Goal: Task Accomplishment & Management: Manage account settings

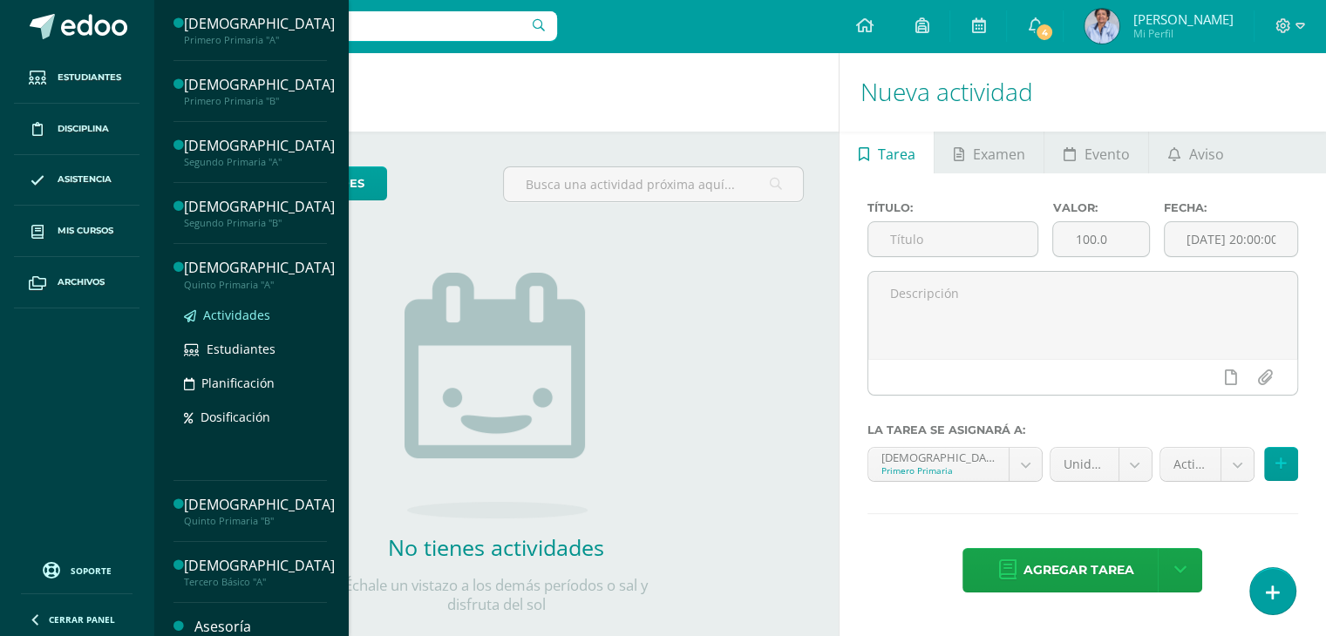
click at [245, 312] on span "Actividades" at bounding box center [236, 315] width 67 height 17
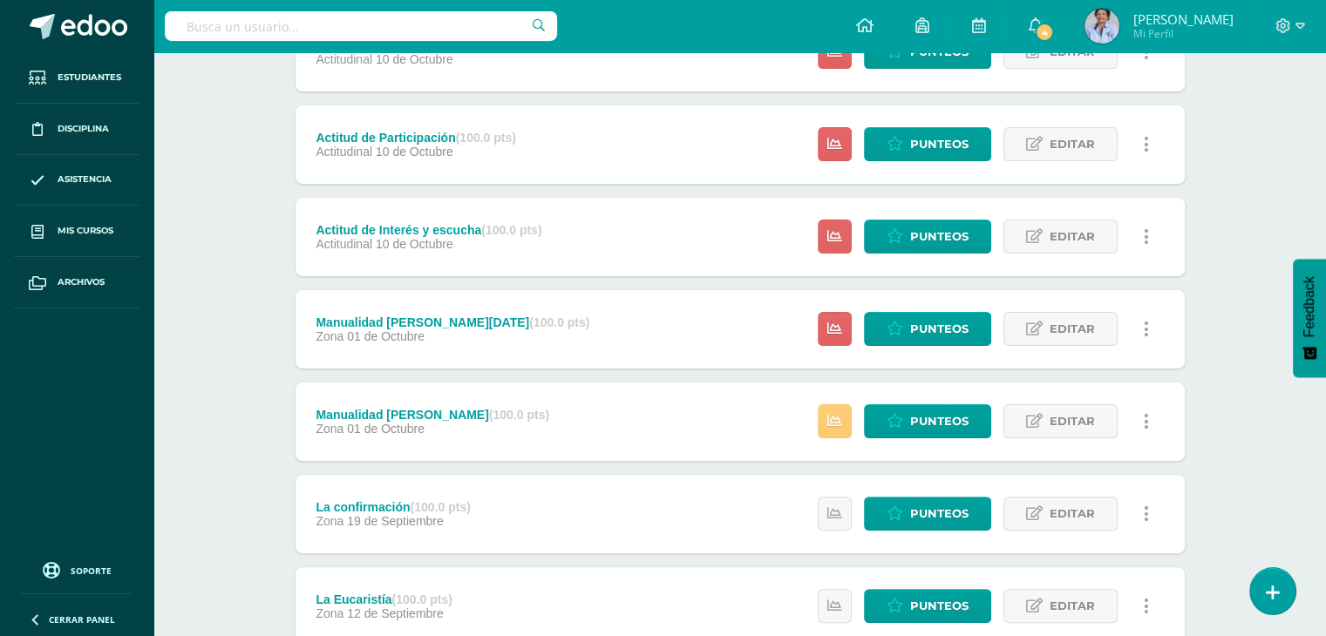
scroll to position [373, 0]
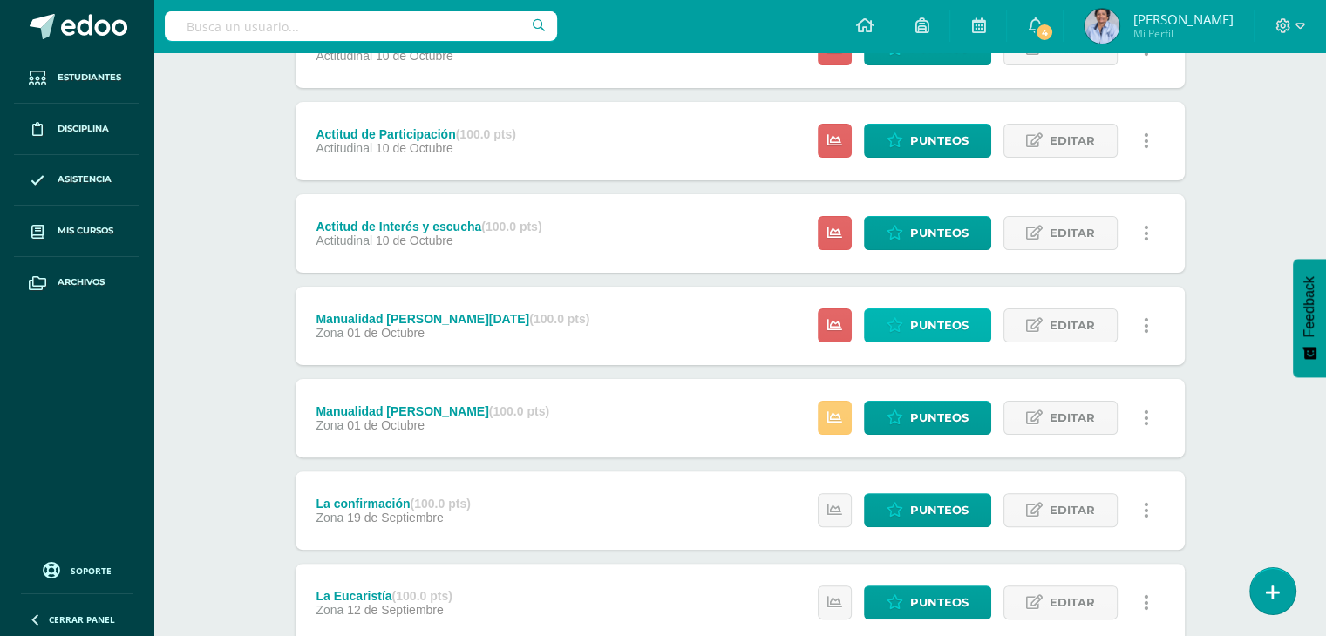
click at [934, 318] on span "Punteos" at bounding box center [939, 325] width 58 height 32
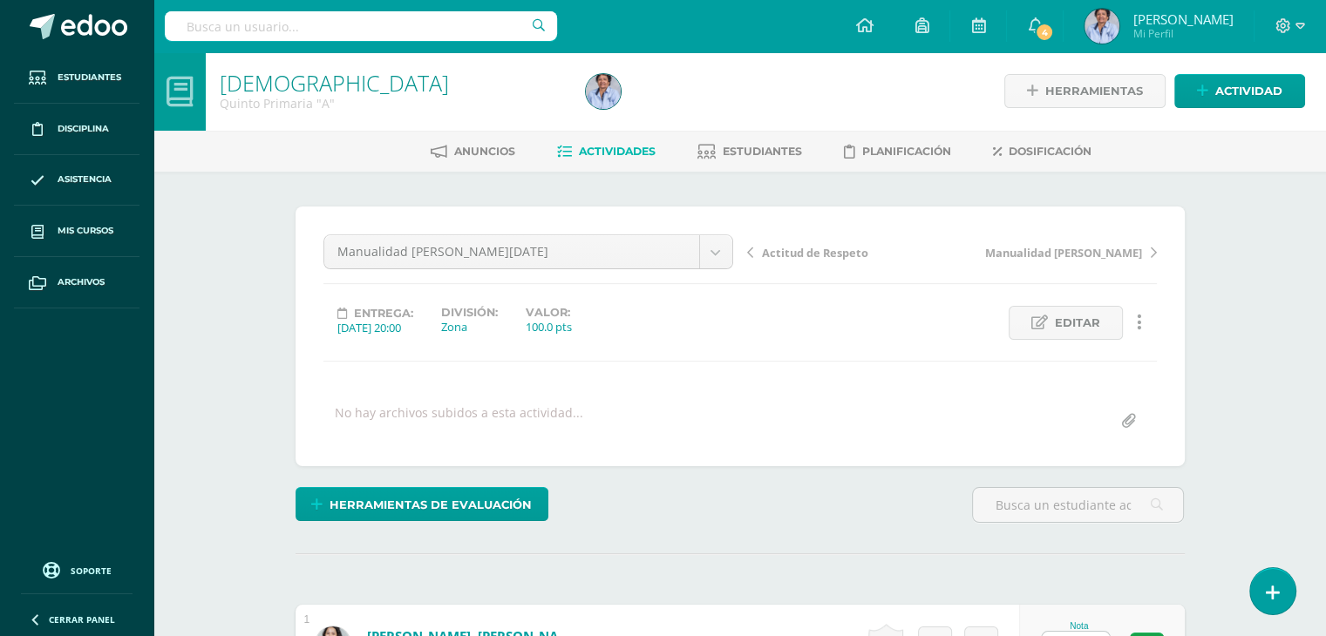
scroll to position [2, 0]
click at [934, 318] on div "Entrega: 2025/10/01 20:00 División: Zona Valor: 100.0 pts Editar Ocultar Histor…" at bounding box center [739, 322] width 847 height 34
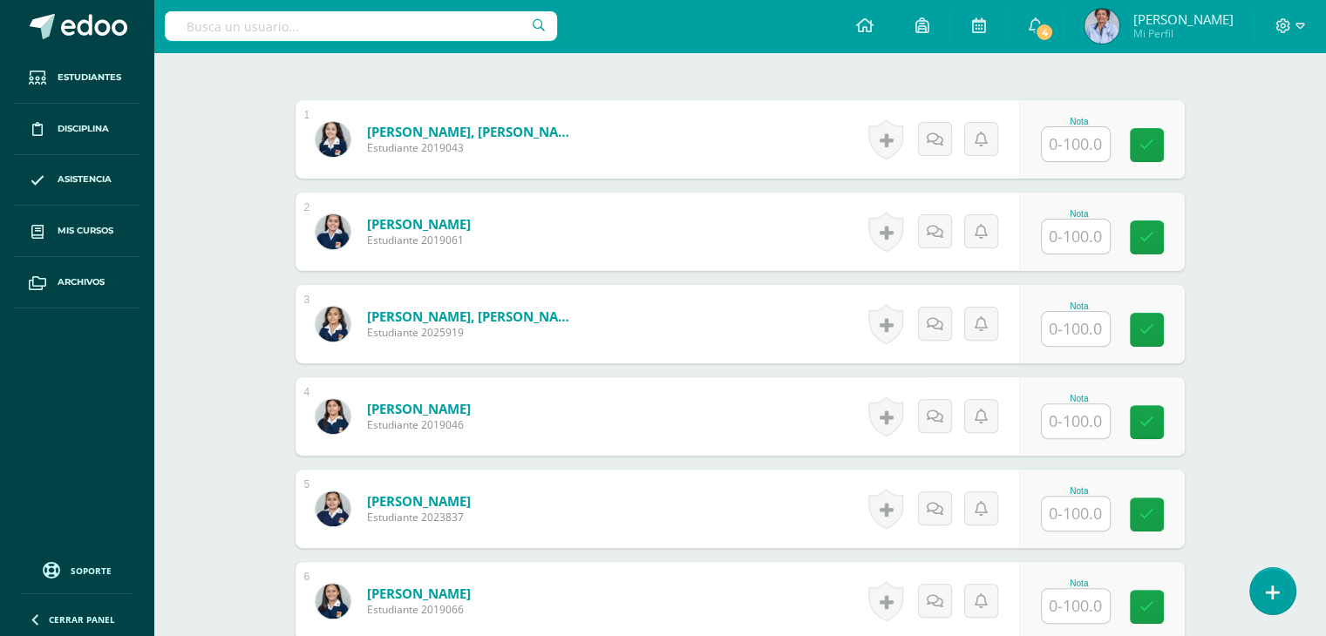
scroll to position [517, 0]
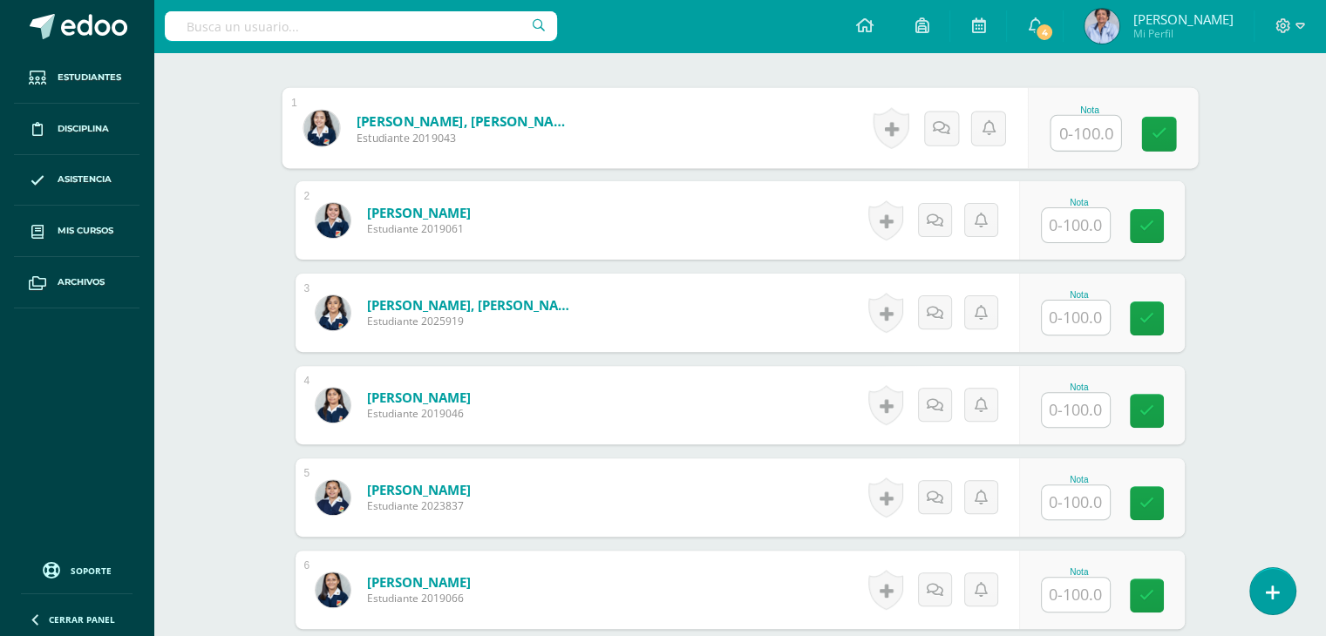
click at [1077, 132] on input "text" at bounding box center [1085, 133] width 70 height 35
type input "90"
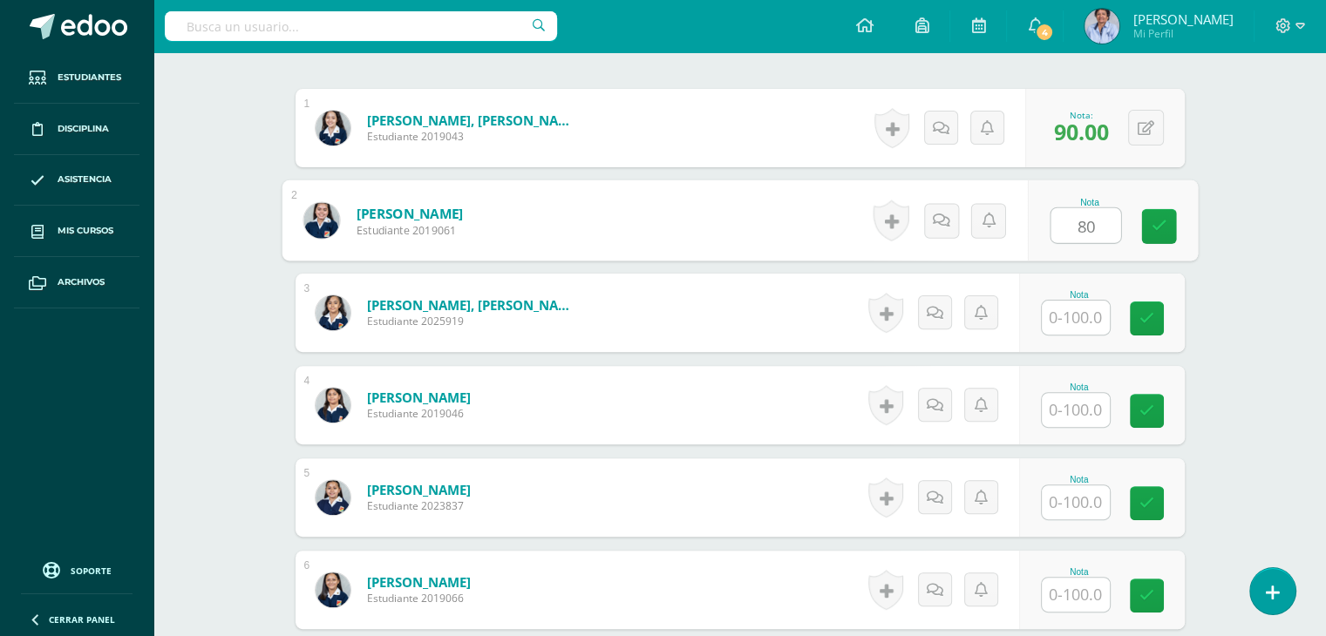
type input "80"
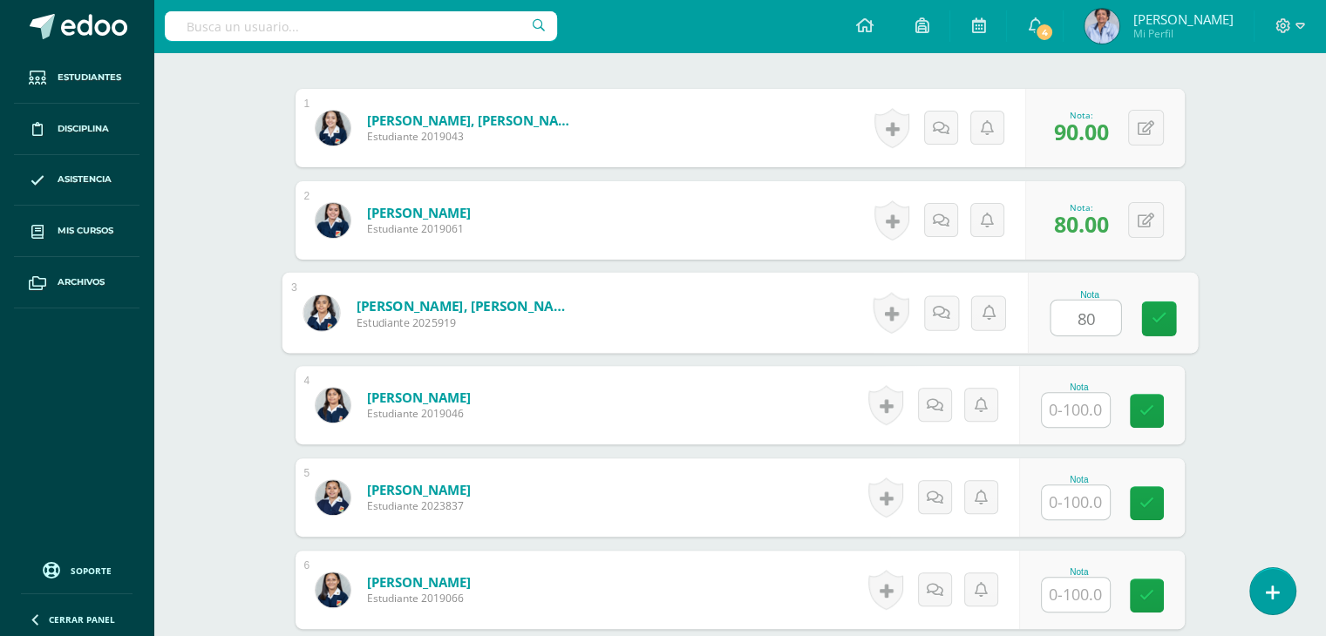
type input "80"
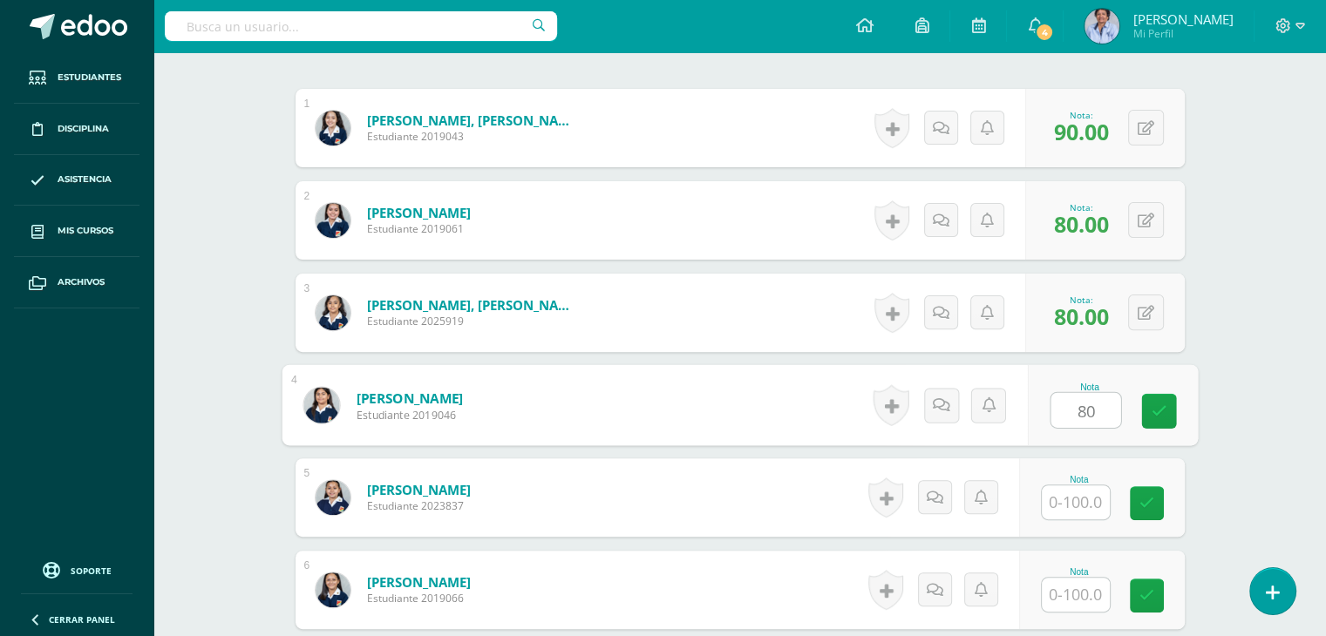
type input "80"
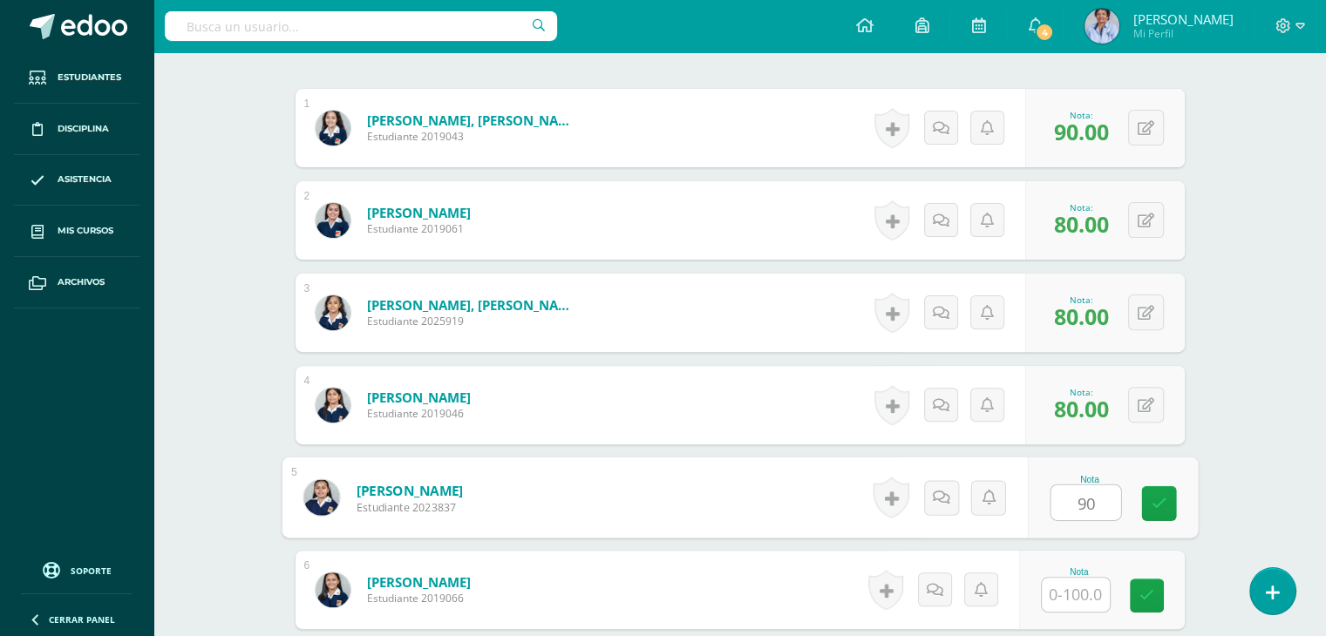
type input "90"
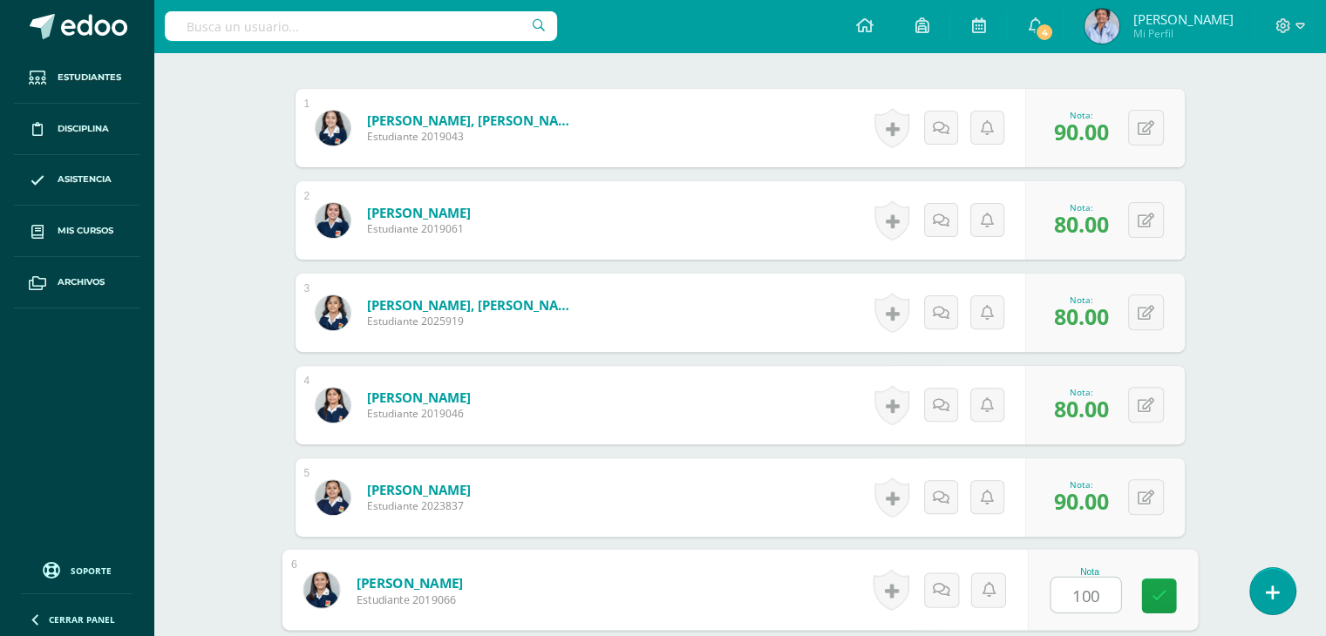
type input "100"
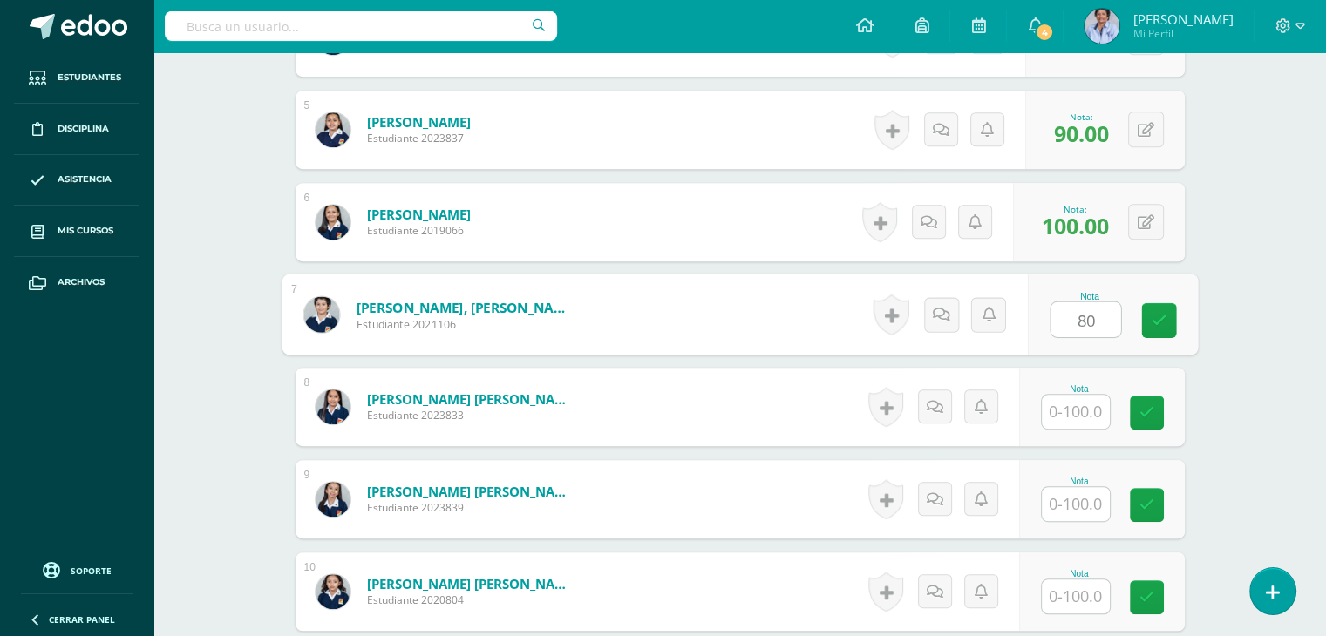
type input "80"
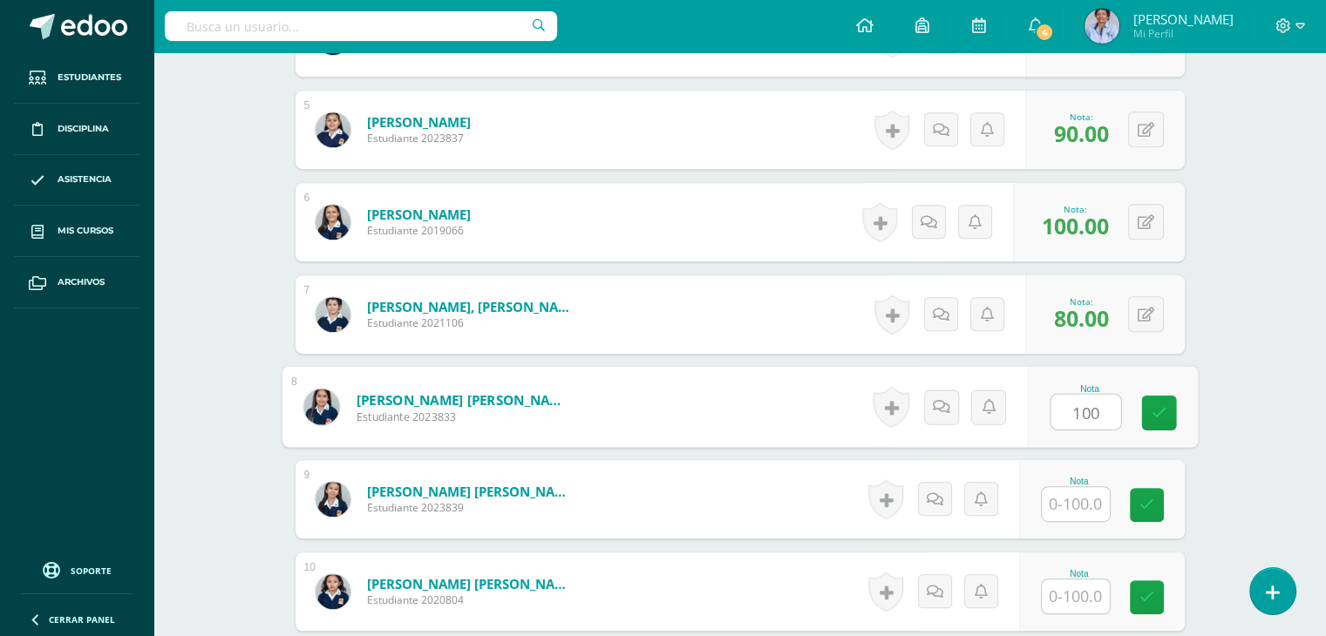
type input "100"
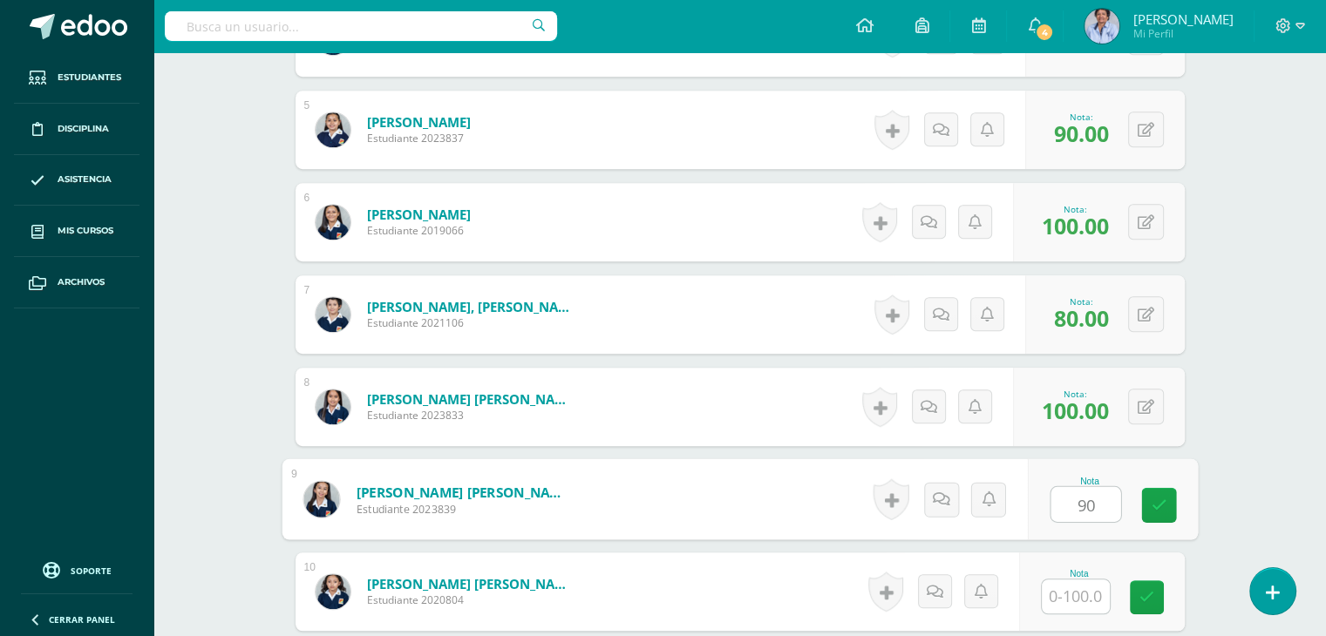
type input "90"
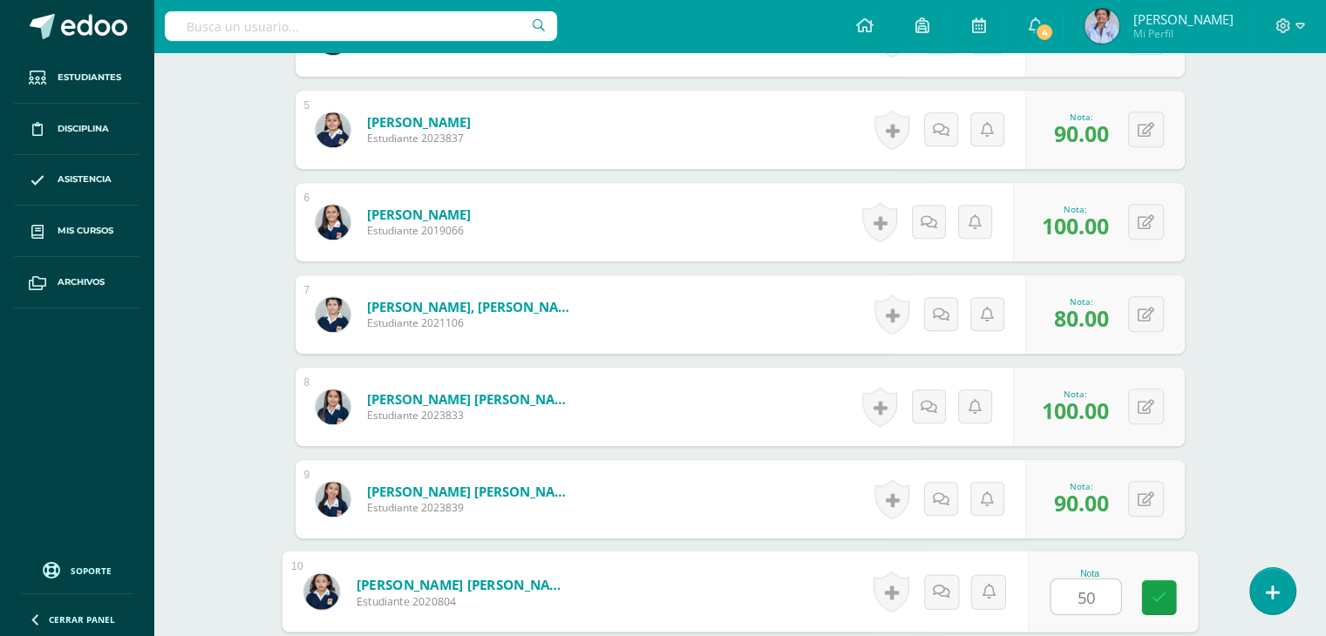
type input "50"
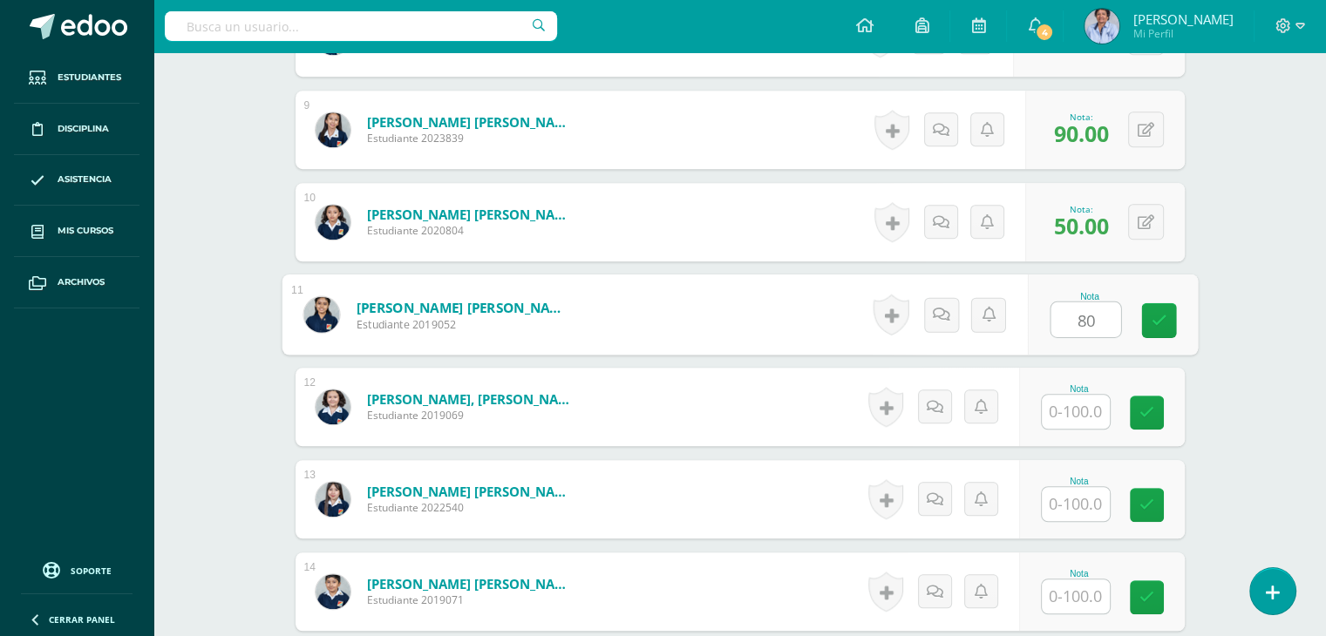
type input "80"
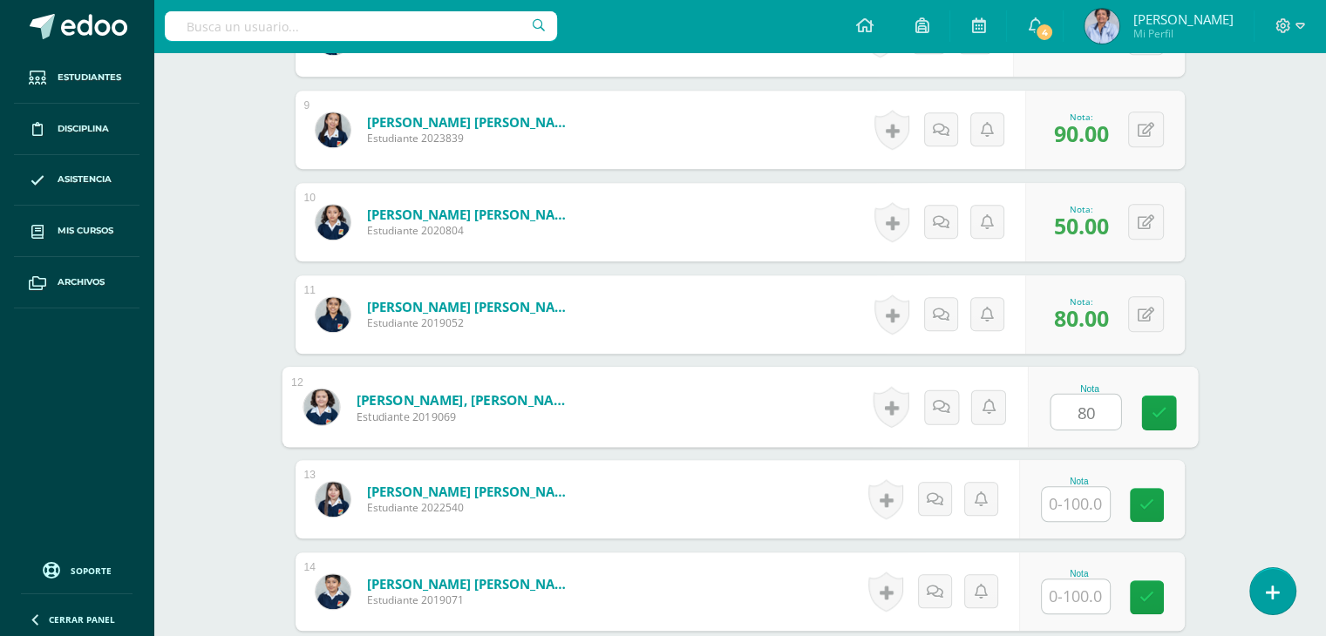
type input "80"
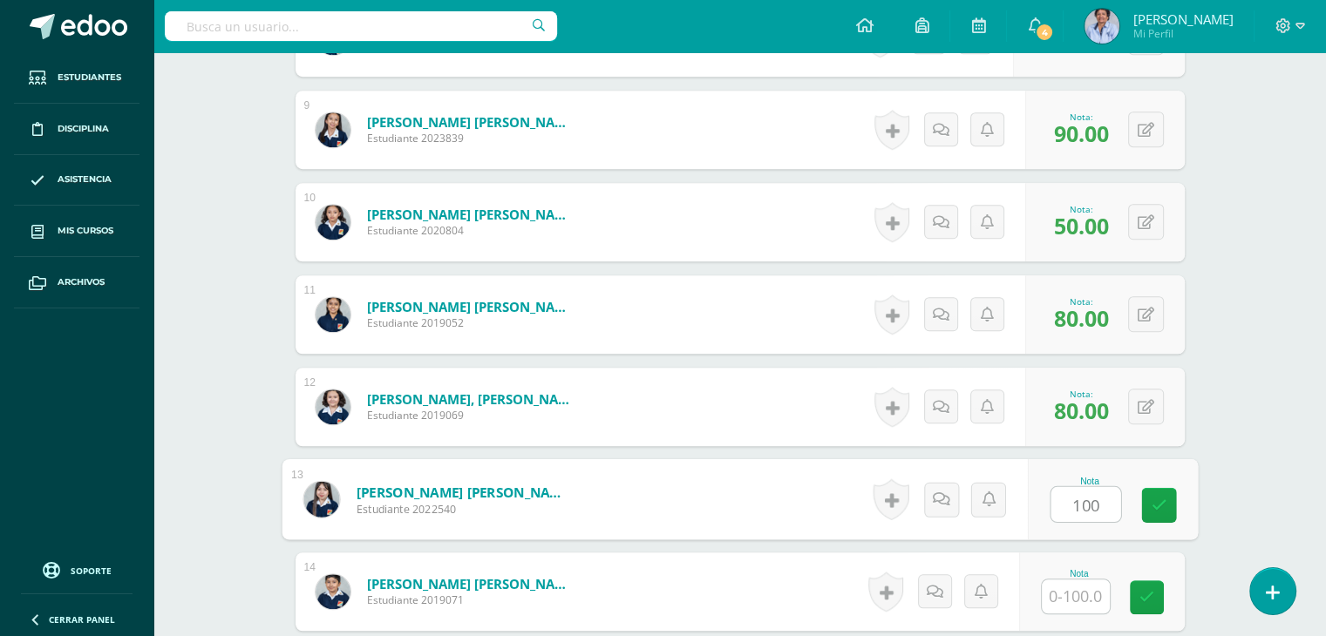
type input "100"
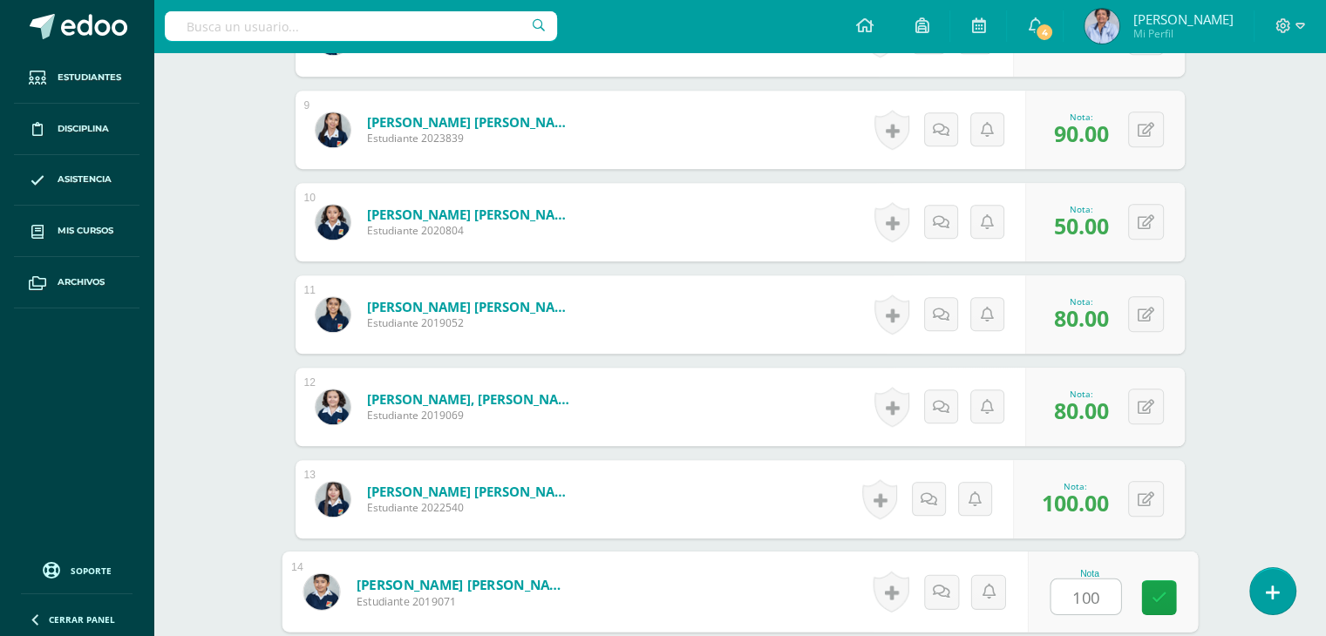
type input "100"
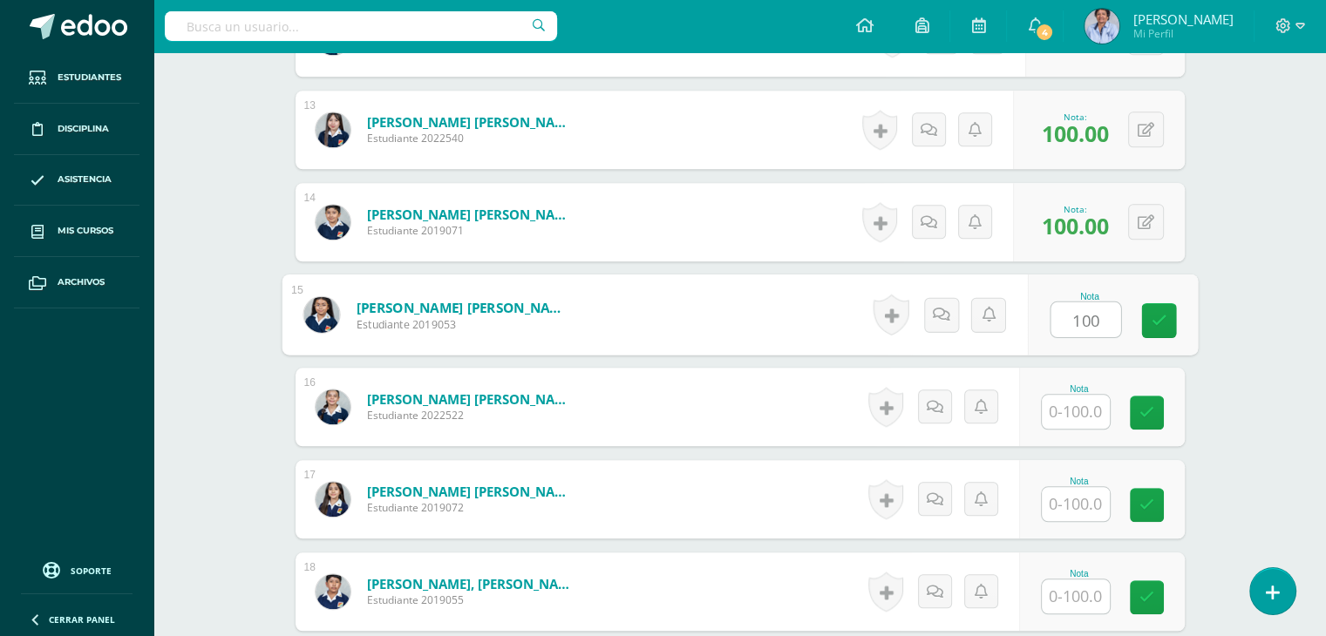
type input "100"
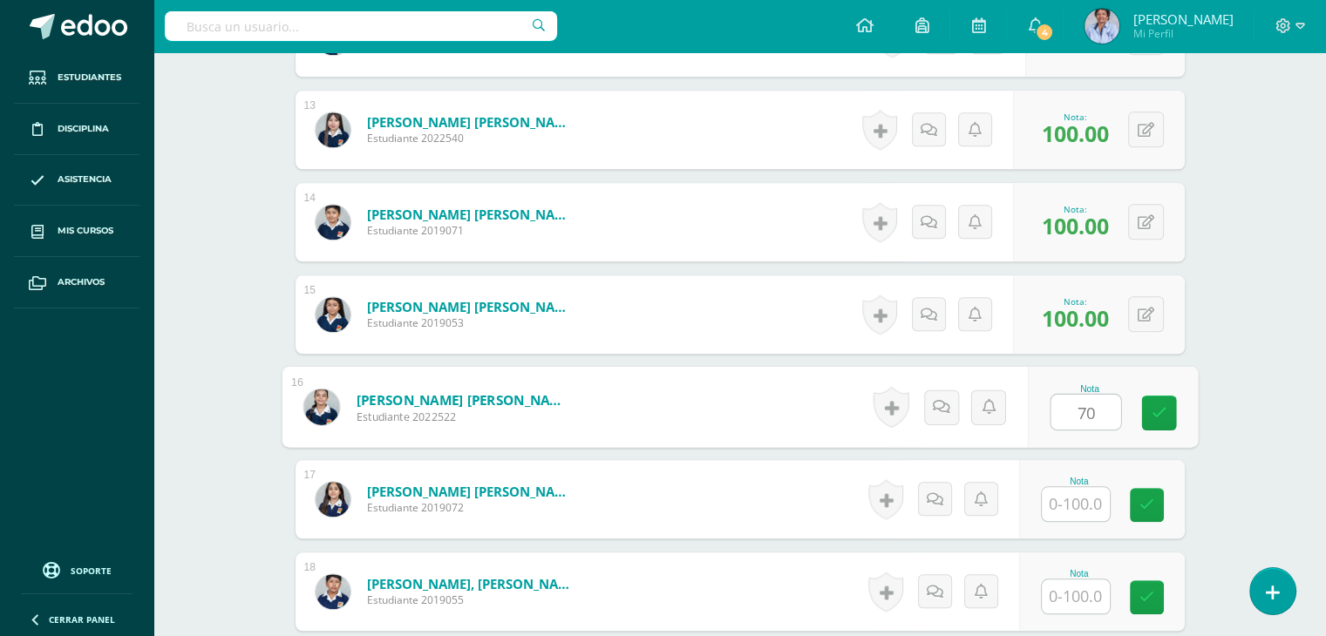
type input "70"
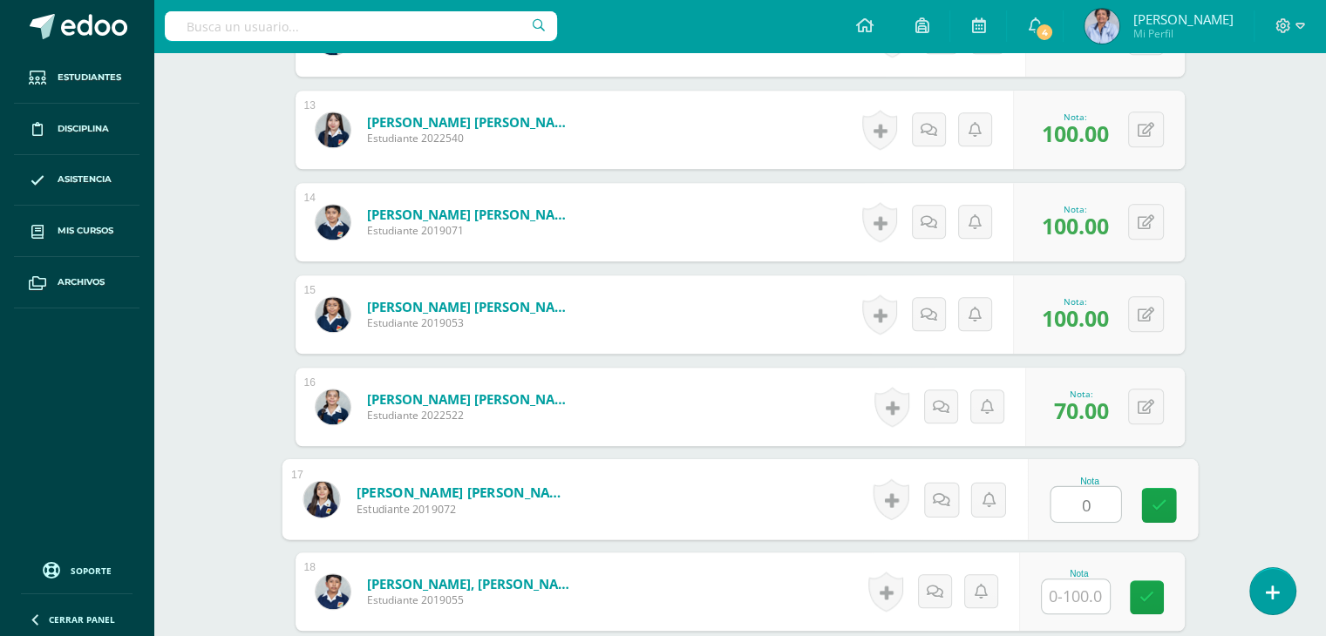
type input "0"
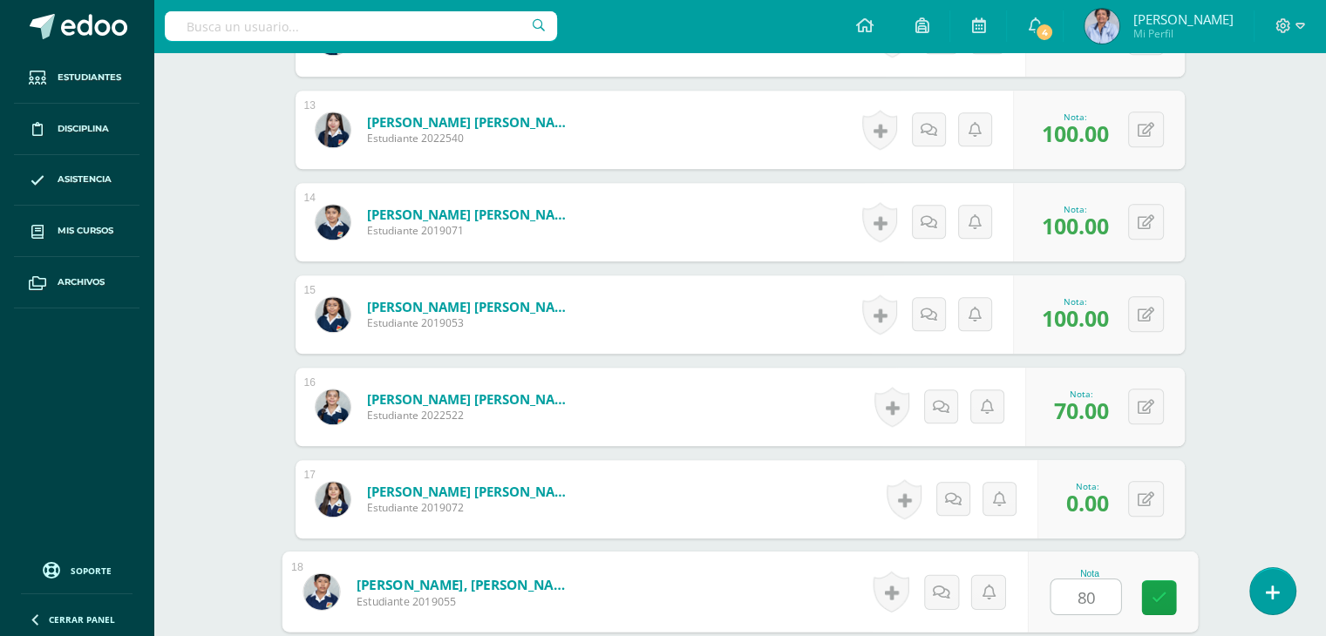
type input "80"
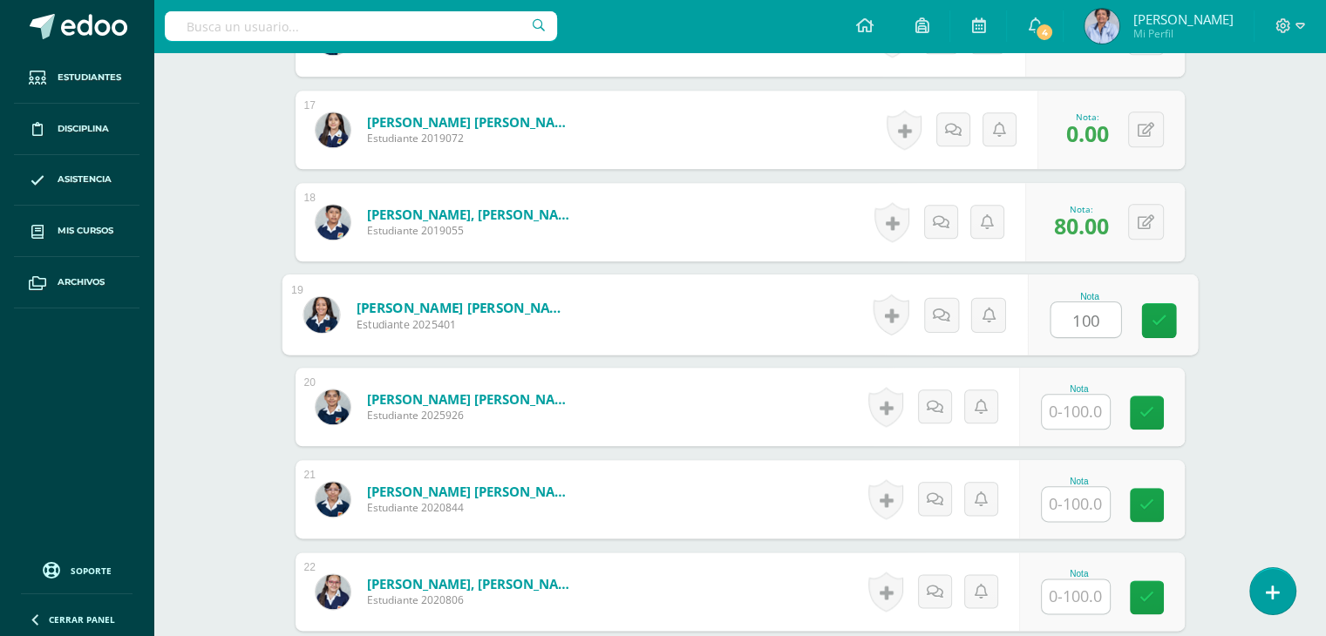
type input "100"
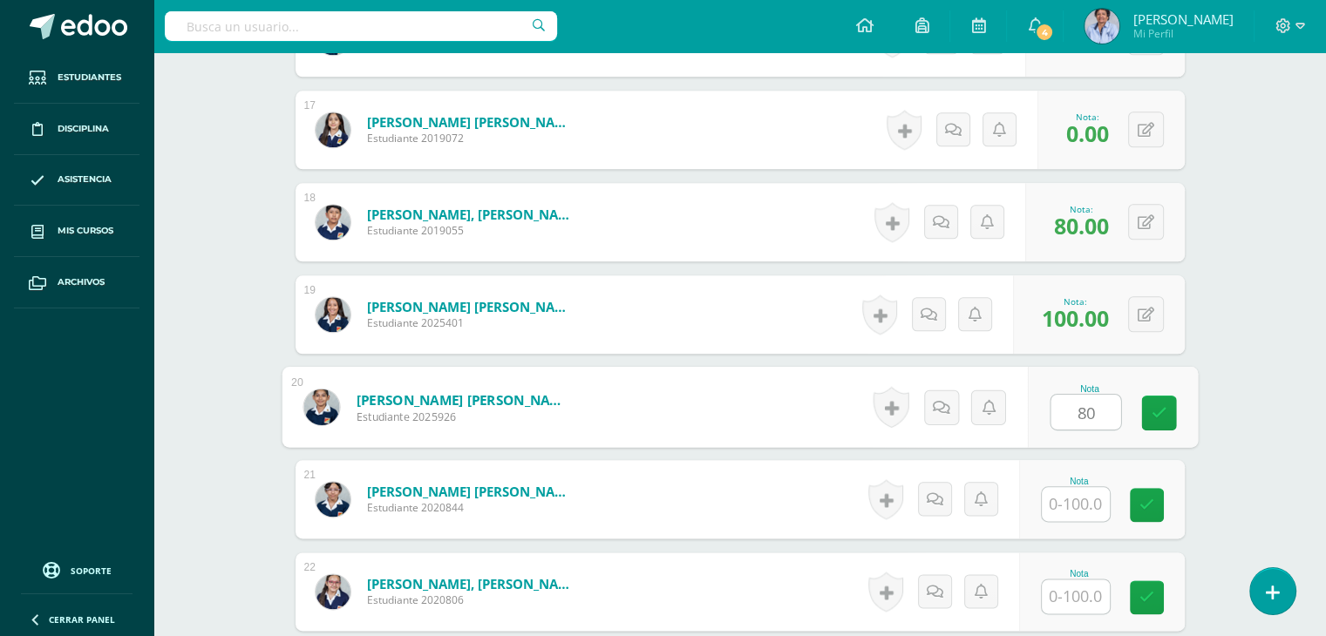
type input "80"
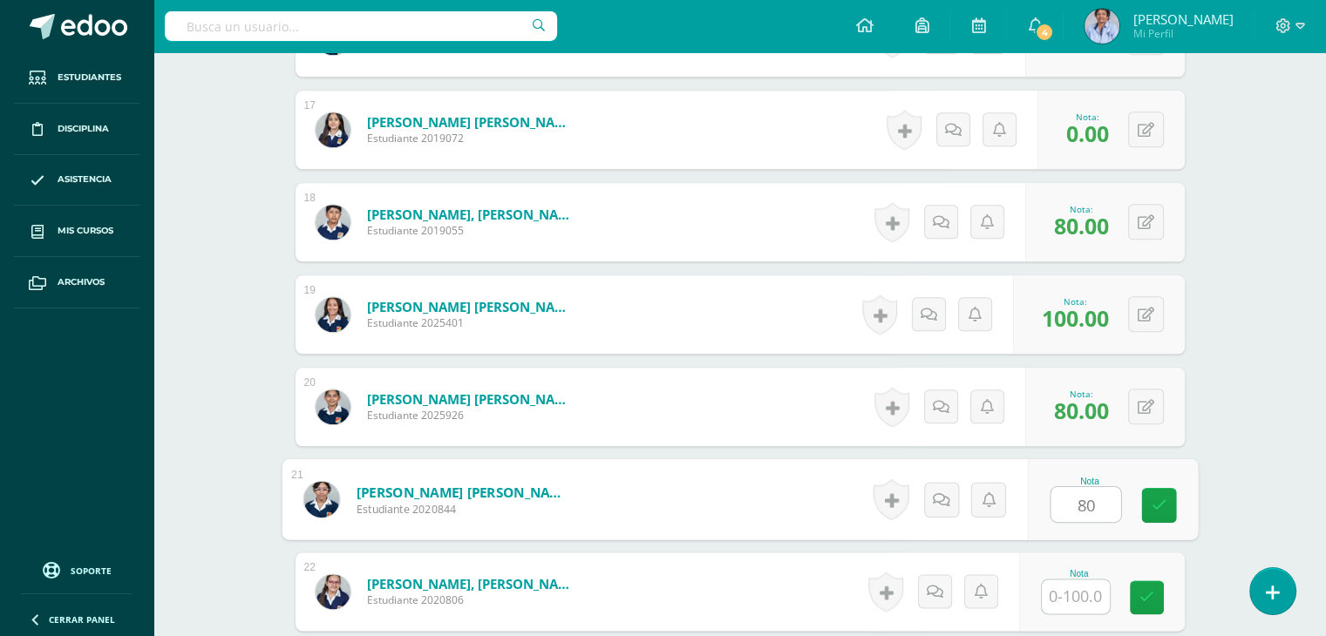
type input "80"
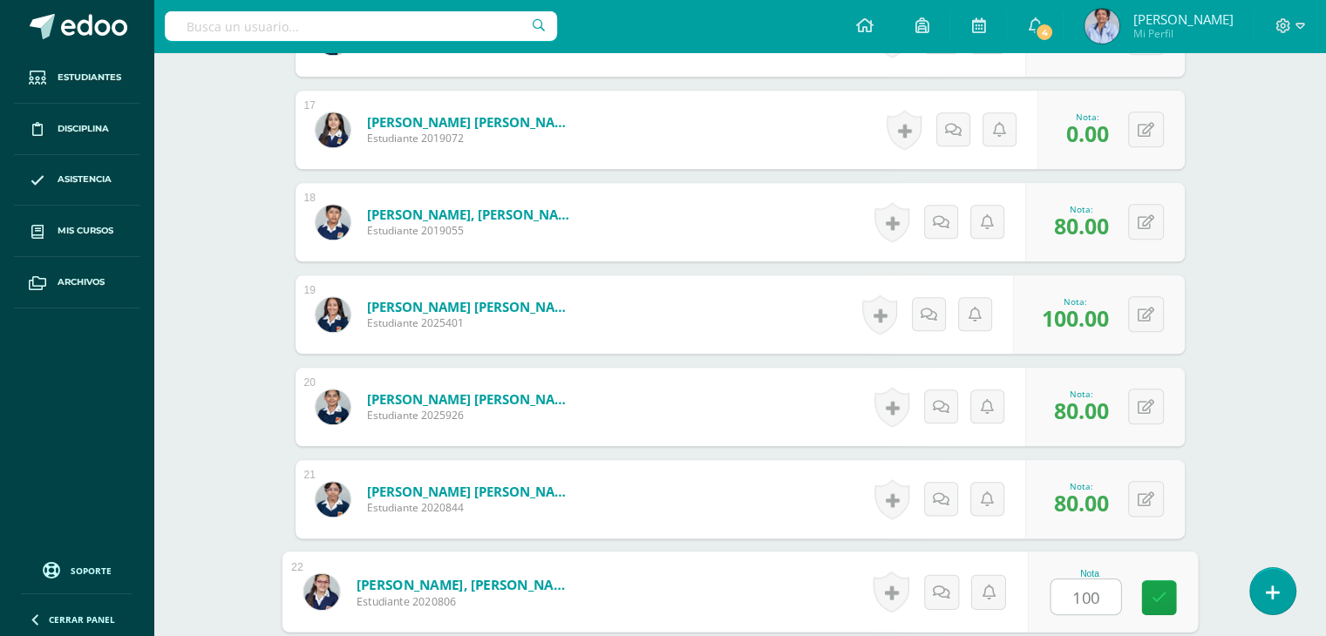
type input "100"
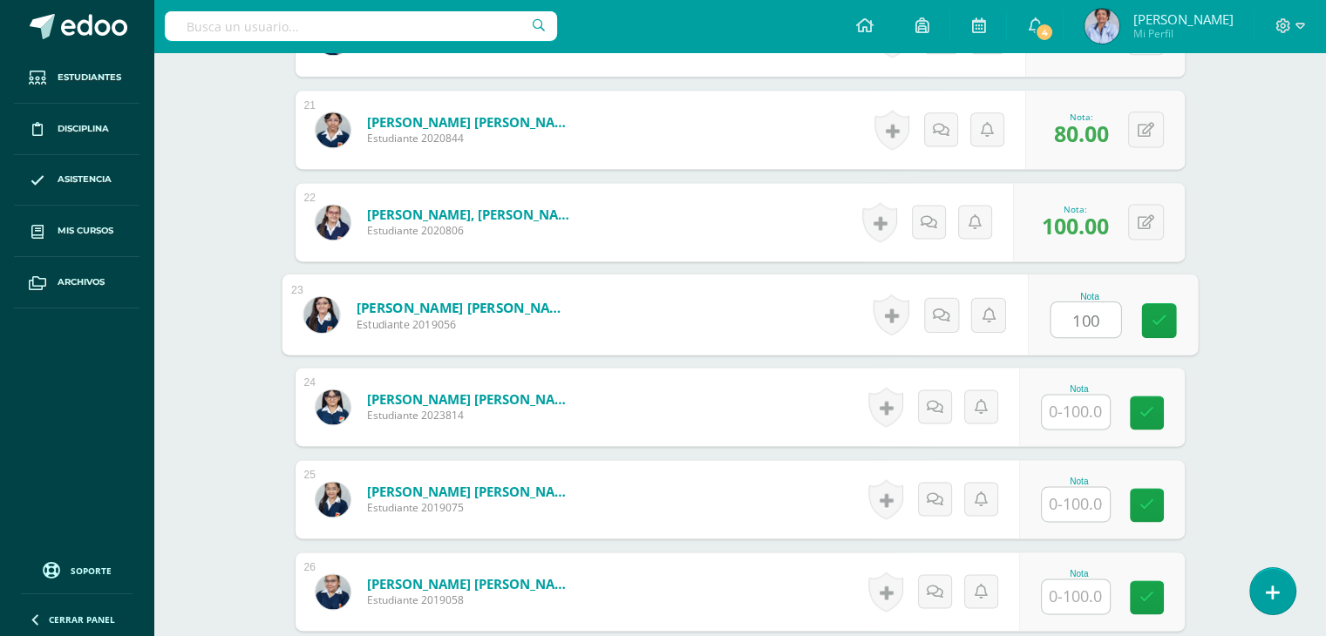
type input "100"
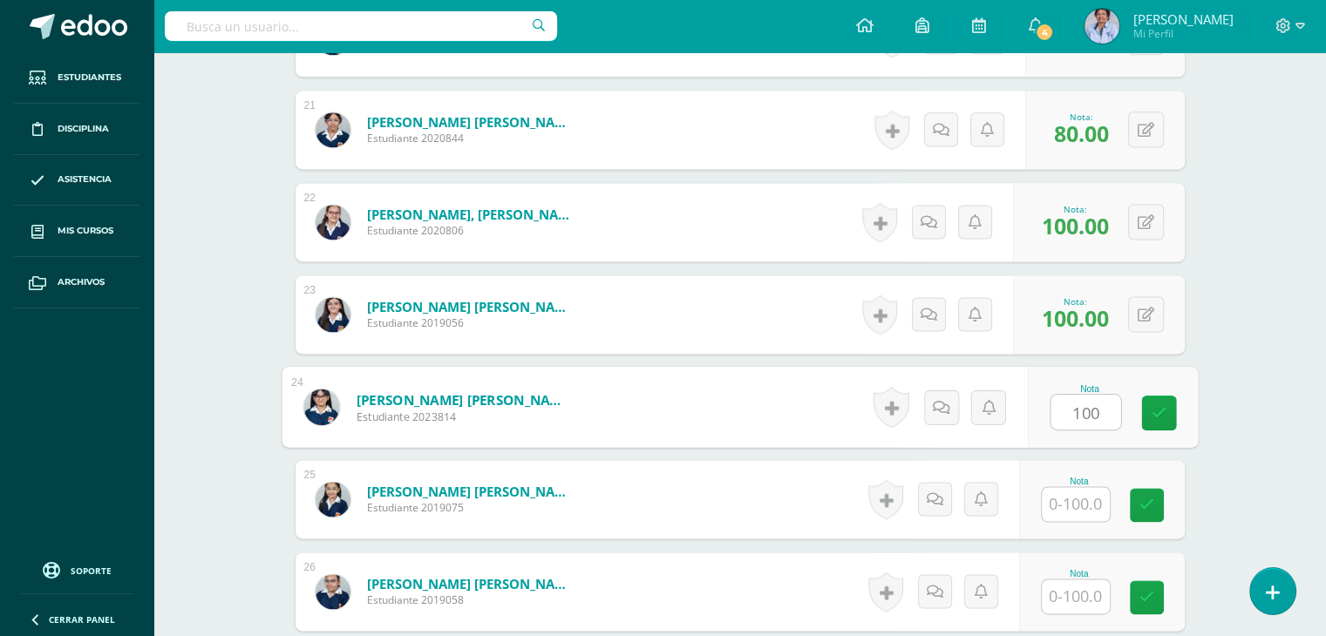
type input "100"
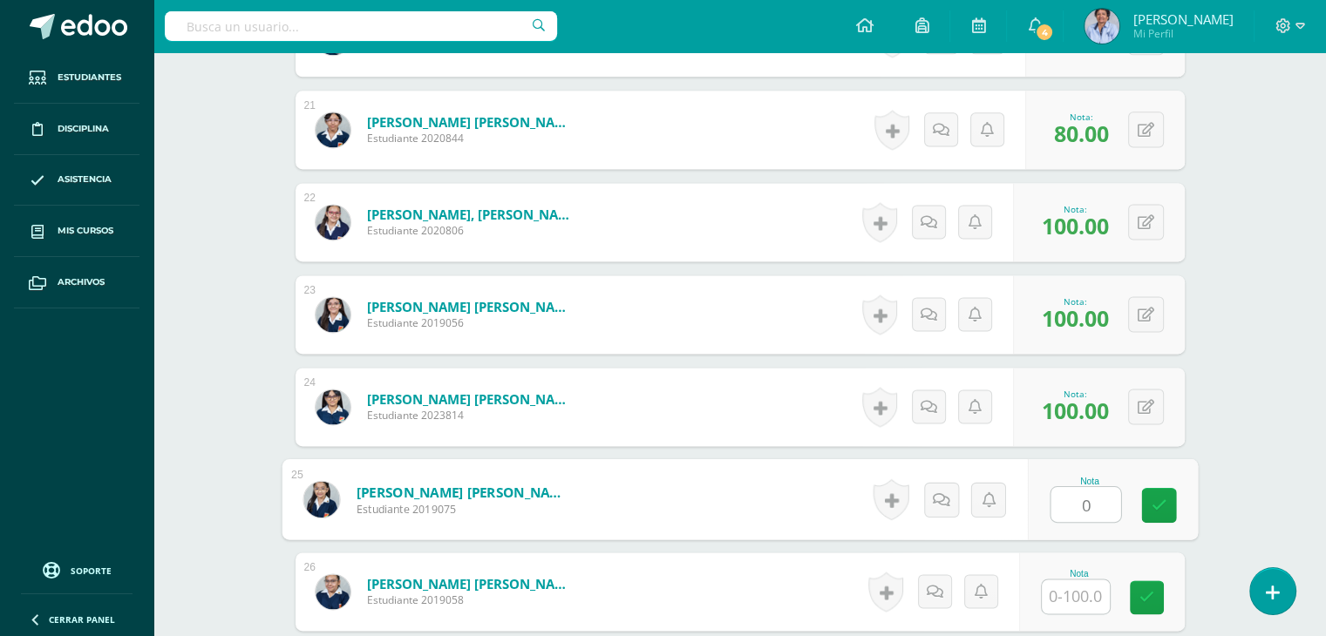
type input "0"
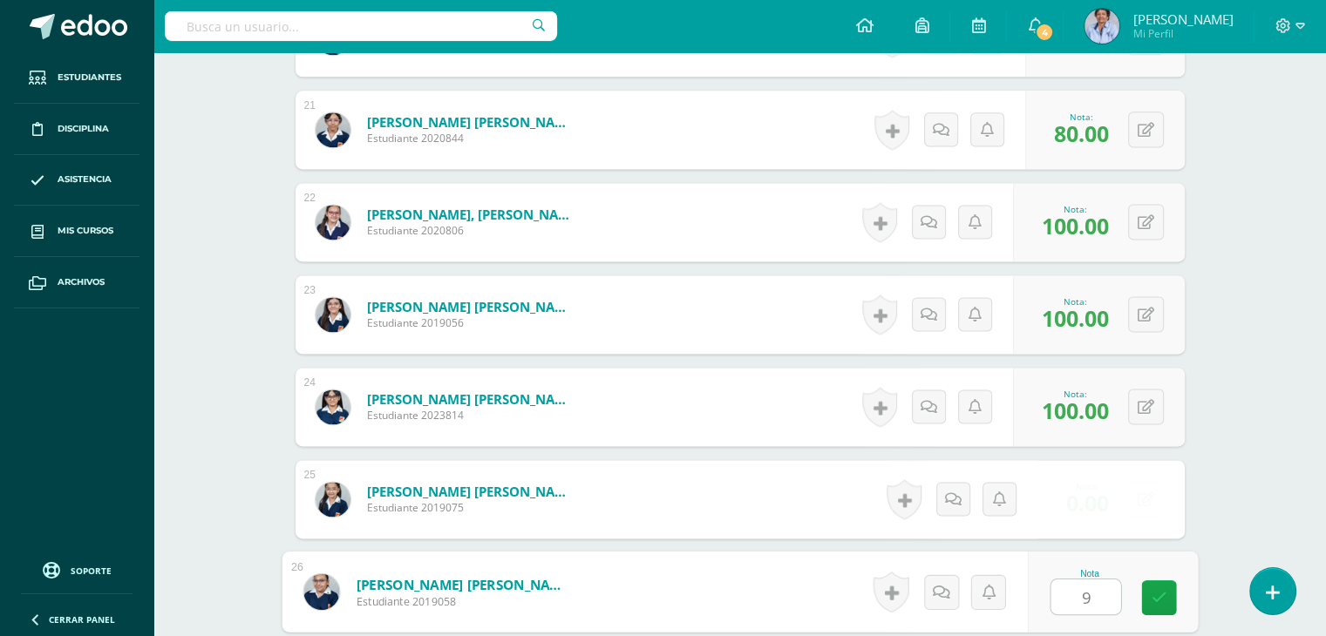
type input "90"
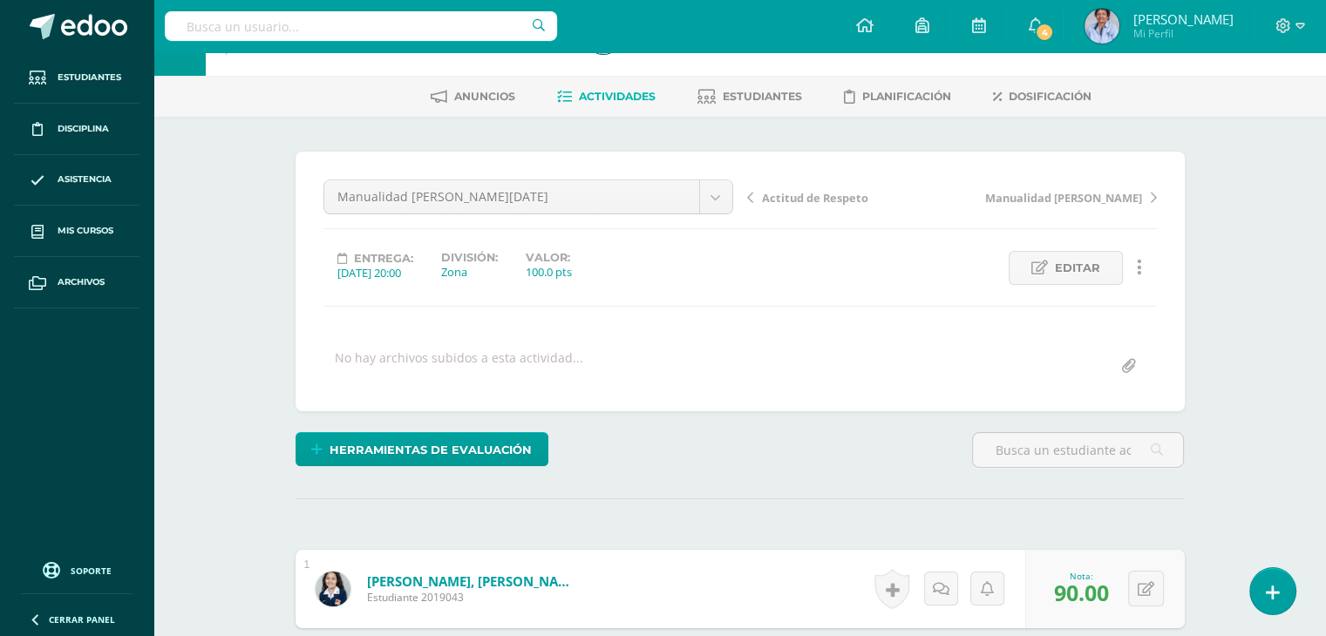
scroll to position [0, 0]
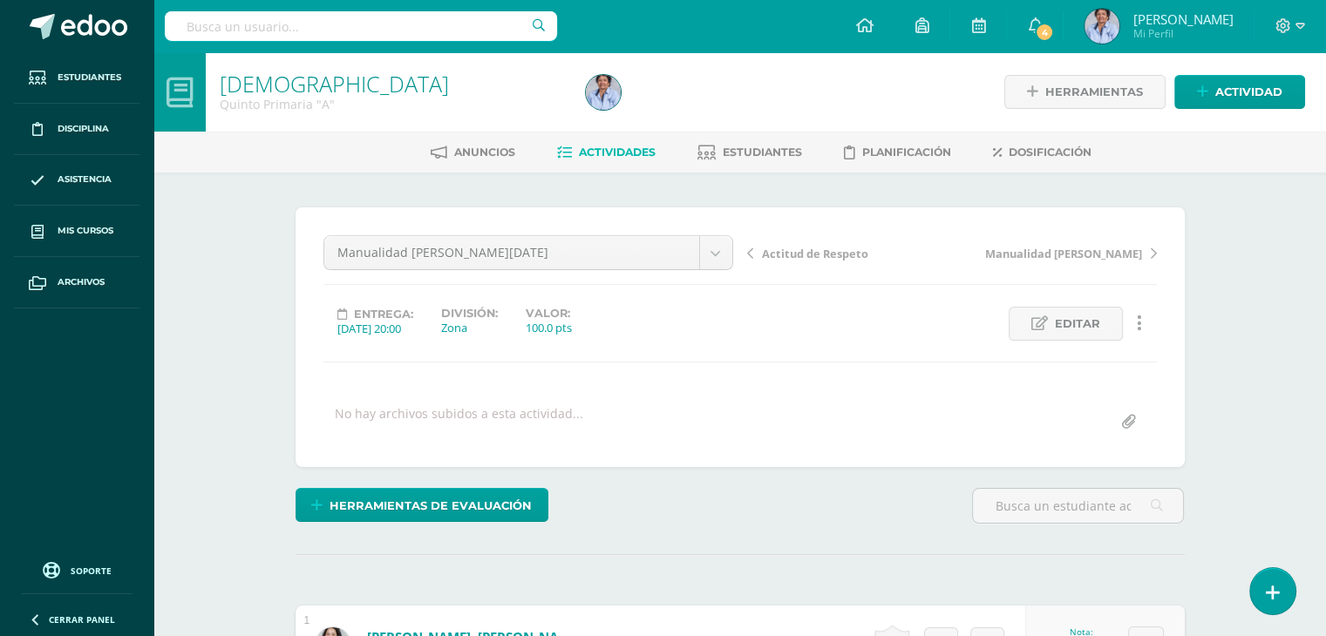
click at [831, 248] on span "Actitud de Respeto" at bounding box center [815, 254] width 106 height 16
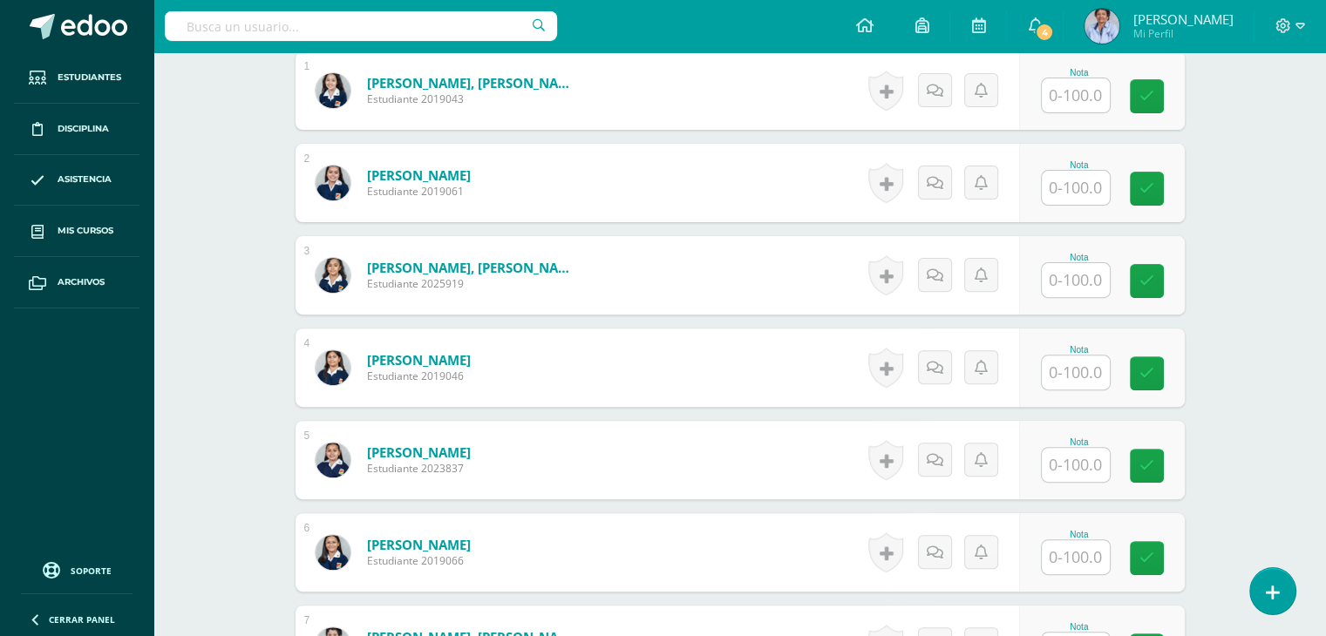
scroll to position [558, 0]
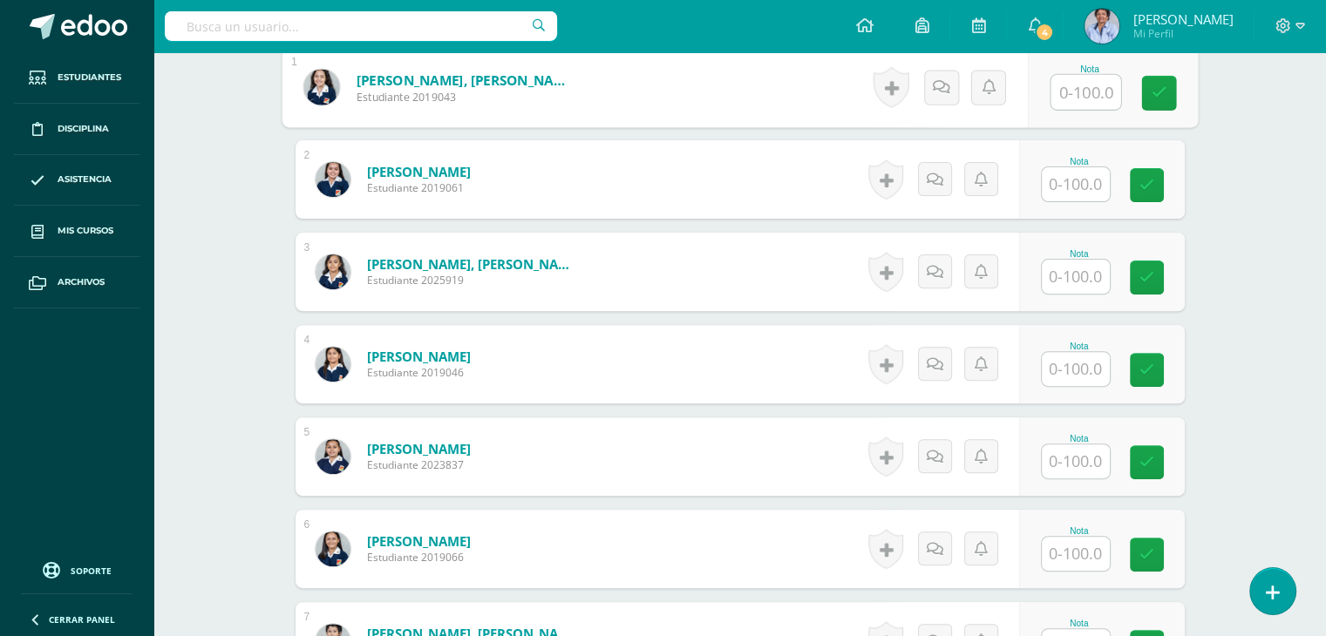
click at [1076, 85] on input "text" at bounding box center [1085, 92] width 70 height 35
type input "100"
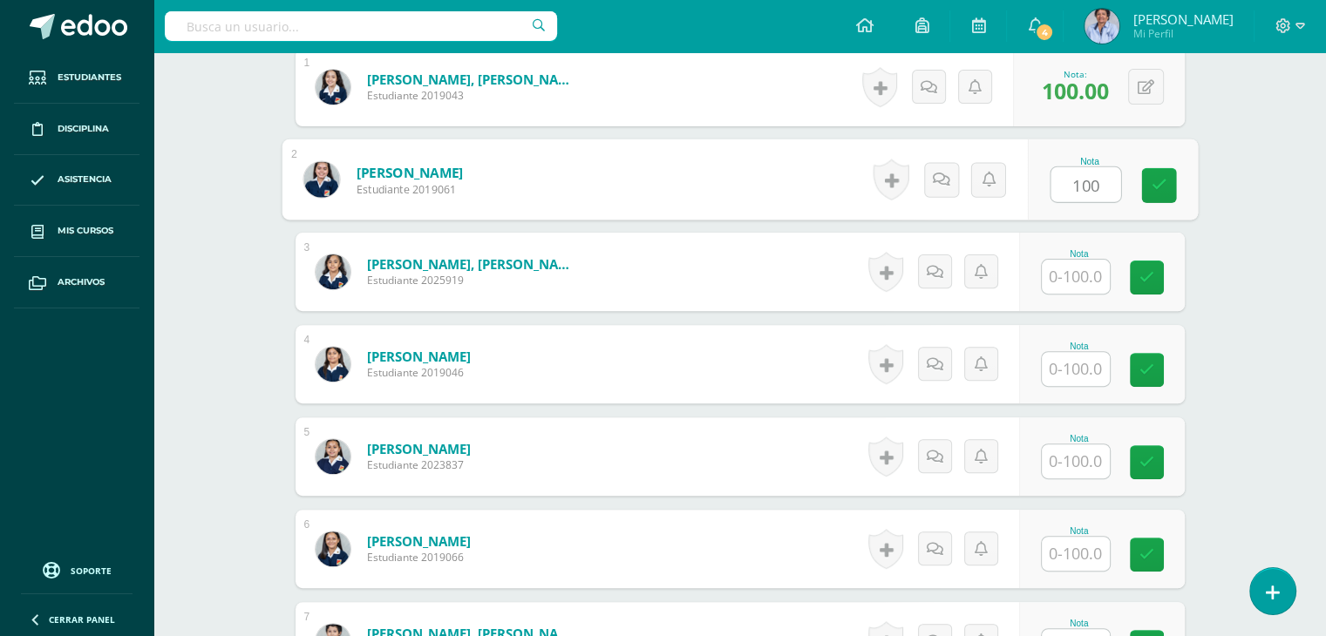
type input "100"
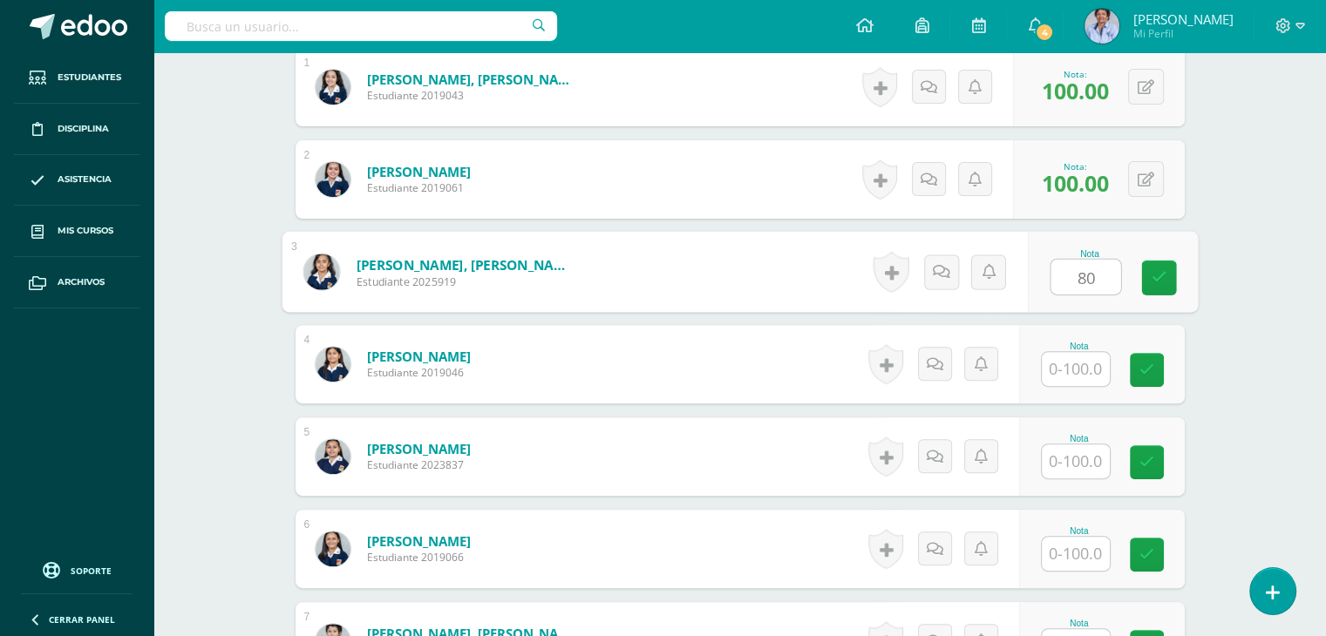
type input "80"
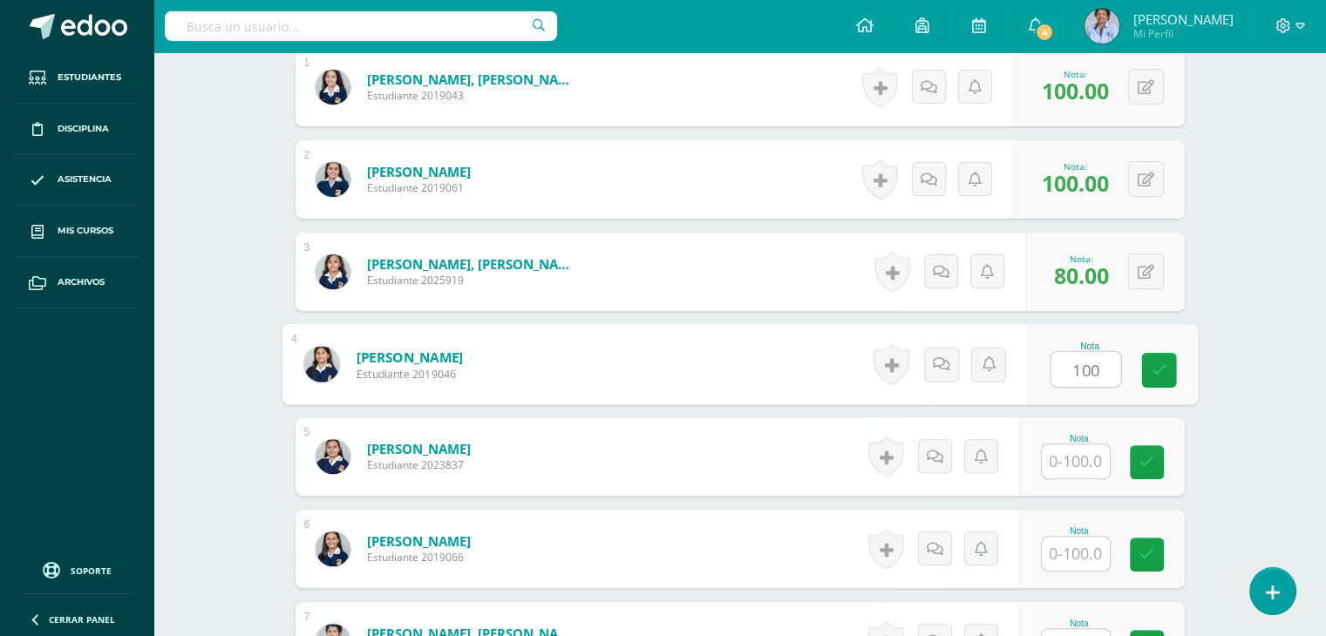
type input "100"
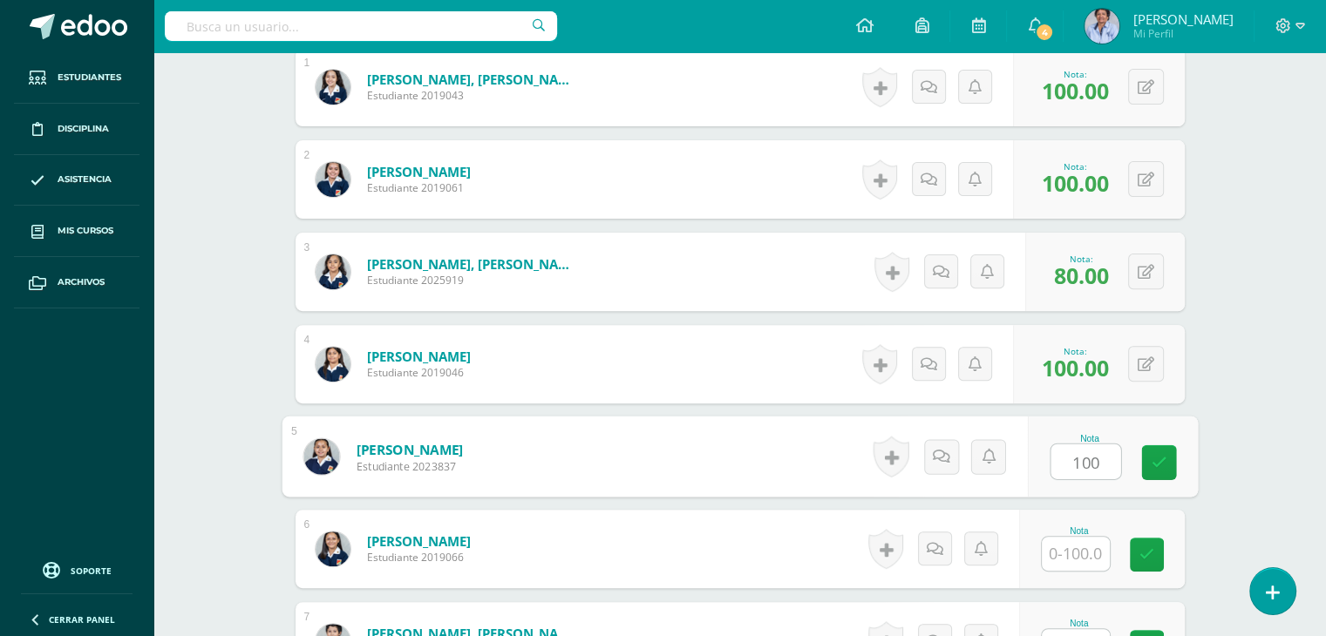
type input "100"
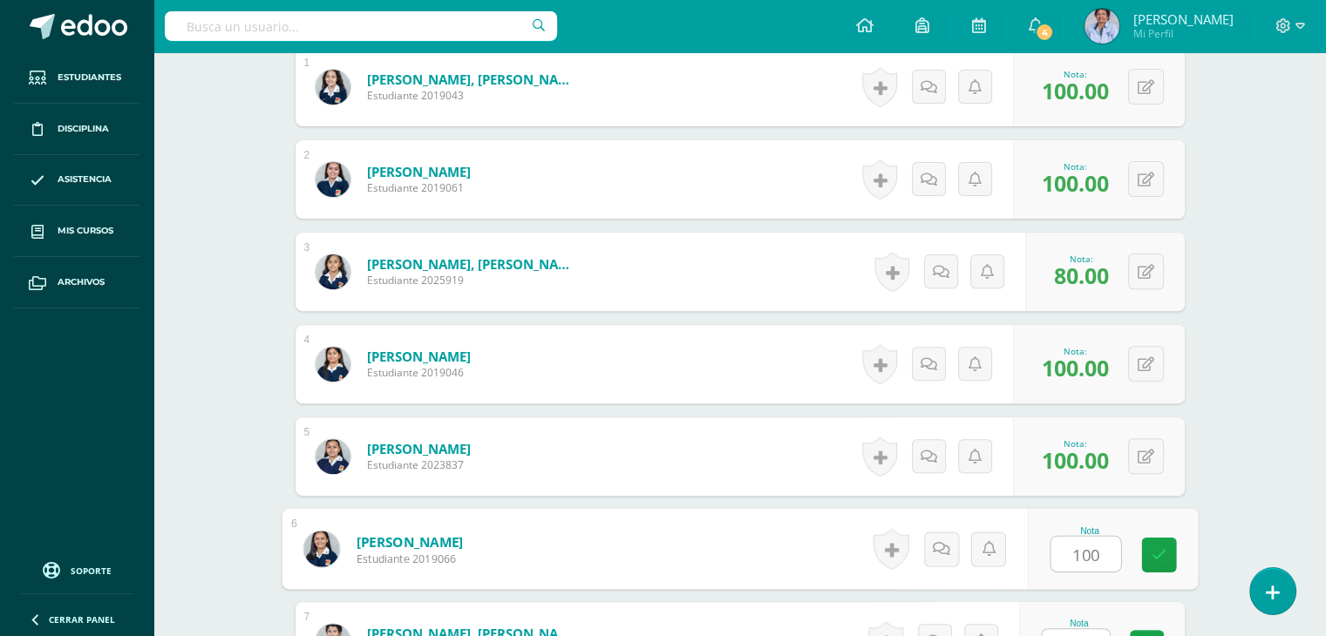
type input "100"
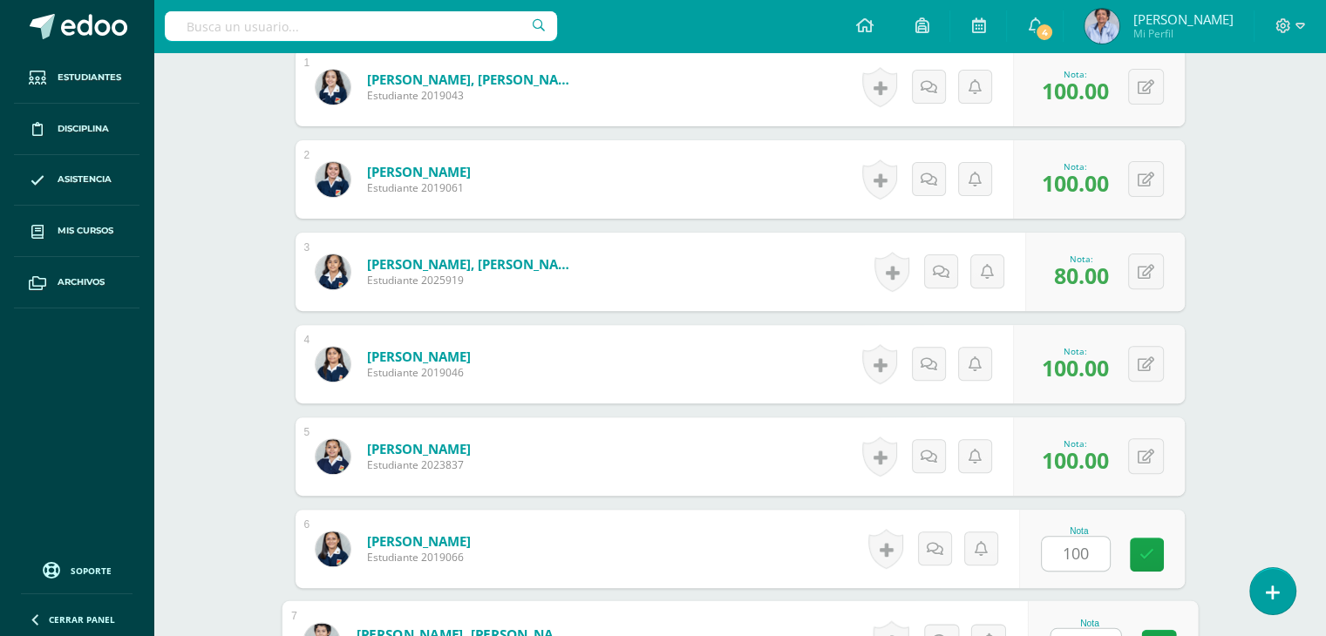
scroll to position [583, 0]
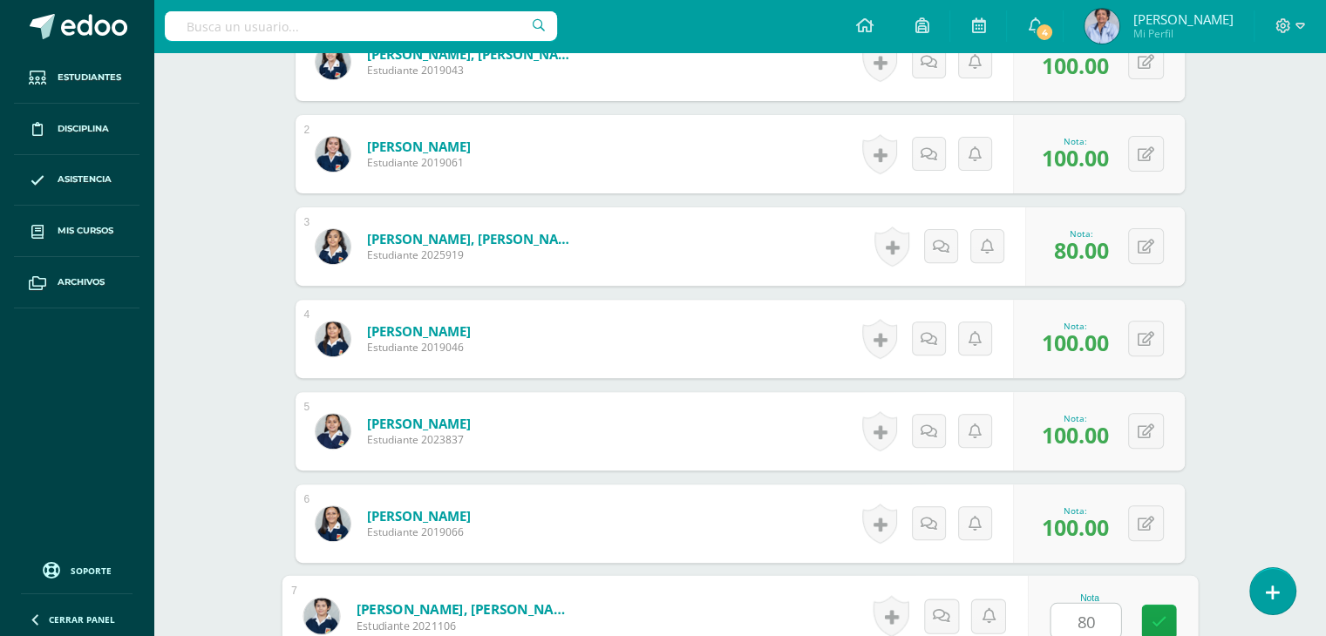
type input "80"
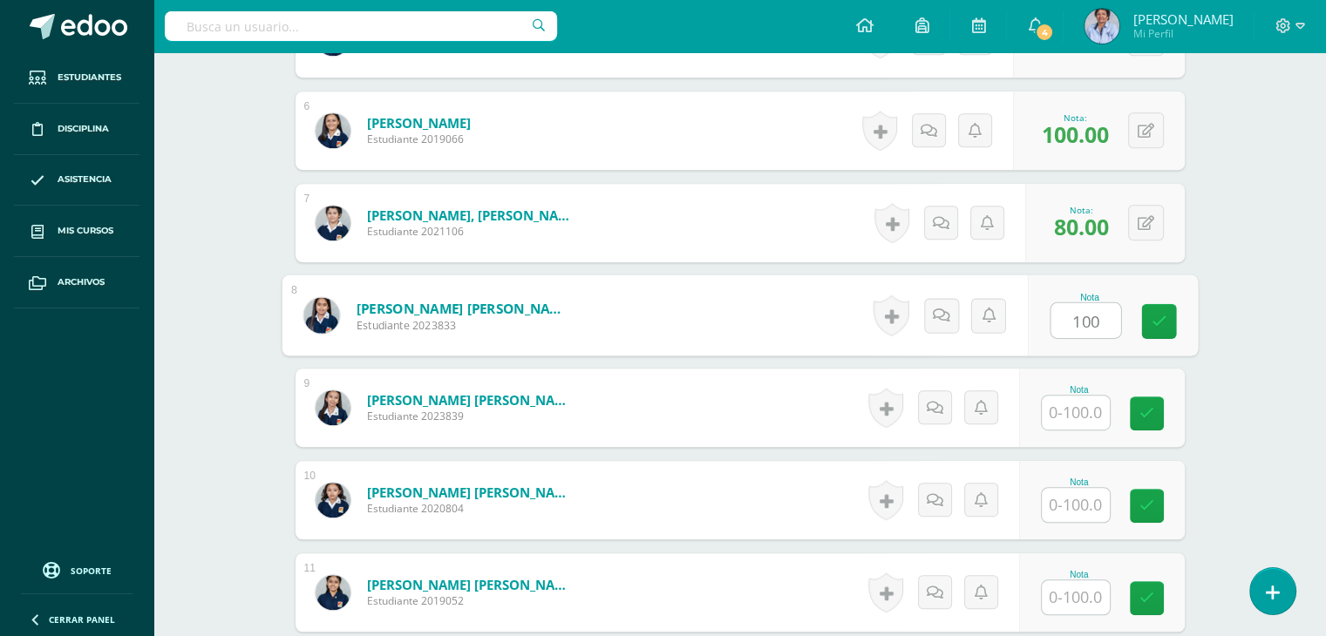
type input "100"
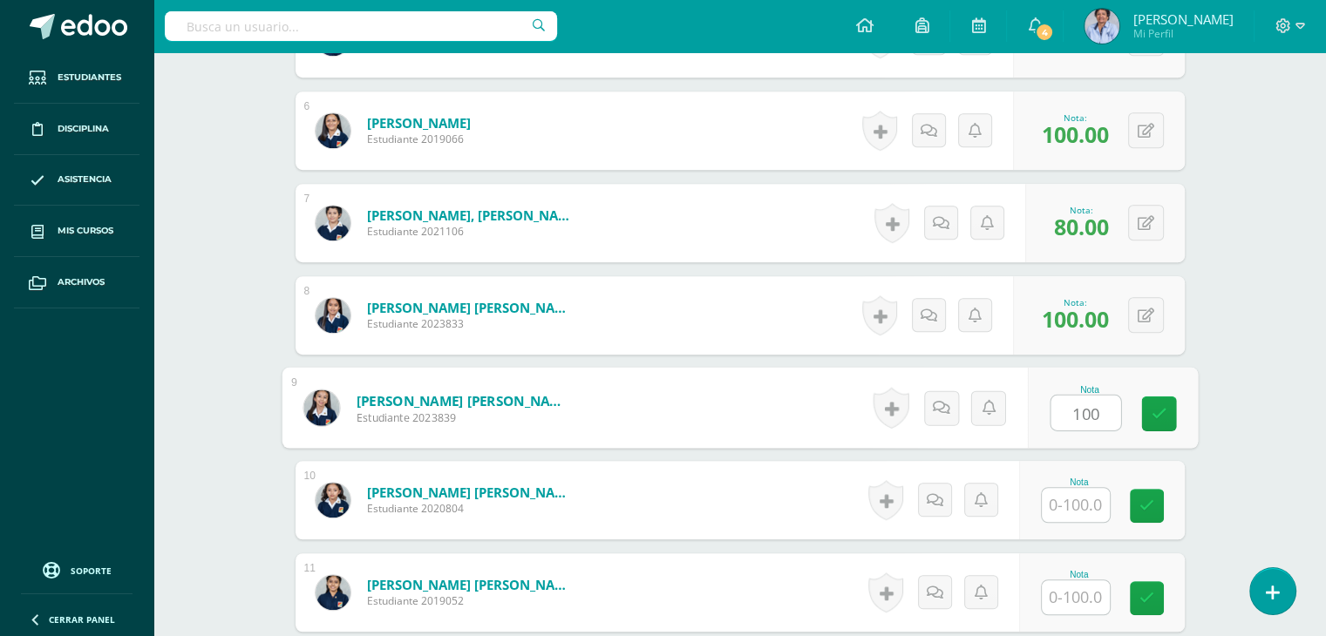
type input "100"
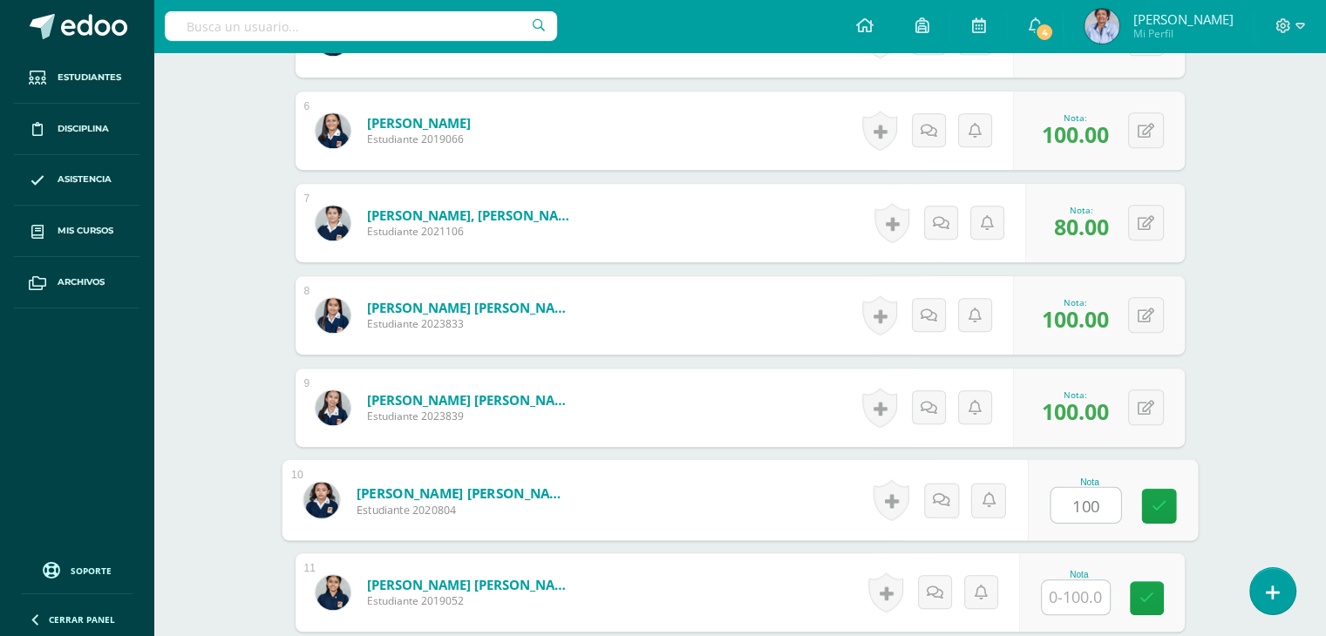
type input "100"
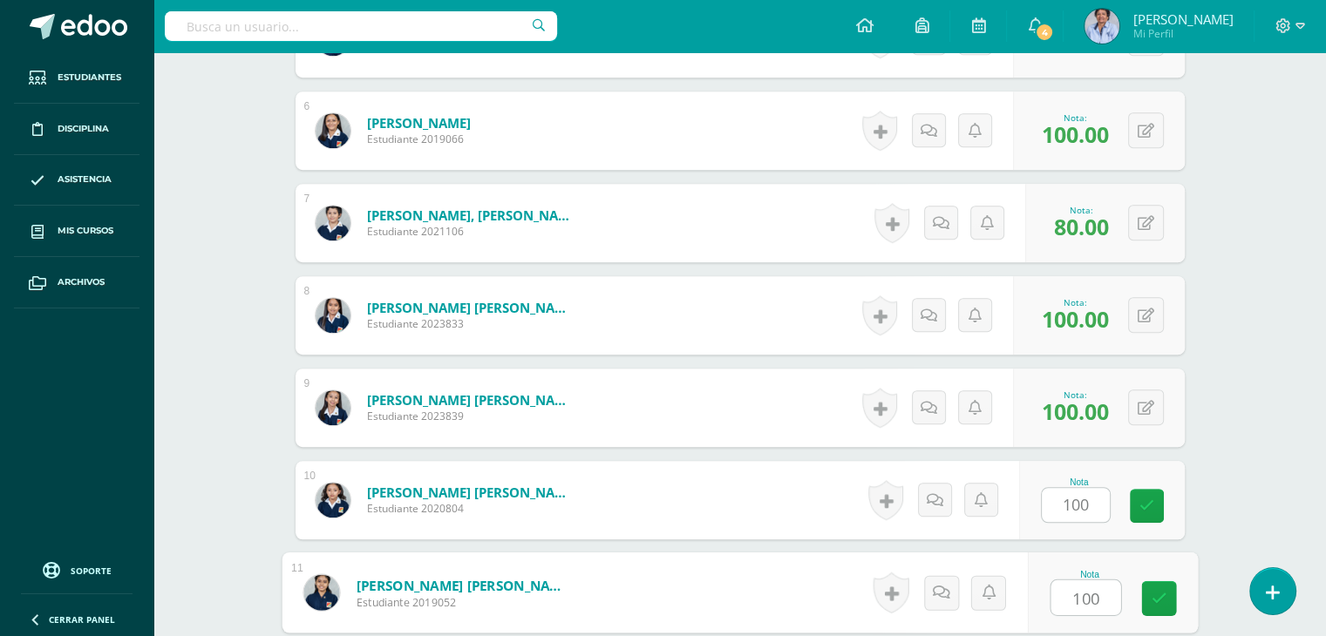
type input "100"
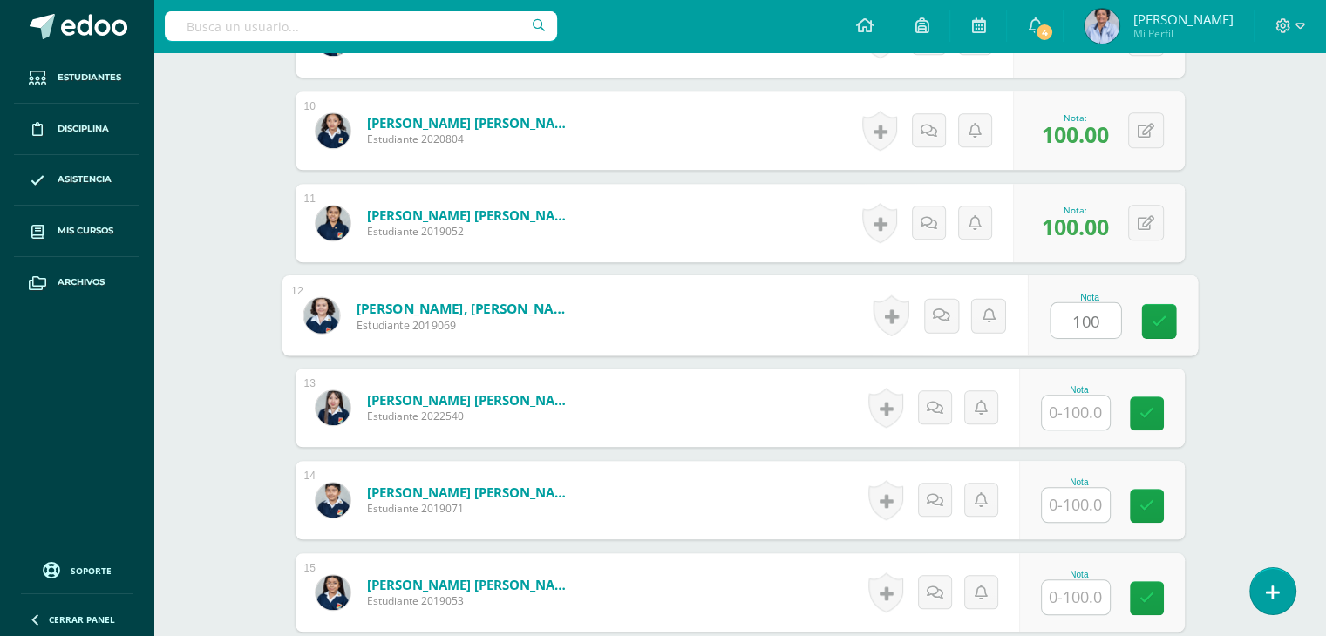
type input "100"
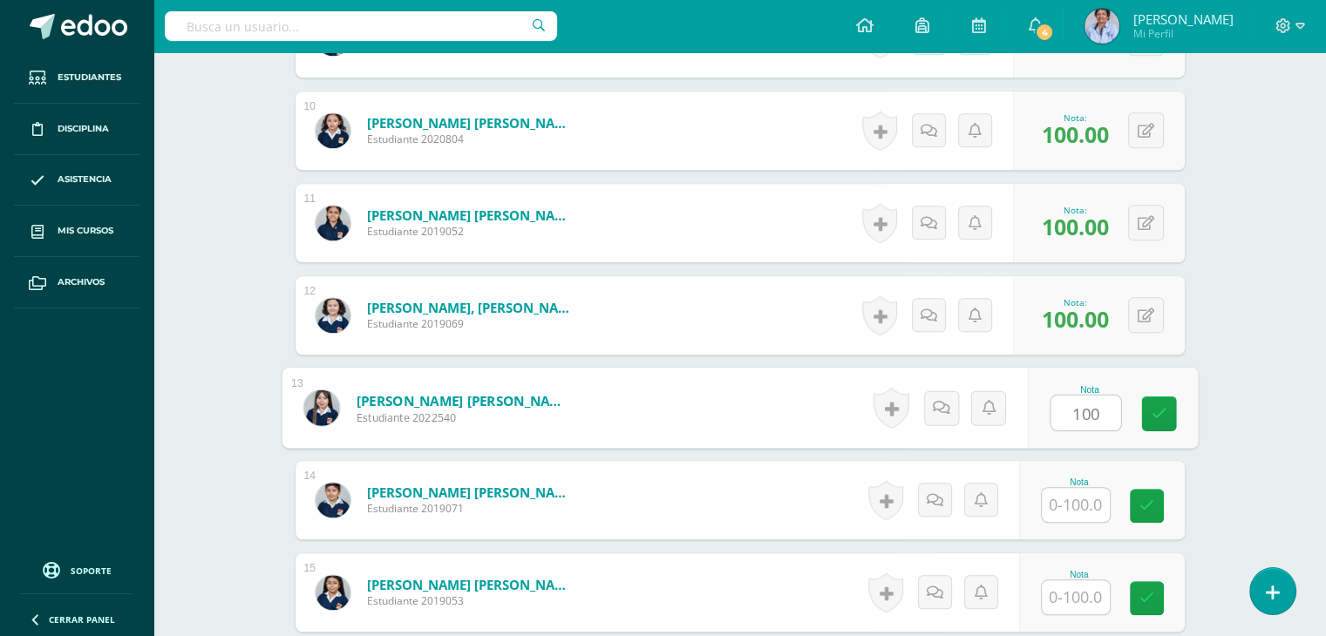
type input "100"
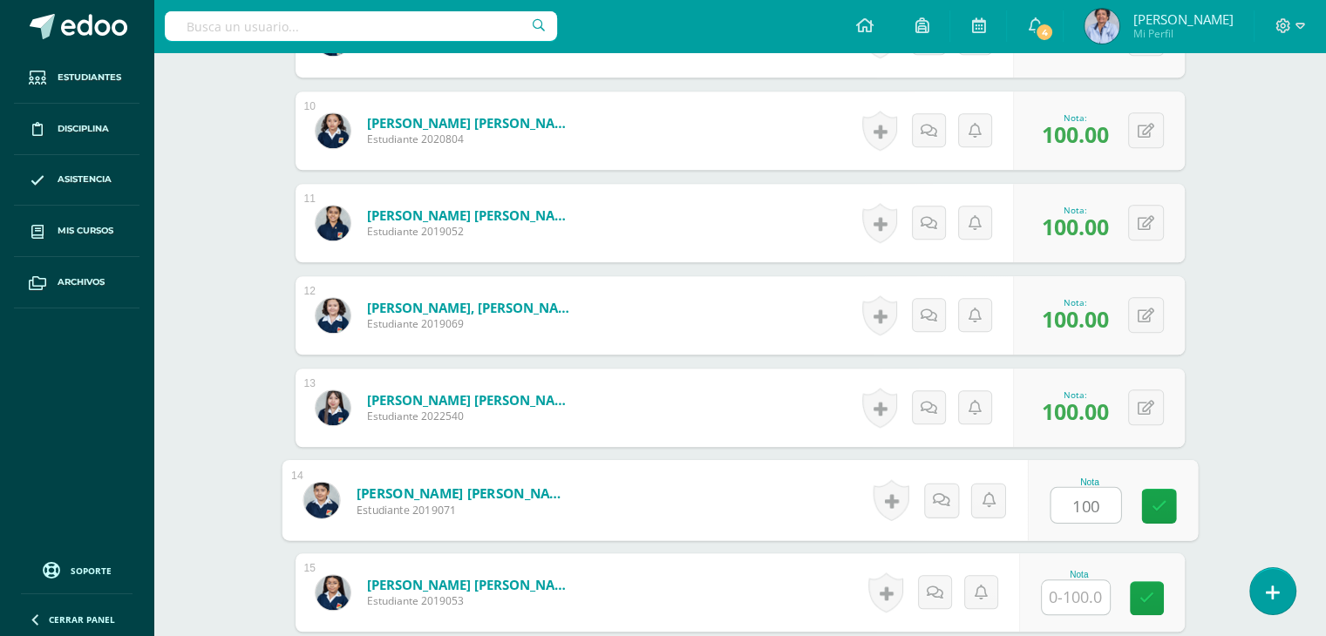
type input "100"
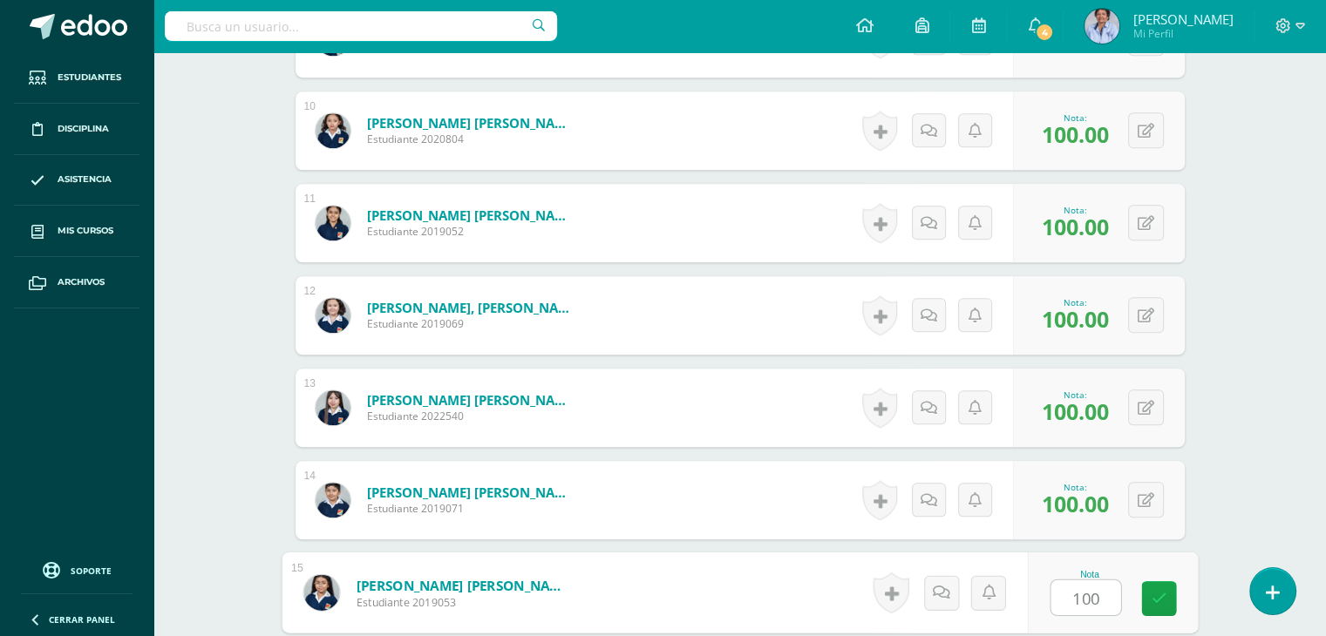
type input "100"
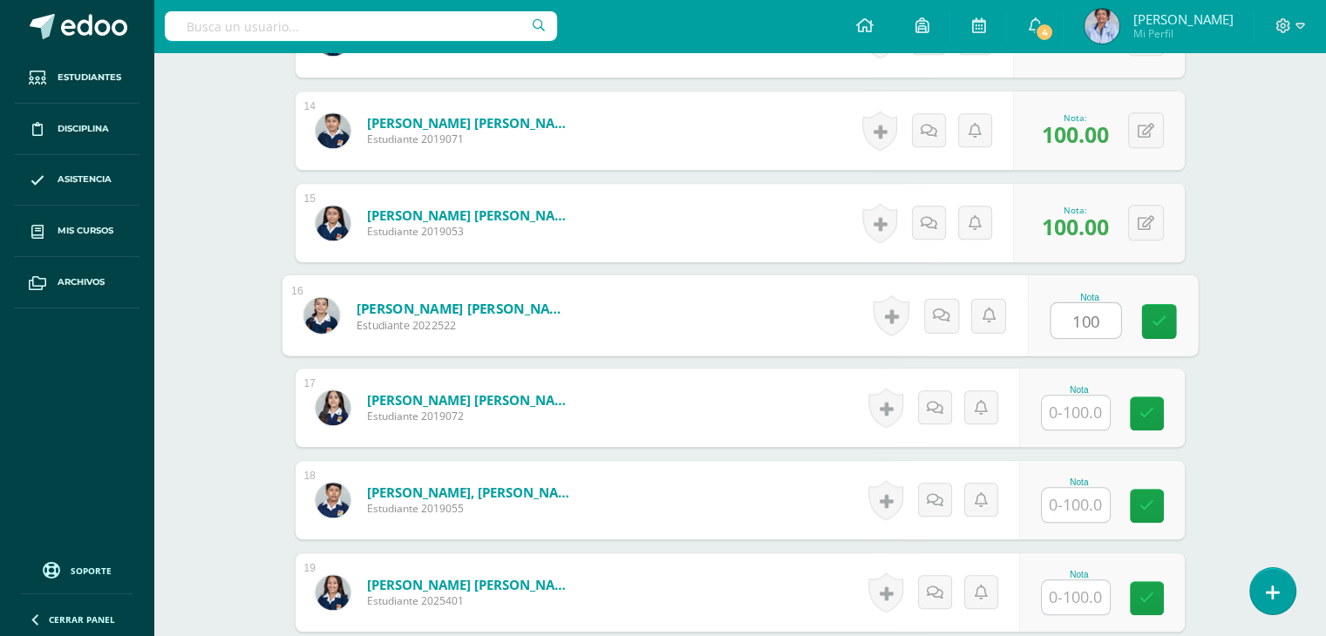
type input "100"
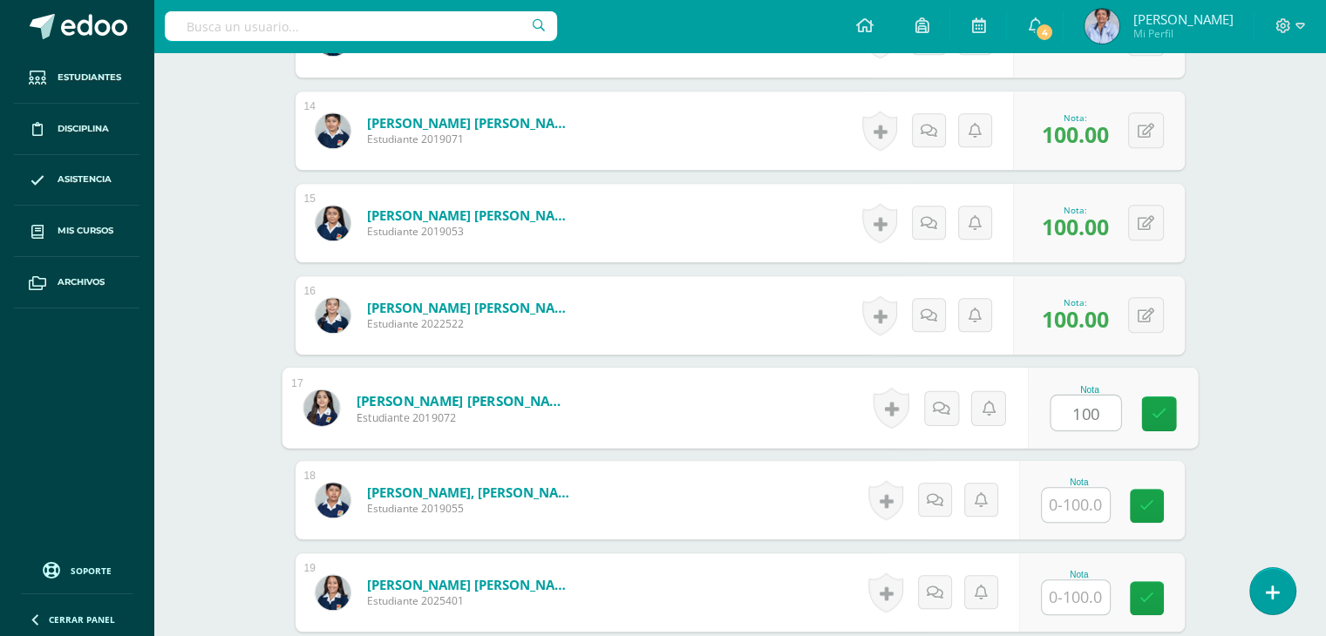
type input "100"
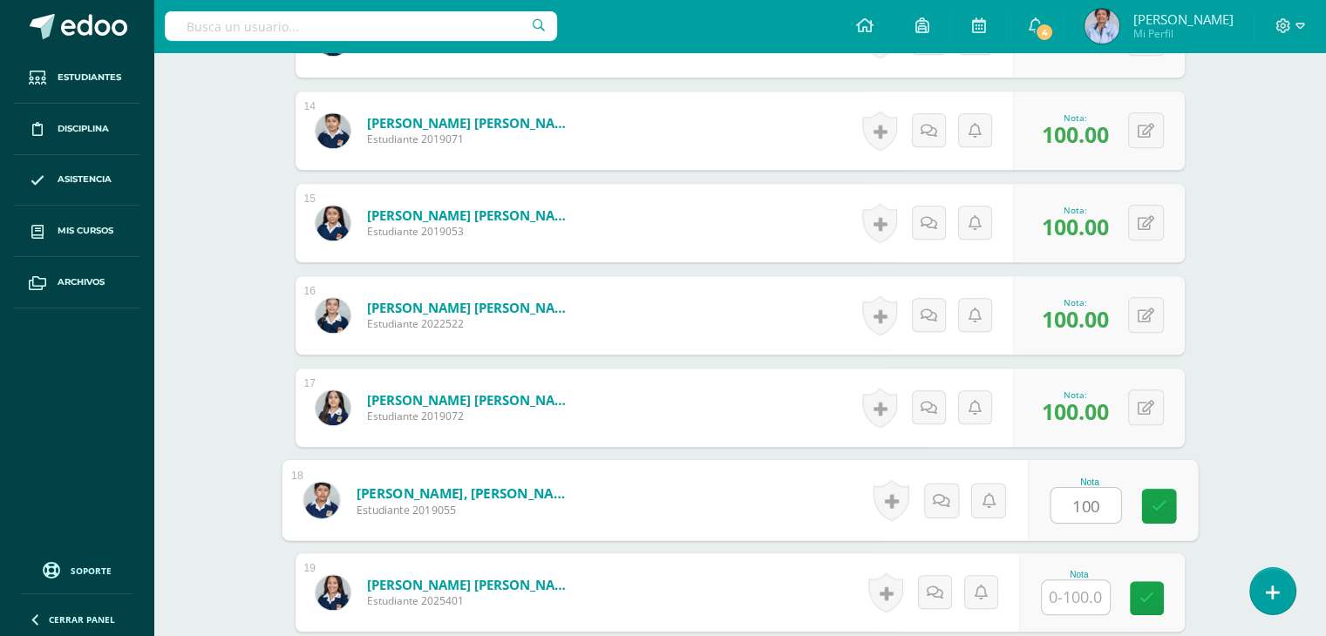
type input "100"
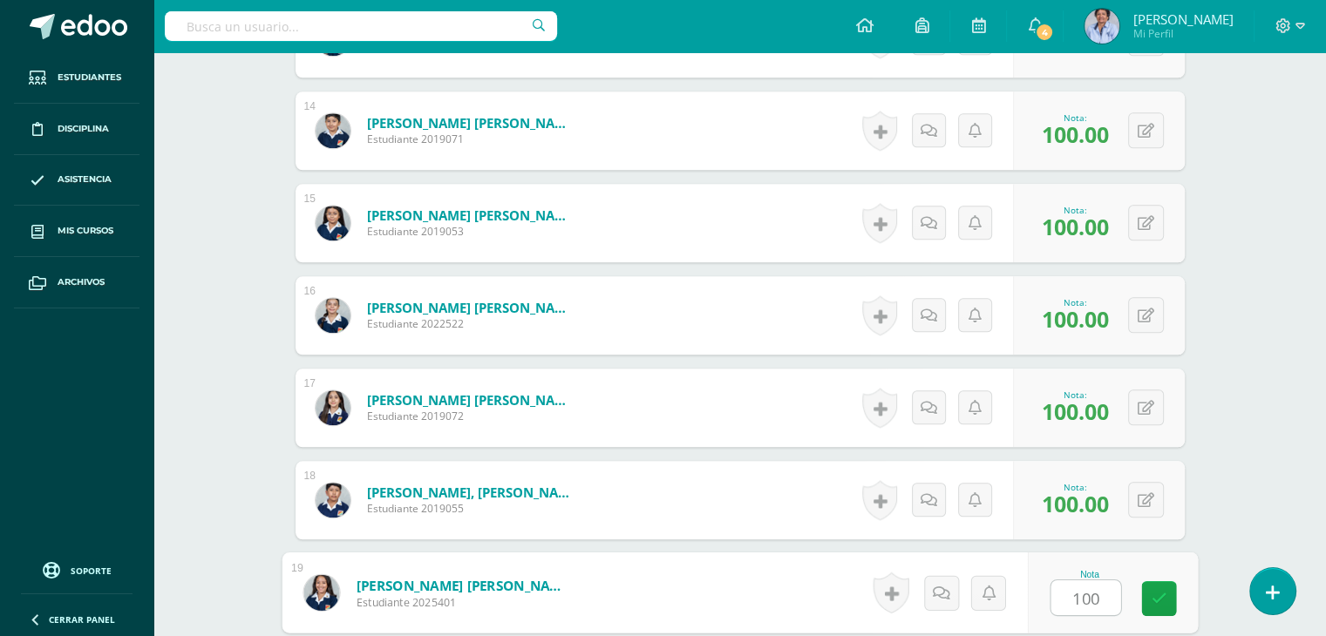
type input "100"
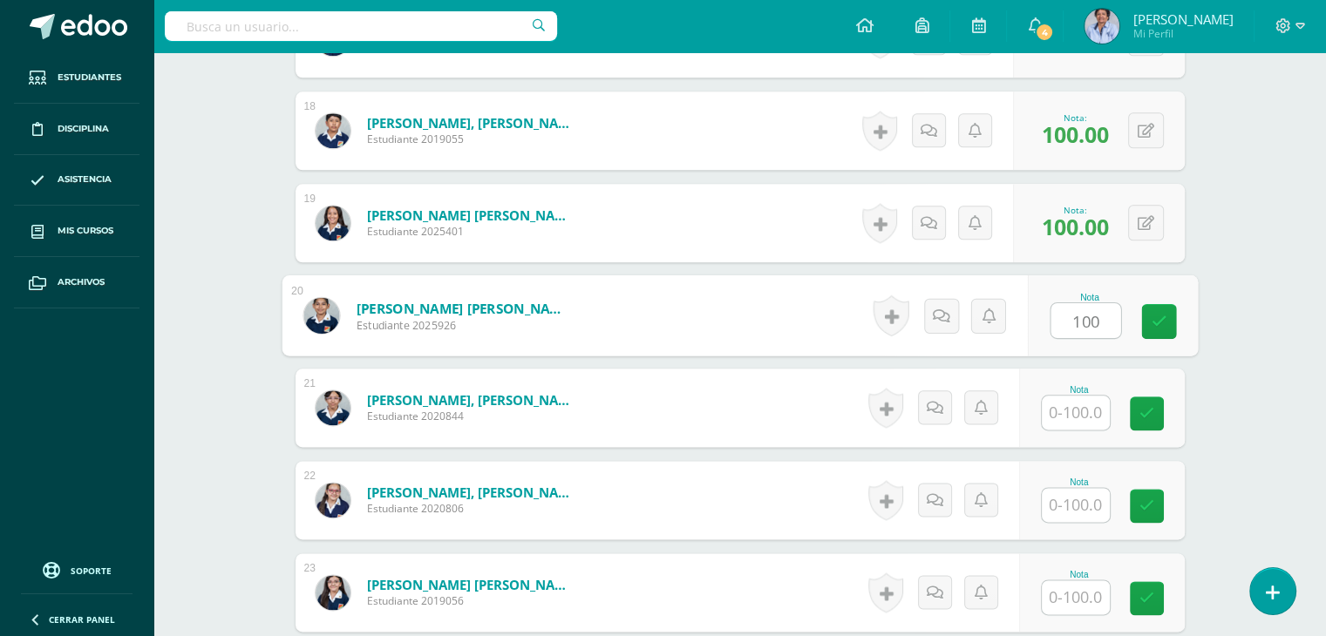
type input "100"
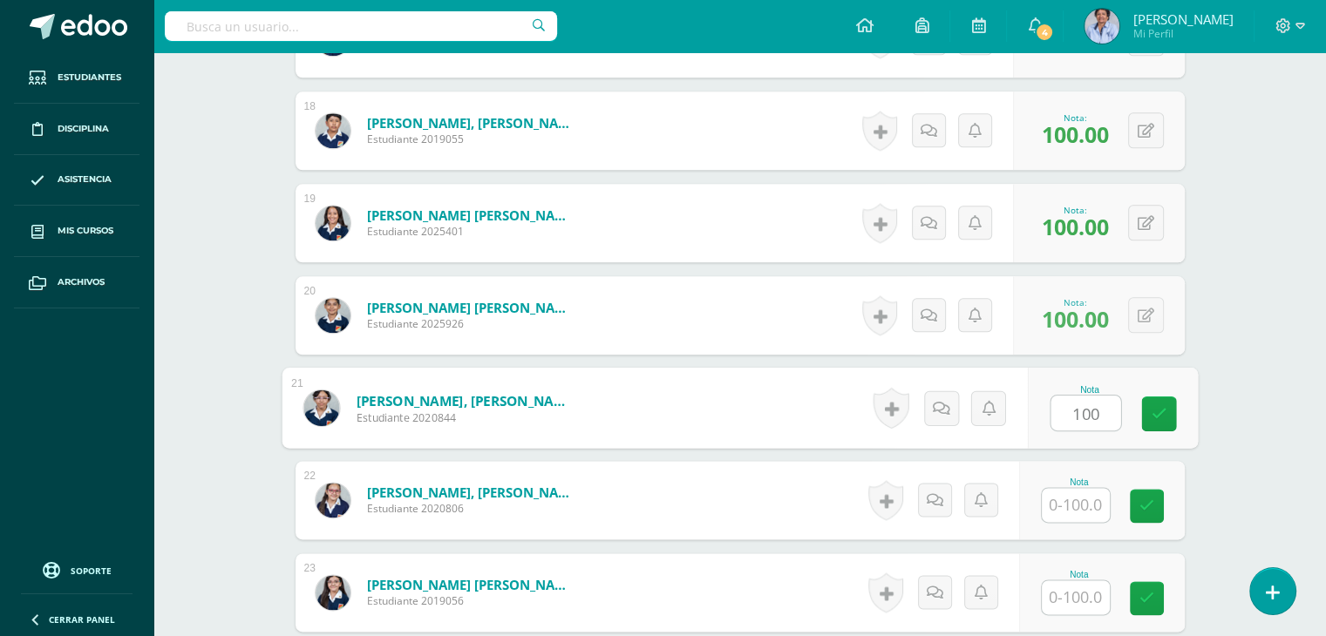
type input "100"
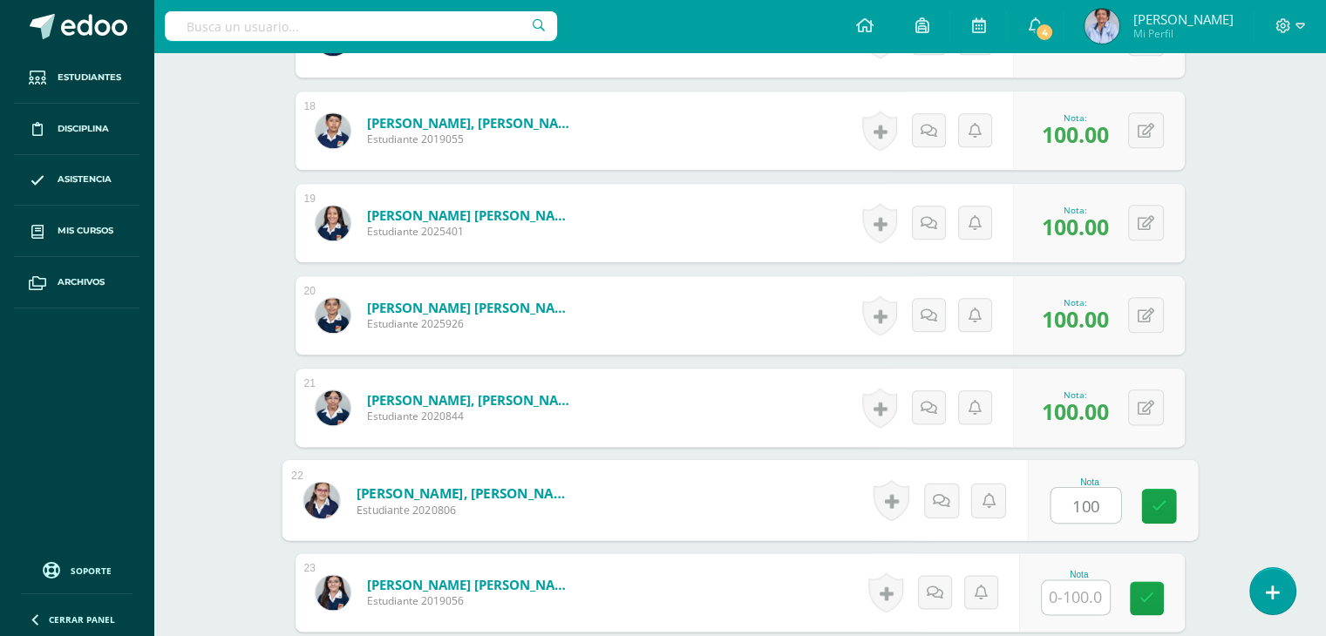
type input "100"
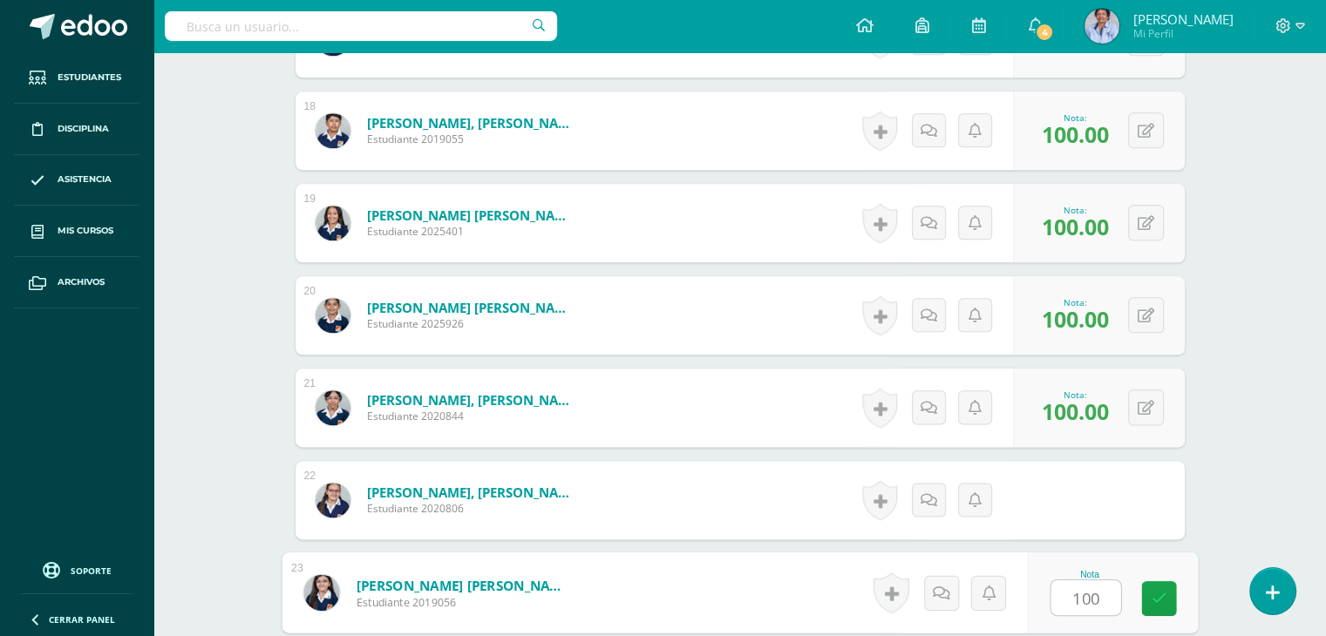
type input "100"
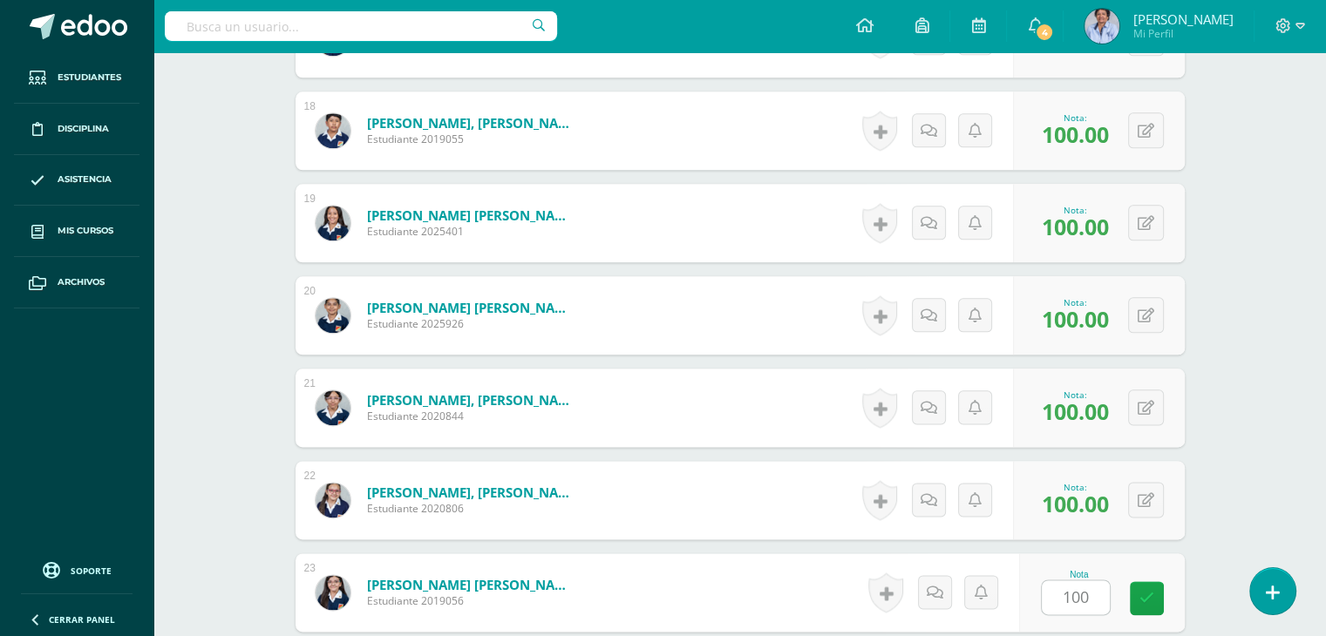
scroll to position [2454, 0]
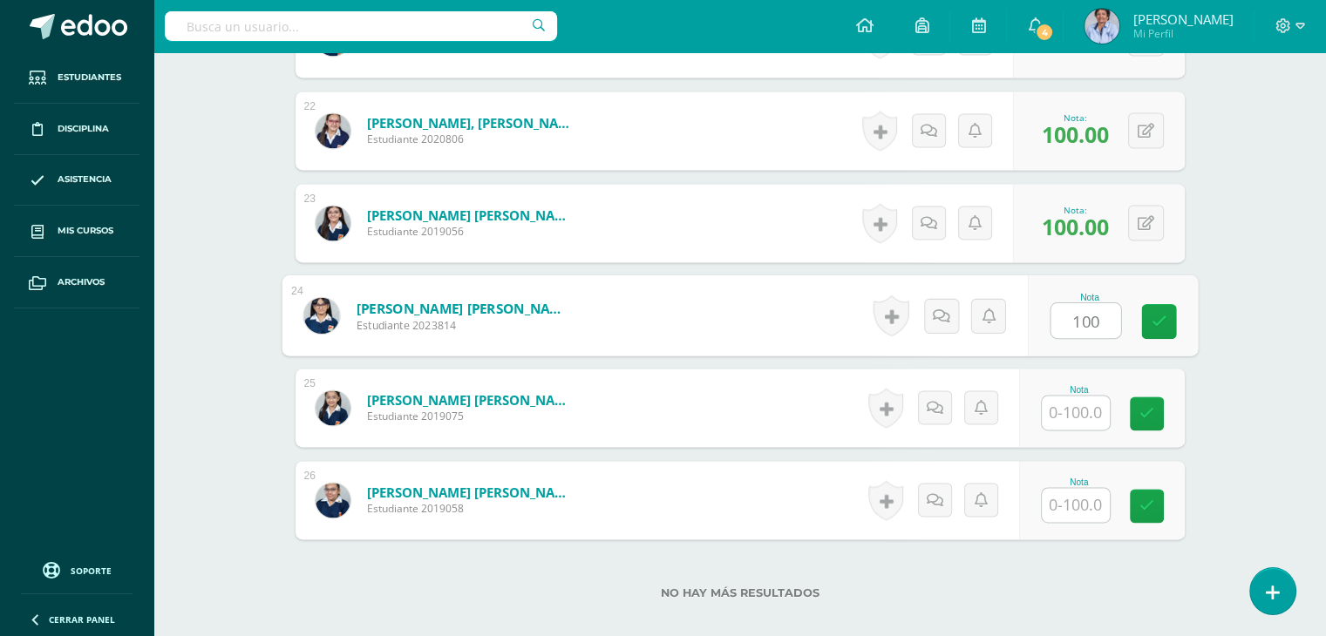
type input "100"
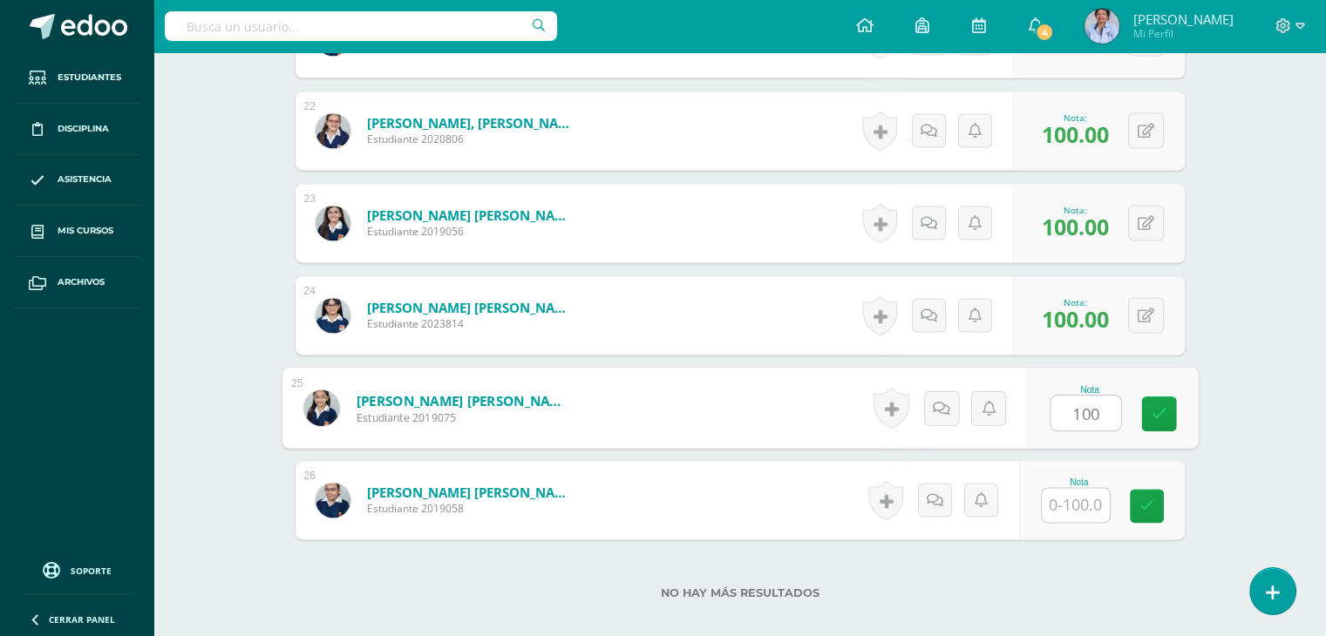
type input "100"
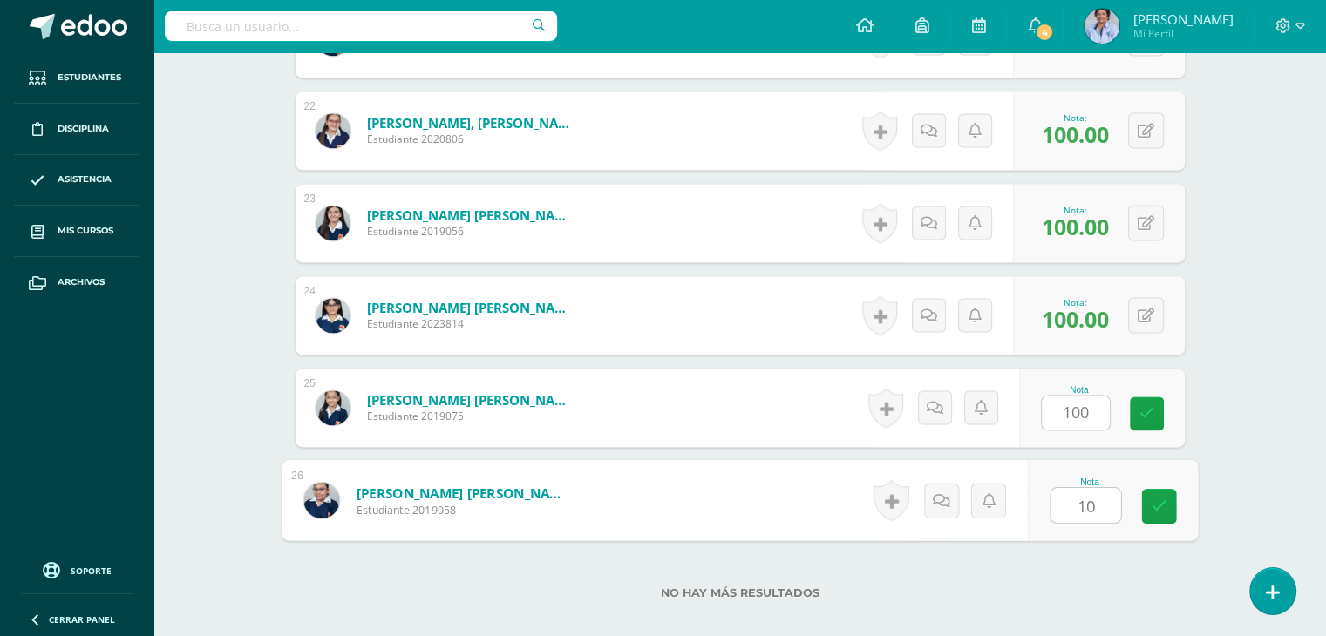
type input "100"
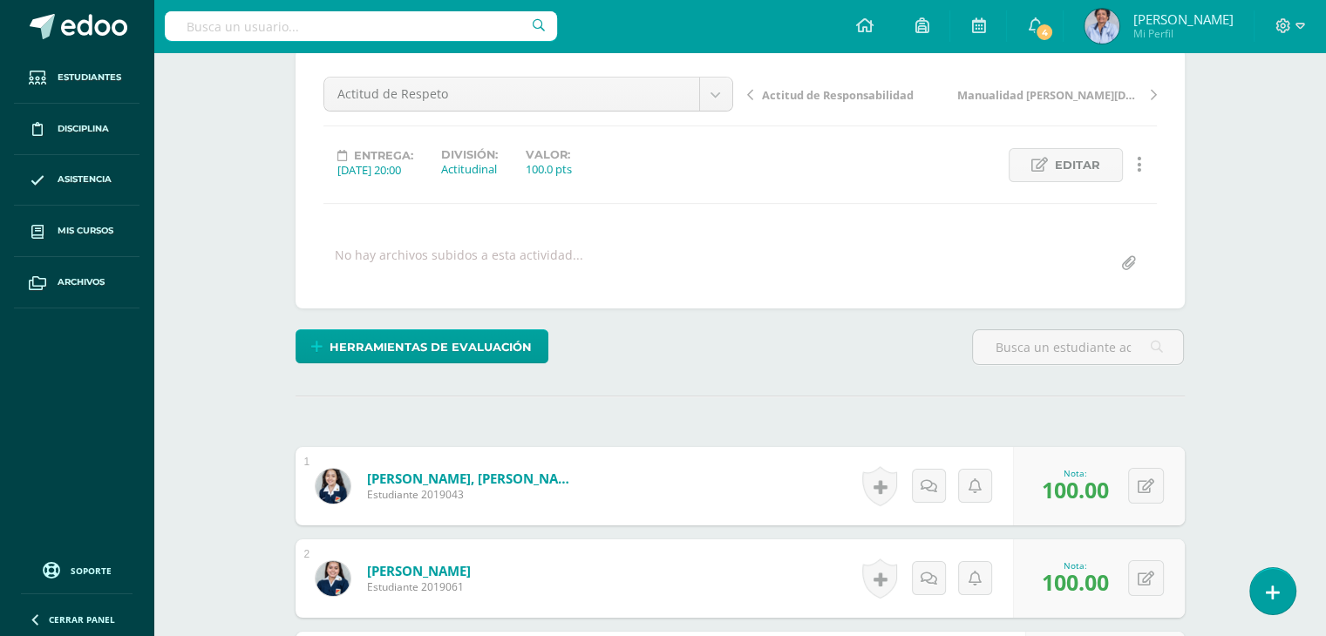
scroll to position [0, 0]
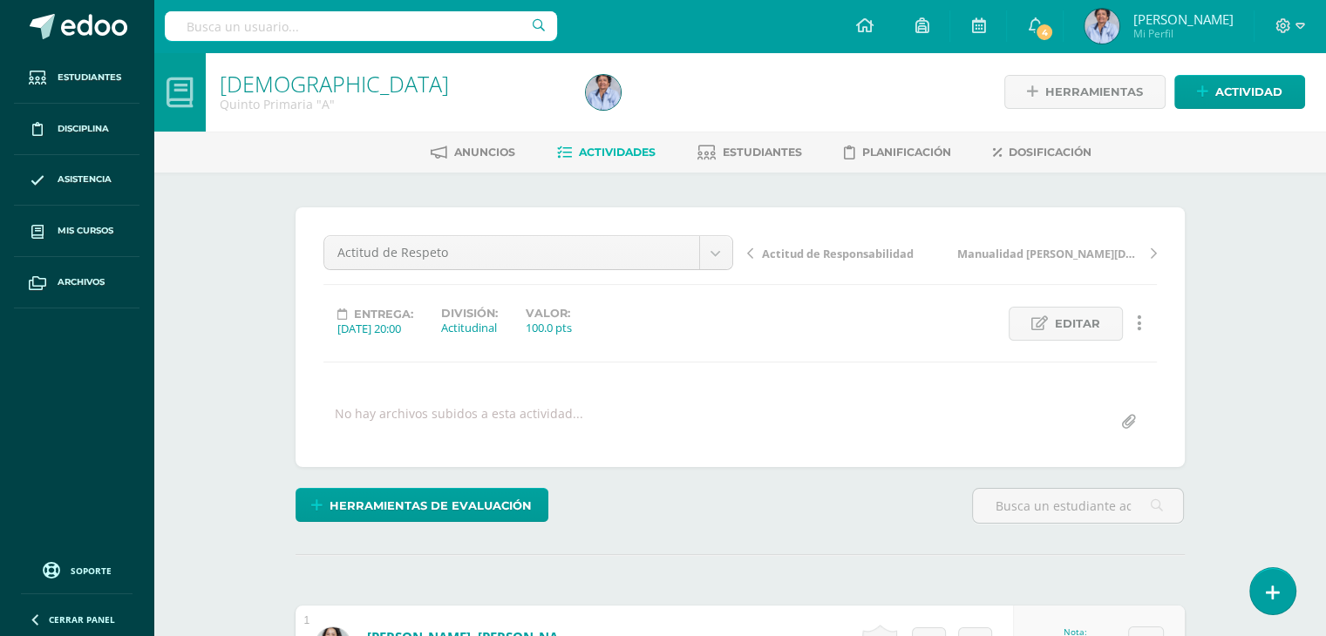
click at [830, 252] on span "Actitud de Responsabilidad" at bounding box center [838, 254] width 152 height 16
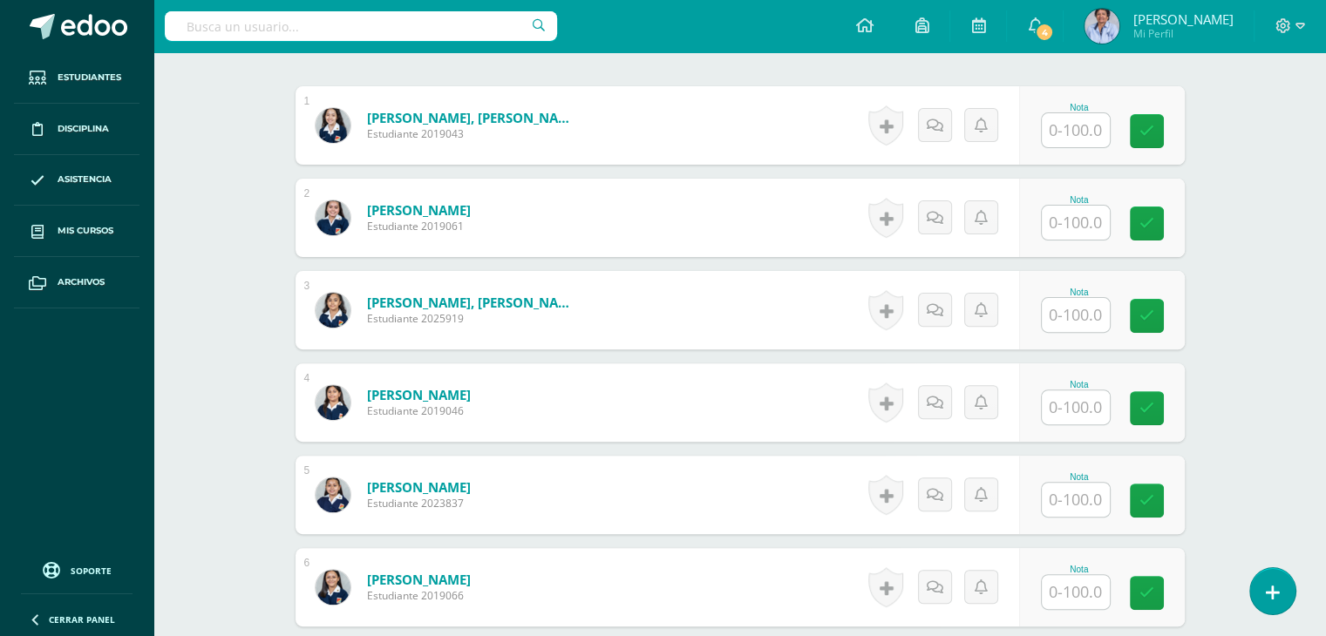
scroll to position [527, 0]
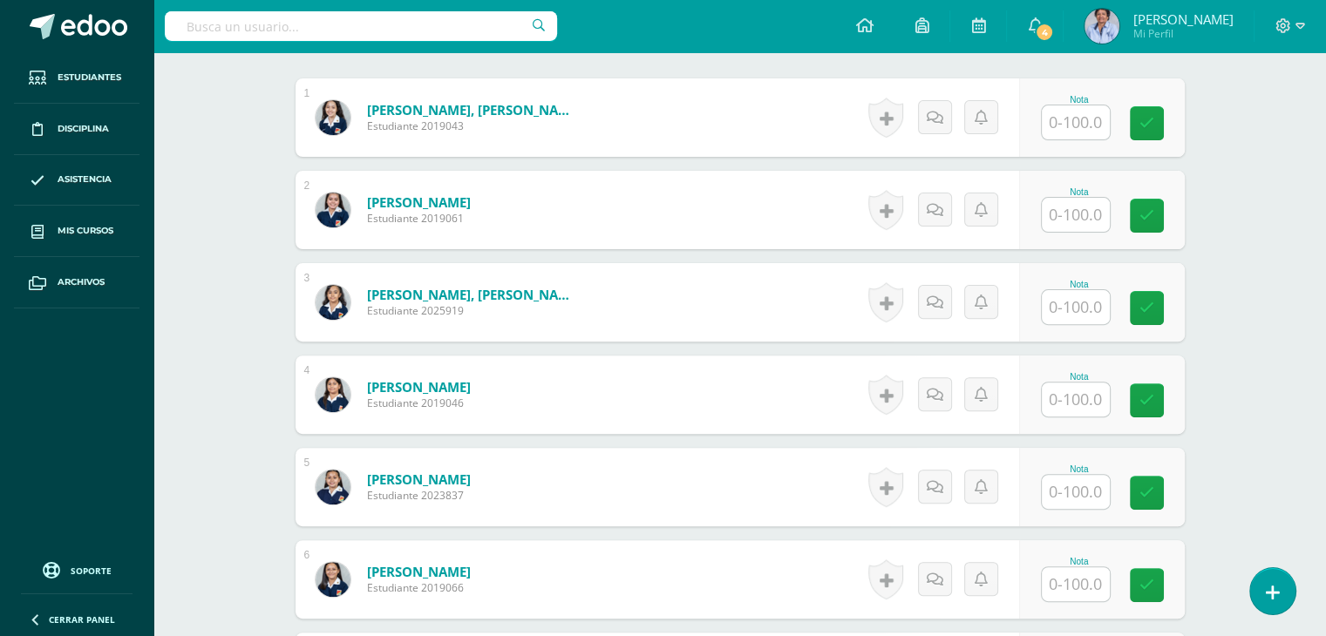
click at [1076, 117] on input "text" at bounding box center [1076, 122] width 68 height 34
type input "80"
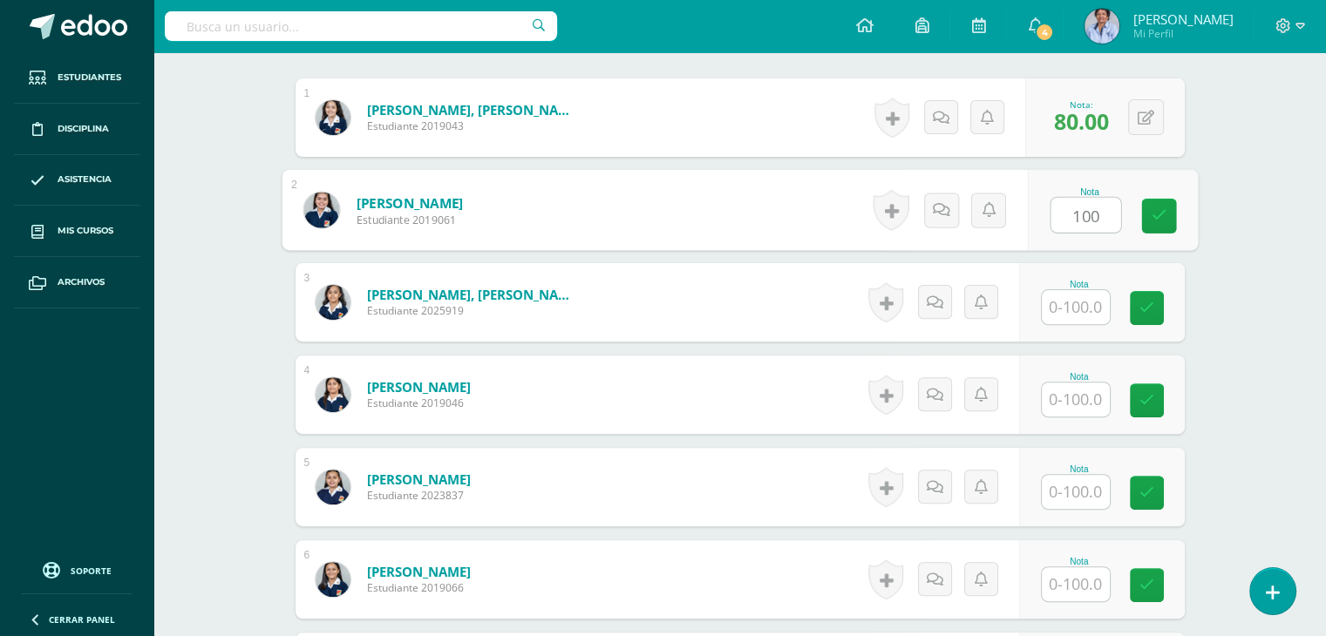
type input "100"
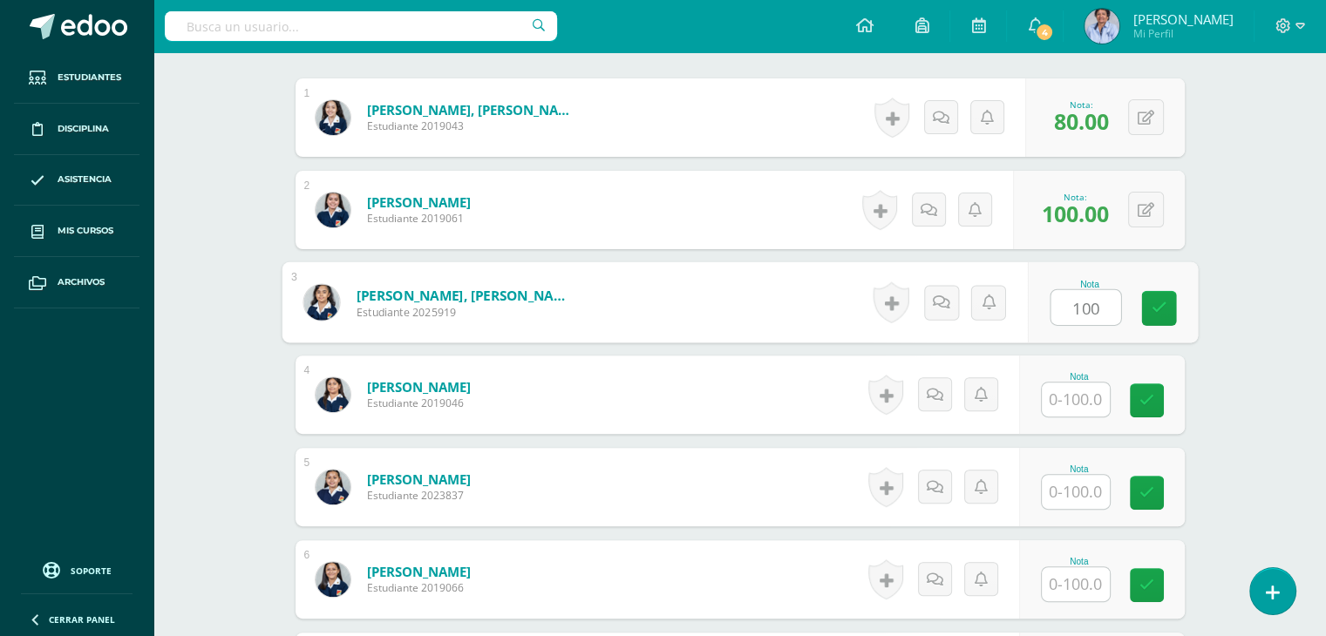
type input "100"
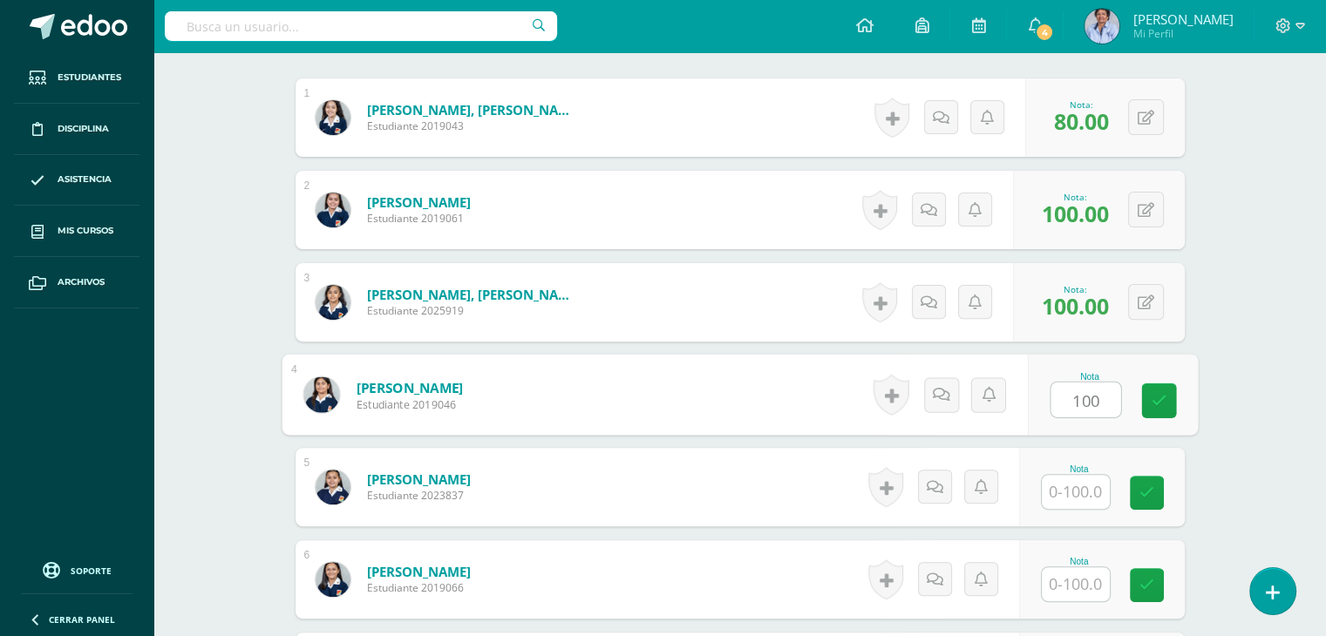
type input "100"
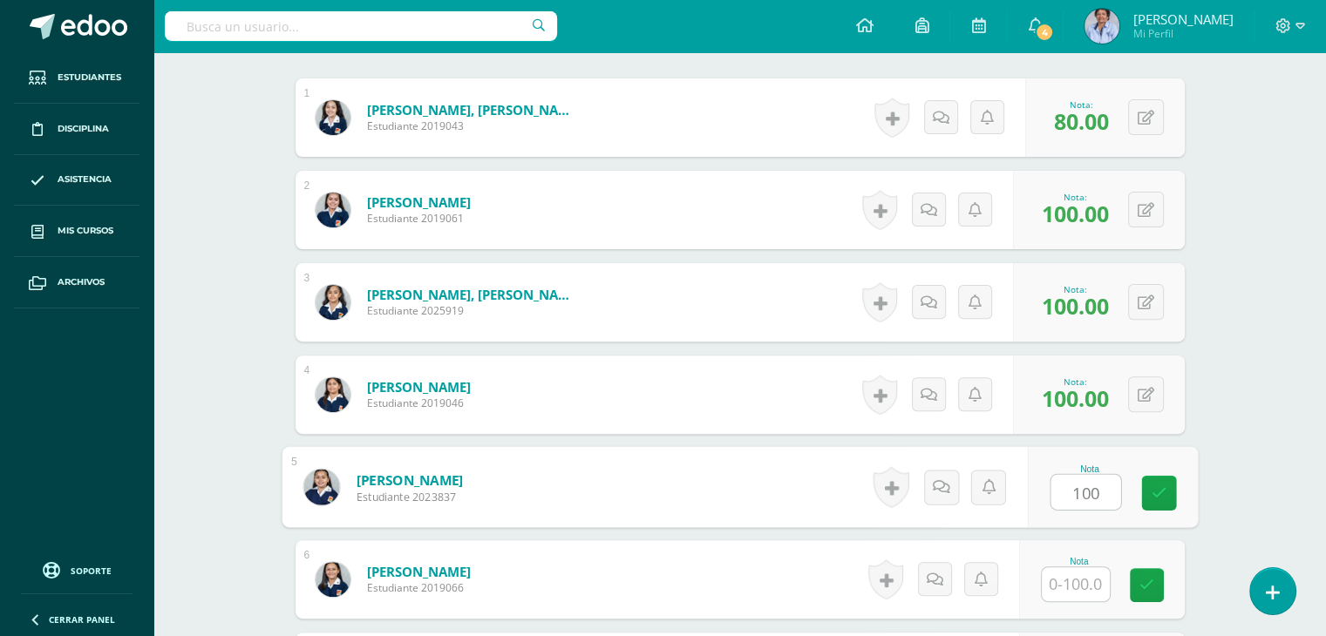
type input "100"
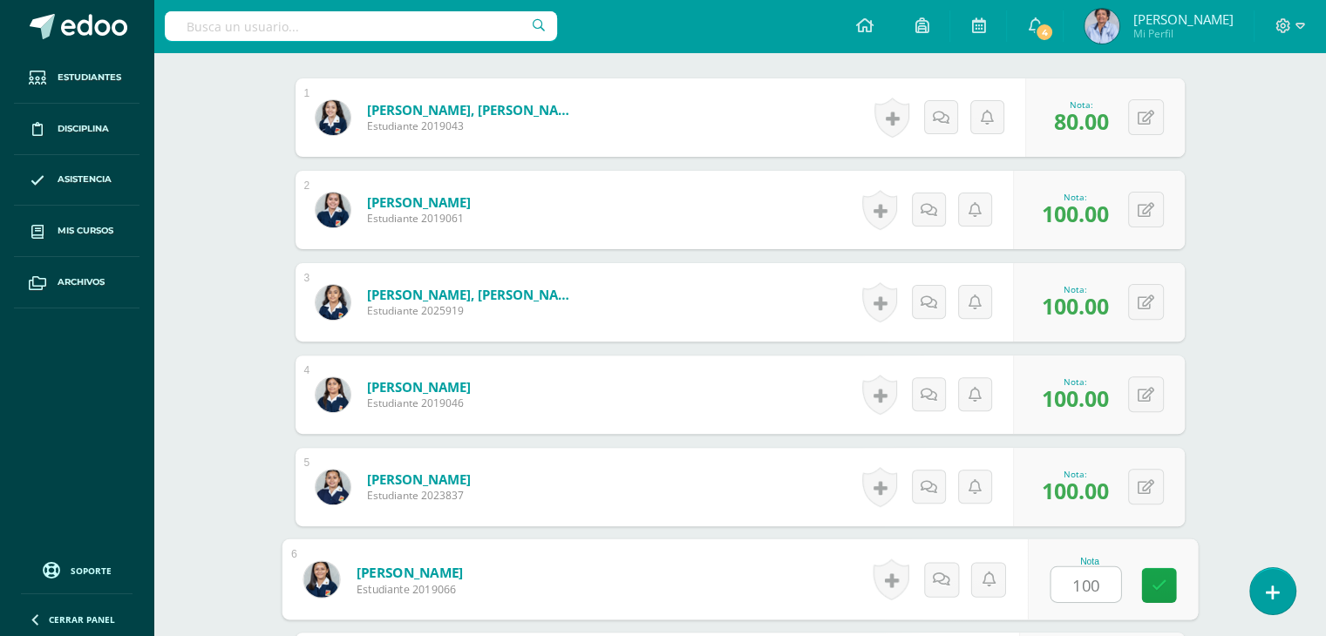
type input "100"
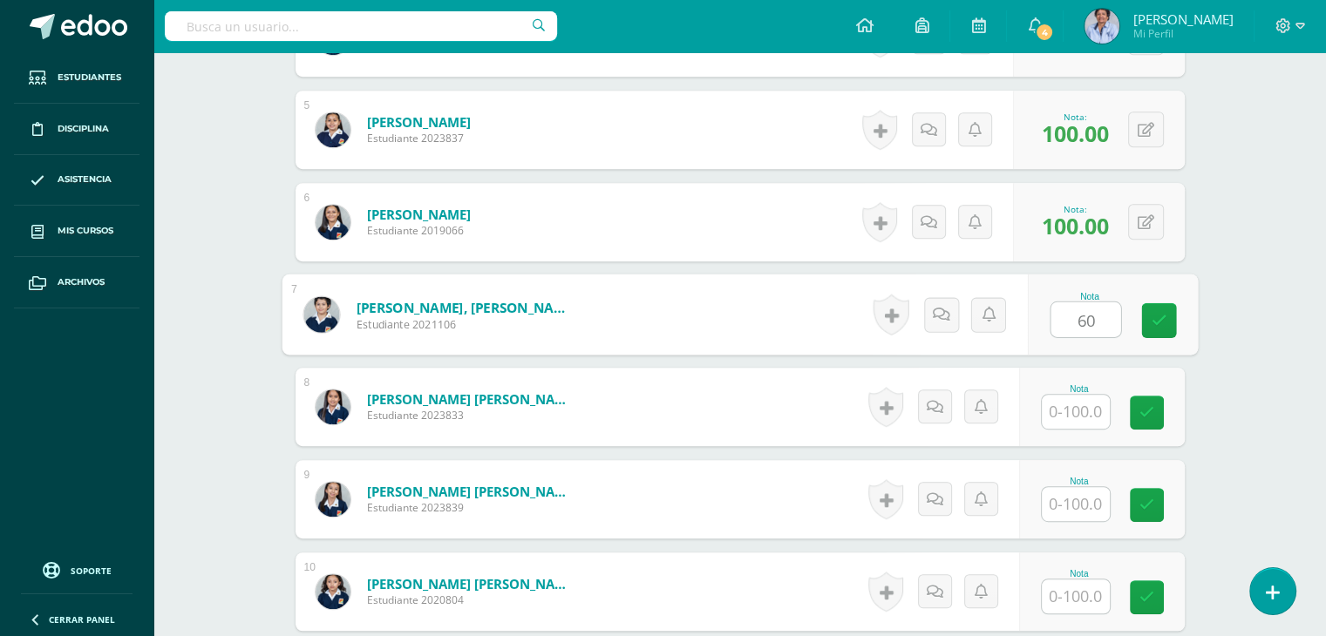
type input "60"
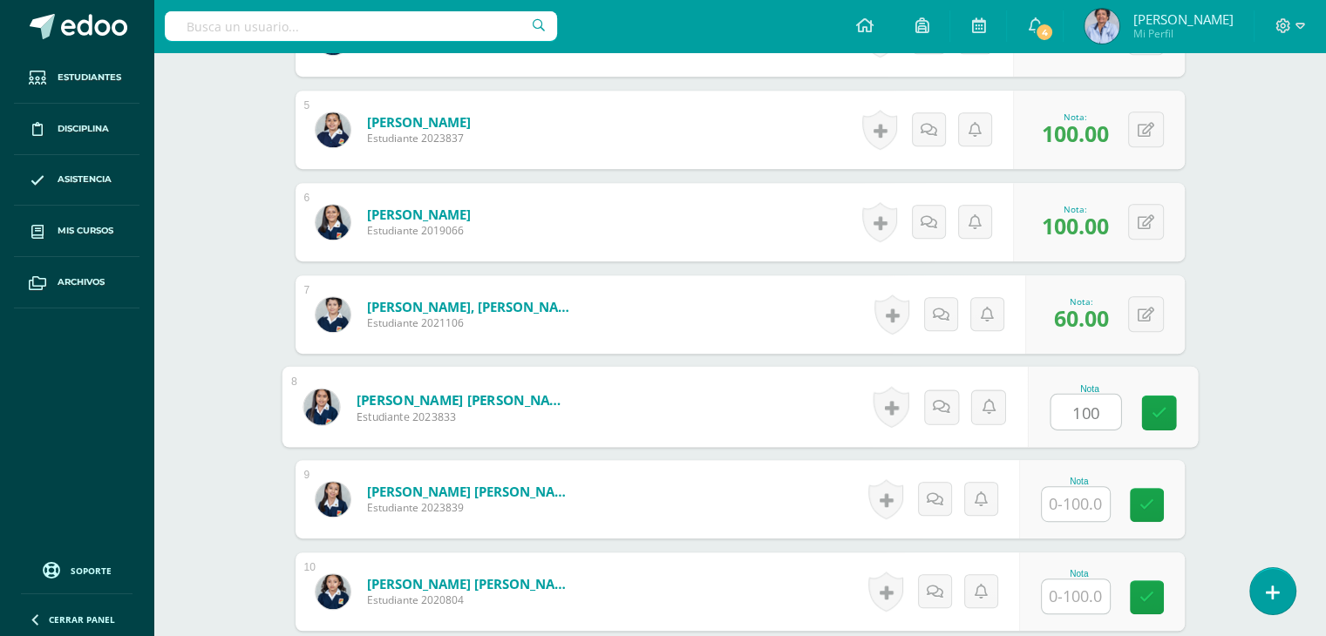
type input "100"
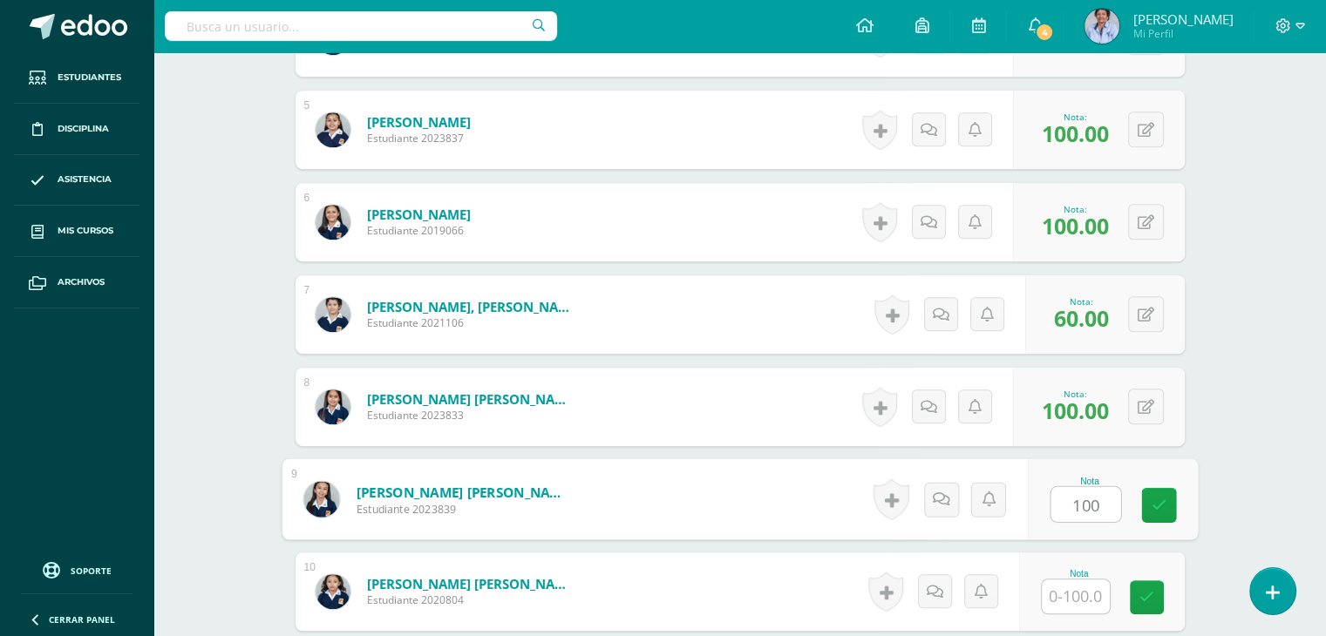
type input "100"
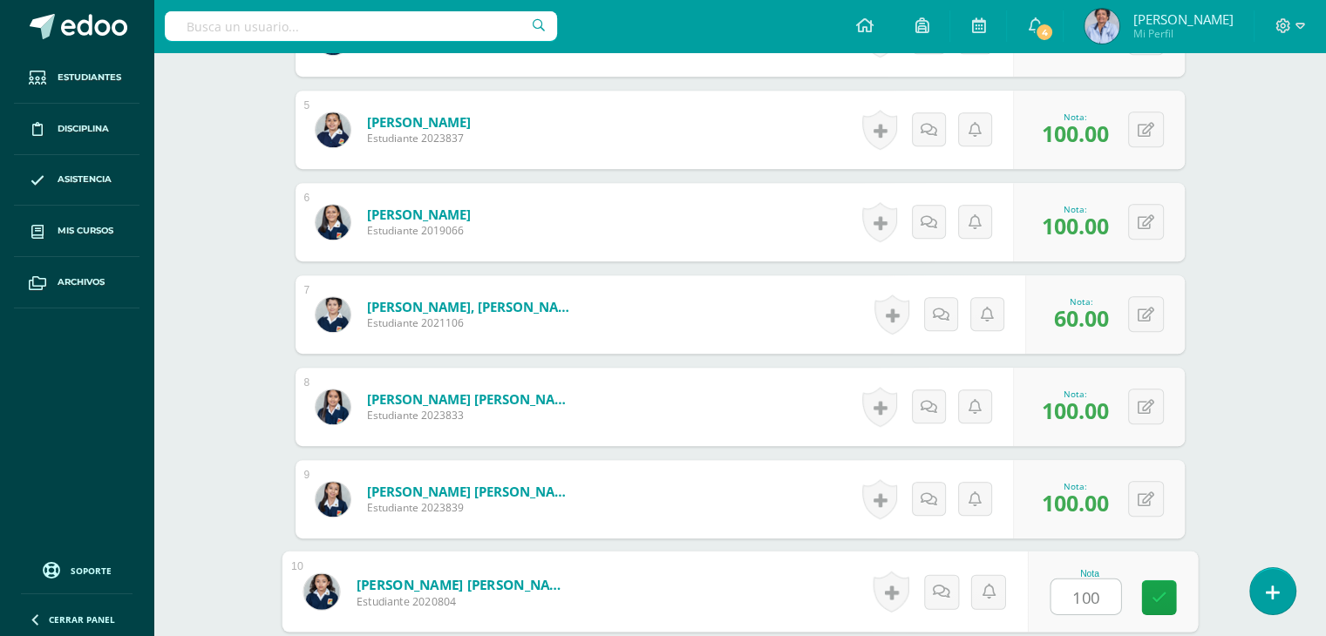
type input "100"
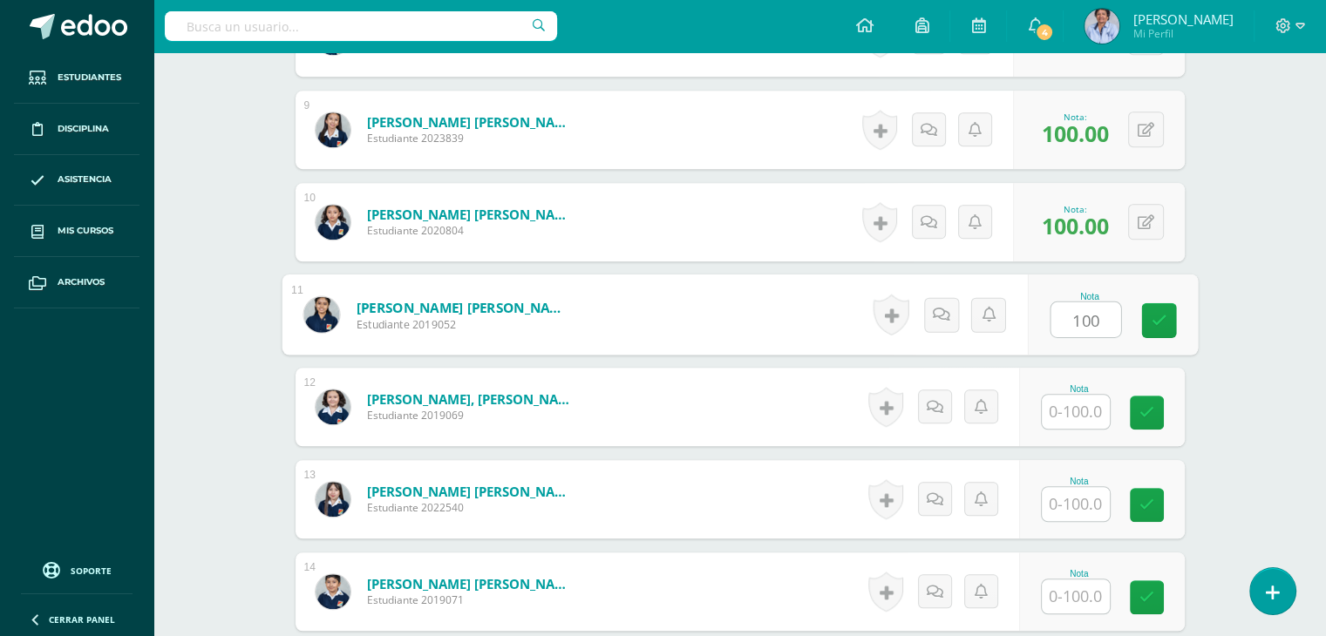
type input "100"
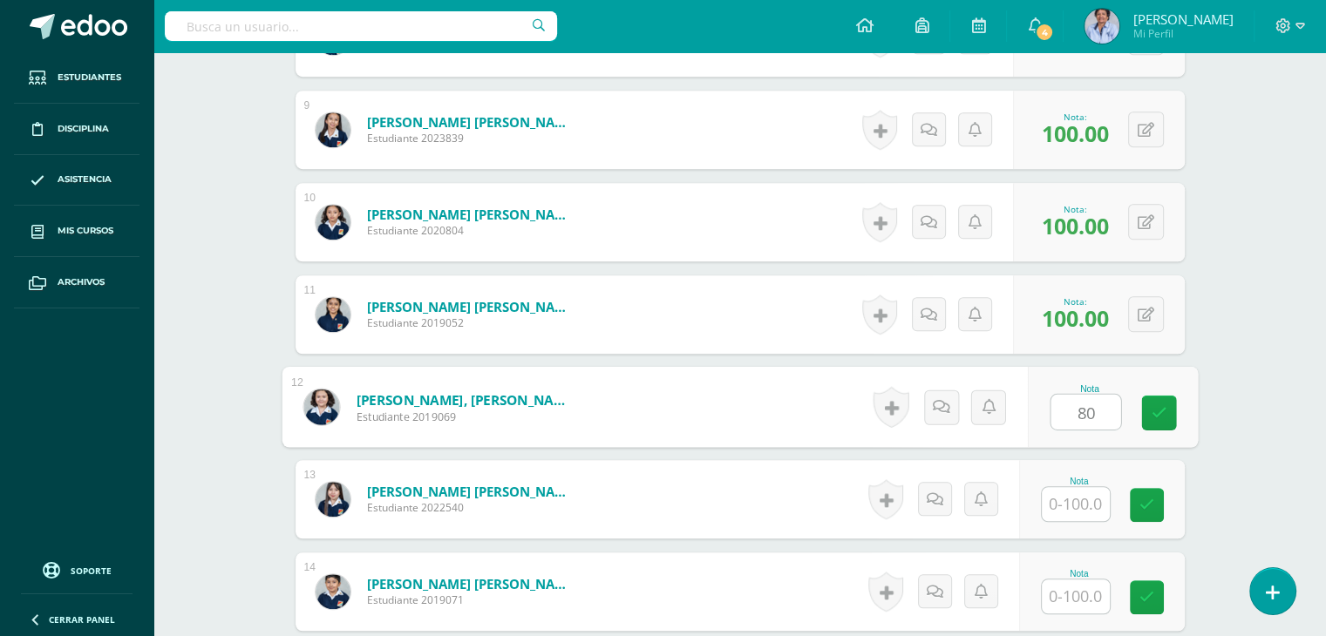
type input "80"
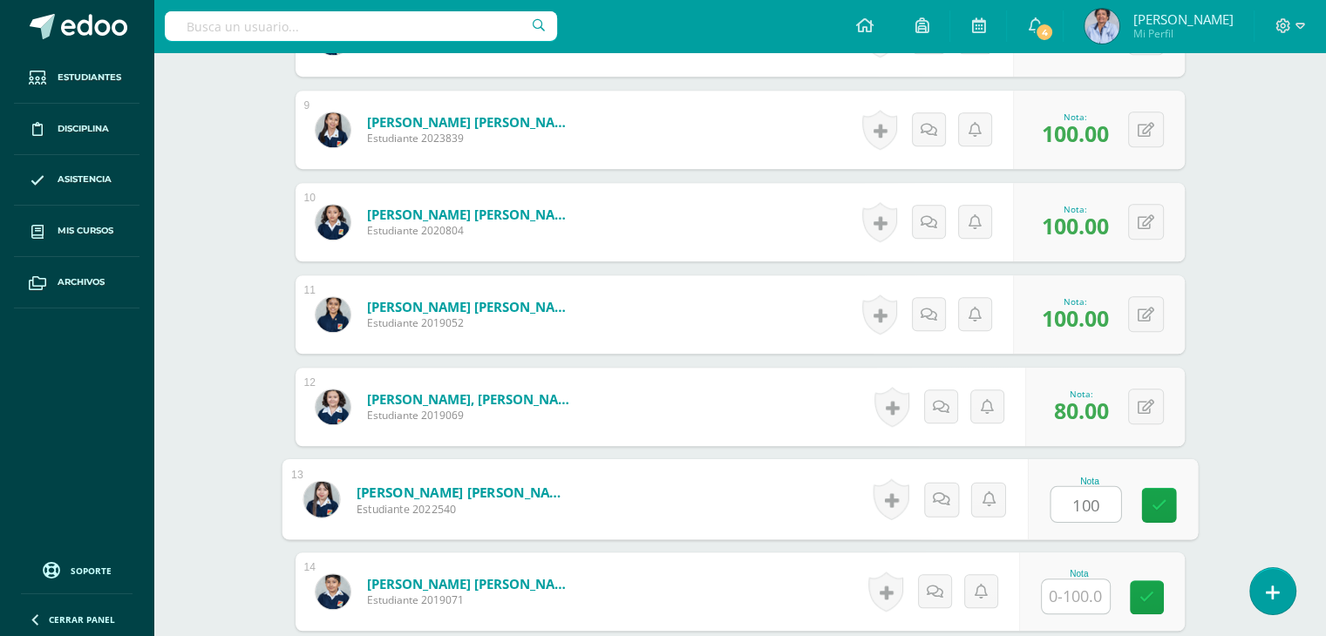
type input "100"
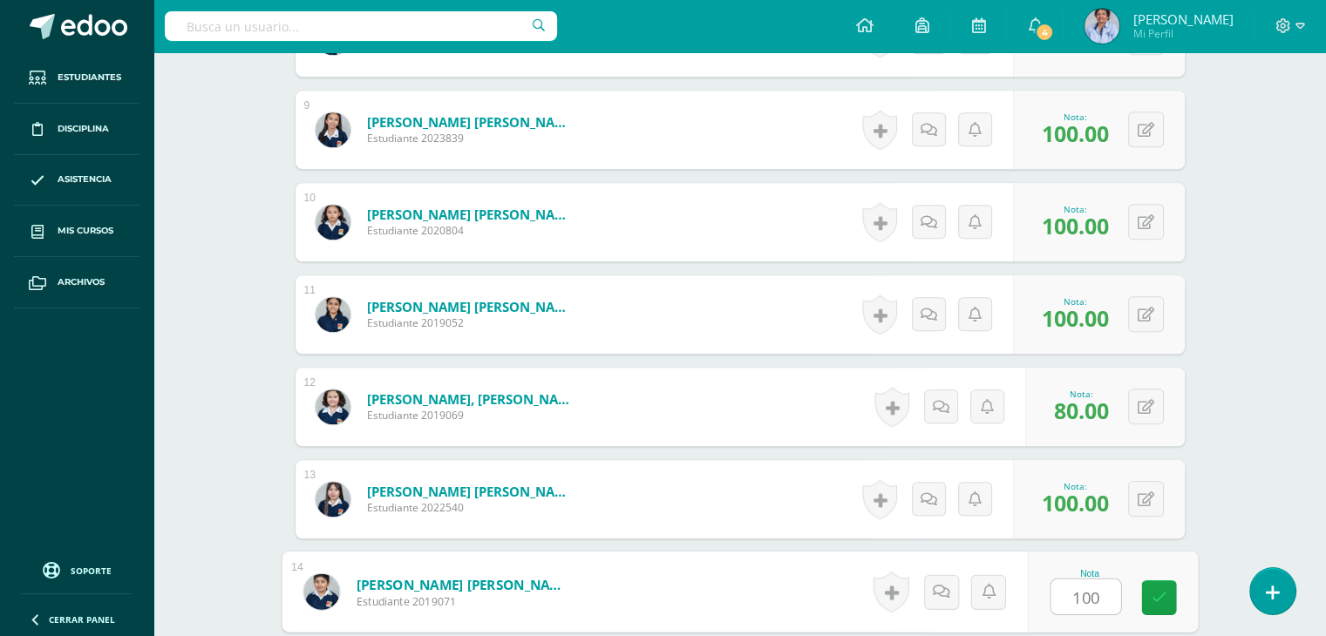
type input "100"
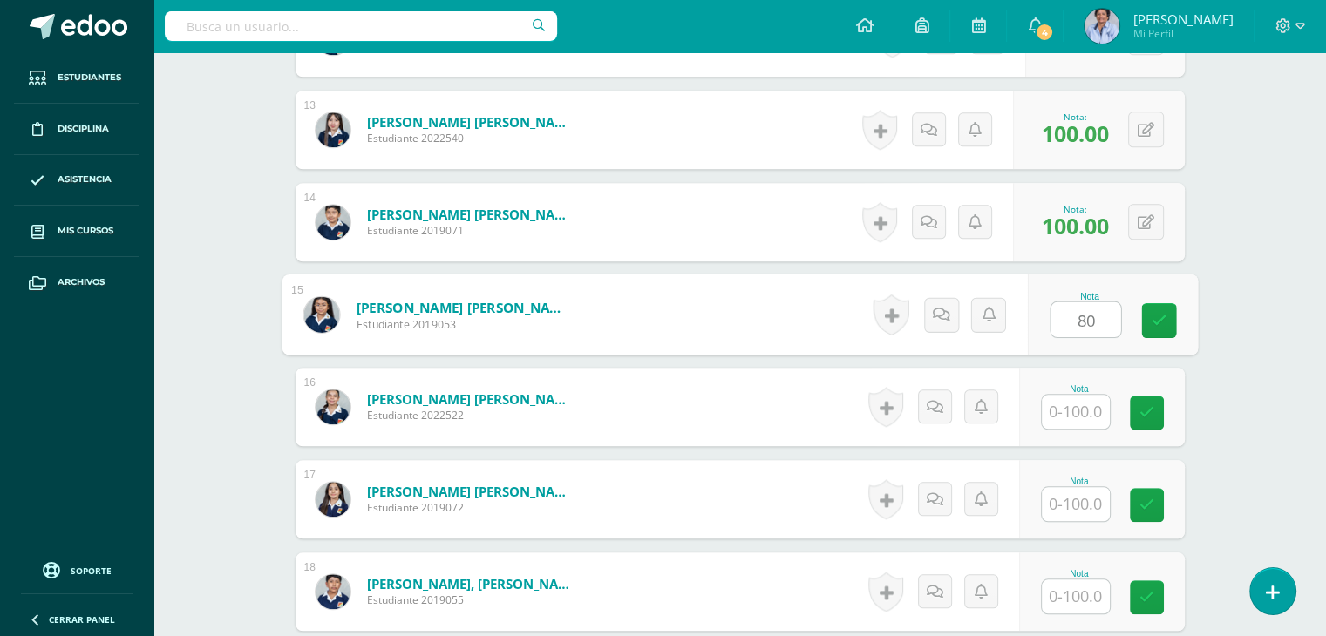
type input "80"
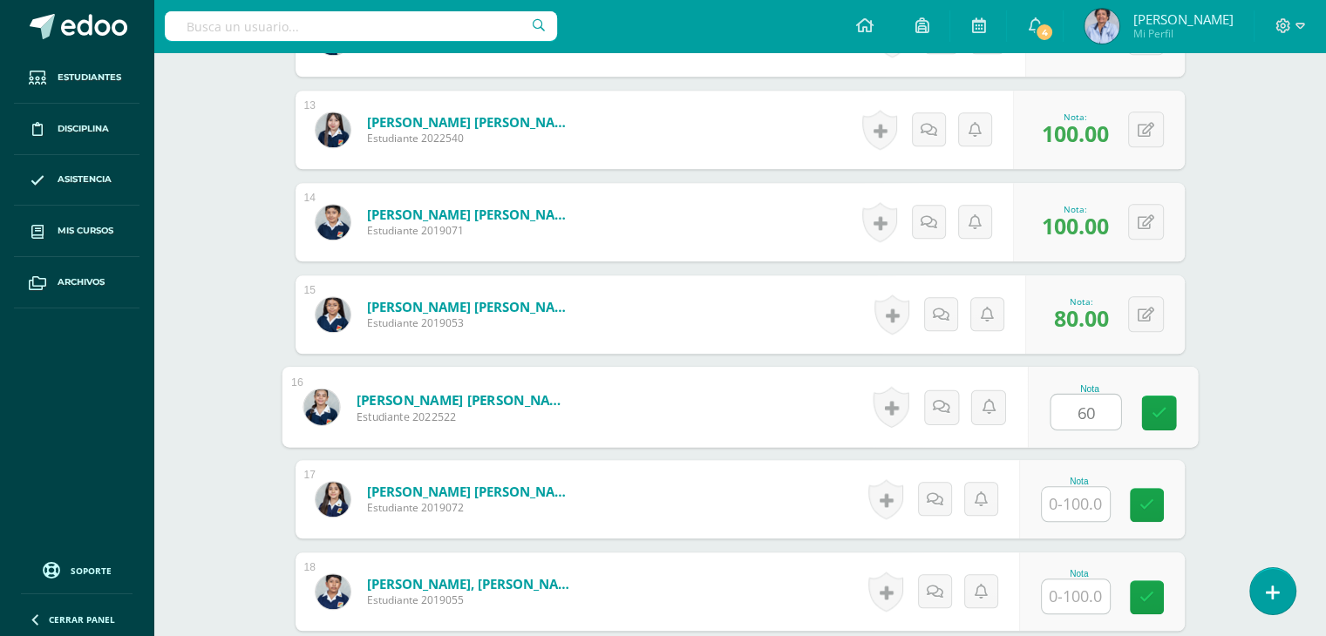
type input "60"
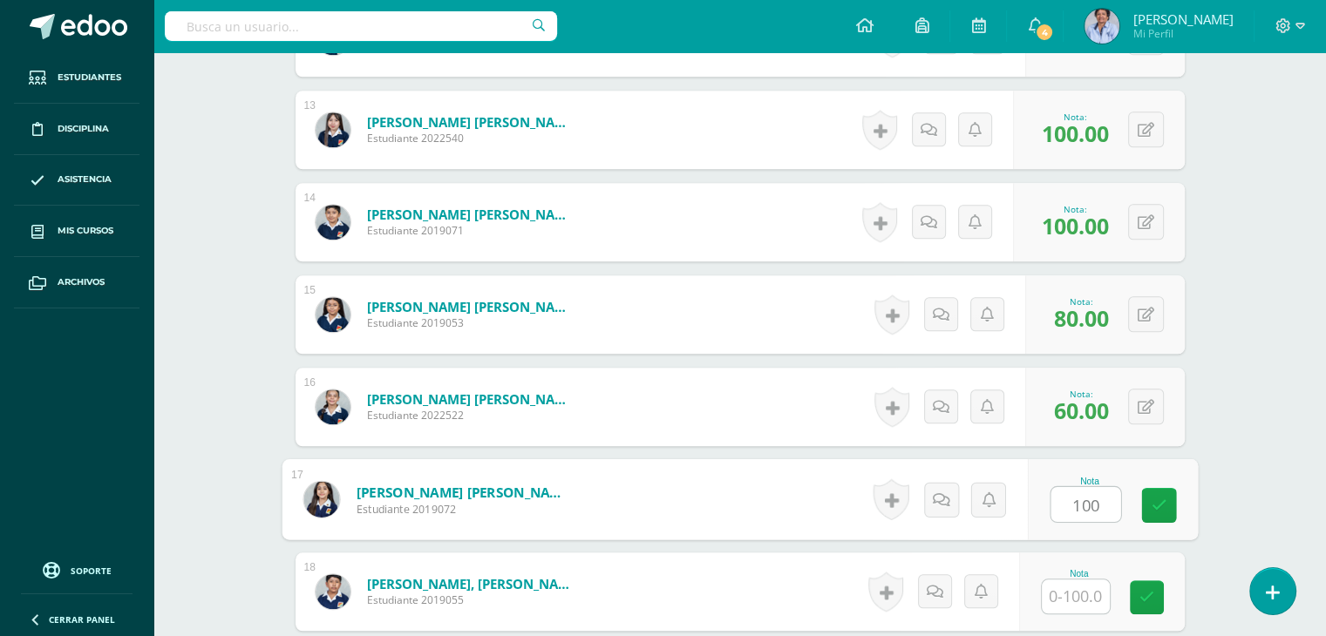
type input "100"
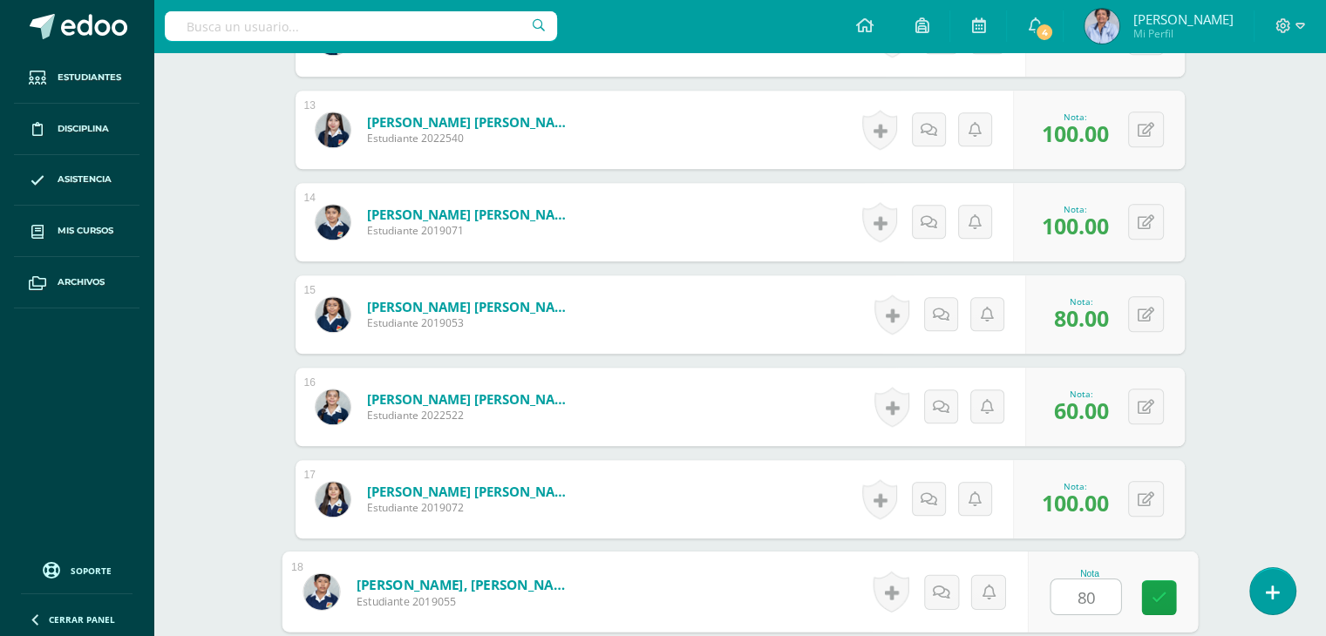
type input "80"
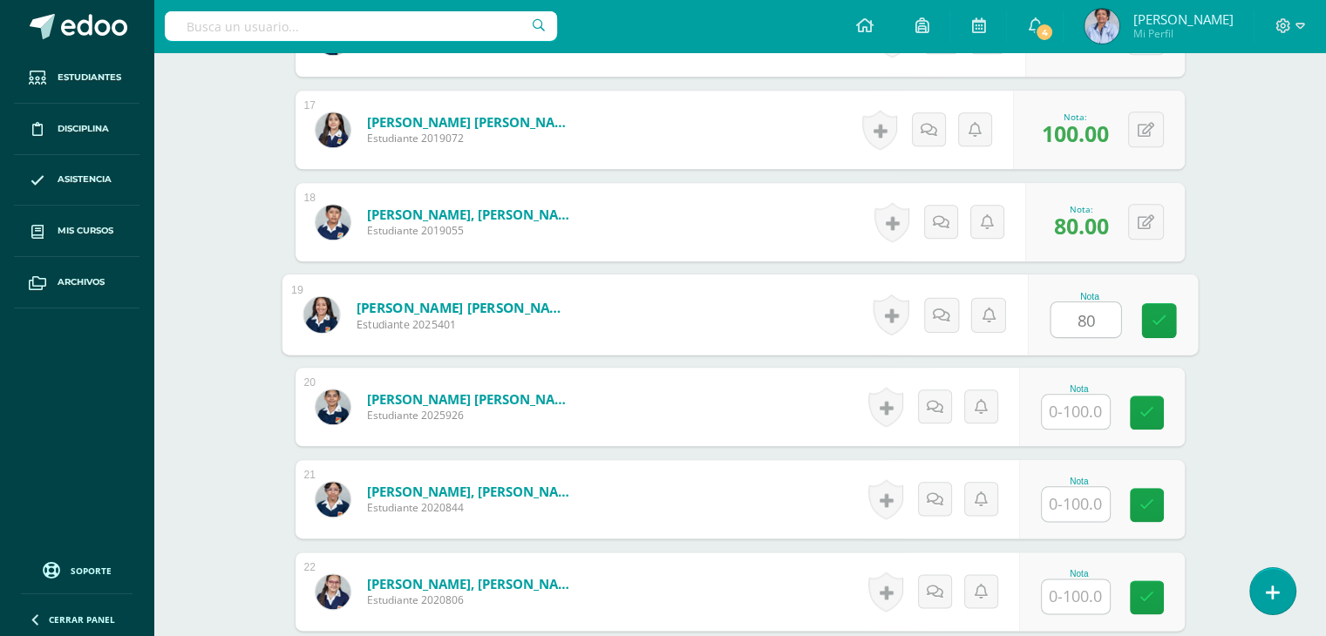
type input "80"
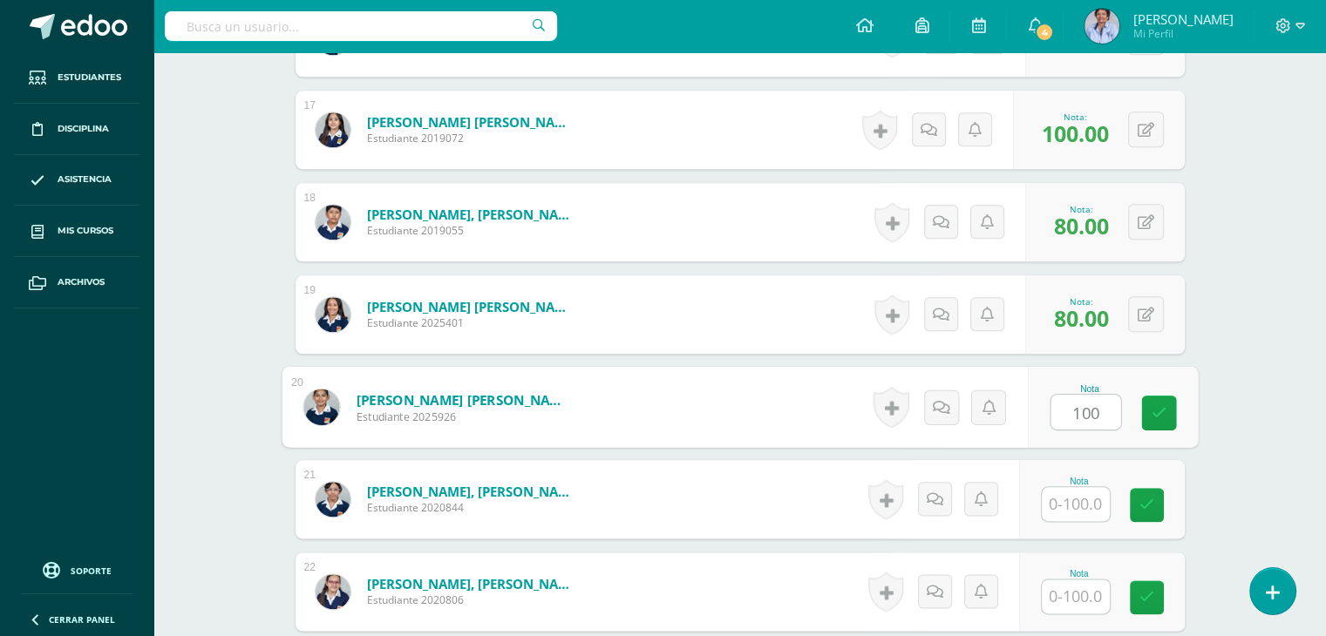
type input "100"
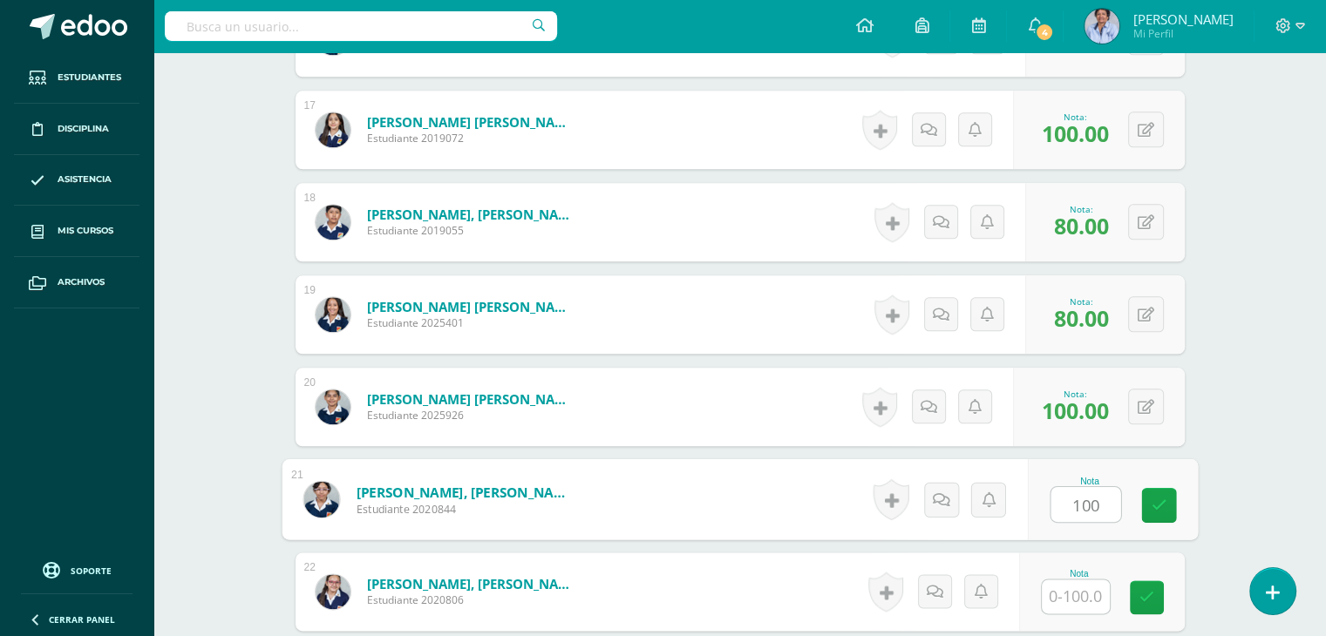
type input "100"
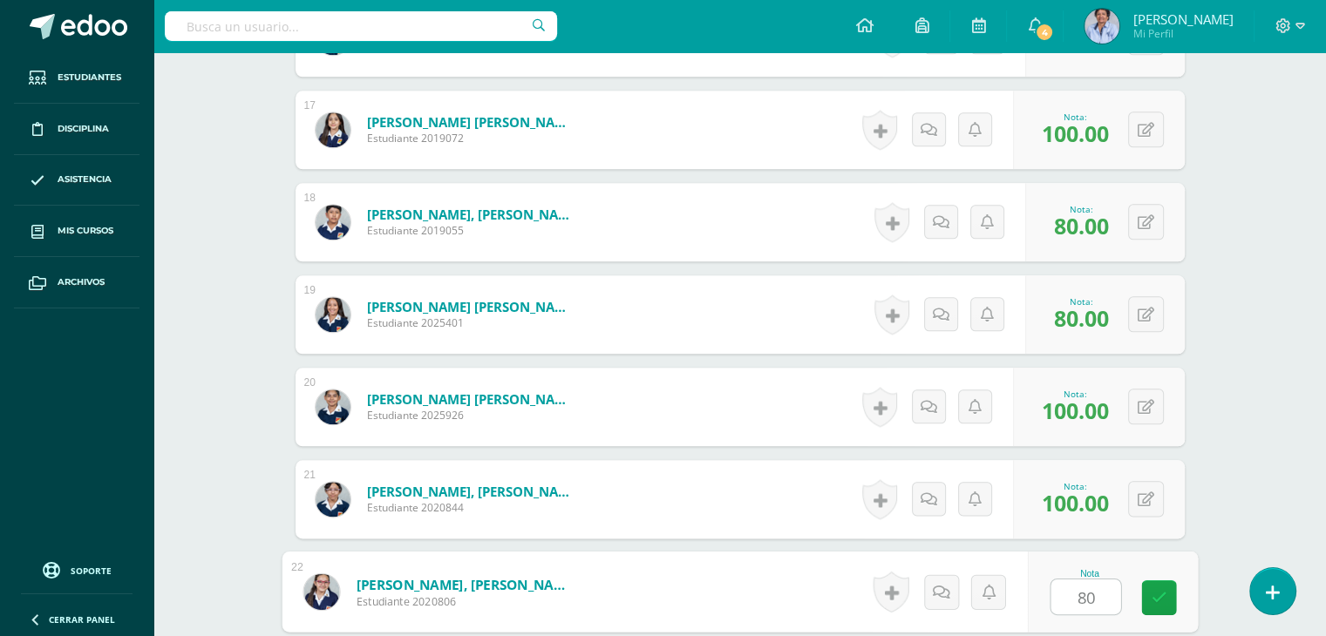
type input "80"
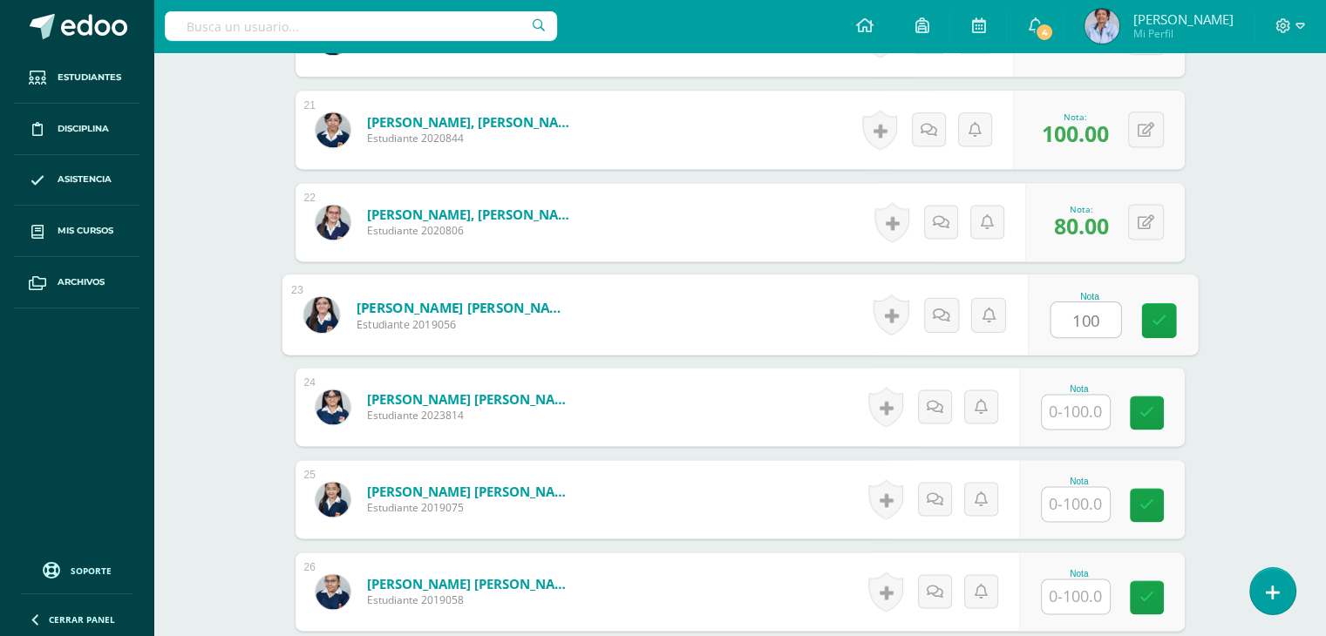
type input "100"
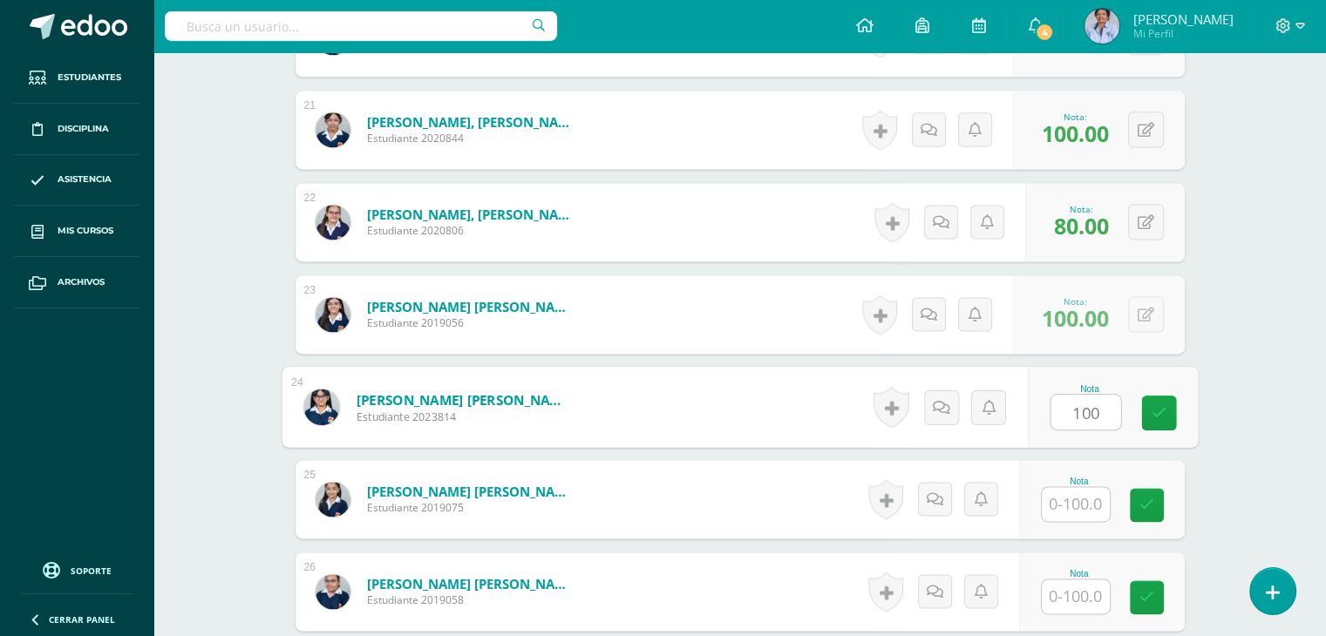
type input "100"
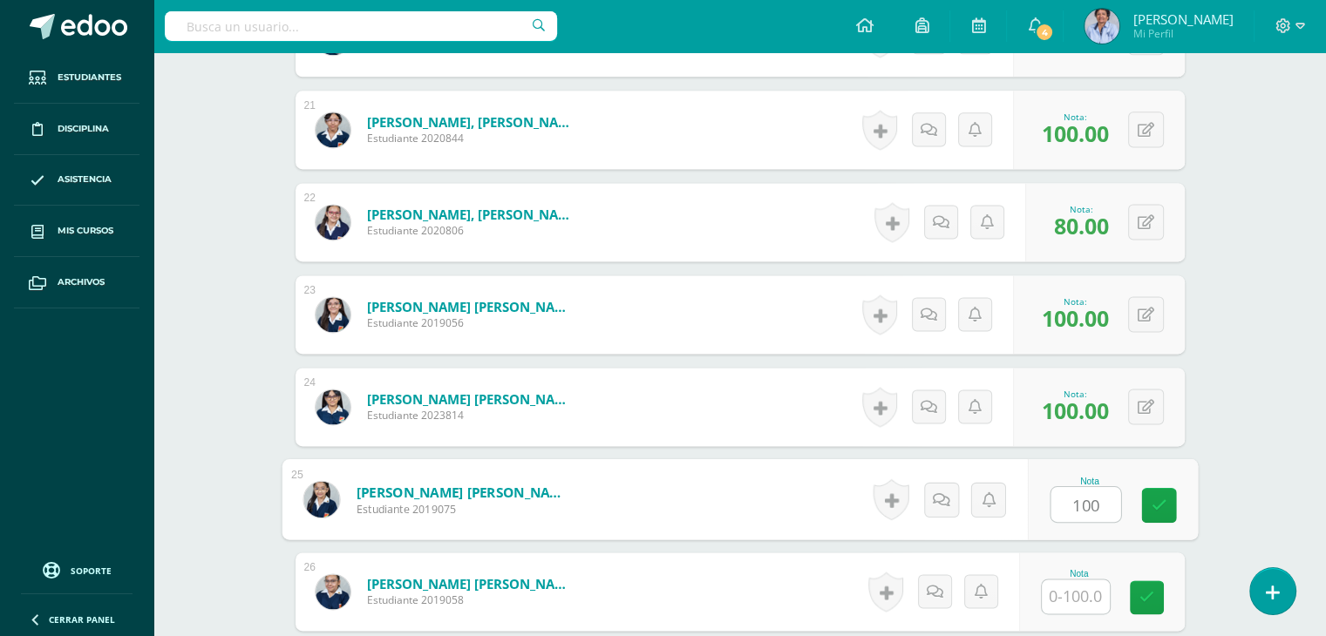
type input "100"
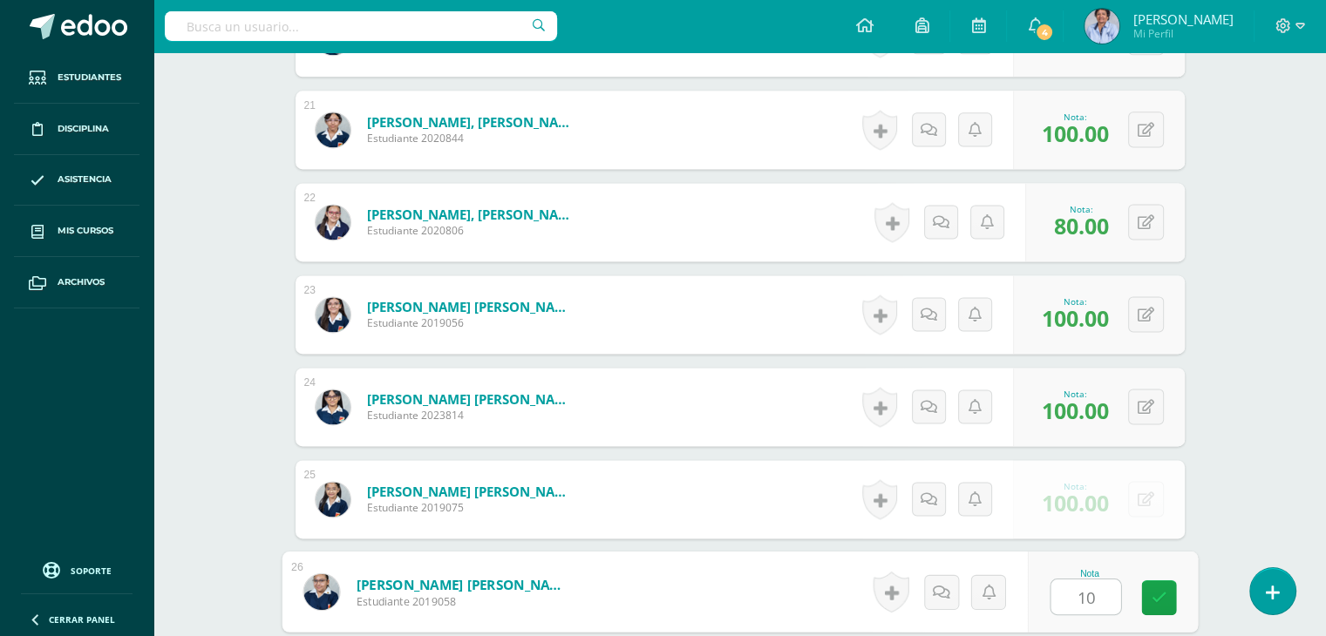
type input "100"
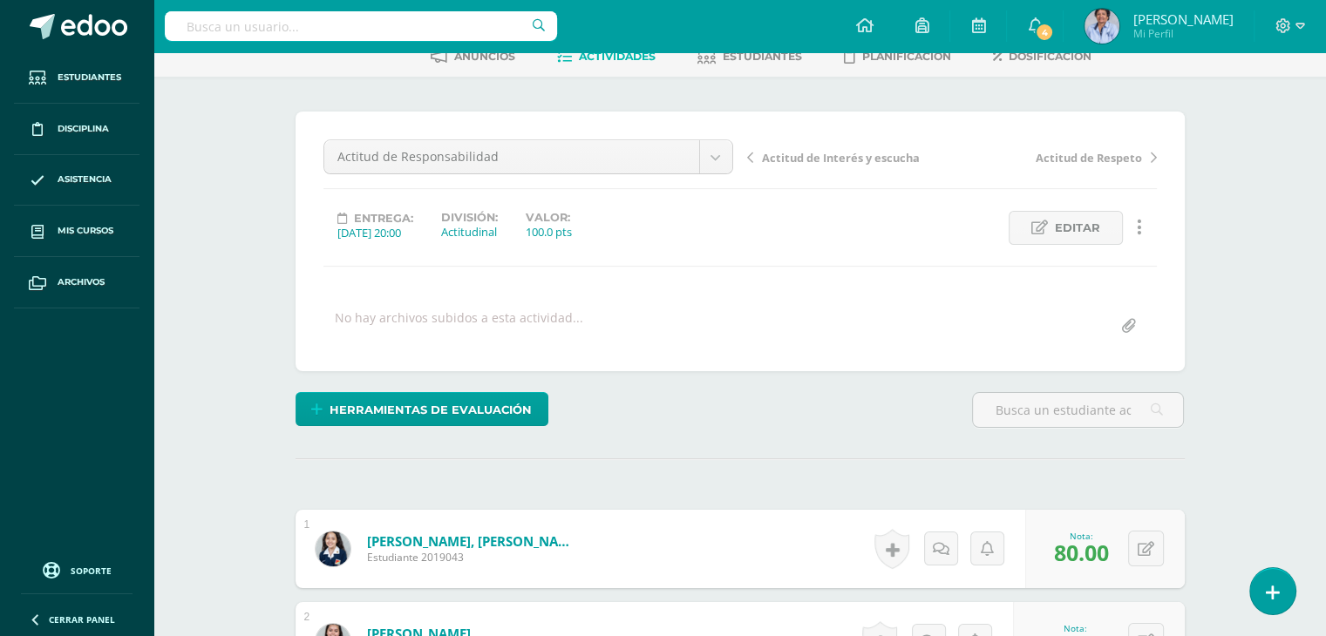
scroll to position [0, 0]
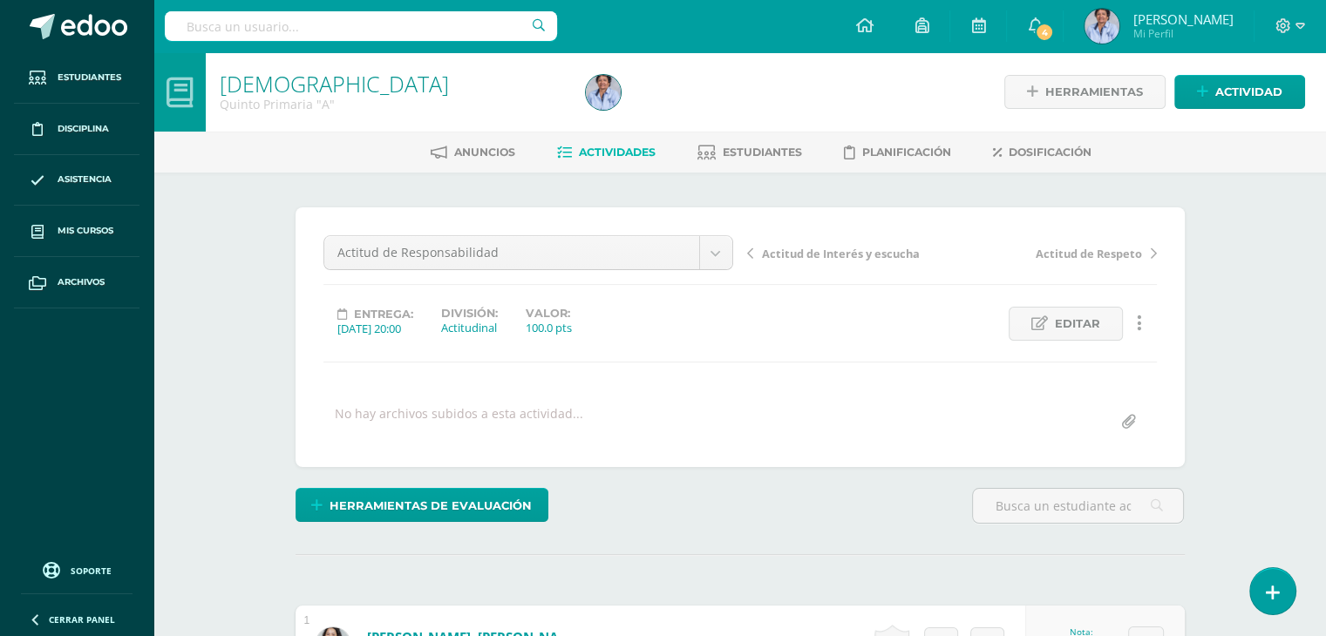
click at [820, 251] on span "Actitud de Interés y escucha" at bounding box center [841, 254] width 158 height 16
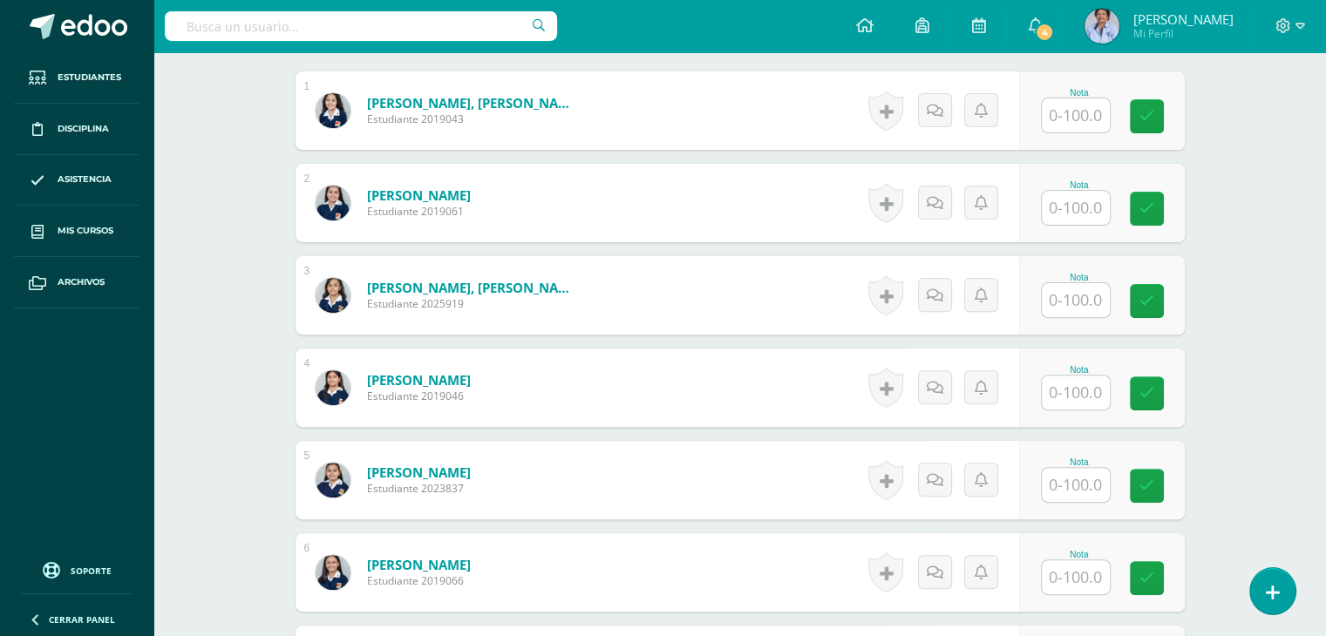
scroll to position [538, 0]
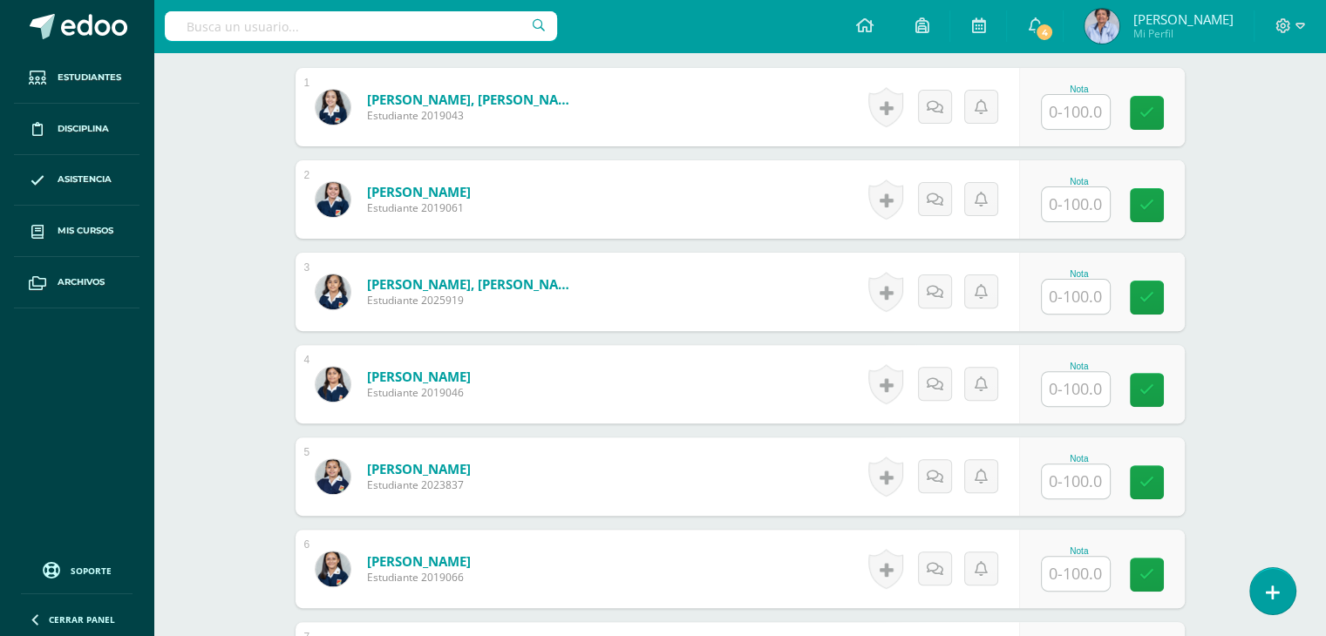
click at [1068, 107] on input "text" at bounding box center [1076, 112] width 68 height 34
type input "80"
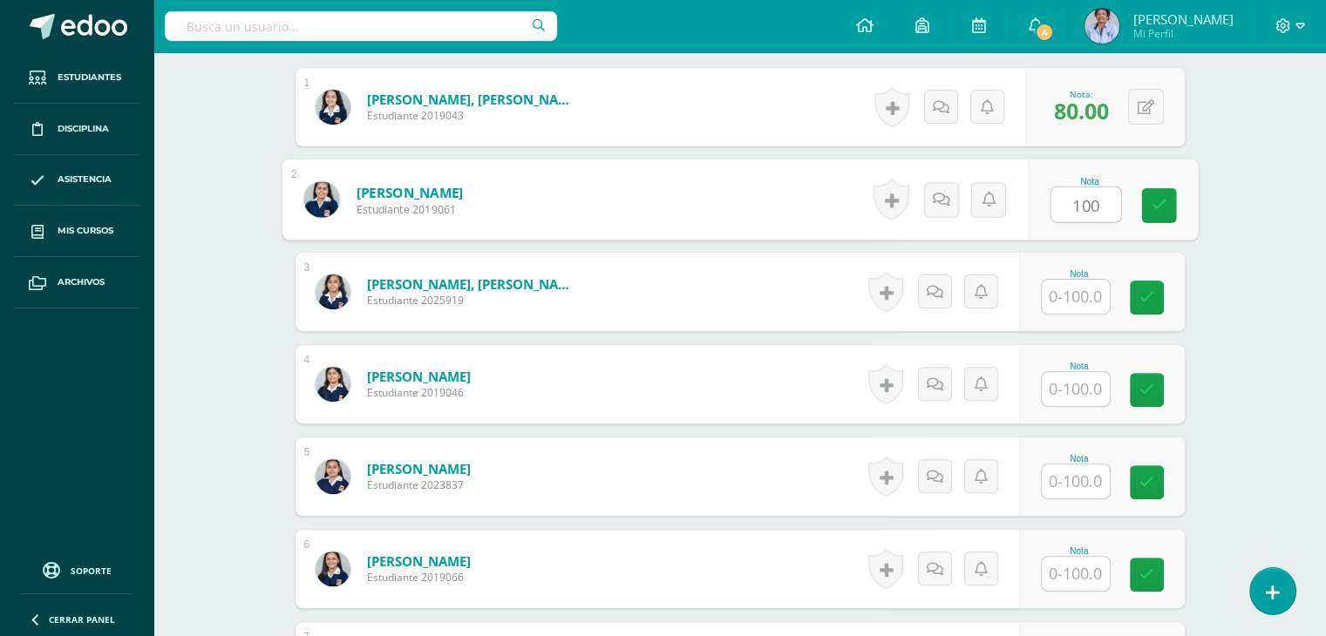
type input "100"
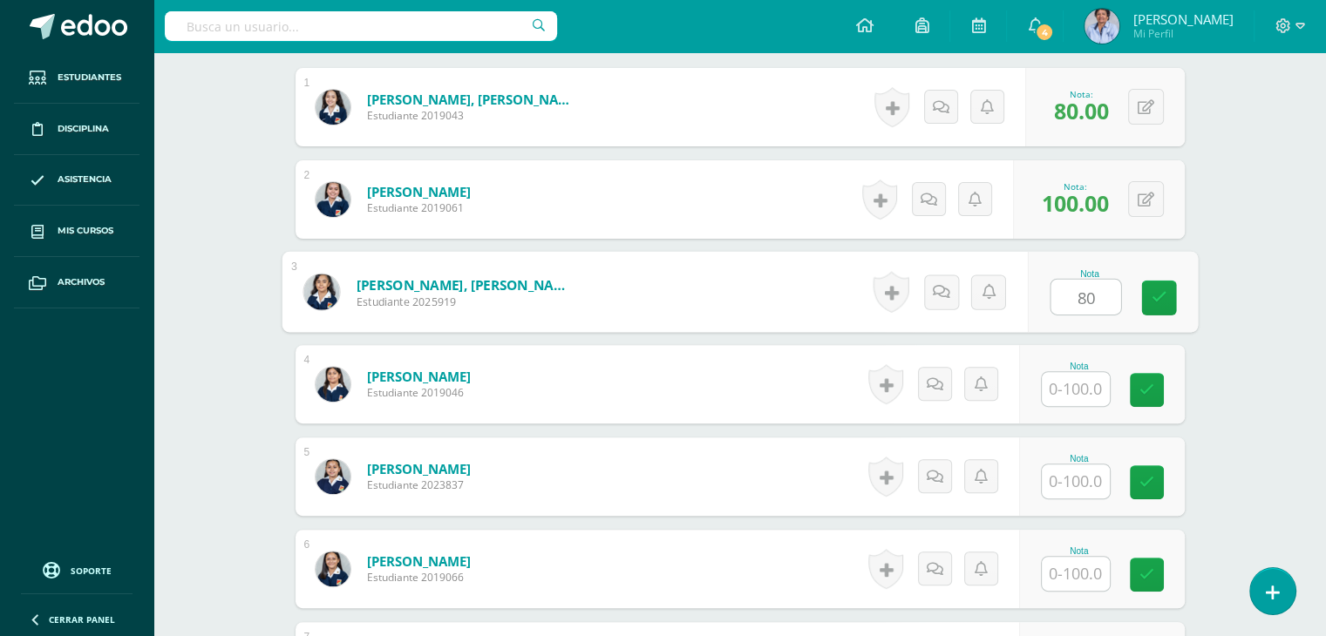
type input "80"
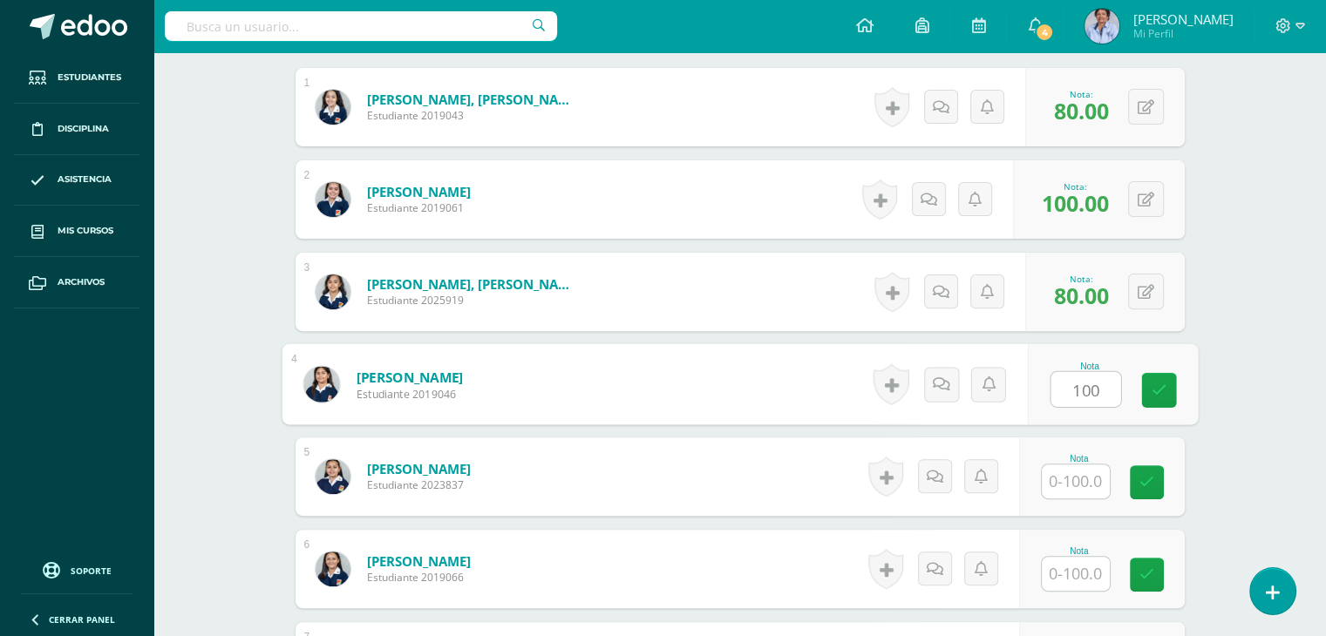
type input "100"
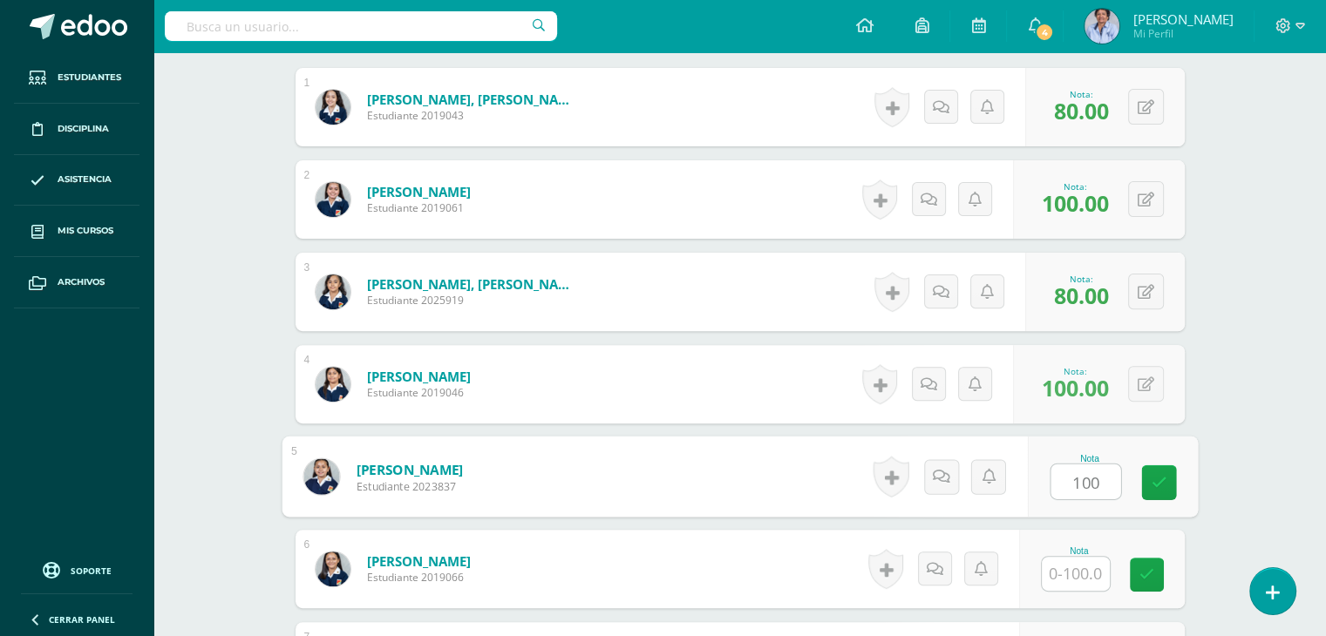
type input "100"
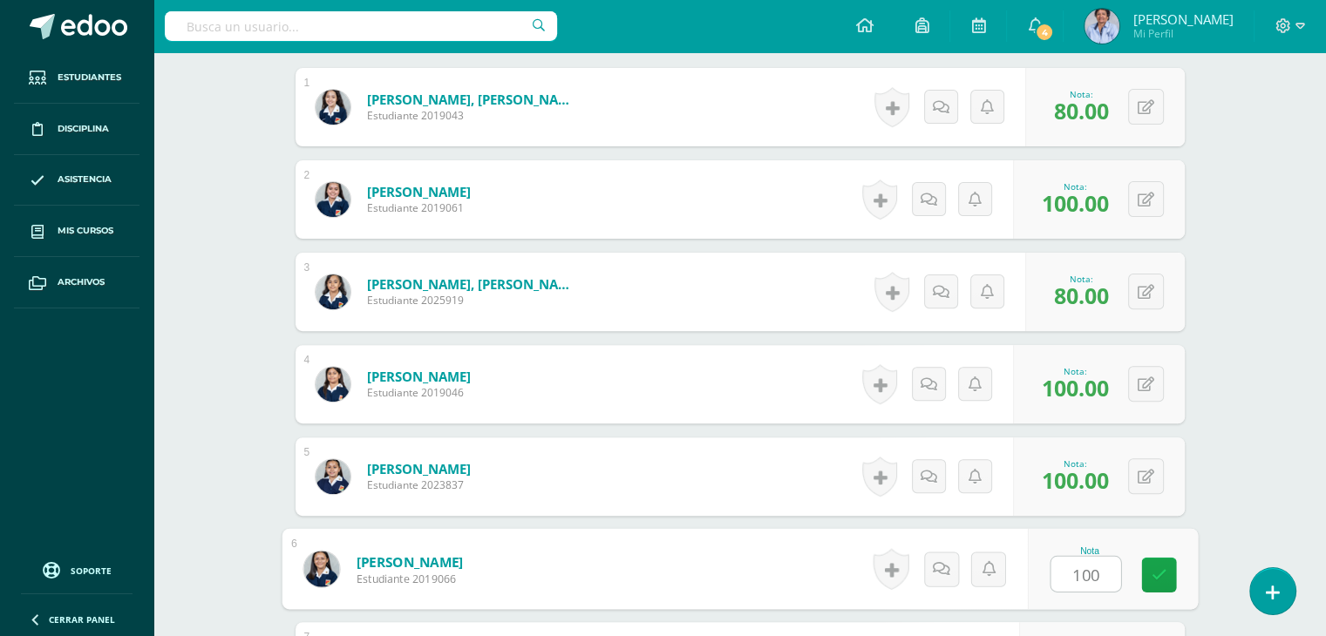
type input "100"
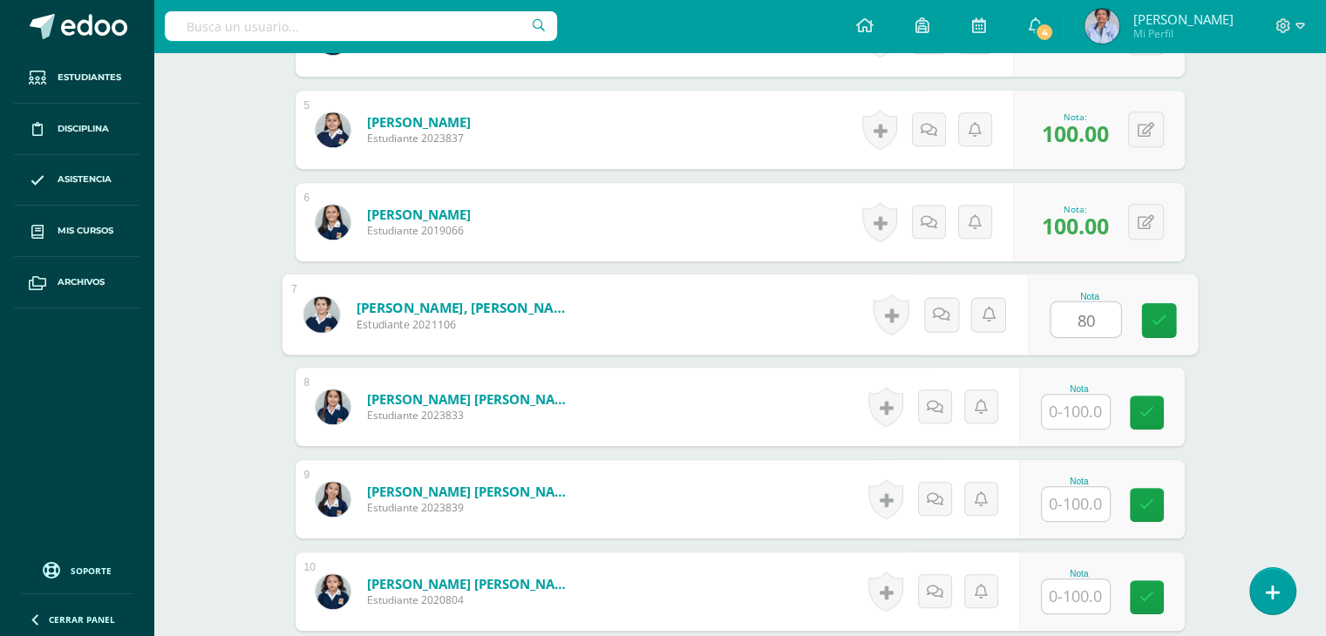
type input "80"
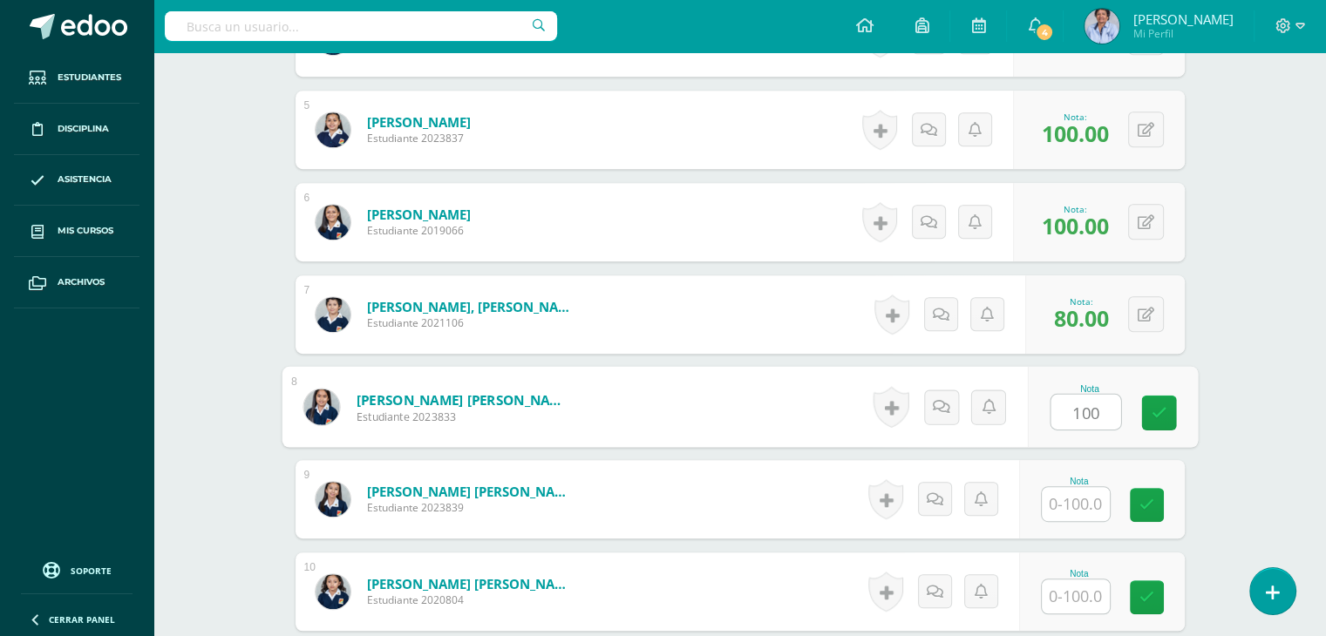
type input "100"
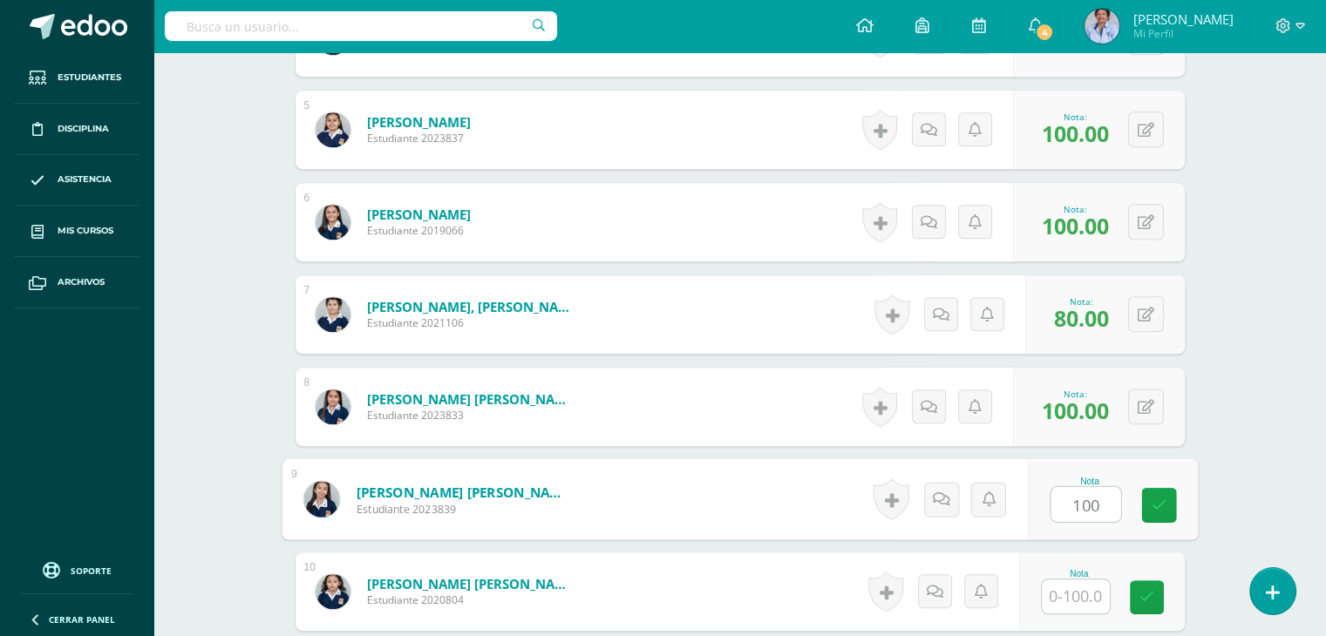
type input "100"
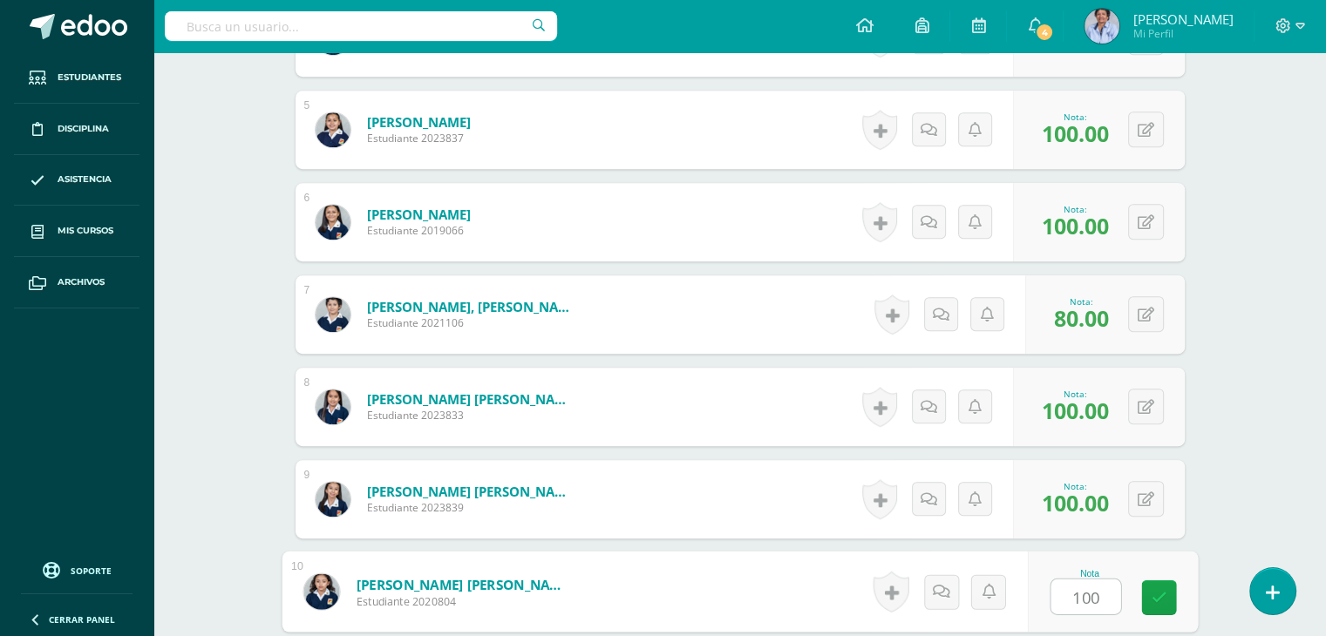
type input "100"
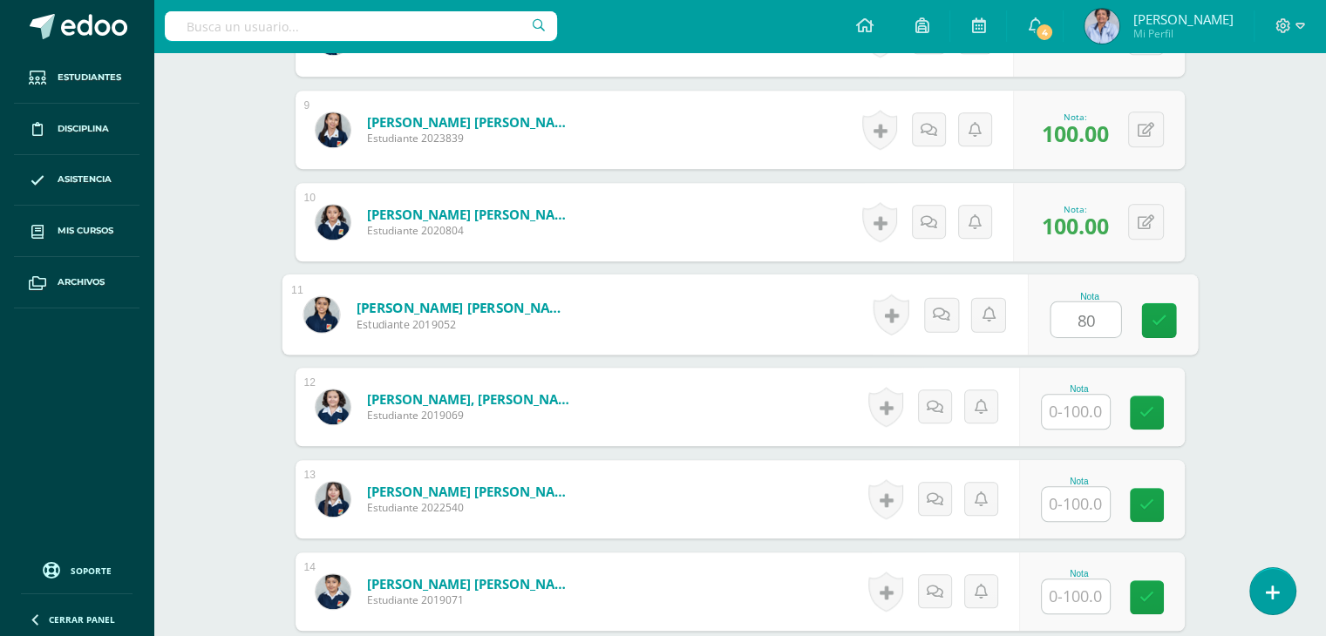
type input "80"
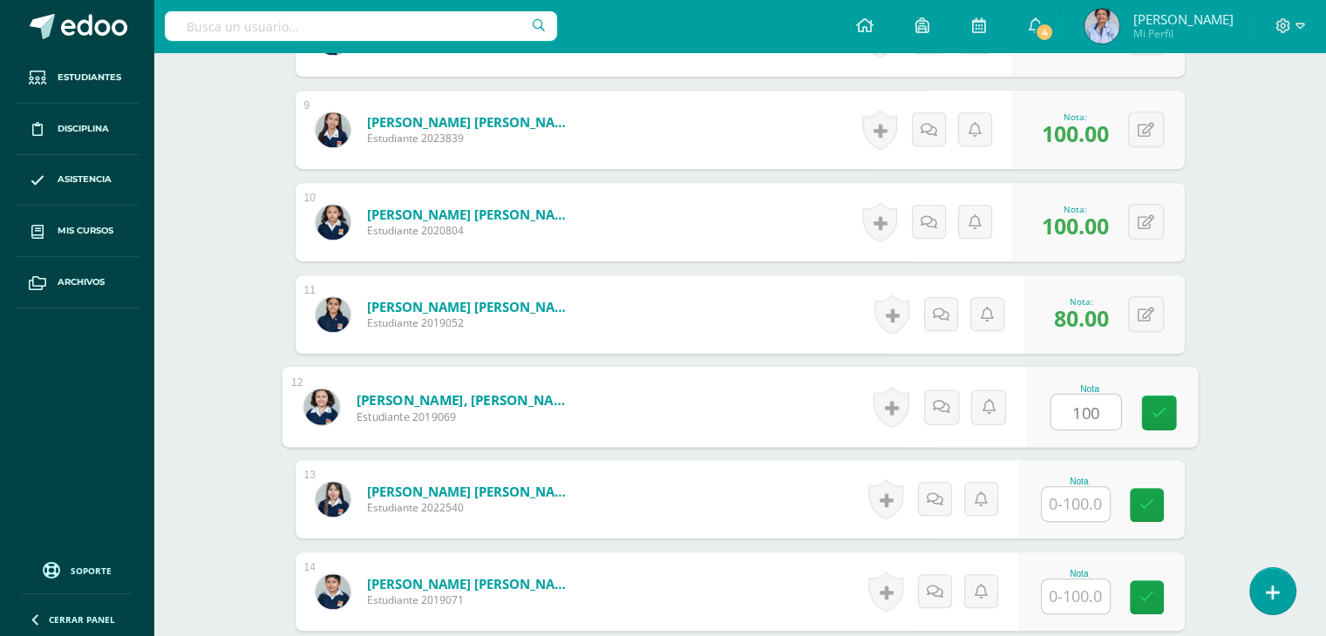
type input "100"
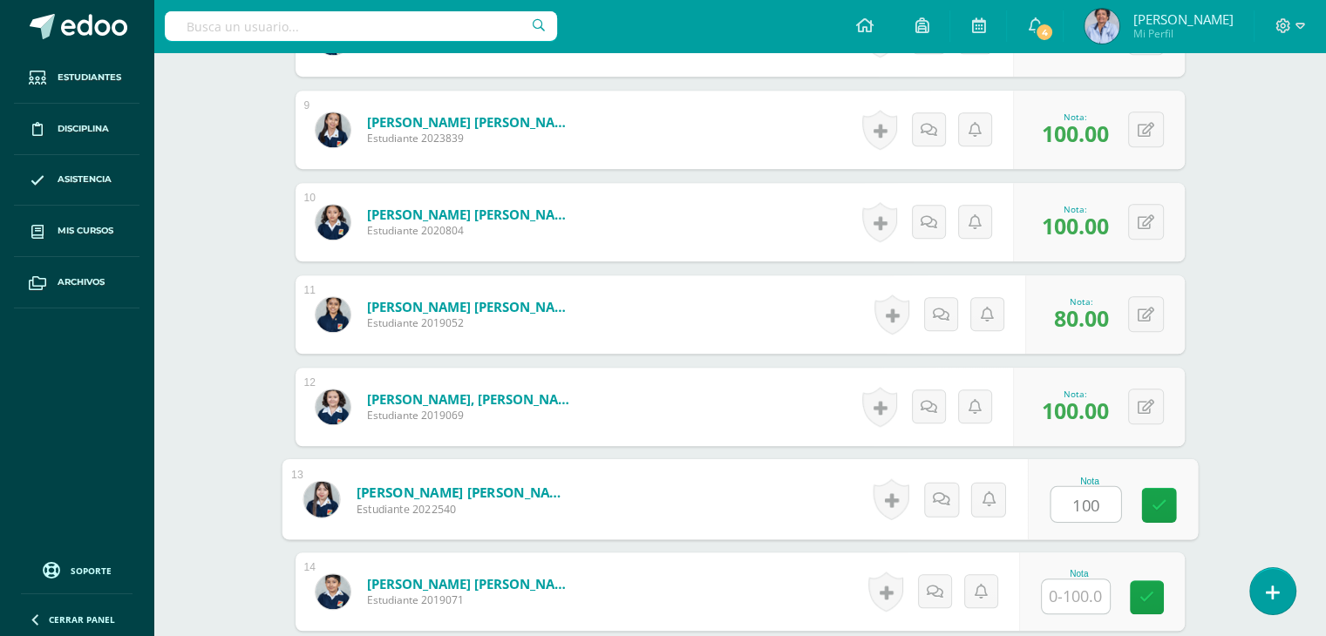
type input "100"
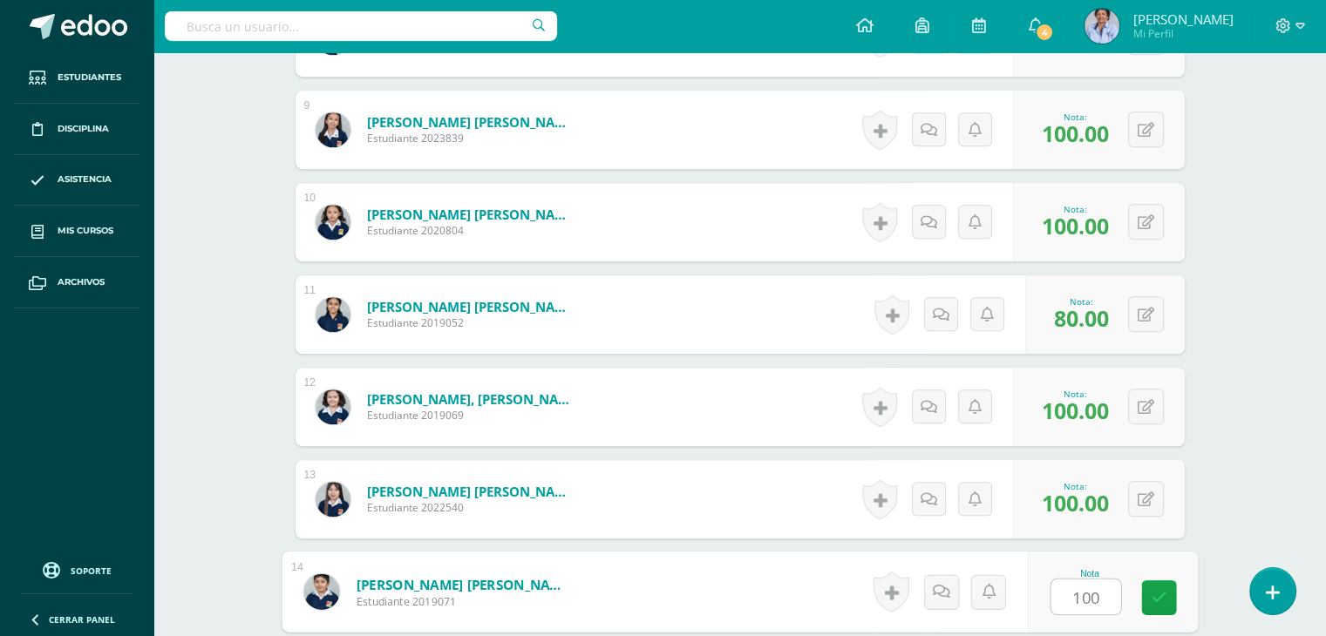
type input "100"
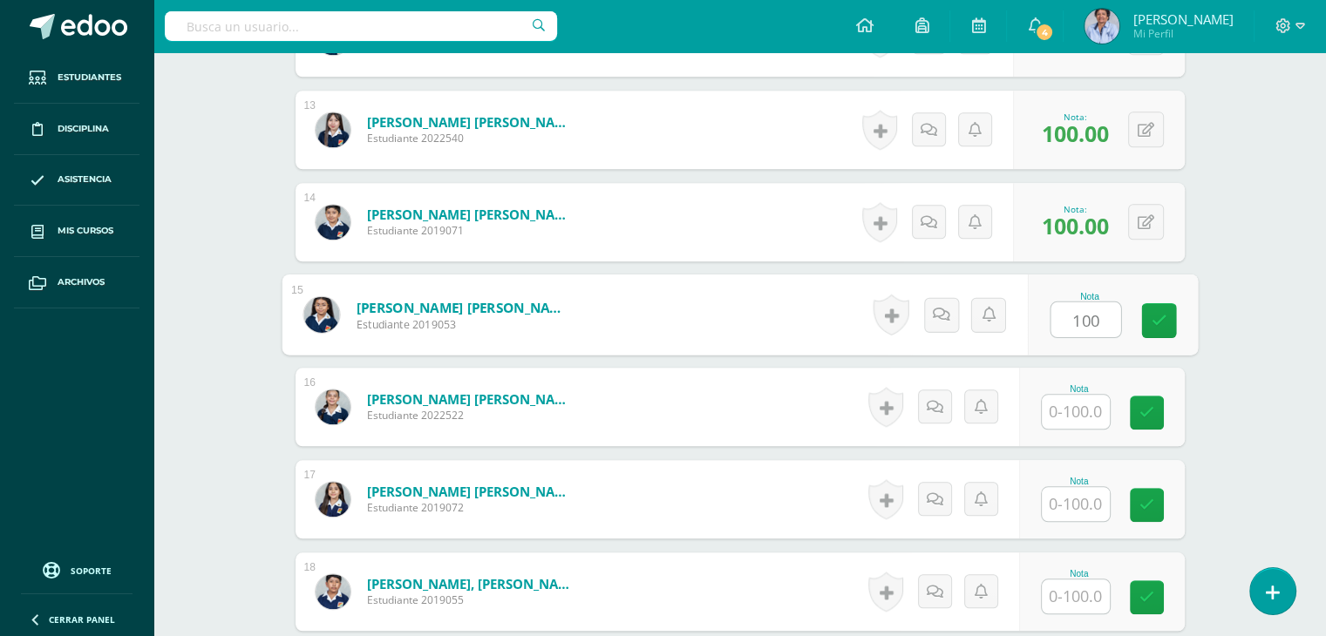
type input "100"
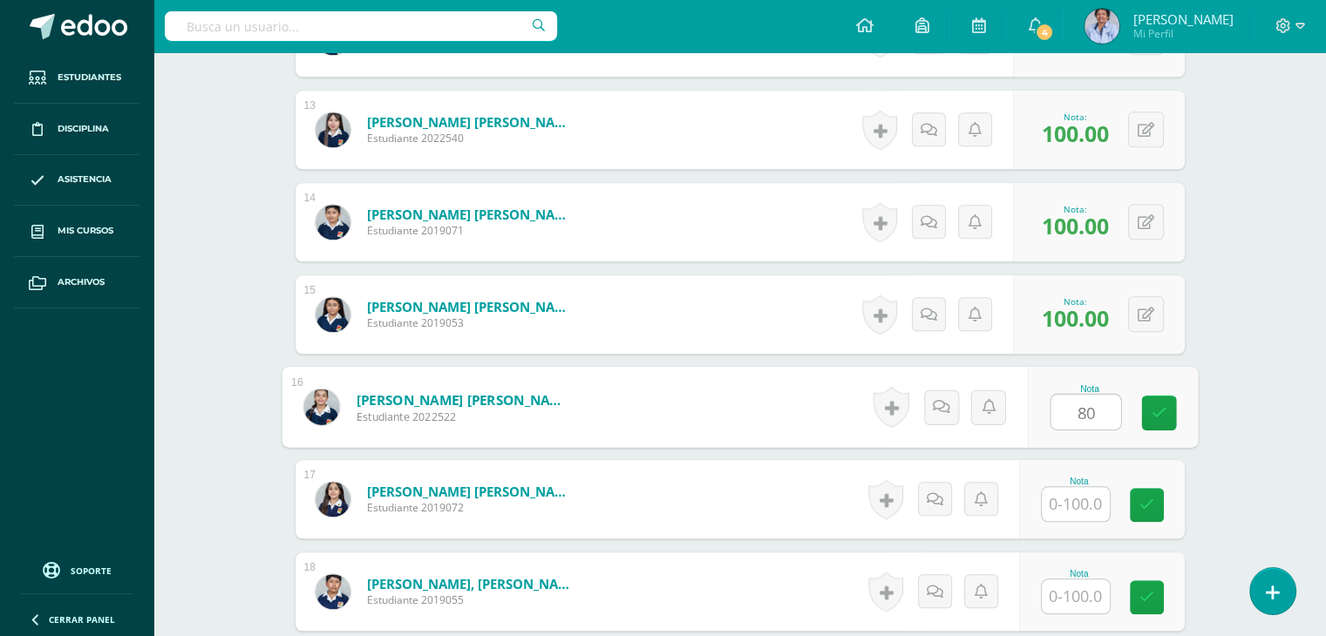
type input "80"
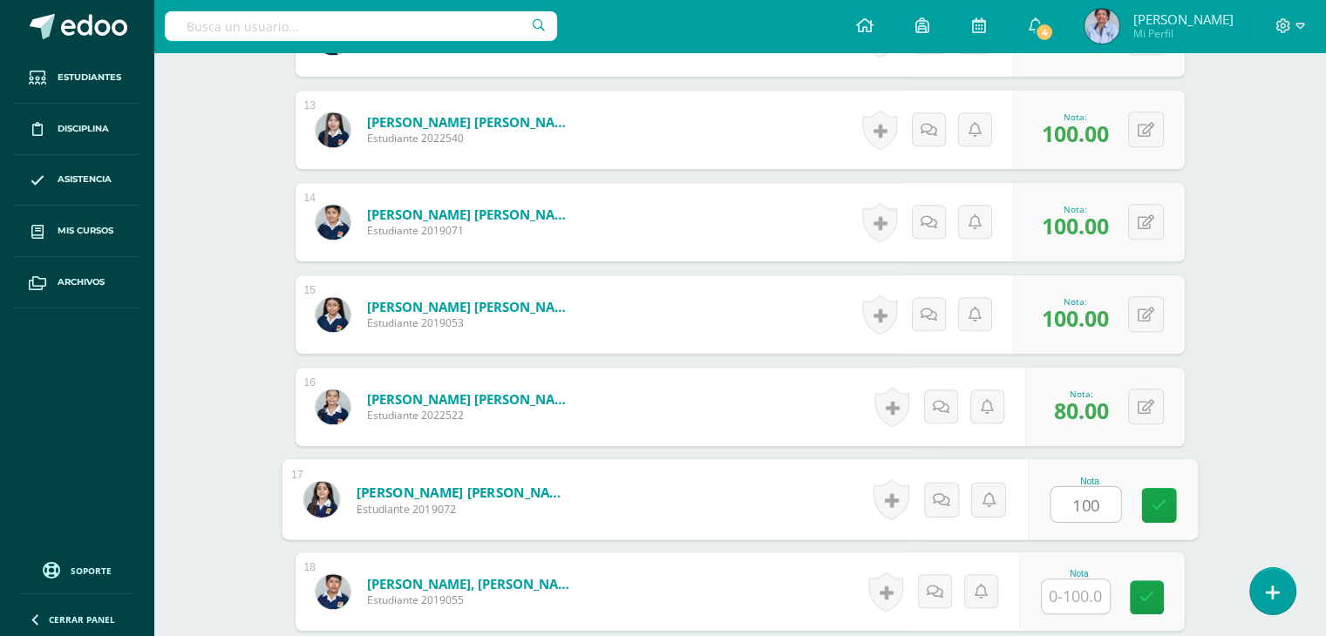
type input "100"
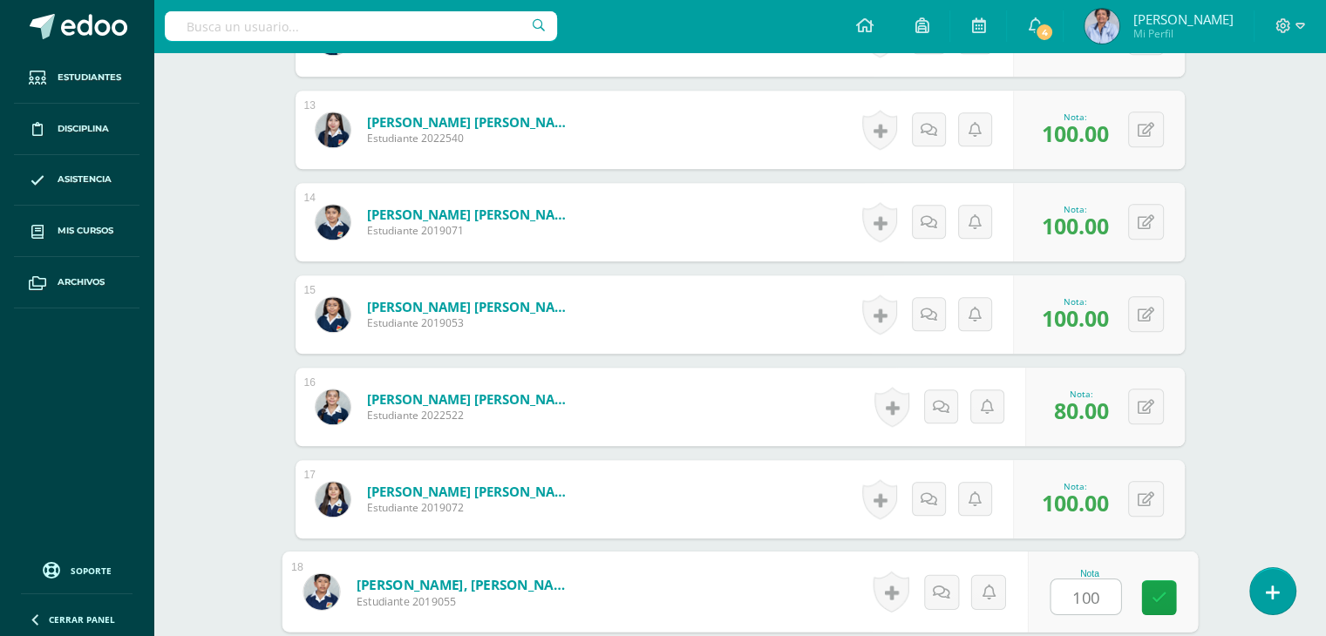
type input "100"
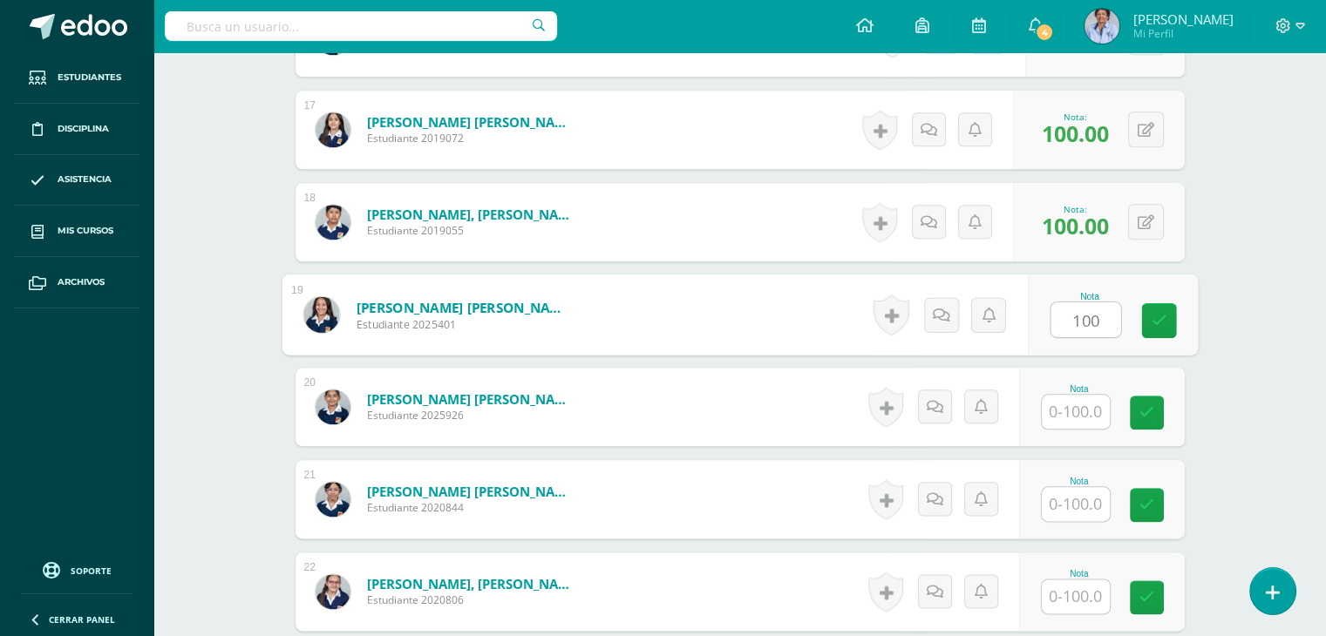
type input "100"
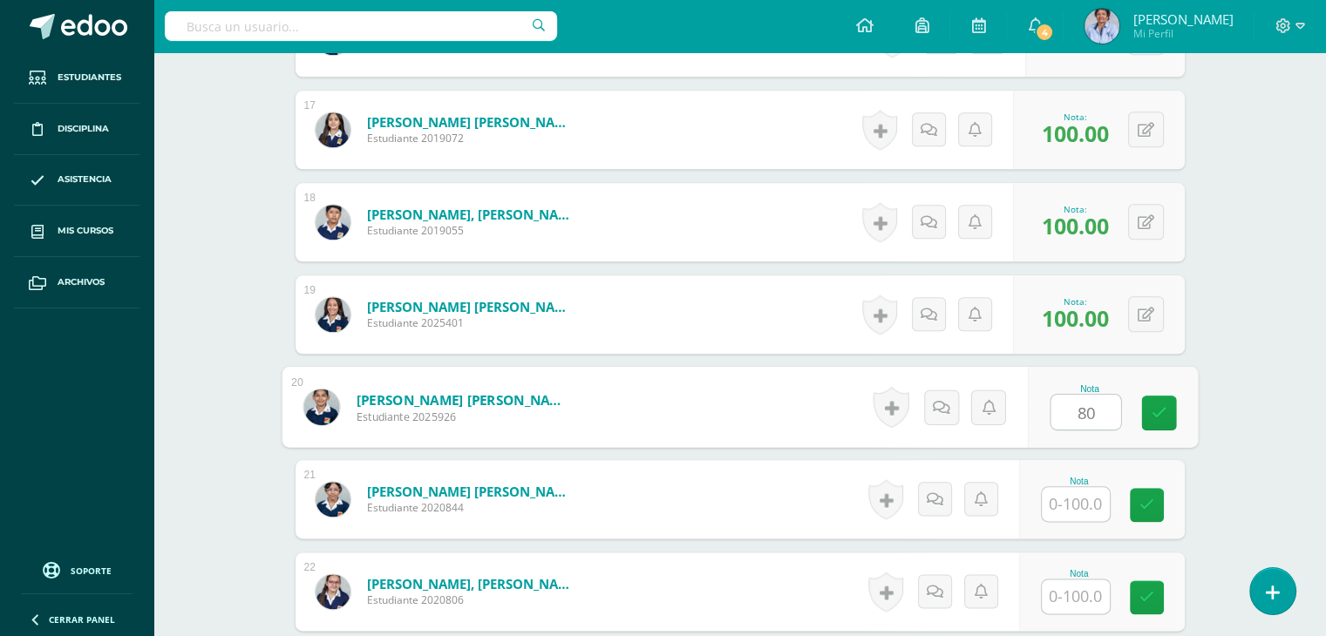
type input "80"
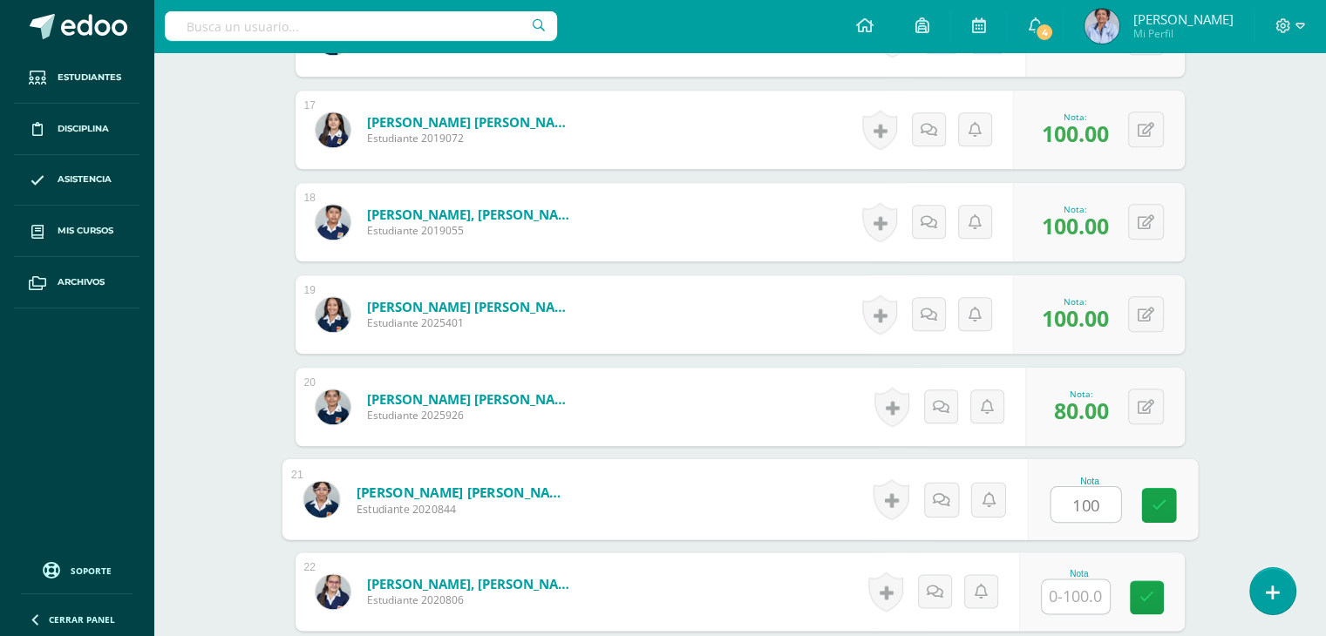
type input "100"
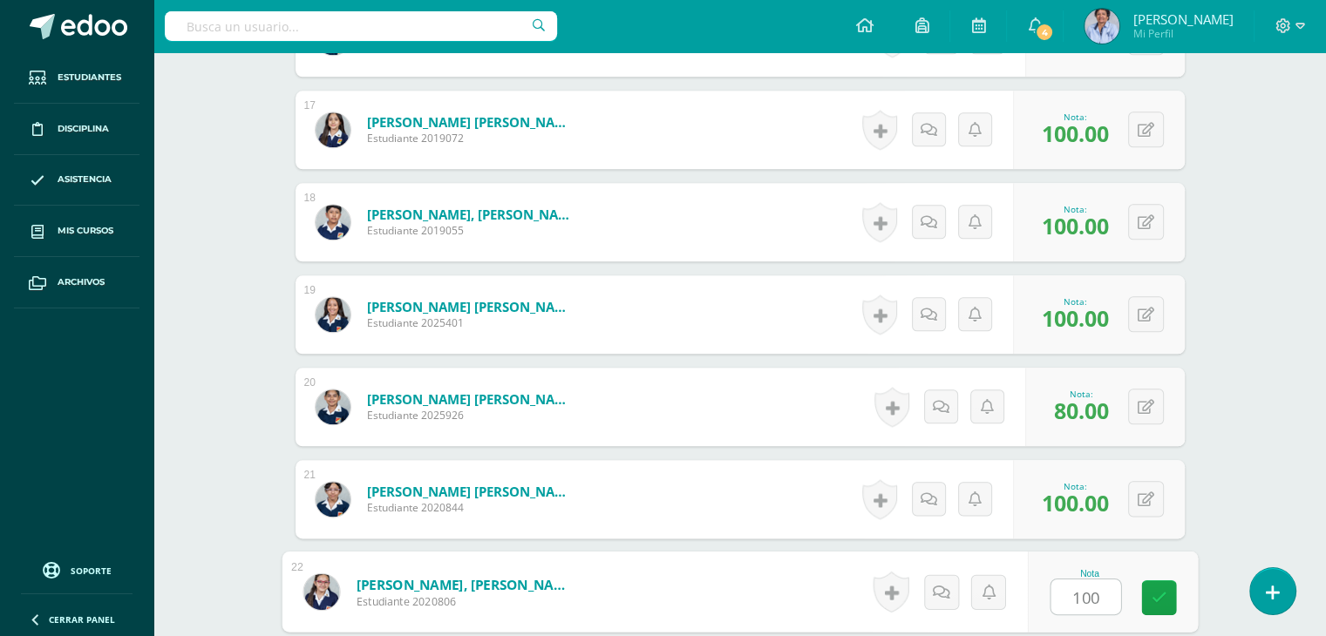
type input "100"
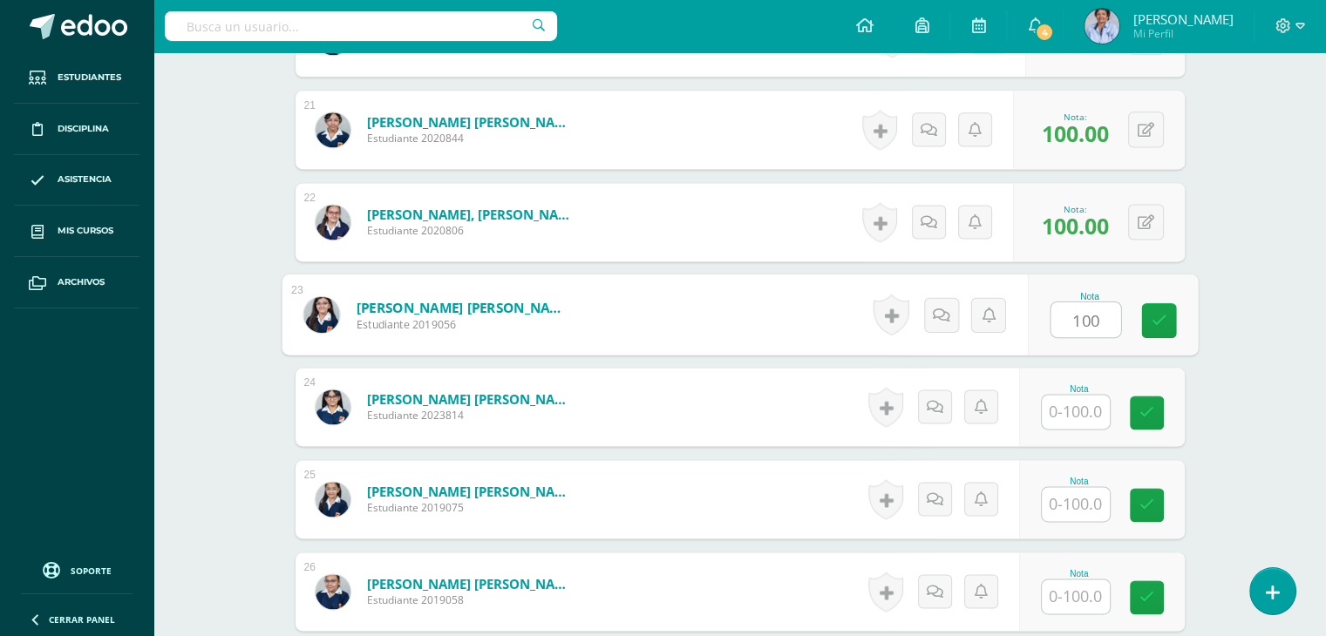
type input "100"
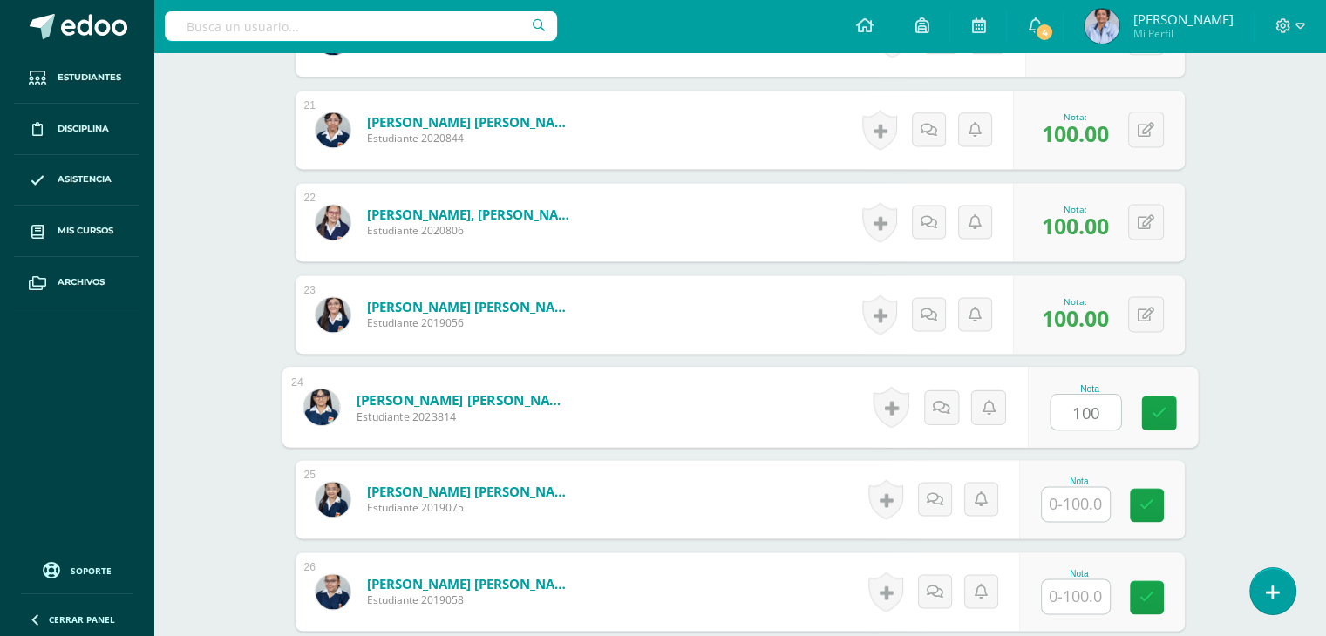
type input "100"
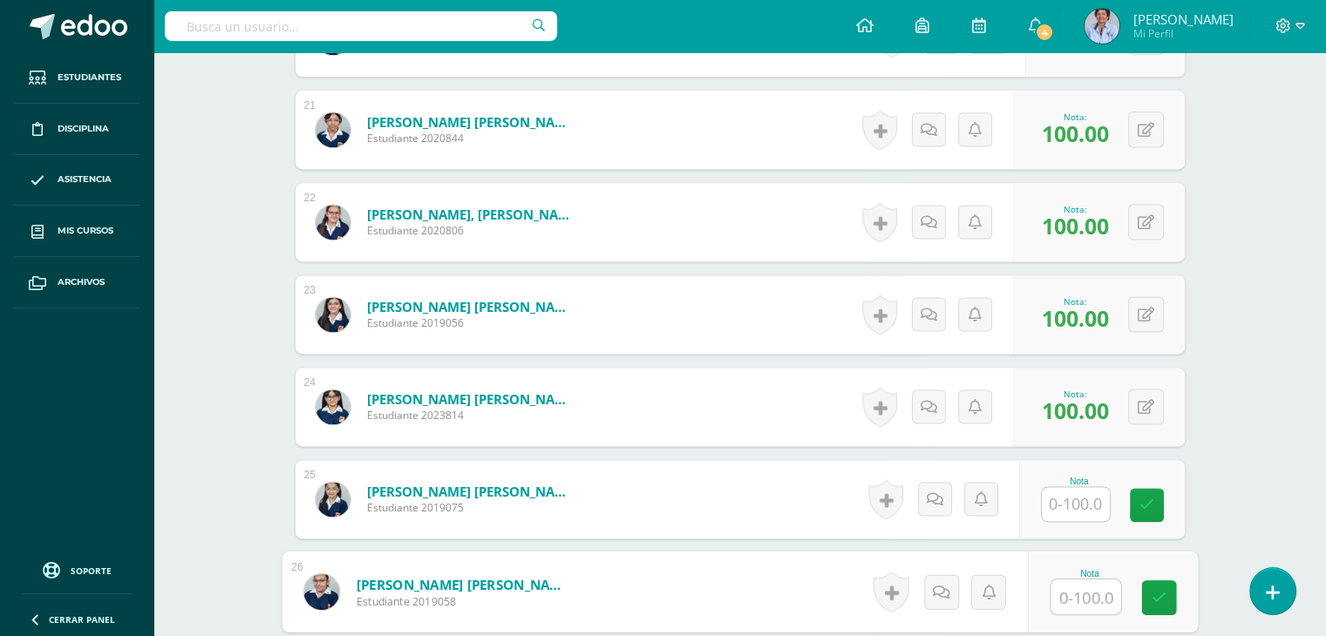
click at [1069, 595] on input "text" at bounding box center [1085, 597] width 70 height 35
type input "100"
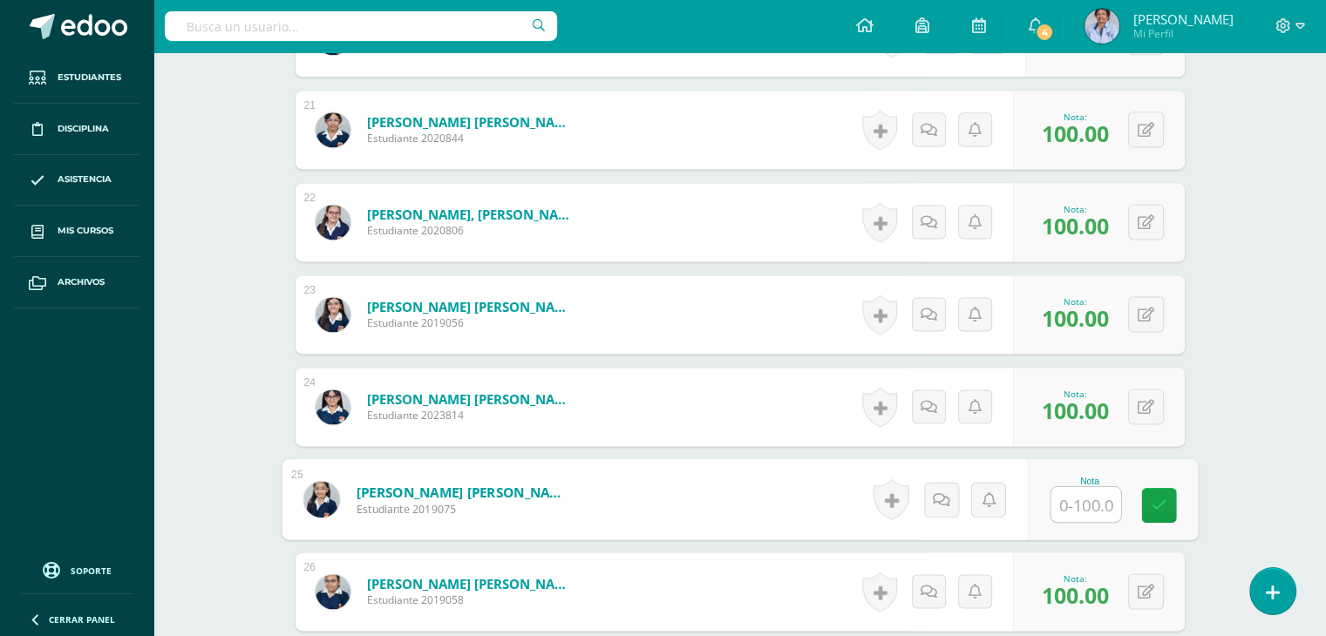
click at [1069, 496] on input "text" at bounding box center [1085, 504] width 70 height 35
type input "100"
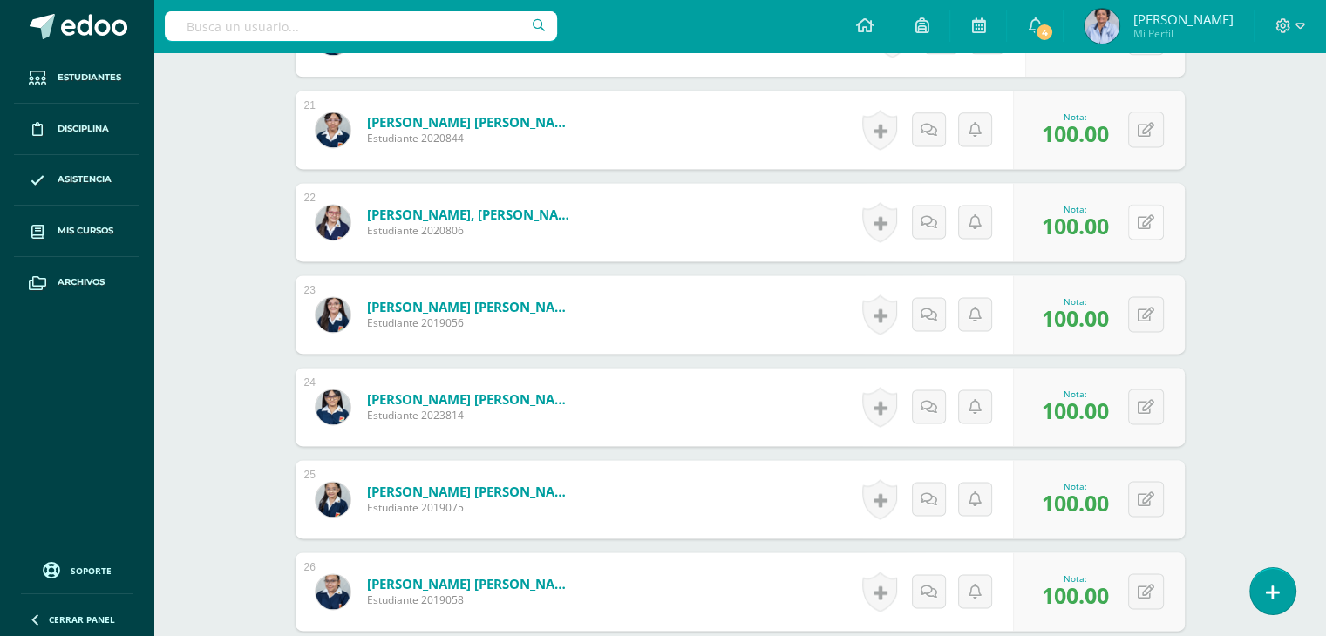
click at [1137, 219] on div "0 [GEOGRAPHIC_DATA] Logros obtenidos Aún no hay logros agregados Nota: 100.00" at bounding box center [1099, 222] width 172 height 78
click at [1161, 217] on icon at bounding box center [1157, 221] width 17 height 15
type input "80"
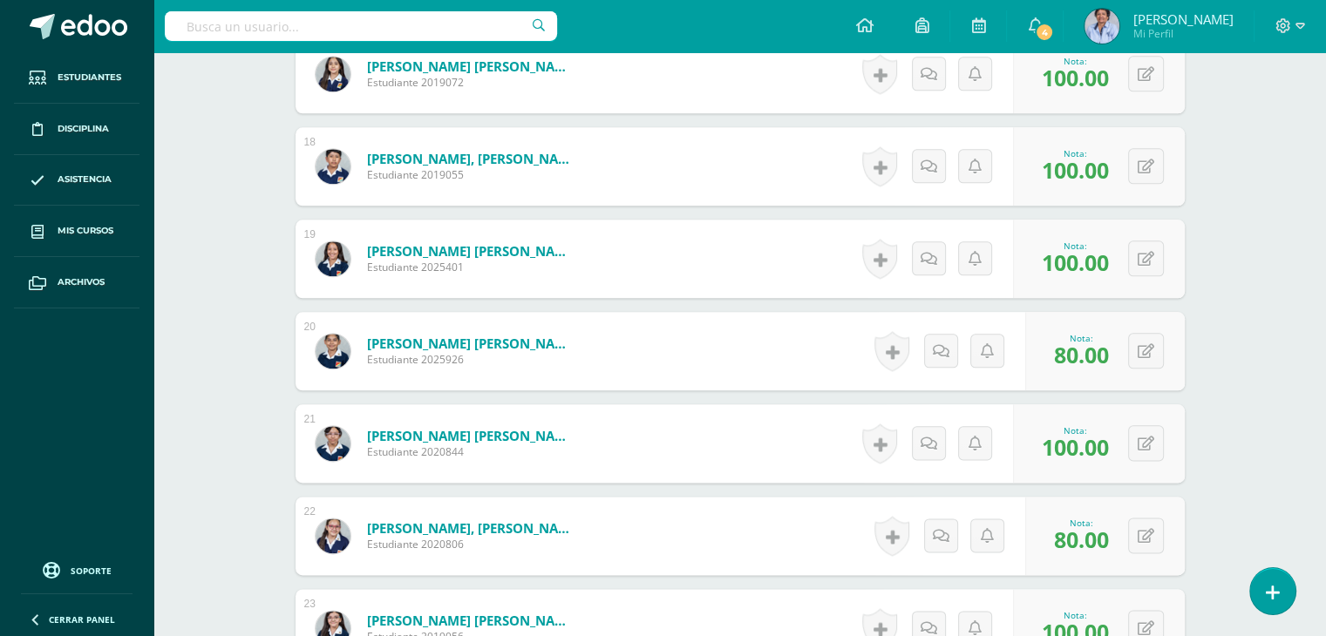
scroll to position [2005, 0]
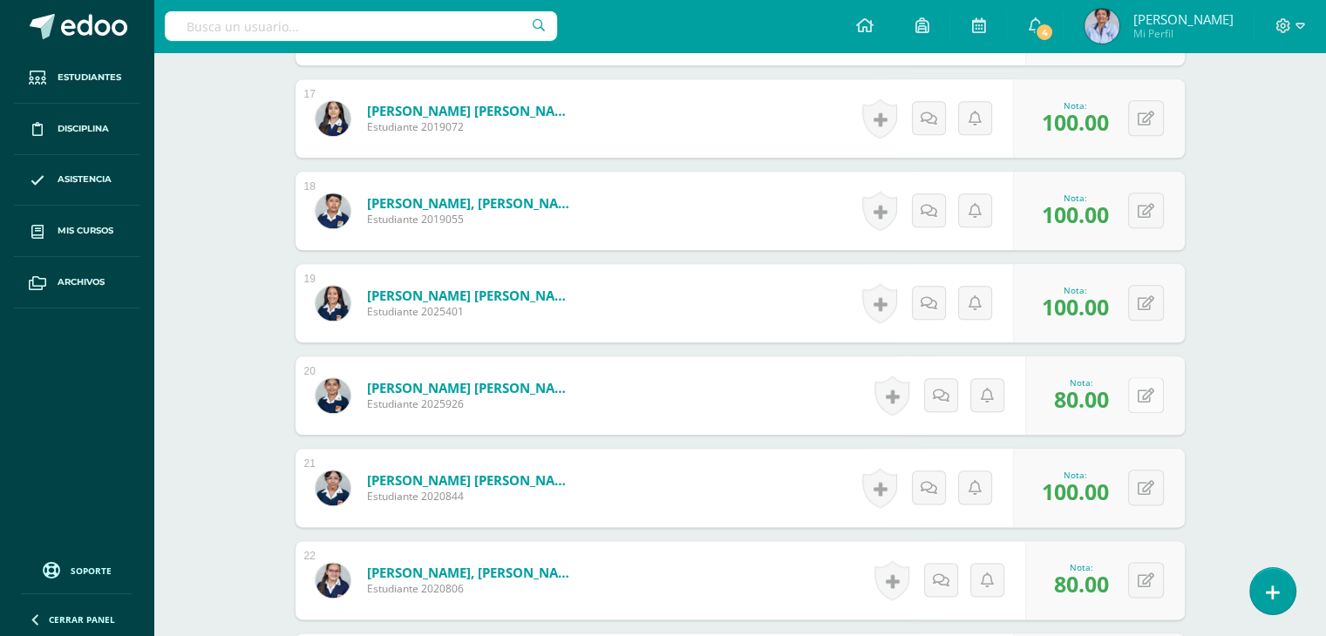
click at [1144, 389] on icon at bounding box center [1145, 396] width 17 height 15
type input "100"
click at [1144, 210] on button at bounding box center [1157, 211] width 37 height 37
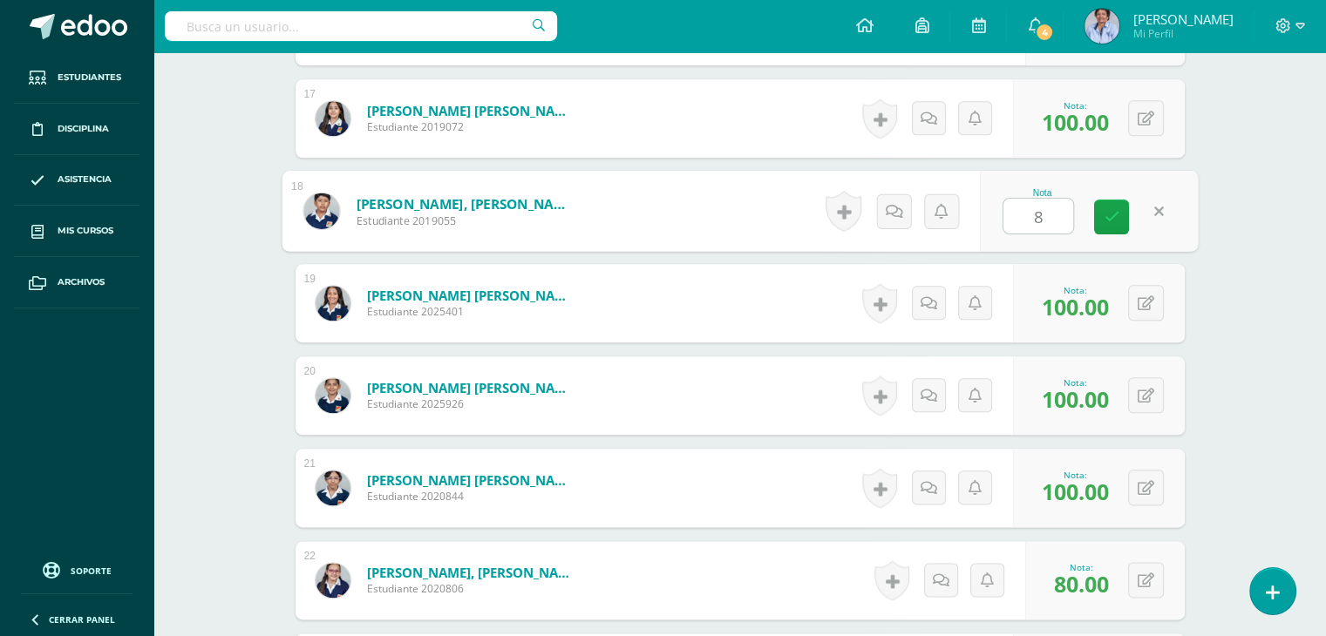
type input "80"
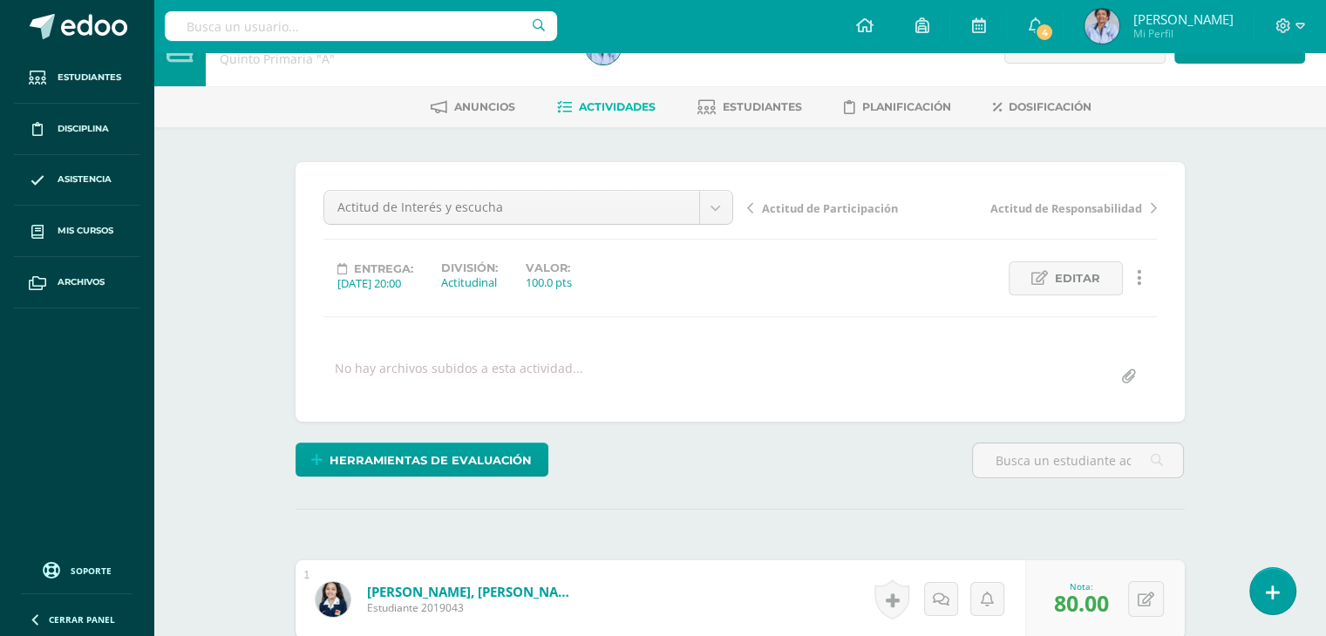
scroll to position [0, 0]
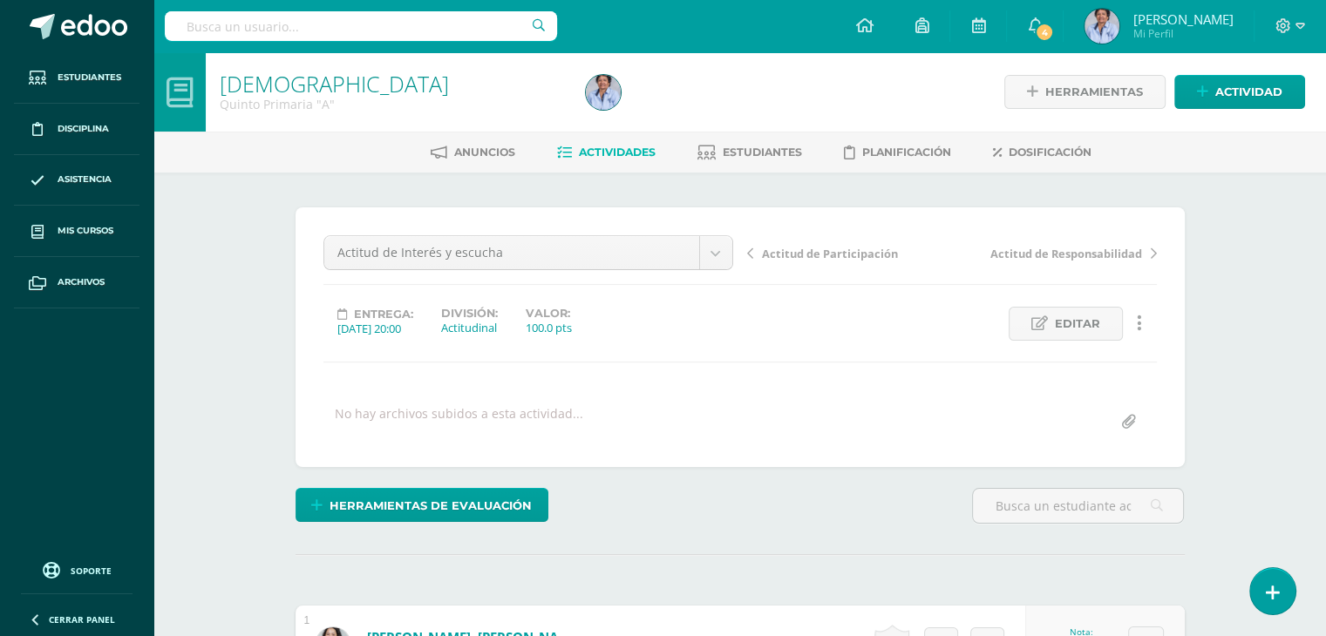
click at [813, 252] on span "Actitud de Participación" at bounding box center [830, 254] width 136 height 16
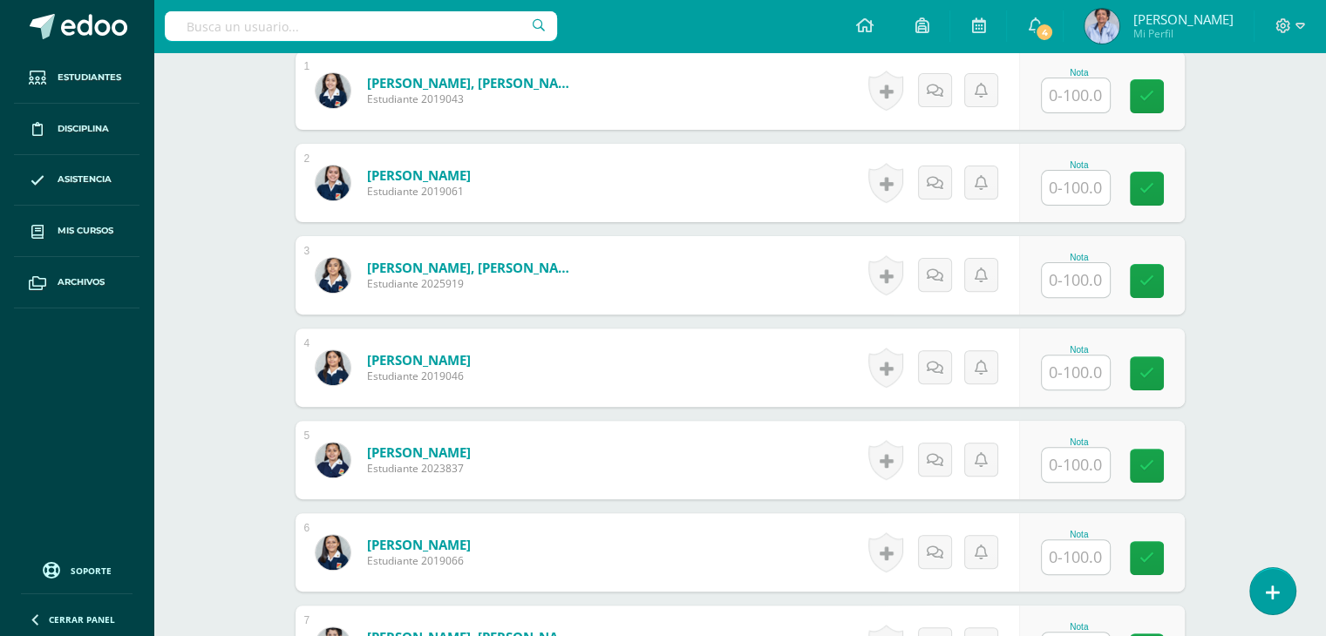
scroll to position [554, 0]
click at [1086, 88] on input "text" at bounding box center [1076, 95] width 68 height 34
type input "80"
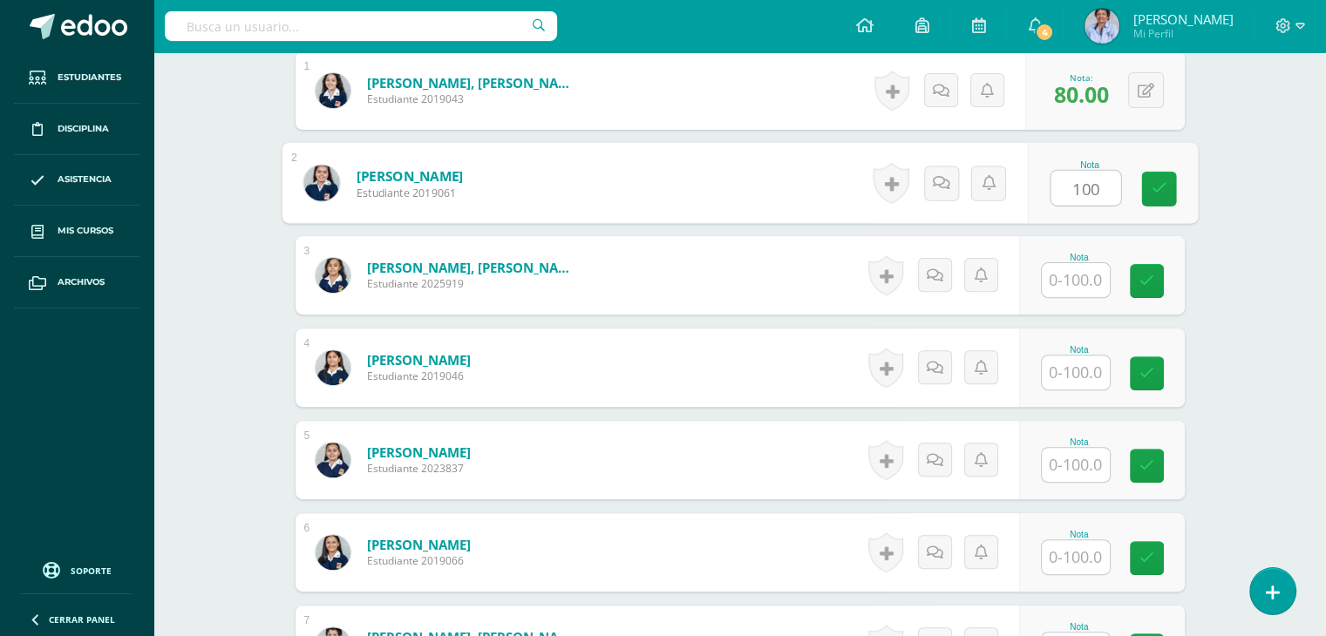
type input "100"
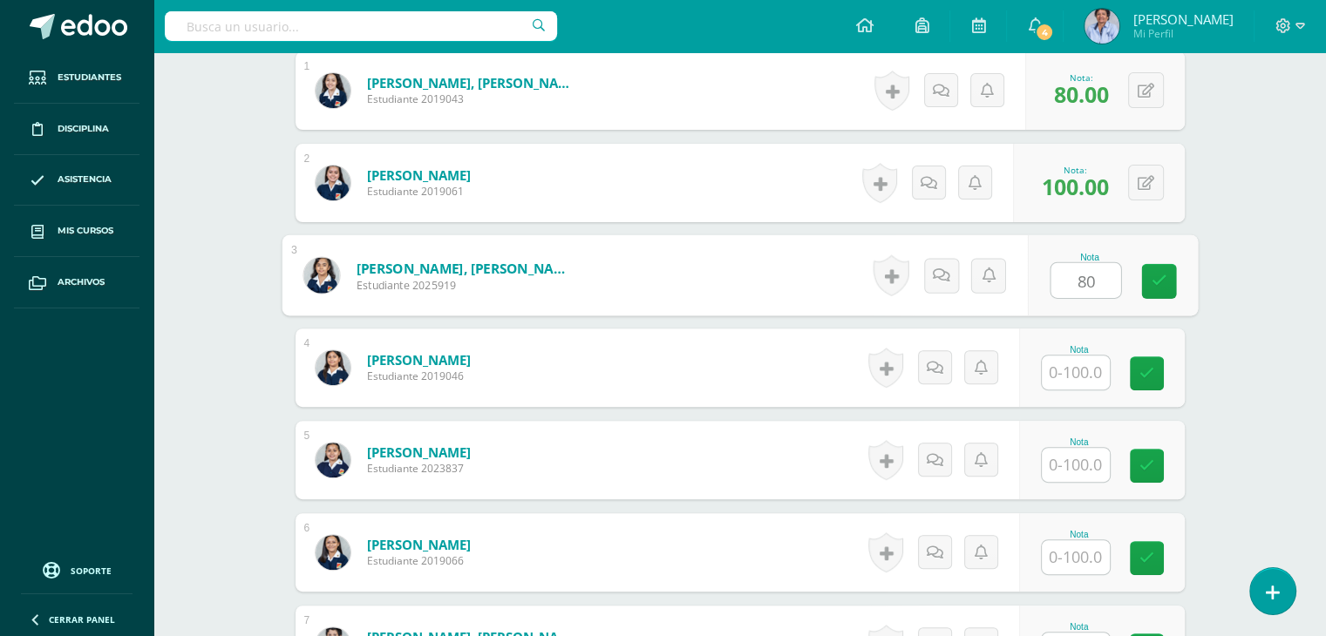
type input "80"
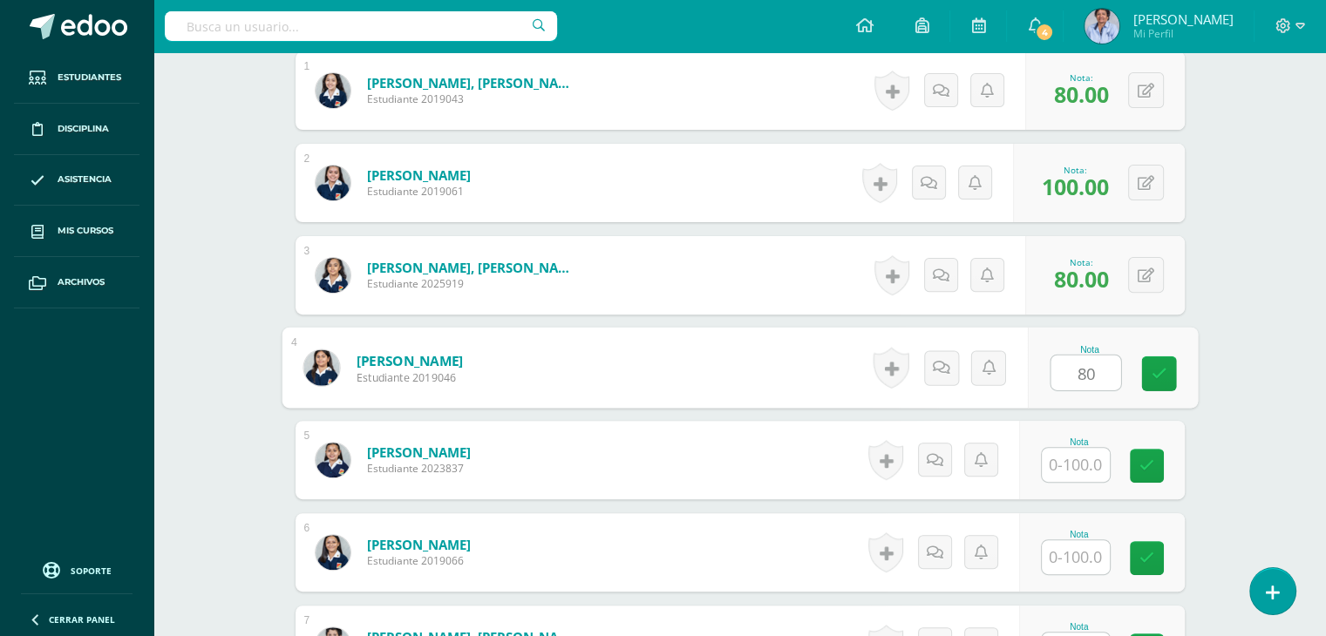
type input "80"
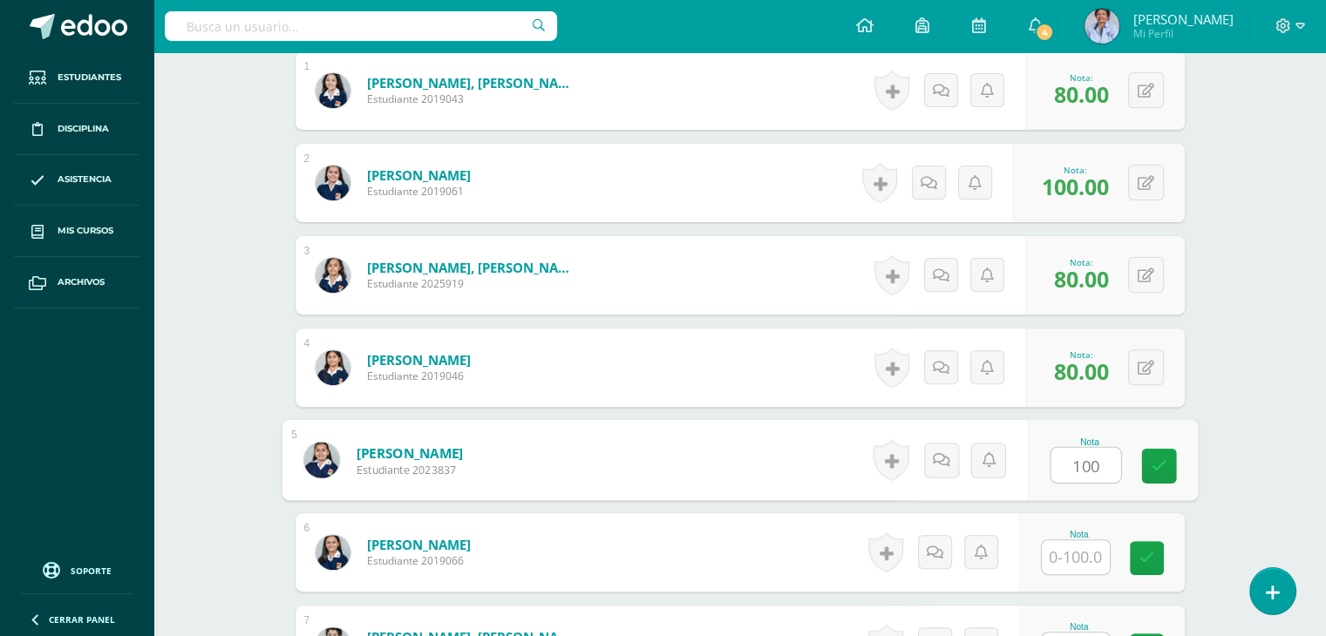
type input "100"
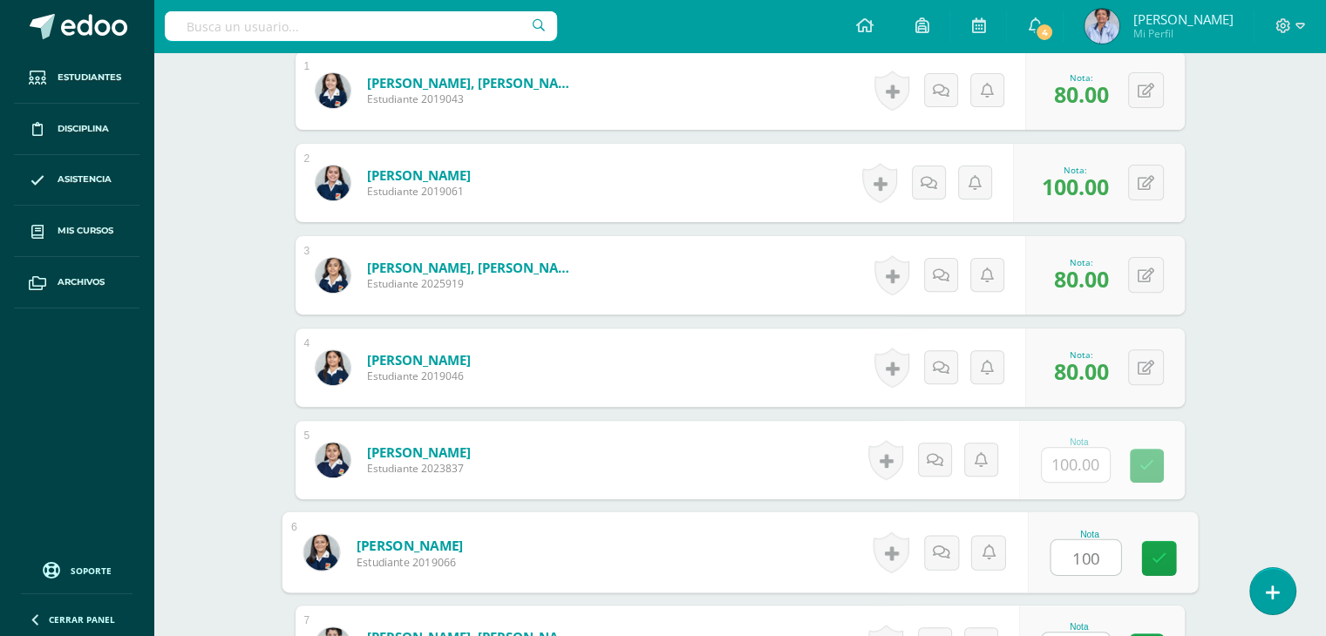
type input "100"
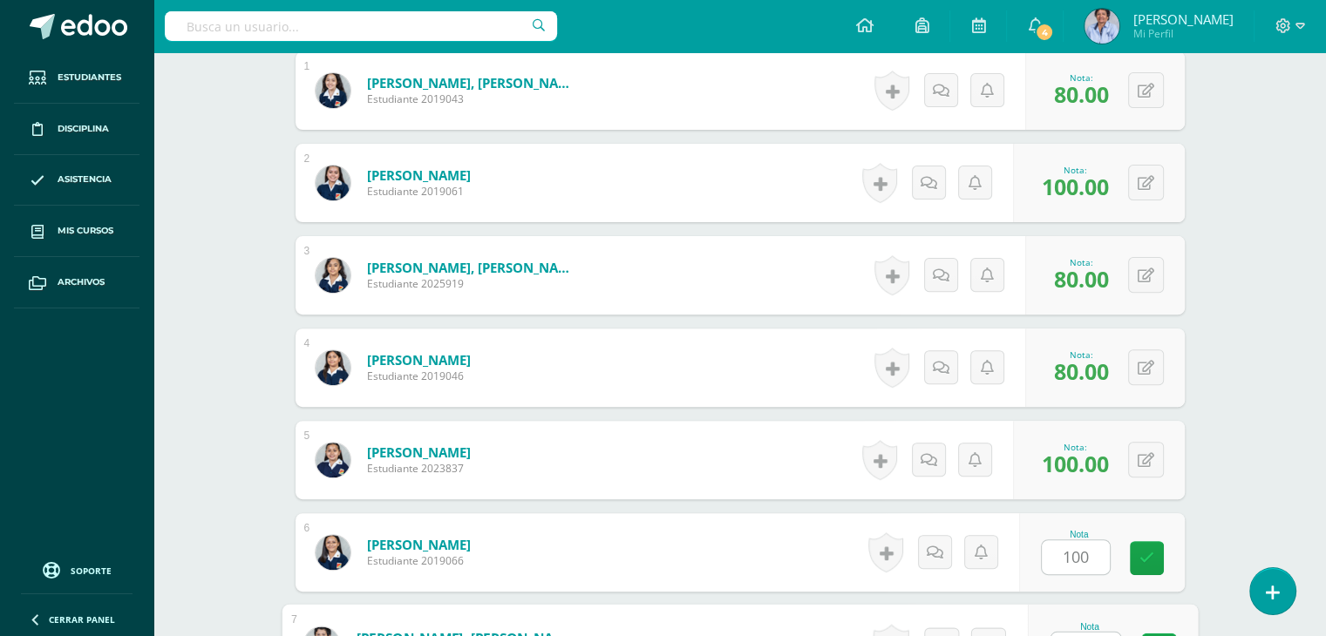
scroll to position [583, 0]
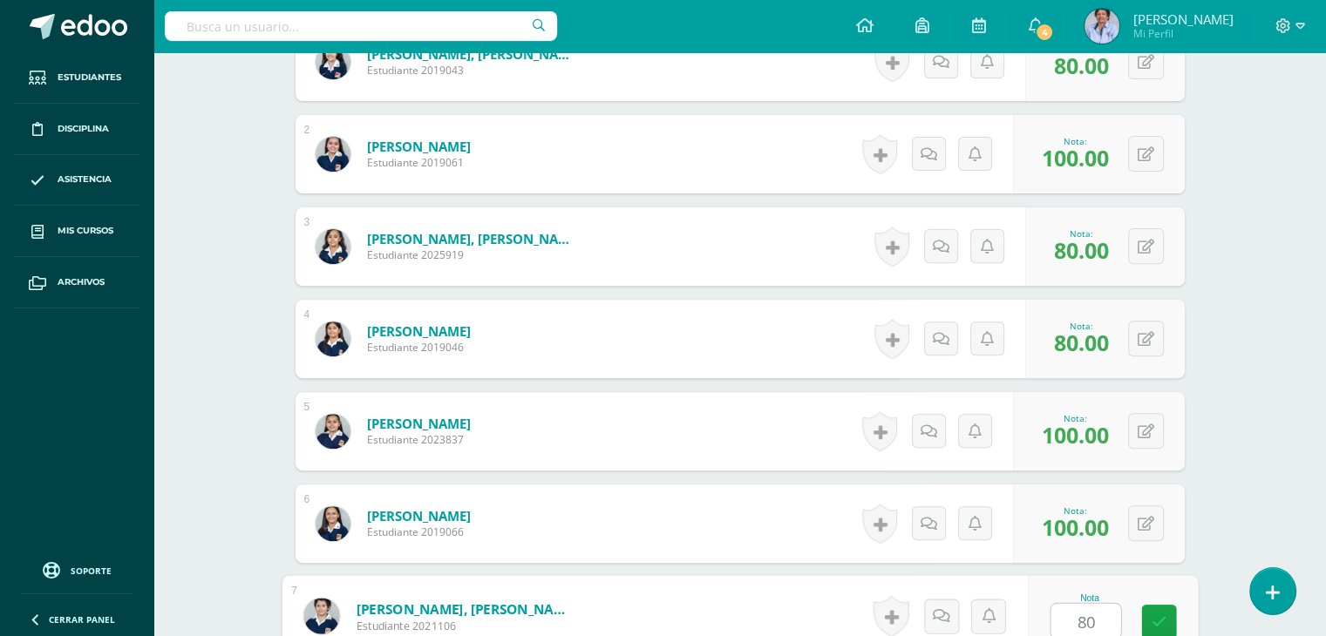
type input "80"
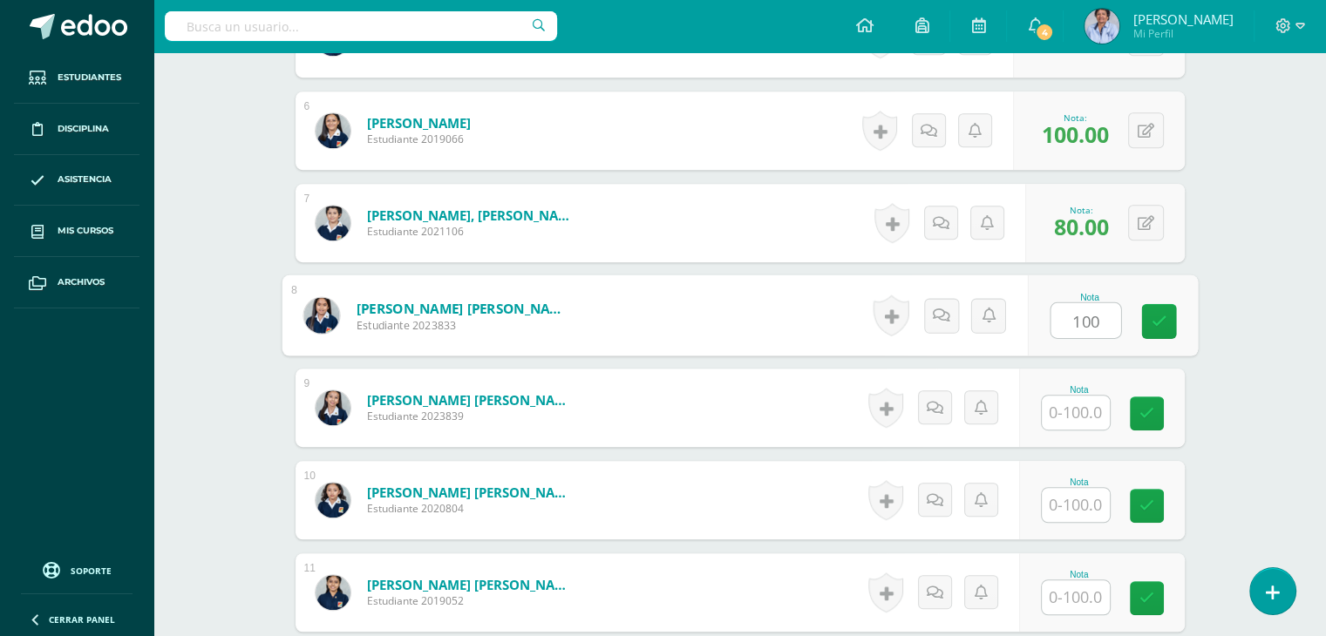
type input "100"
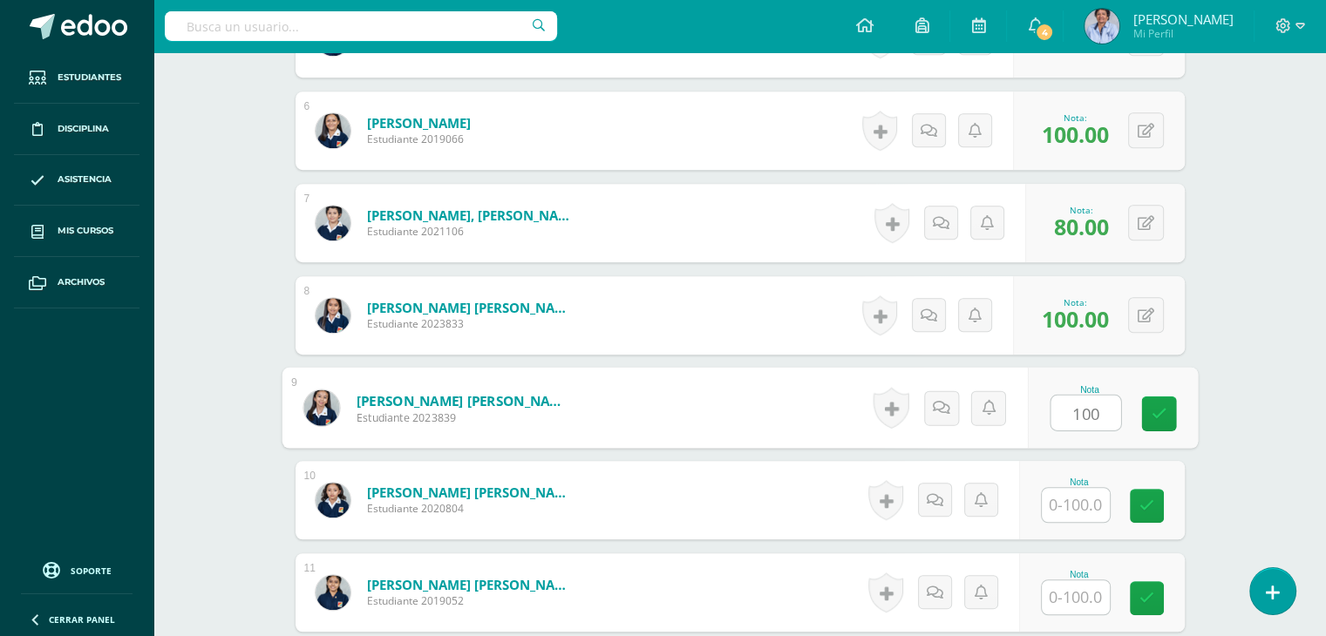
type input "100"
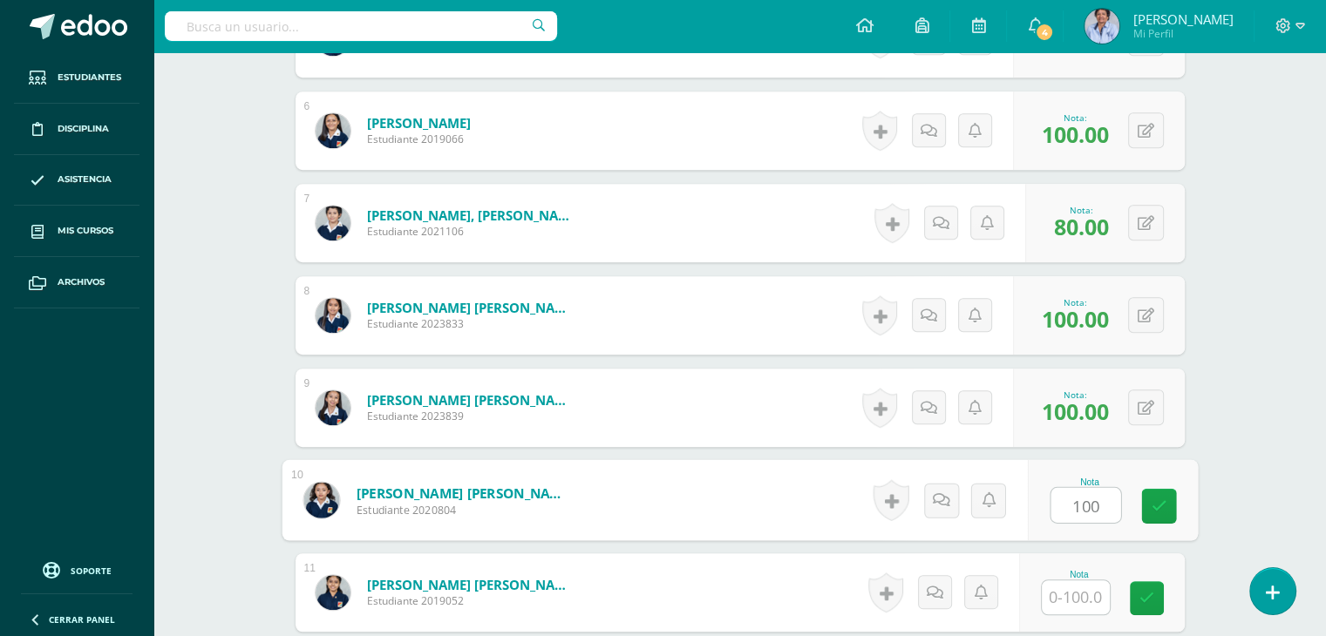
type input "100"
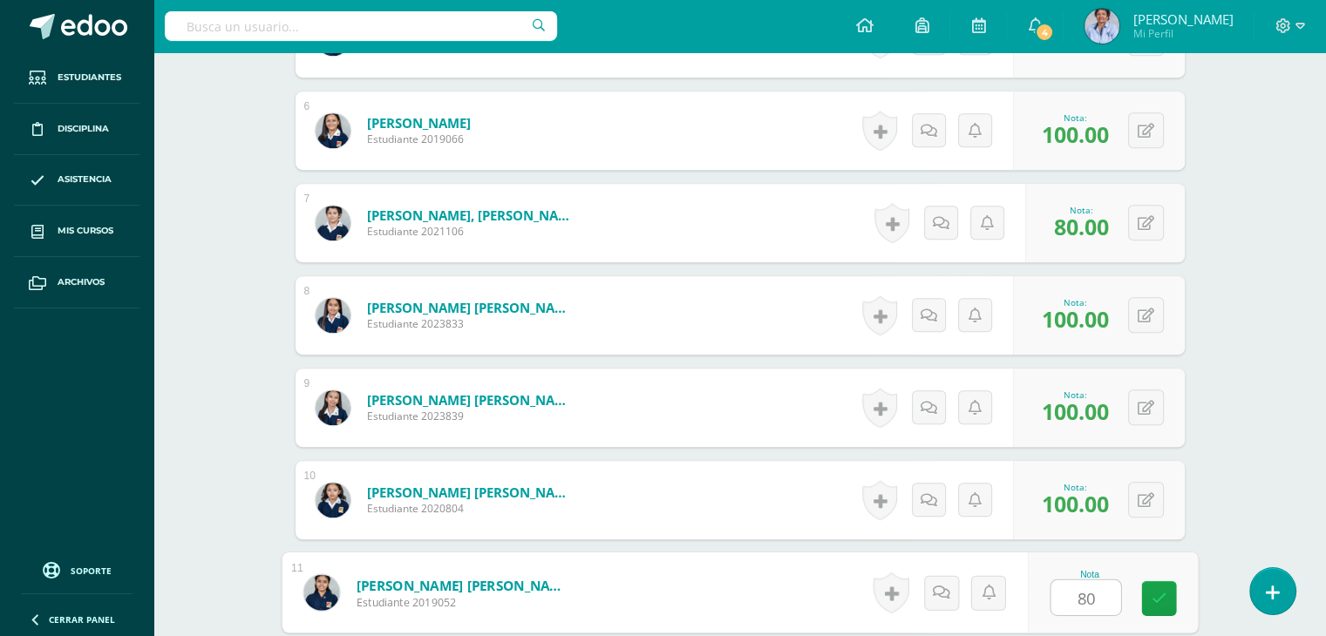
type input "80"
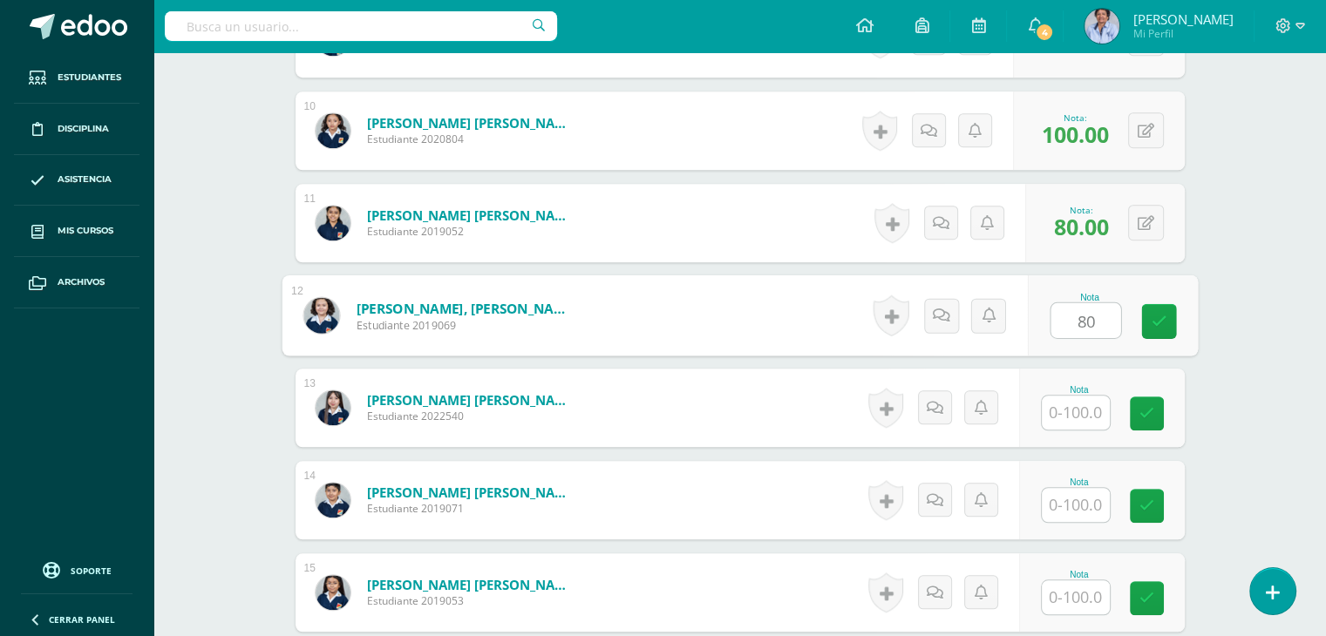
type input "80"
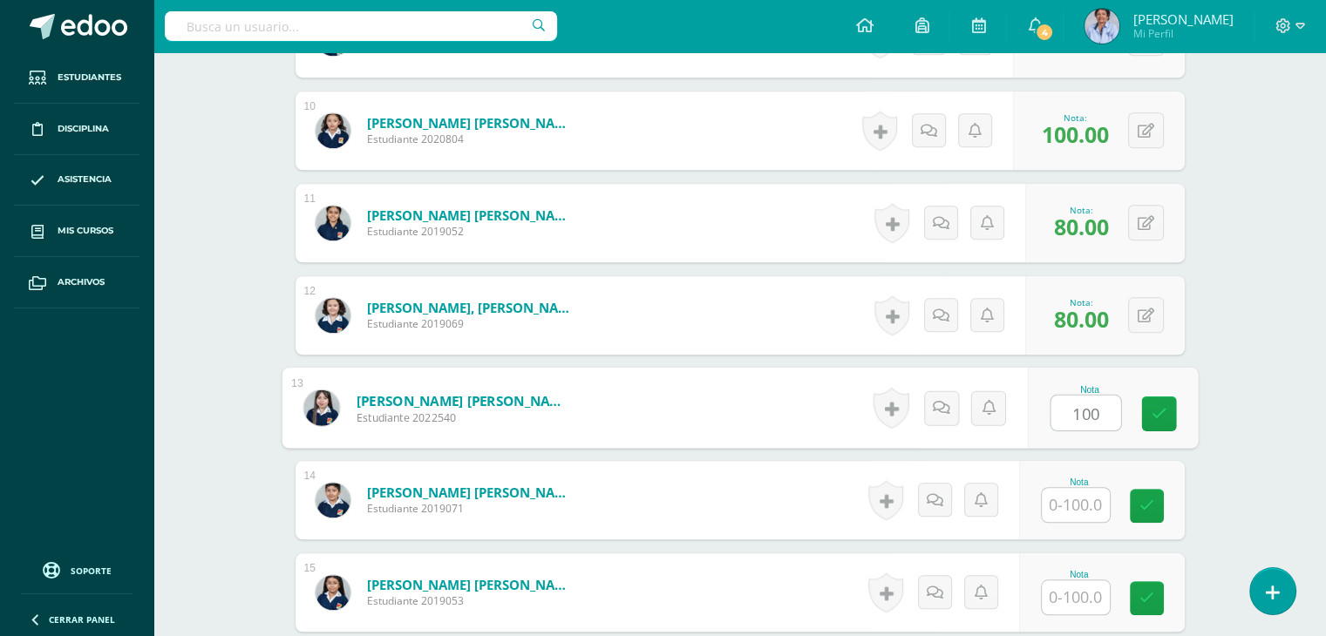
type input "100"
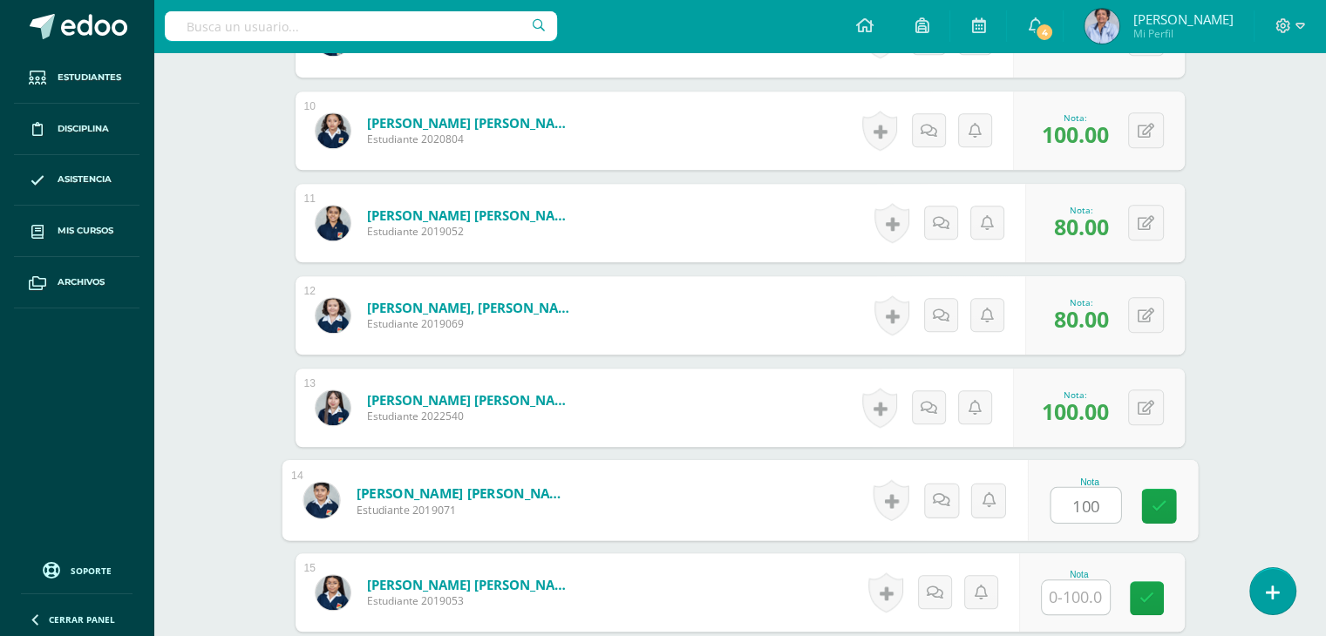
type input "100"
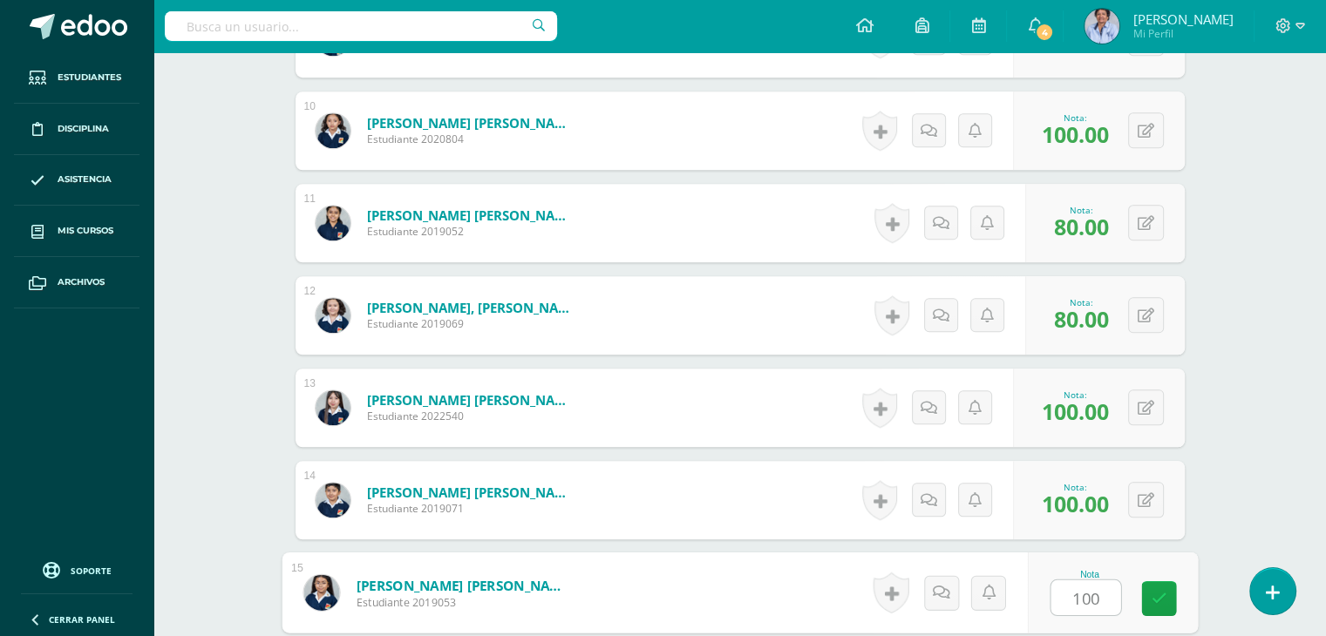
type input "100"
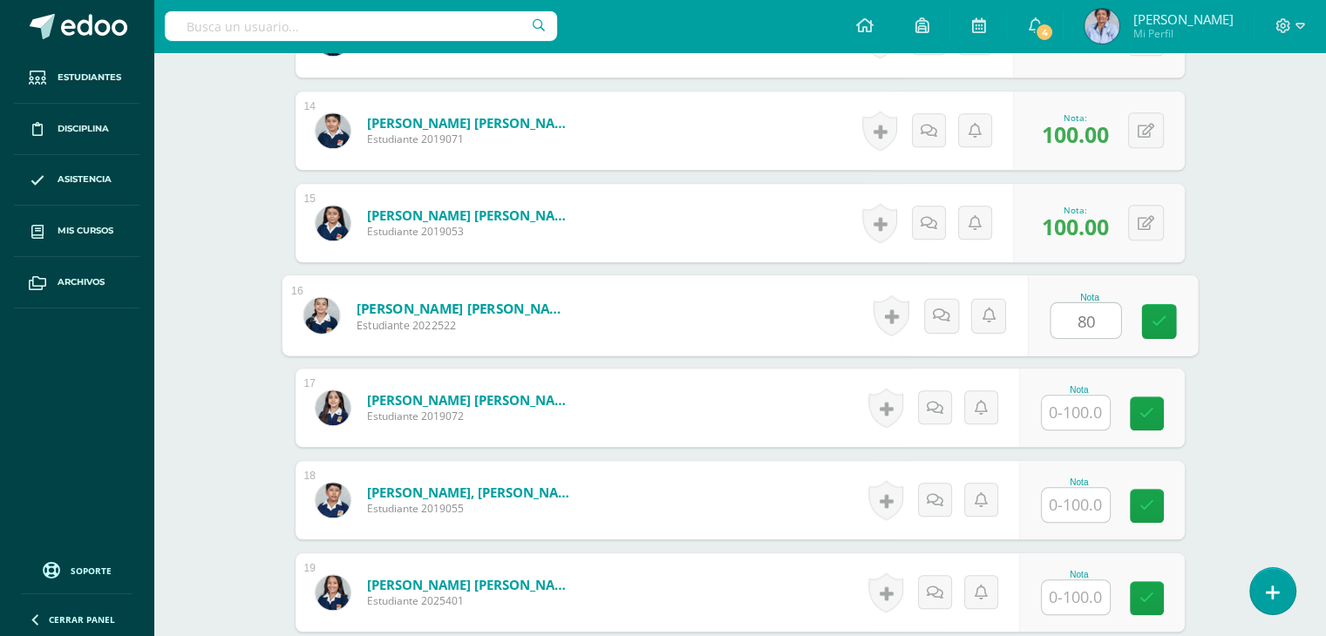
type input "80"
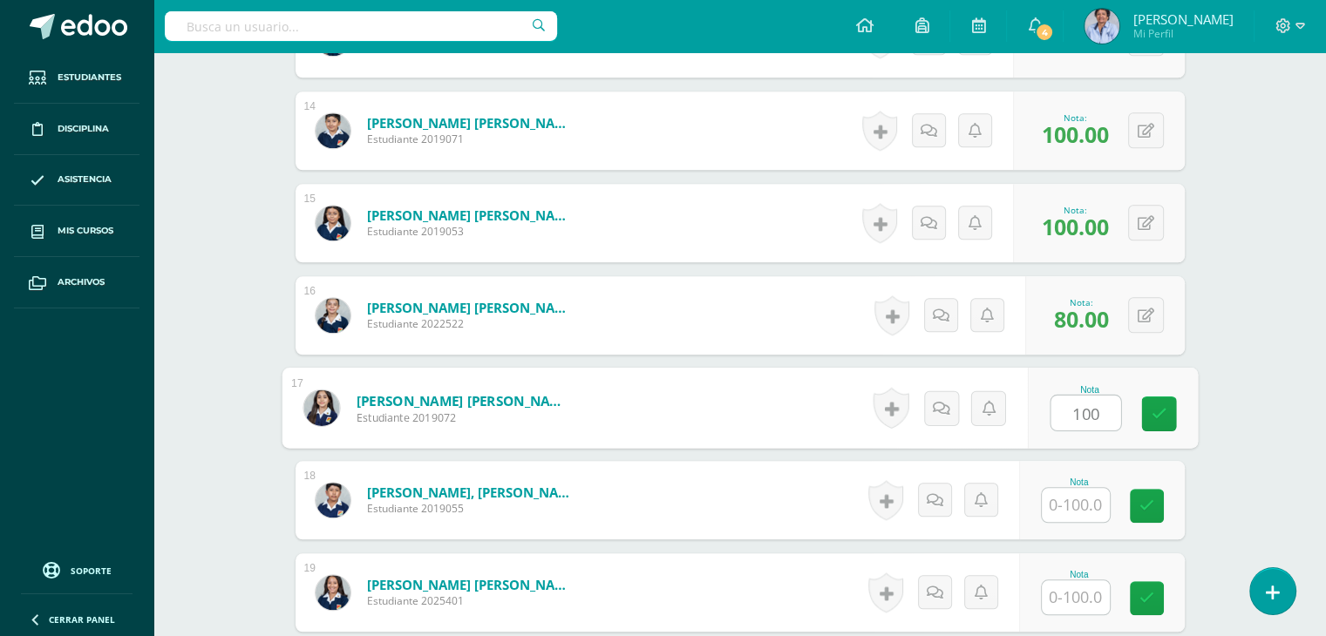
type input "100"
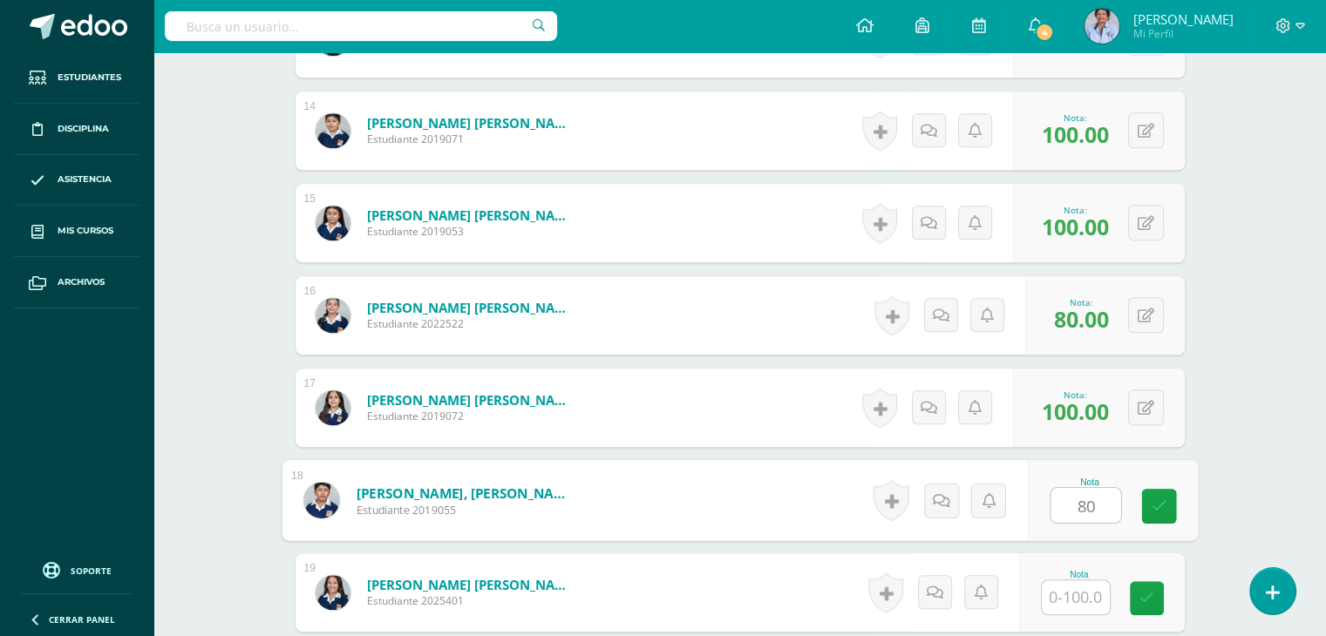
type input "80"
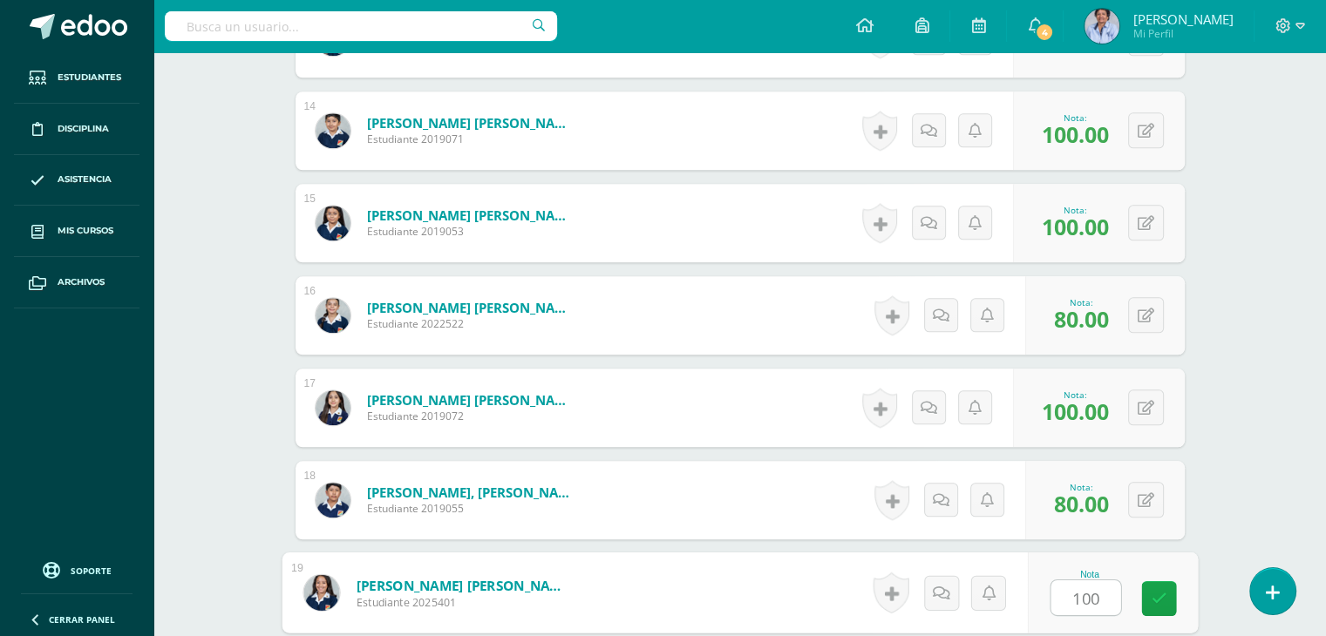
type input "100"
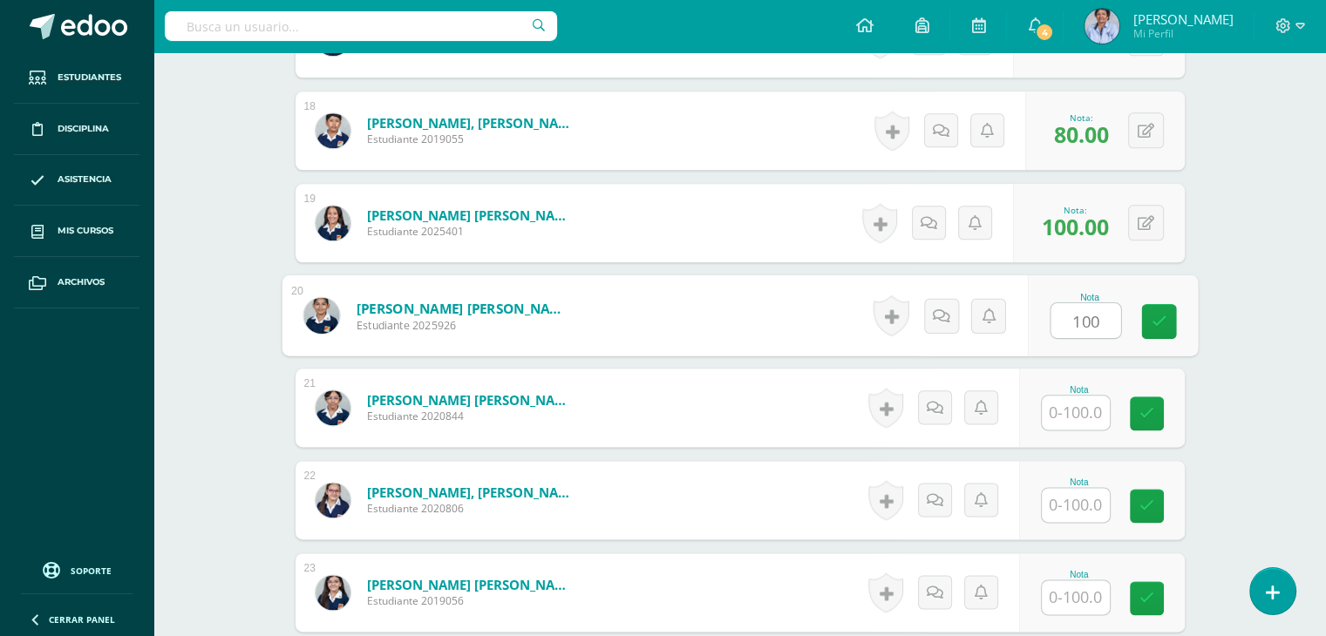
type input "100"
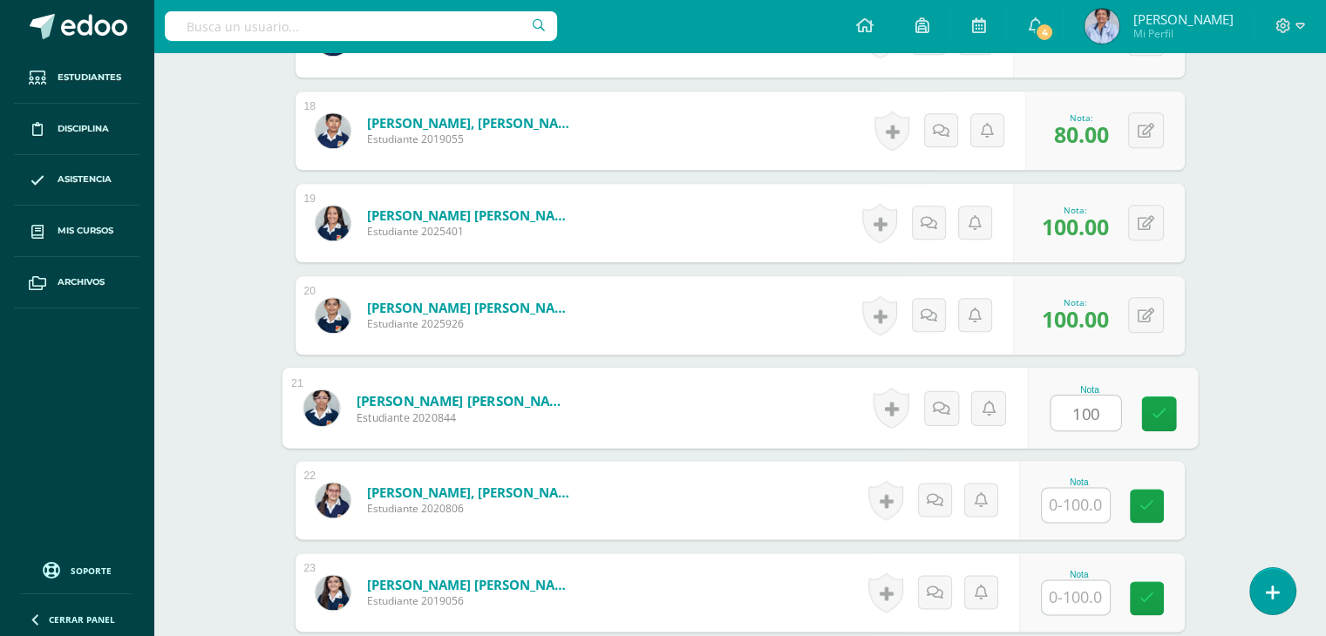
type input "100"
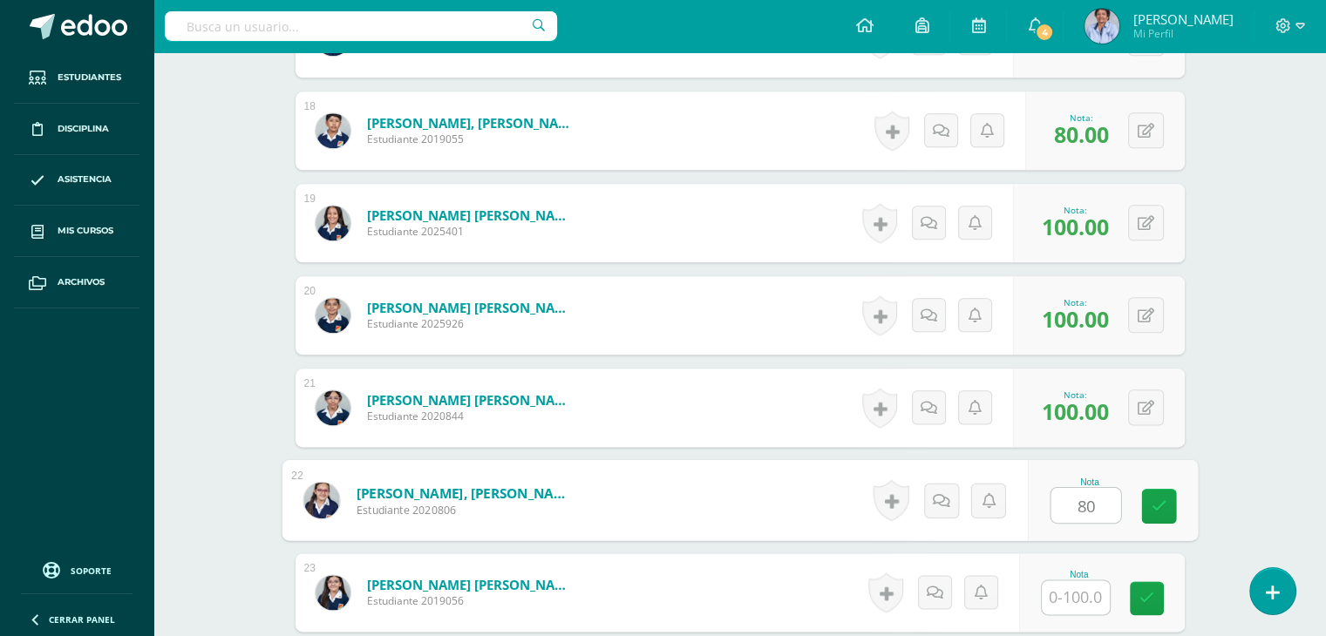
type input "80"
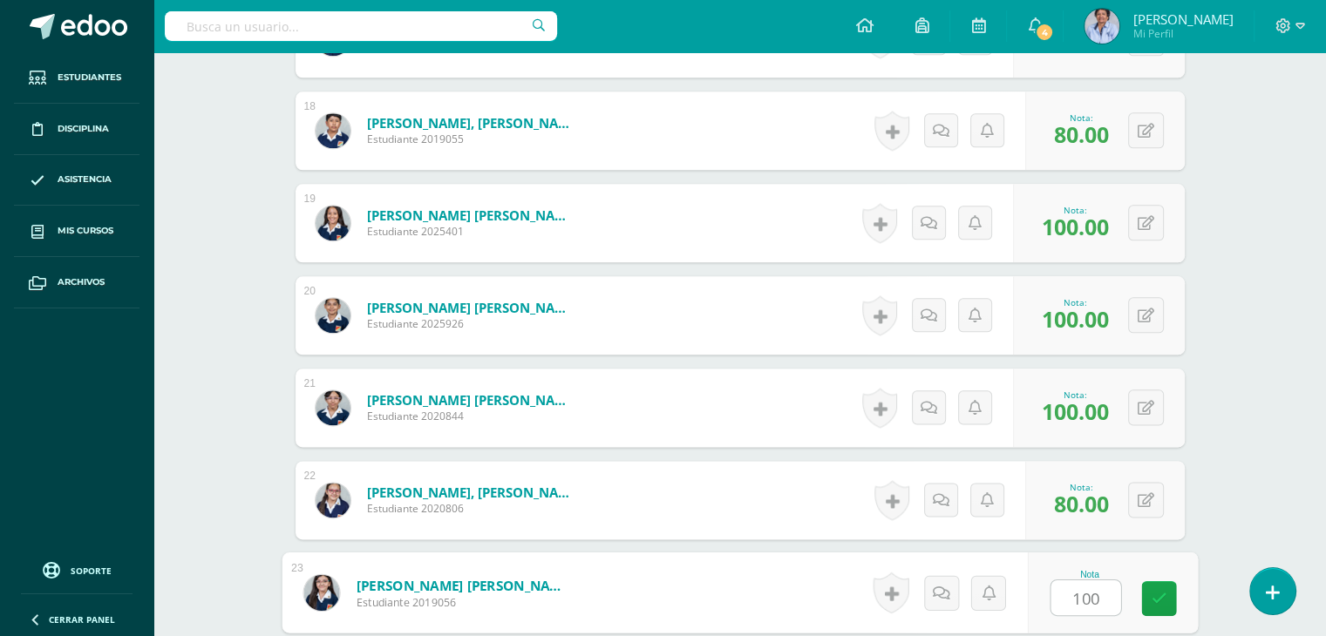
type input "100"
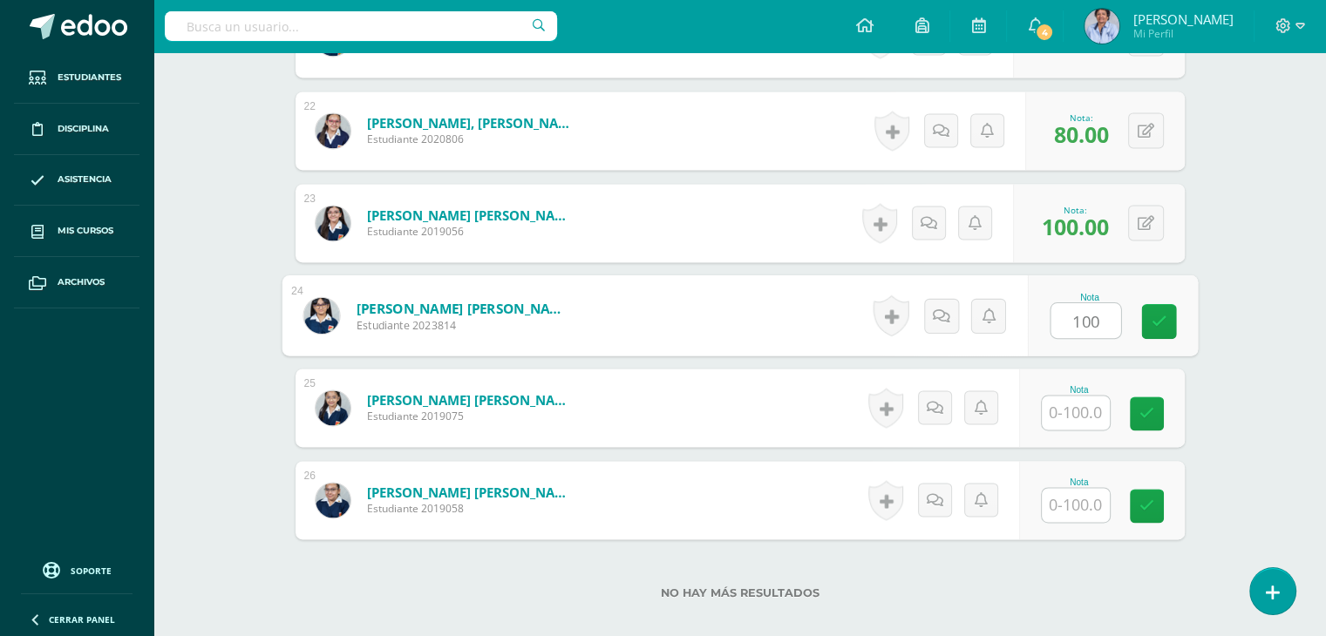
type input "100"
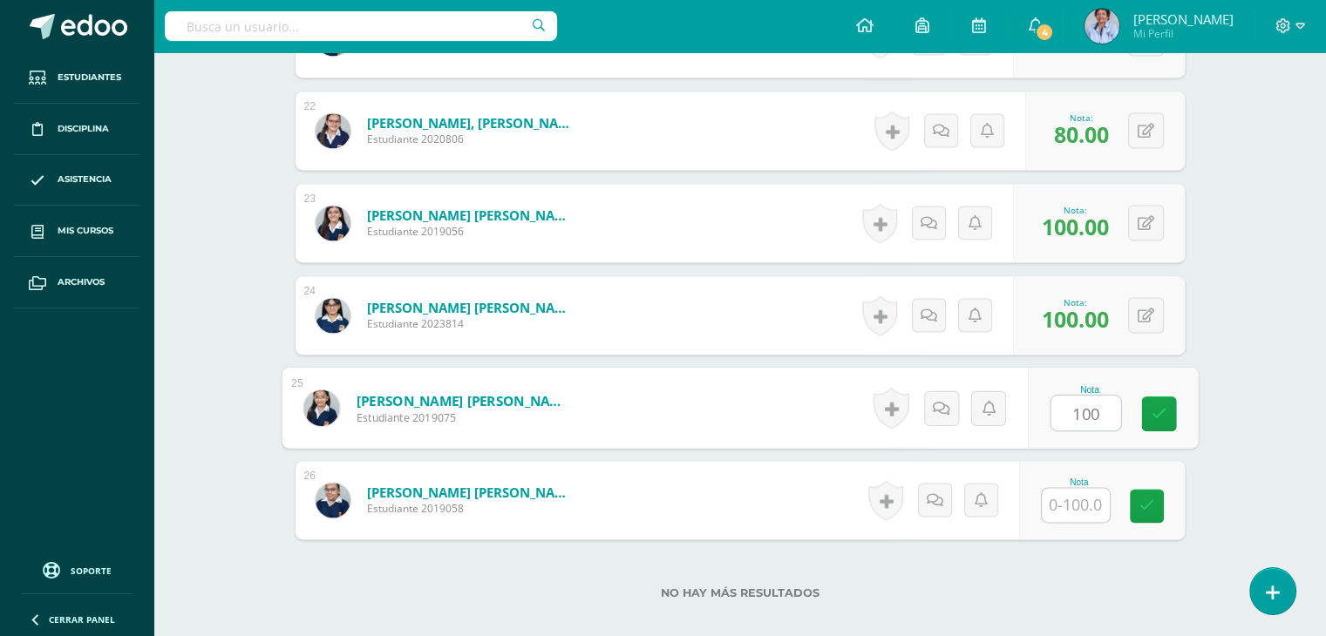
type input "100"
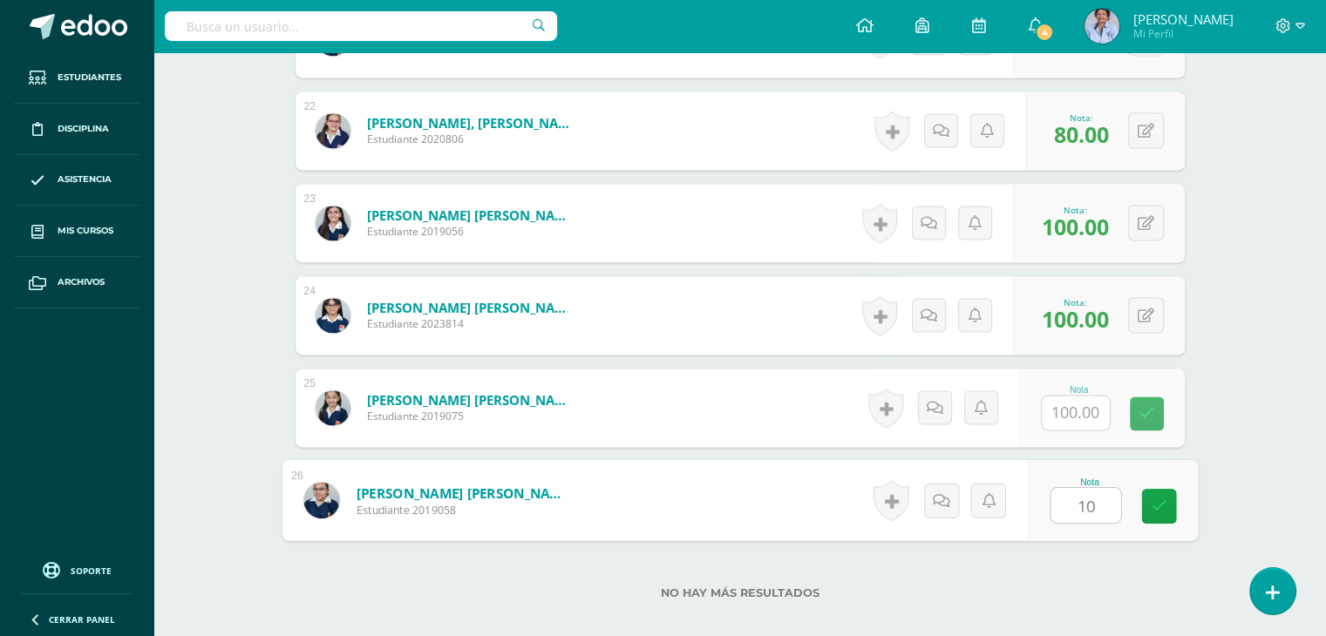
type input "100"
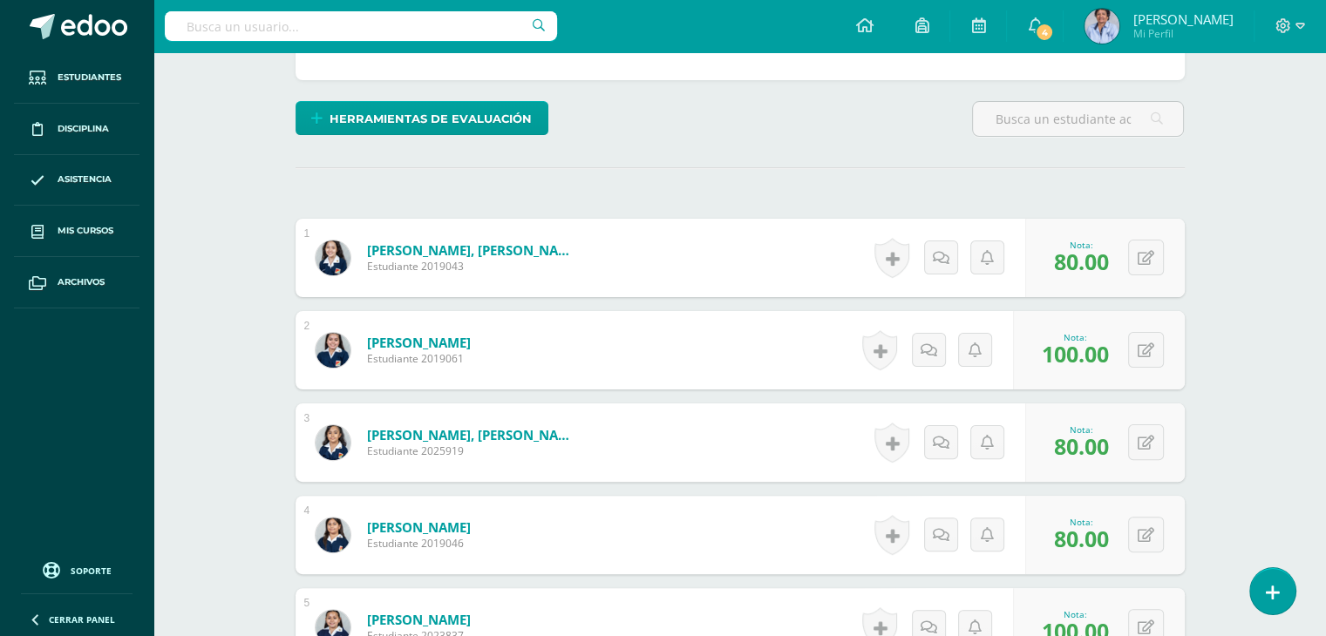
scroll to position [0, 0]
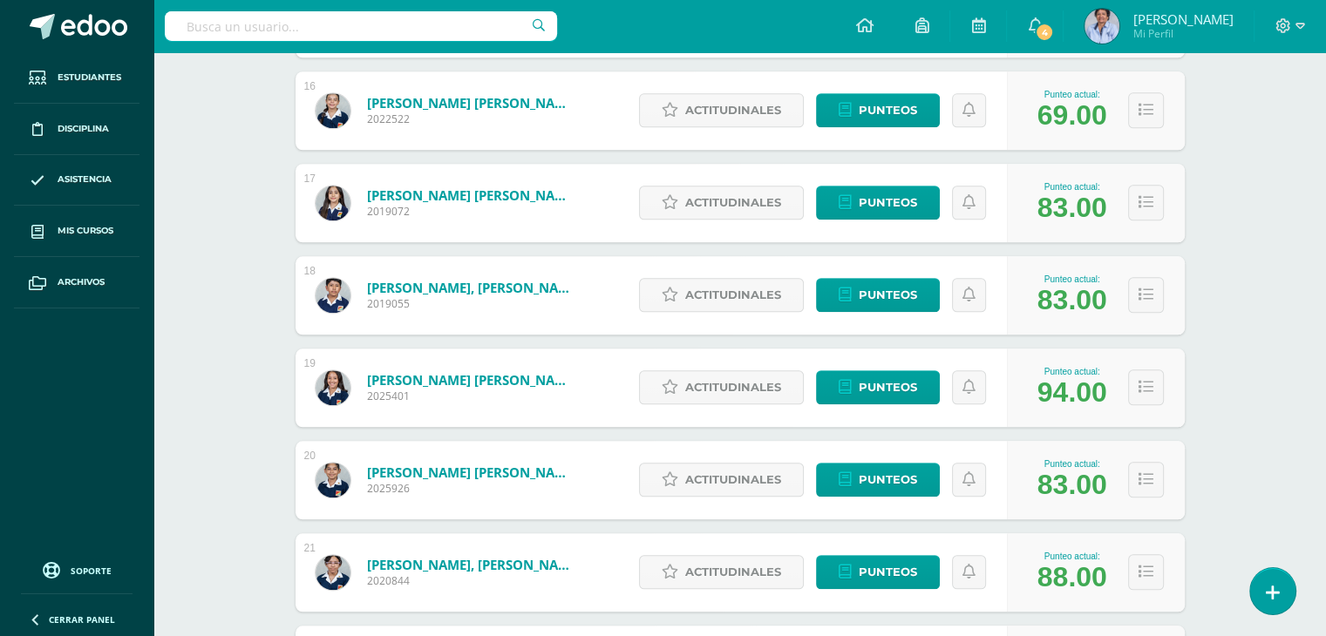
scroll to position [1687, 0]
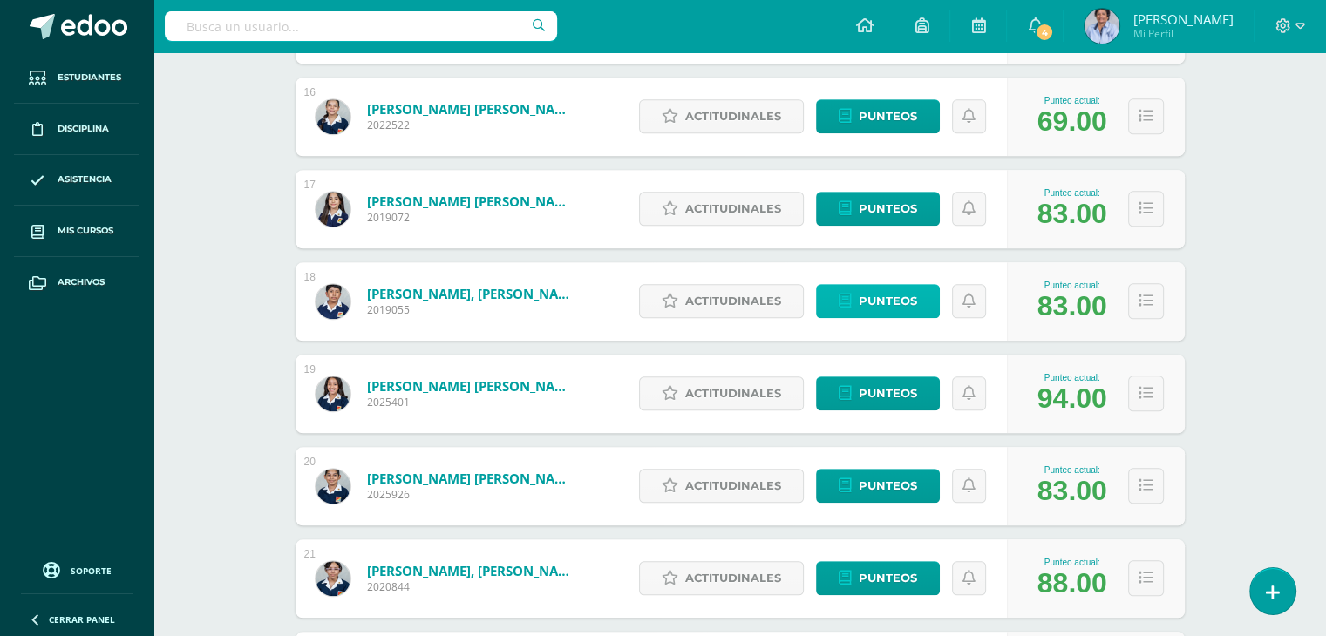
click at [885, 298] on span "Punteos" at bounding box center [888, 301] width 58 height 32
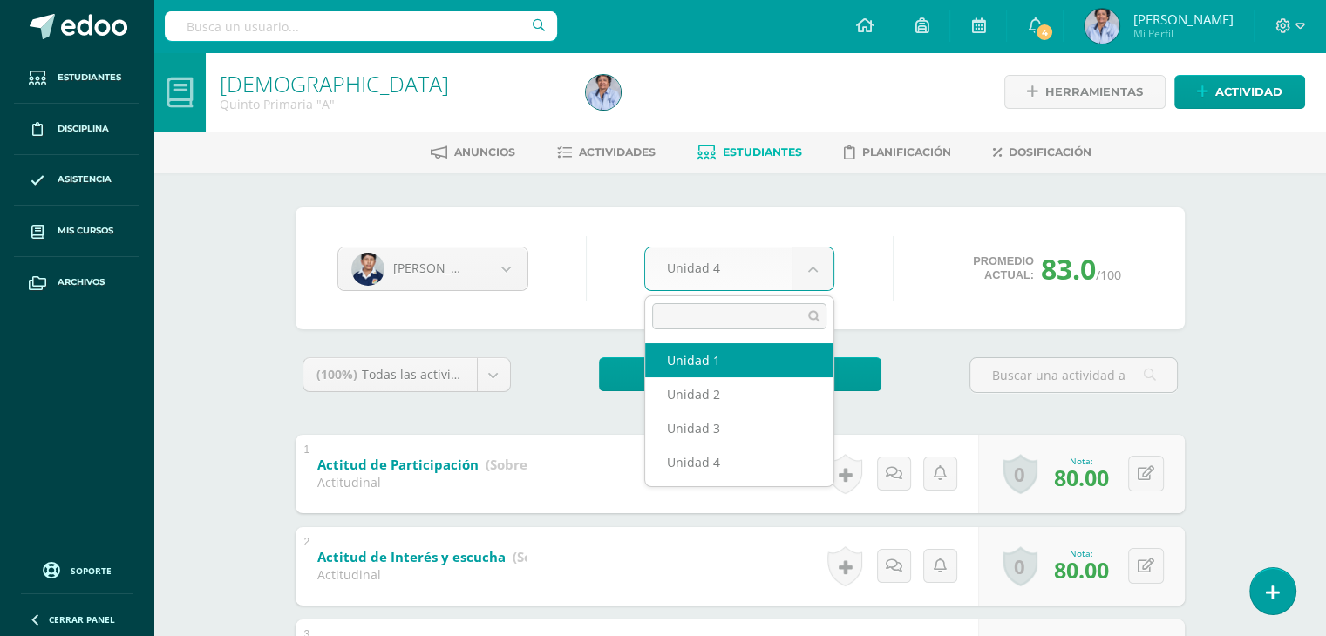
select select "Unidad 1"
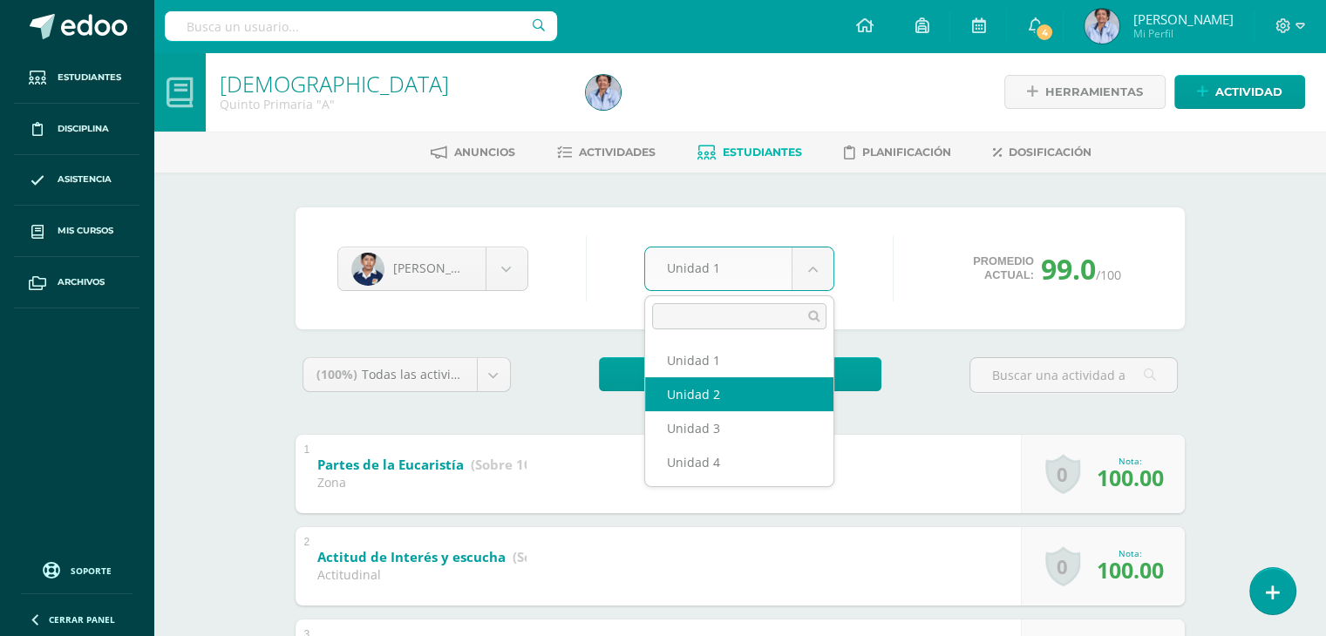
select select "Unidad 2"
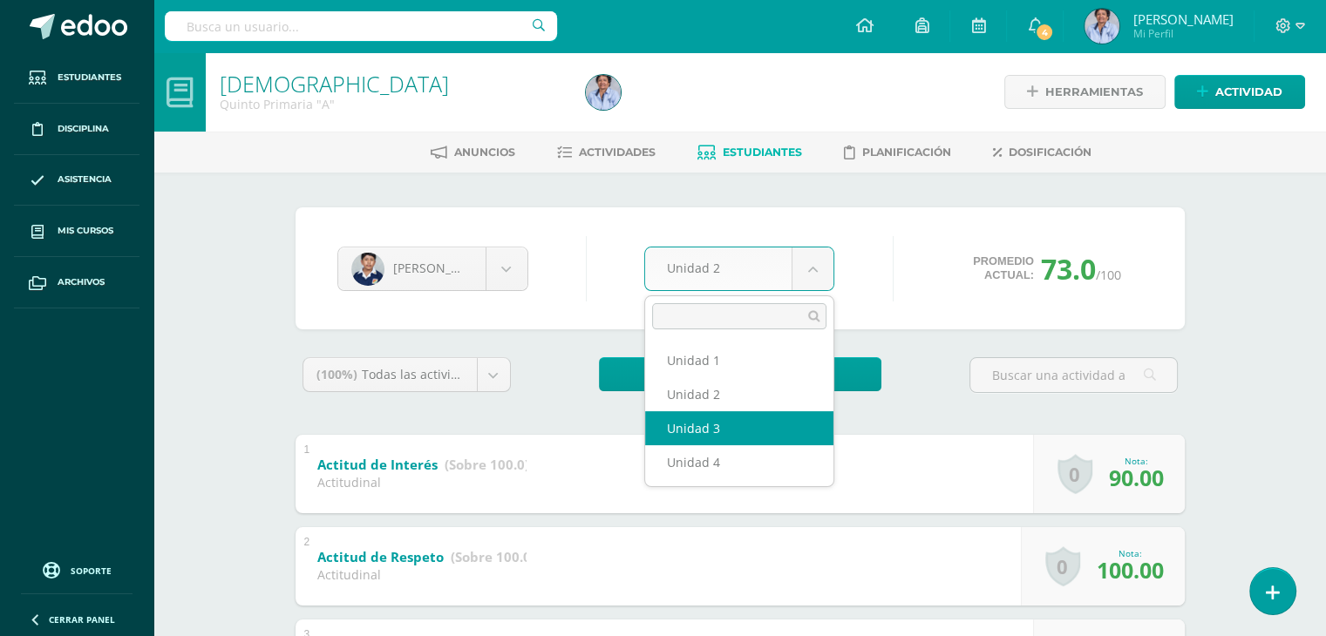
select select "Unidad 3"
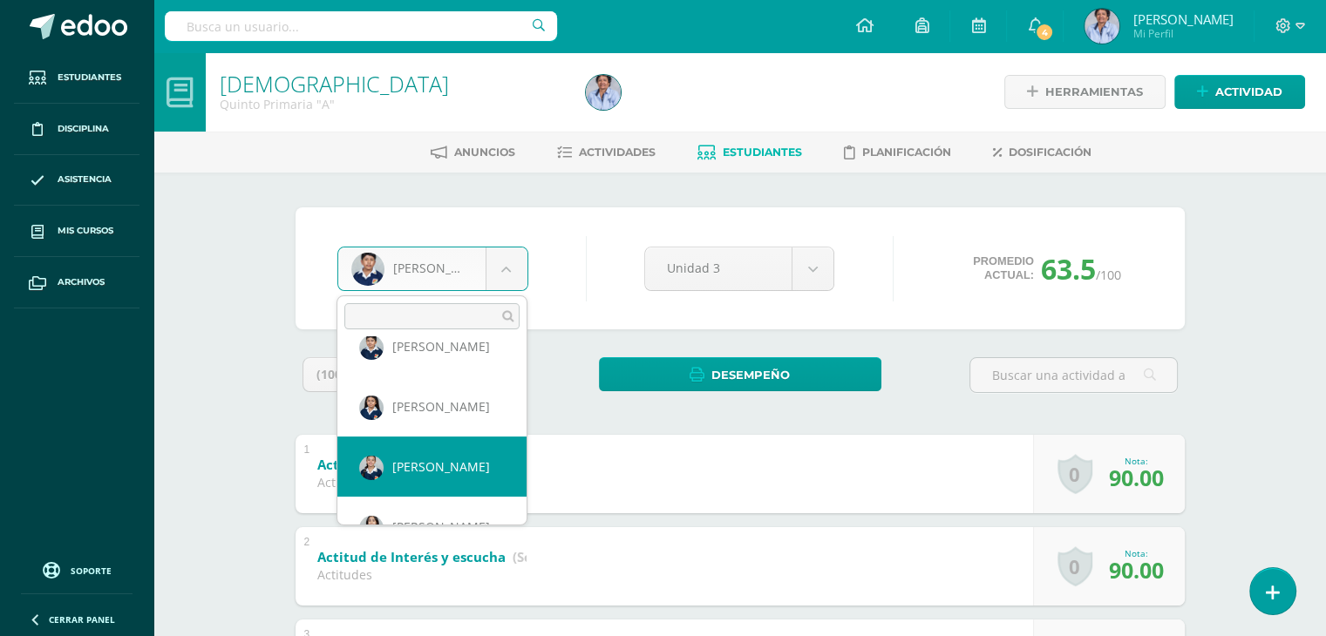
select select "2868"
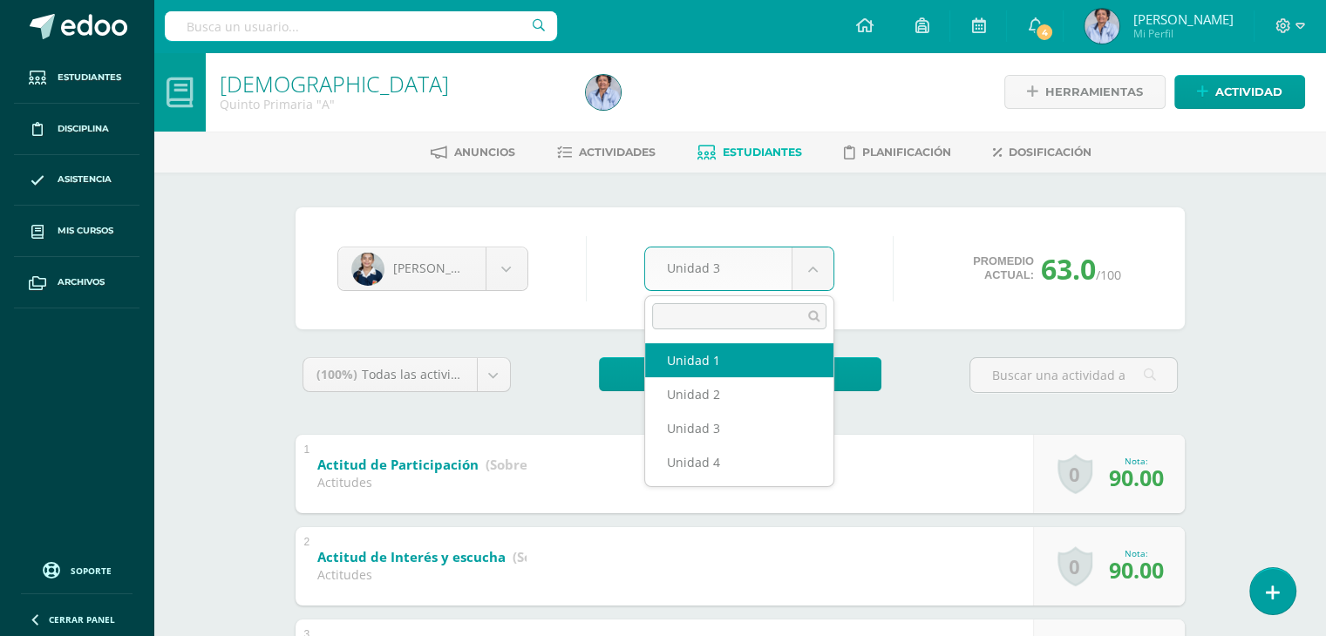
select select "Unidad 1"
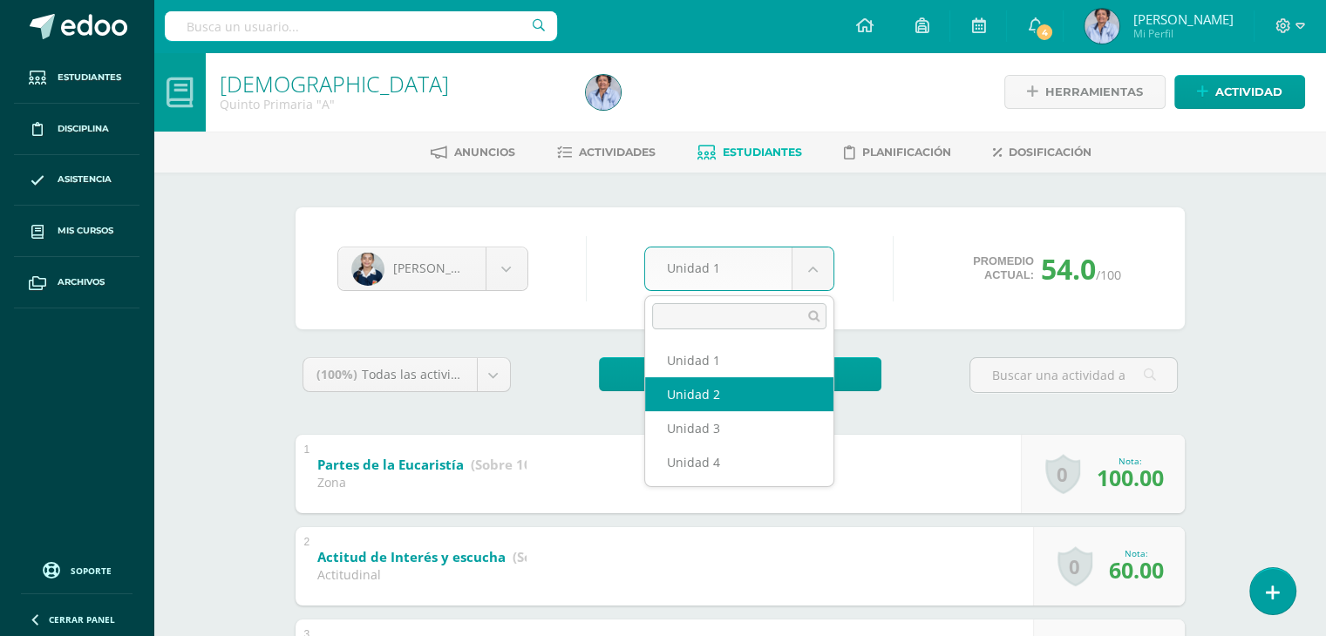
select select "Unidad 2"
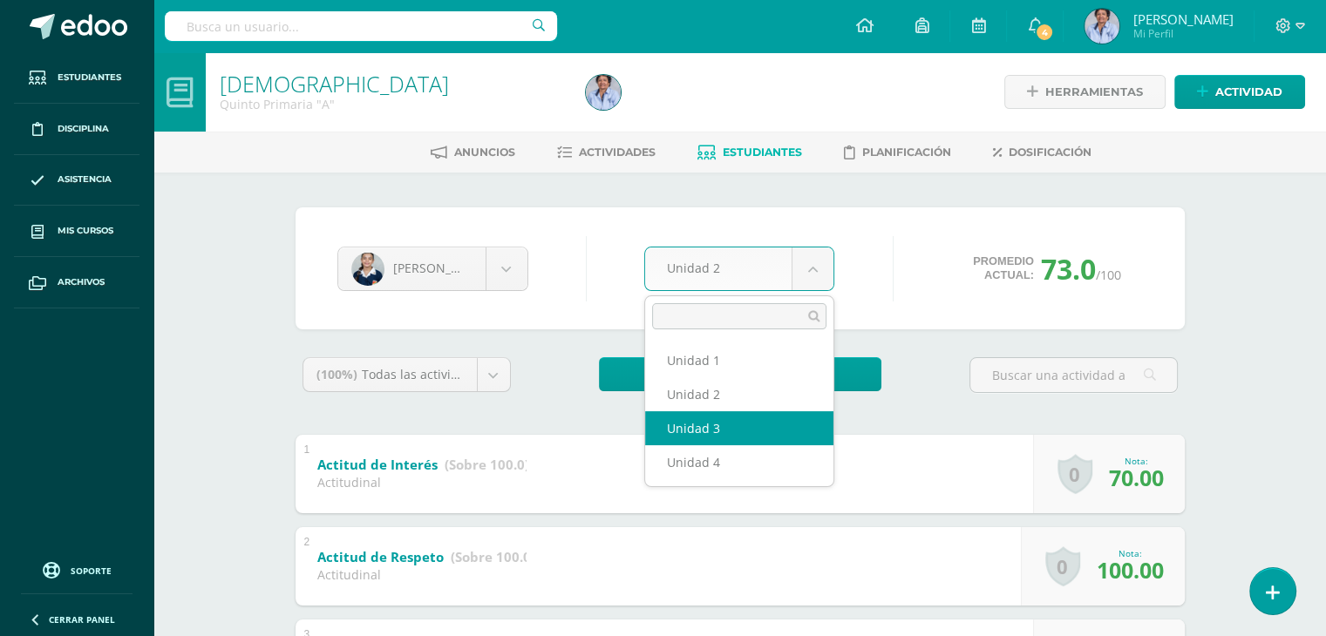
select select "Unidad 3"
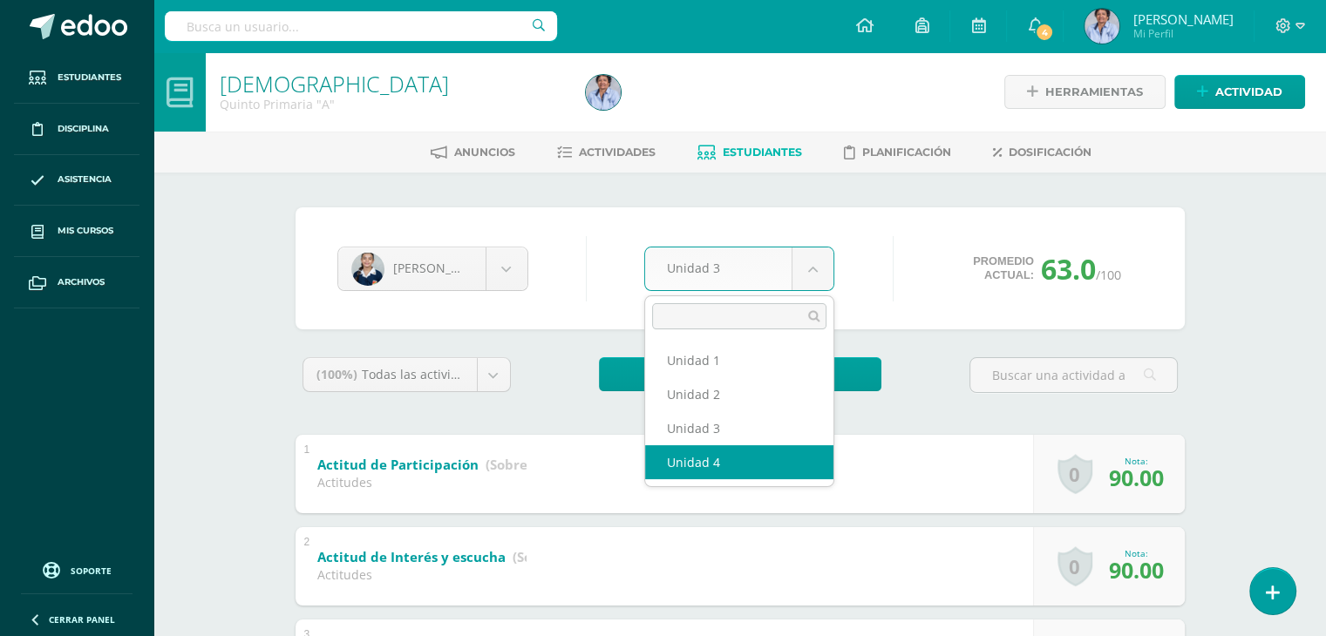
select select "Unidad 4"
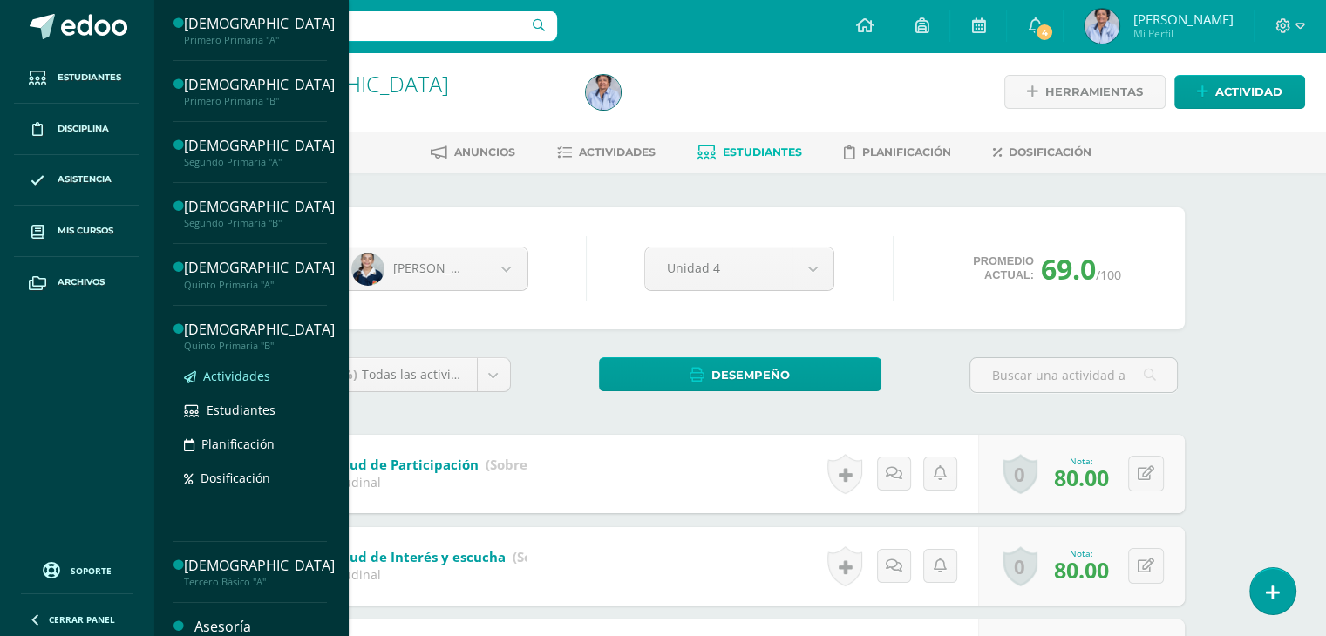
click at [235, 370] on span "Actividades" at bounding box center [236, 376] width 67 height 17
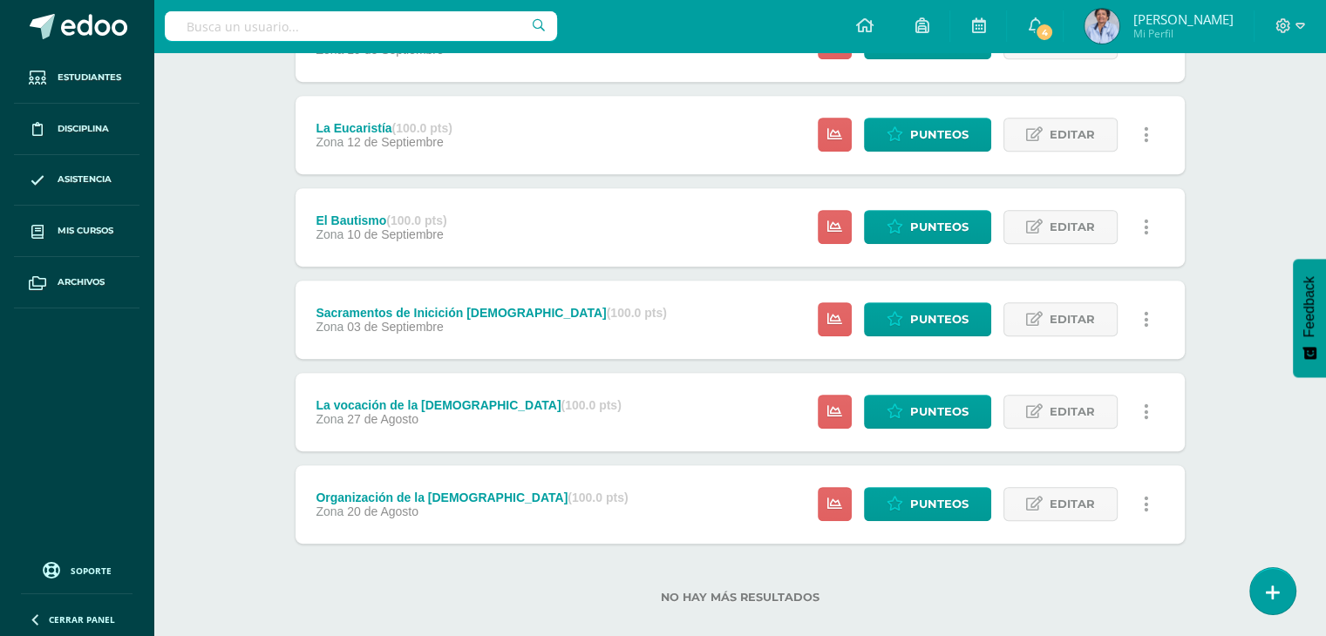
scroll to position [865, 0]
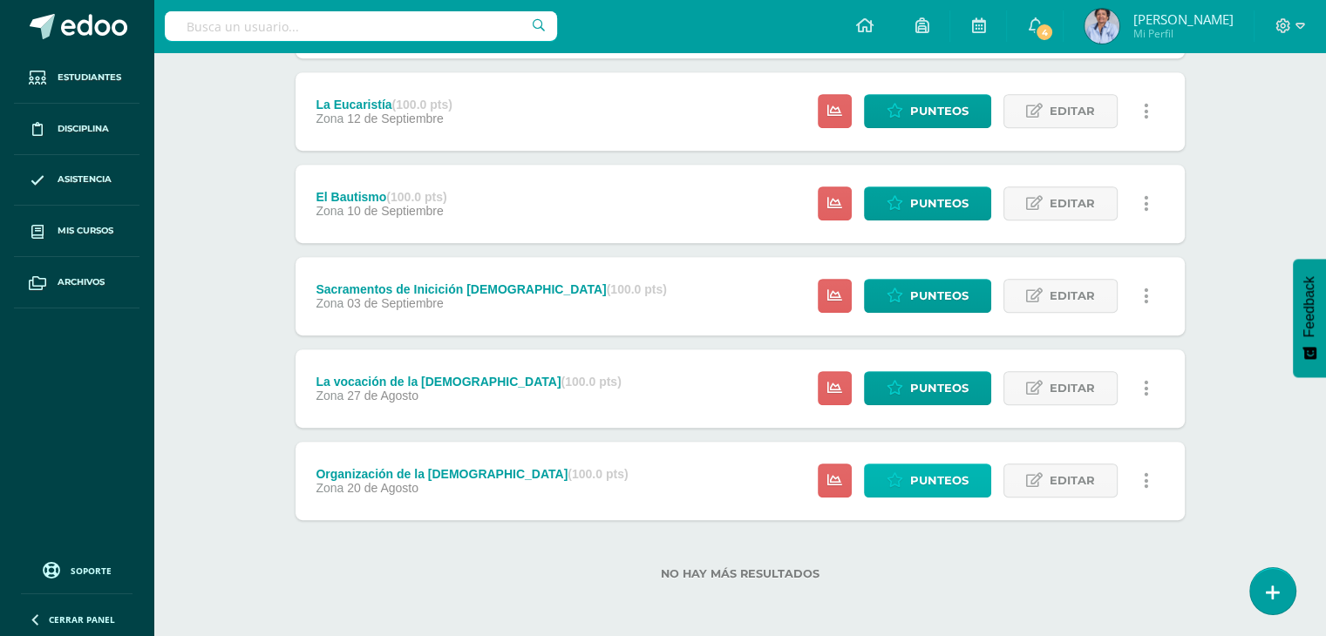
click at [943, 472] on span "Punteos" at bounding box center [939, 481] width 58 height 32
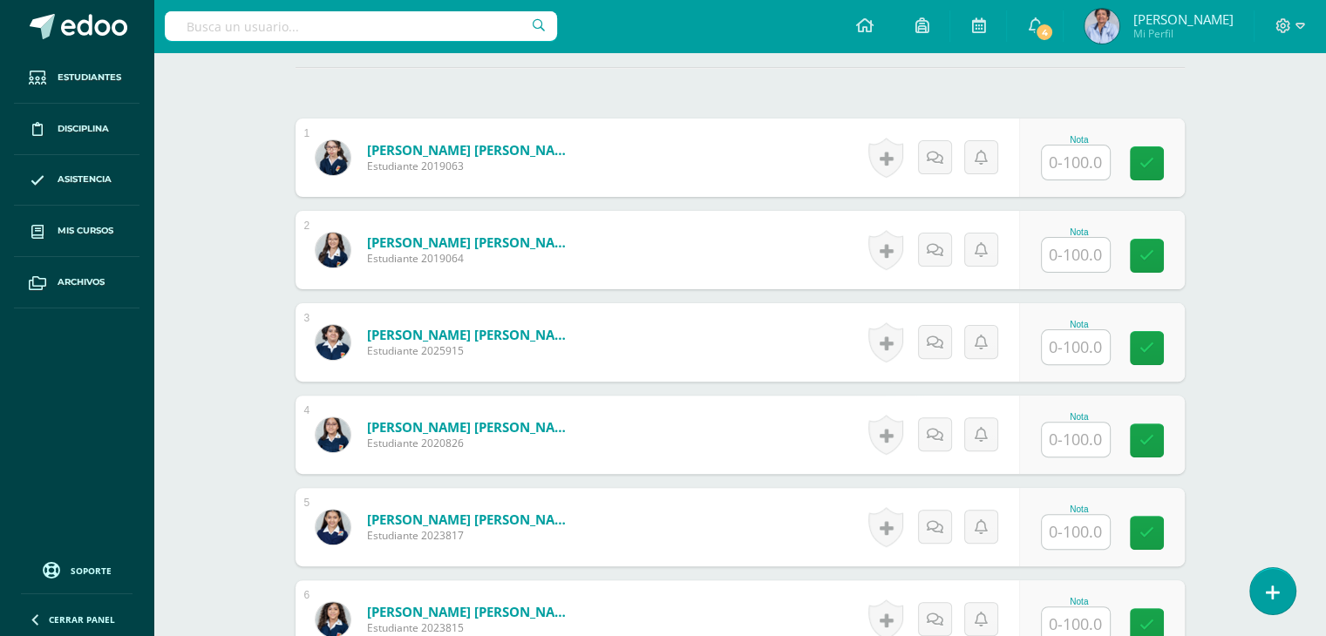
scroll to position [520, 0]
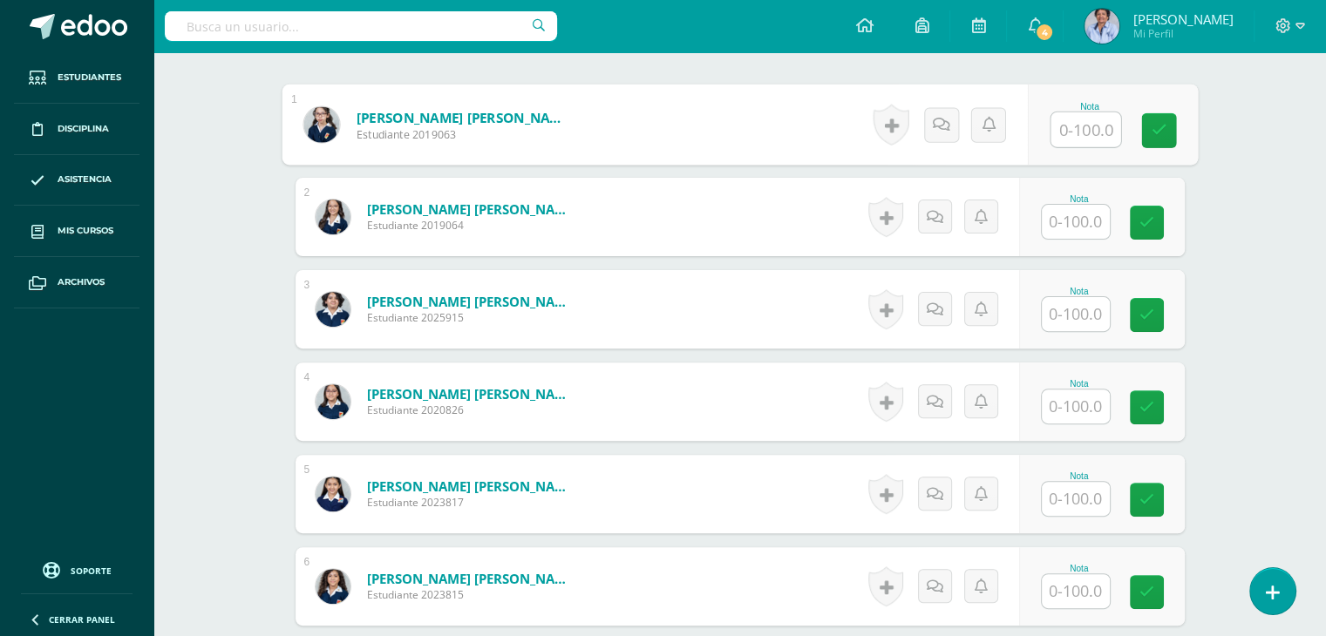
click at [1074, 123] on input "text" at bounding box center [1085, 129] width 70 height 35
type input "100"
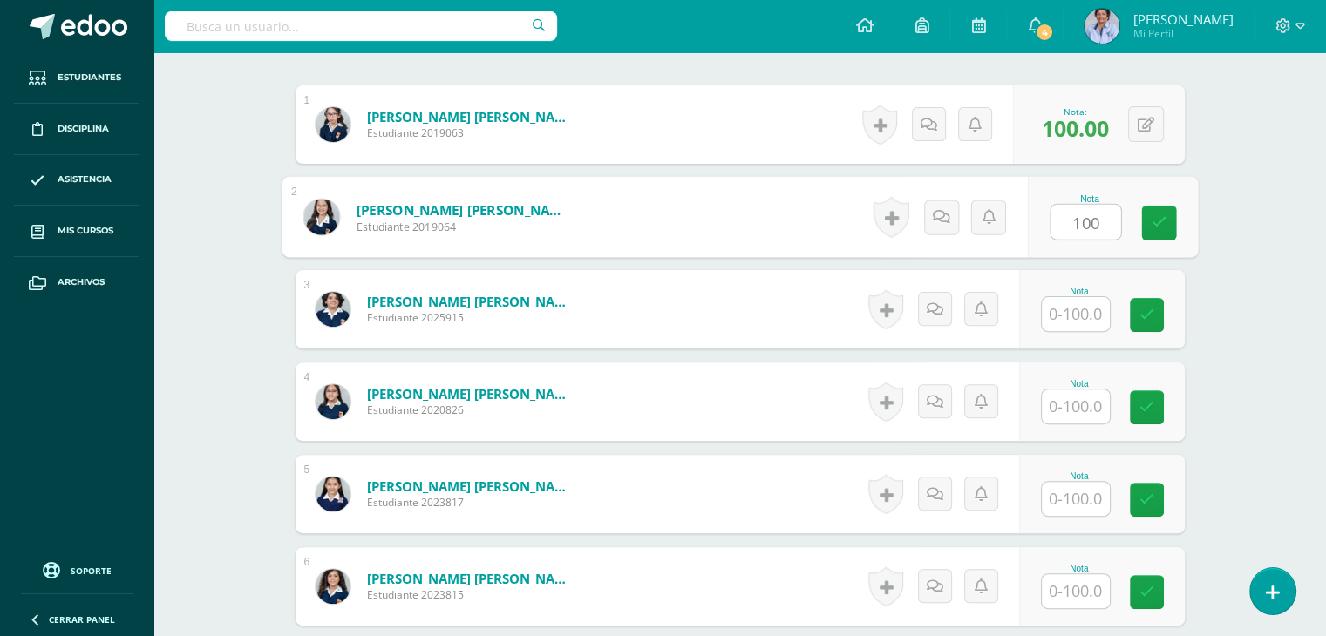
type input "100"
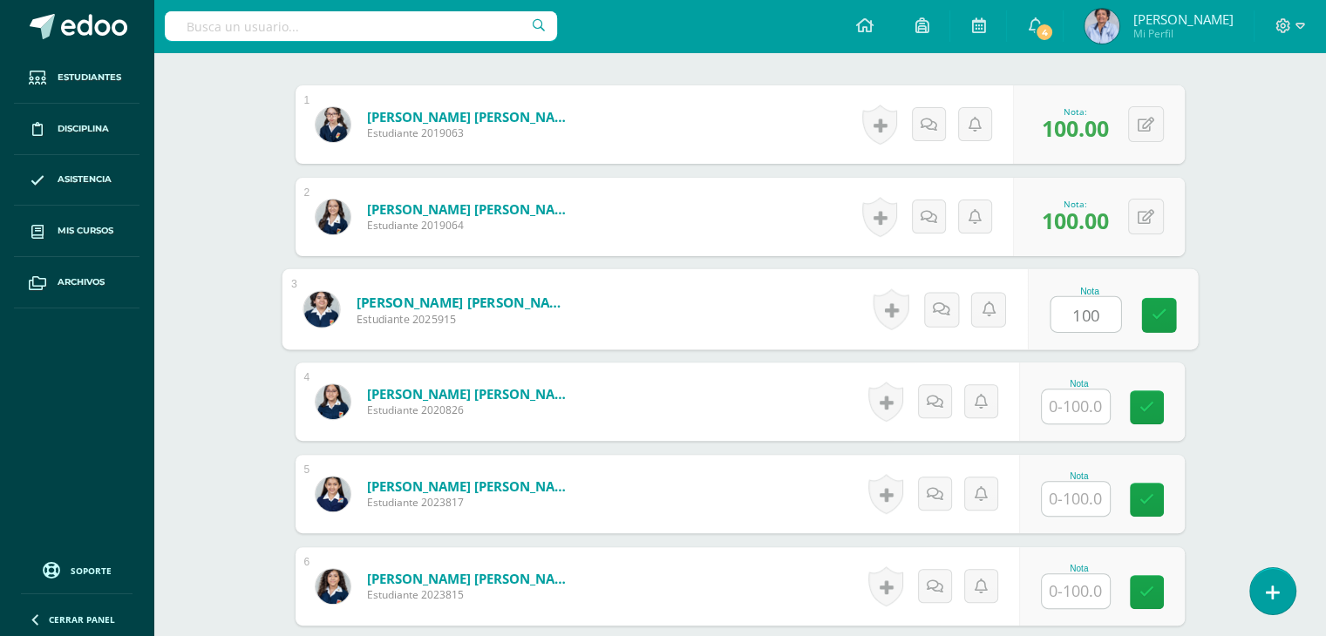
type input "100"
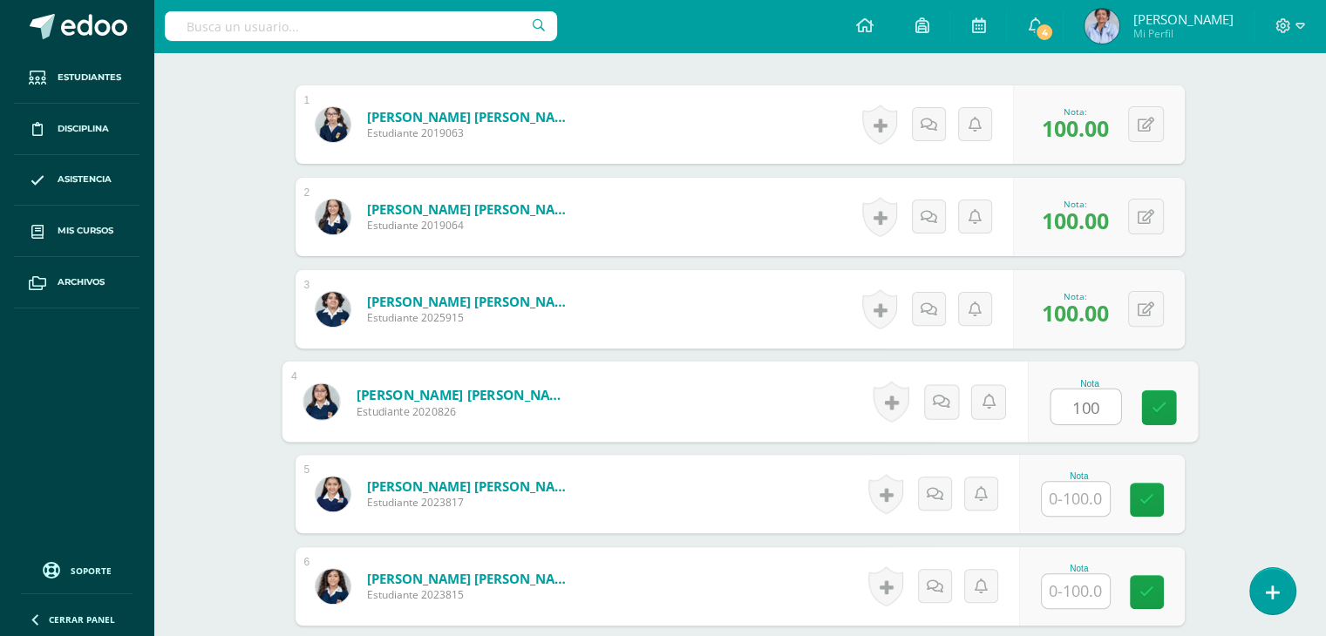
type input "100"
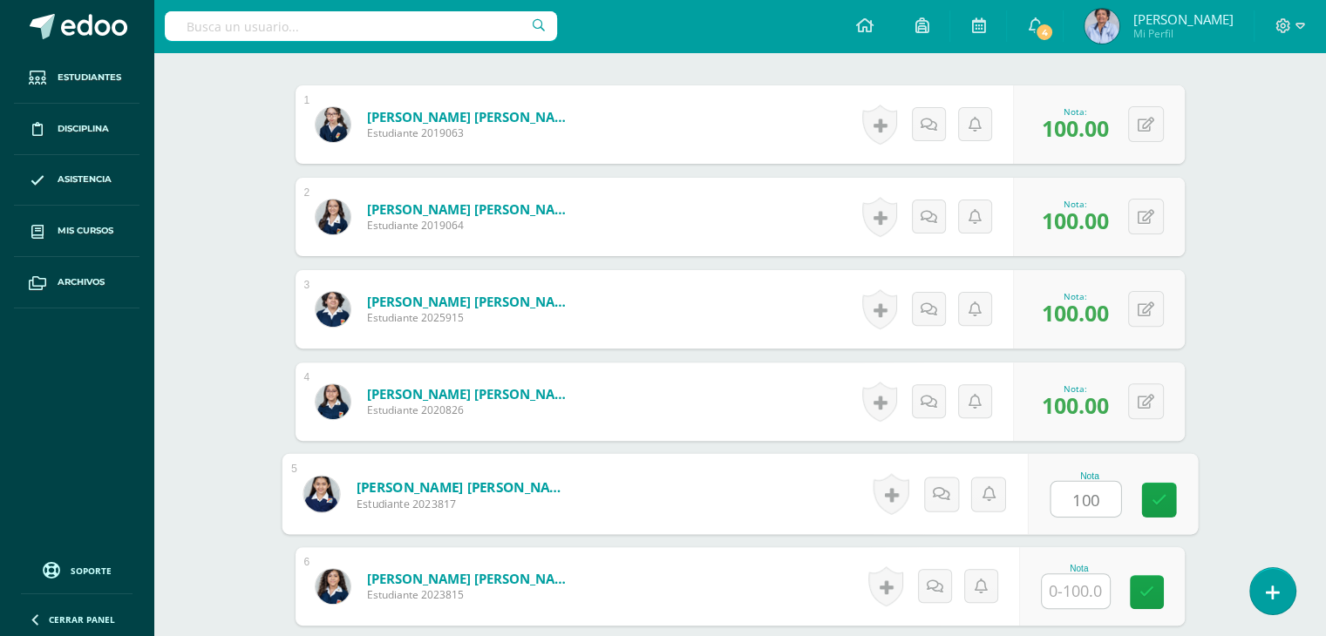
type input "100"
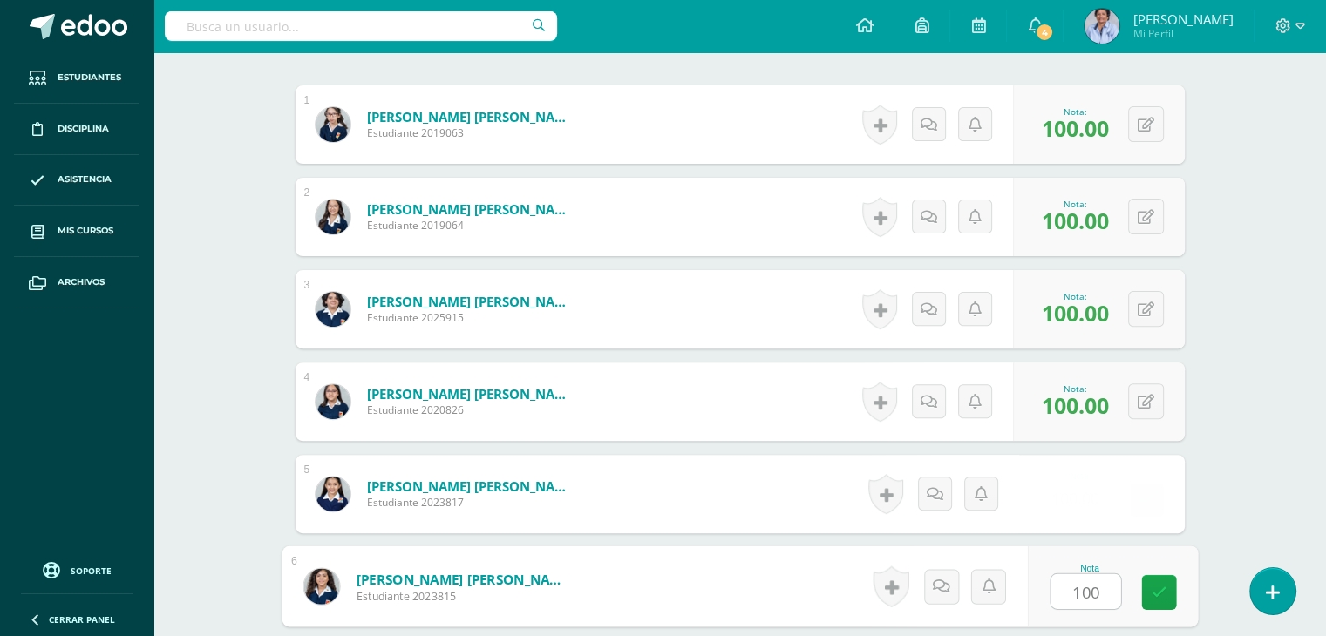
type input "100"
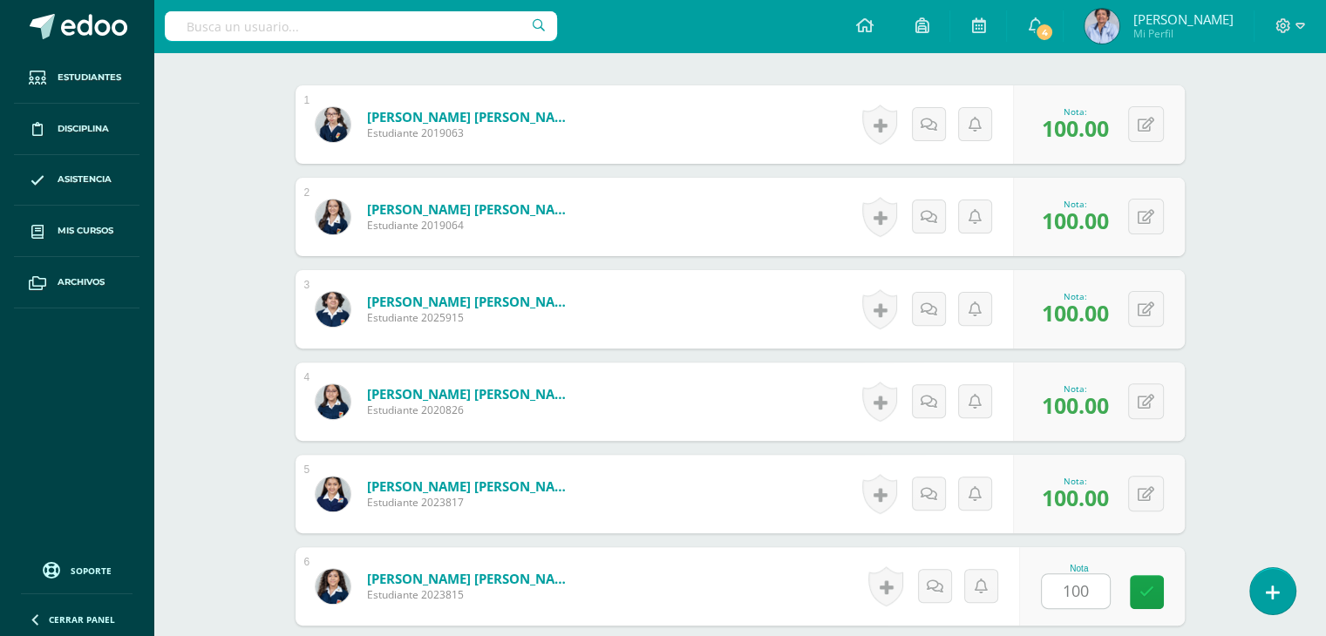
scroll to position [885, 0]
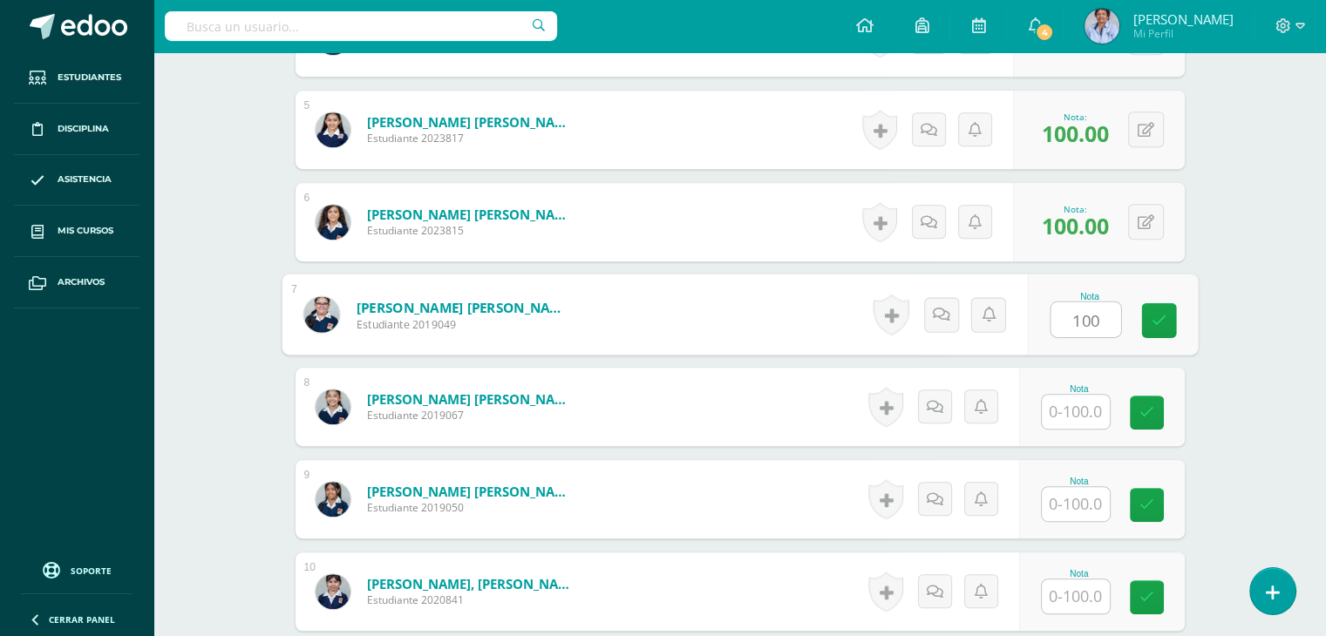
type input "100"
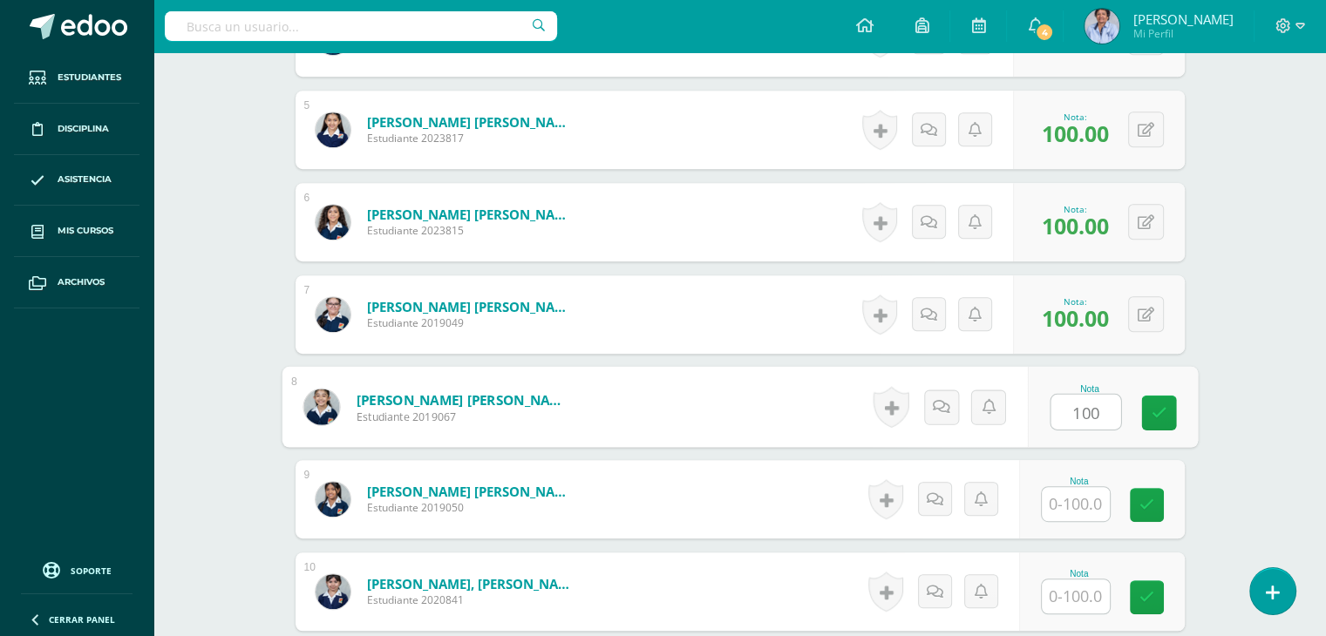
type input "100"
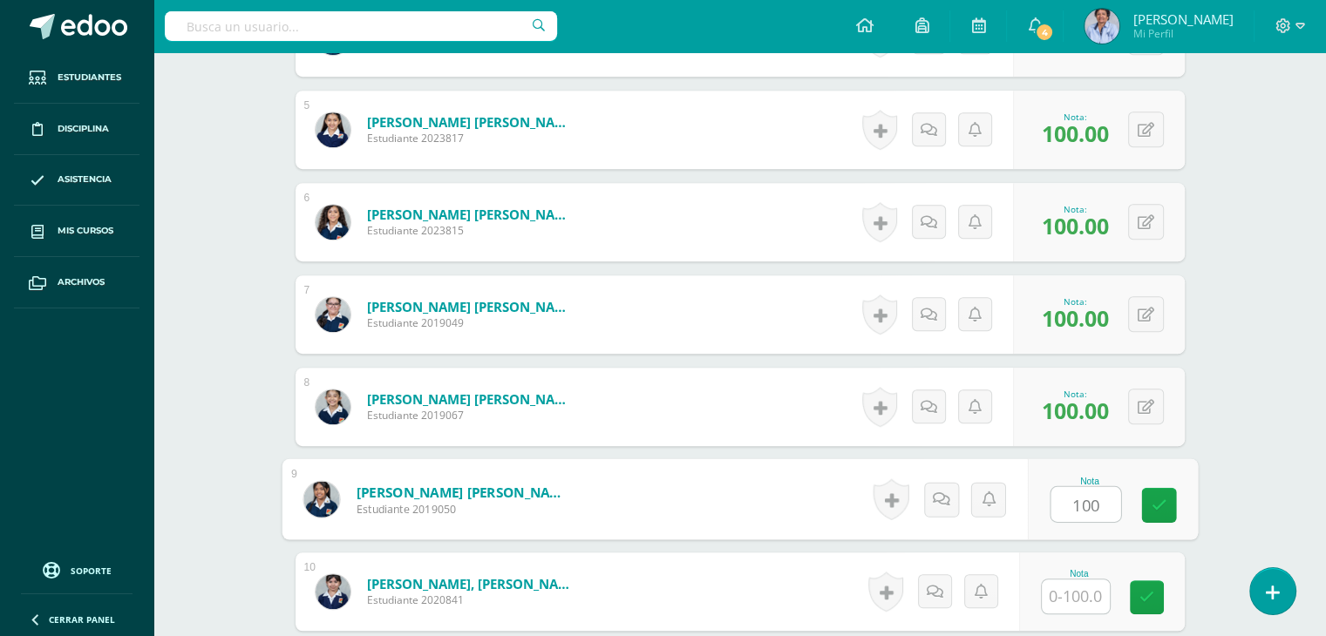
type input "100"
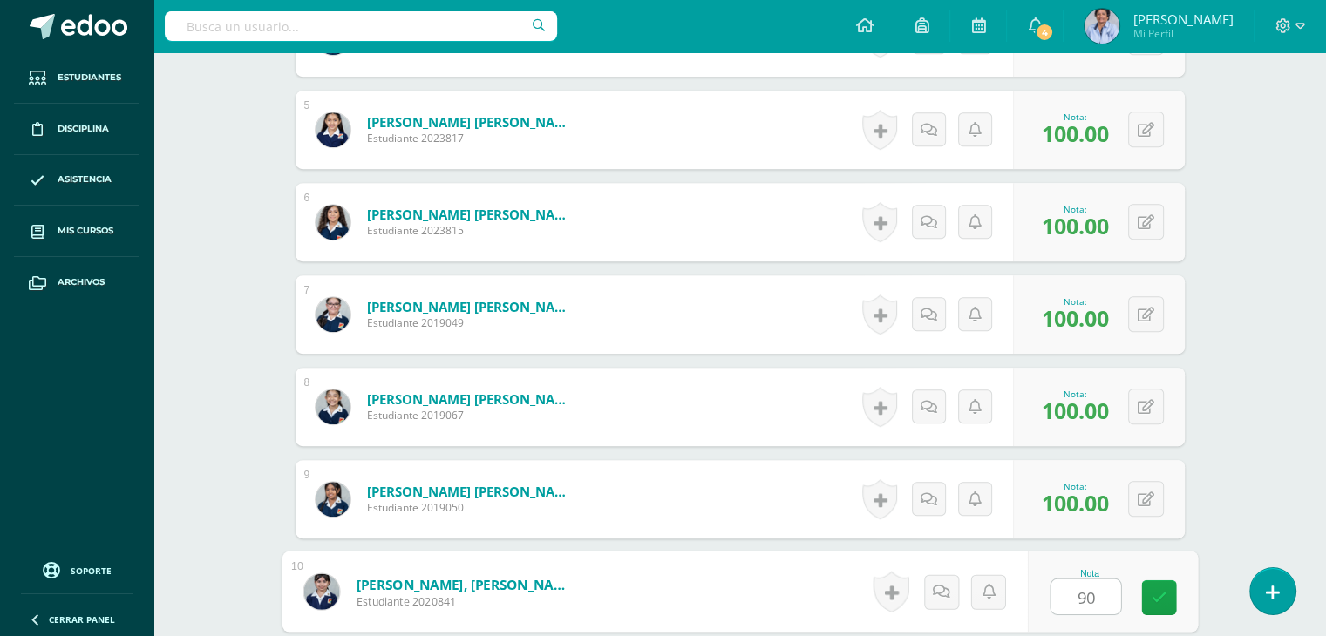
type input "90"
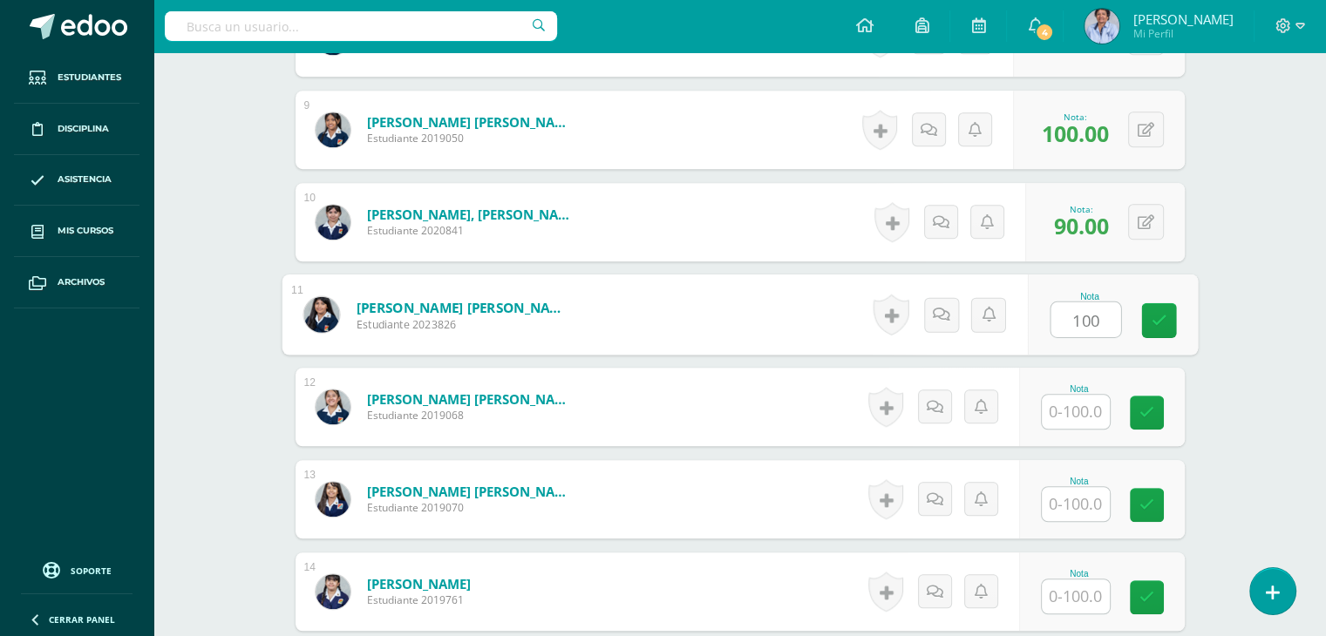
type input "100"
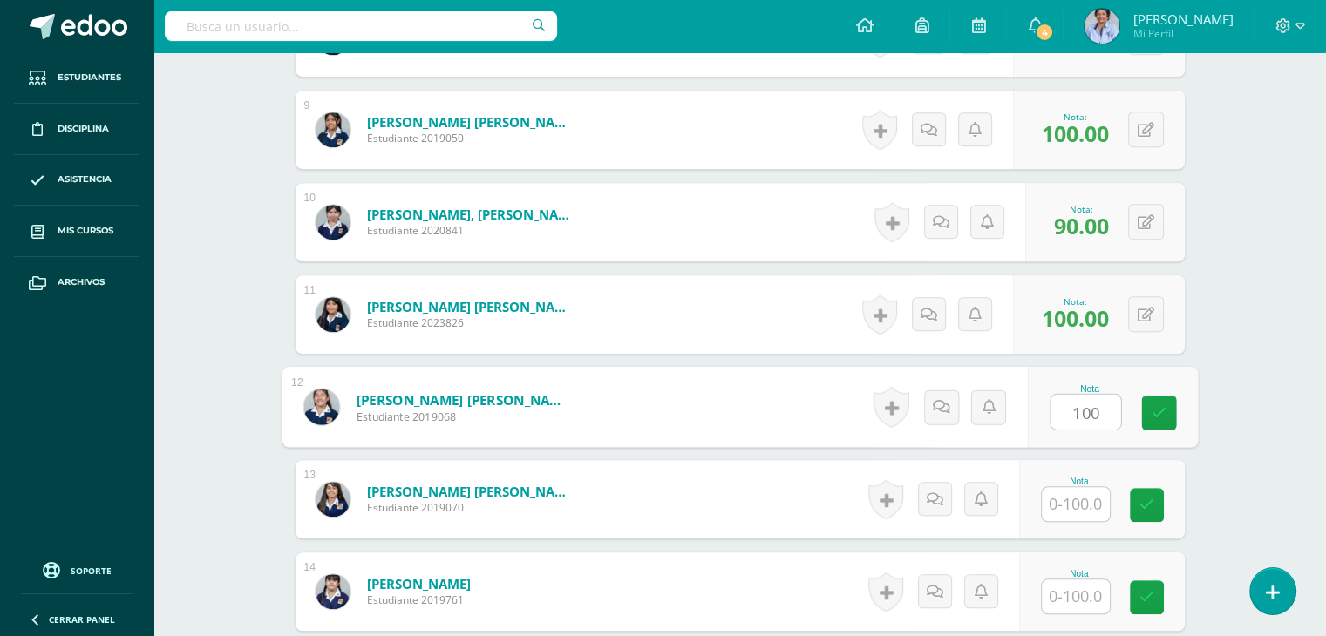
type input "100"
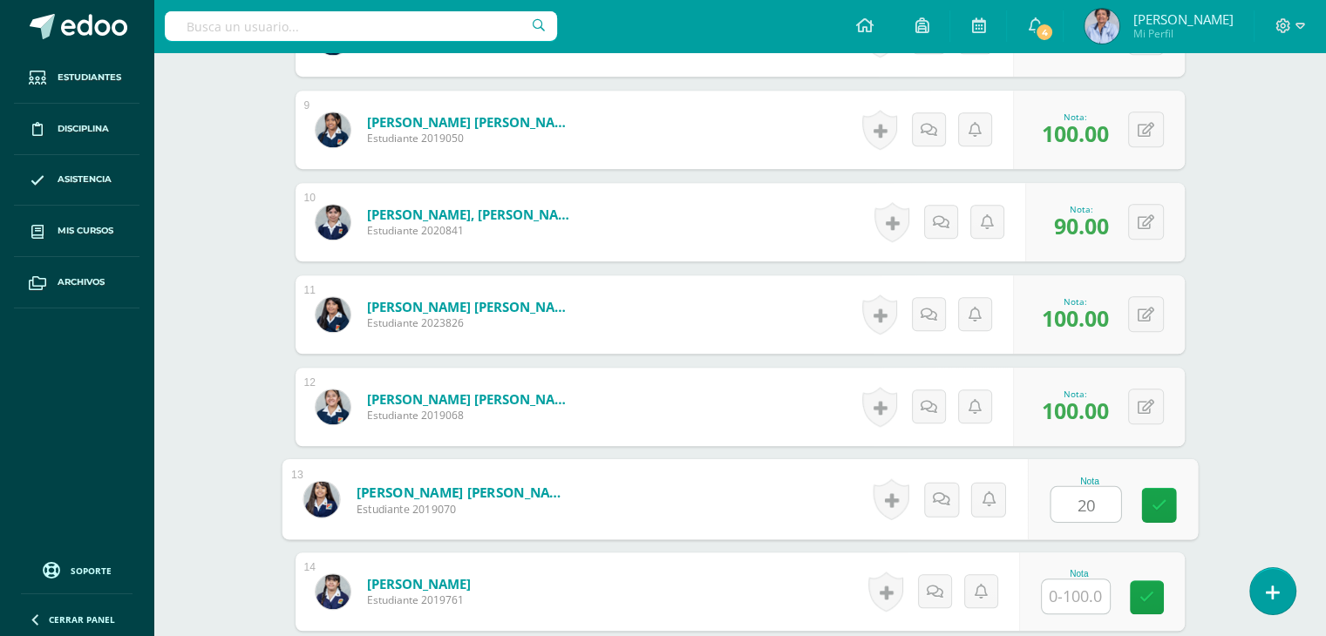
type input "20"
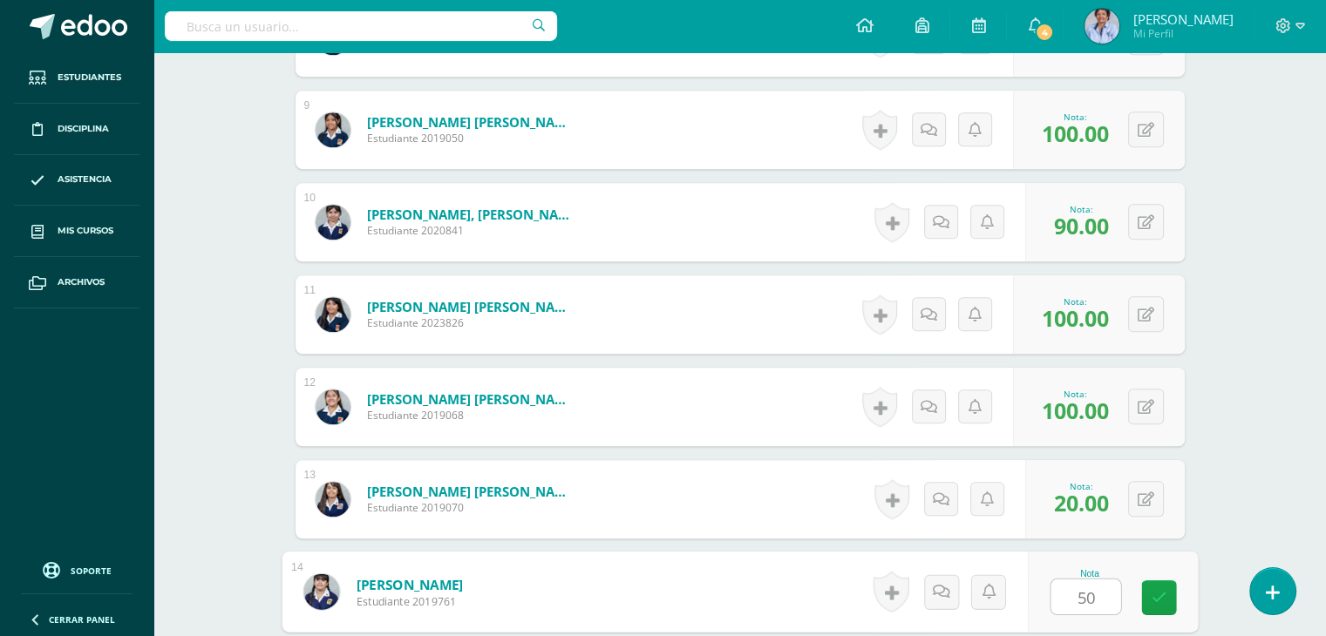
type input "50"
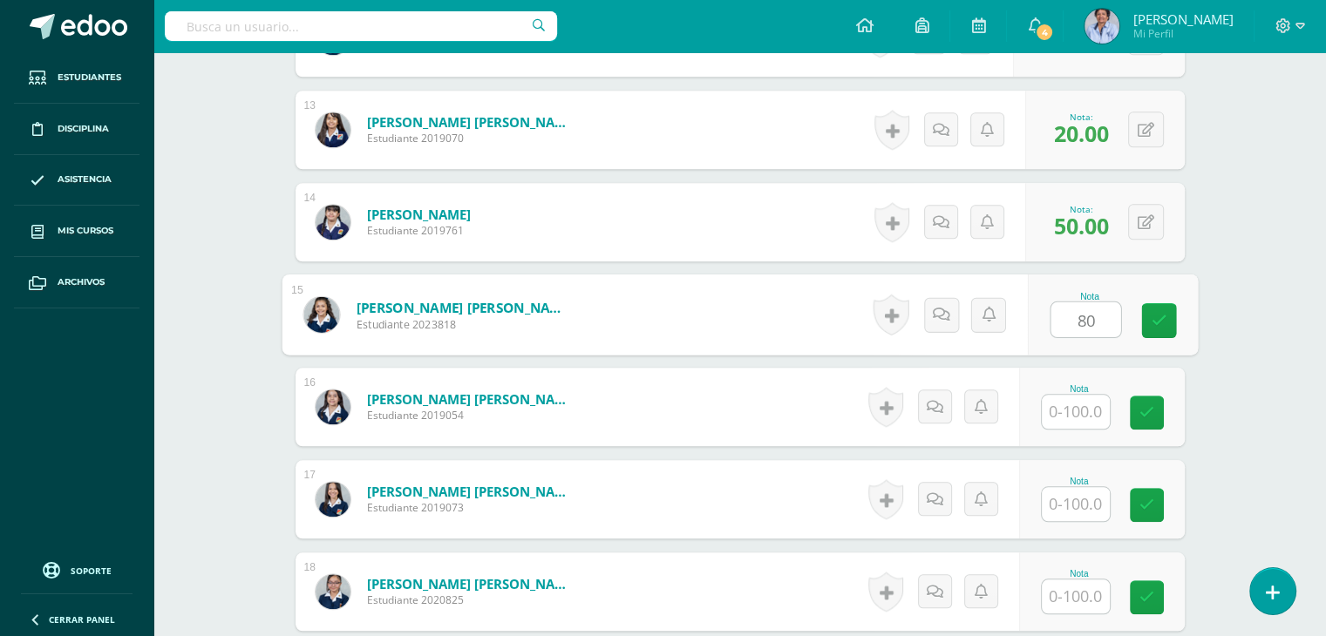
type input "80"
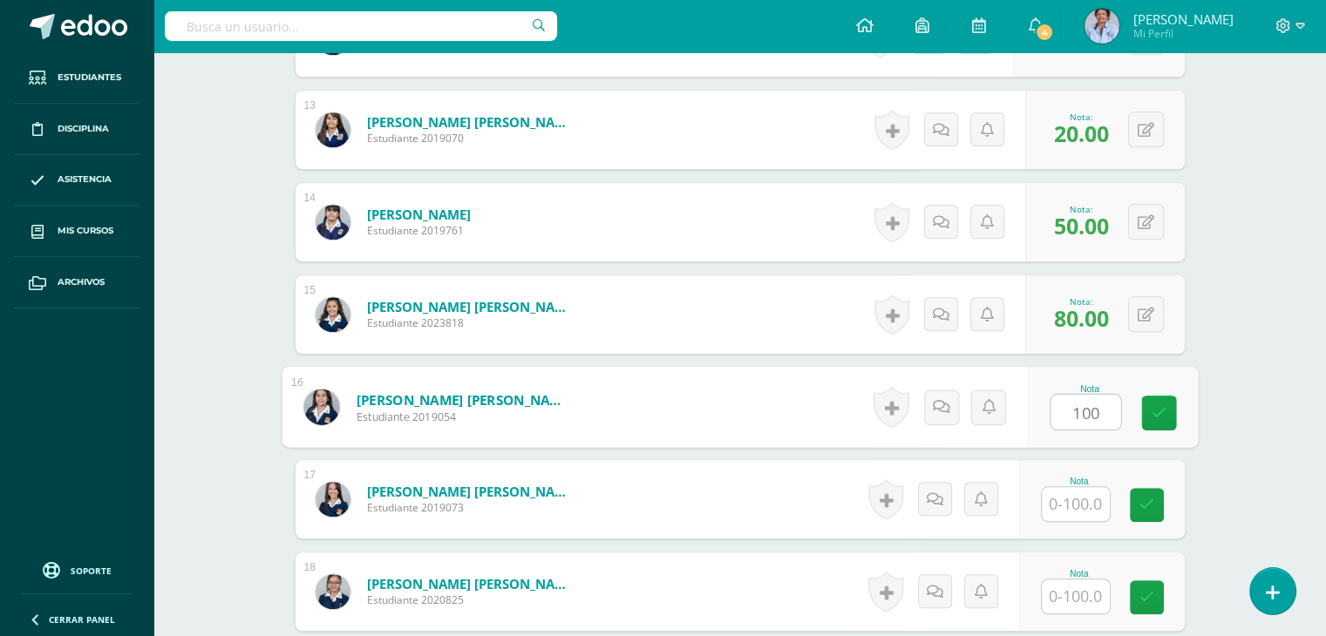
type input "100"
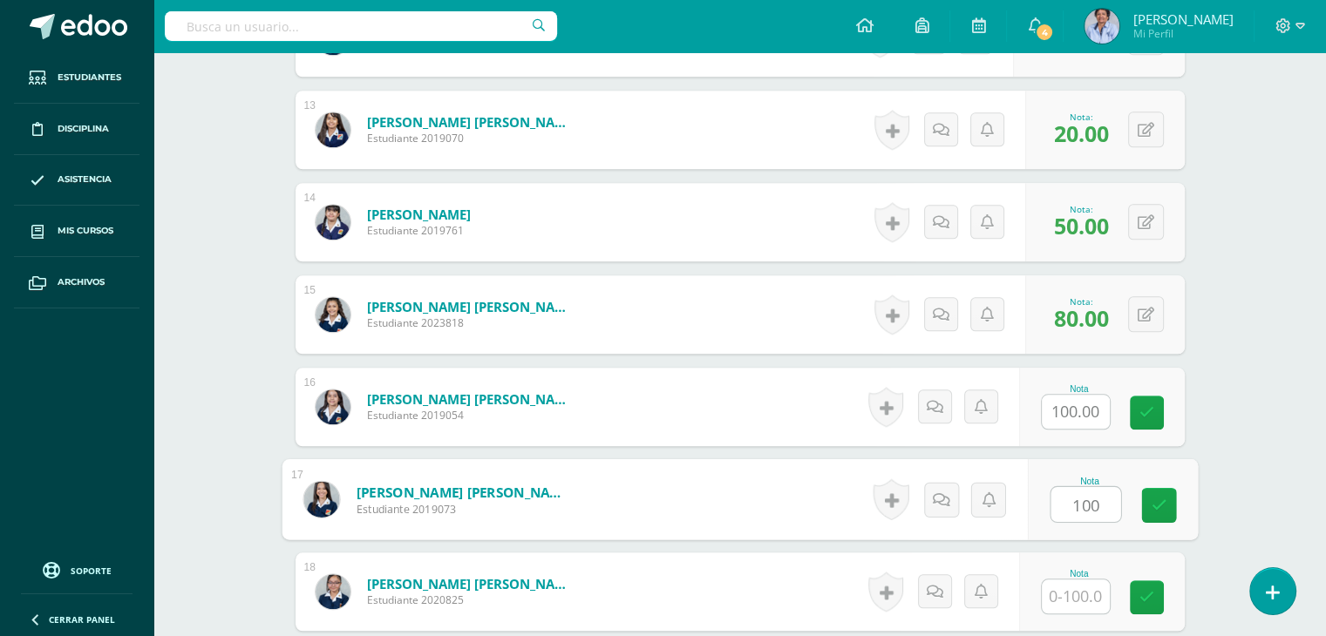
type input "100"
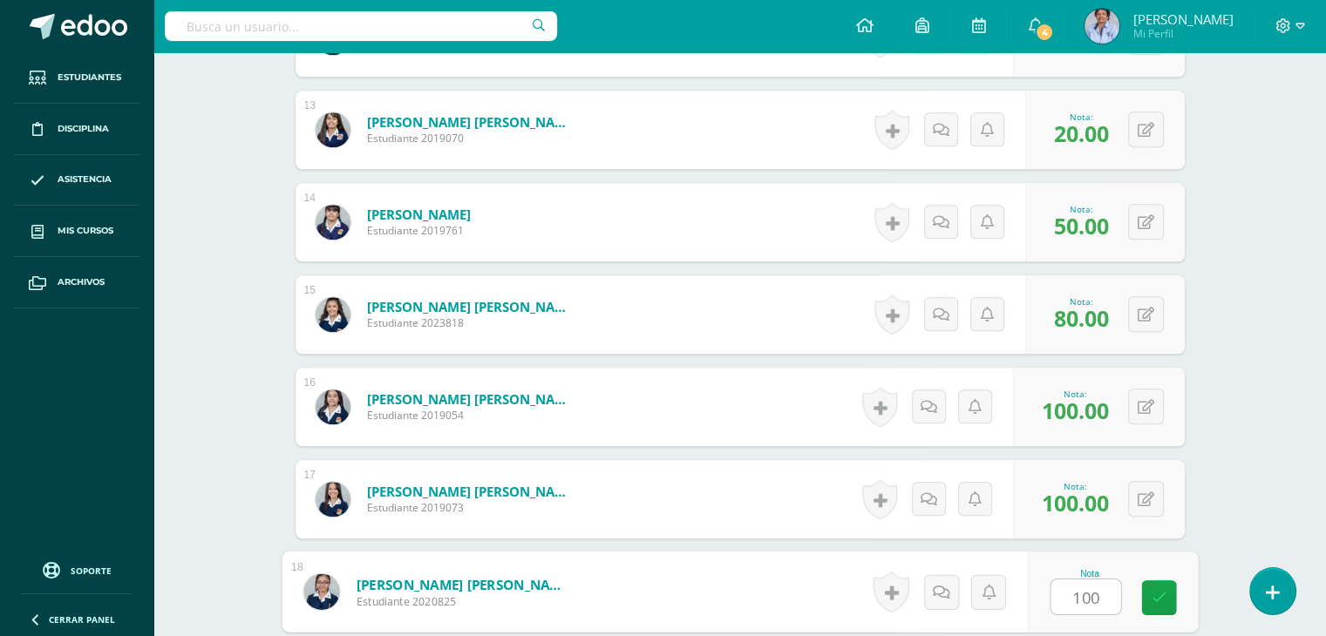
type input "100"
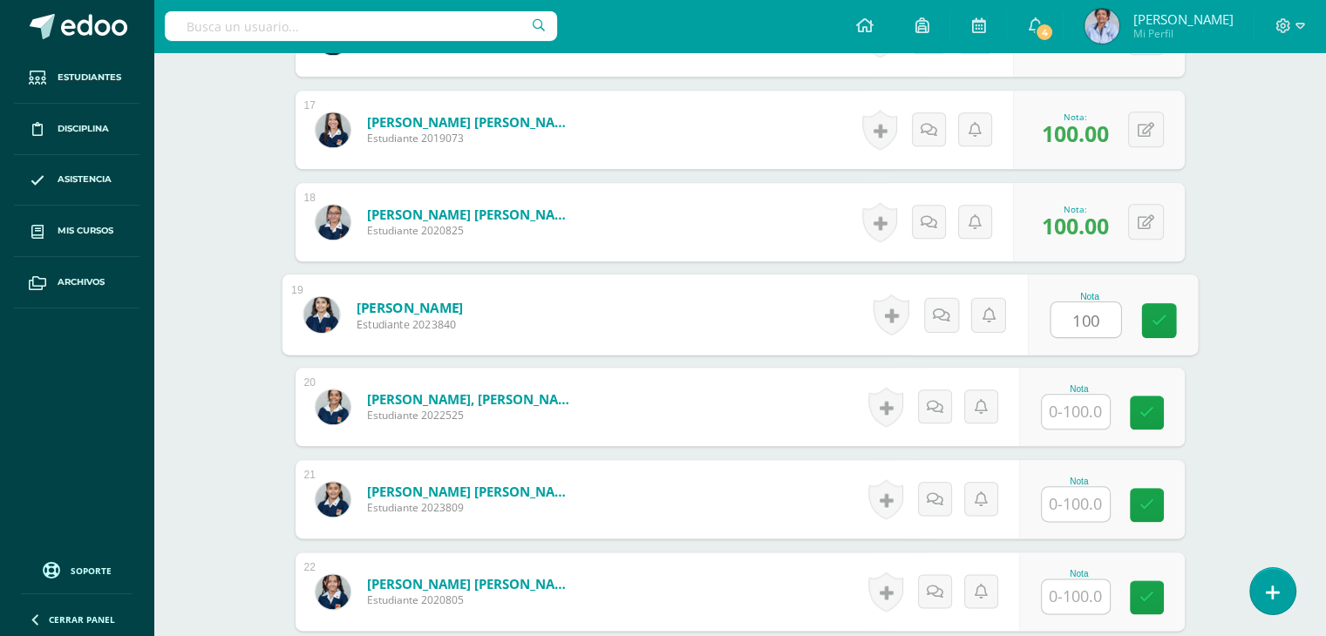
type input "100"
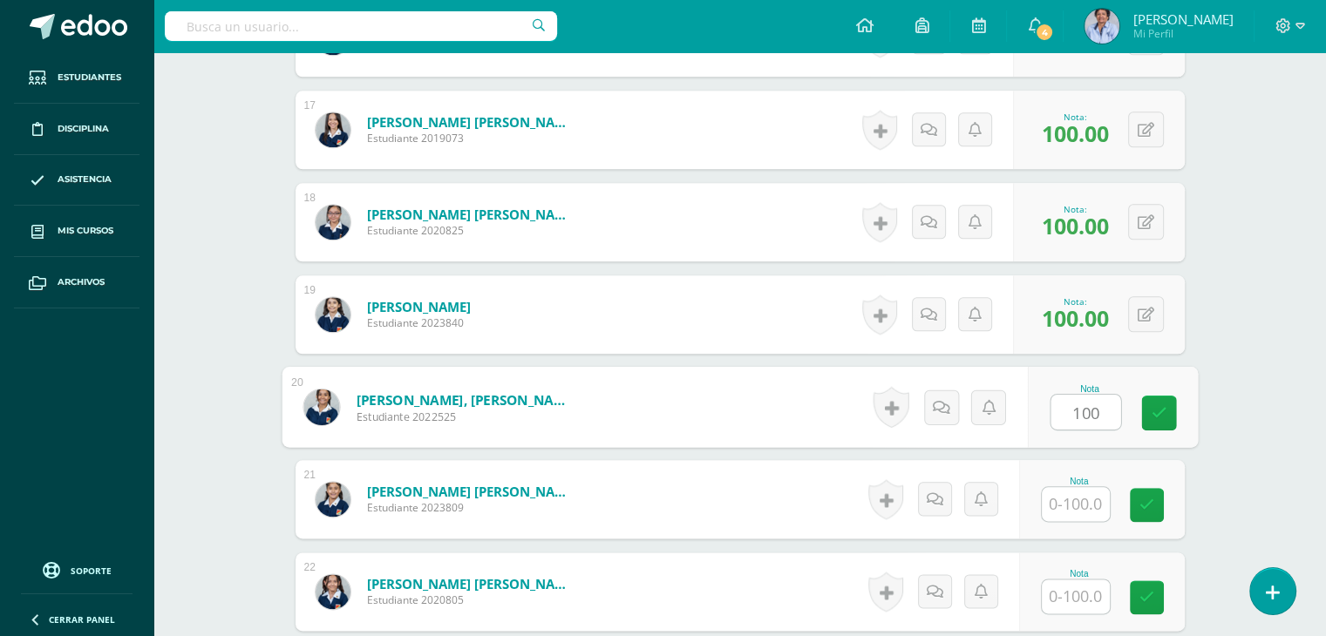
type input "100"
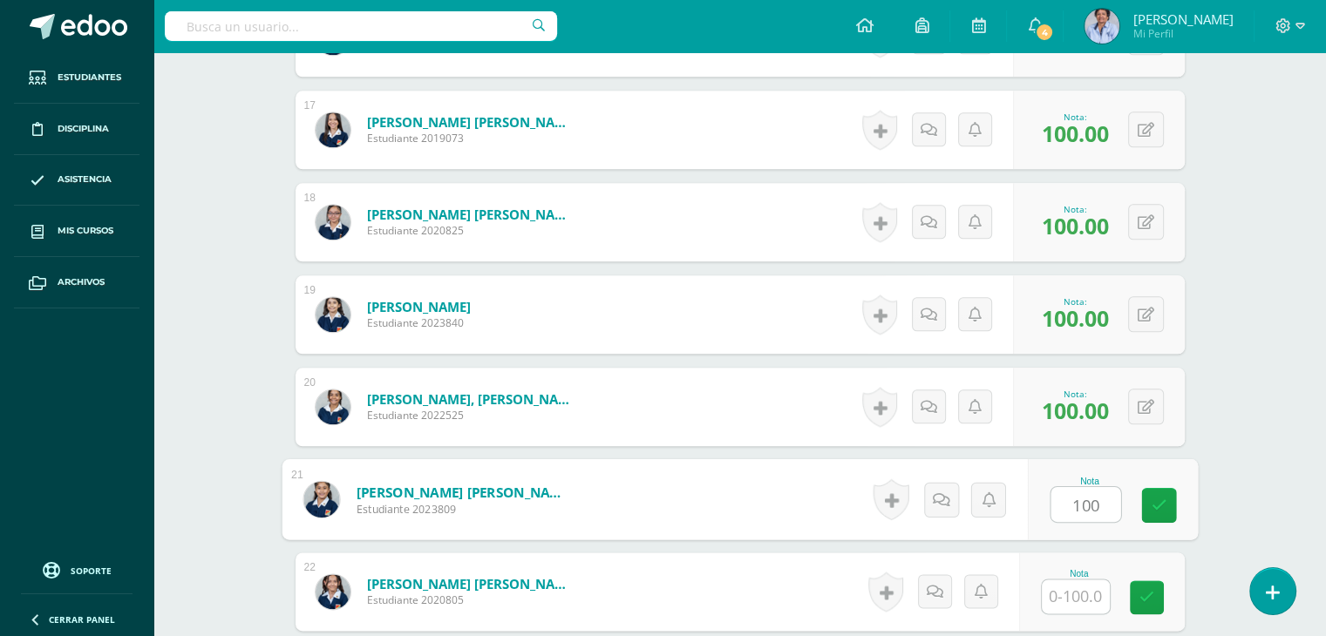
type input "100"
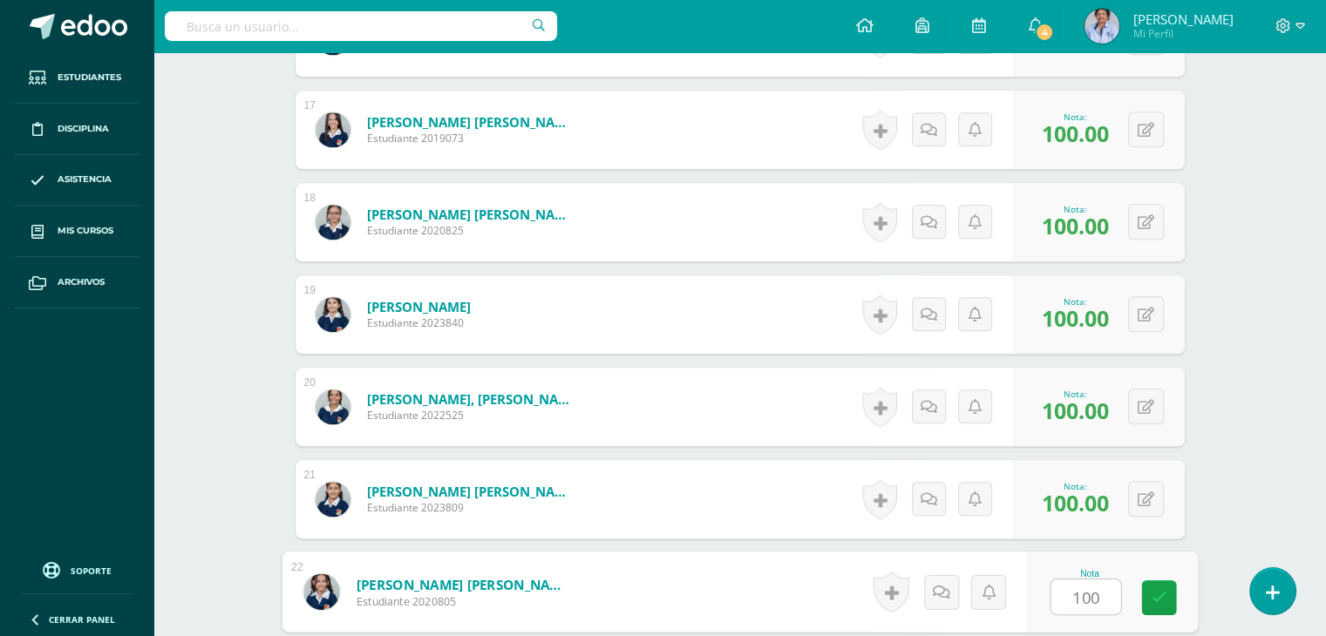
type input "100"
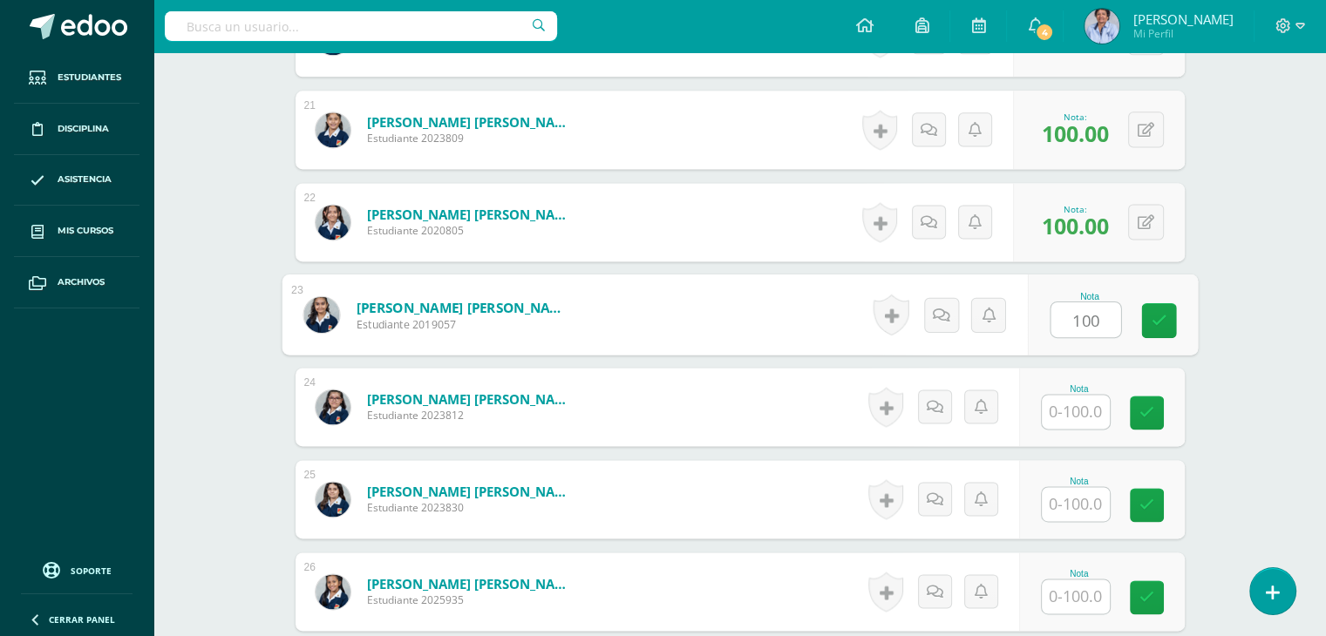
type input "100"
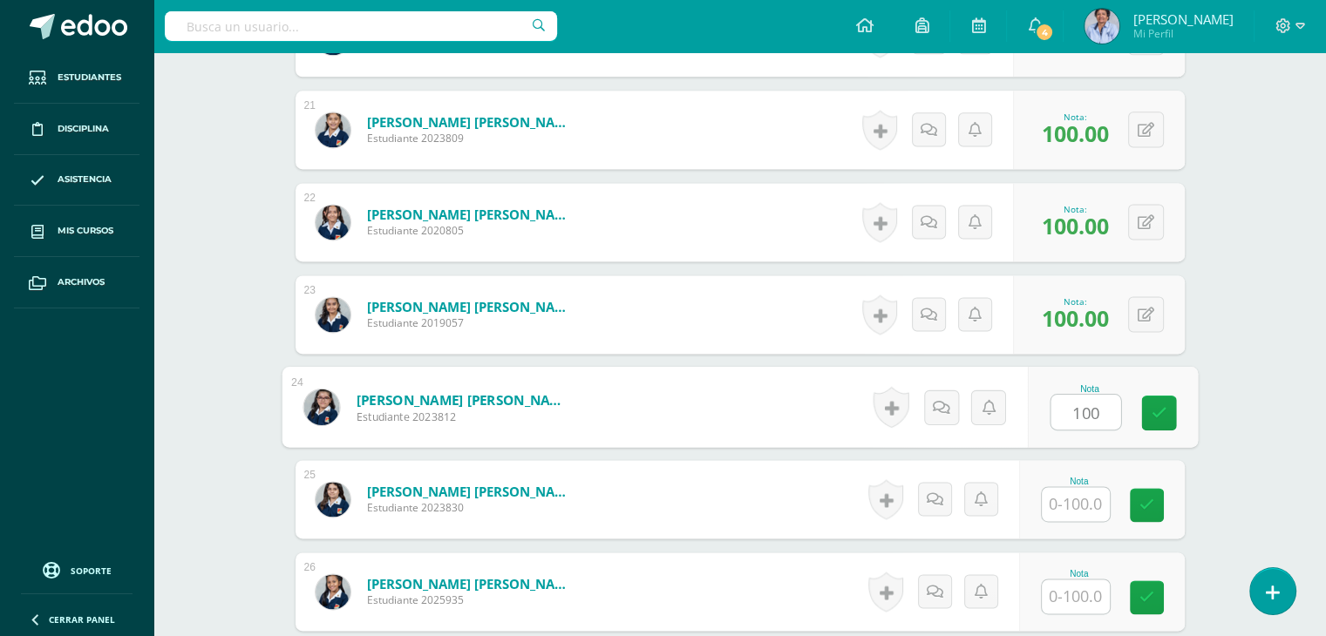
type input "100"
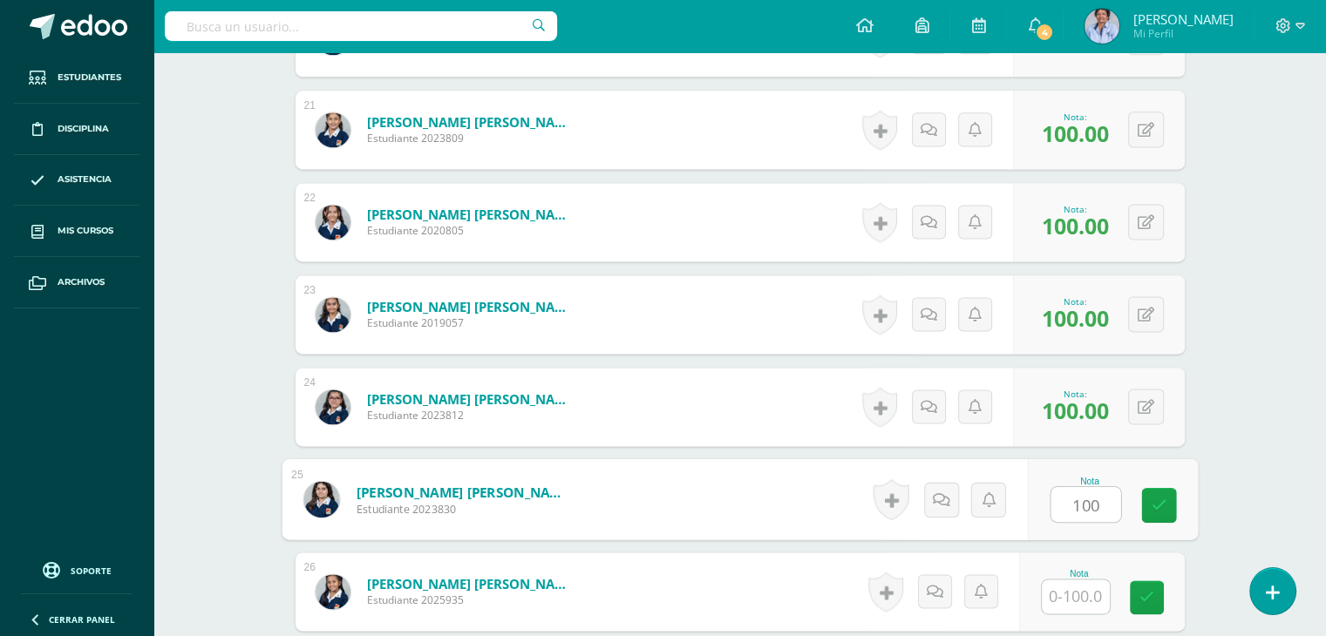
type input "100"
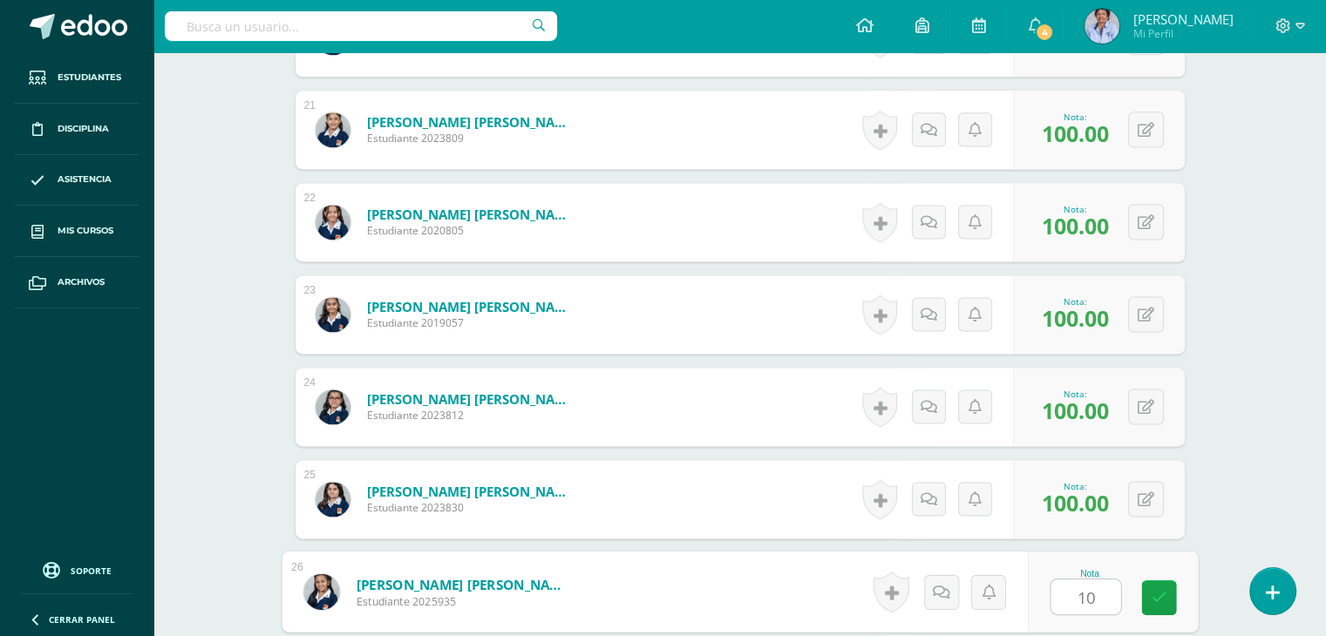
type input "100"
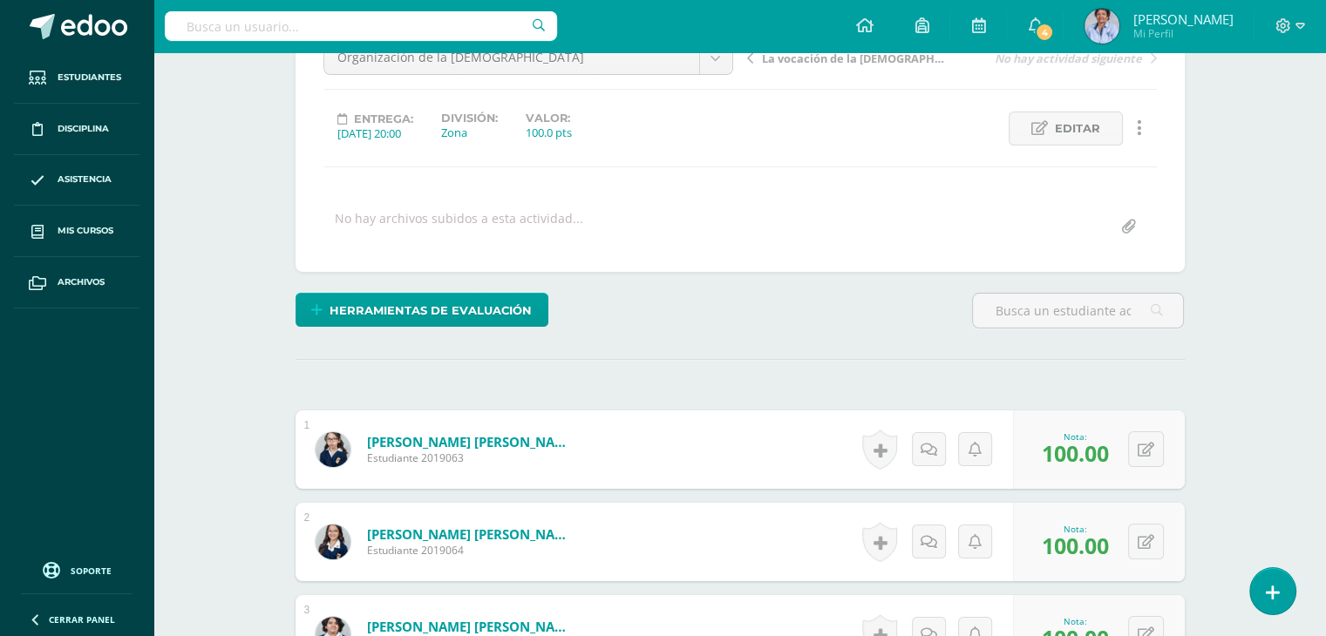
scroll to position [0, 0]
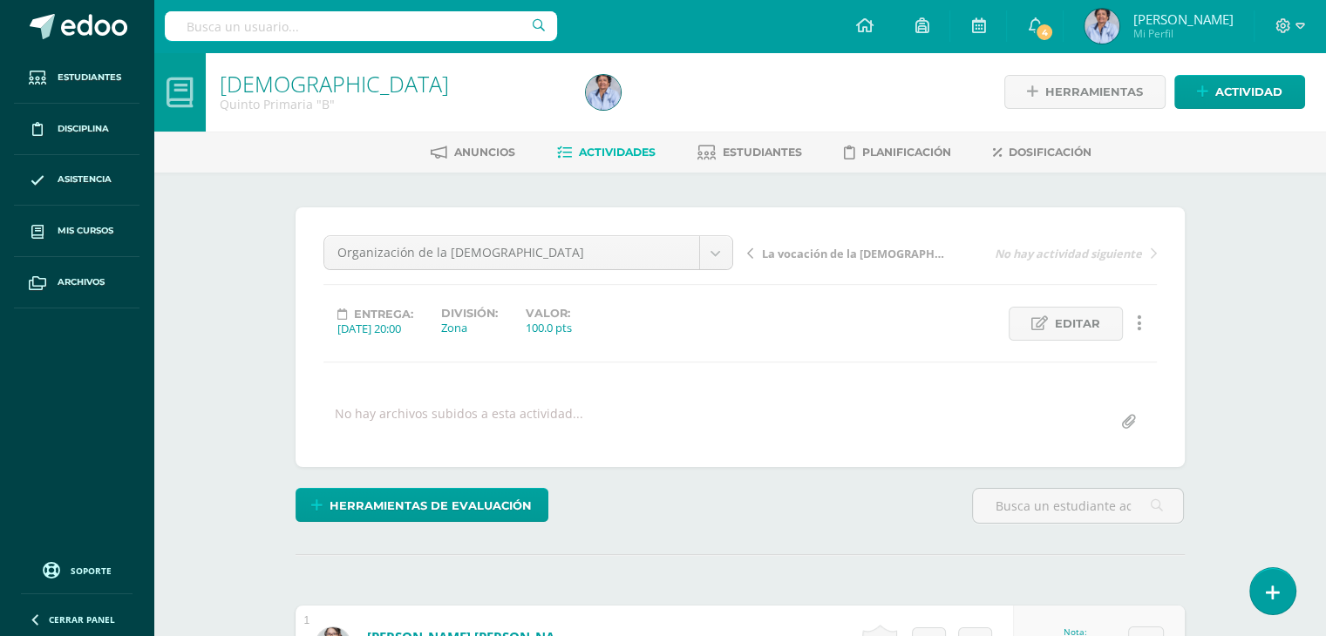
click at [831, 248] on span "La vocación de la [DEMOGRAPHIC_DATA]" at bounding box center [854, 254] width 185 height 16
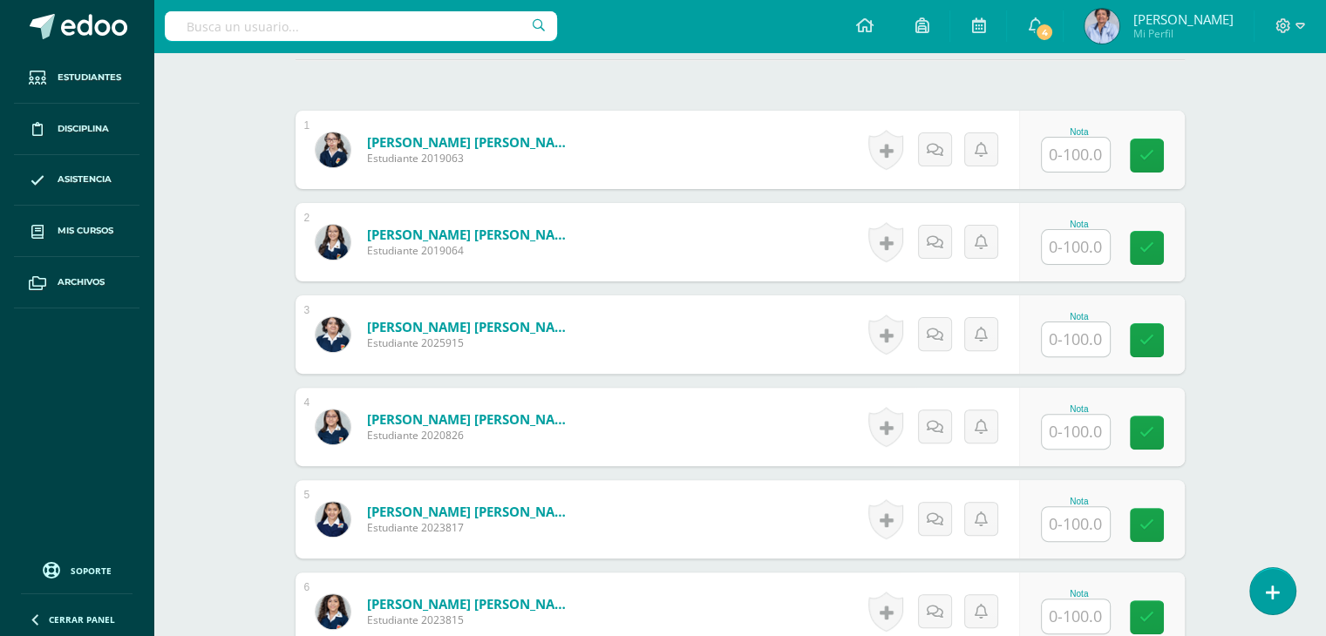
scroll to position [499, 0]
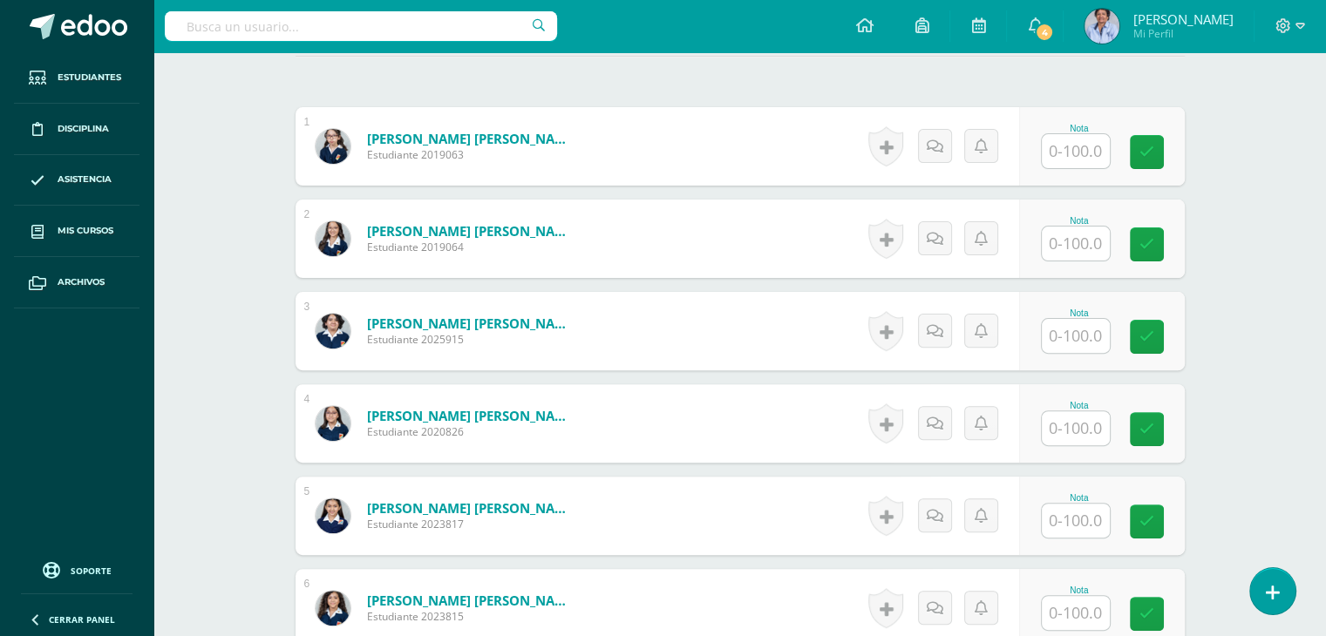
click at [1078, 144] on input "text" at bounding box center [1076, 151] width 68 height 34
type input "100"
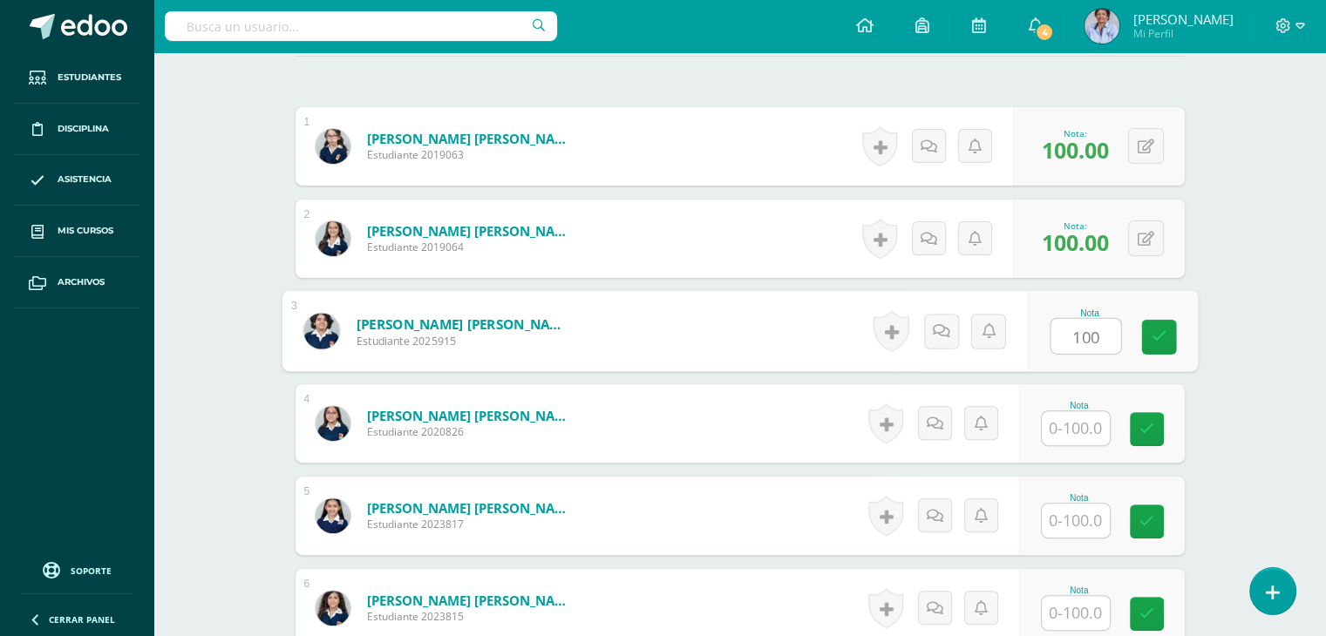
type input "100"
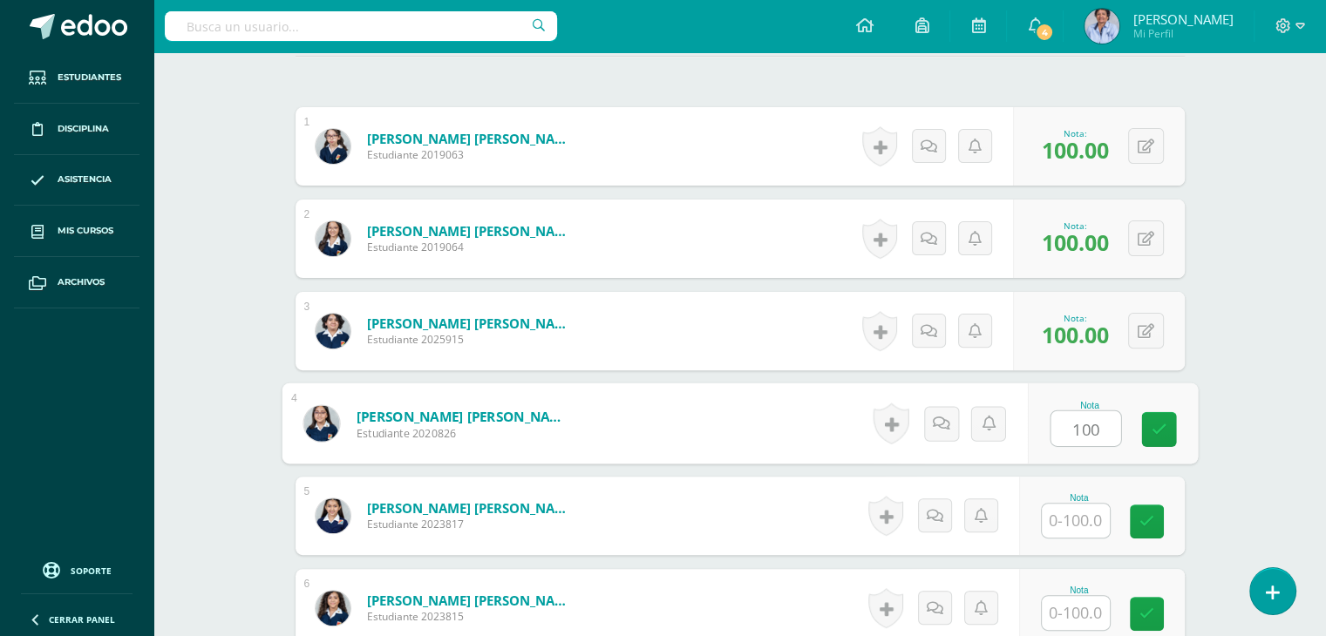
type input "100"
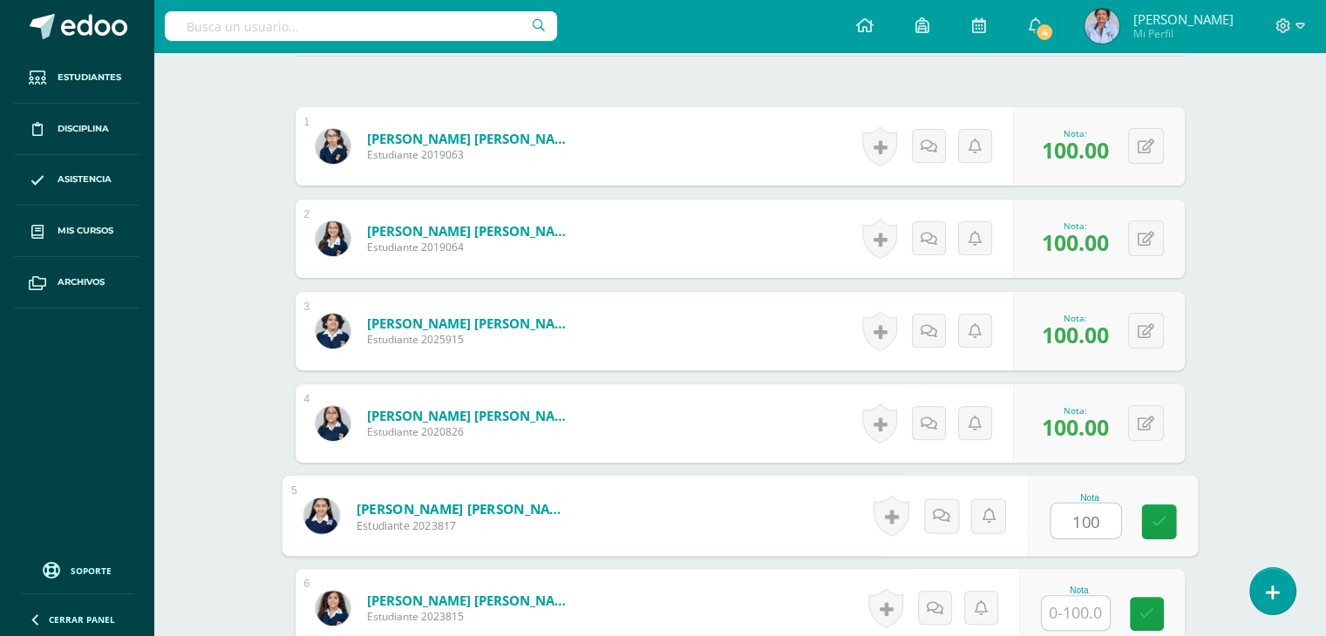
type input "100"
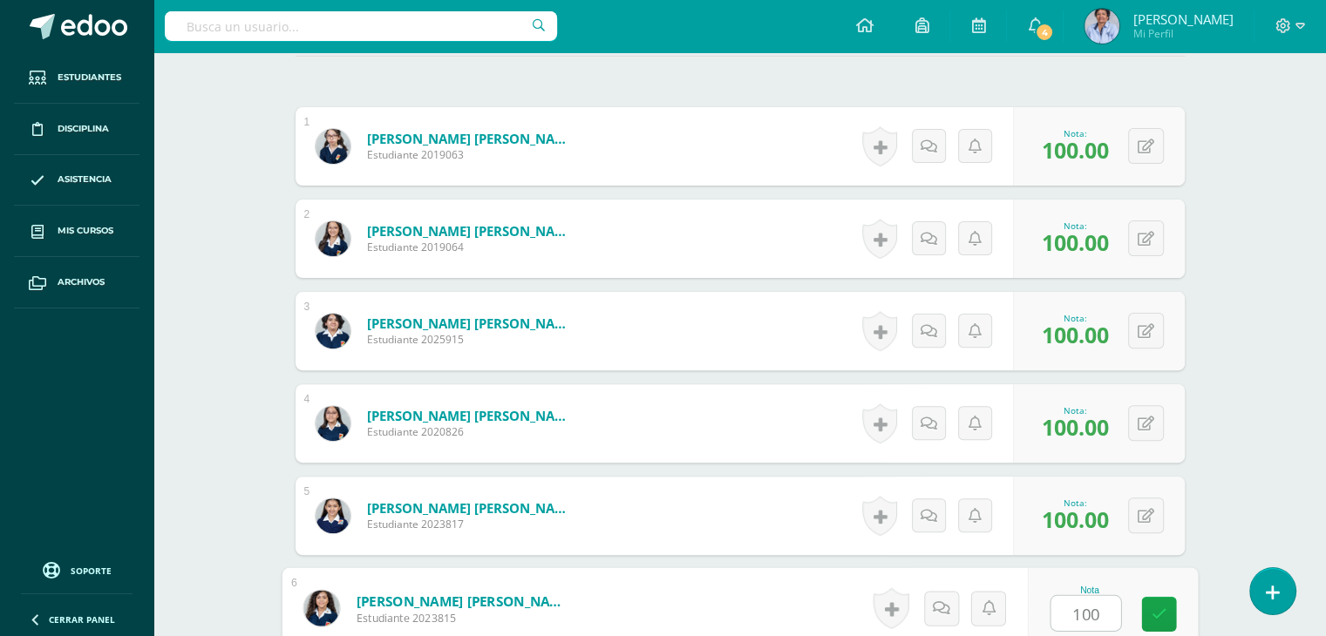
type input "100"
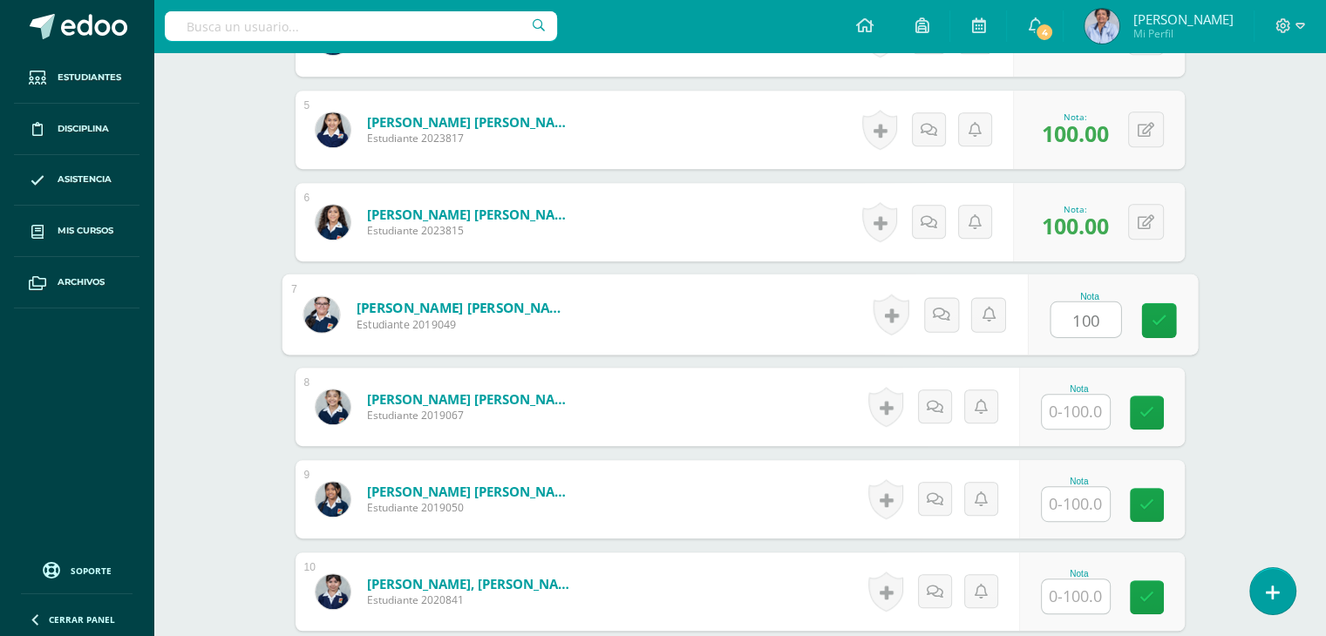
type input "100"
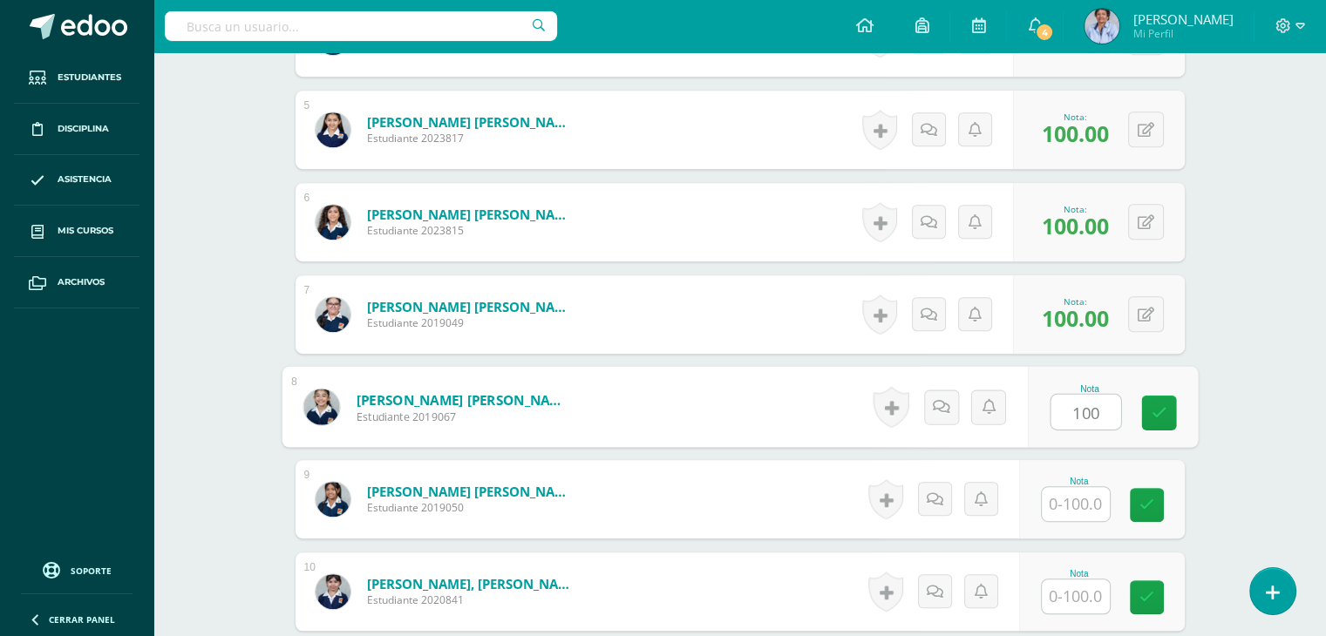
type input "100"
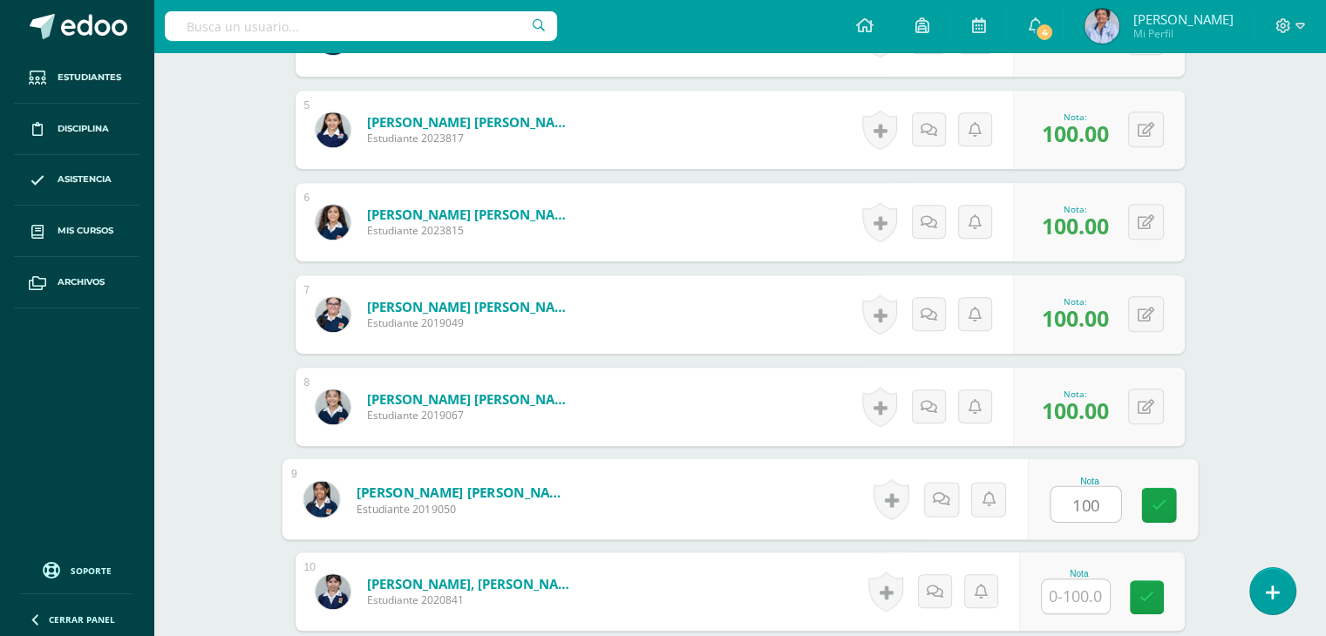
type input "100"
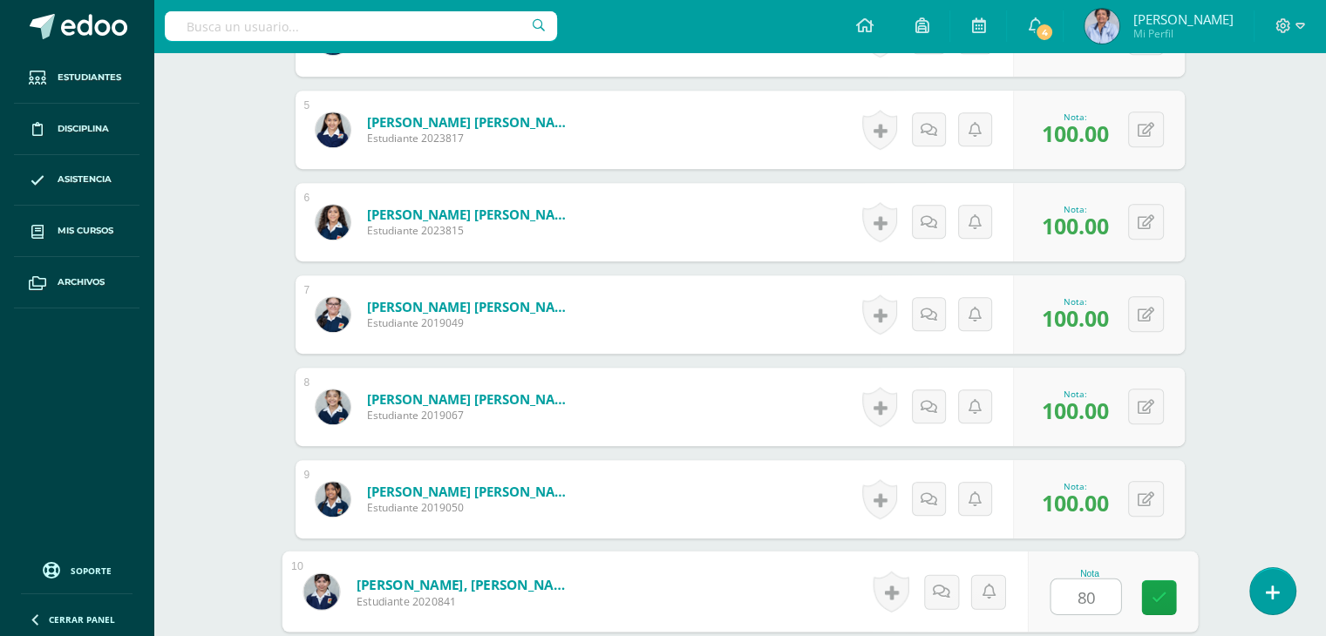
type input "80"
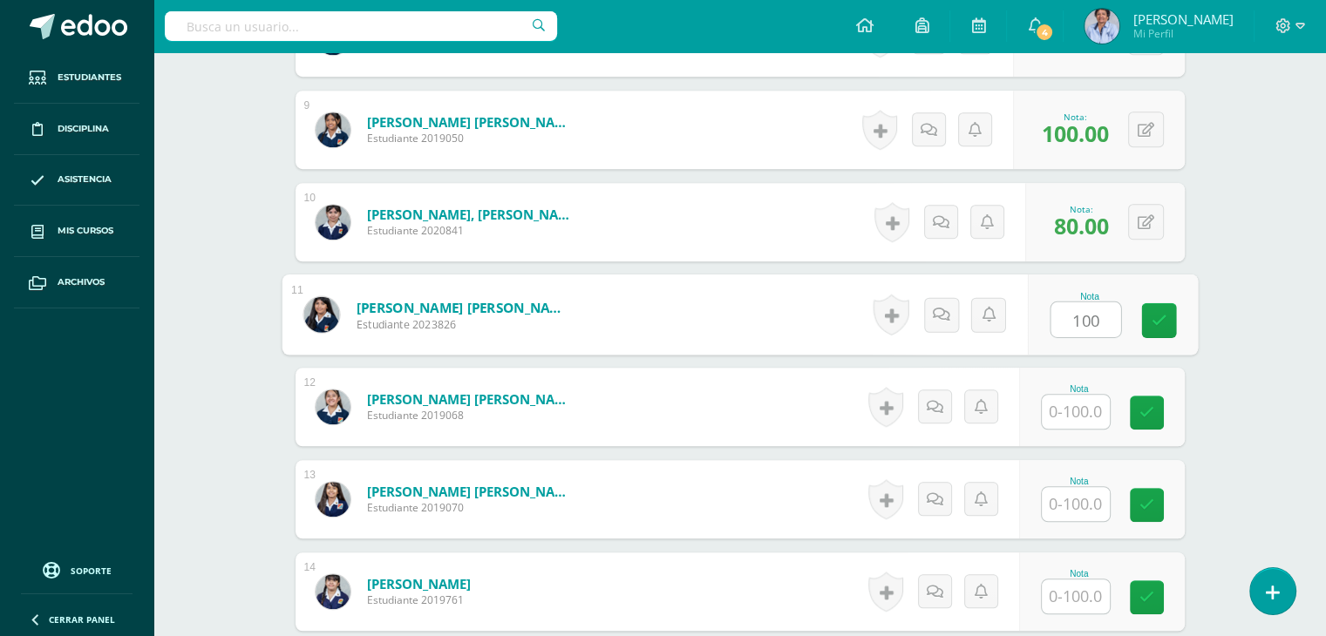
type input "100"
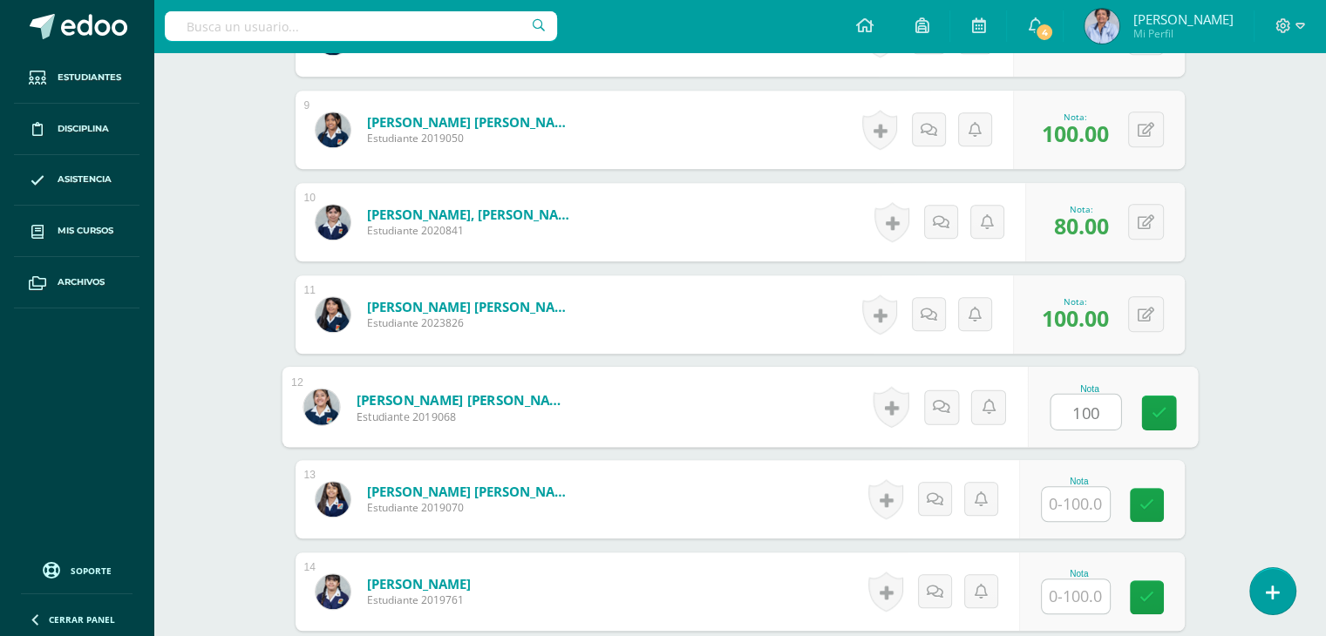
type input "100"
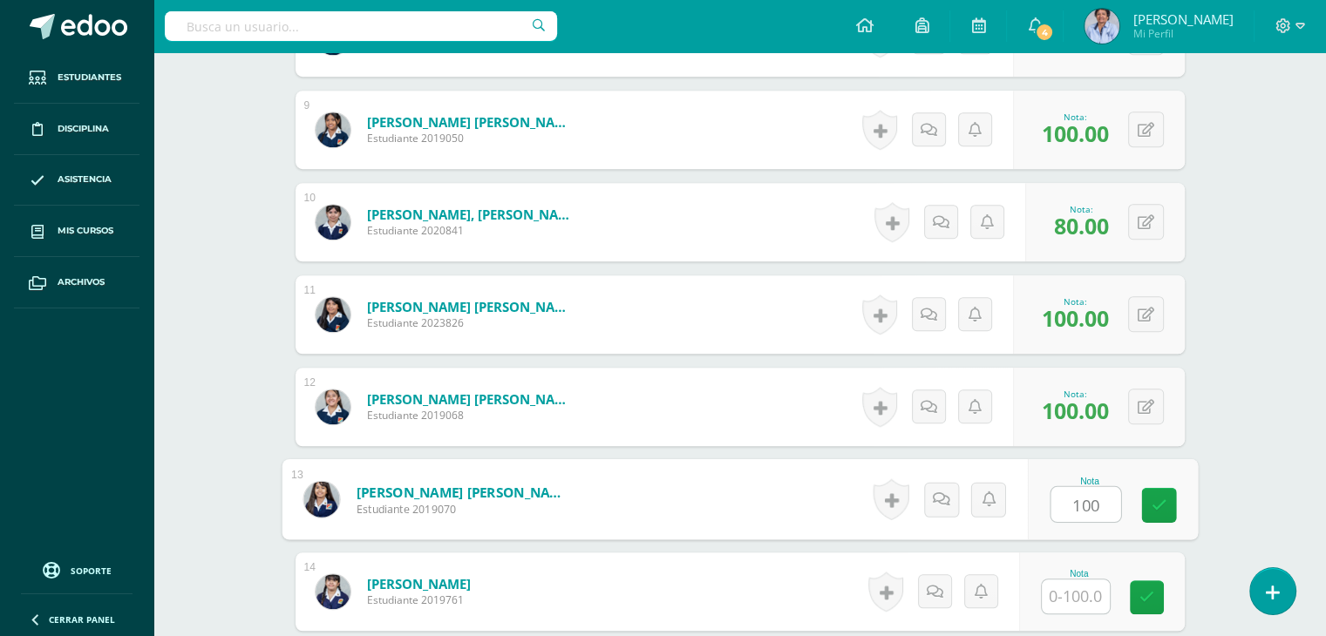
type input "100"
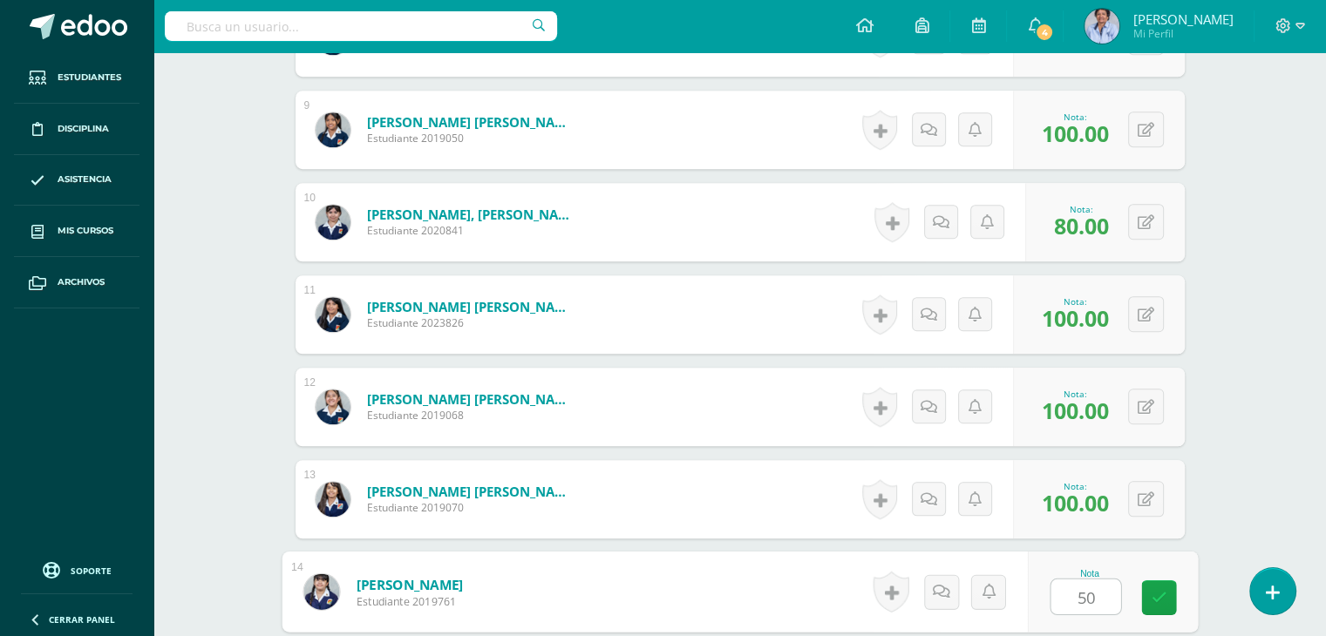
type input "50"
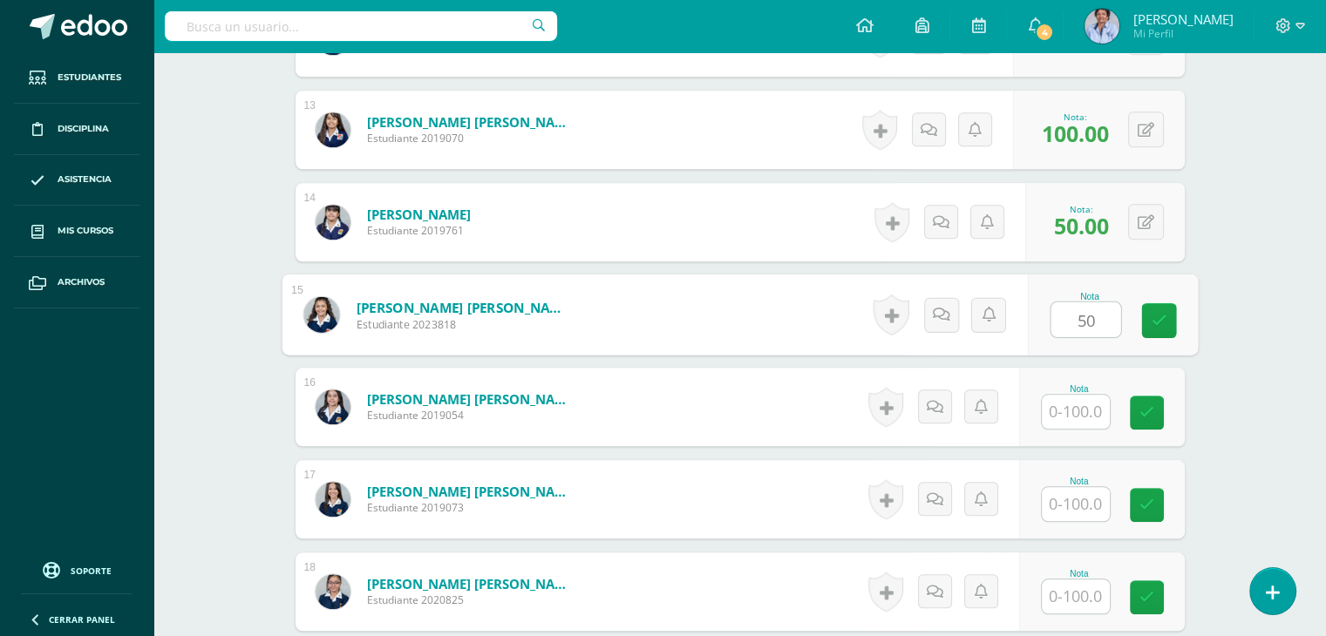
type input "50"
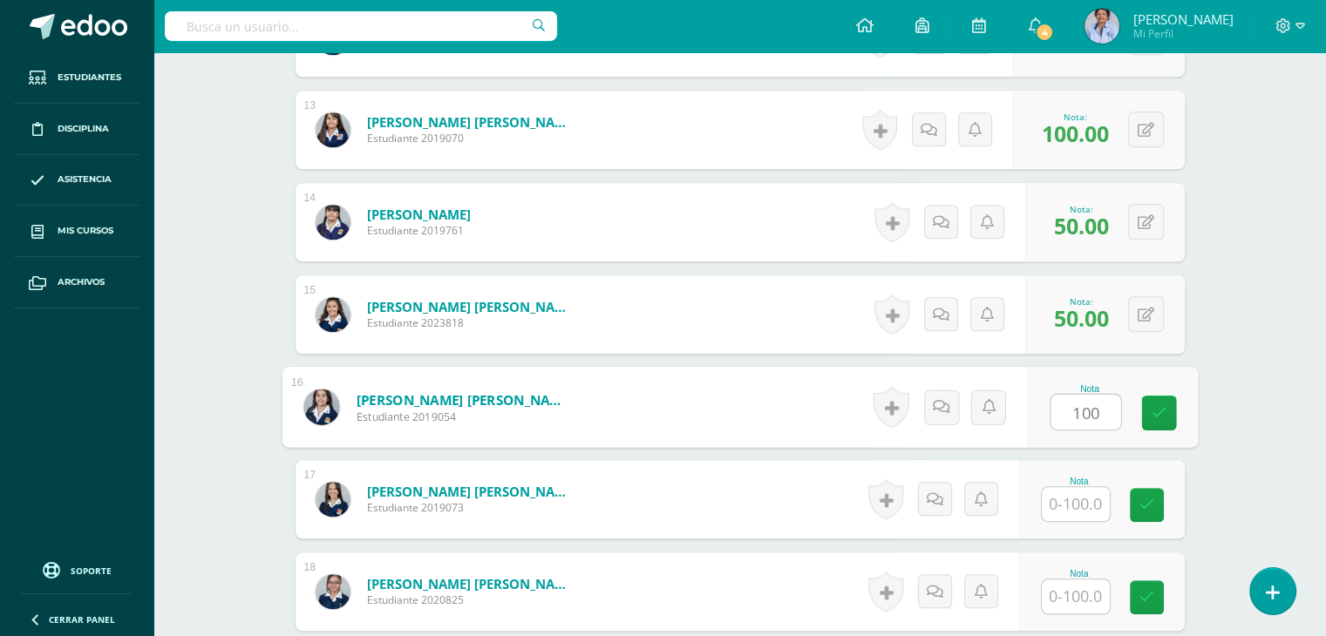
type input "100"
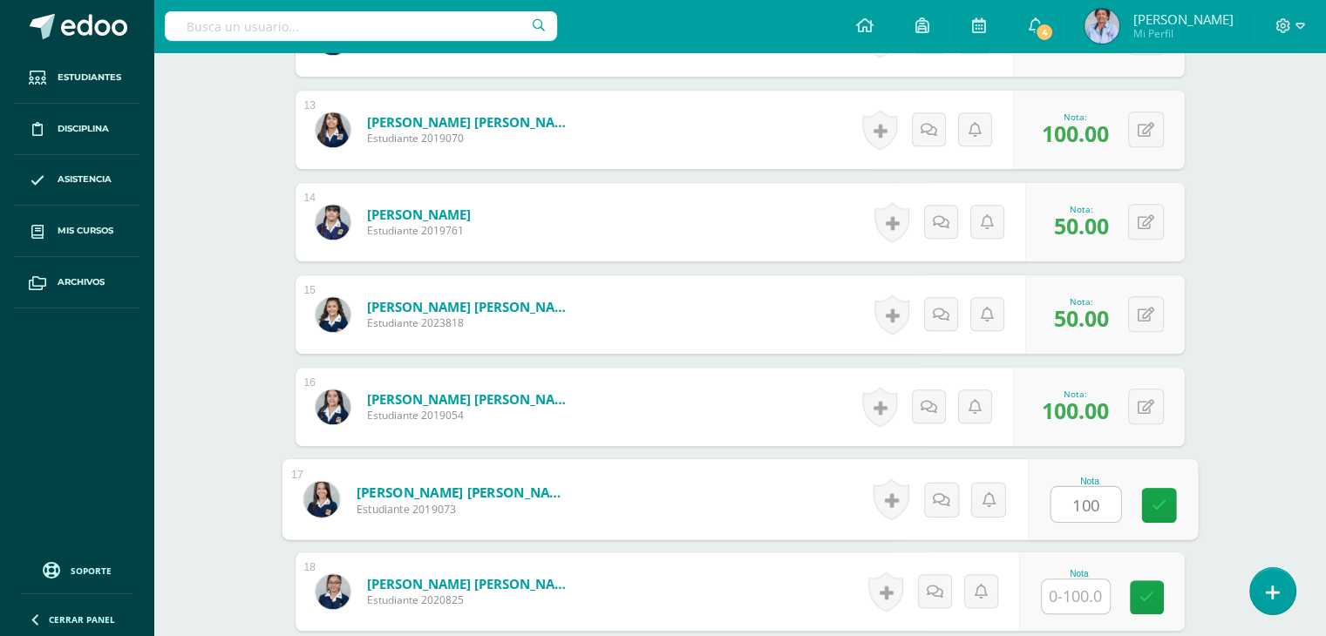
type input "100"
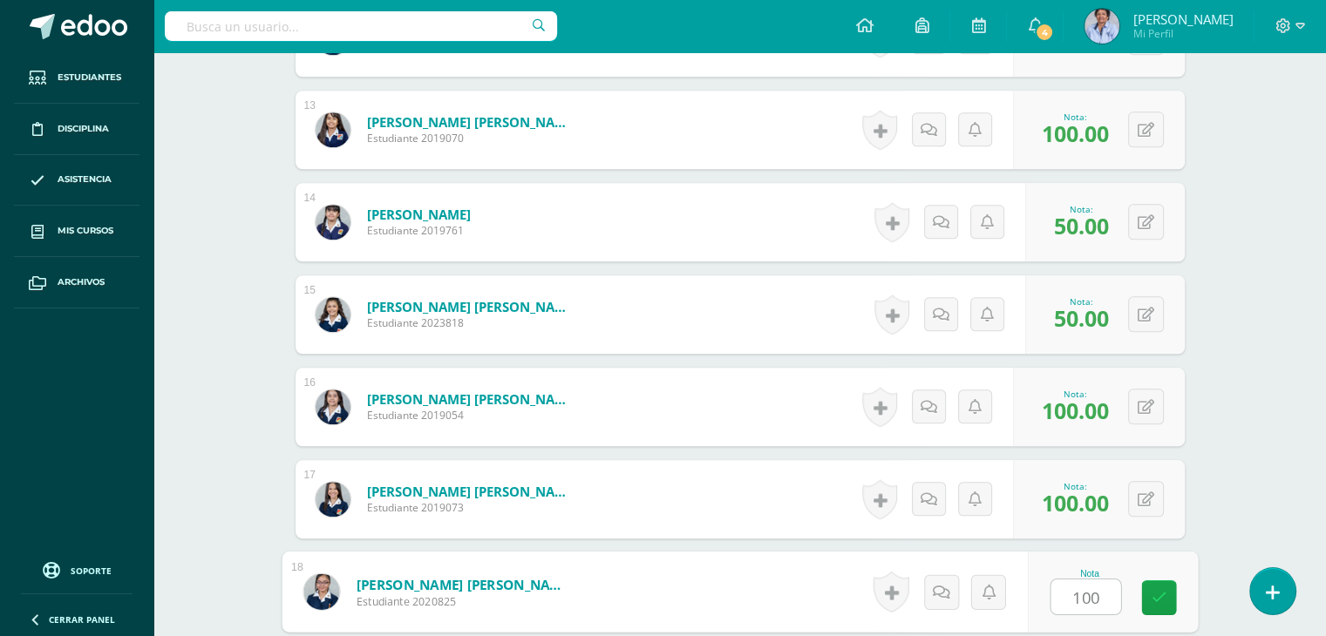
type input "100"
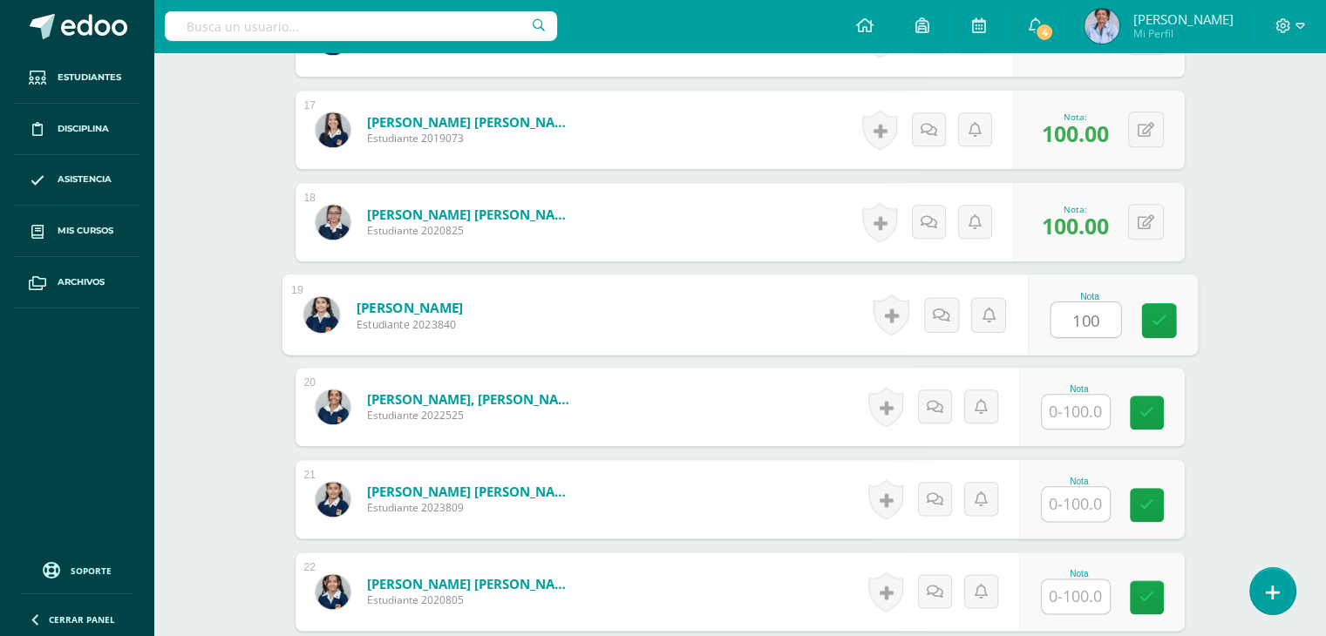
type input "100"
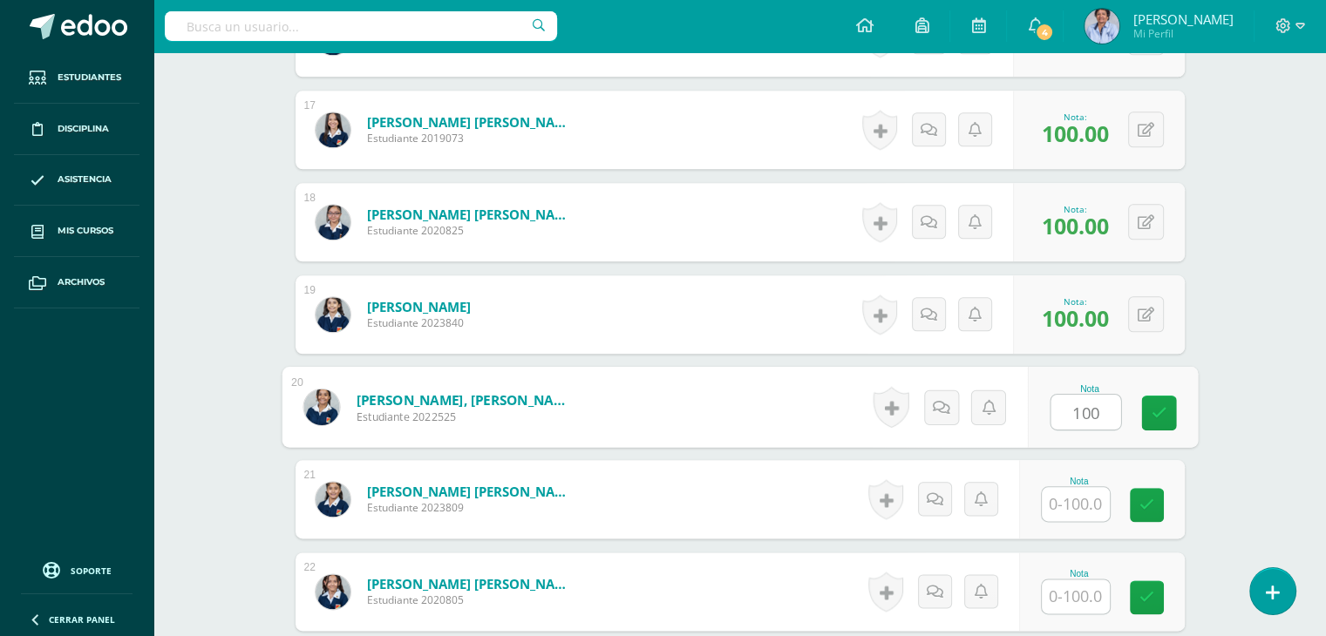
type input "100"
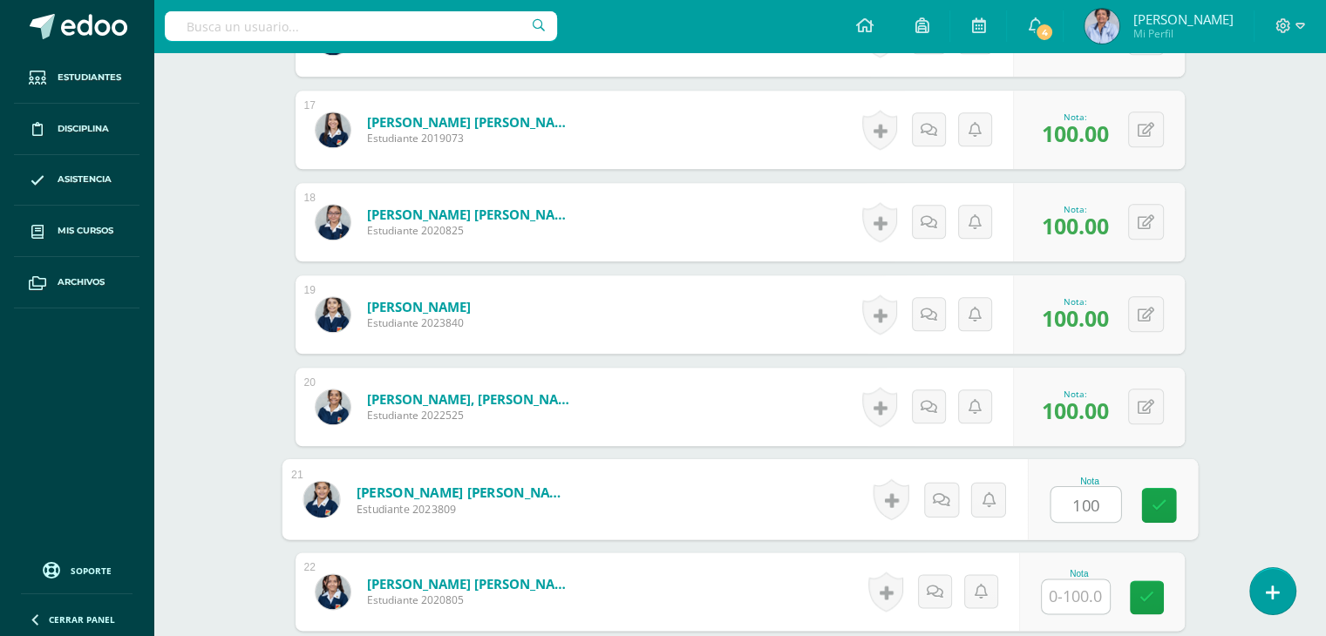
type input "100"
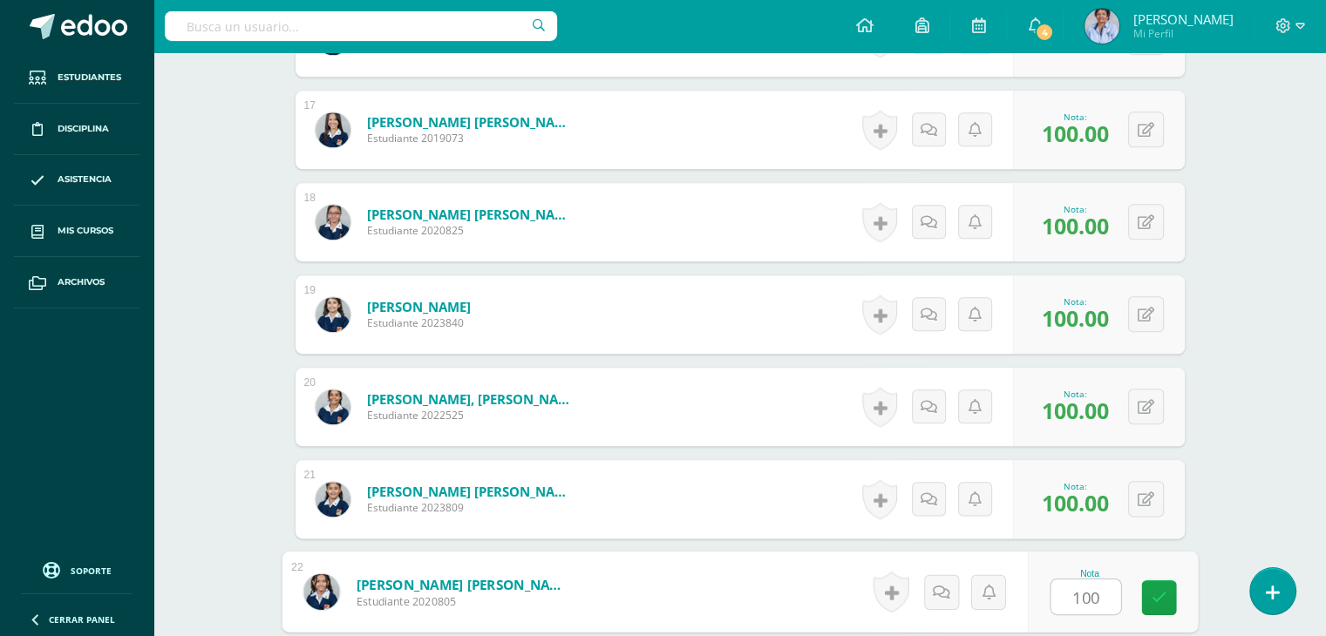
type input "100"
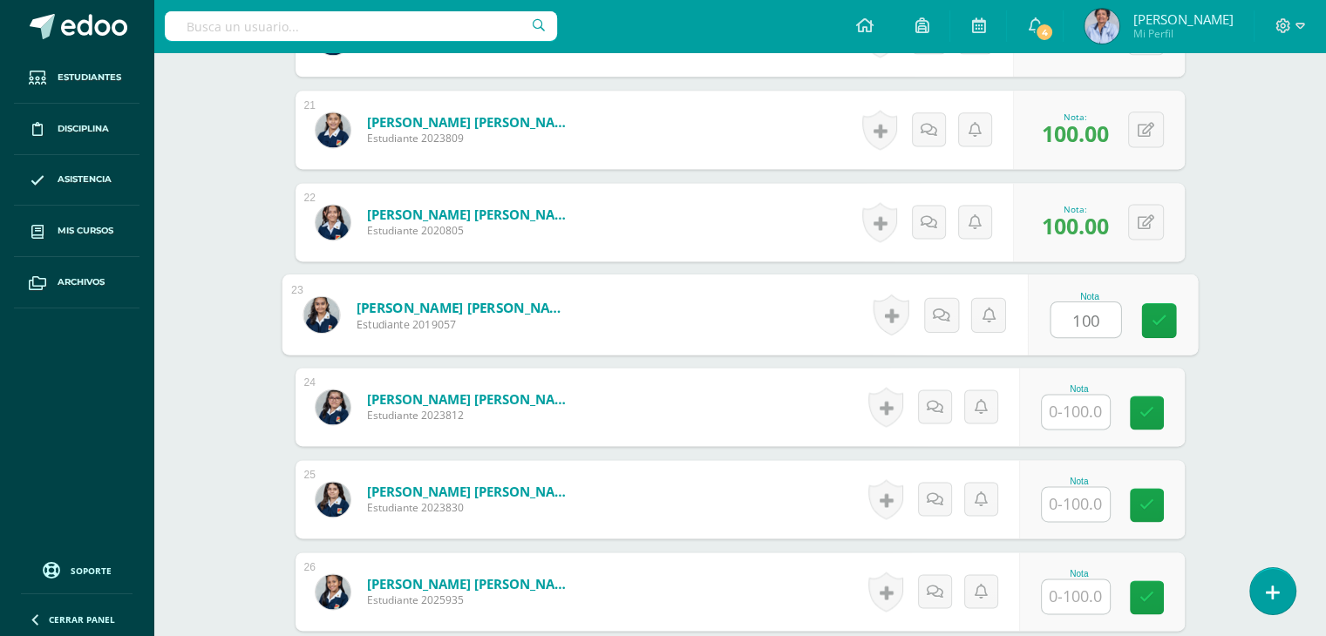
type input "100"
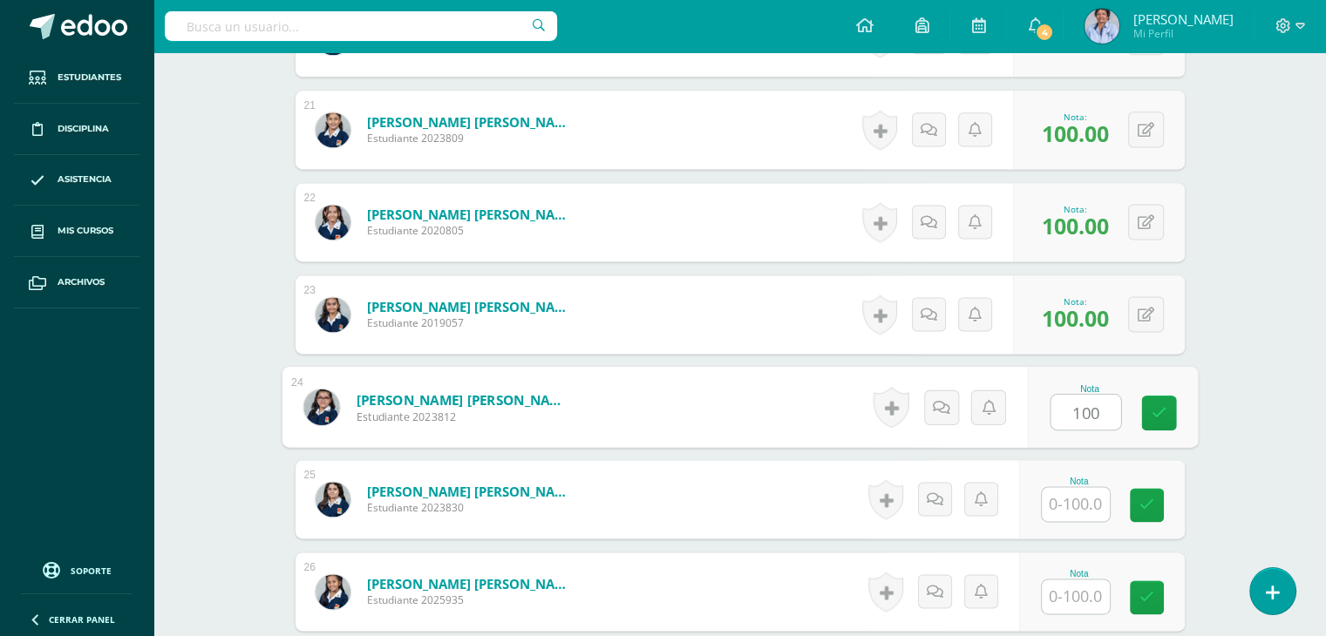
type input "100"
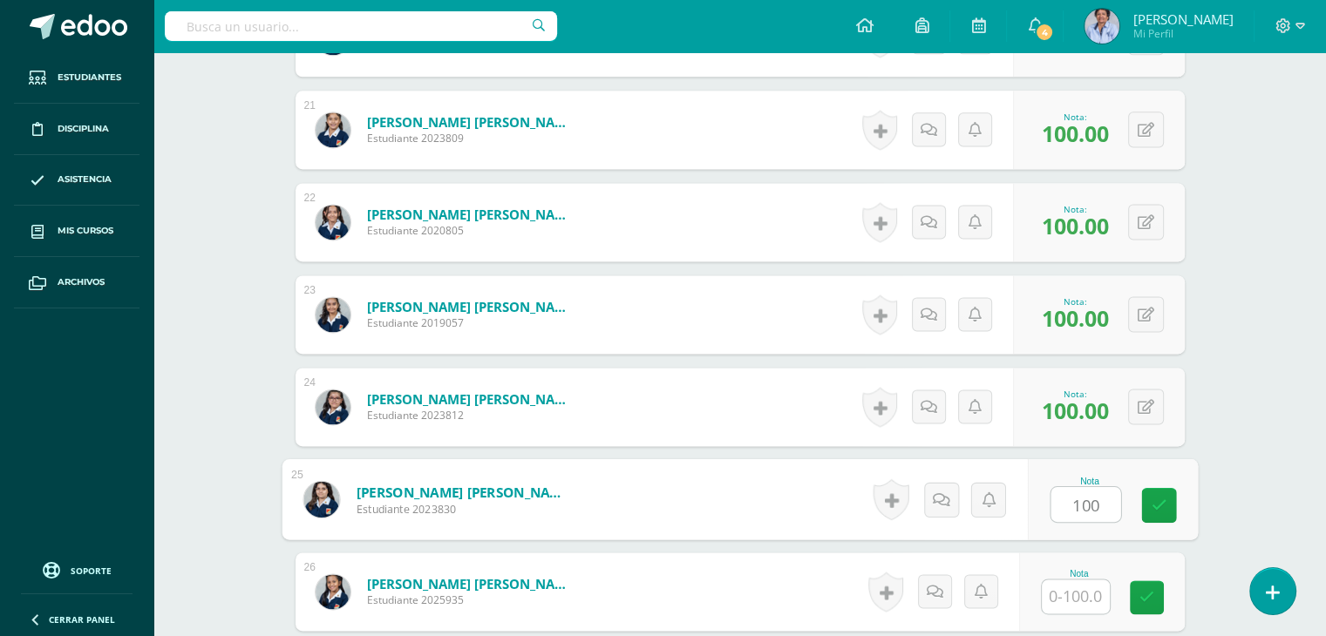
type input "100"
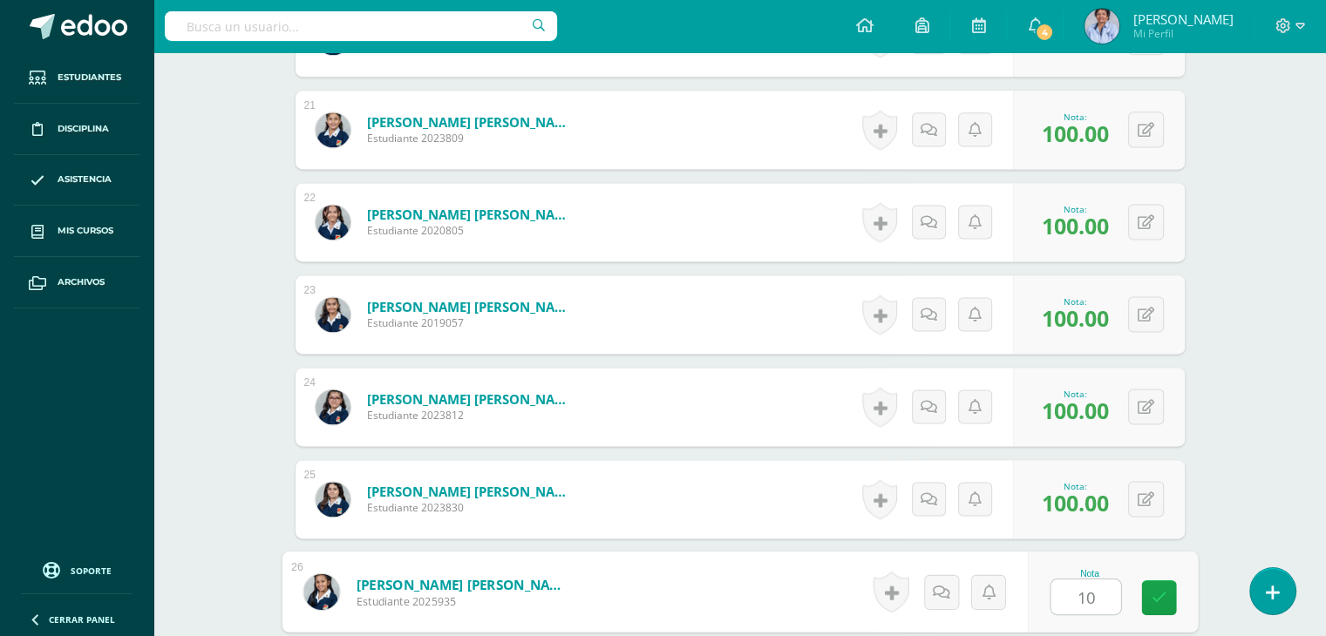
type input "100"
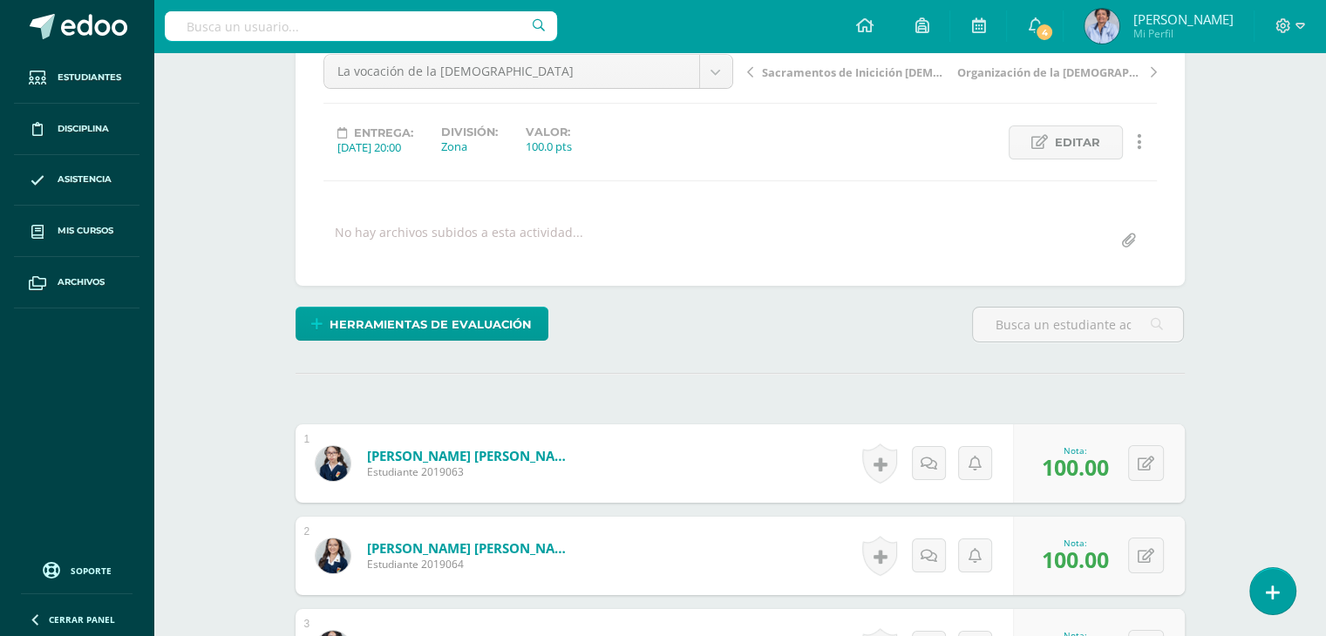
scroll to position [0, 0]
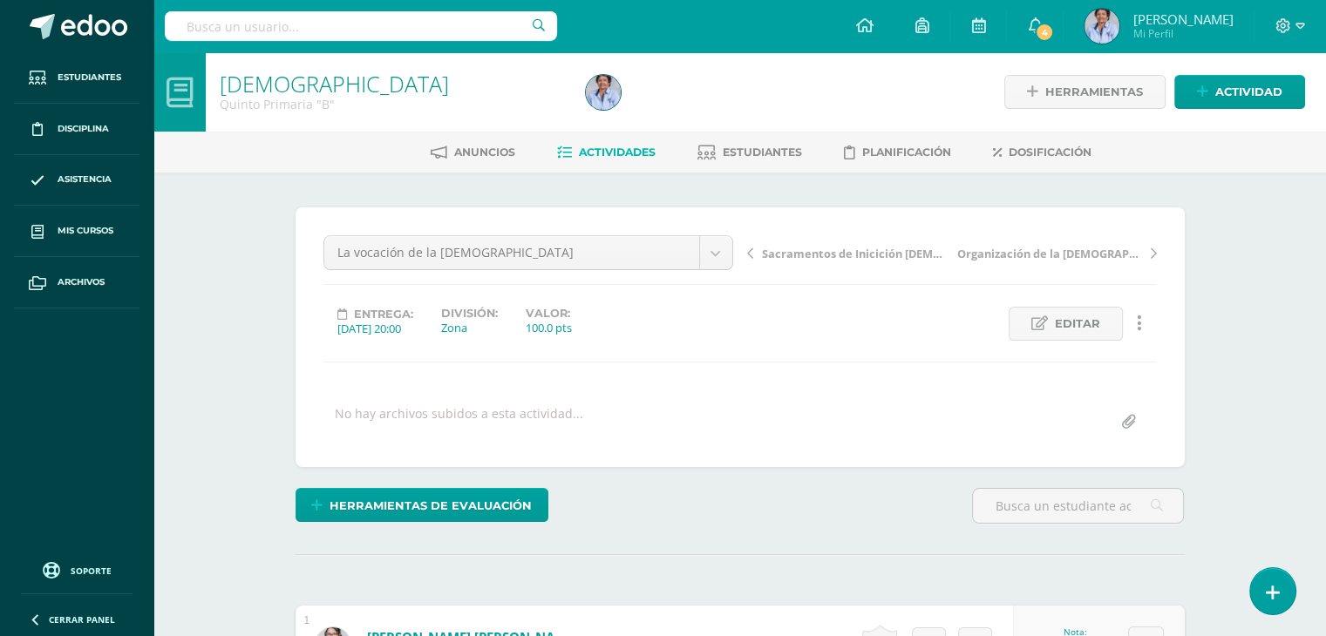
click at [809, 249] on span "Sacramentos de Inicición [DEMOGRAPHIC_DATA]" at bounding box center [854, 254] width 185 height 16
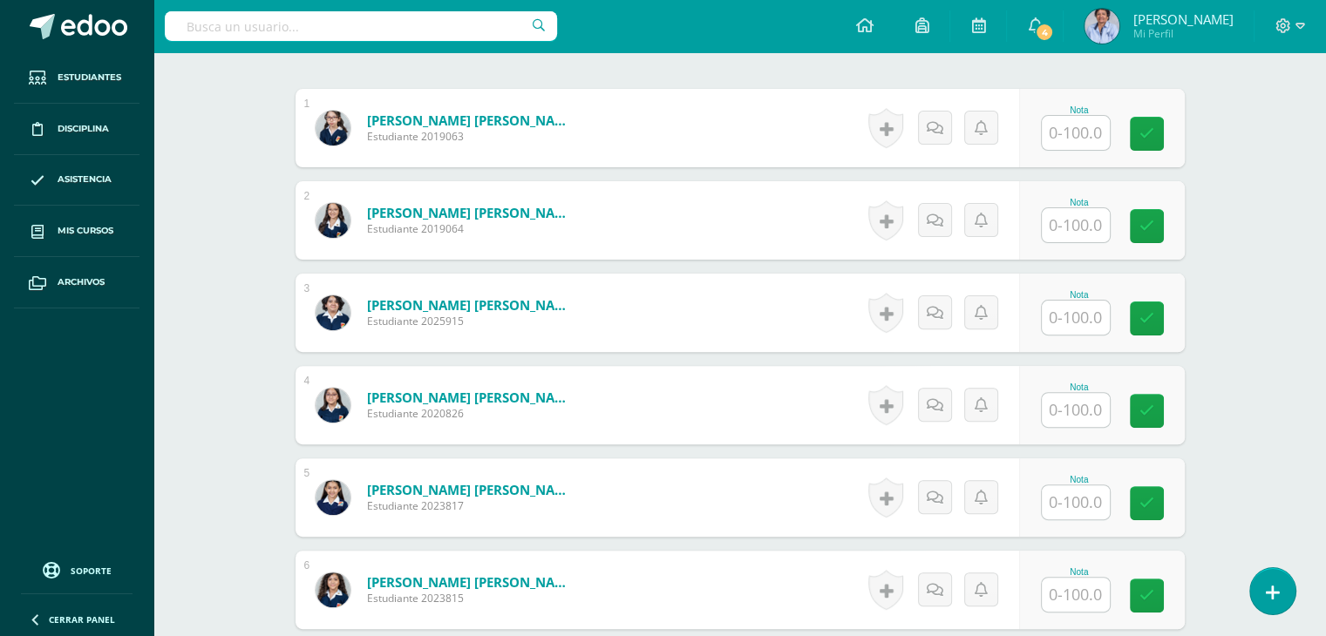
scroll to position [520, 0]
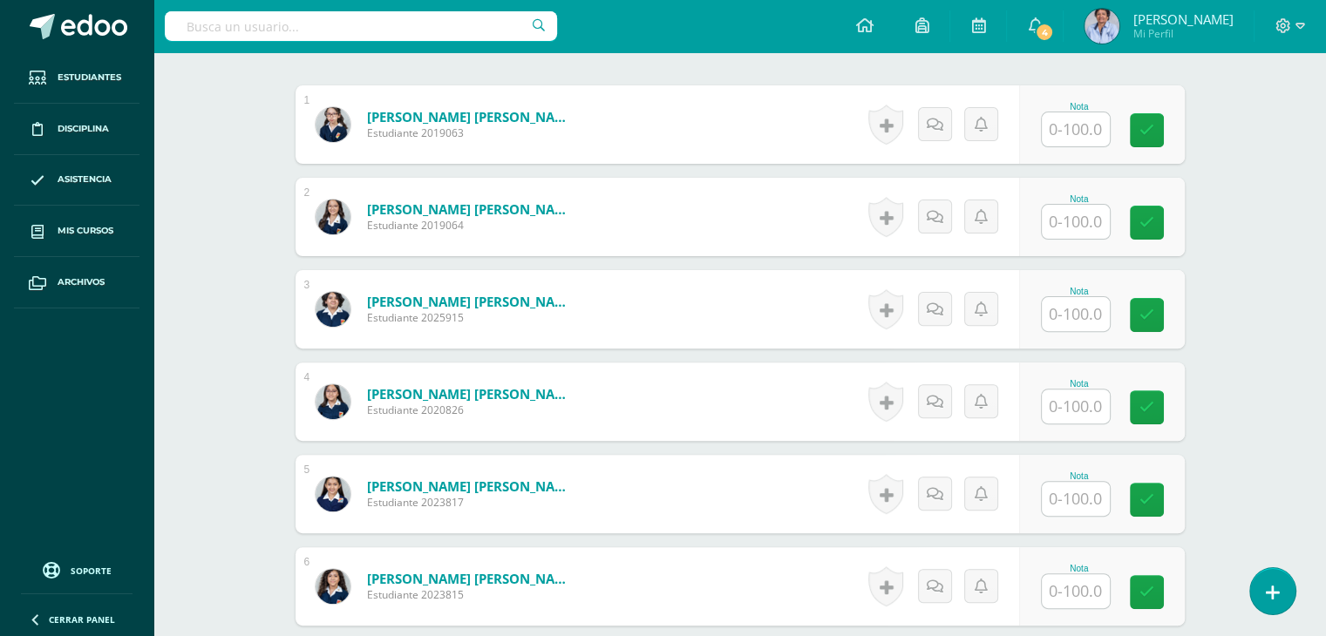
click at [1064, 130] on input "text" at bounding box center [1076, 129] width 68 height 34
type input "100"
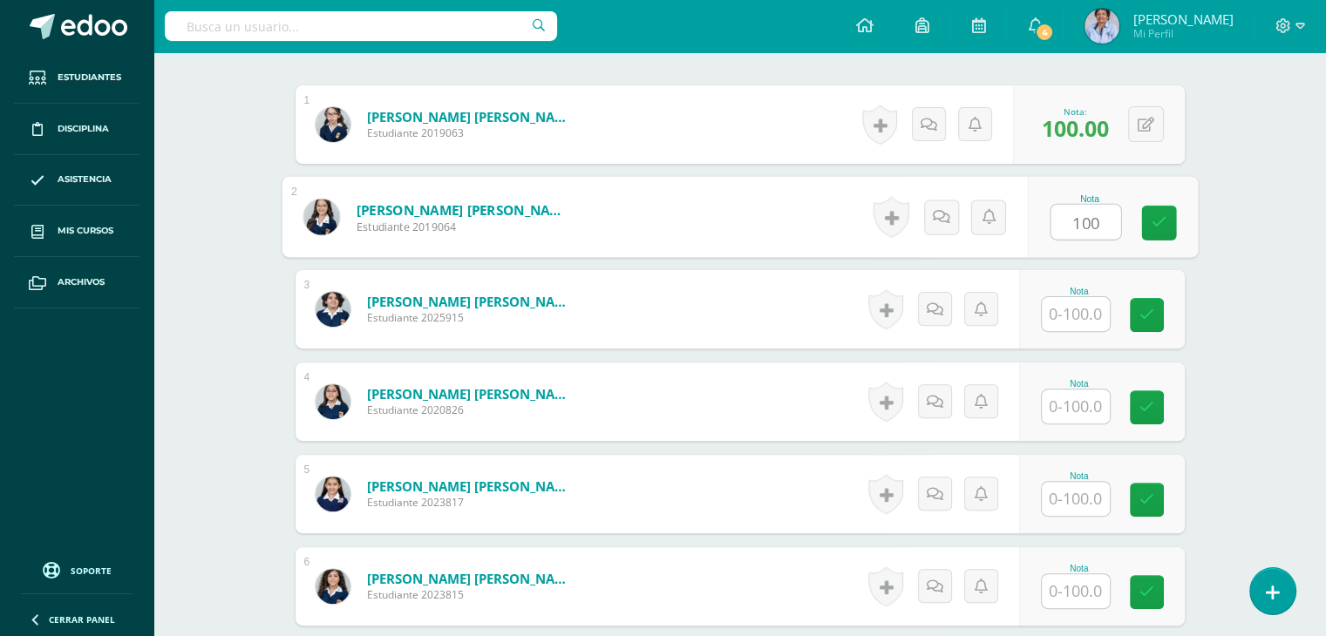
type input "100"
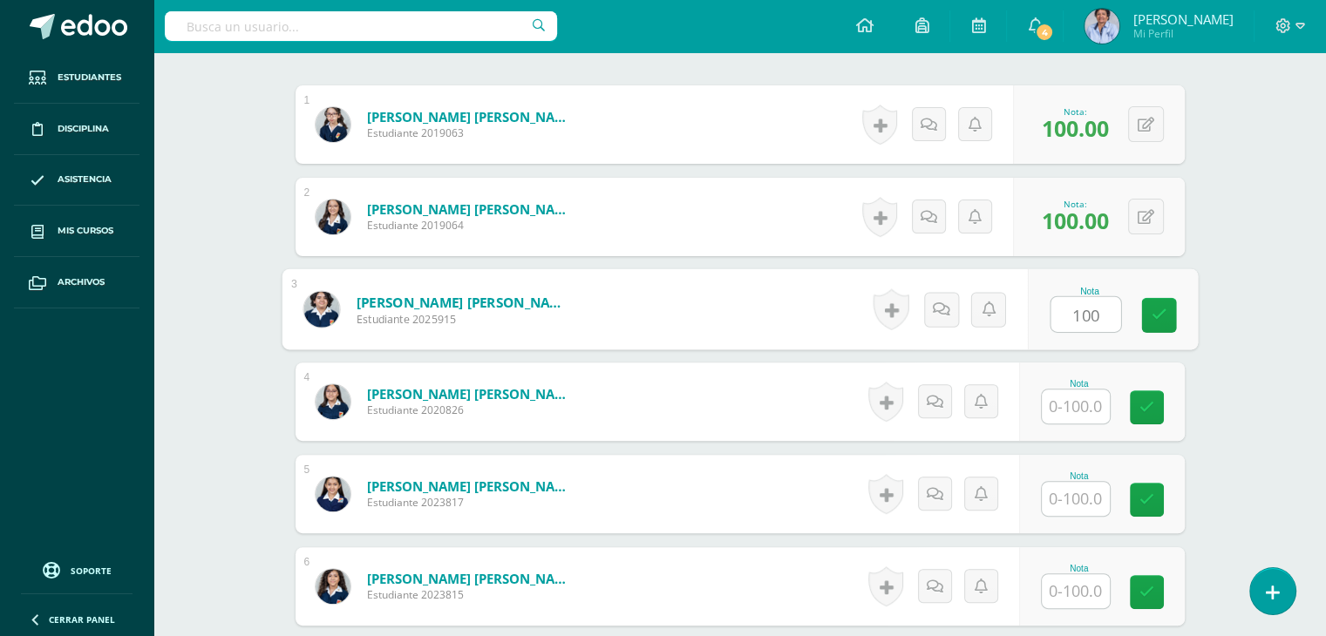
type input "100"
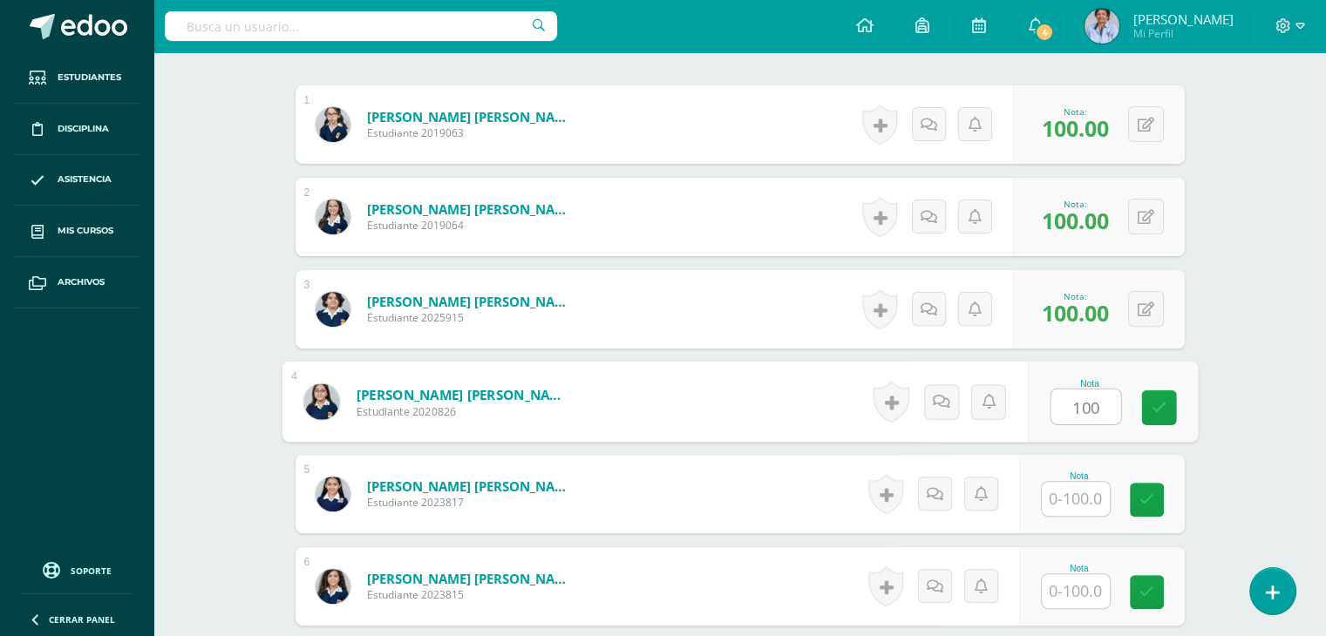
type input "100"
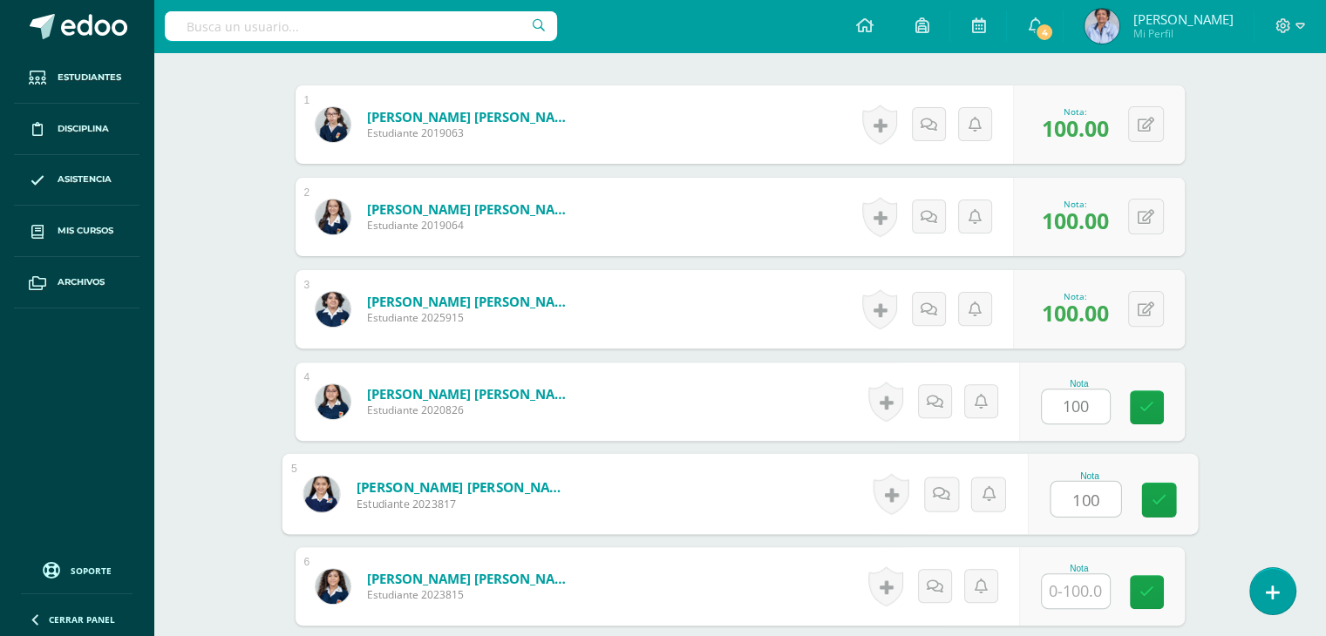
type input "100"
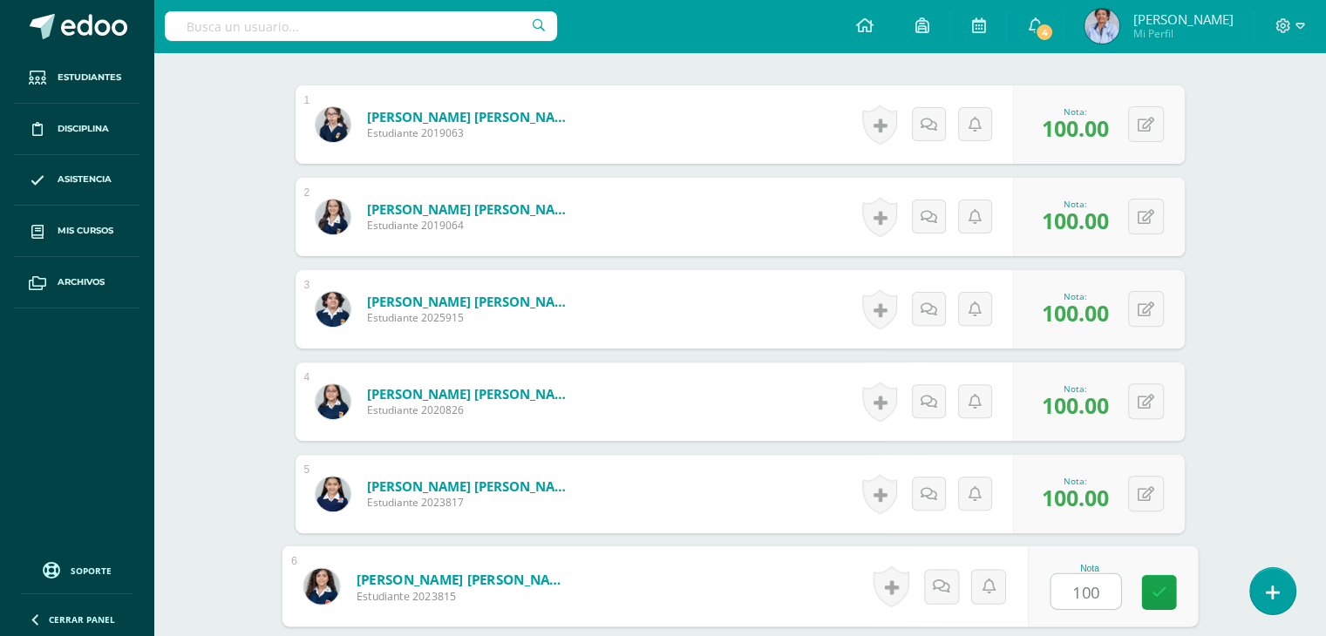
type input "100"
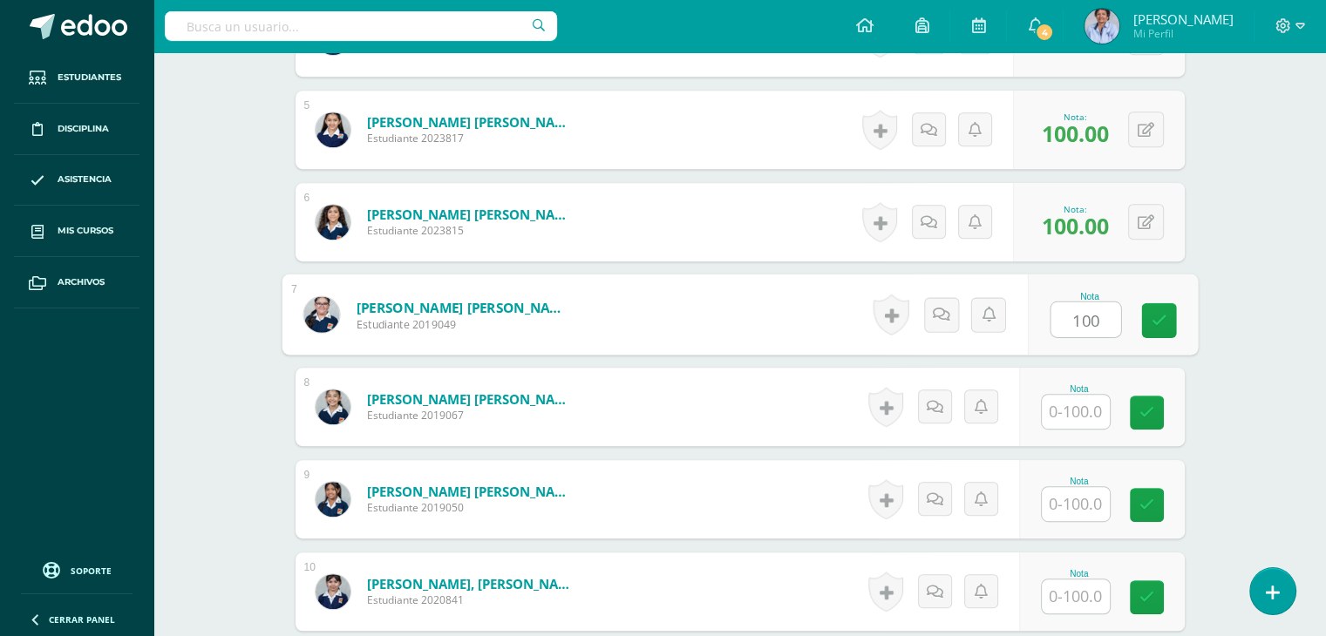
type input "100"
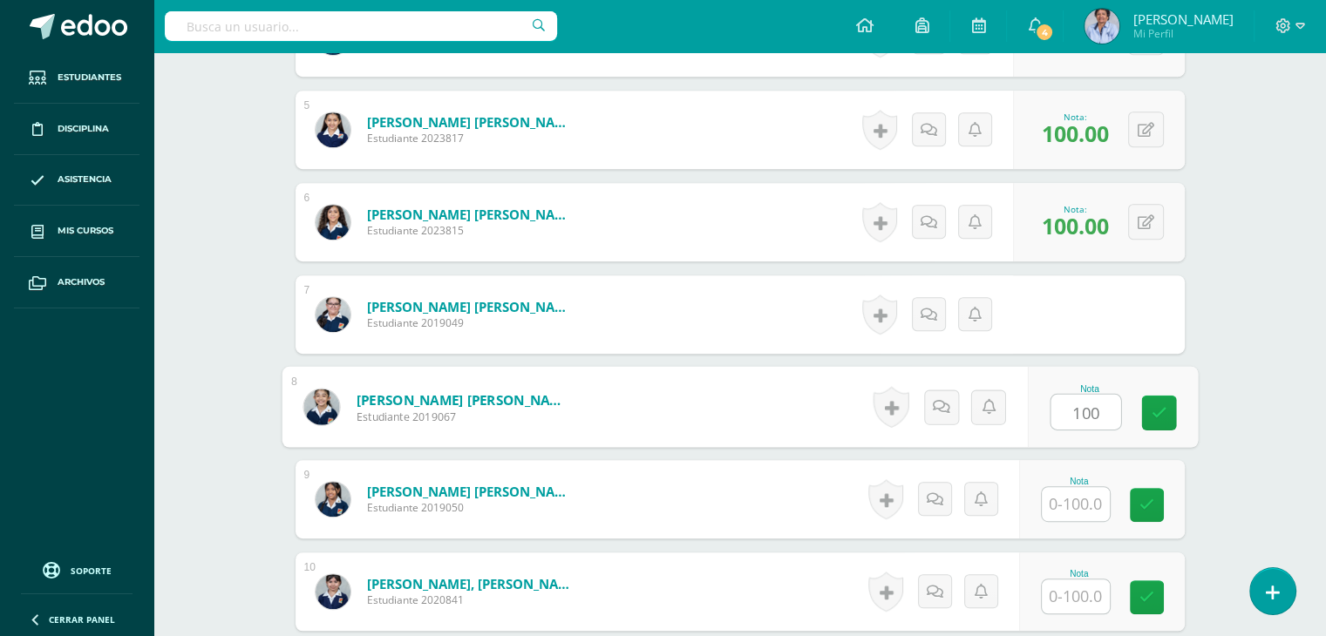
type input "100"
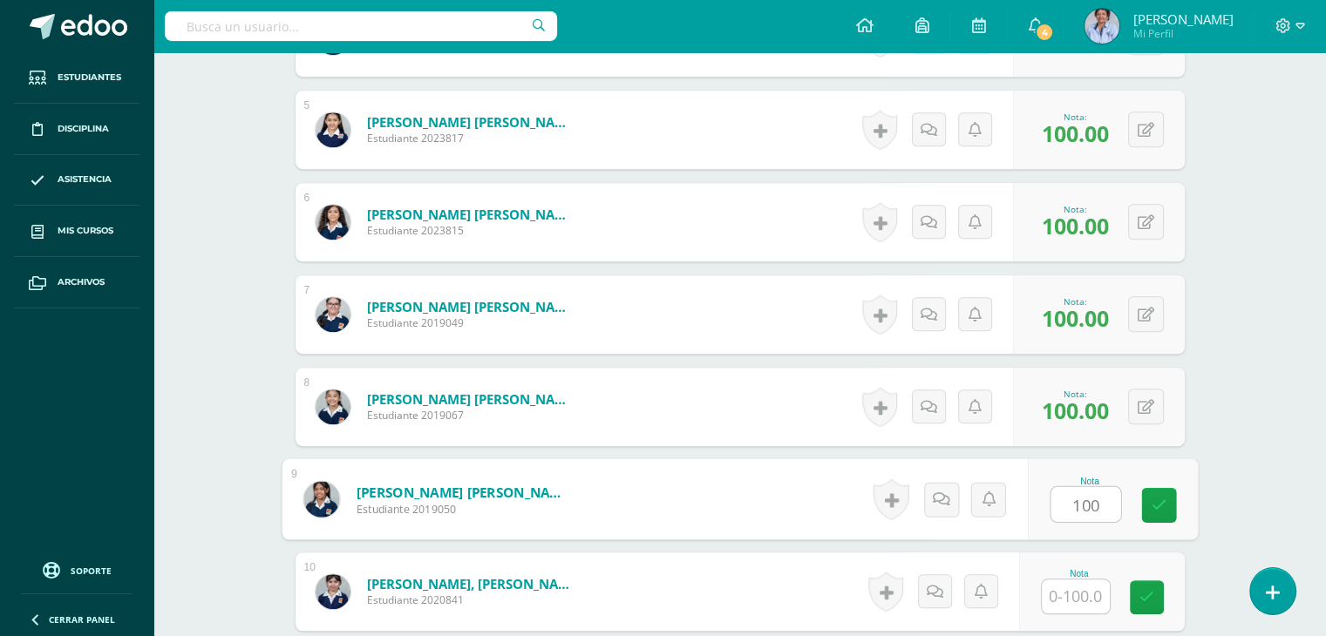
type input "100"
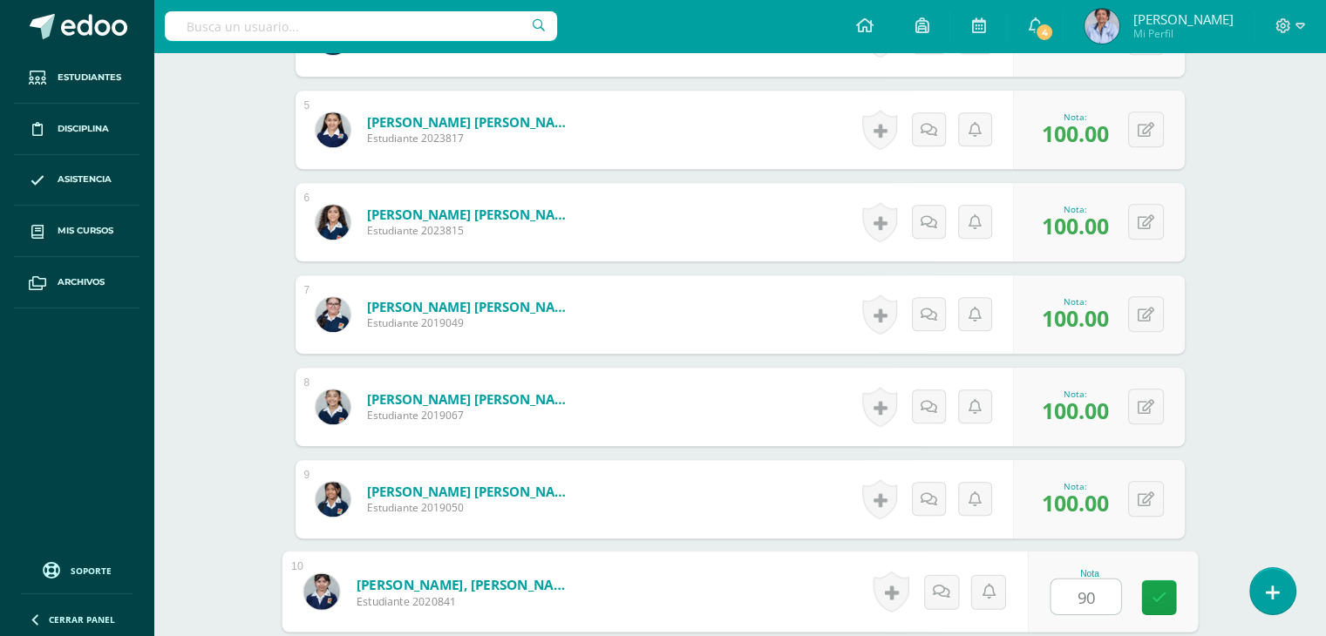
type input "90"
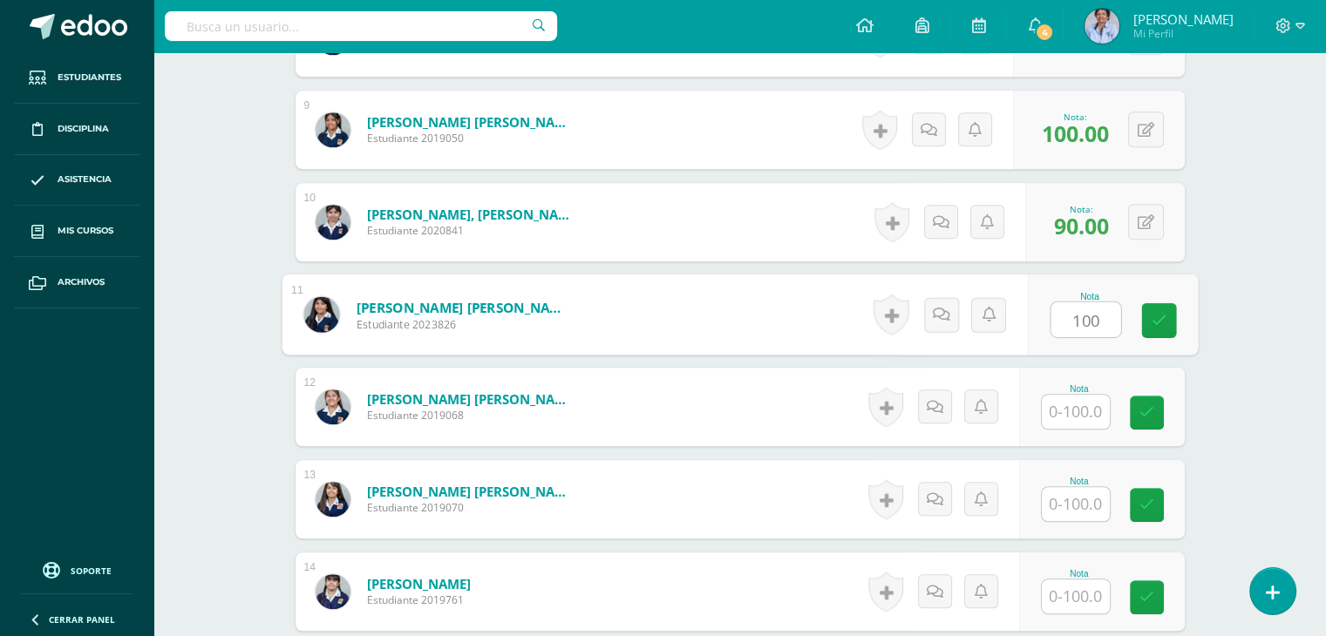
type input "100"
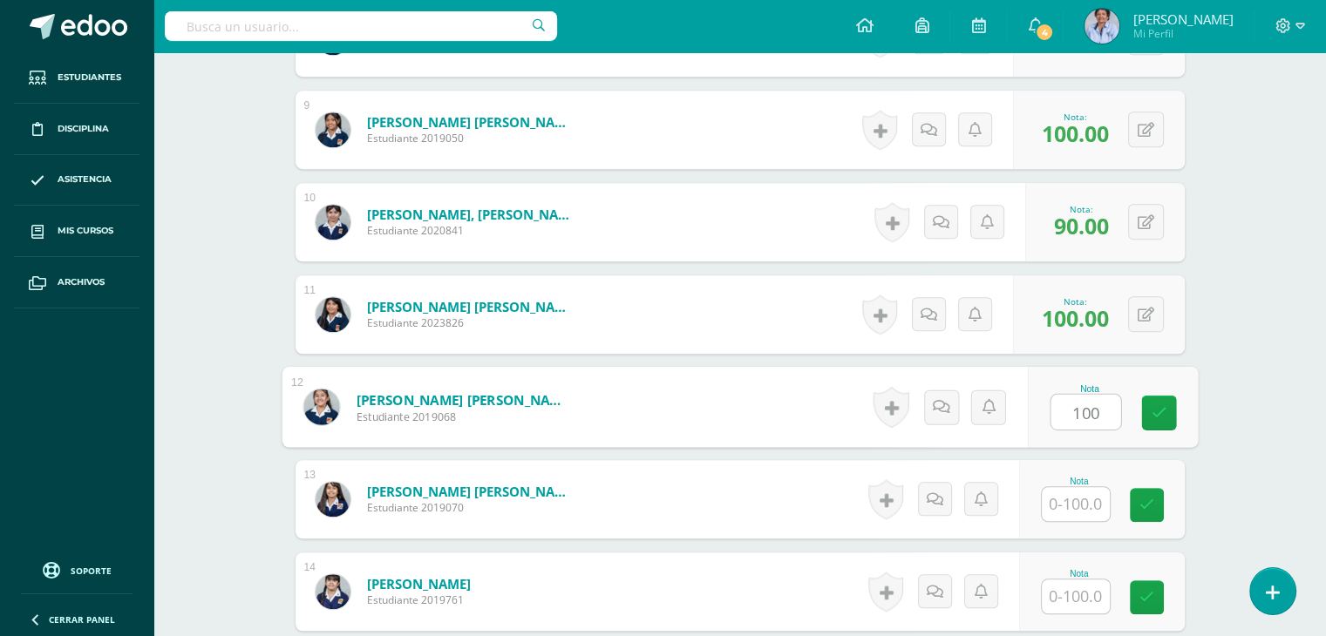
type input "100"
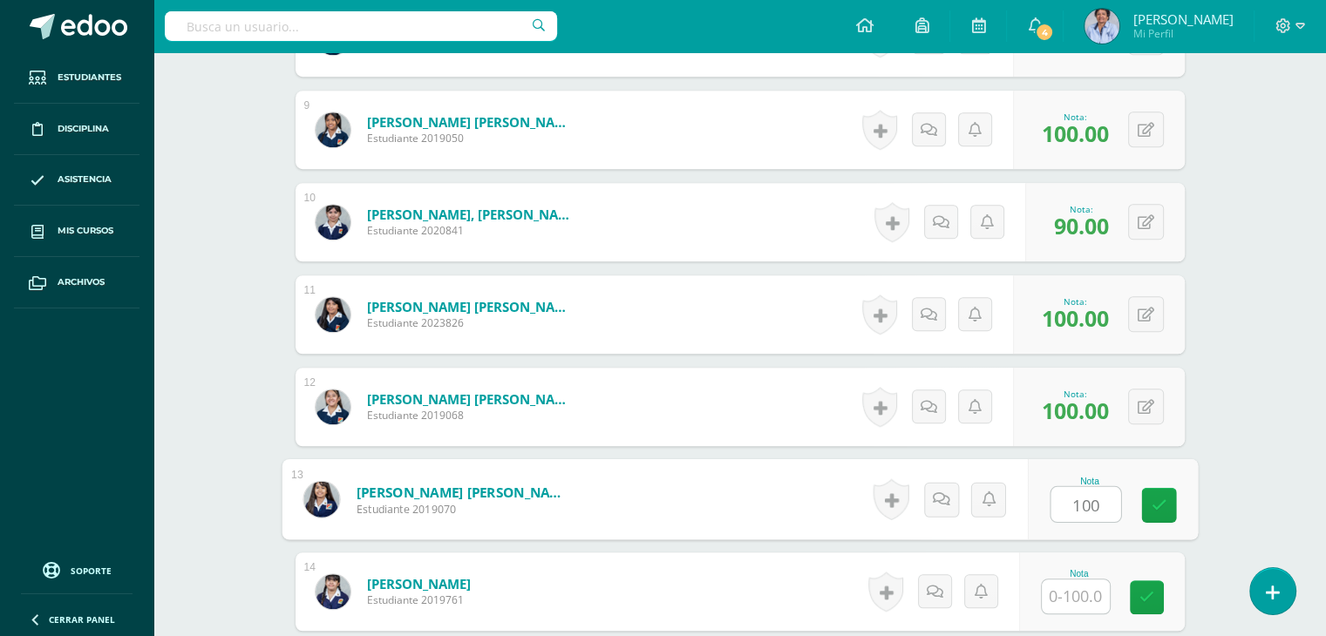
type input "100"
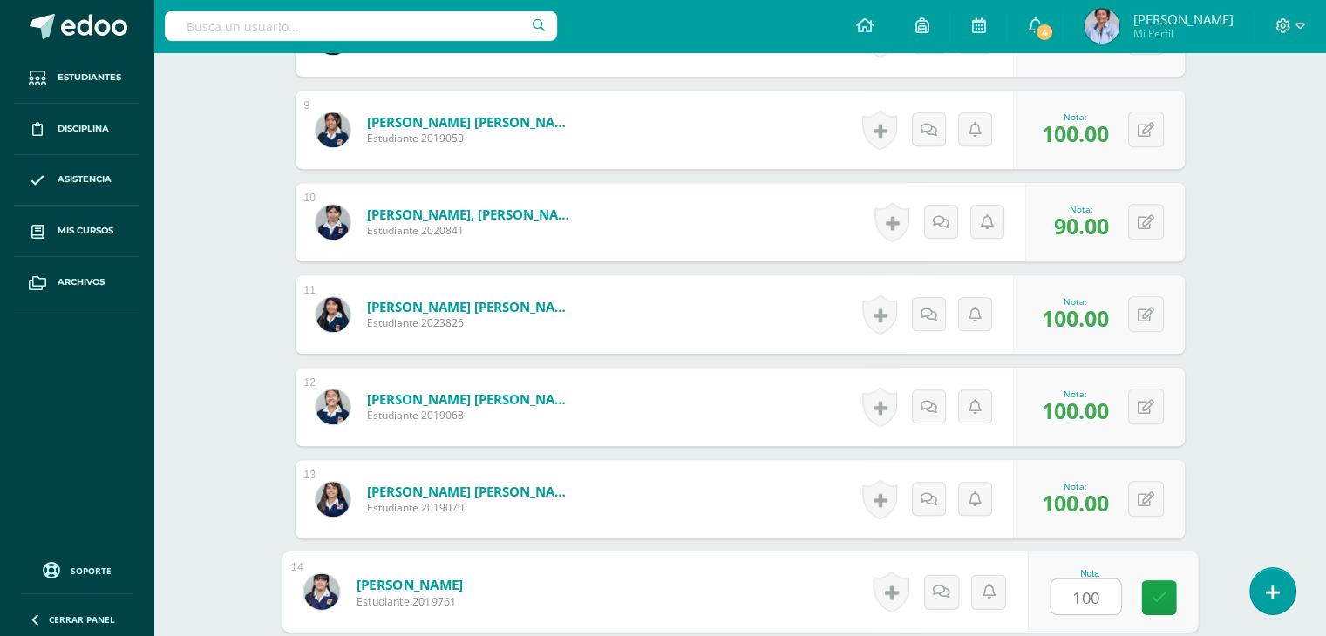
type input "100"
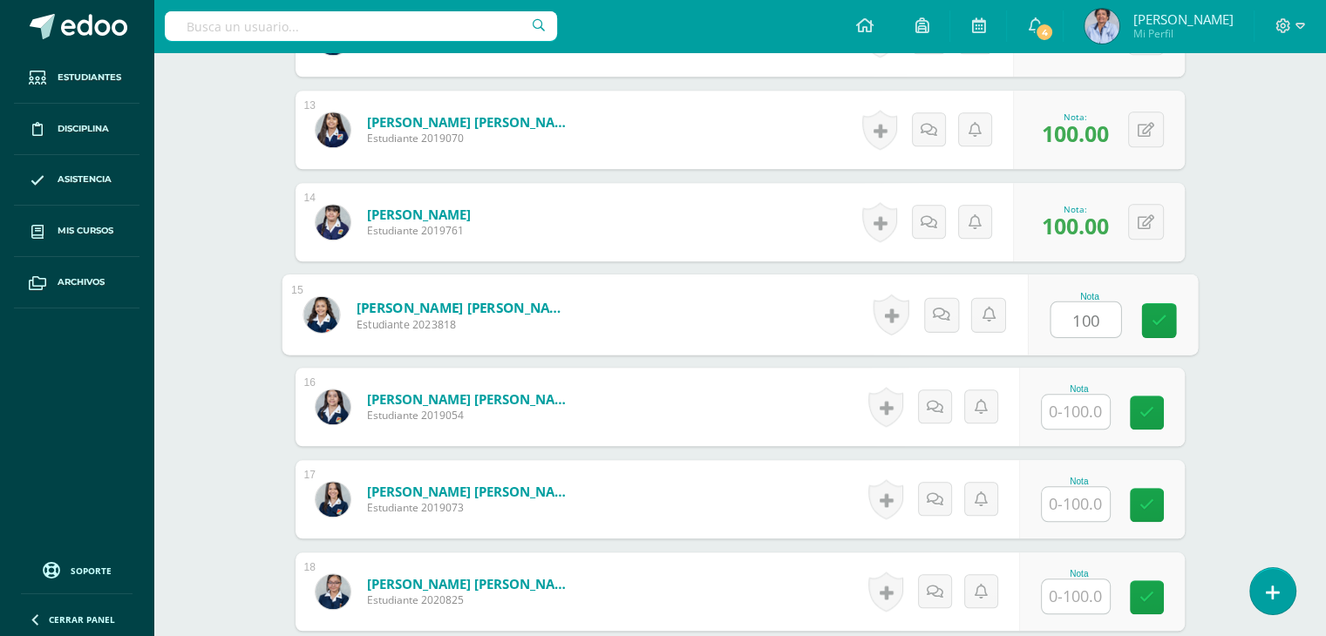
type input "100"
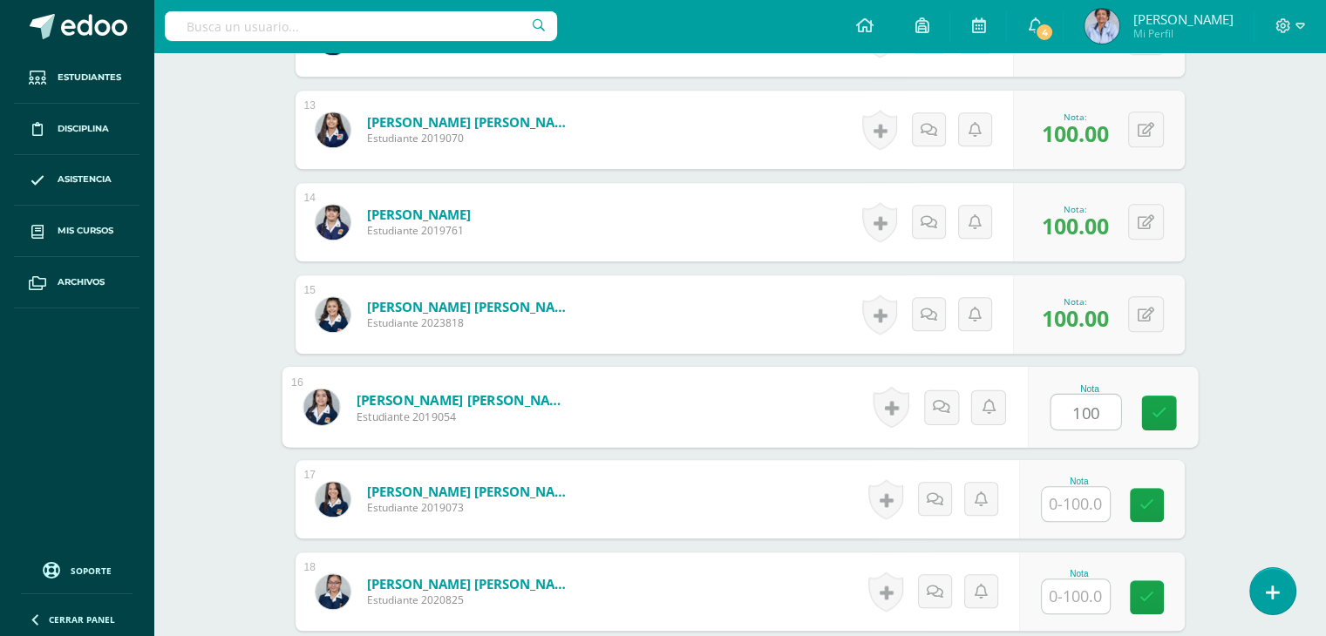
type input "100"
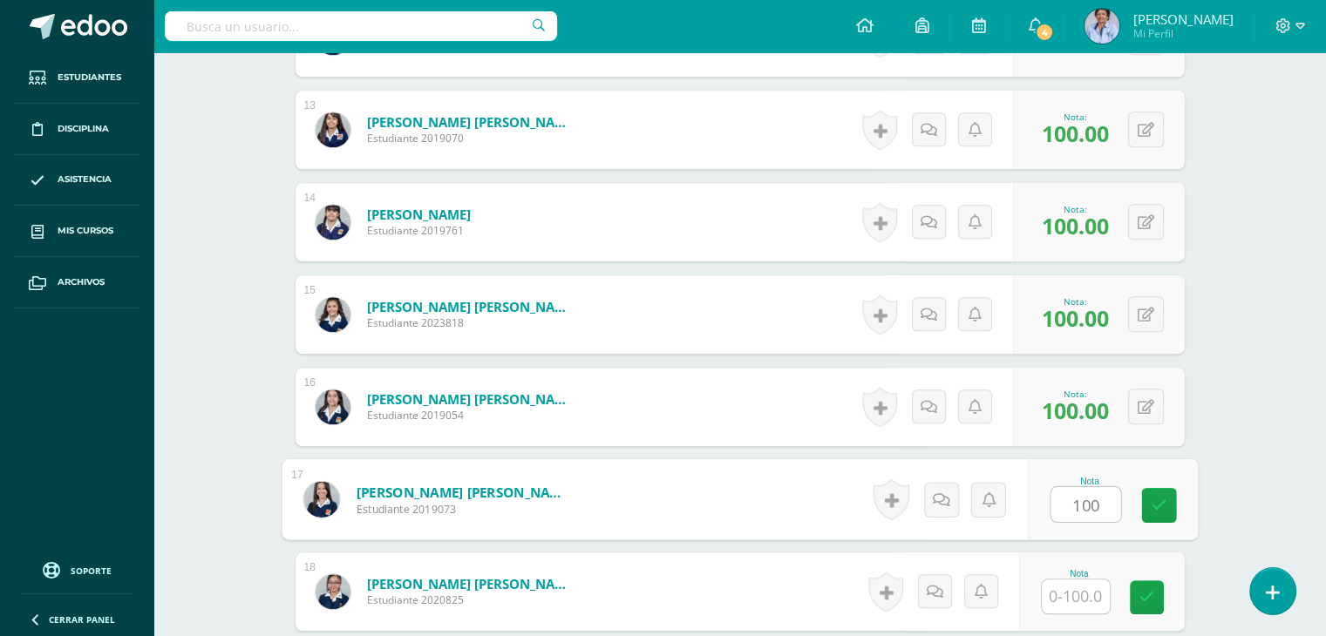
type input "100"
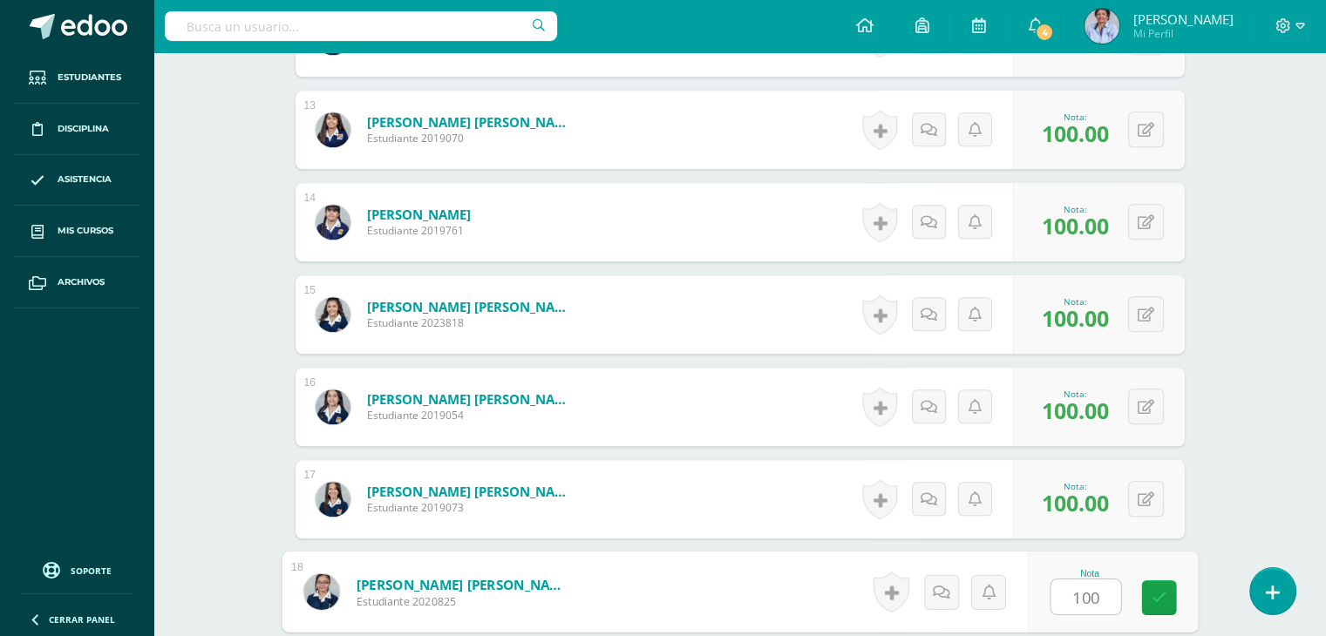
type input "100"
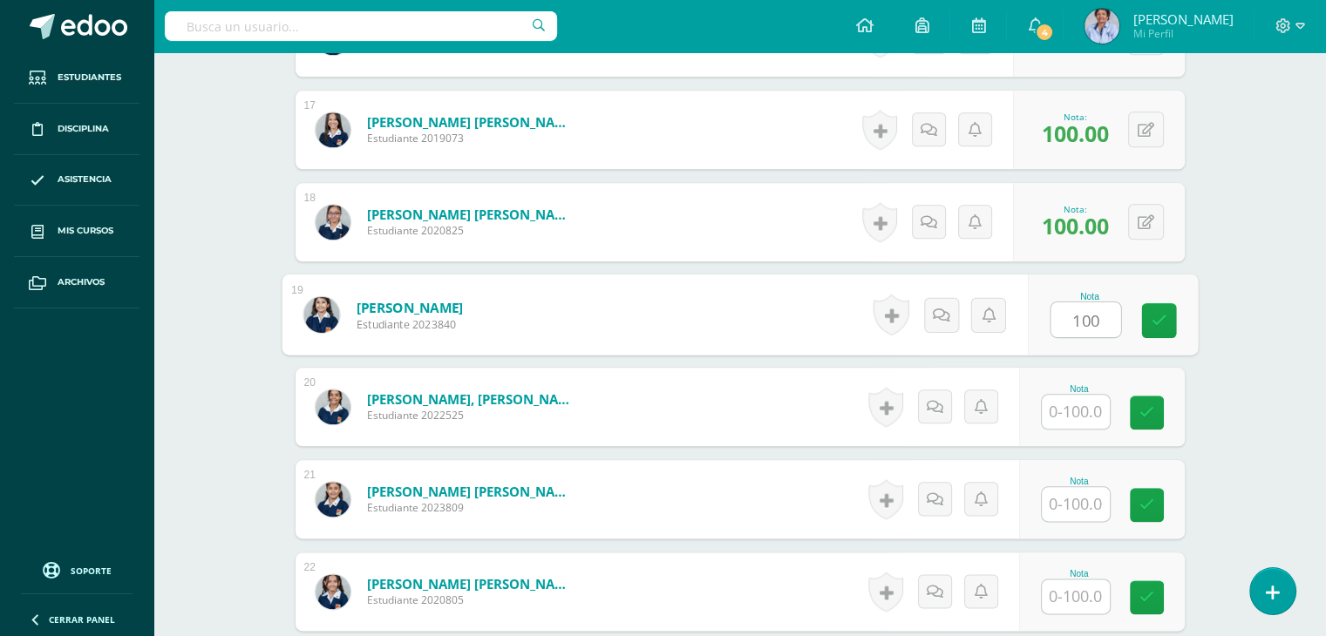
type input "100"
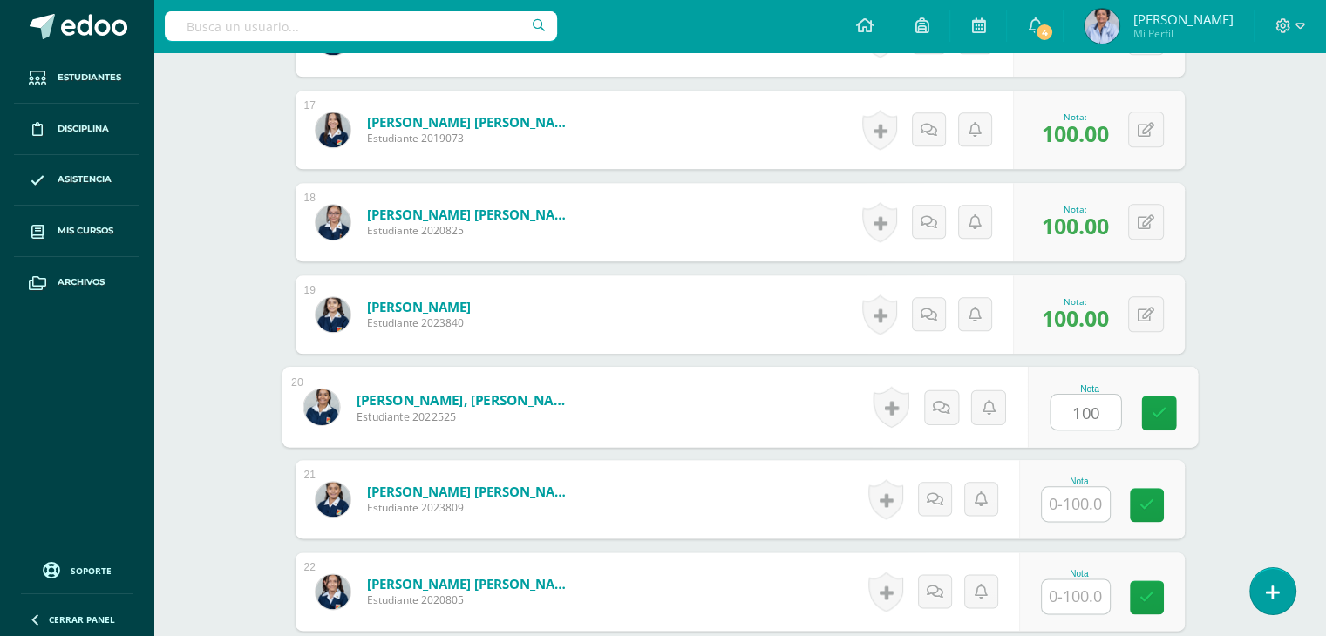
type input "100"
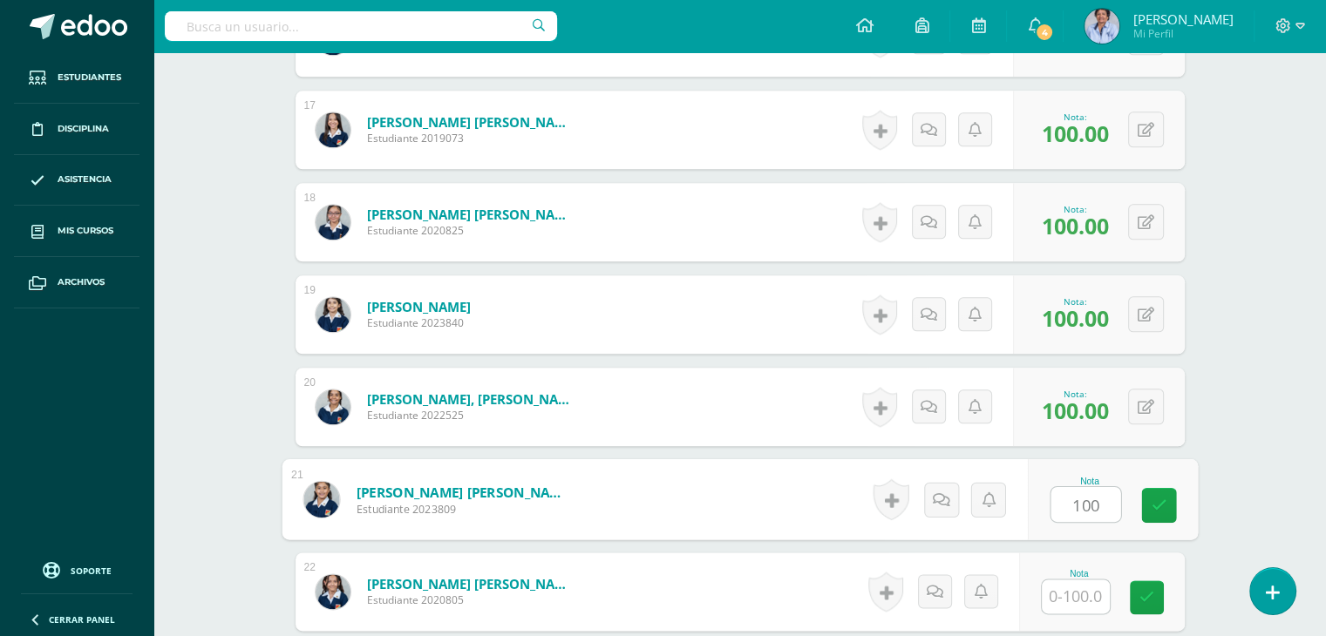
type input "100"
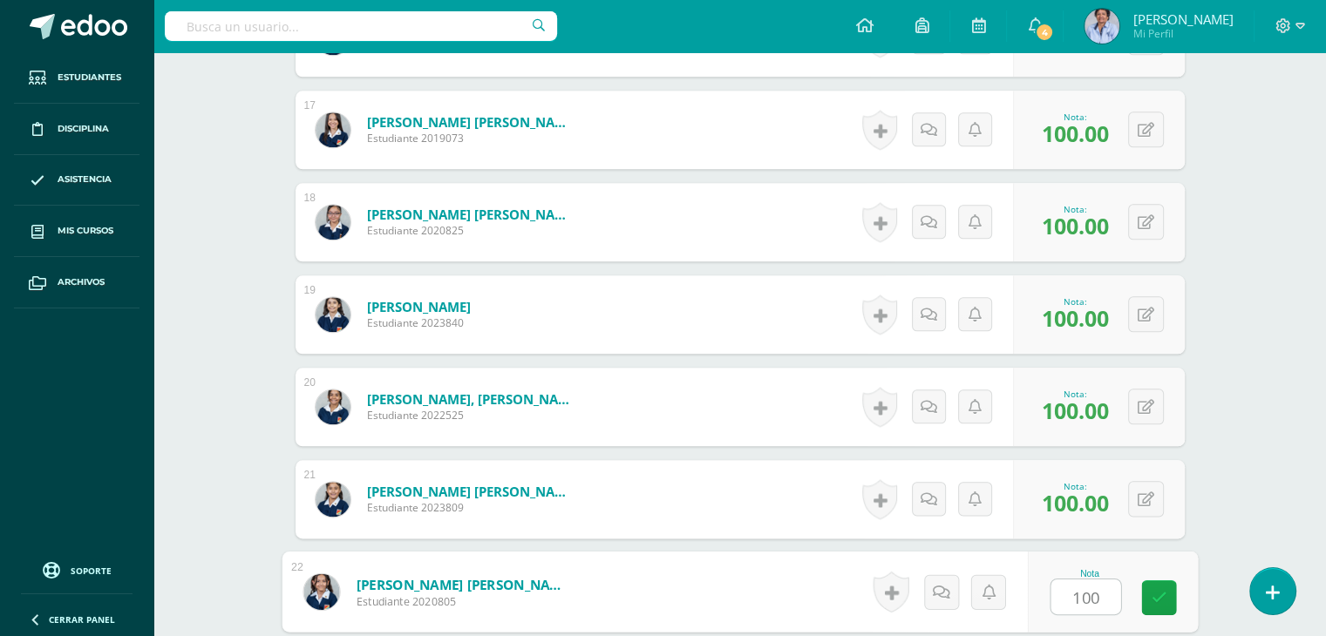
type input "100"
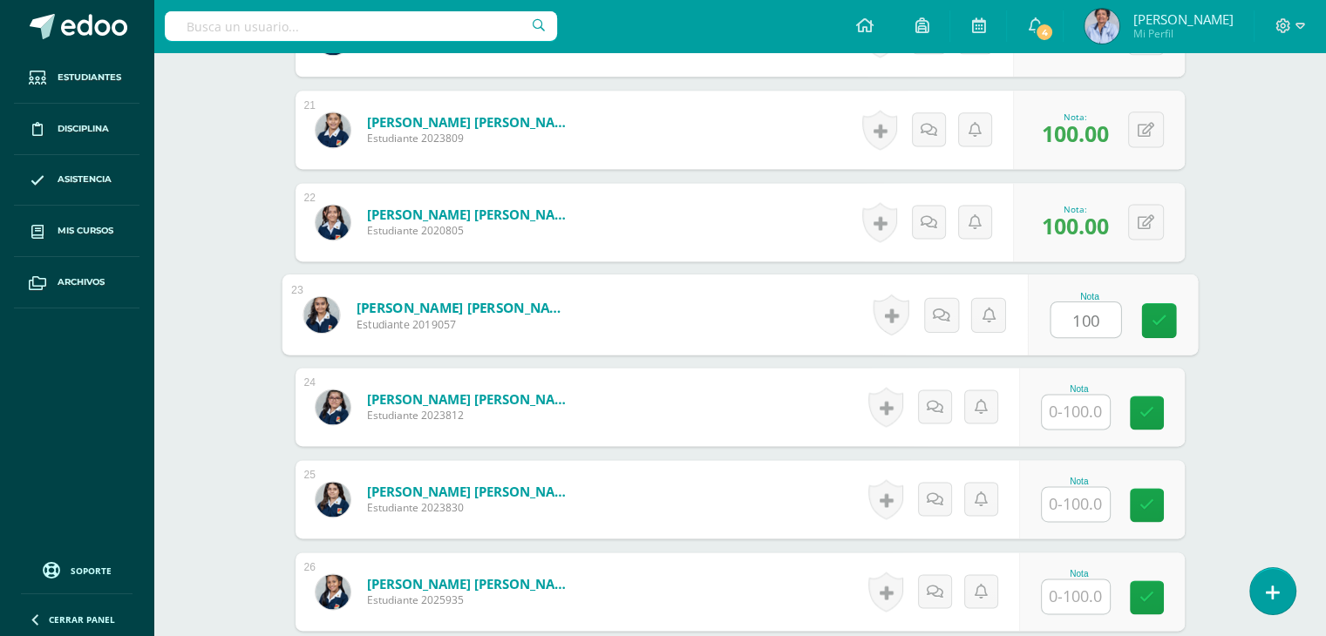
type input "100"
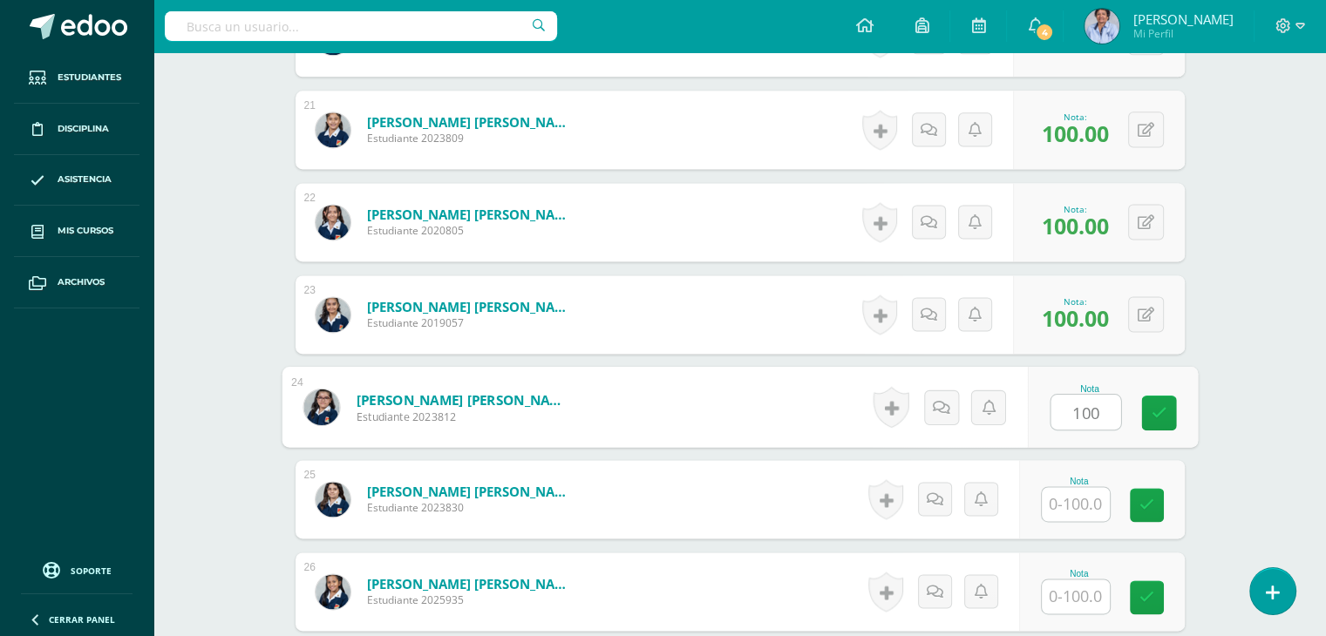
type input "100"
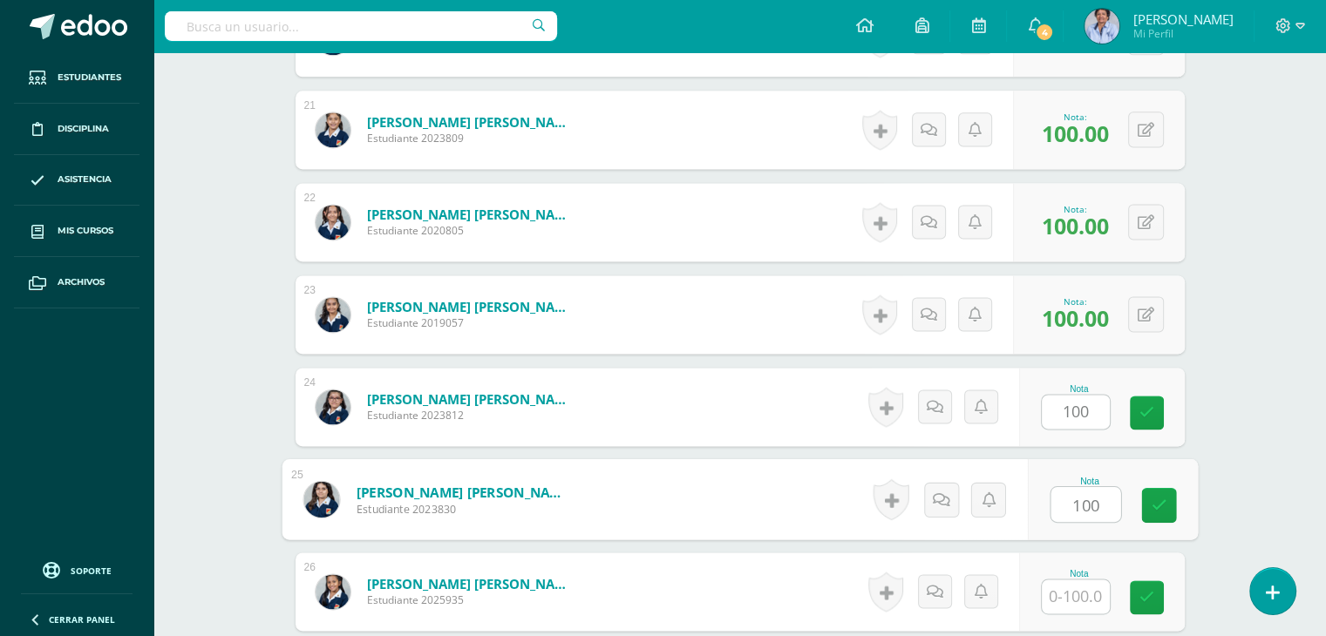
type input "100"
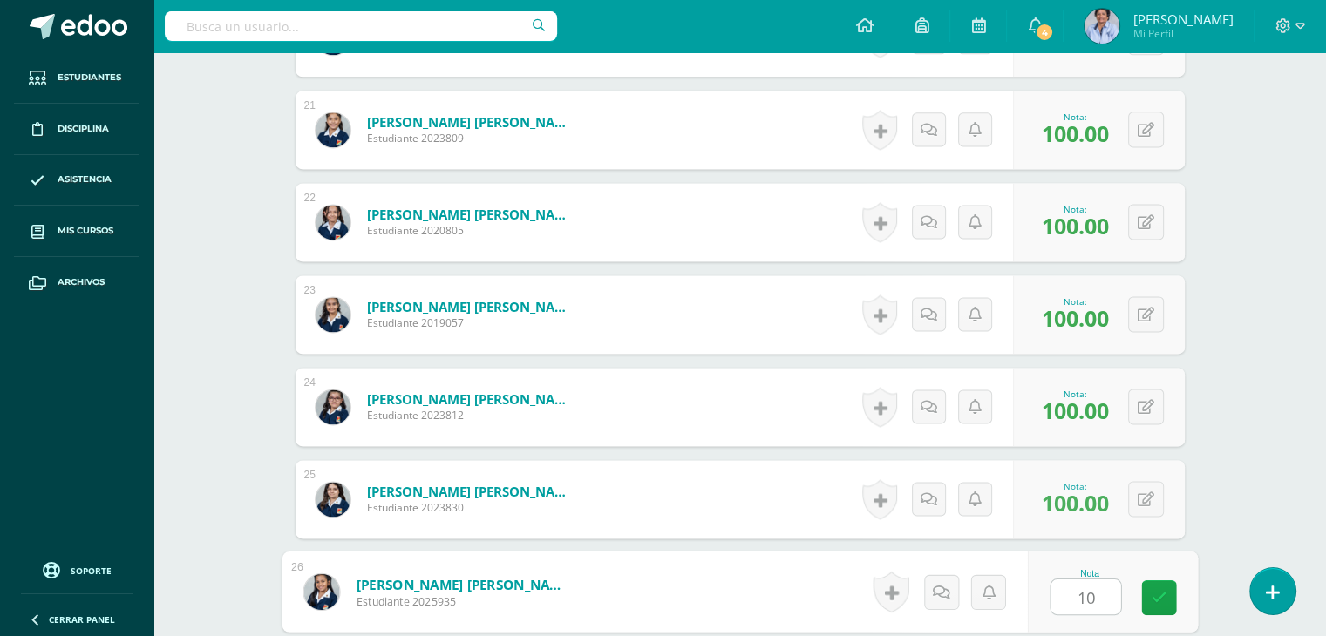
type input "100"
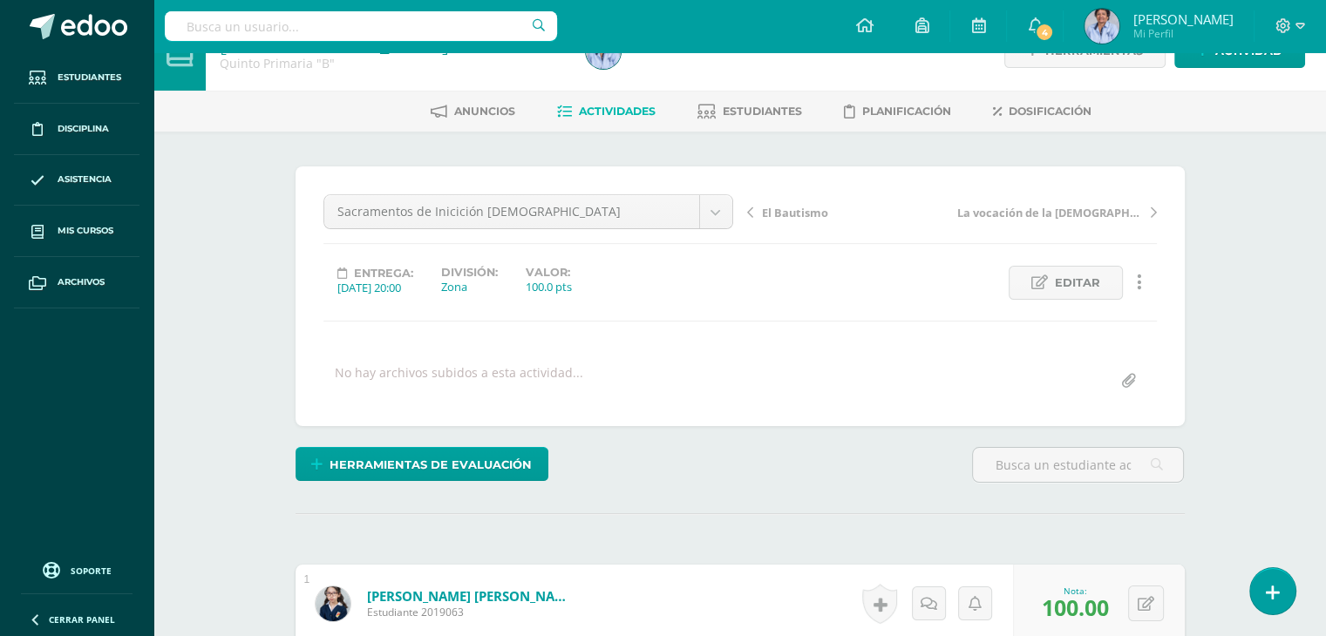
scroll to position [0, 0]
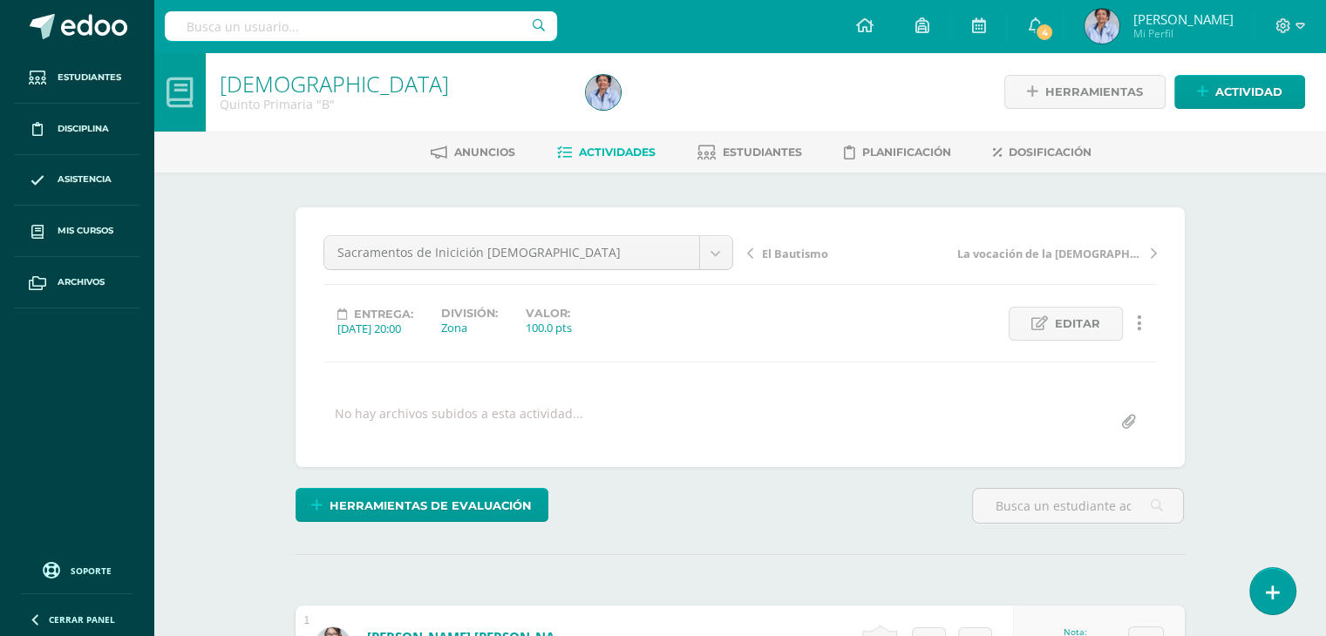
click at [795, 255] on span "El Bautismo" at bounding box center [795, 254] width 66 height 16
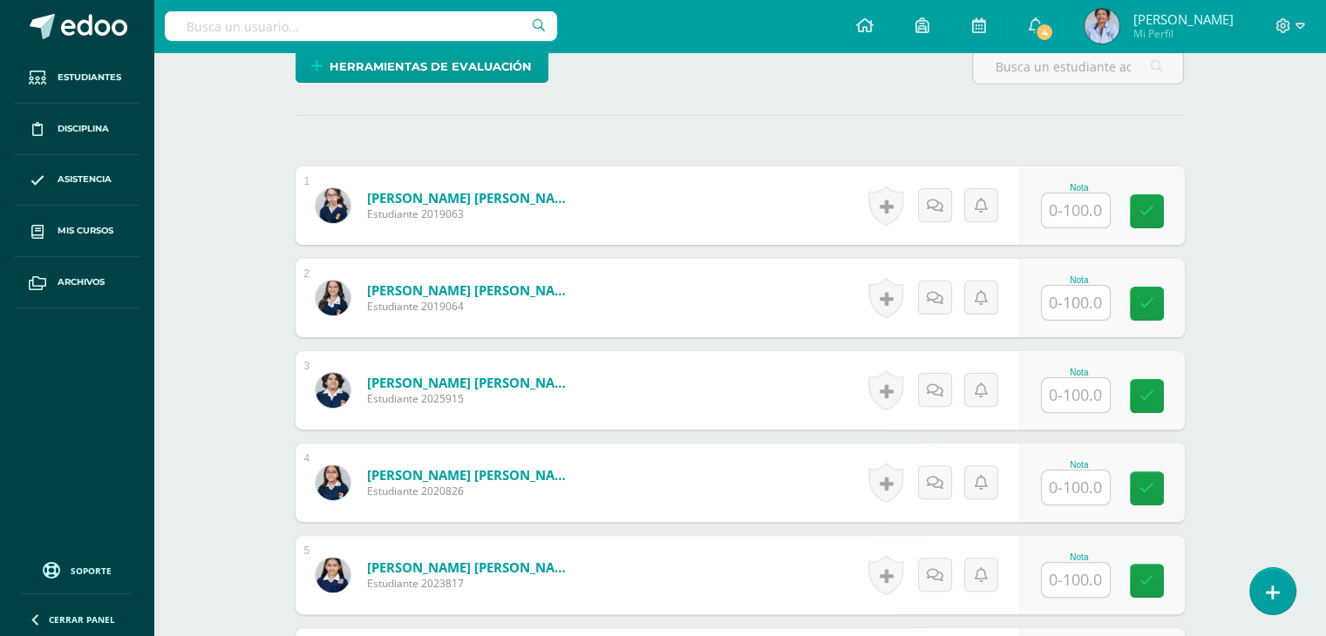
scroll to position [460, 0]
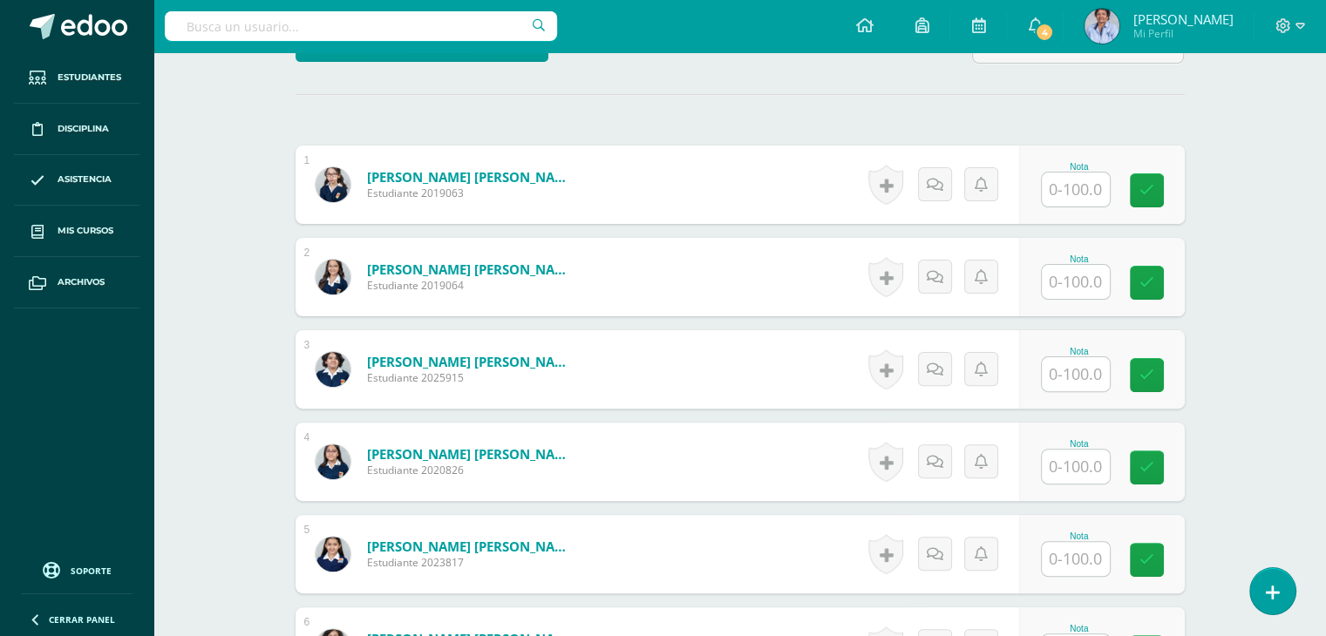
click at [1074, 186] on input "text" at bounding box center [1076, 190] width 68 height 34
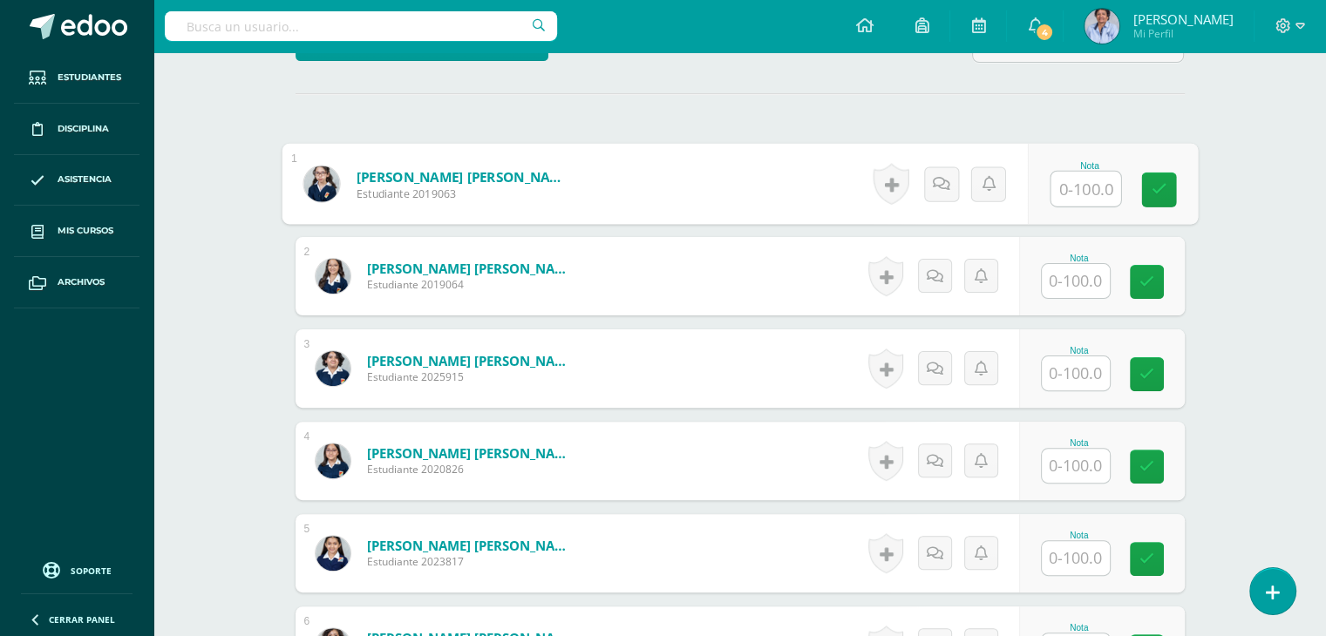
scroll to position [462, 0]
type input "100"
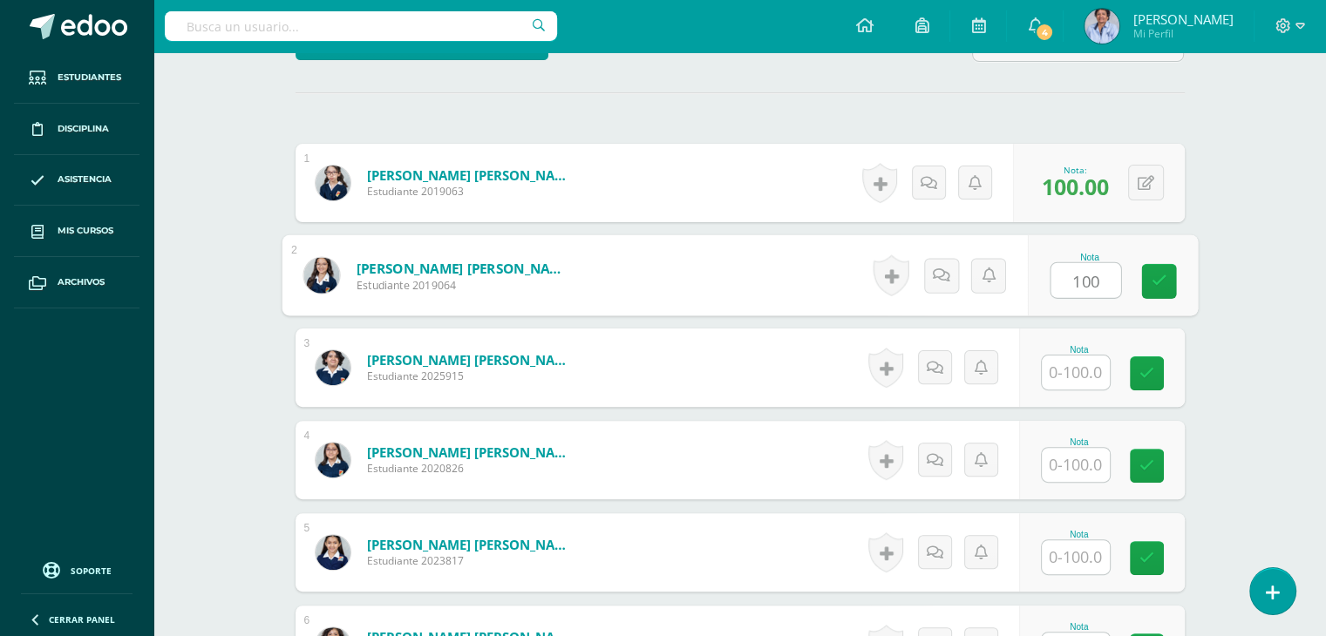
type input "100"
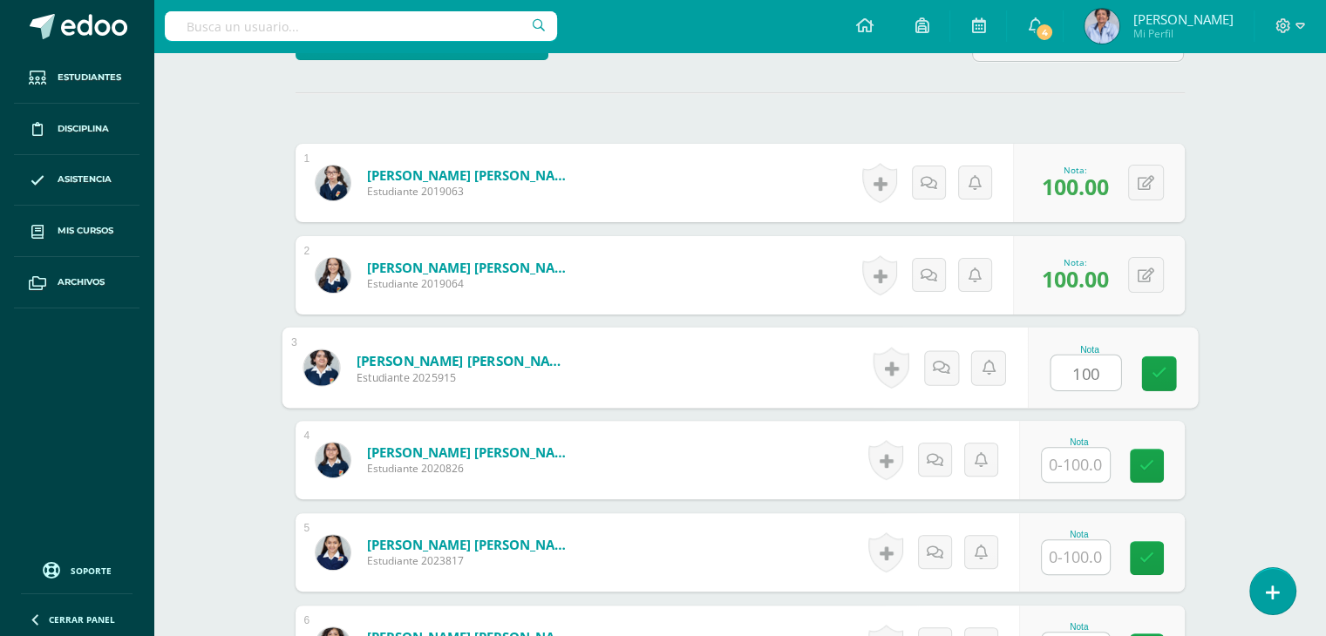
type input "100"
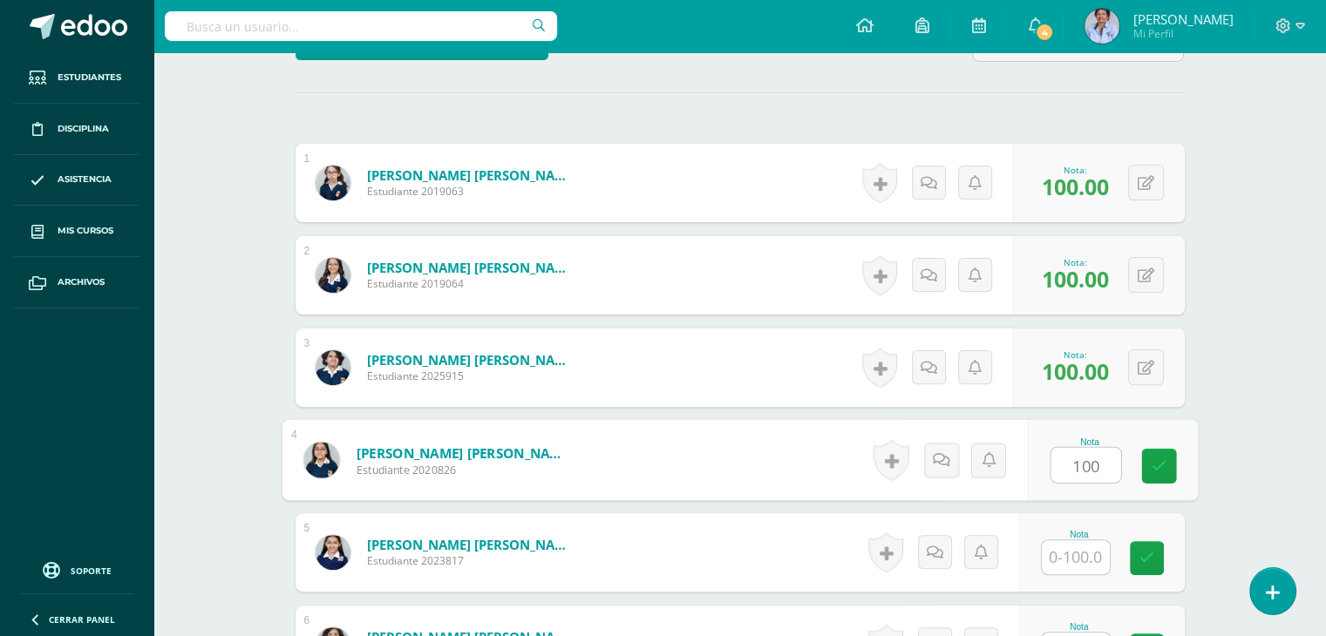
type input "100"
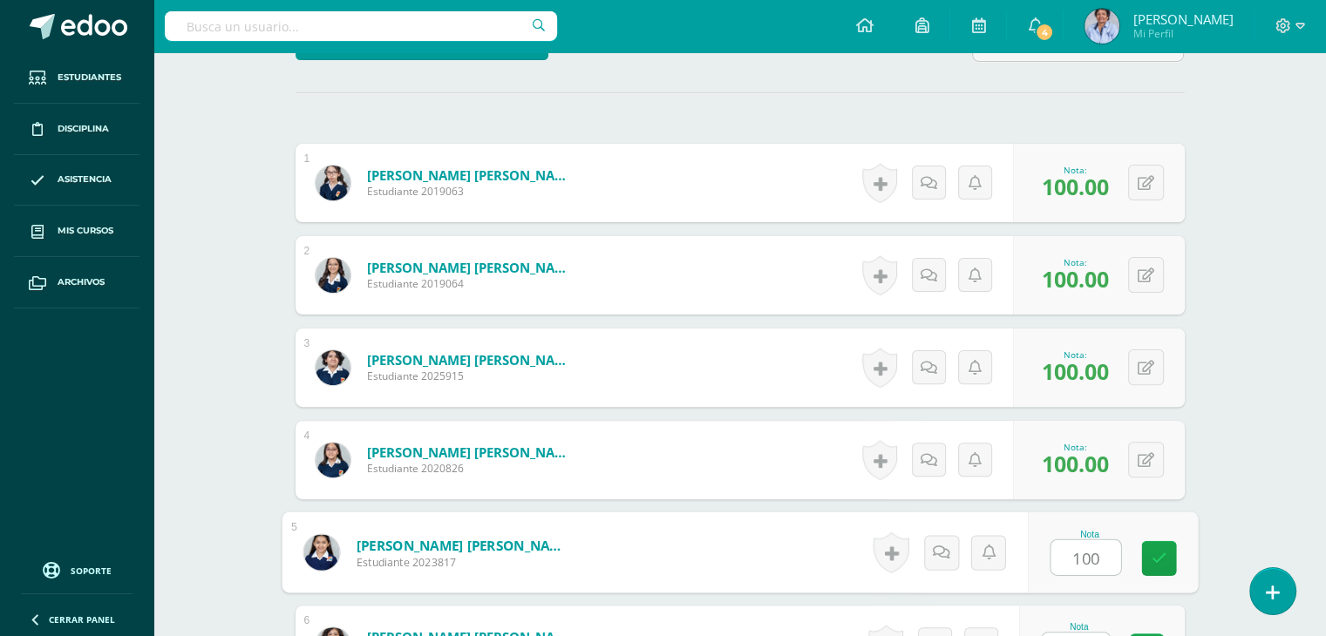
type input "100"
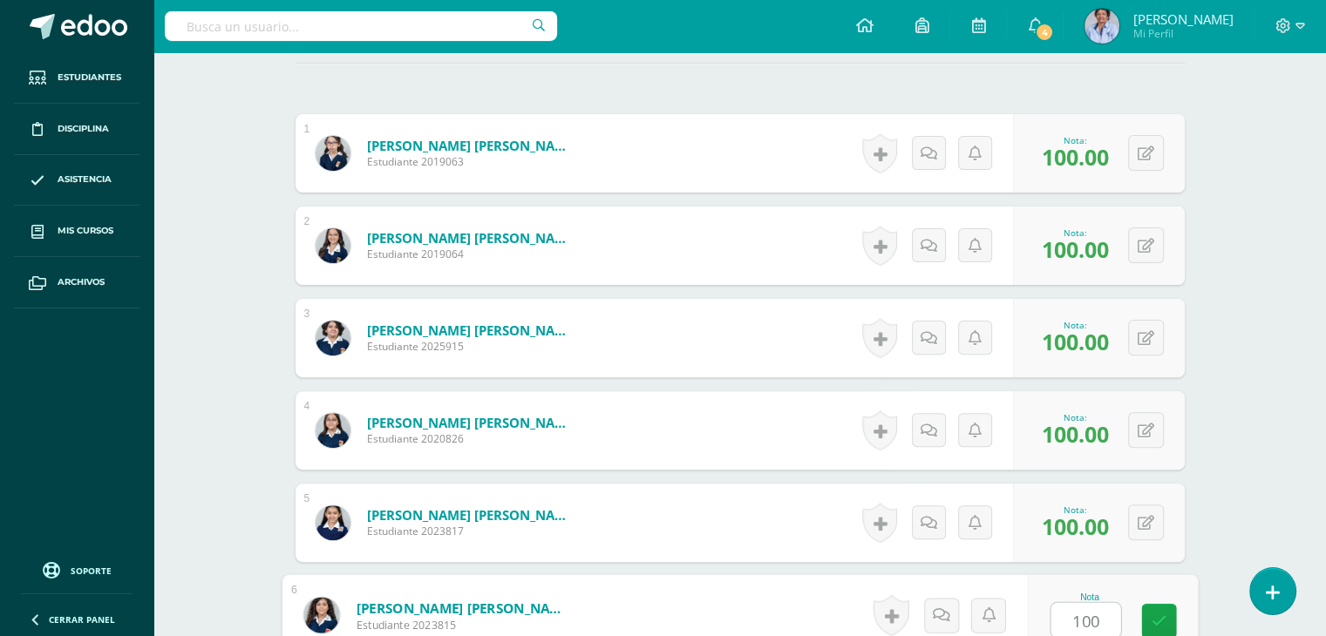
type input "100"
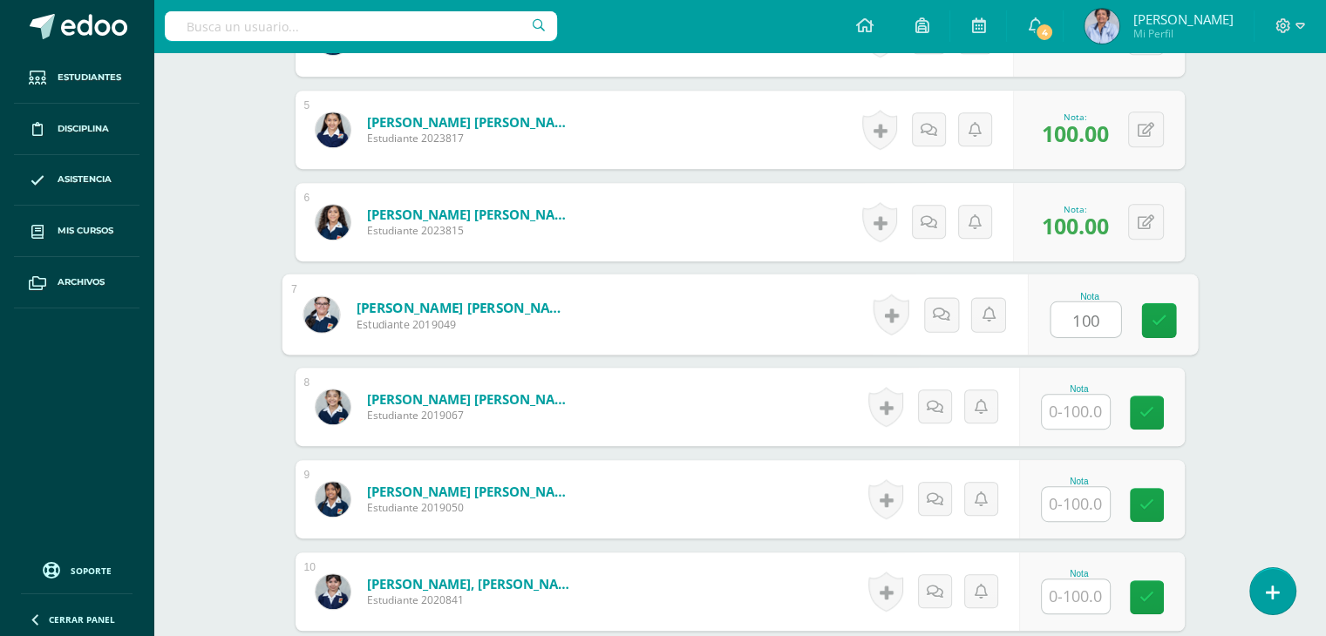
type input "100"
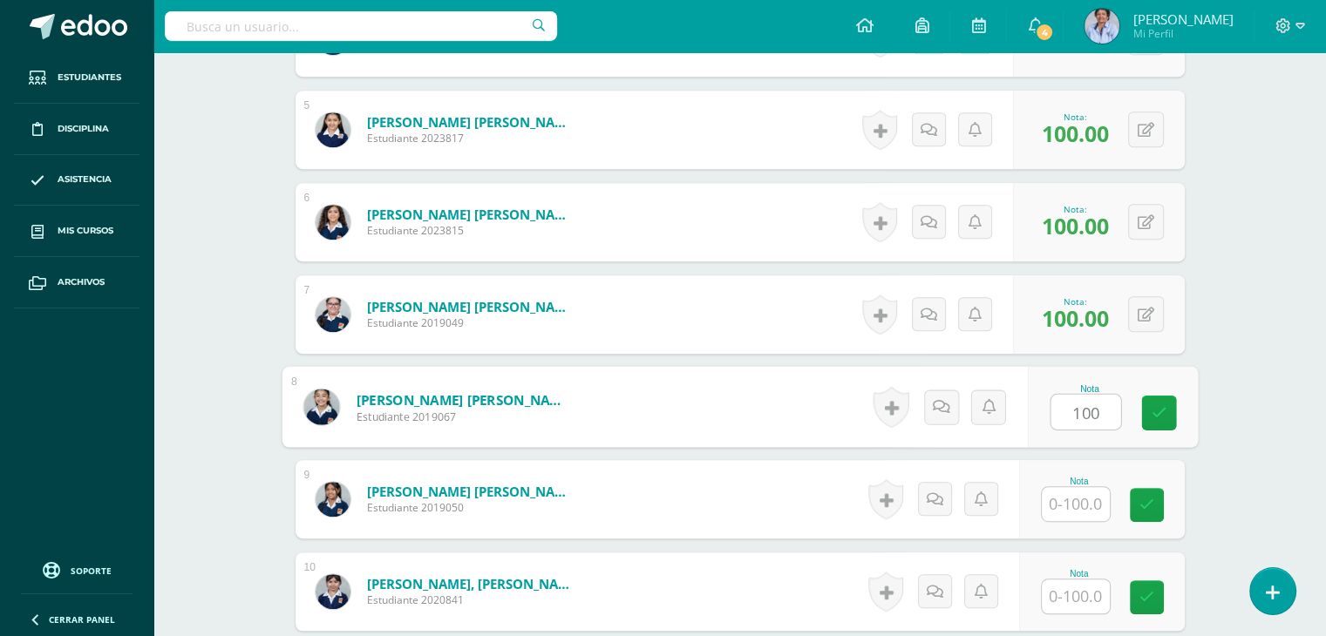
type input "100"
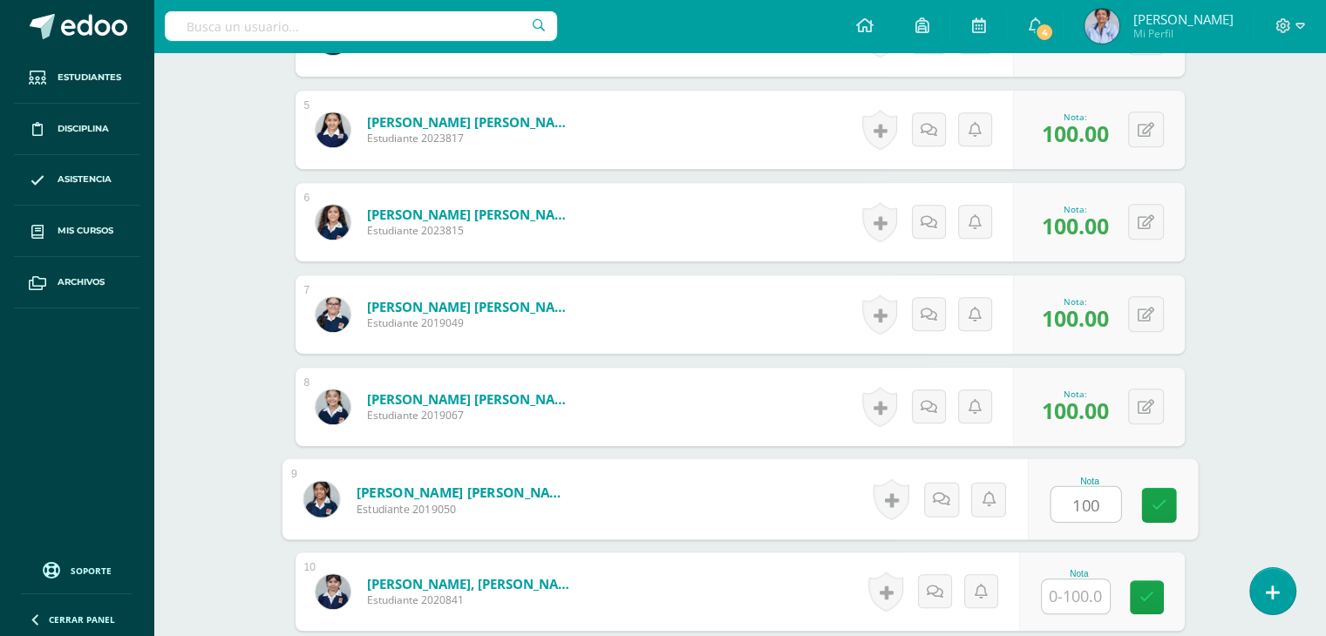
type input "100"
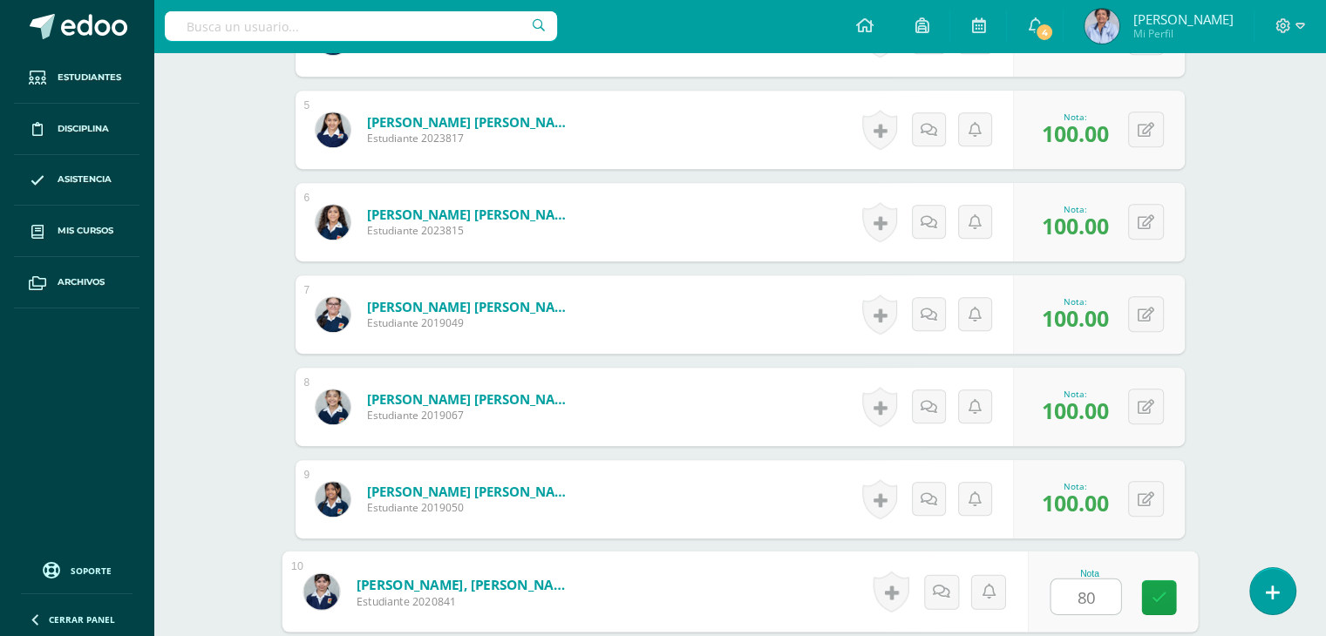
type input "80"
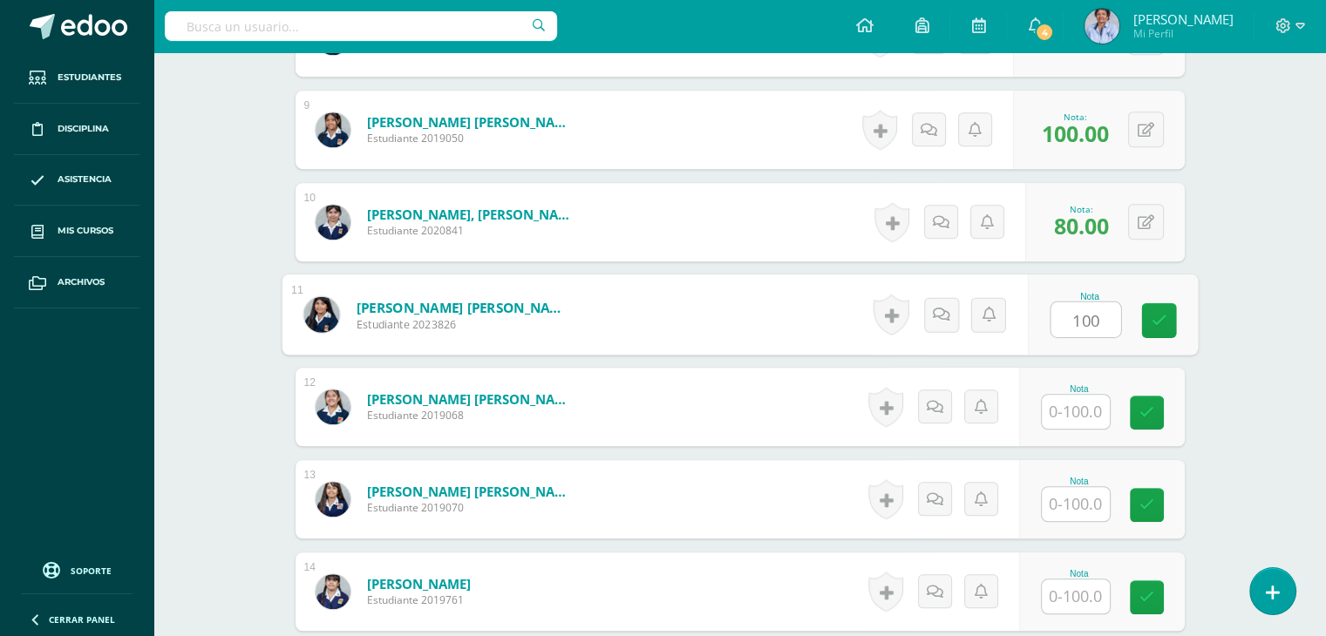
type input "100"
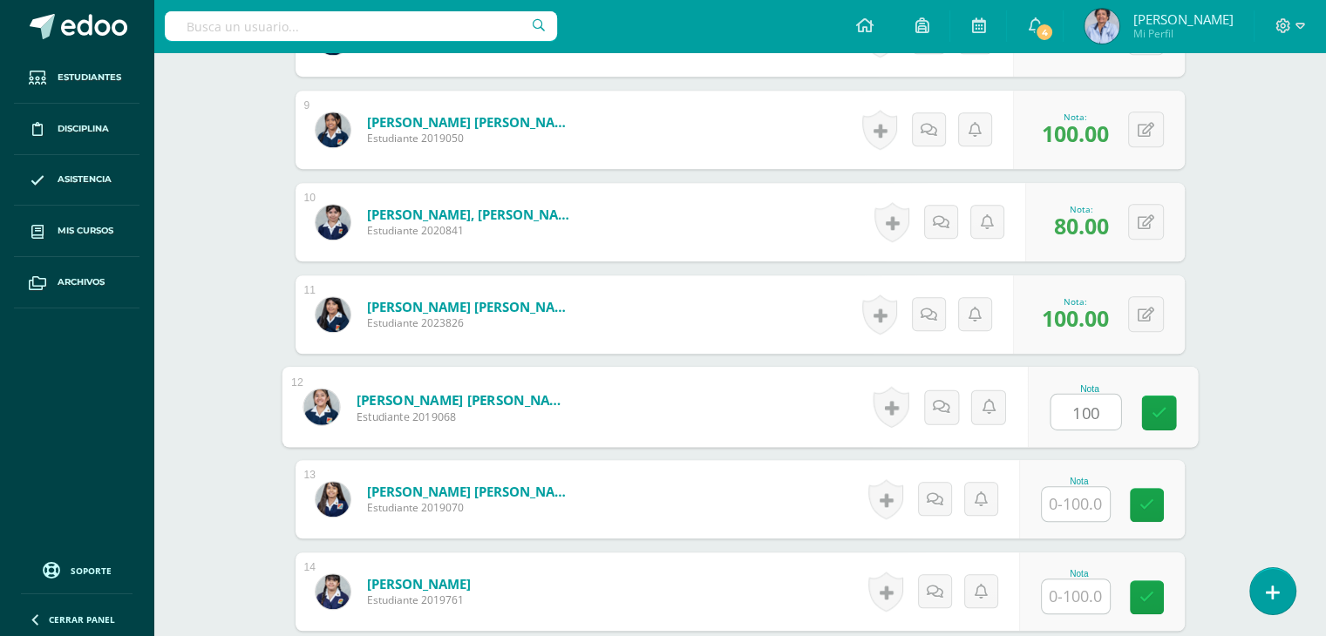
type input "100"
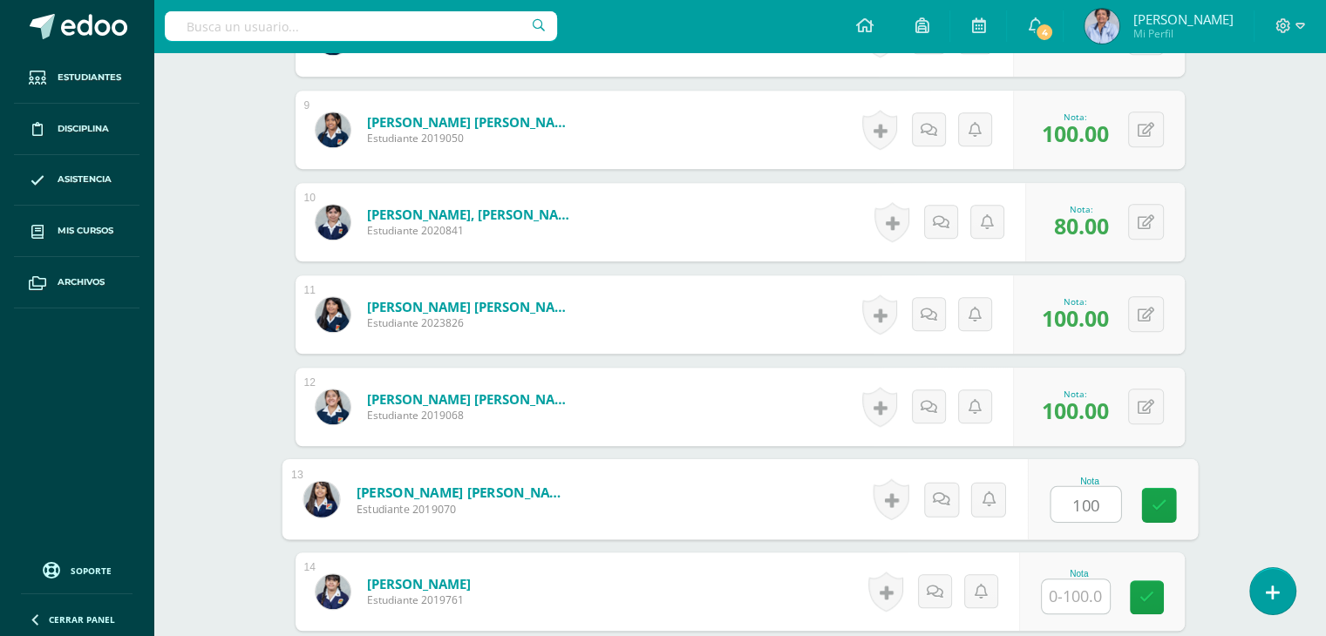
type input "100"
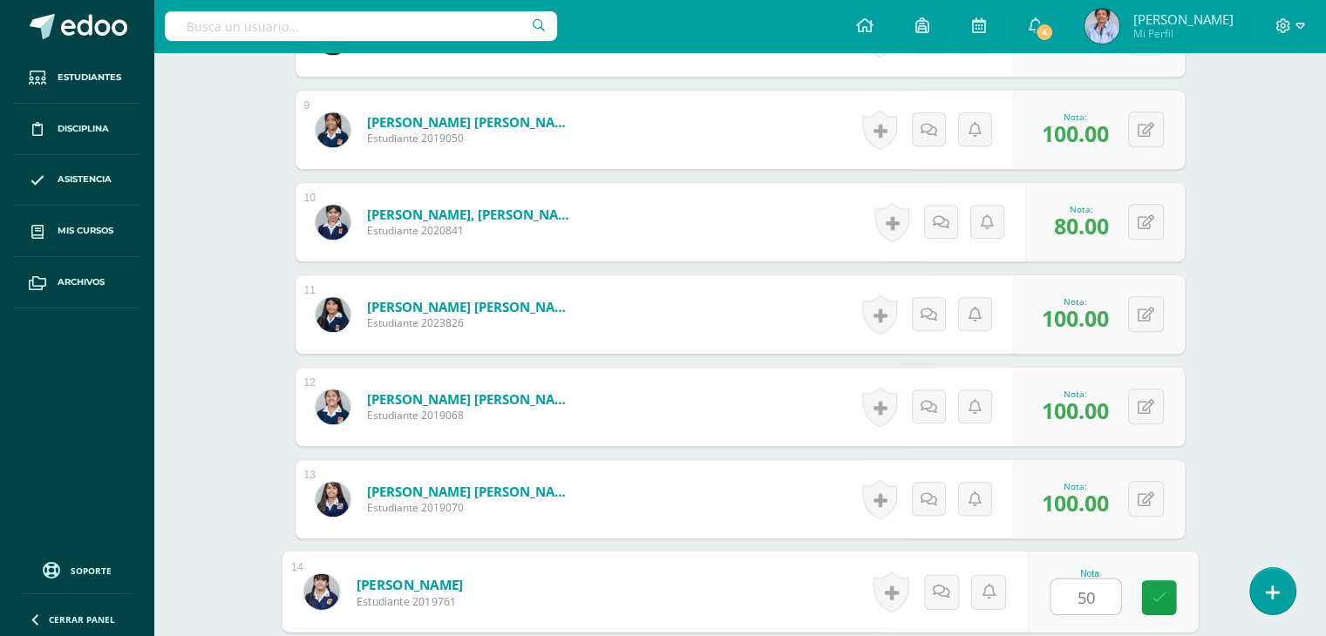
type input "50"
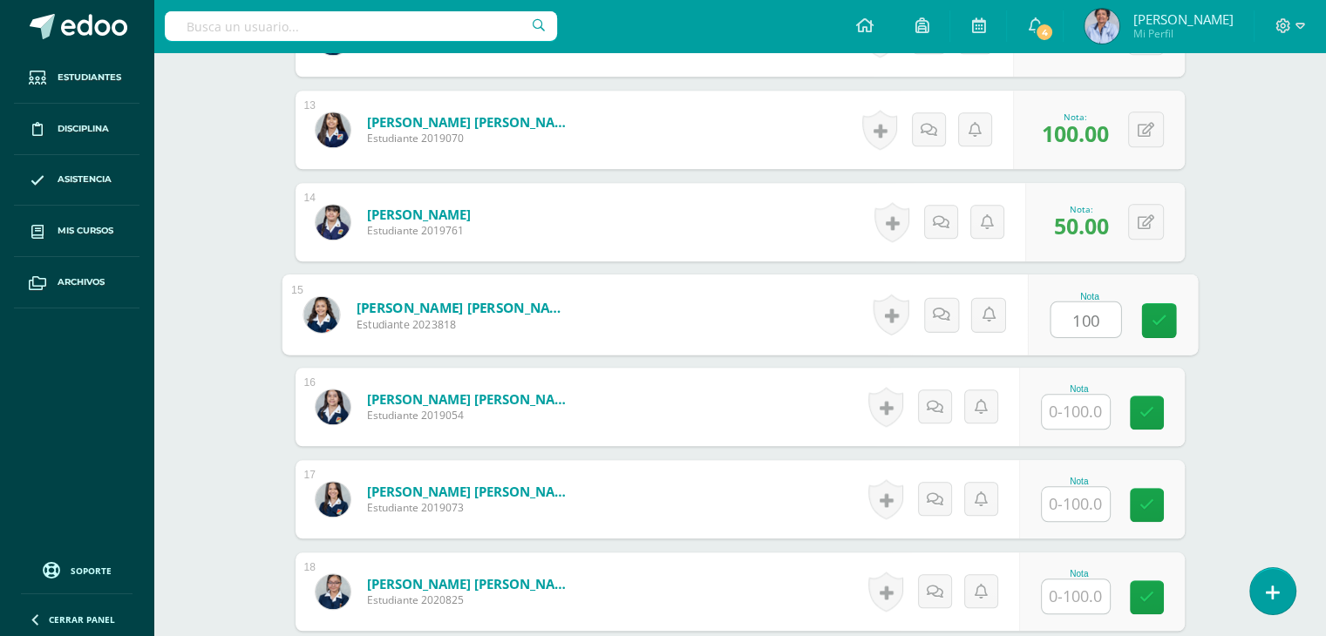
type input "100"
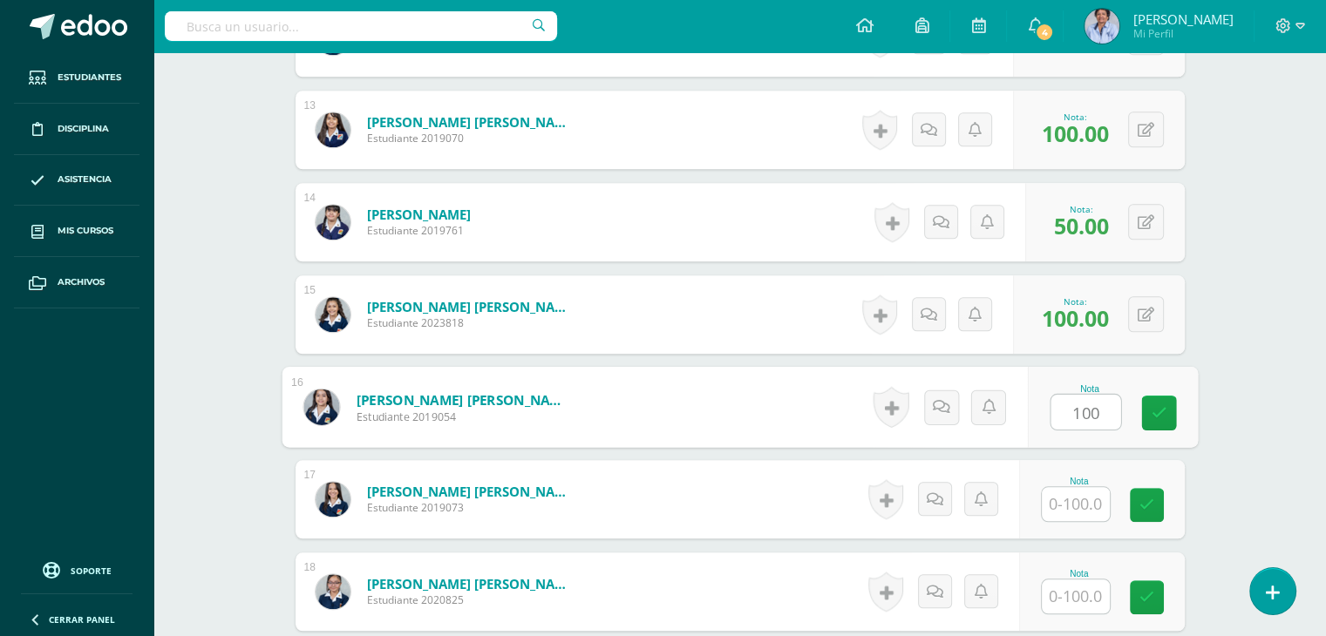
type input "100"
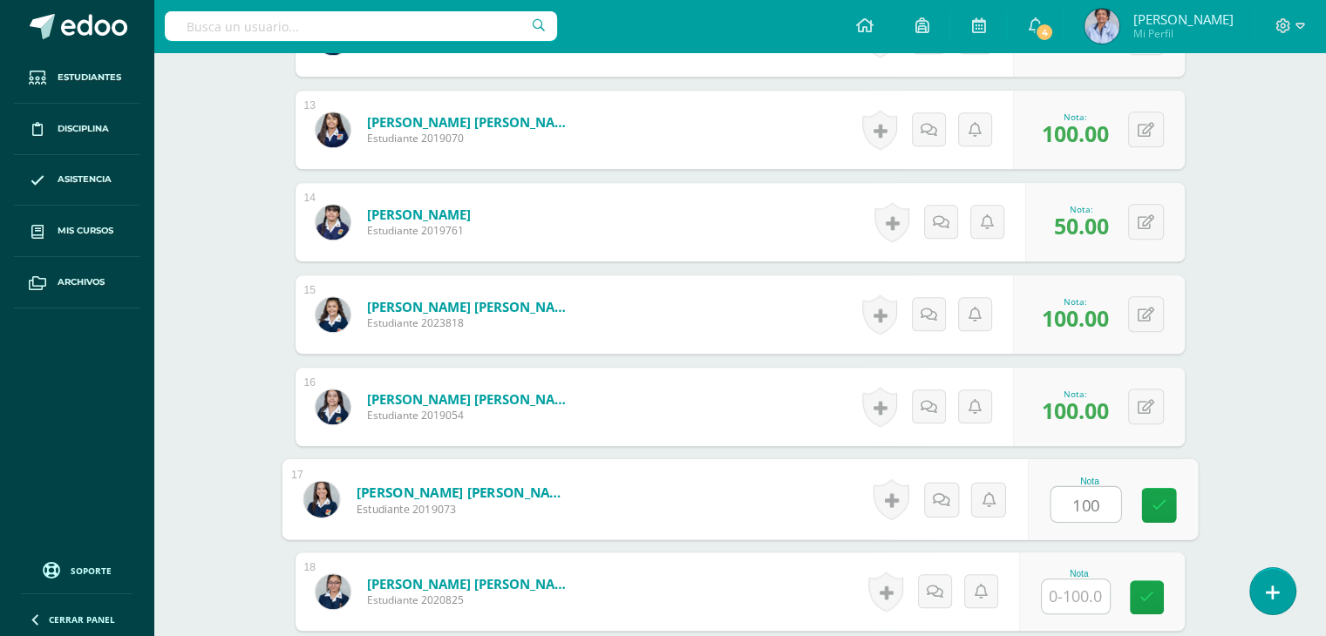
type input "100"
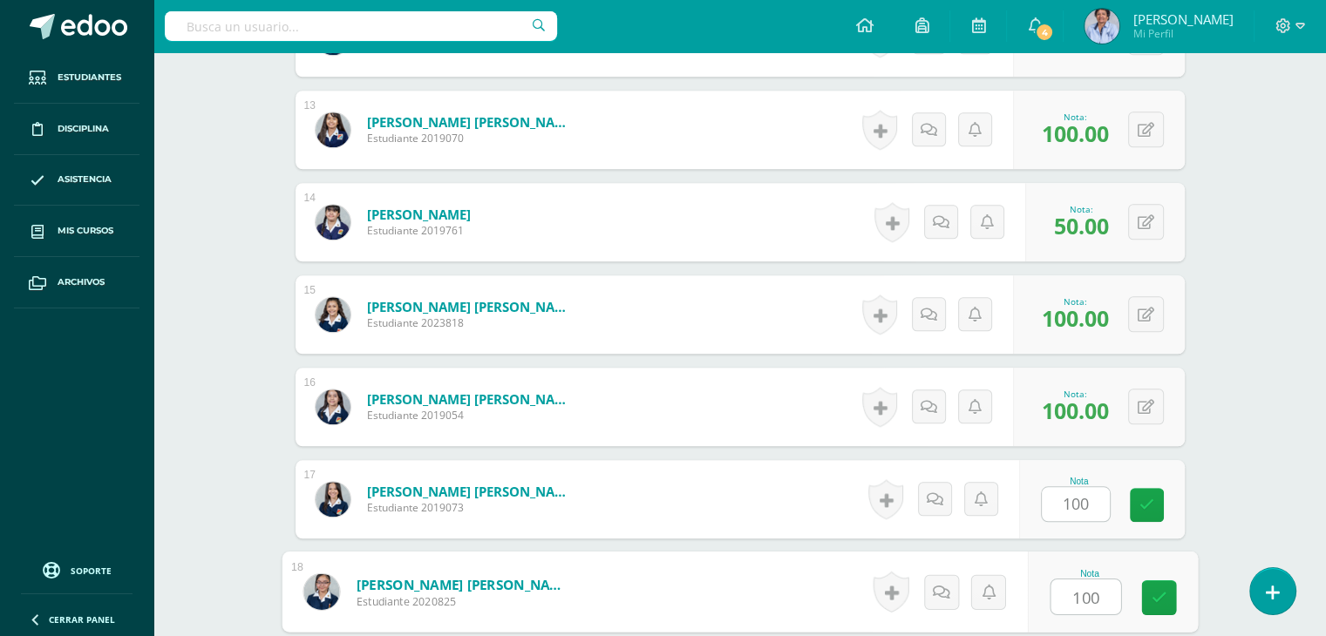
type input "100"
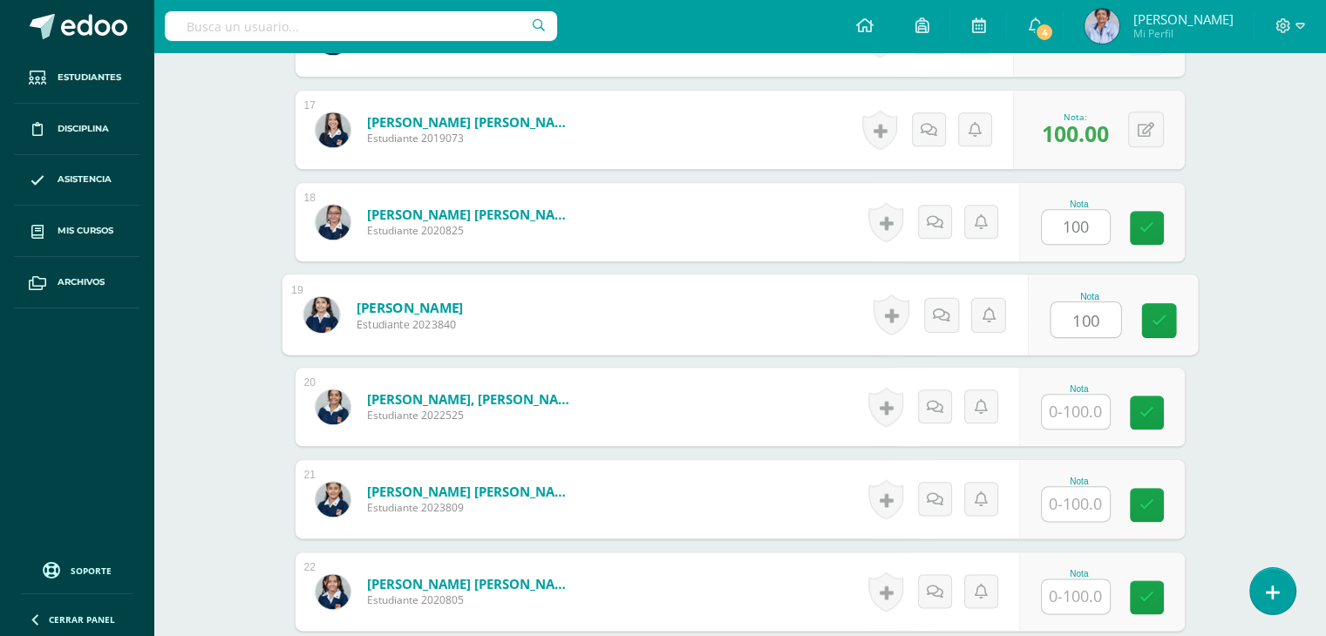
type input "100"
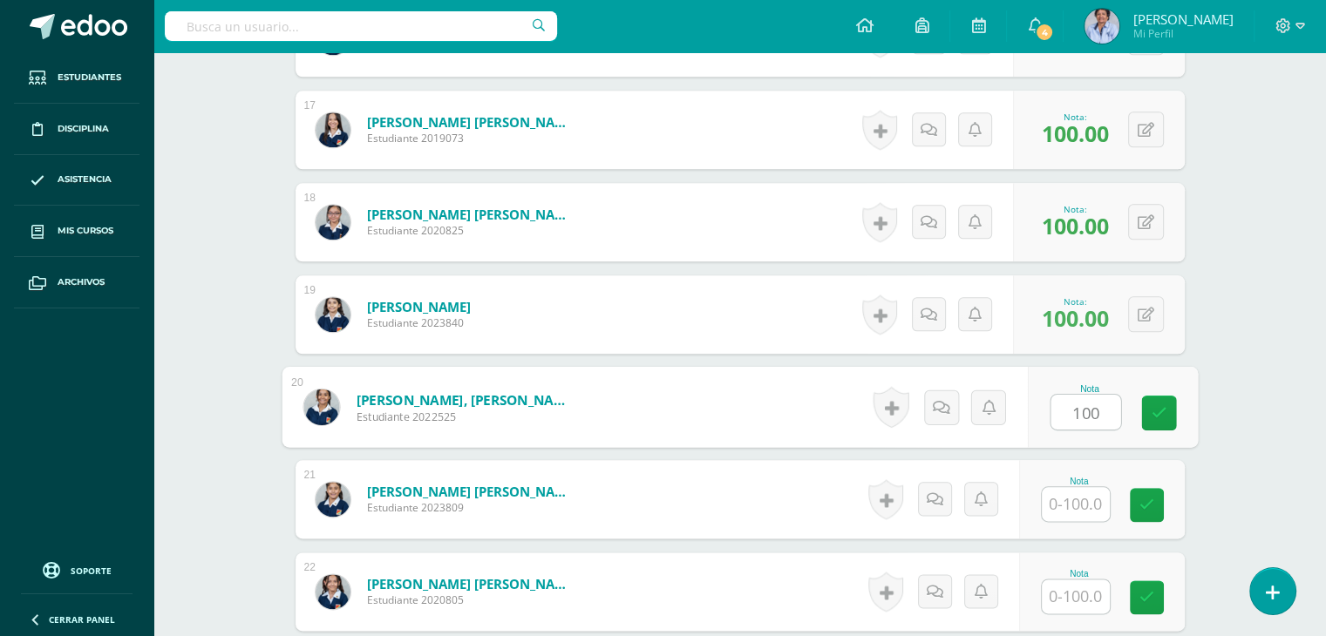
type input "100"
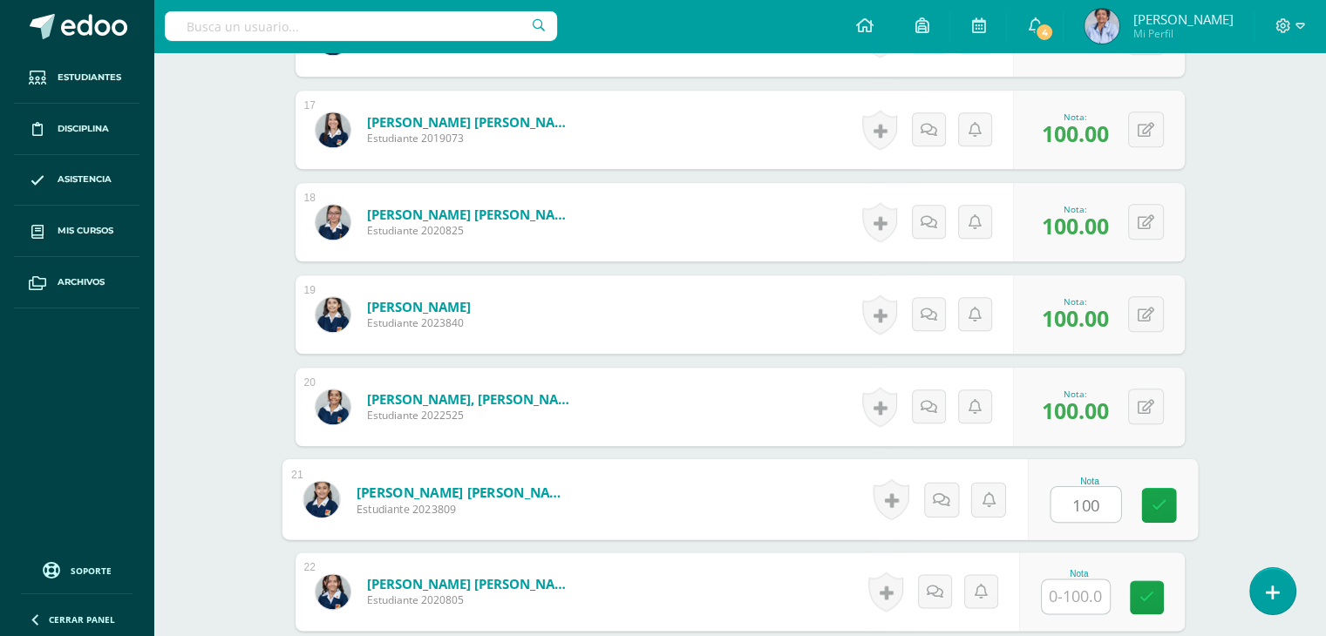
type input "100"
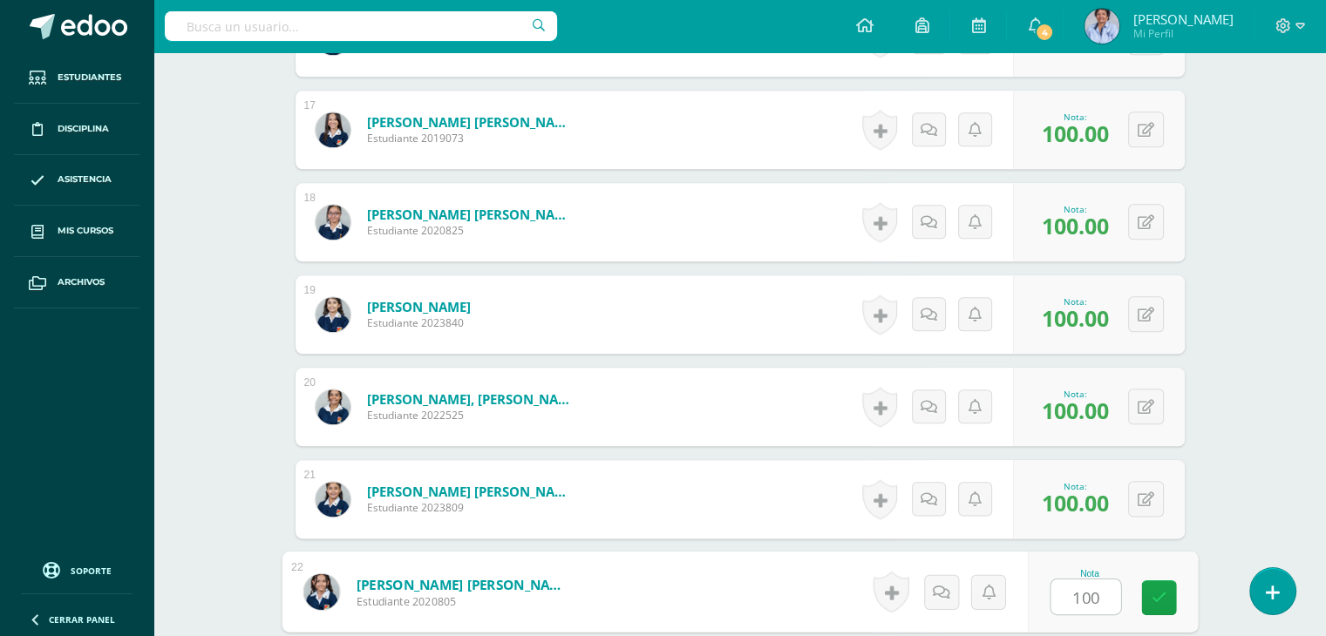
type input "100"
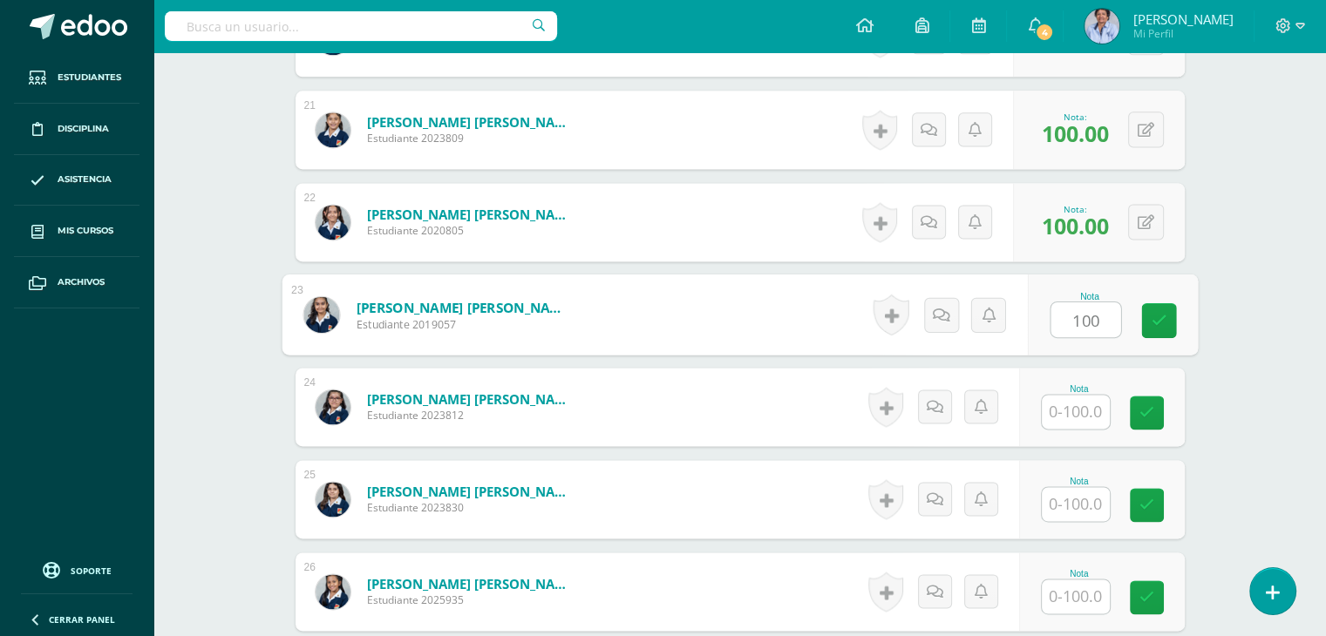
type input "100"
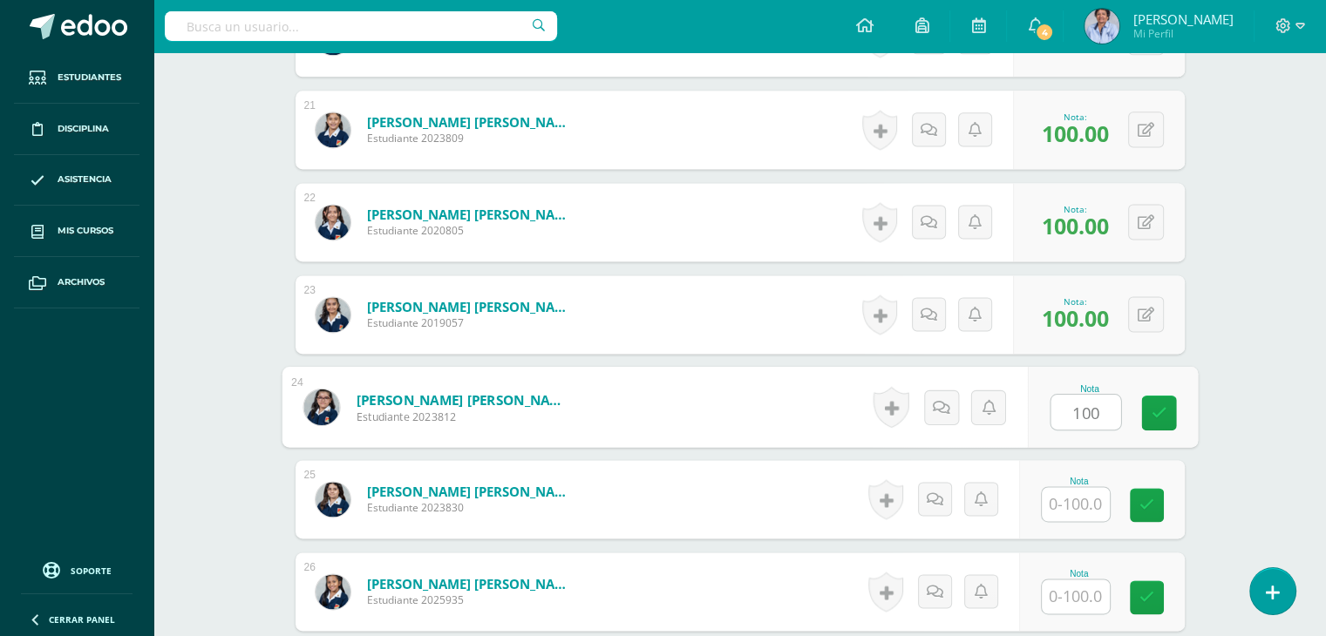
type input "100"
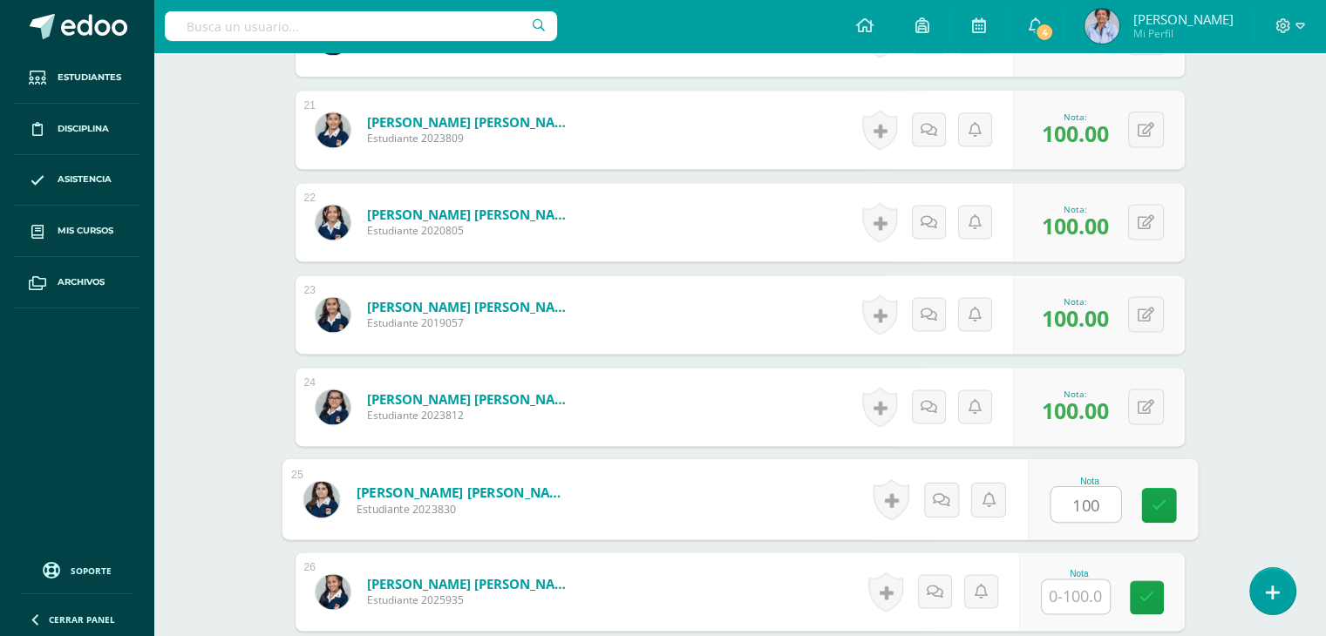
type input "100"
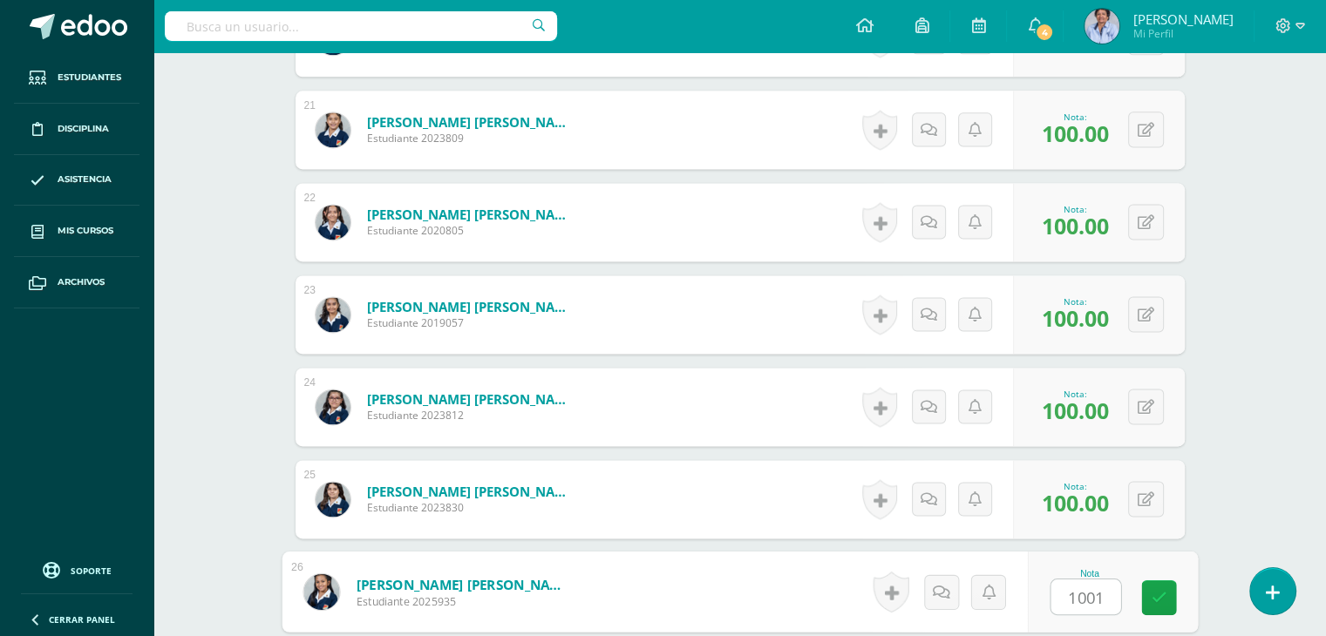
type input "10010"
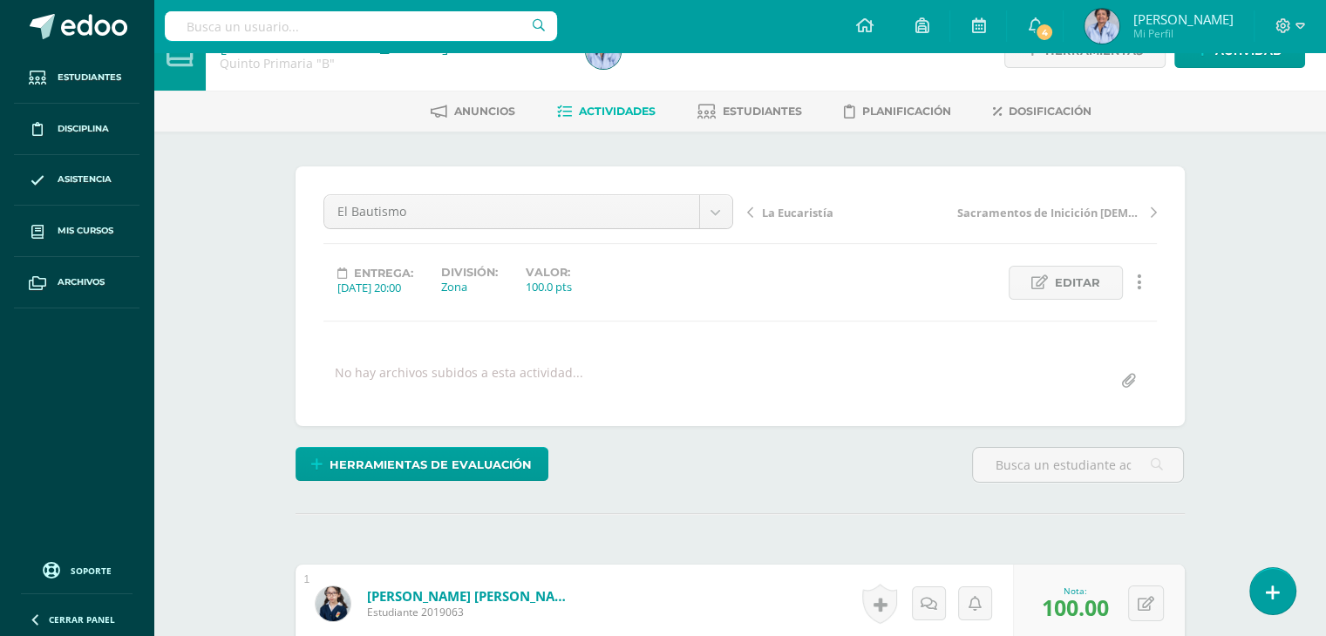
scroll to position [0, 0]
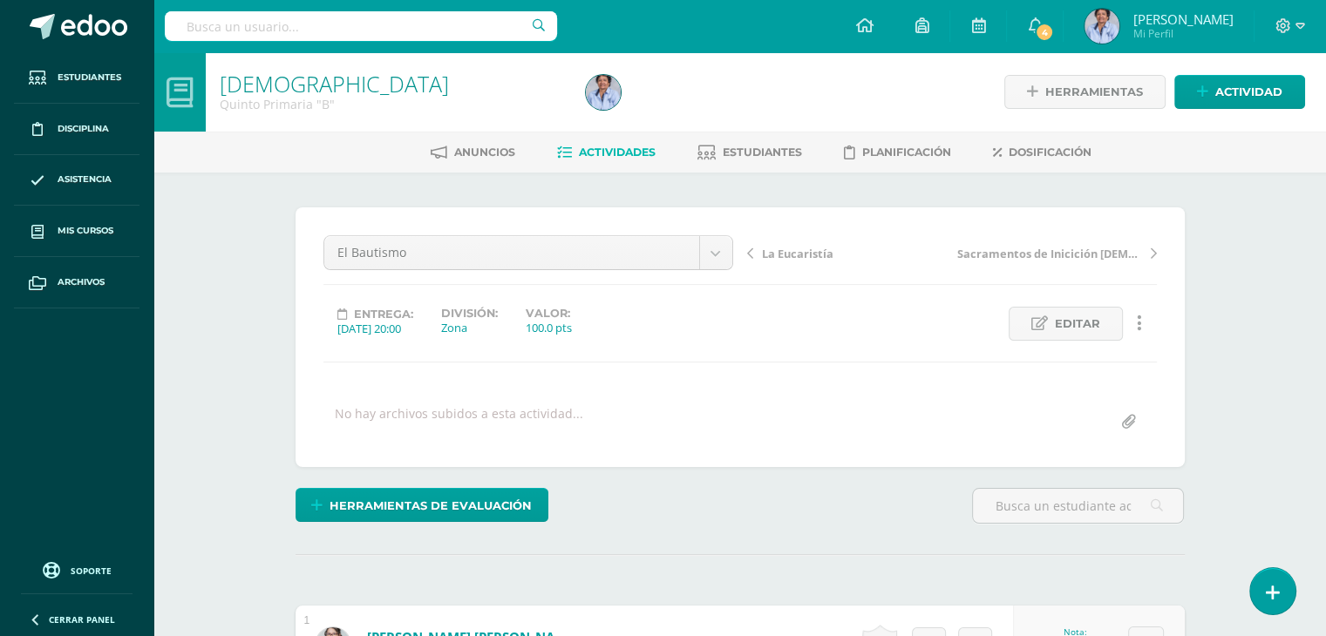
click at [785, 248] on span "La Eucaristía" at bounding box center [797, 254] width 71 height 16
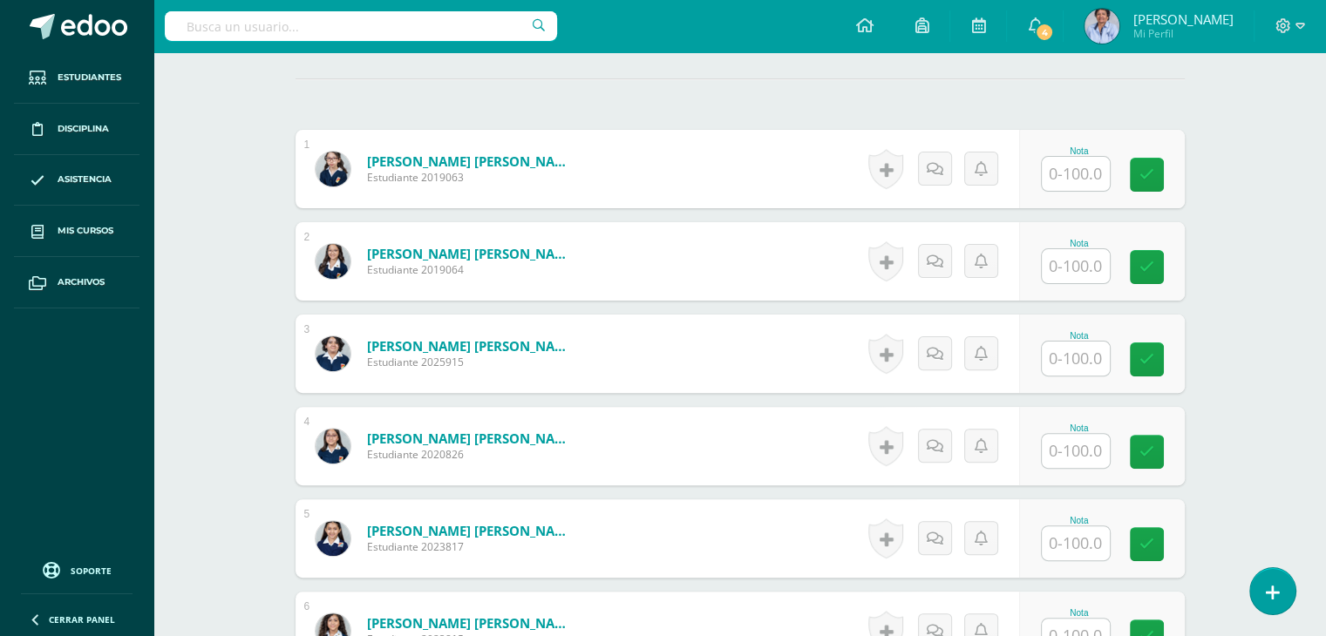
scroll to position [499, 0]
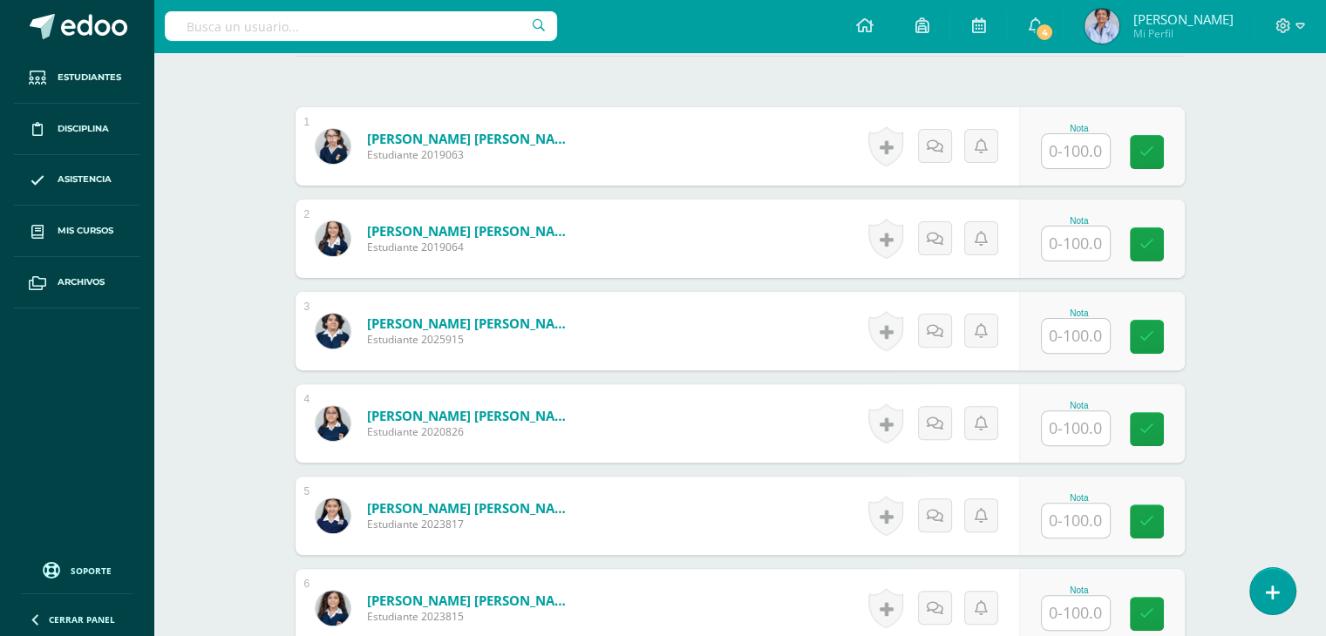
click at [1074, 148] on input "text" at bounding box center [1076, 151] width 68 height 34
type input "100"
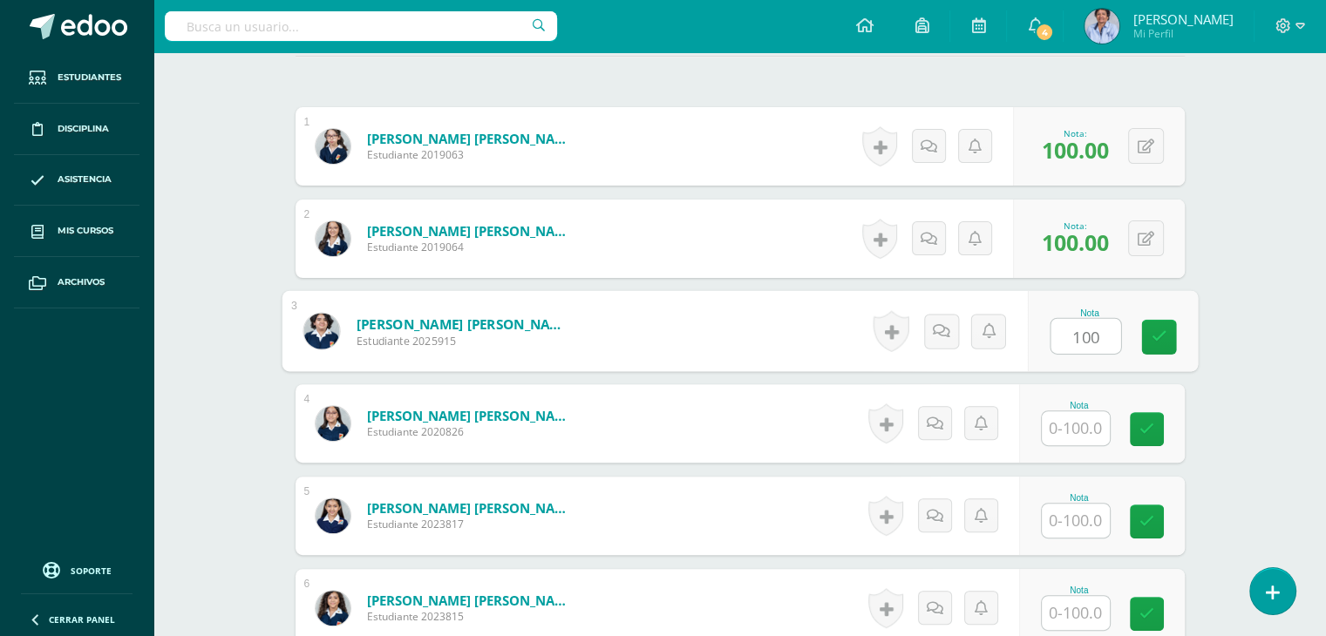
scroll to position [499, 0]
type input "100"
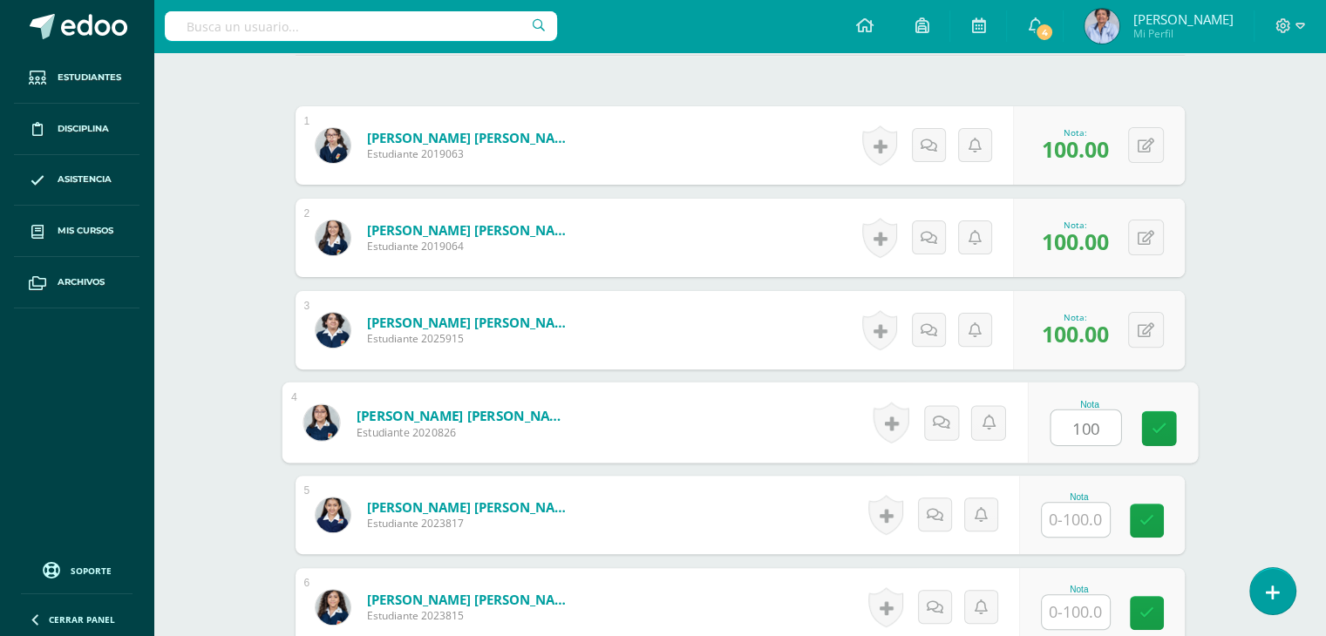
type input "100"
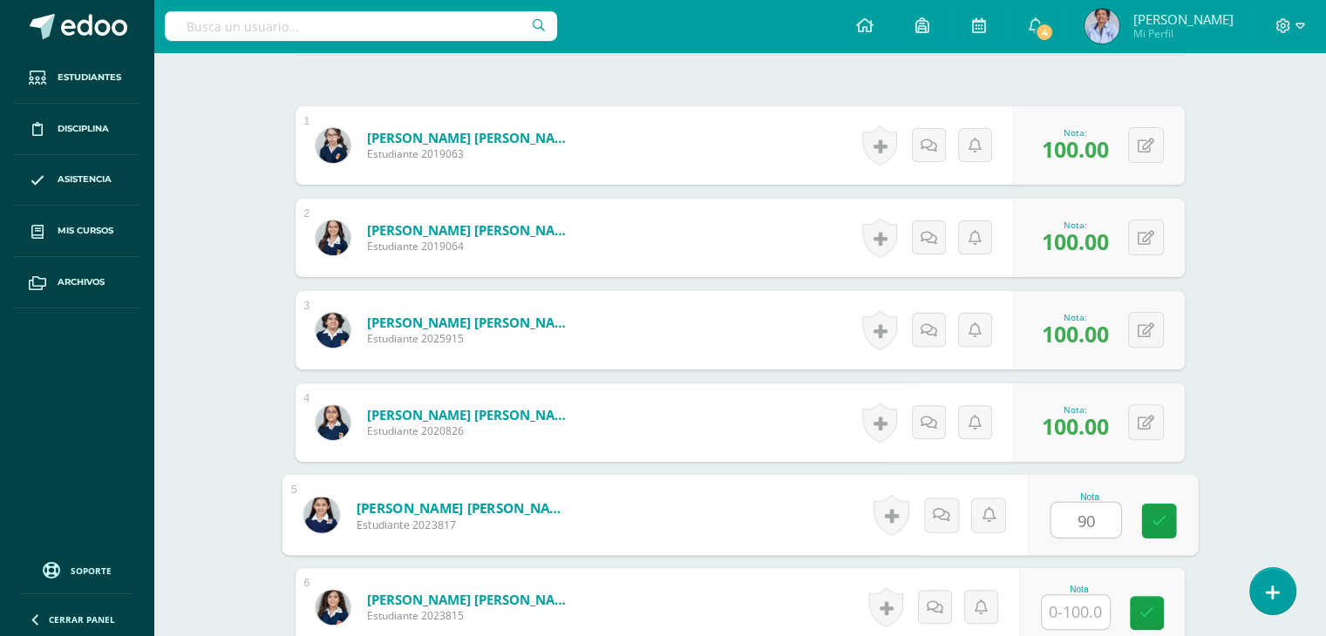
type input "90"
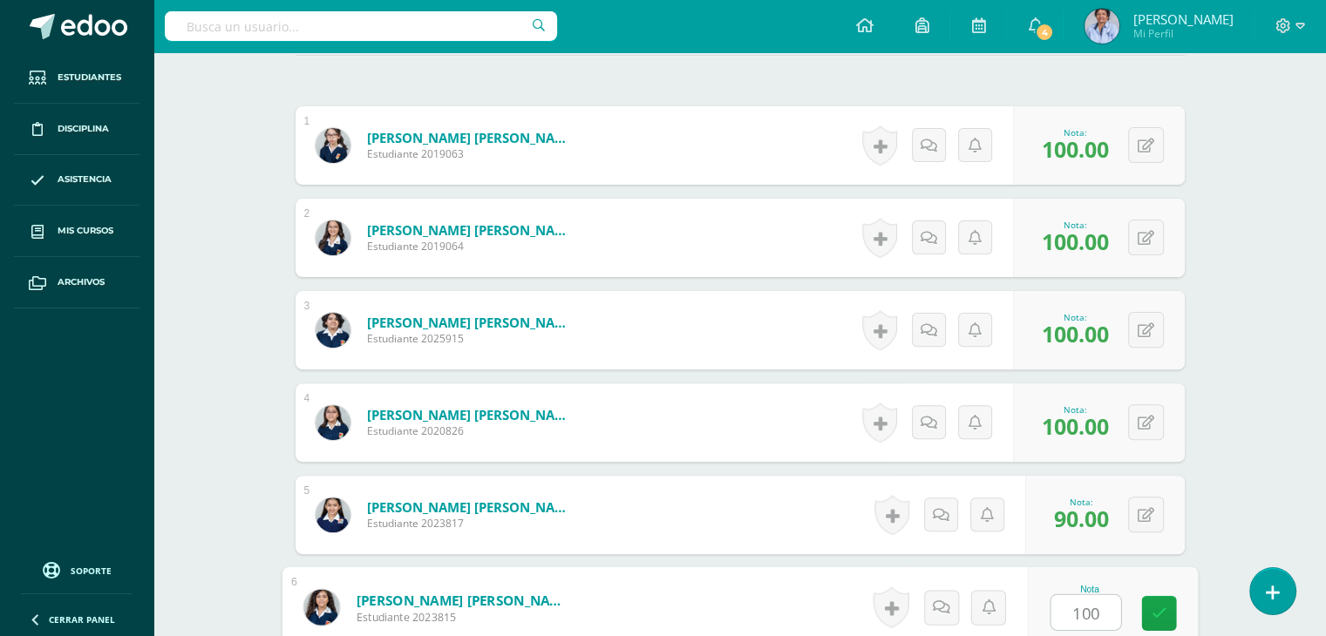
type input "100"
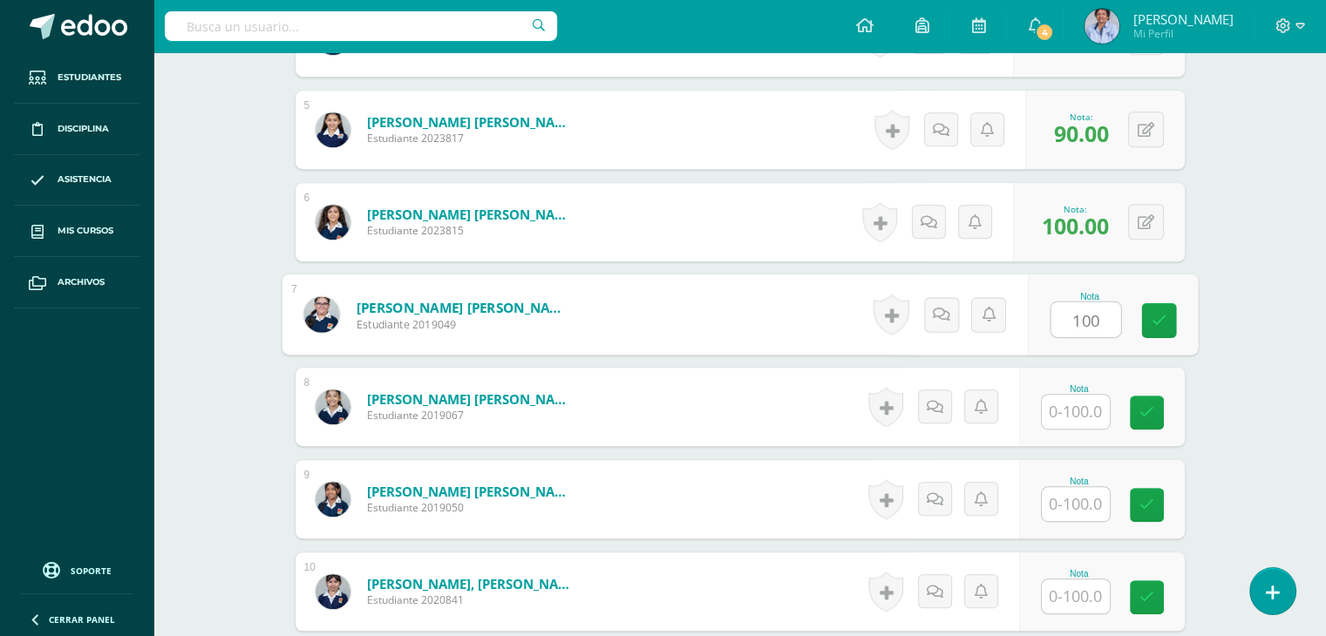
type input "100"
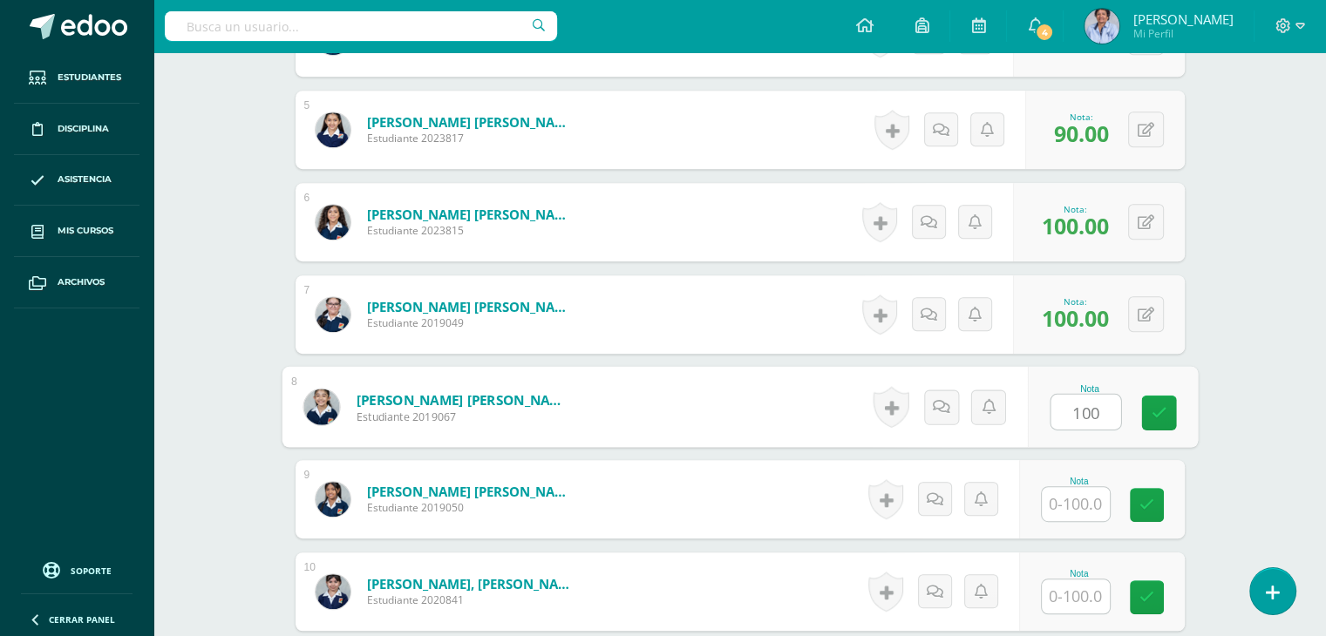
type input "100"
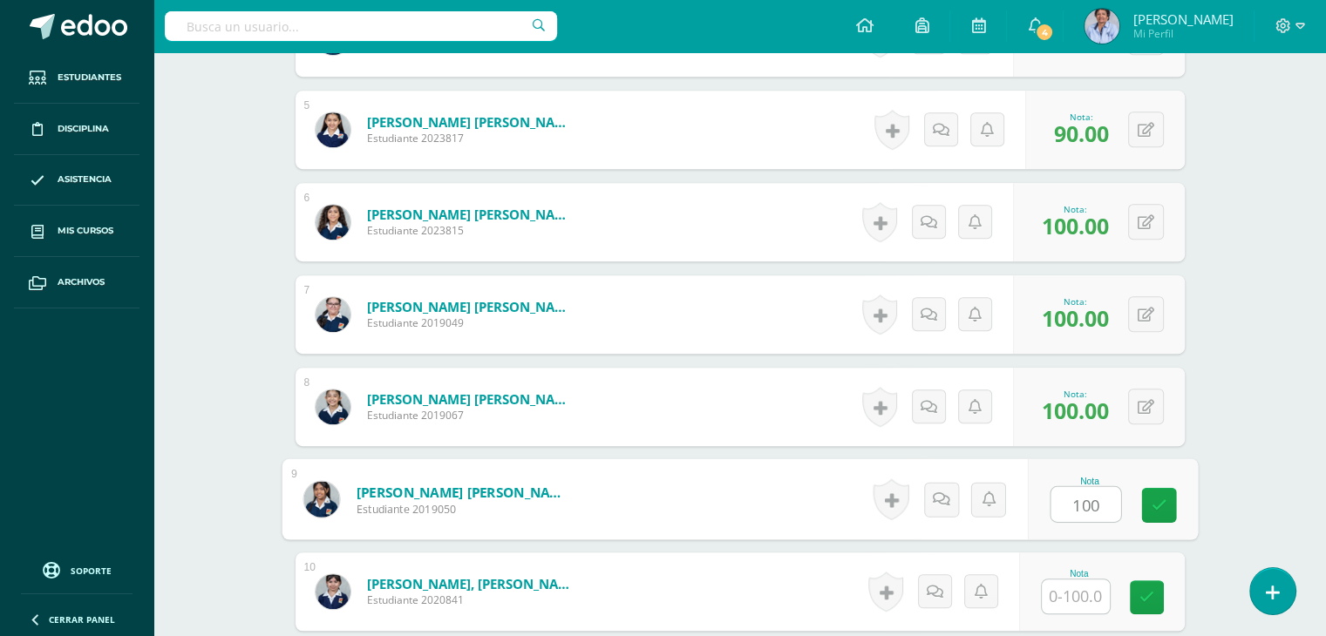
type input "100"
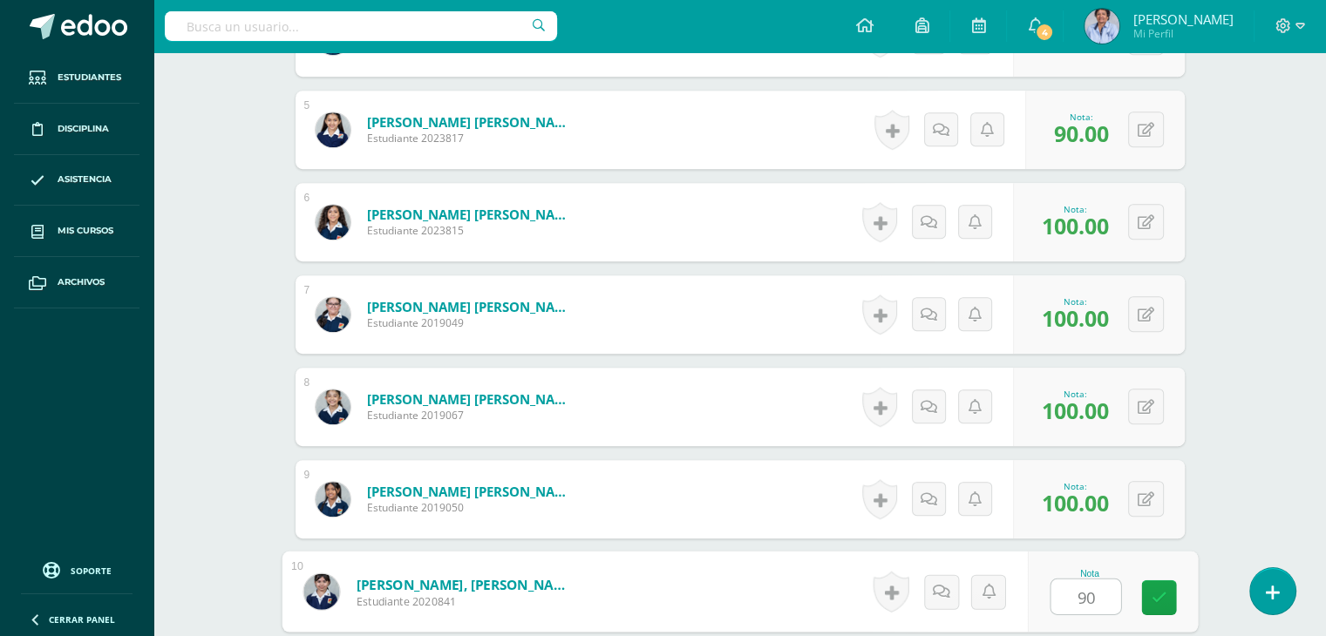
type input "90"
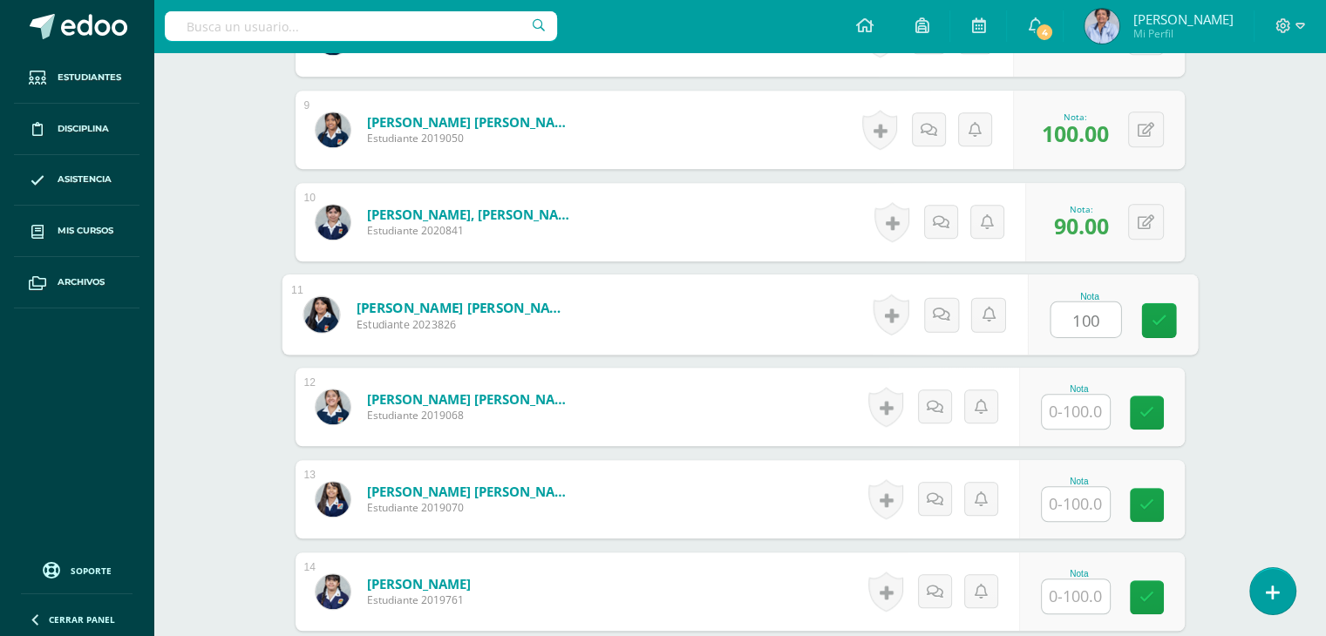
type input "100"
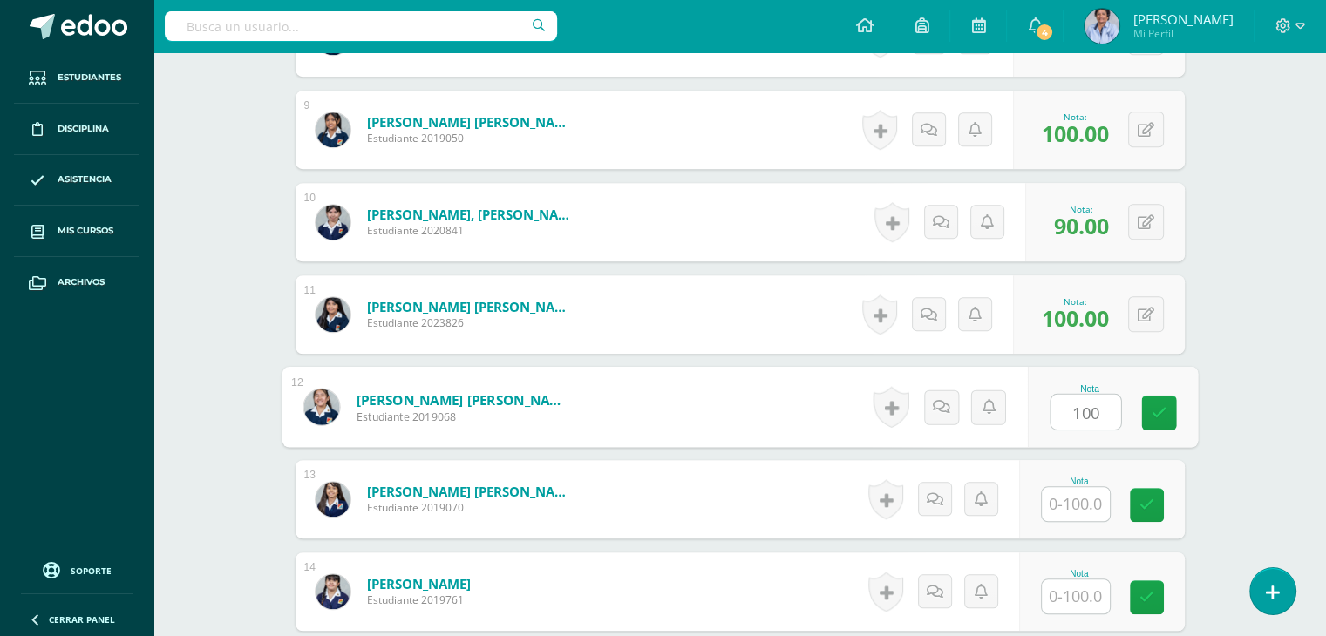
type input "100"
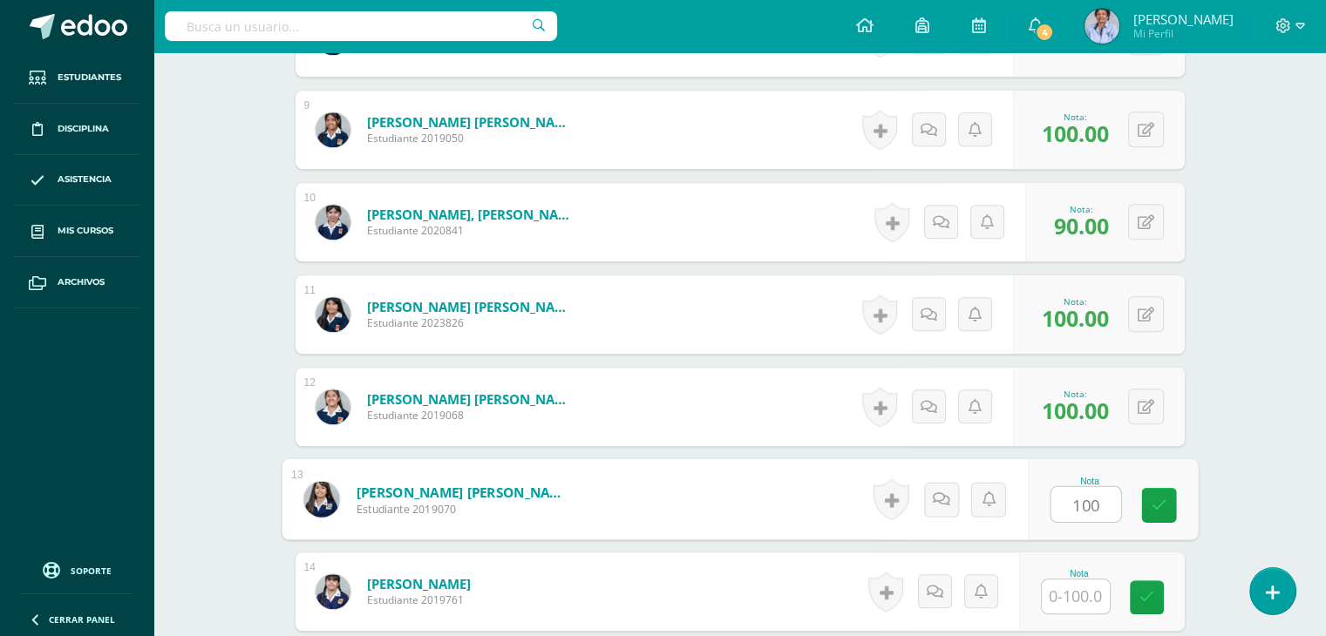
type input "100"
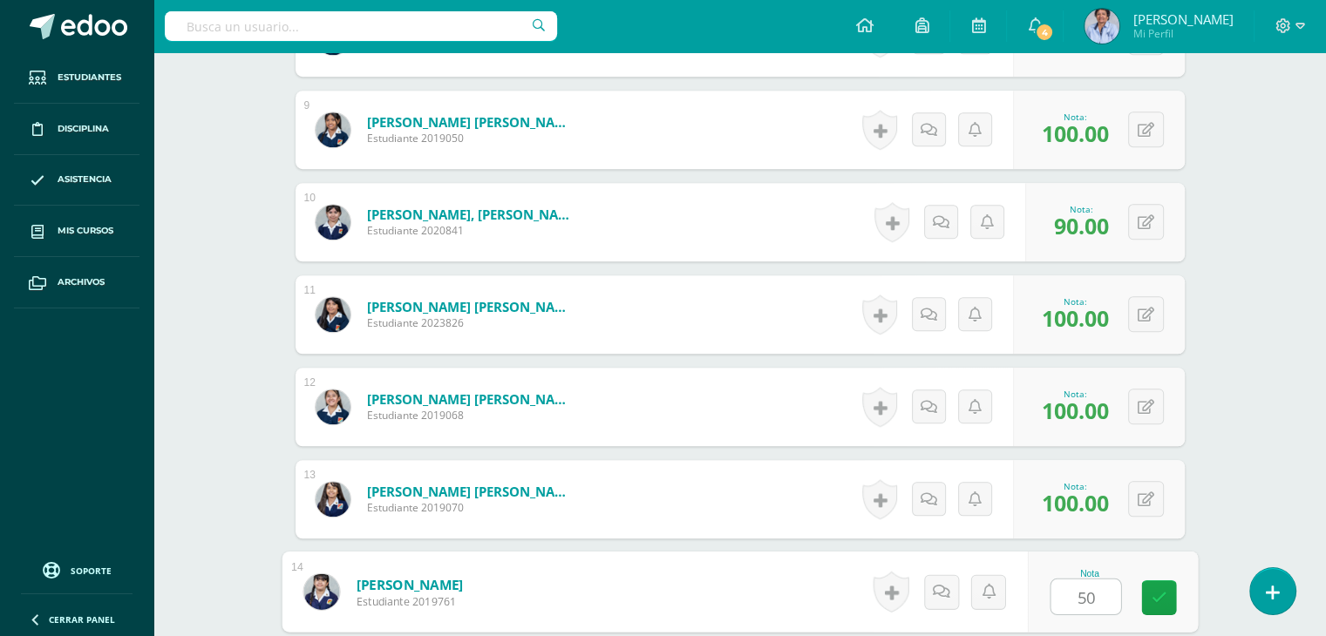
type input "50"
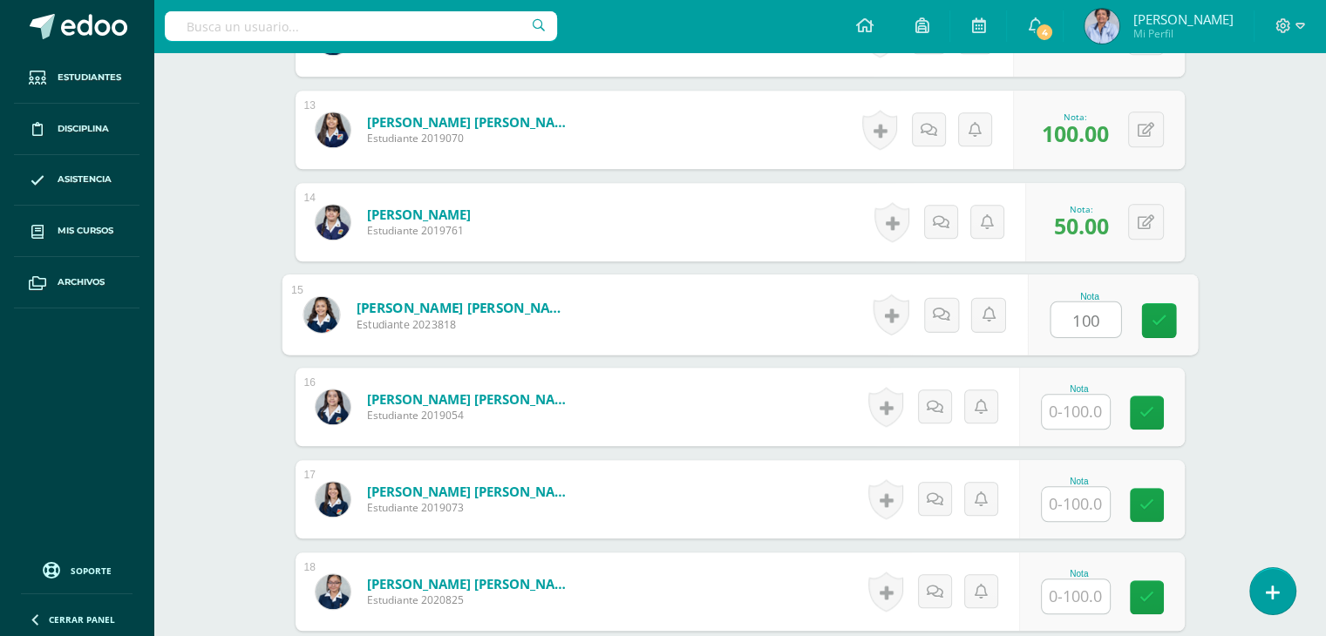
type input "100"
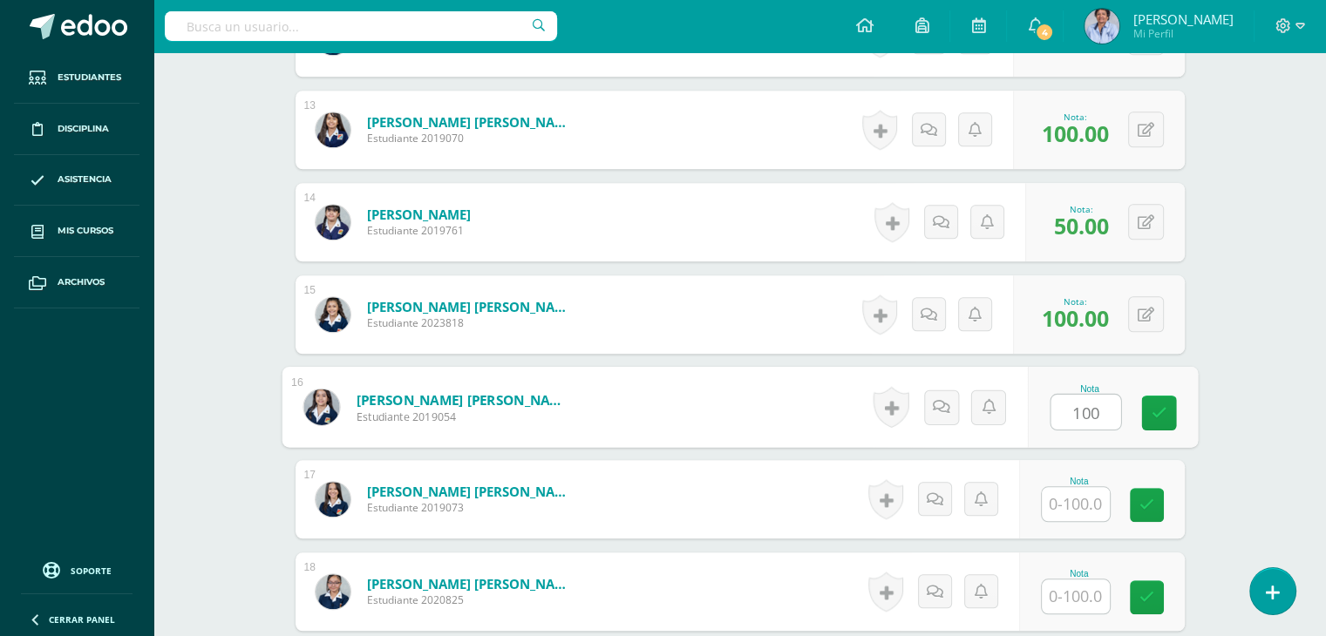
type input "100"
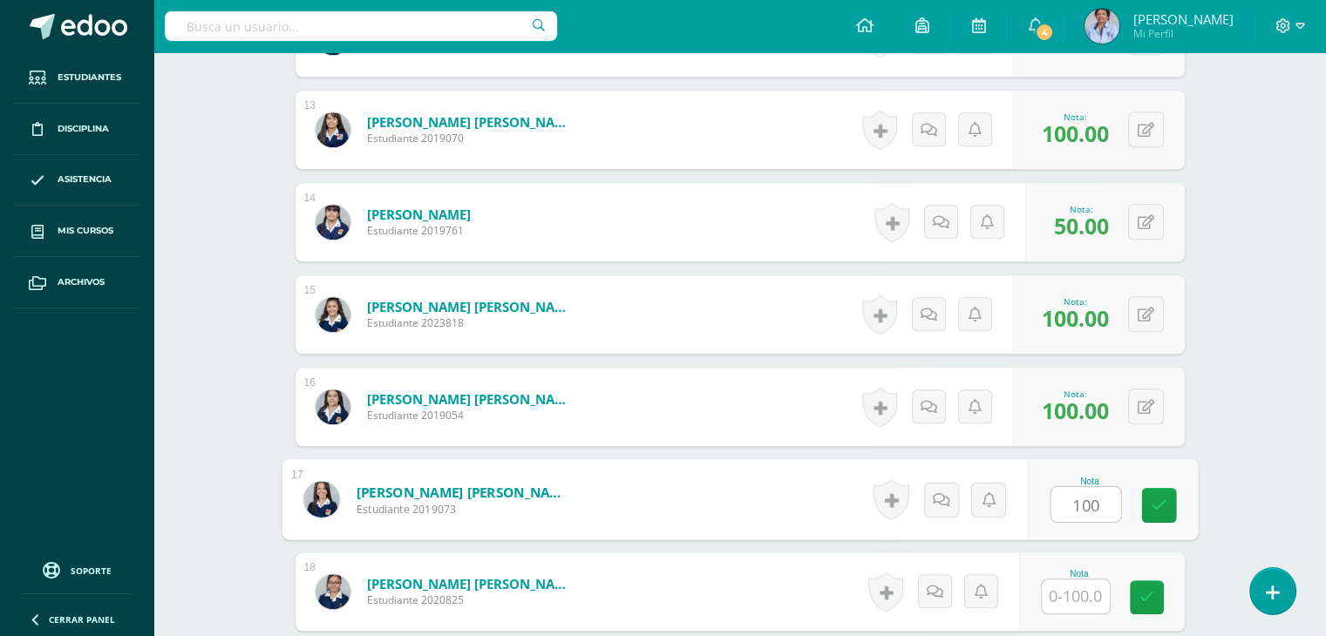
type input "100"
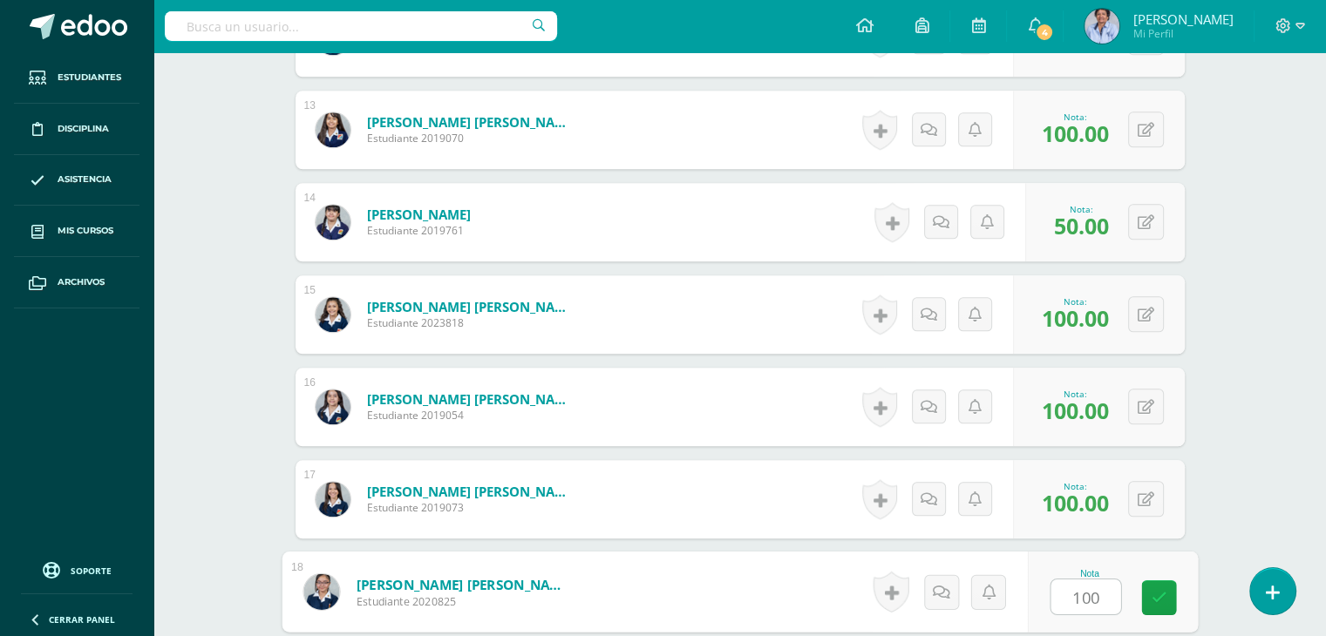
type input "100"
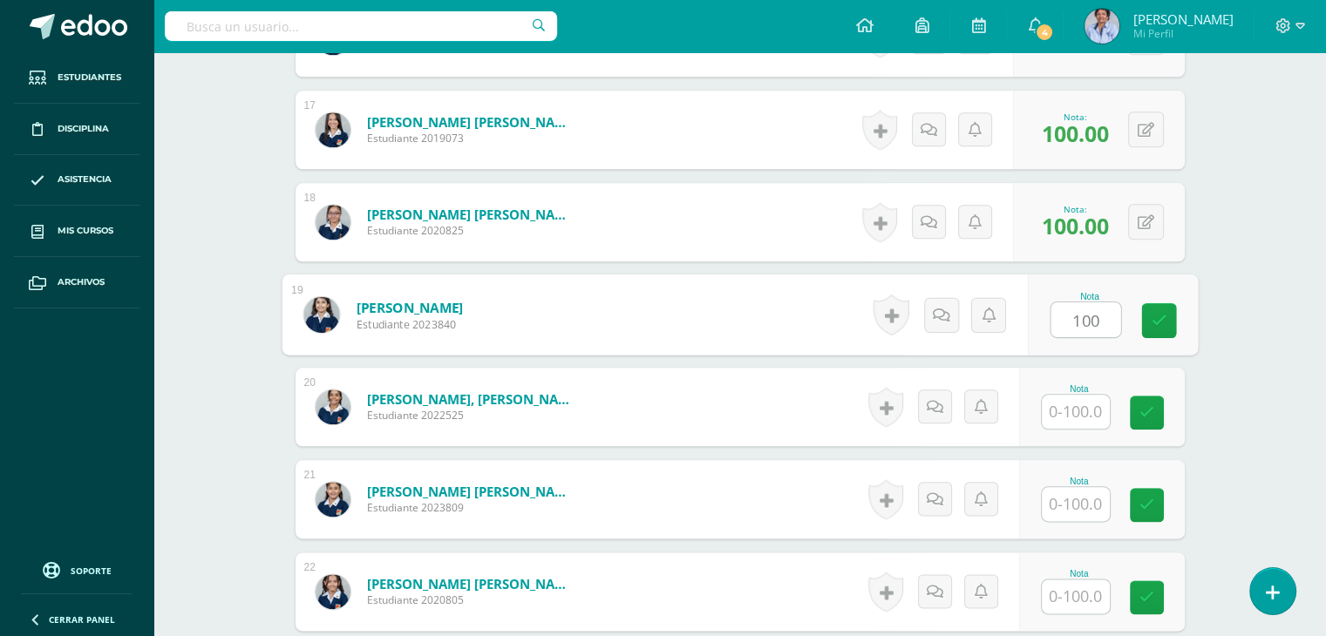
type input "100"
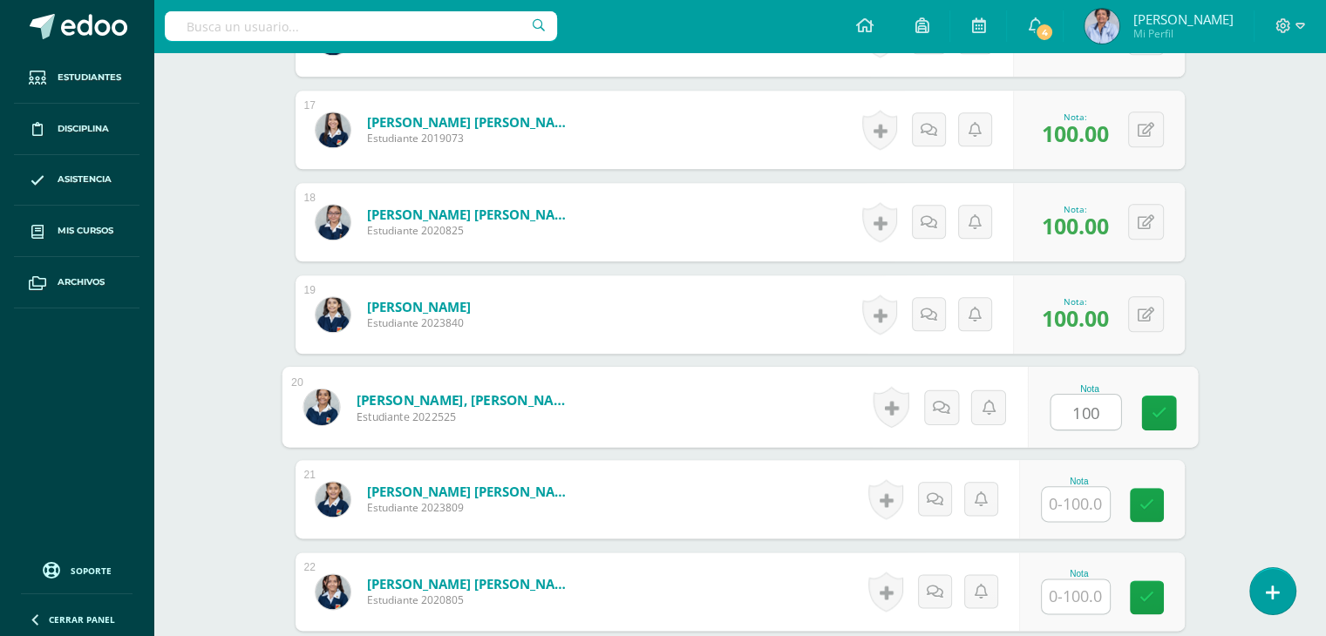
type input "100"
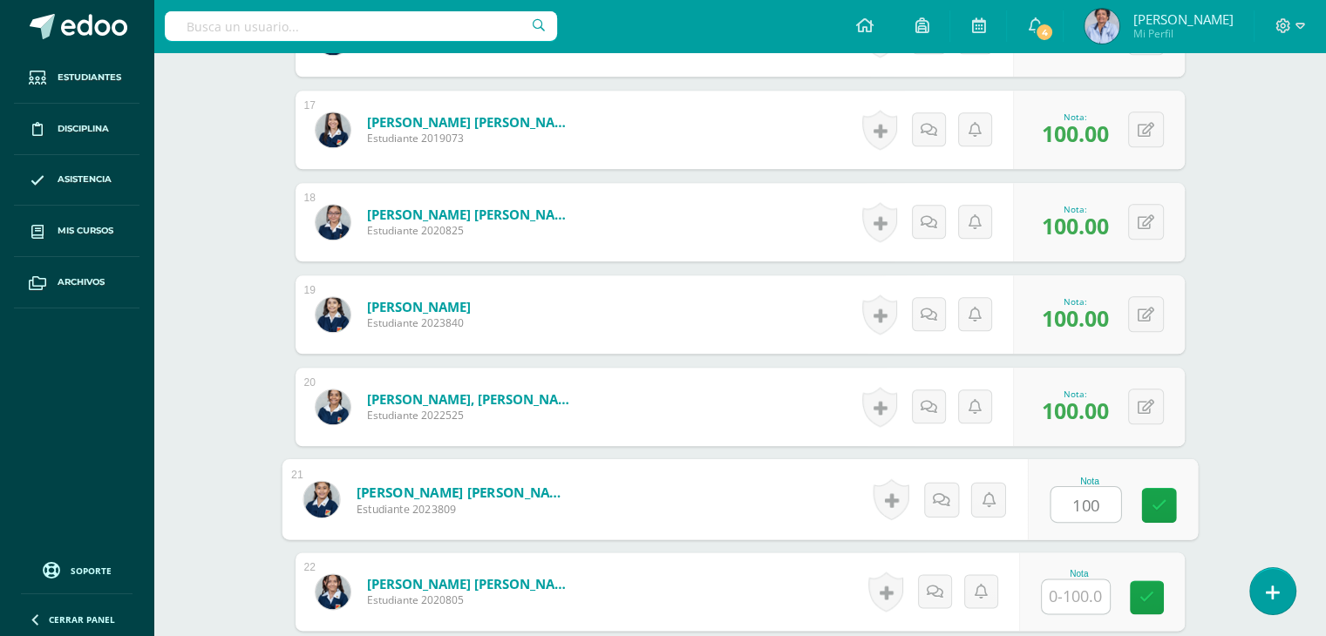
type input "100"
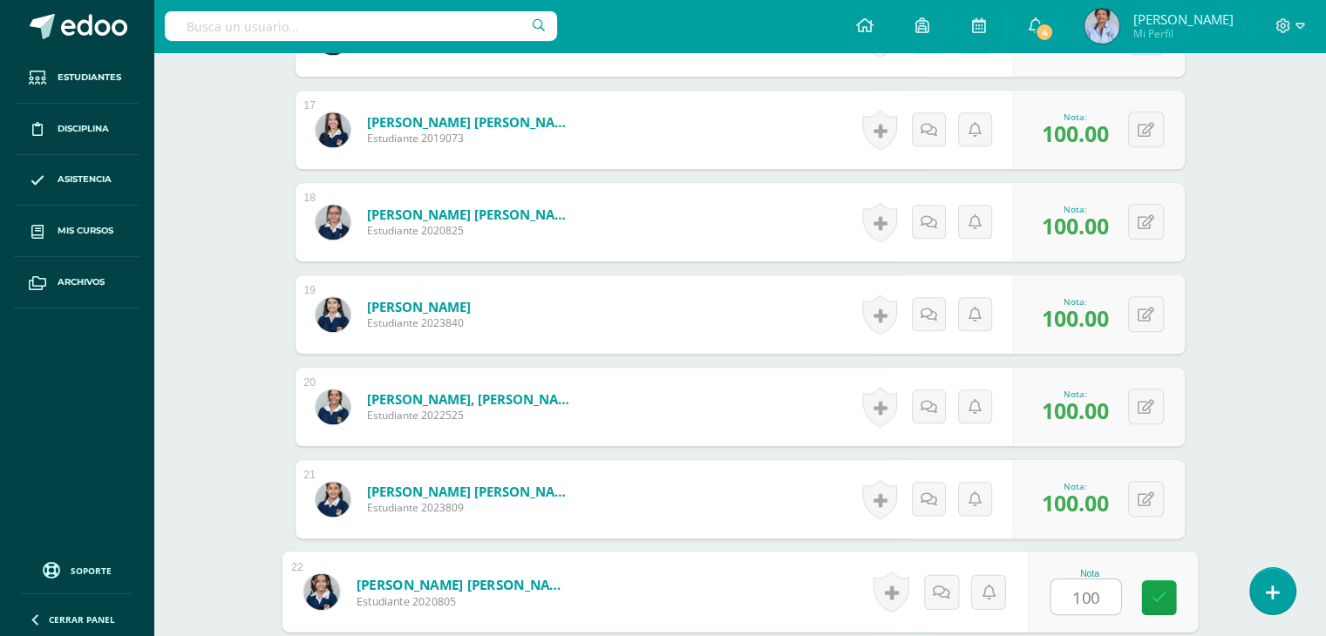
type input "100"
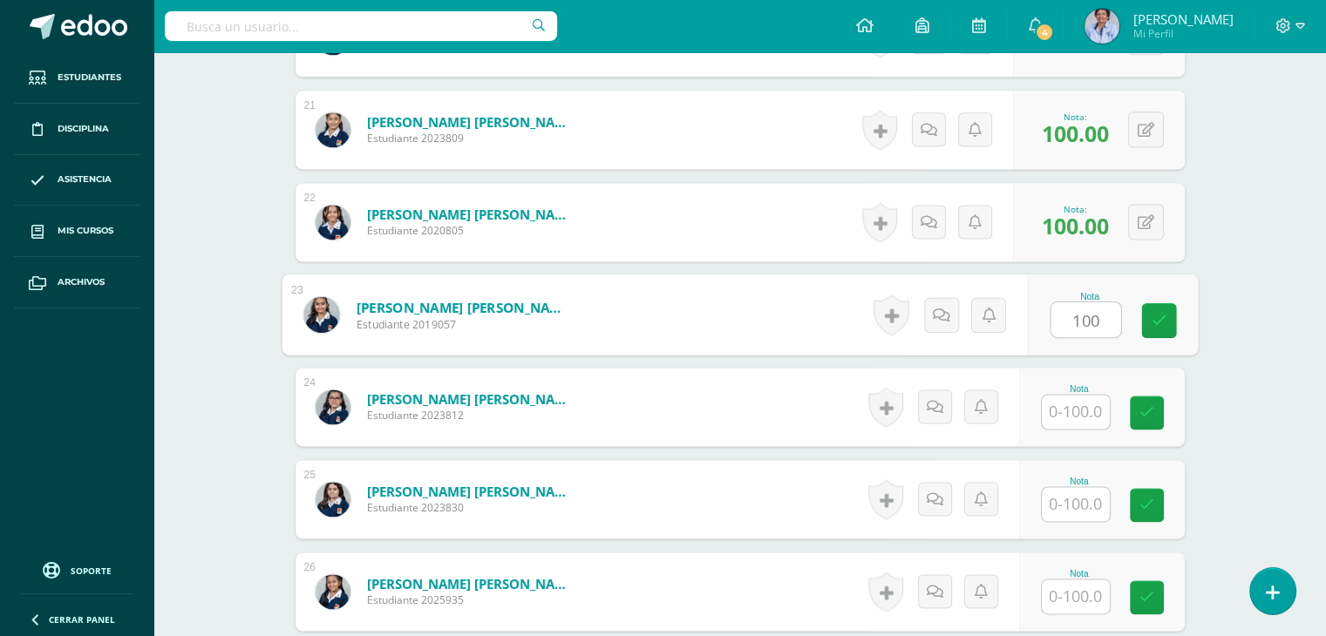
type input "100"
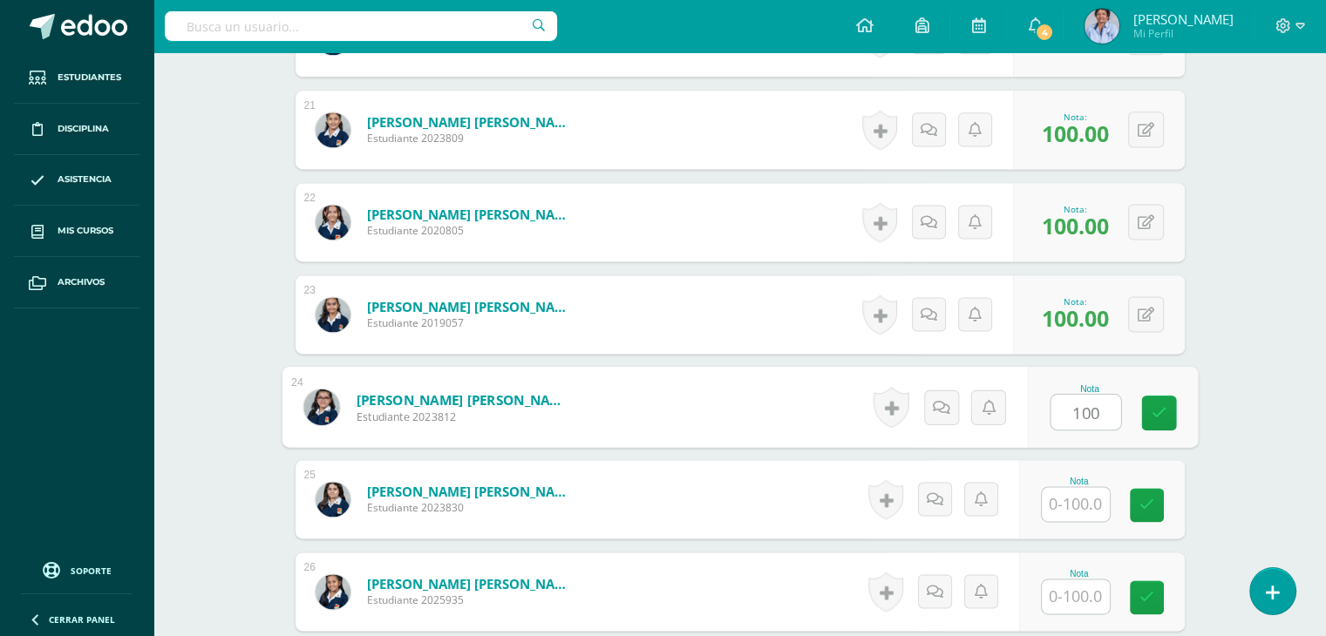
type input "100"
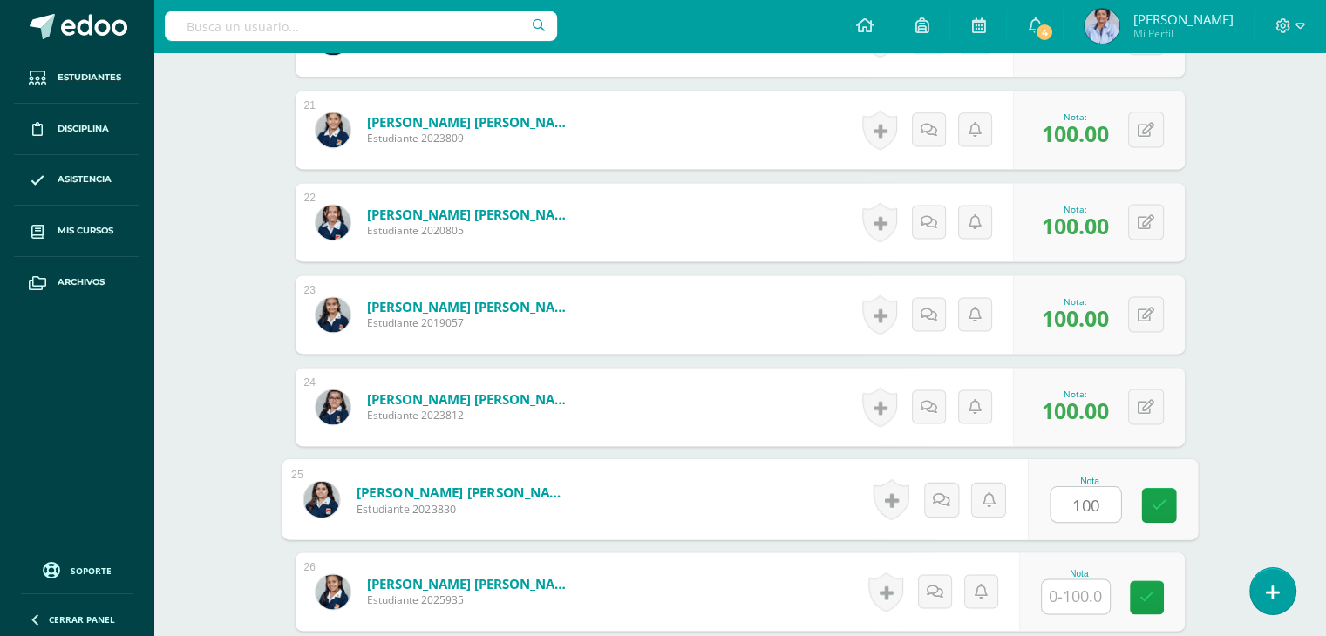
type input "100"
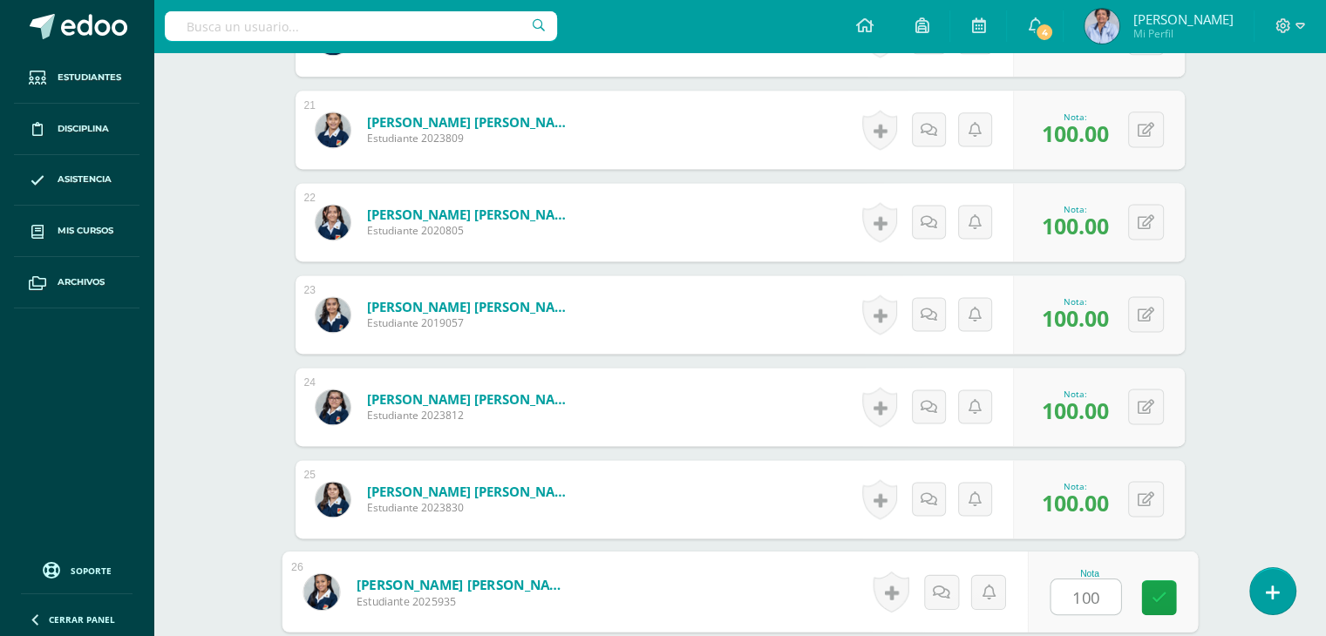
type input "1001"
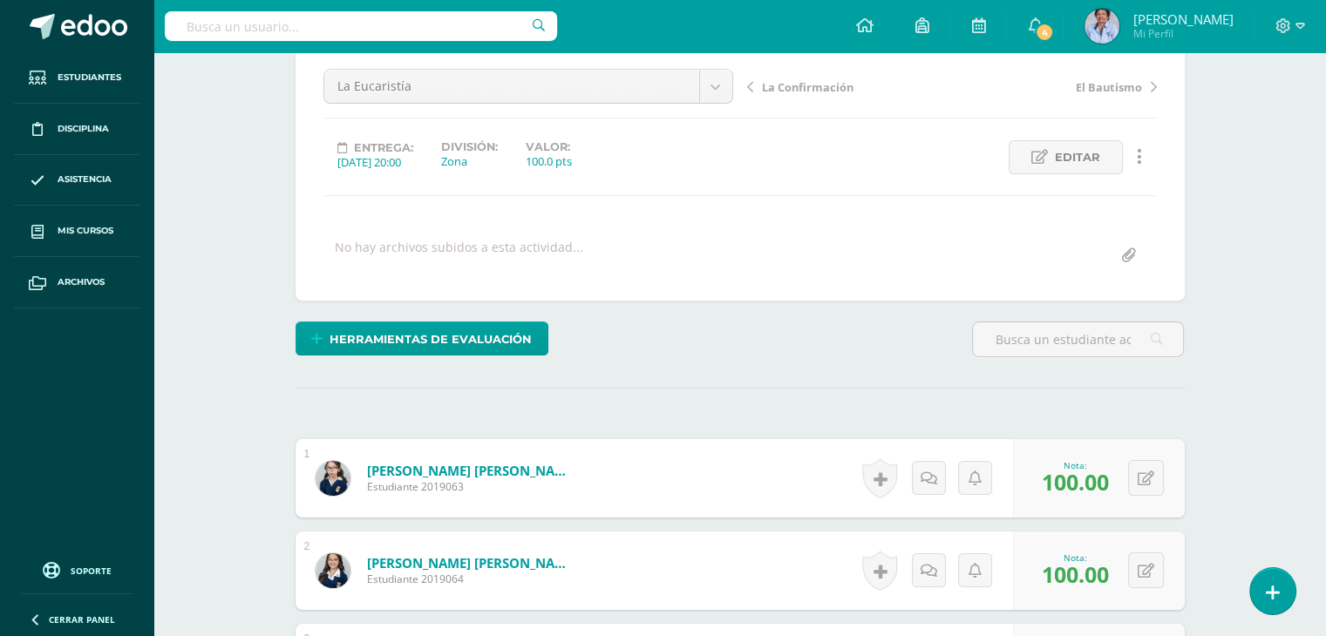
scroll to position [0, 0]
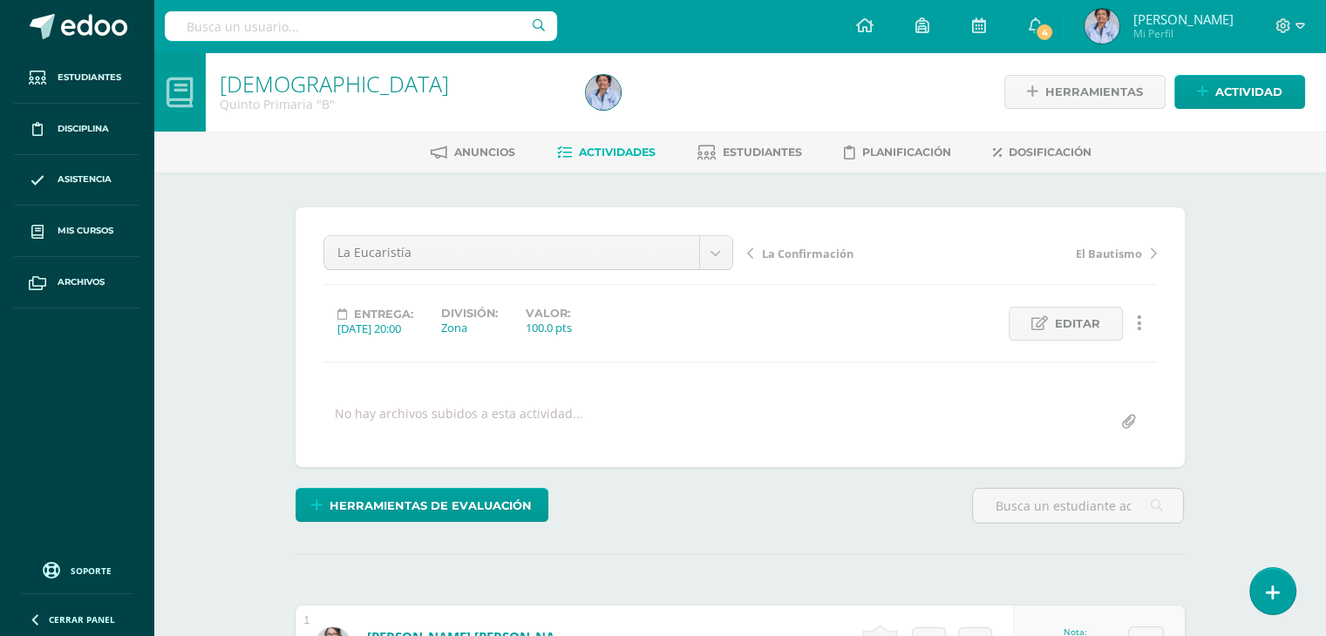
click at [798, 248] on span "La Confirmación" at bounding box center [808, 254] width 92 height 16
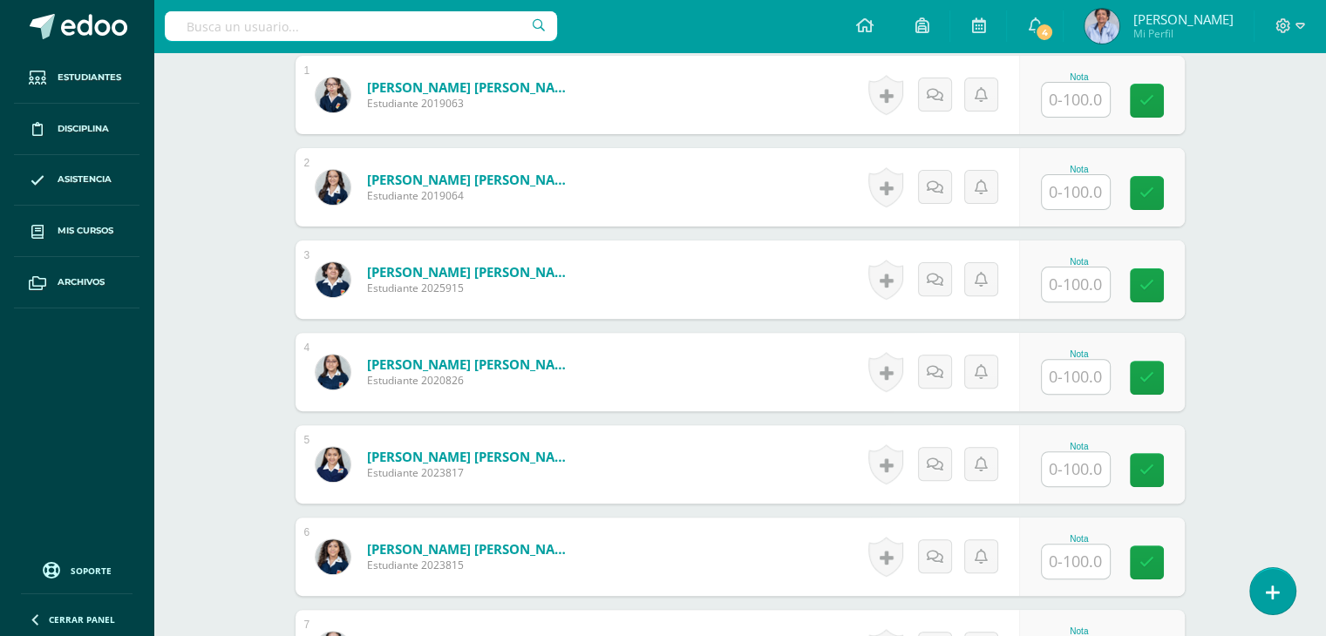
scroll to position [565, 0]
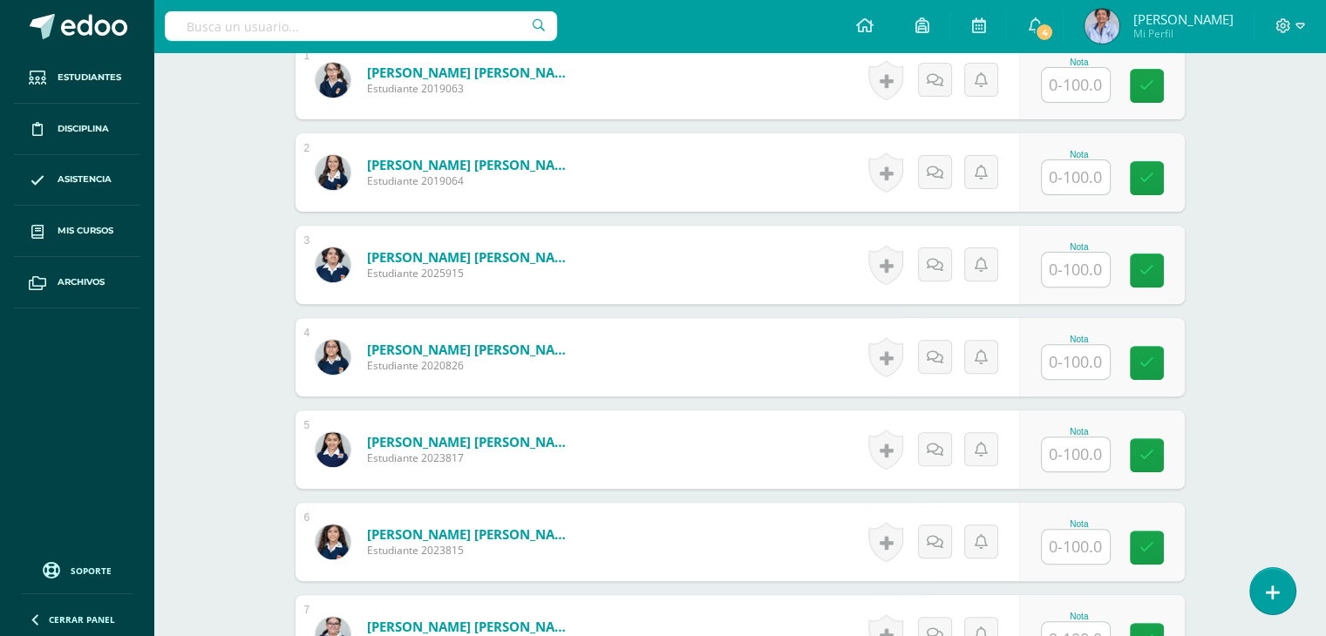
click at [1084, 74] on input "text" at bounding box center [1076, 85] width 68 height 34
type input "100"
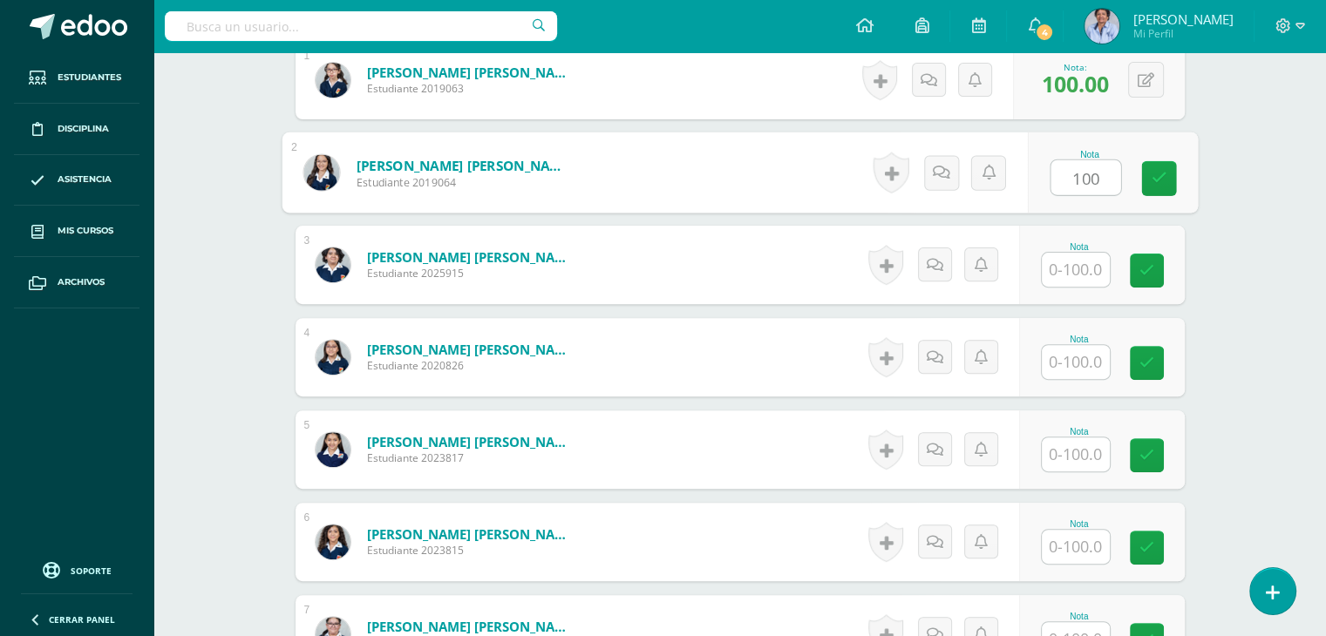
type input "100"
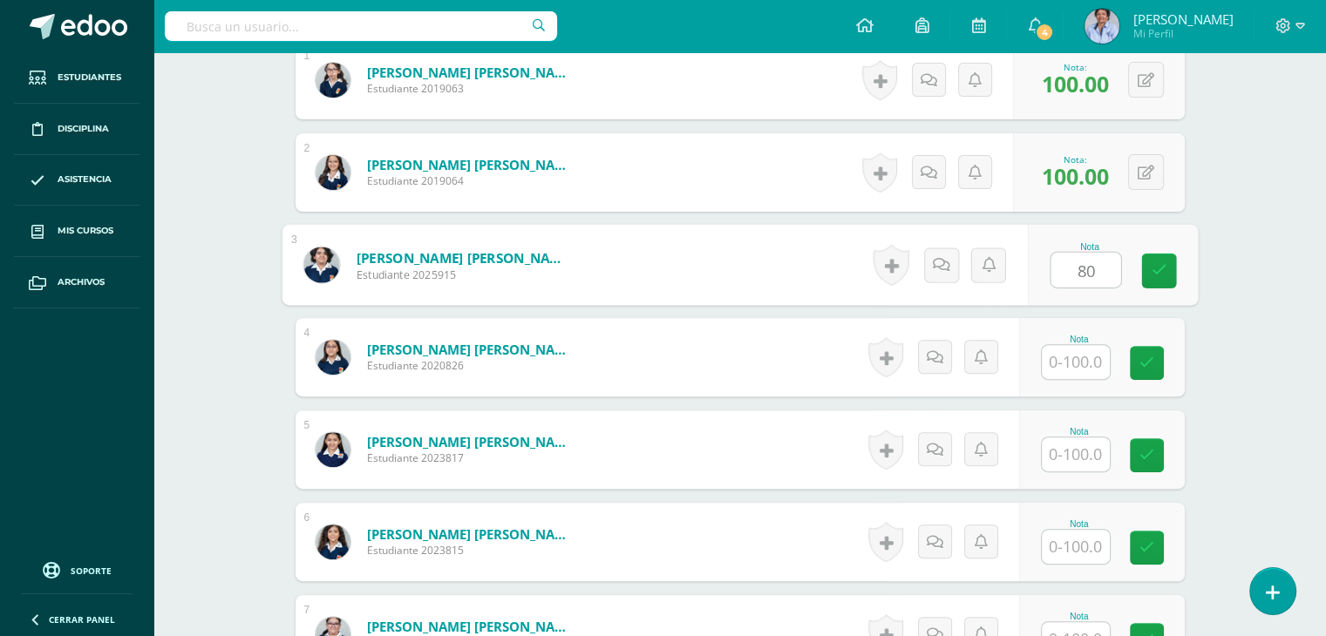
type input "80"
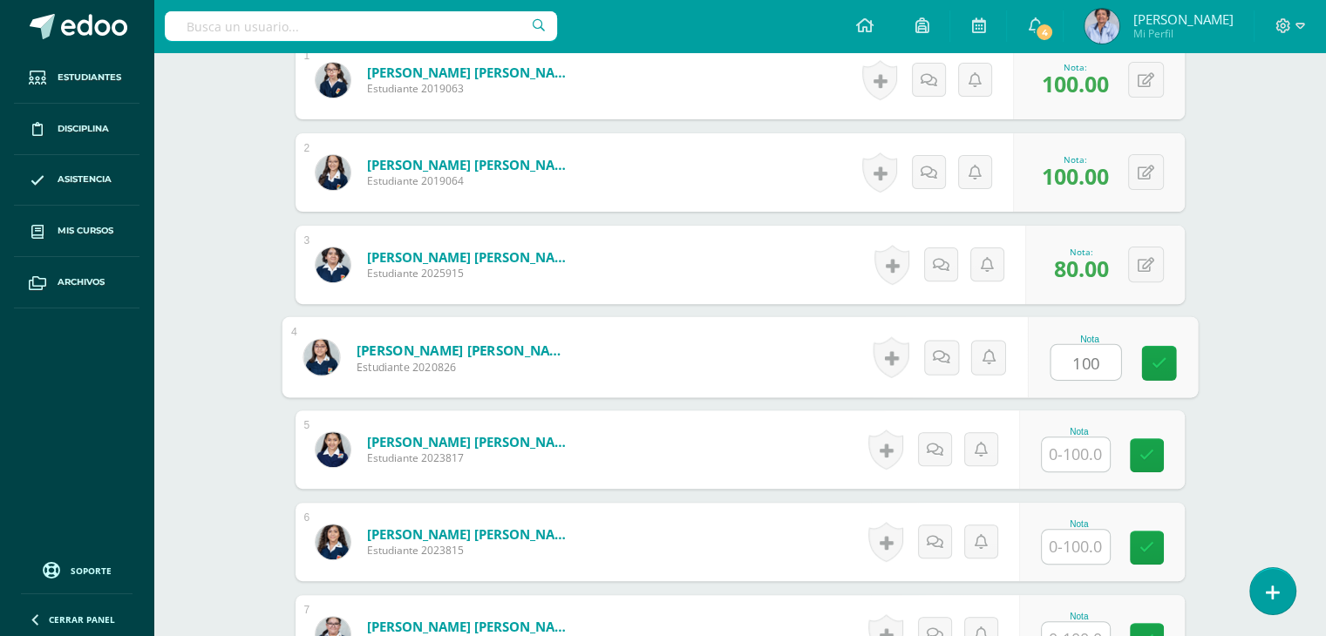
type input "100"
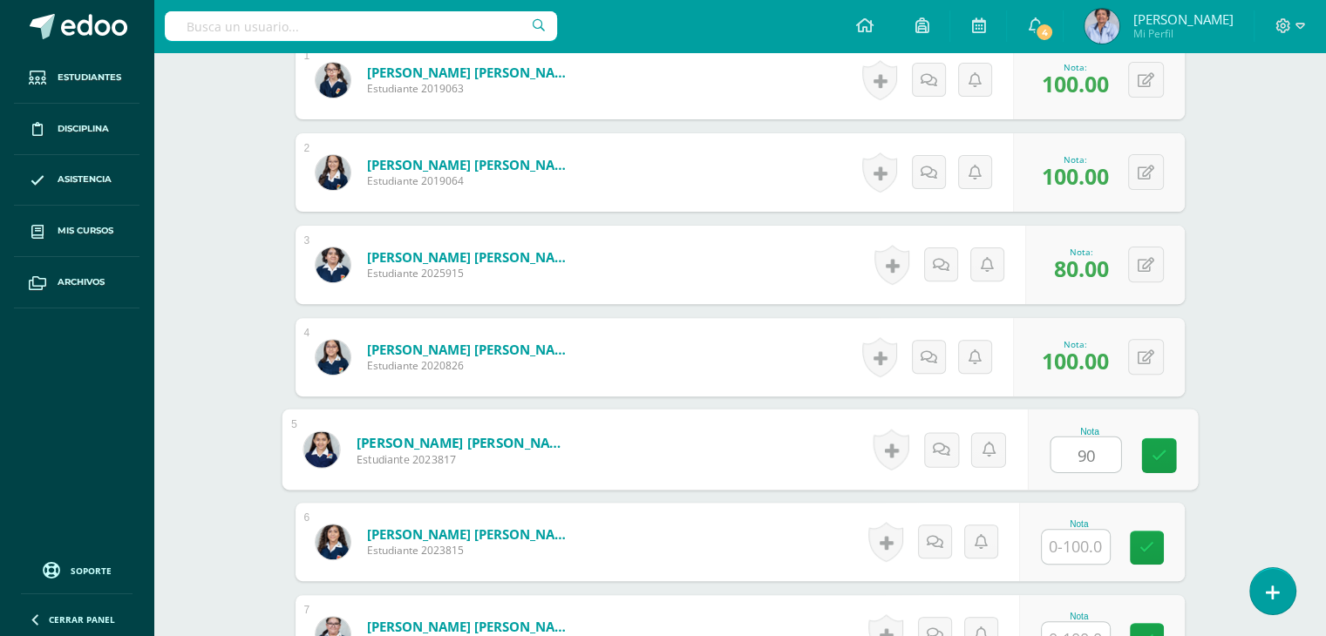
type input "90"
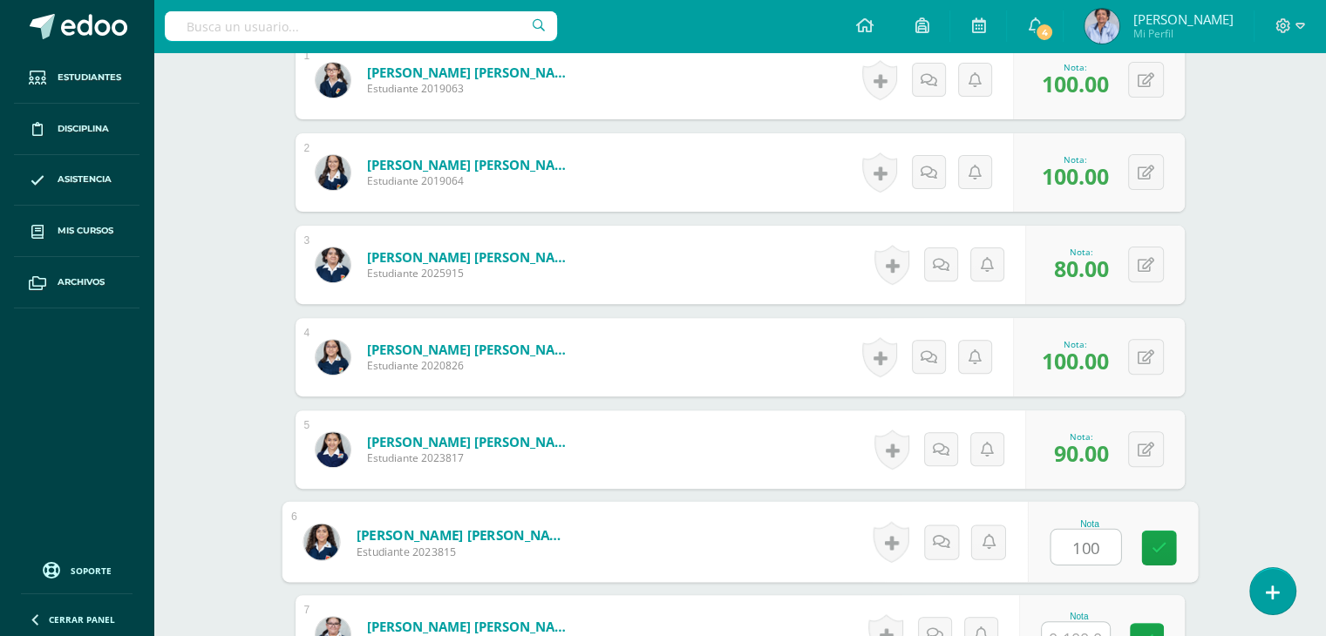
type input "100"
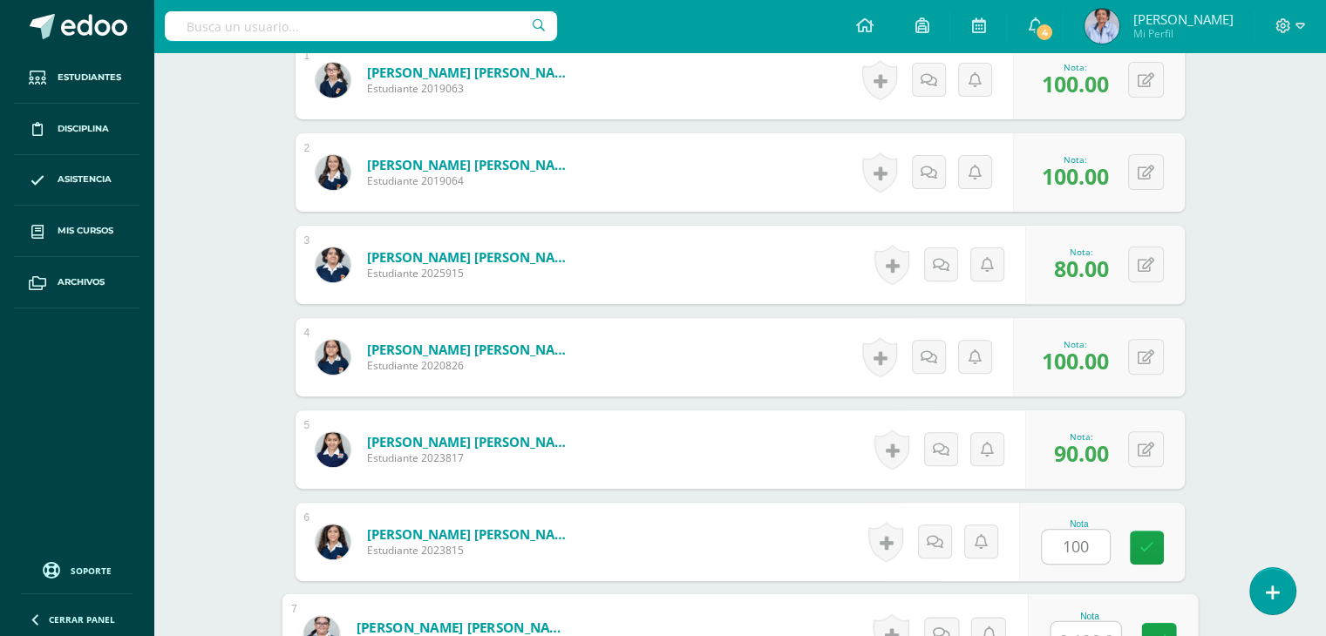
scroll to position [583, 0]
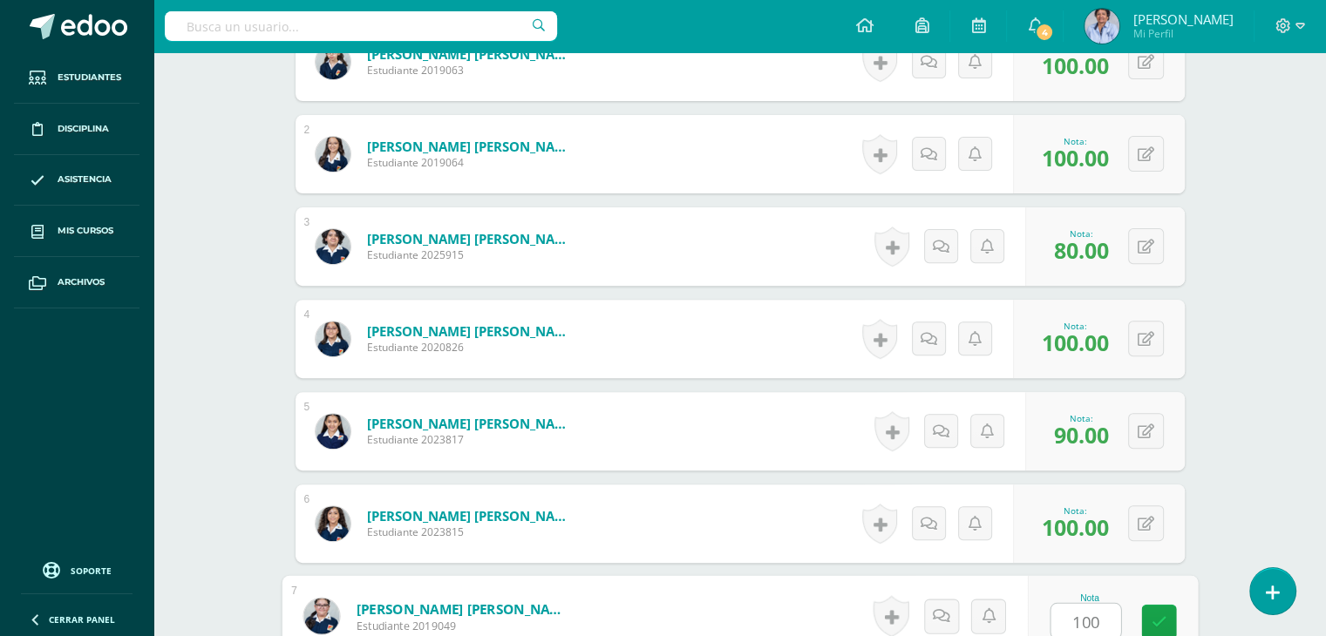
type input "100"
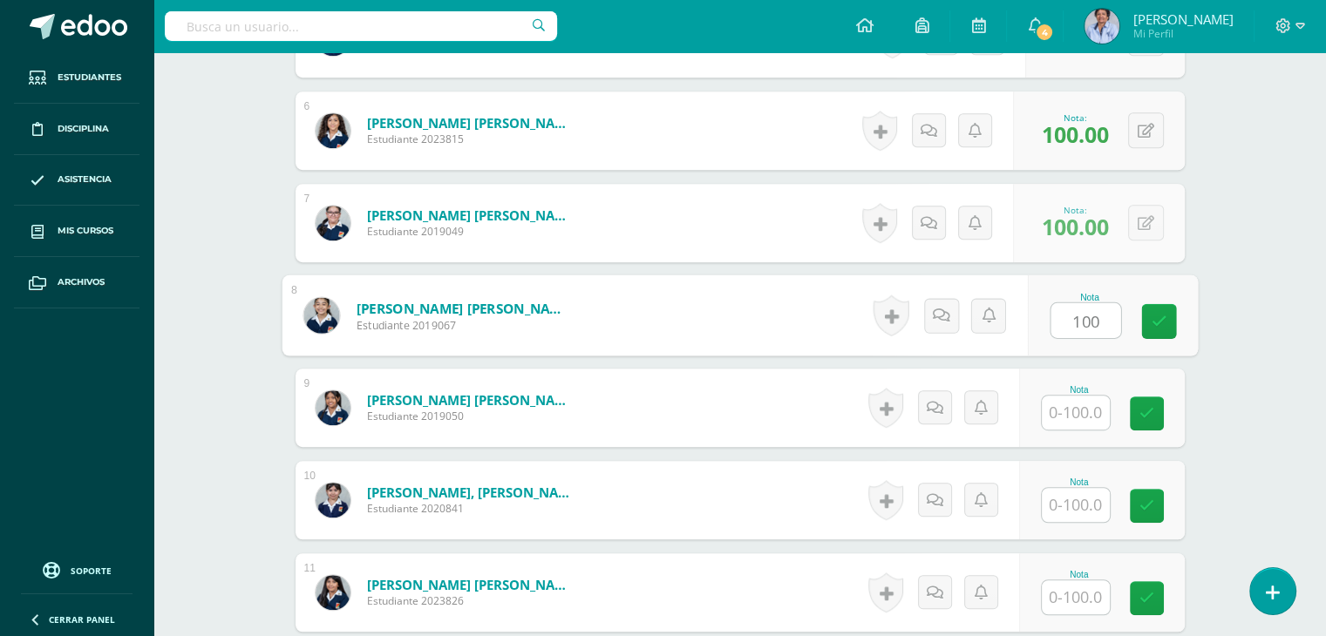
type input "100"
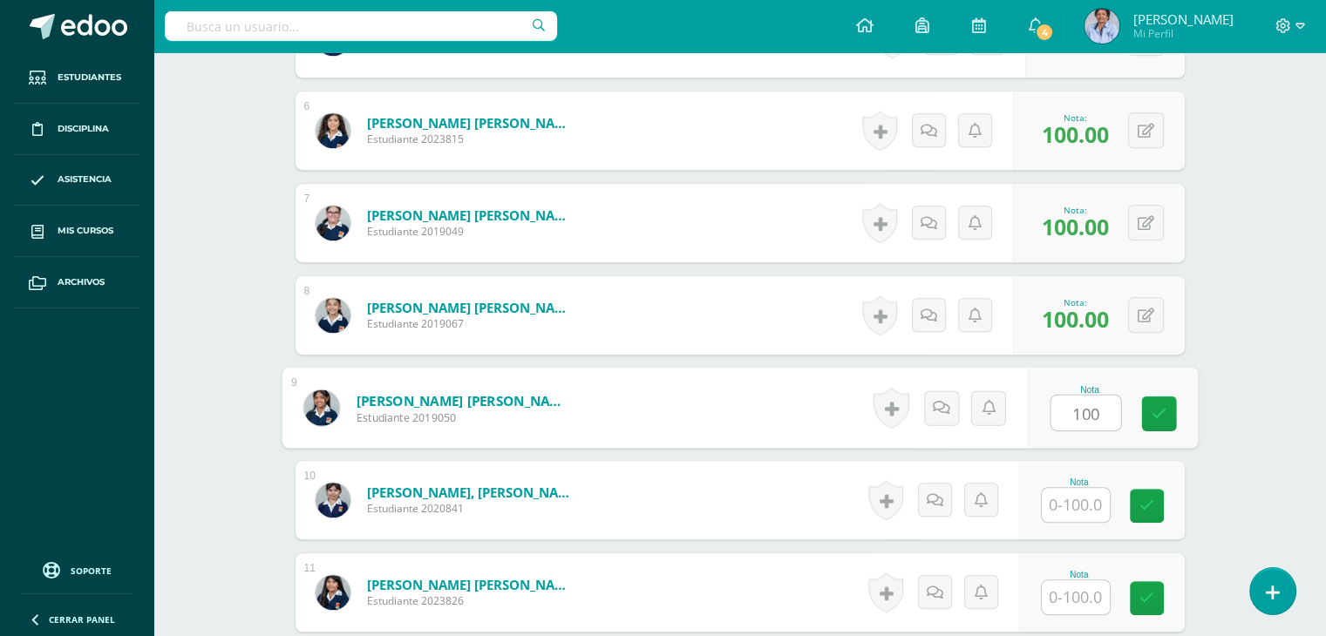
type input "100"
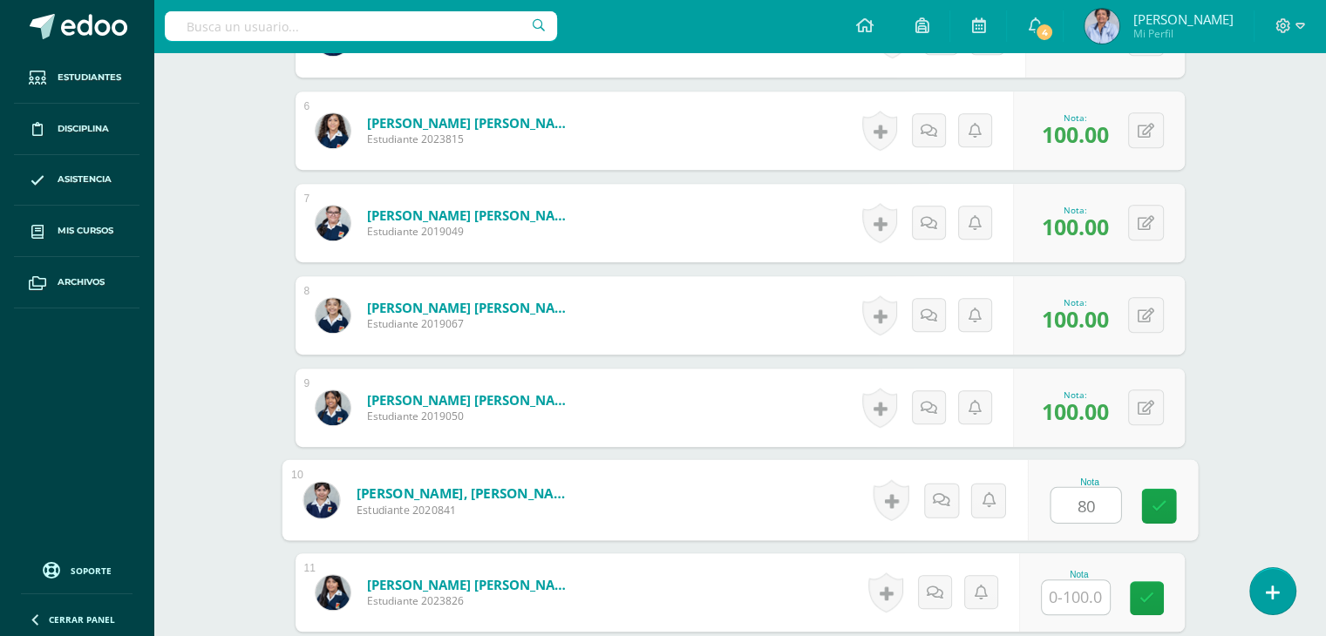
type input "80"
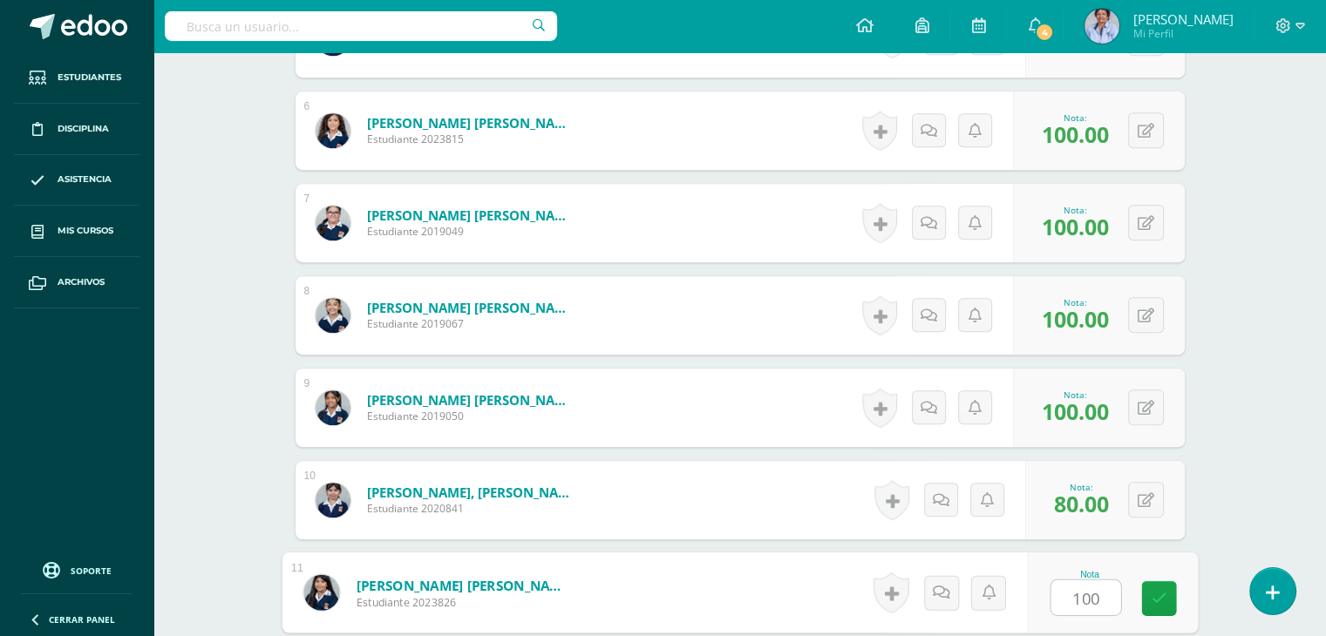
type input "100"
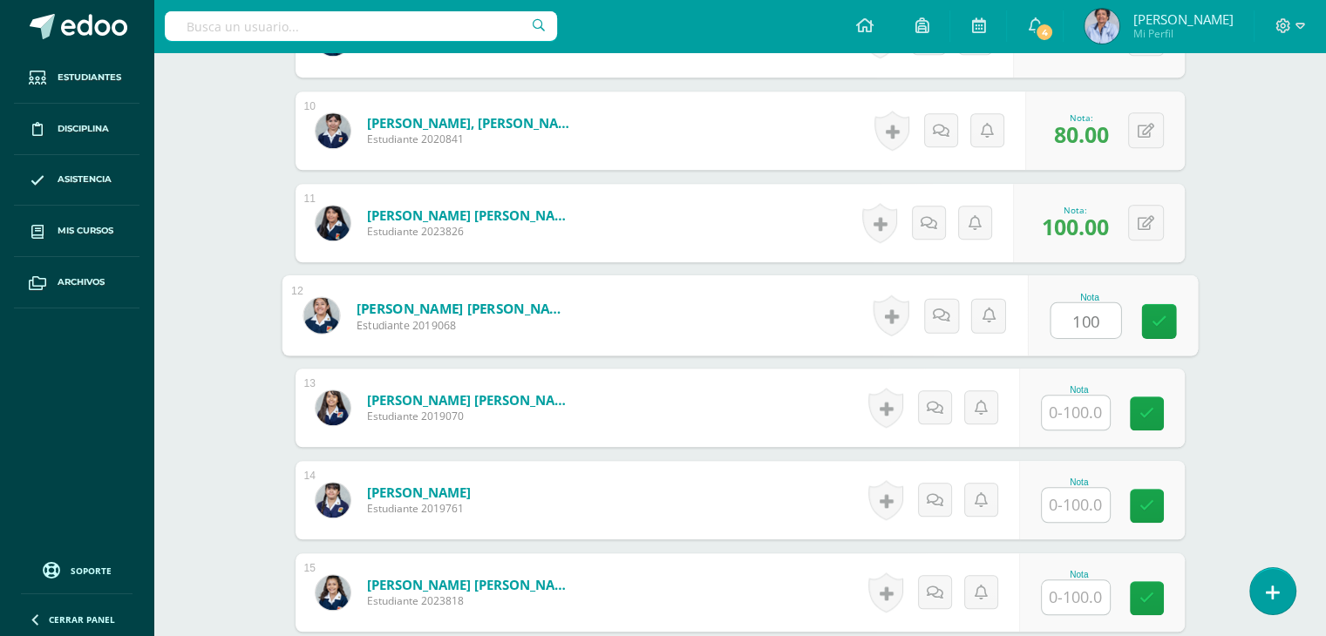
type input "100"
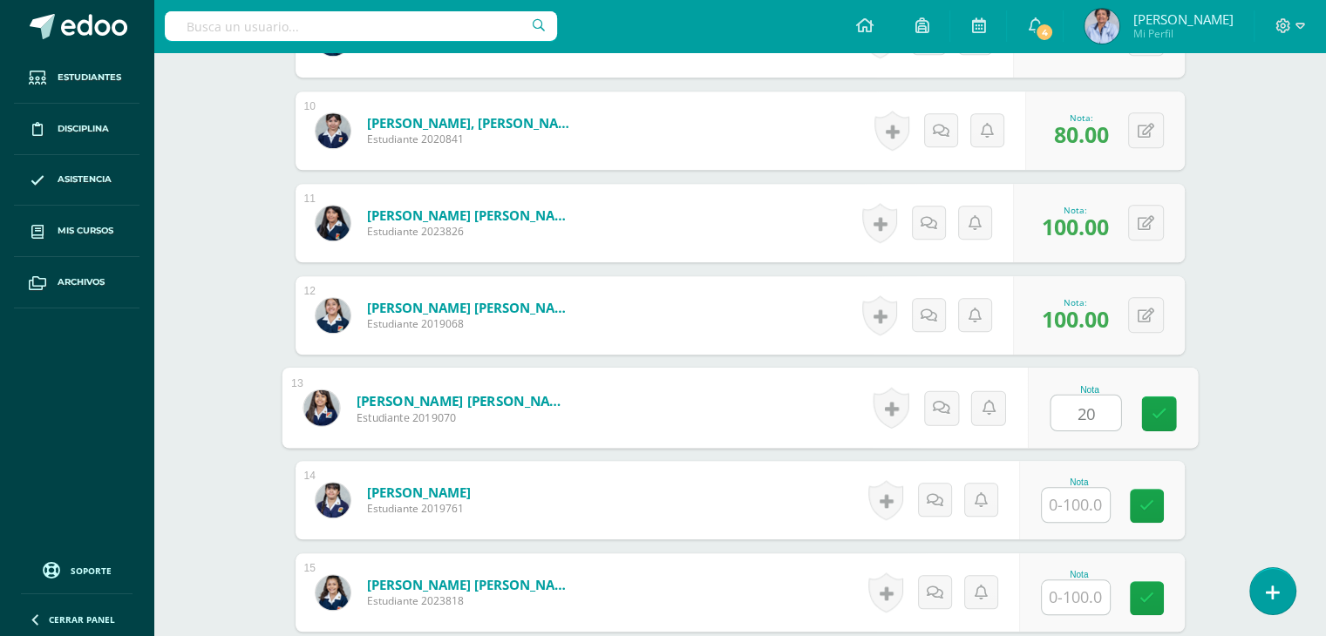
type input "20"
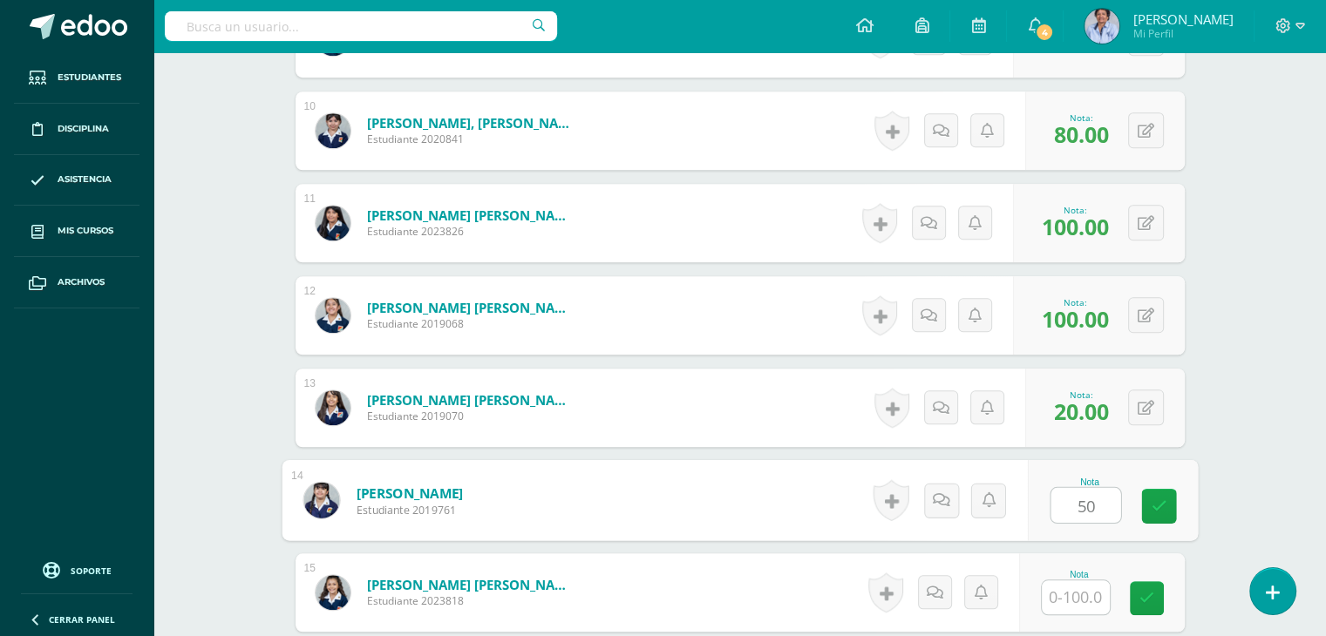
type input "50"
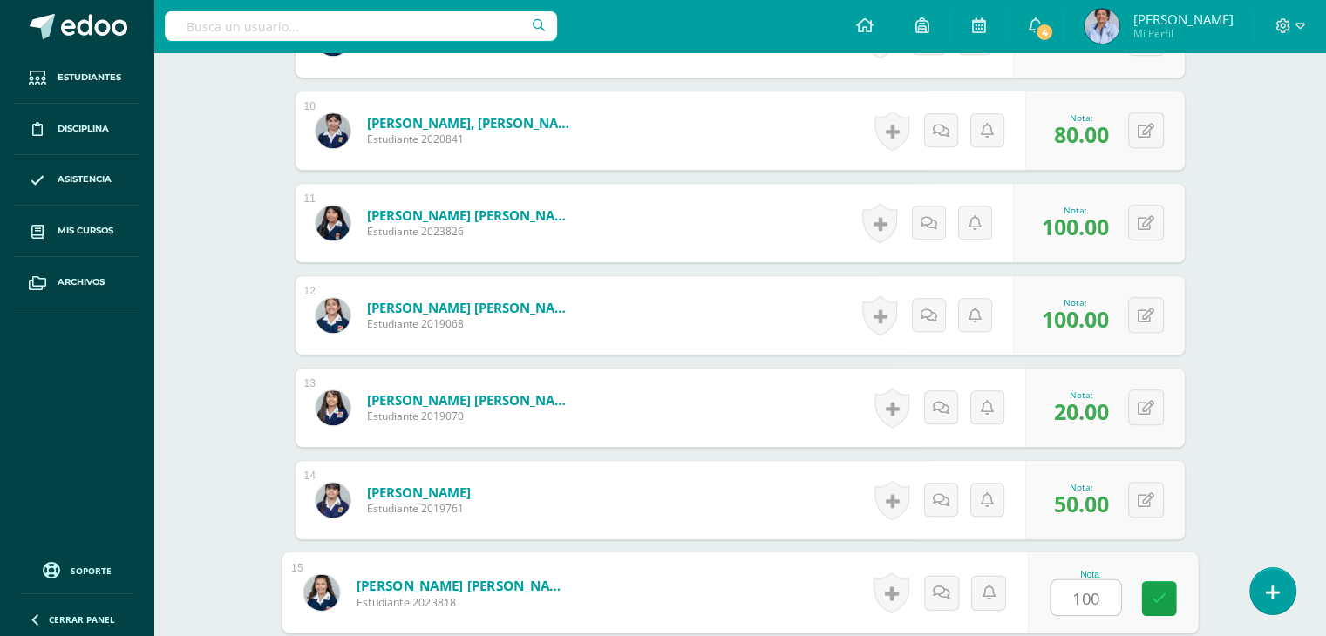
type input "100"
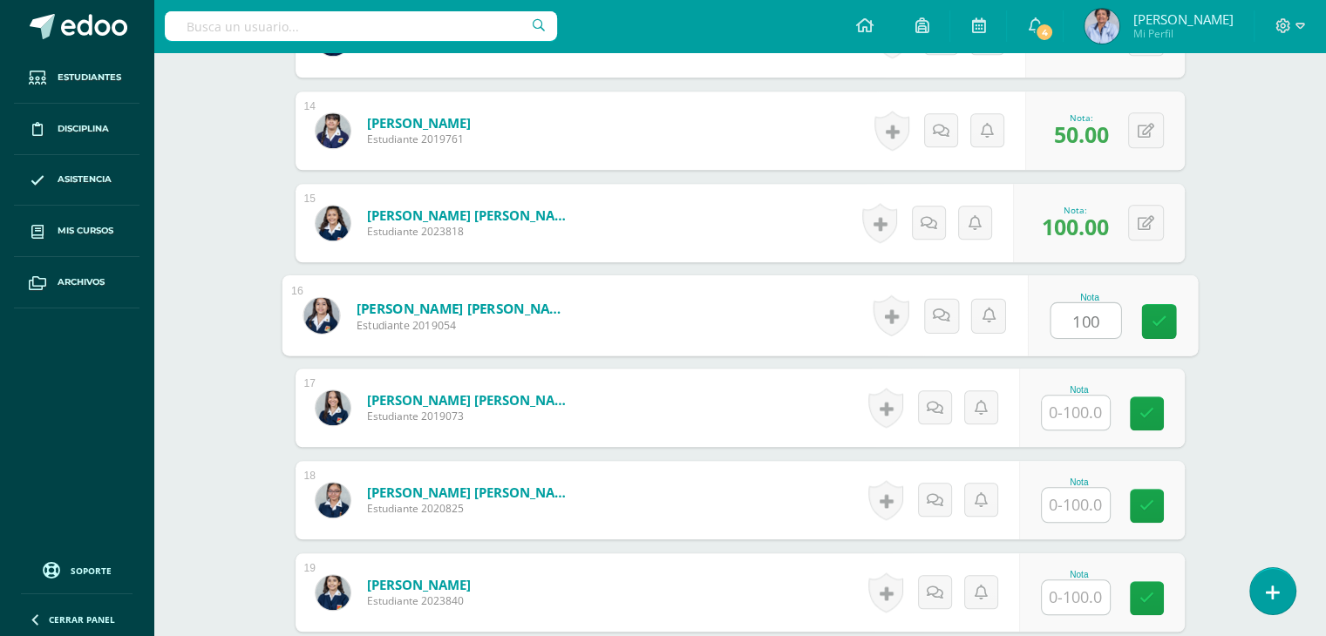
type input "100"
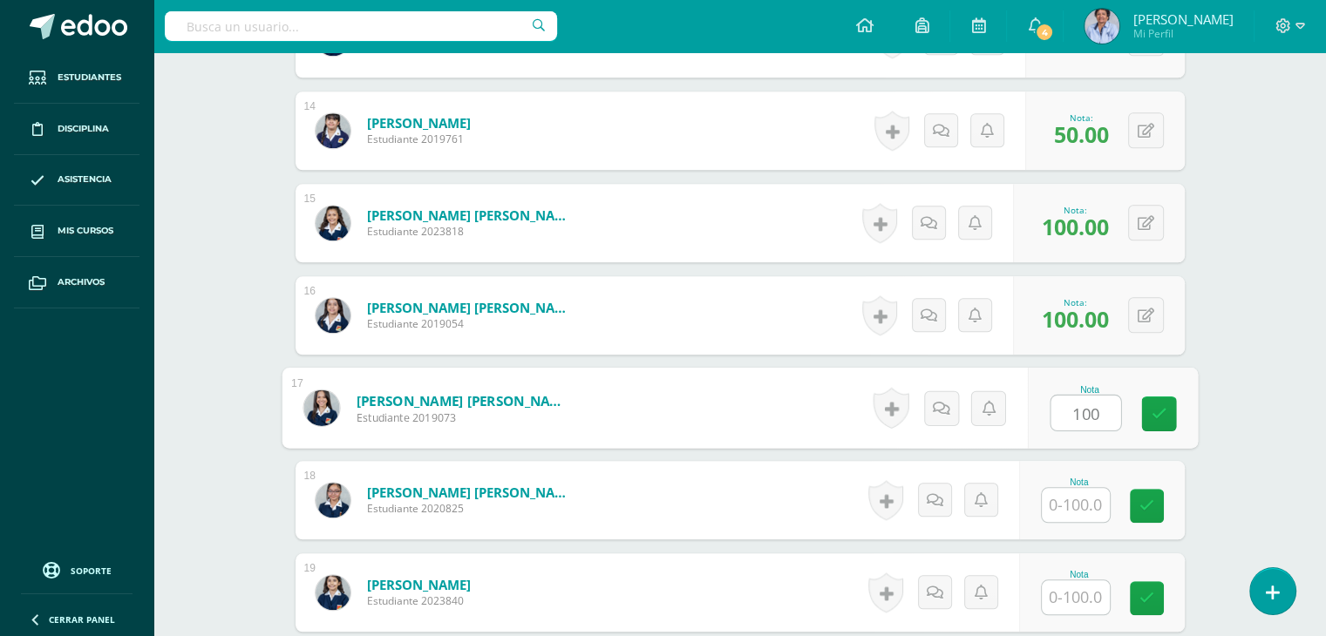
type input "100"
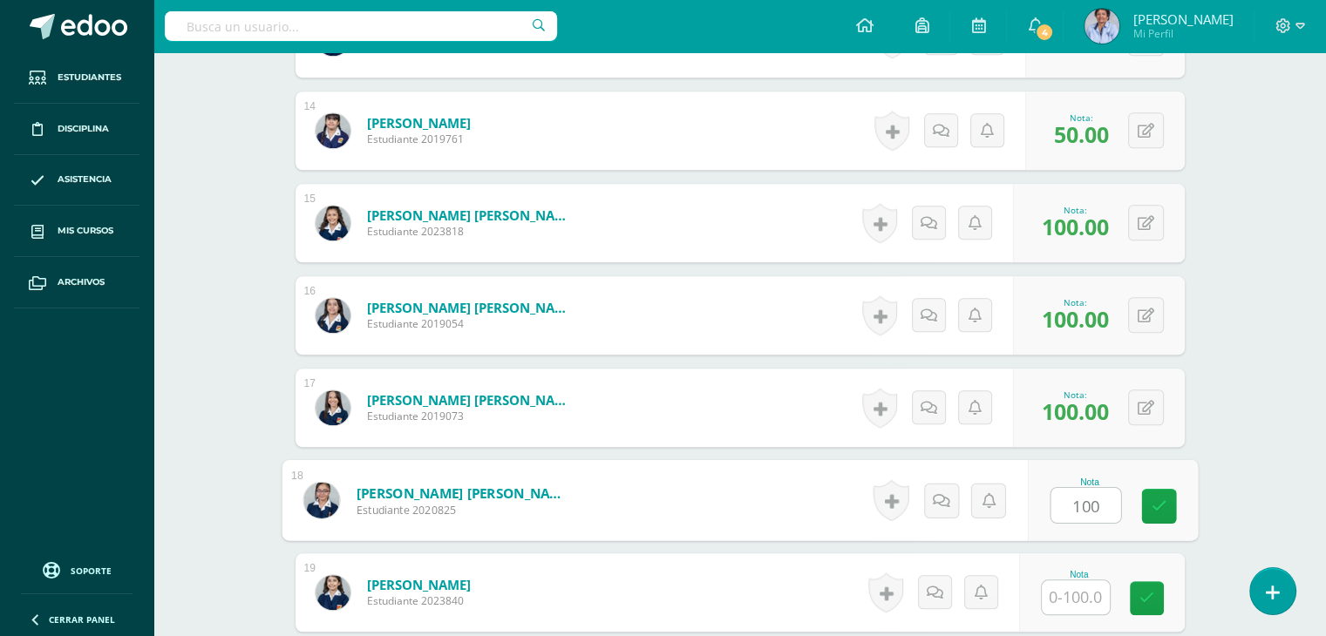
type input "100"
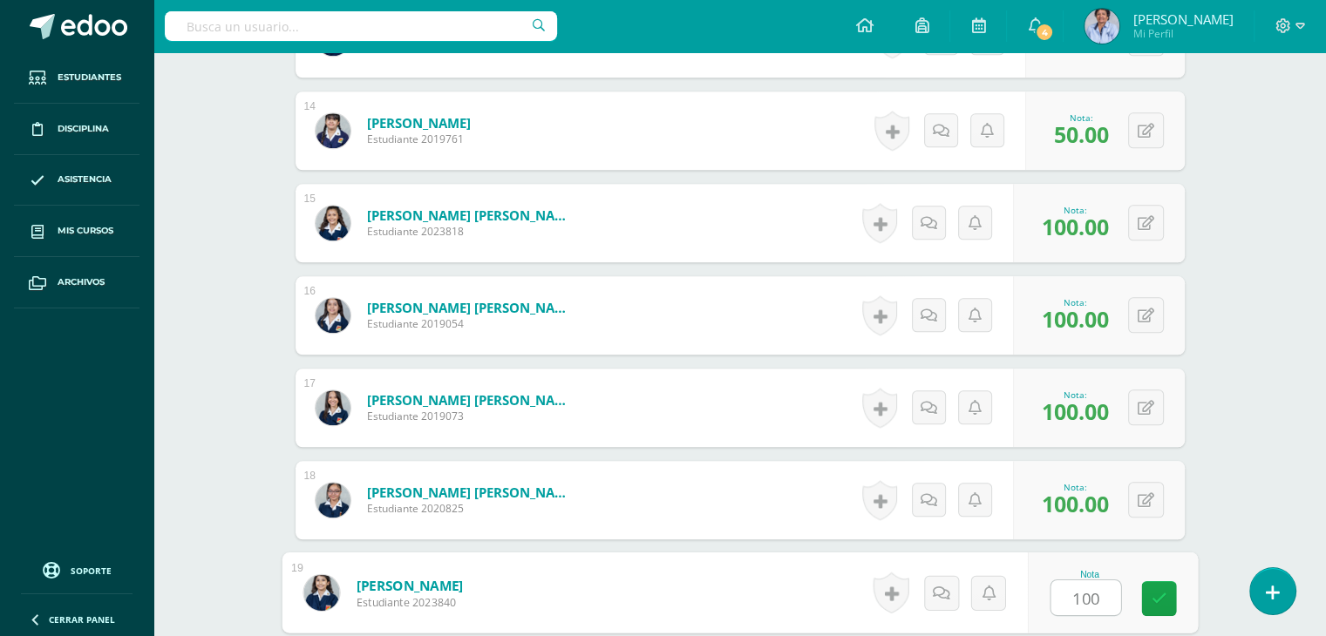
type input "100"
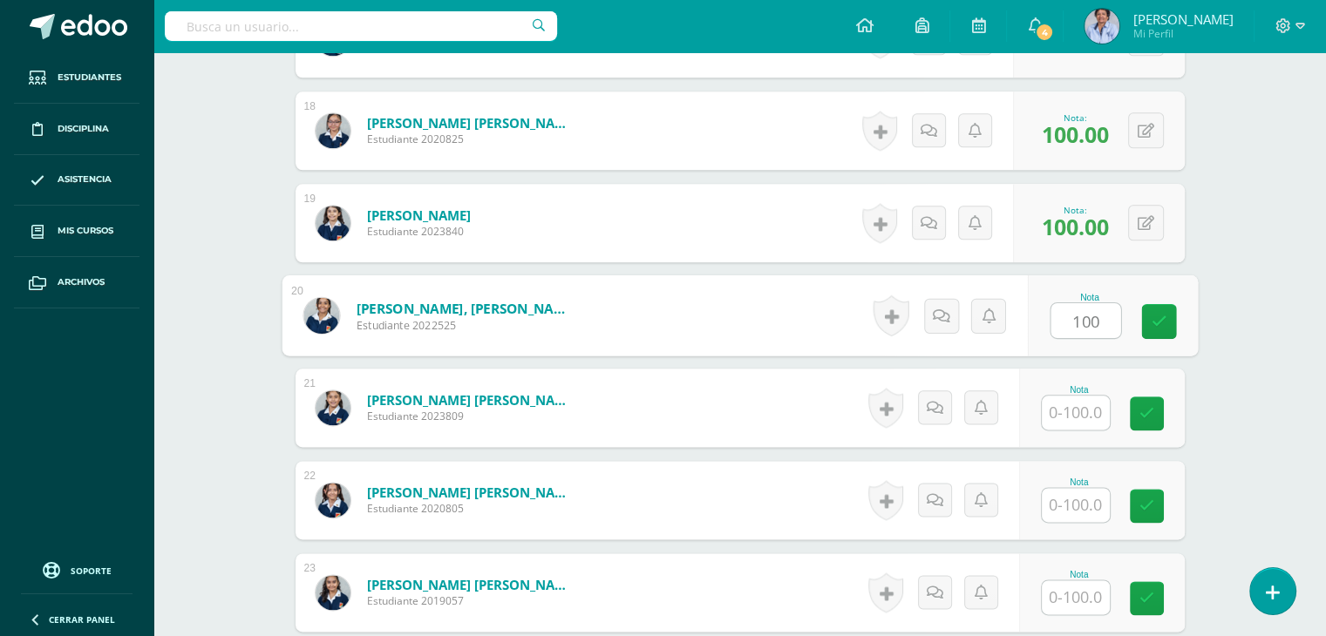
type input "100"
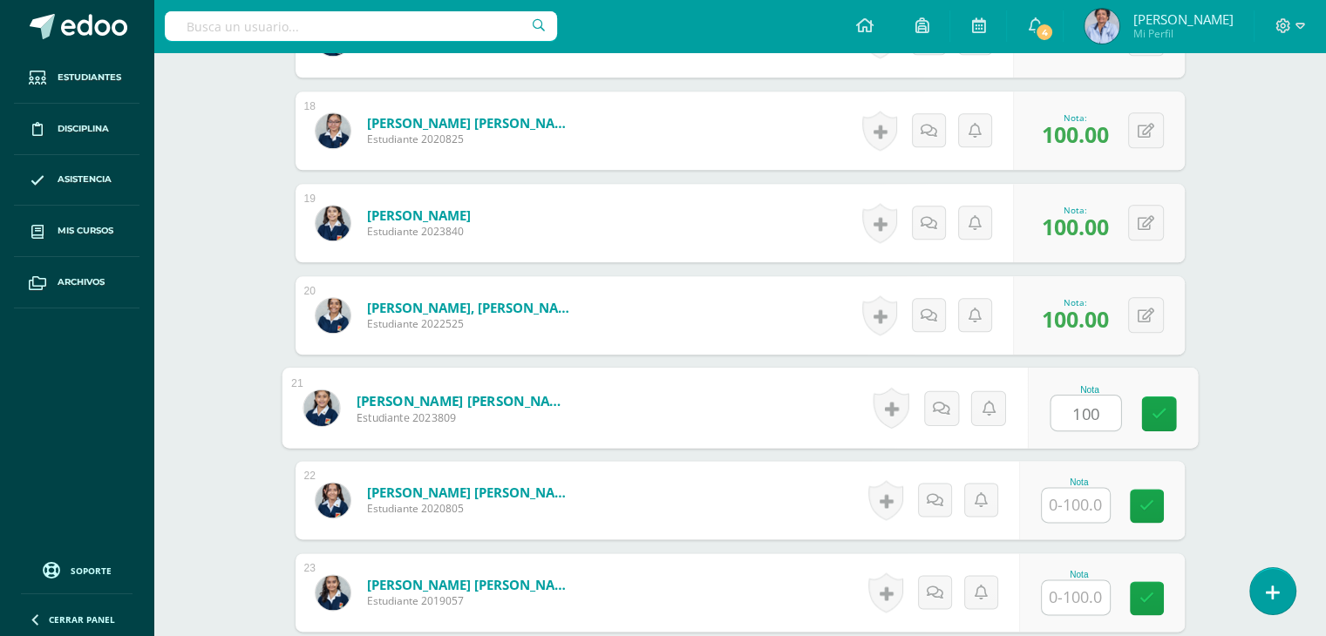
type input "100"
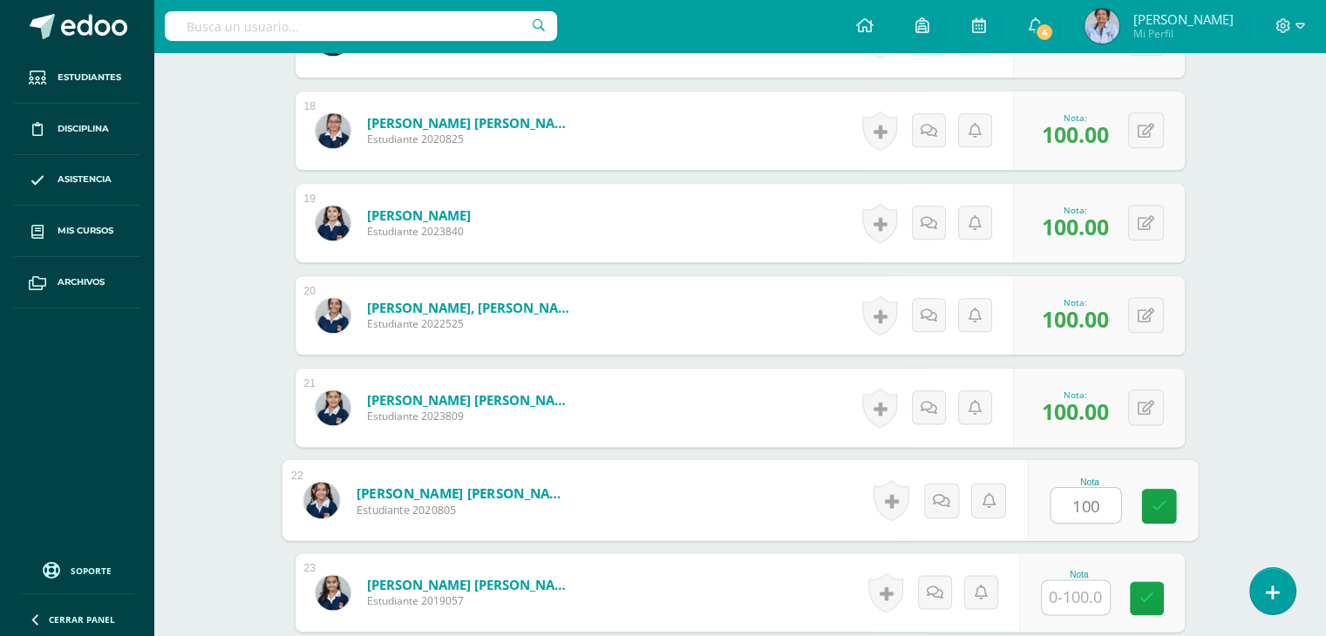
type input "100"
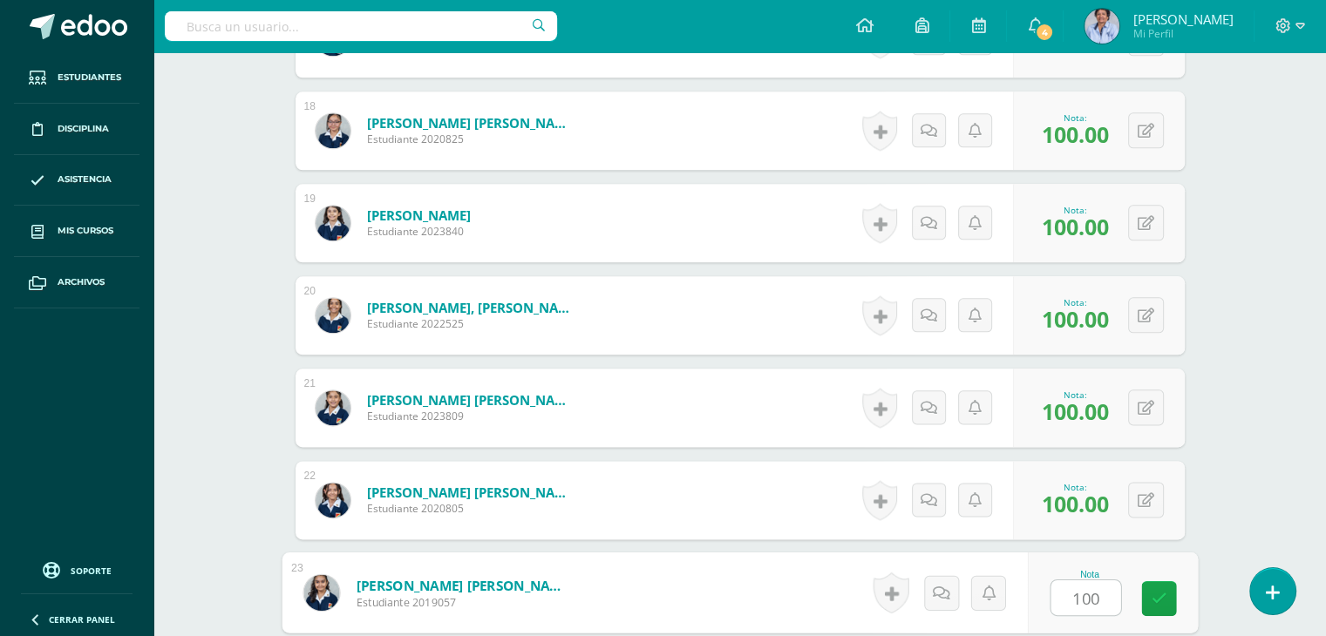
type input "100"
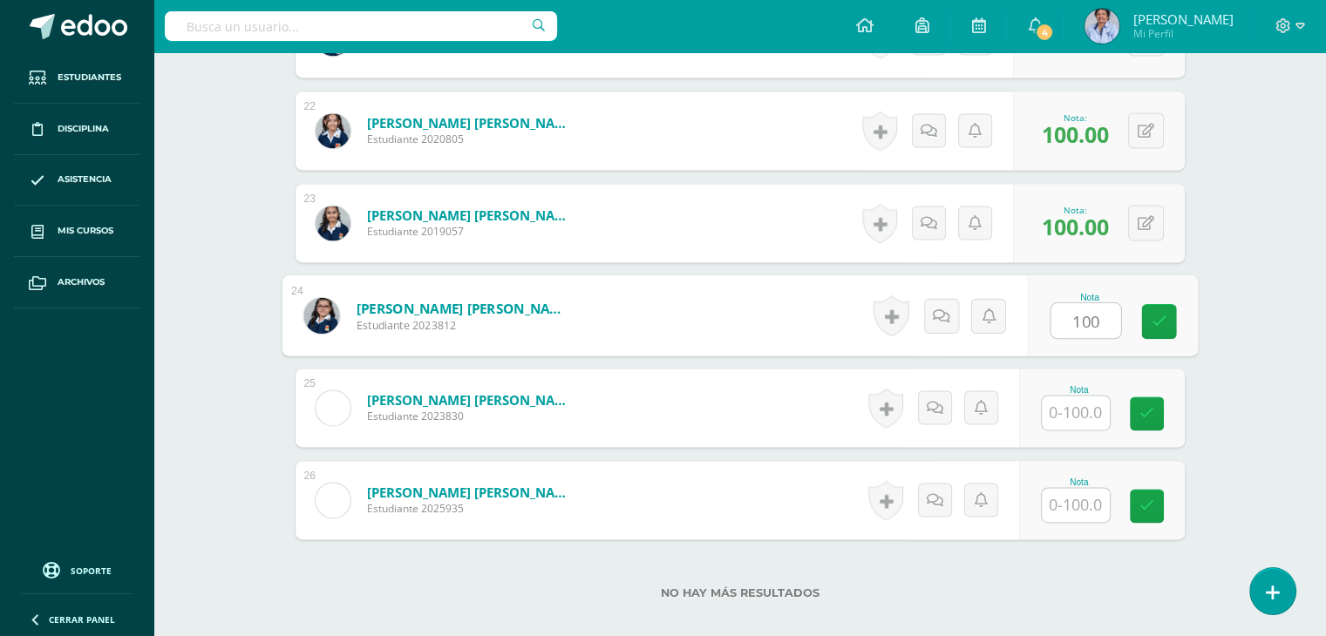
type input "100"
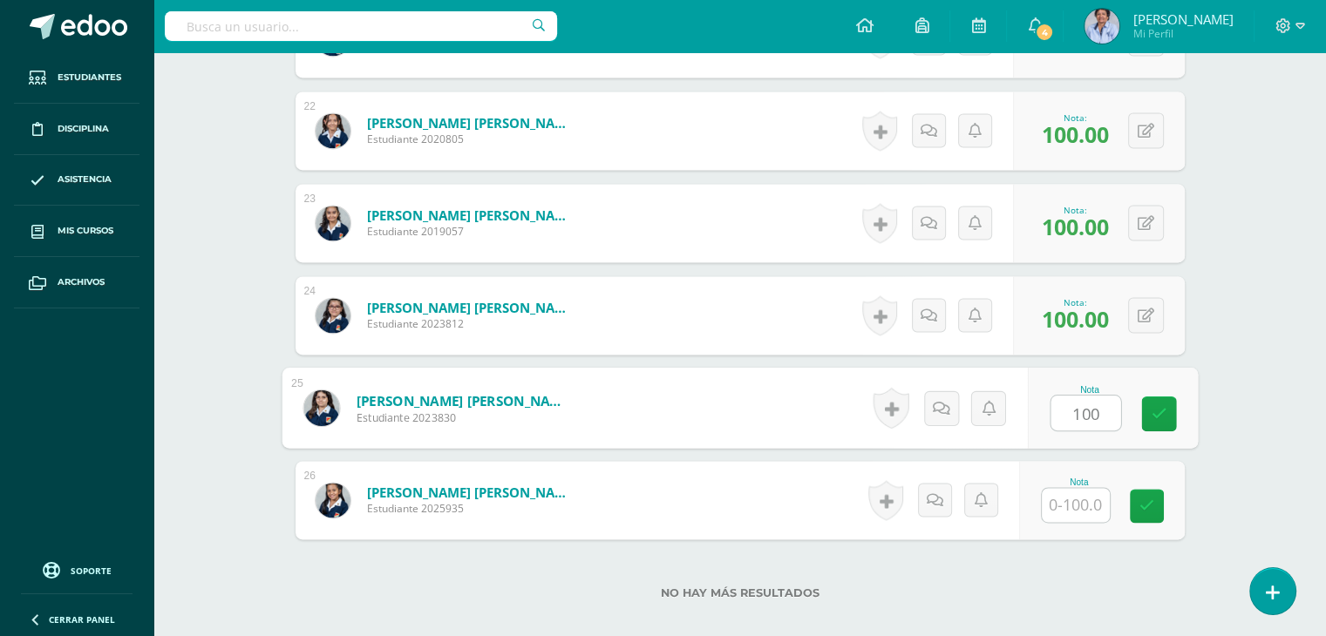
type input "100"
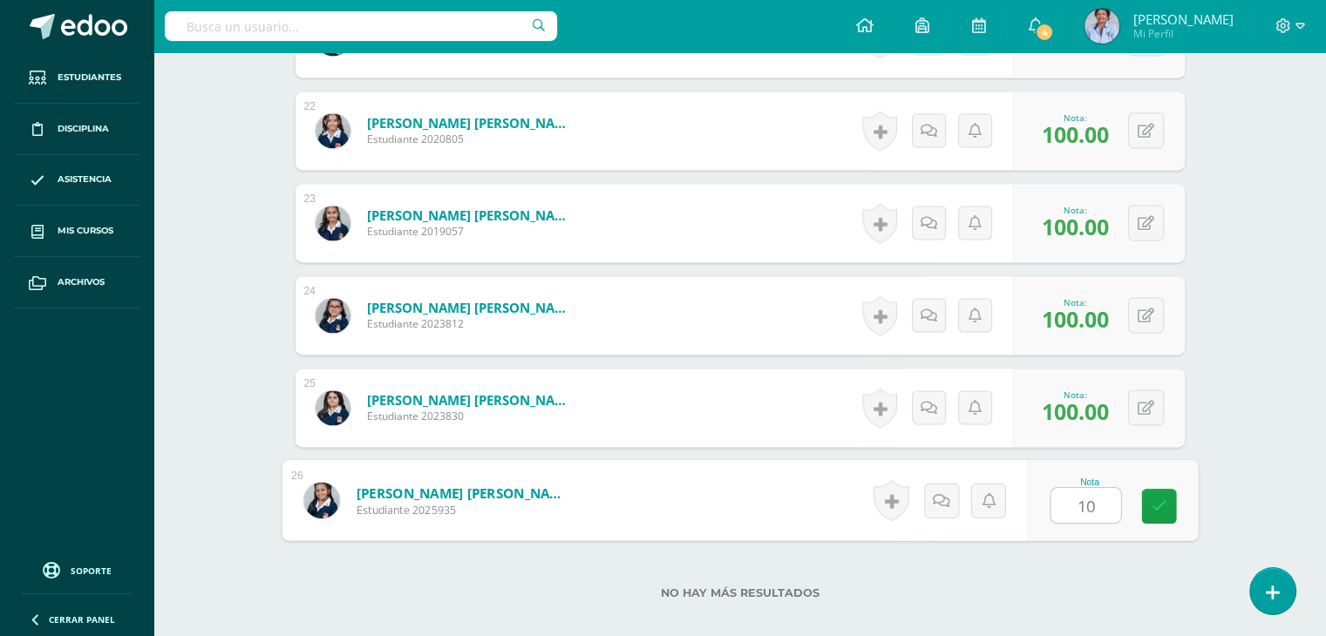
type input "100"
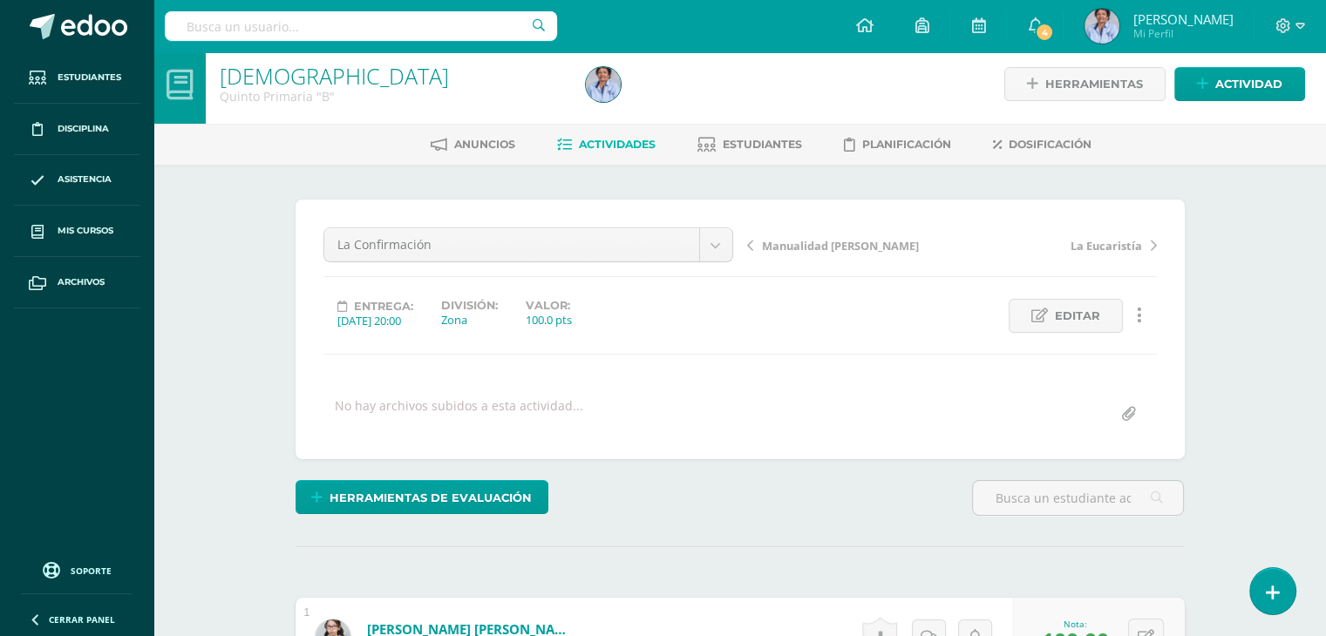
scroll to position [0, 0]
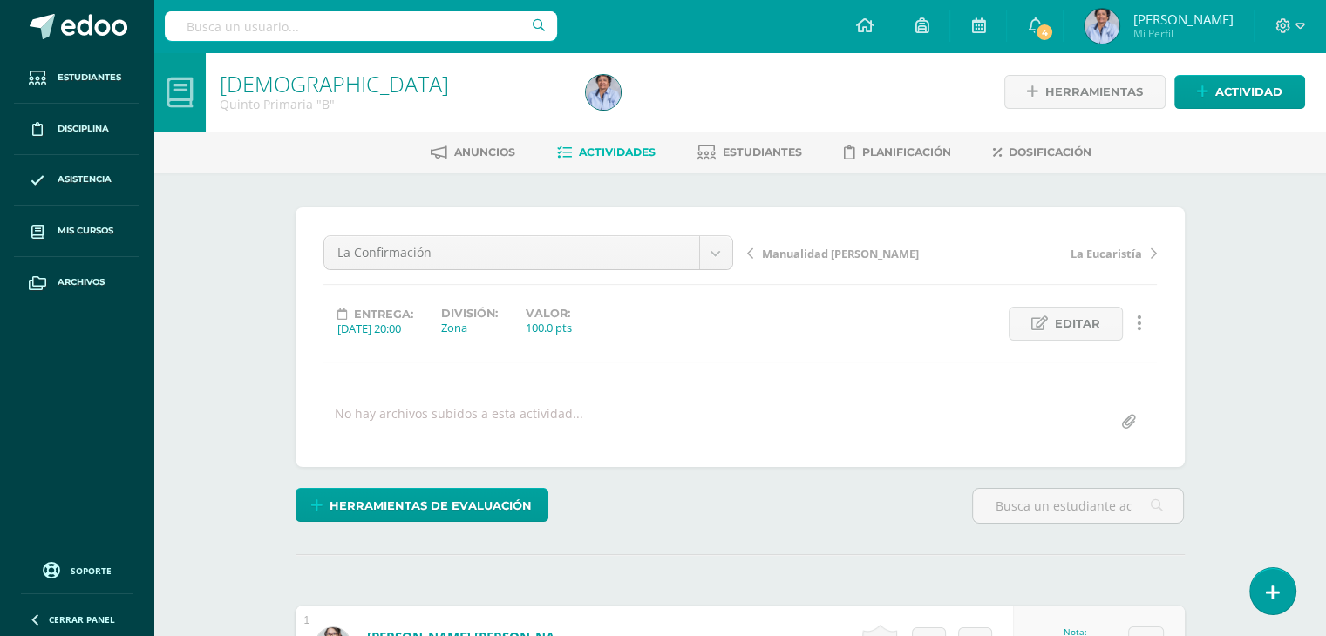
click at [838, 248] on span "Manualidad [PERSON_NAME]" at bounding box center [840, 254] width 157 height 16
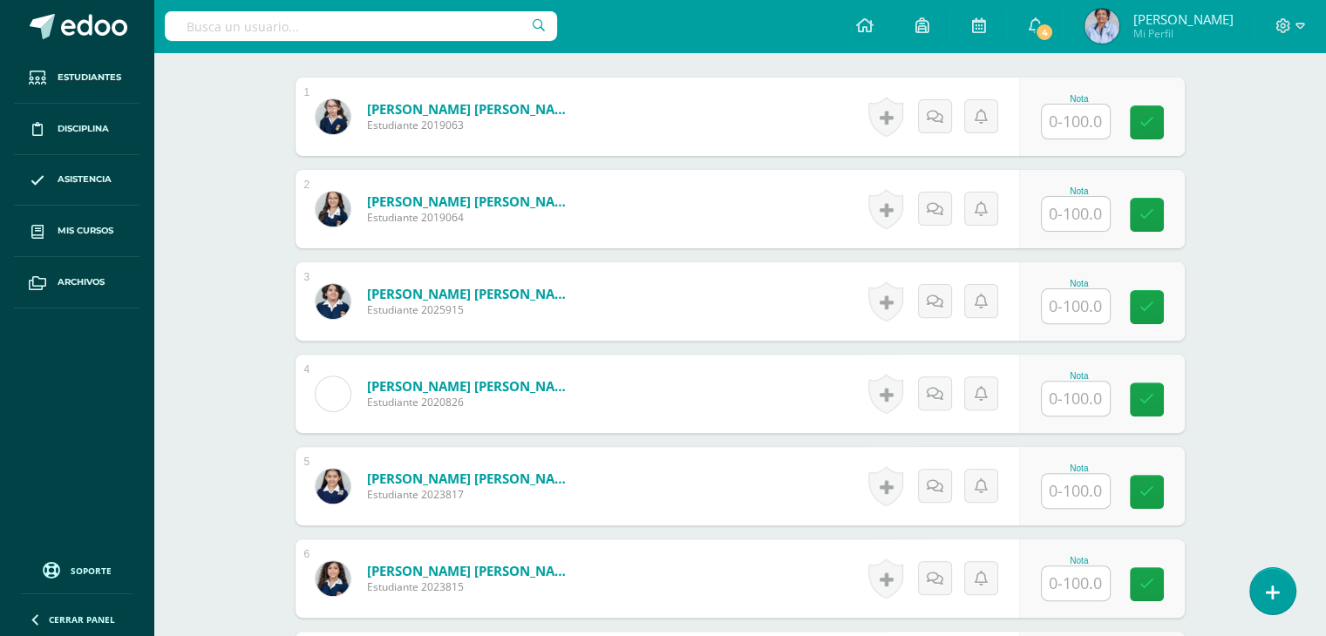
scroll to position [535, 0]
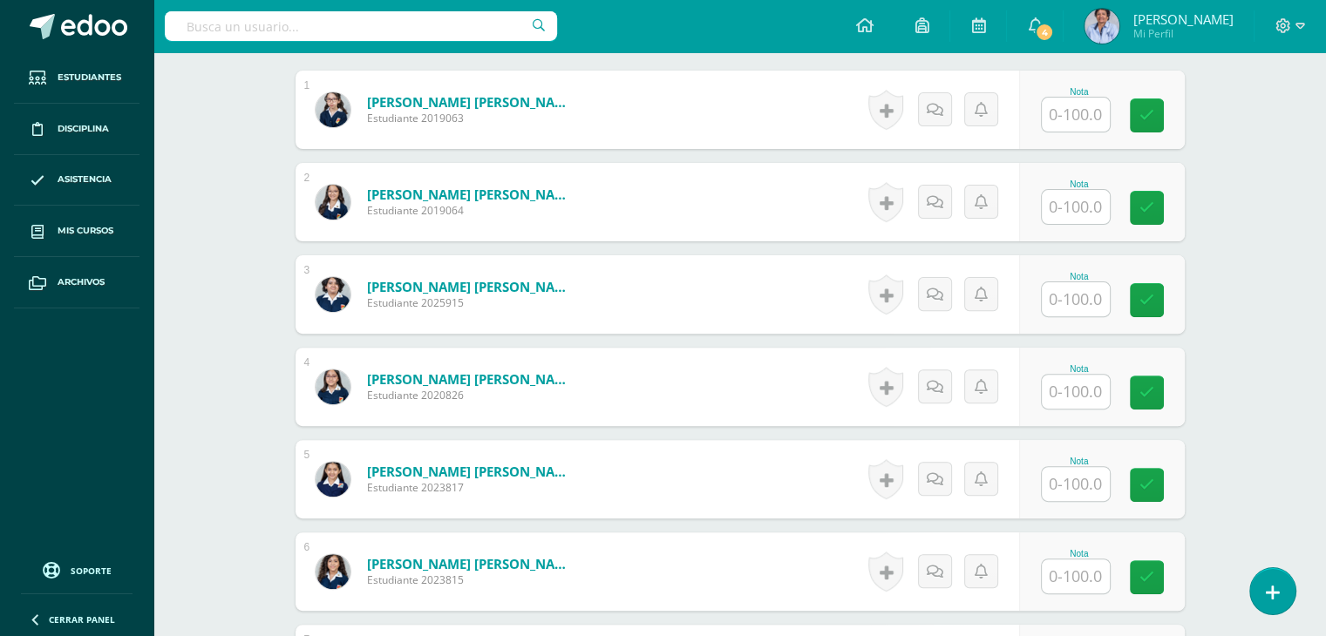
click at [1069, 115] on input "text" at bounding box center [1076, 115] width 68 height 34
type input "70"
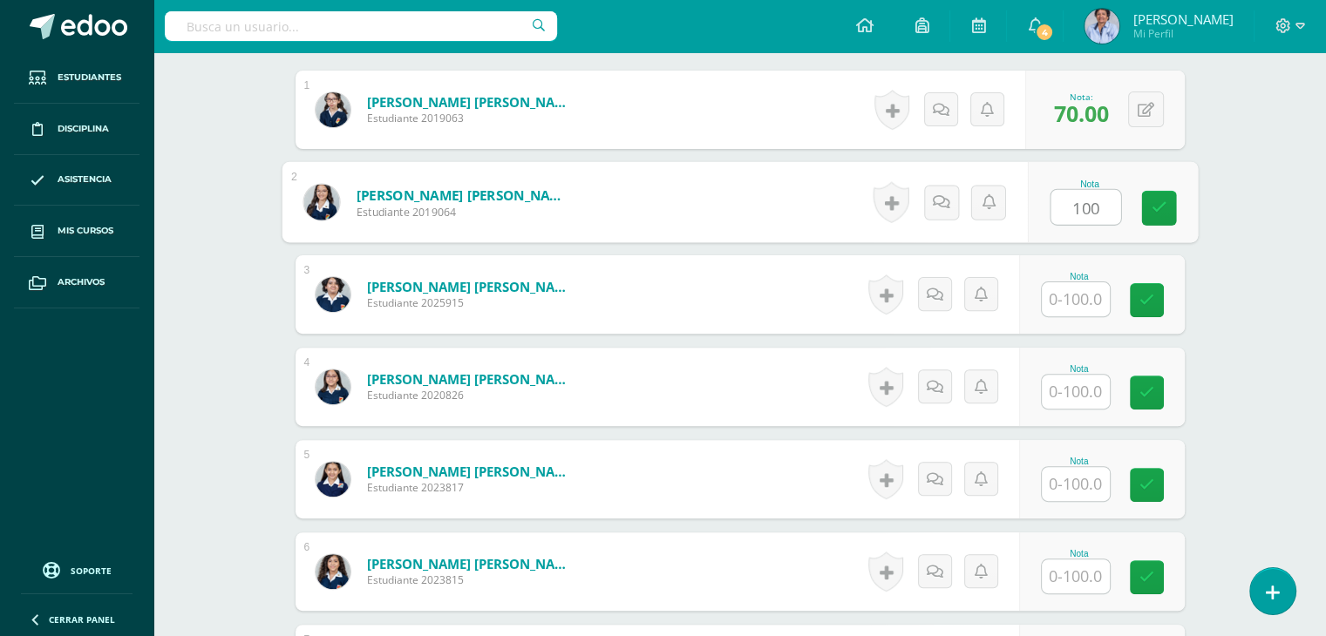
type input "100"
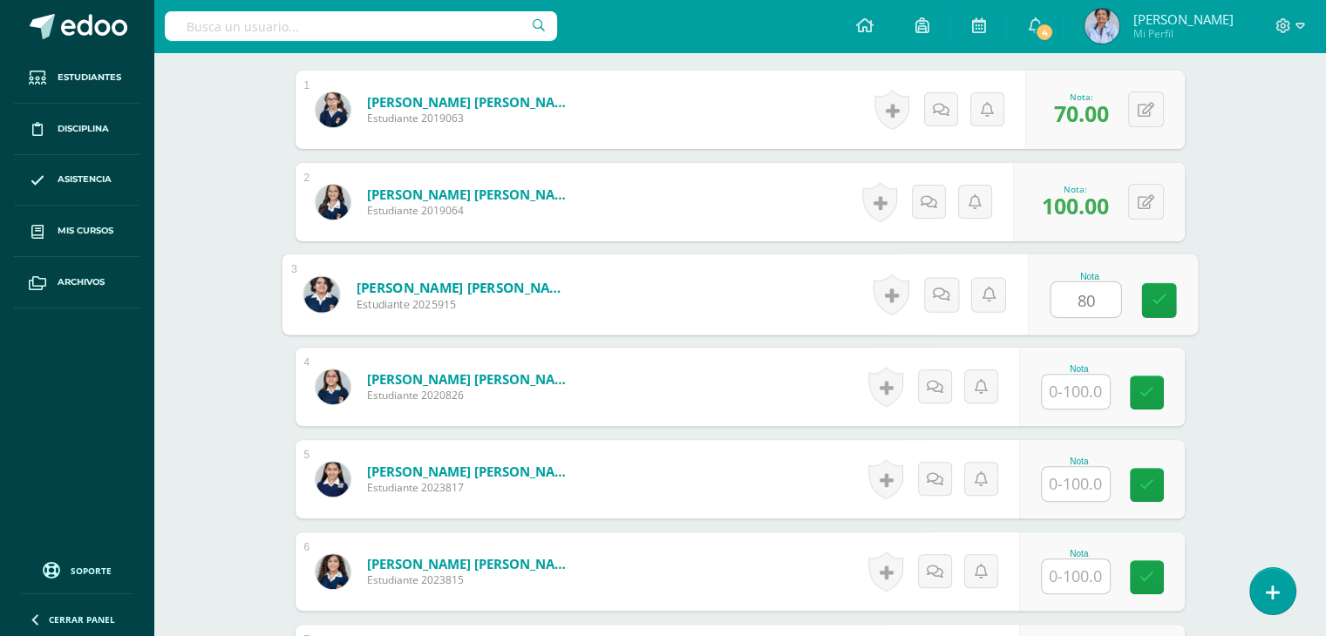
type input "80"
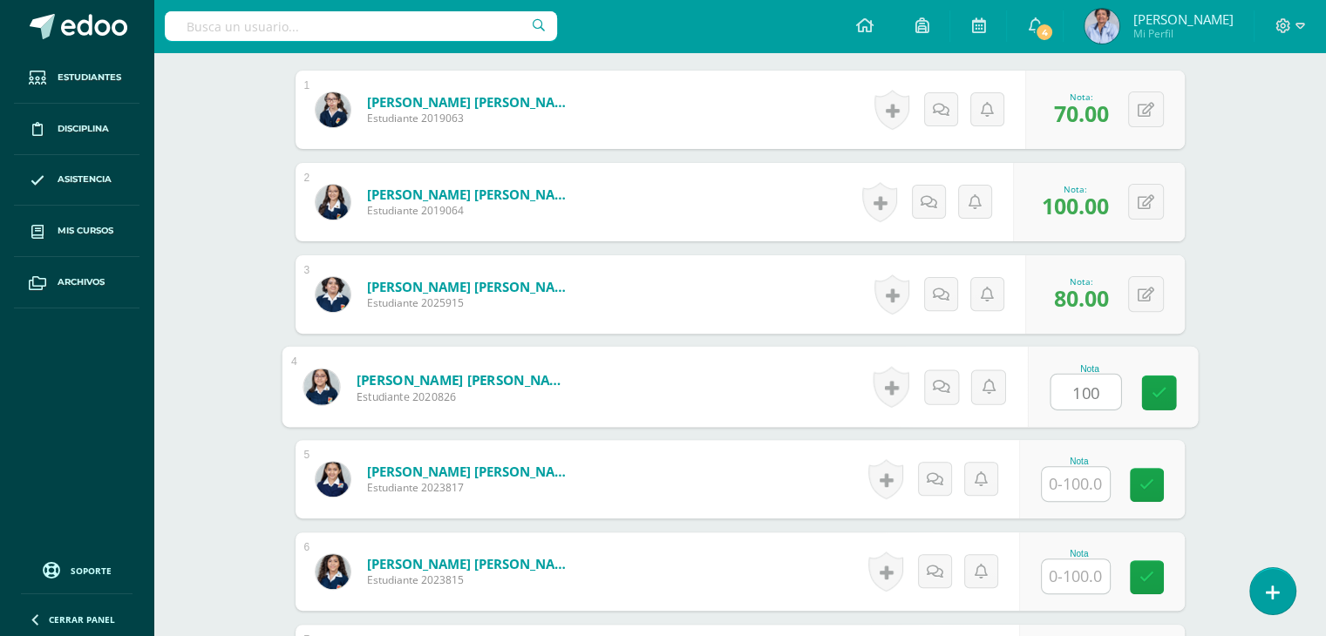
type input "100"
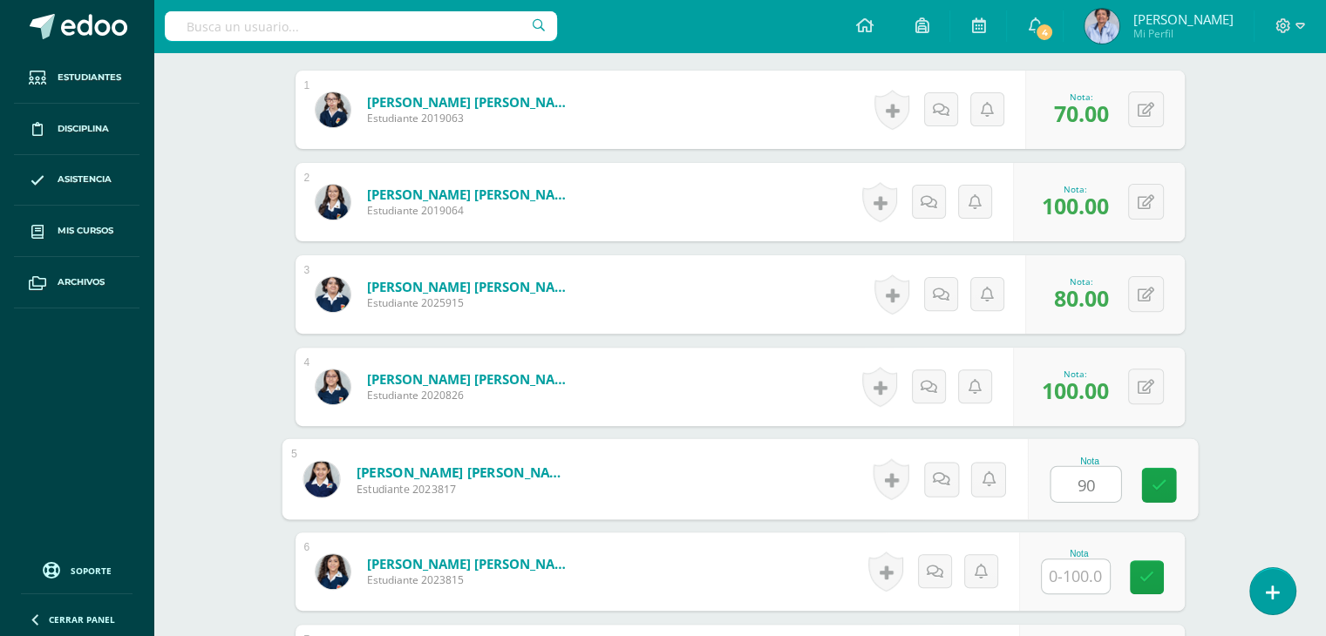
type input "90"
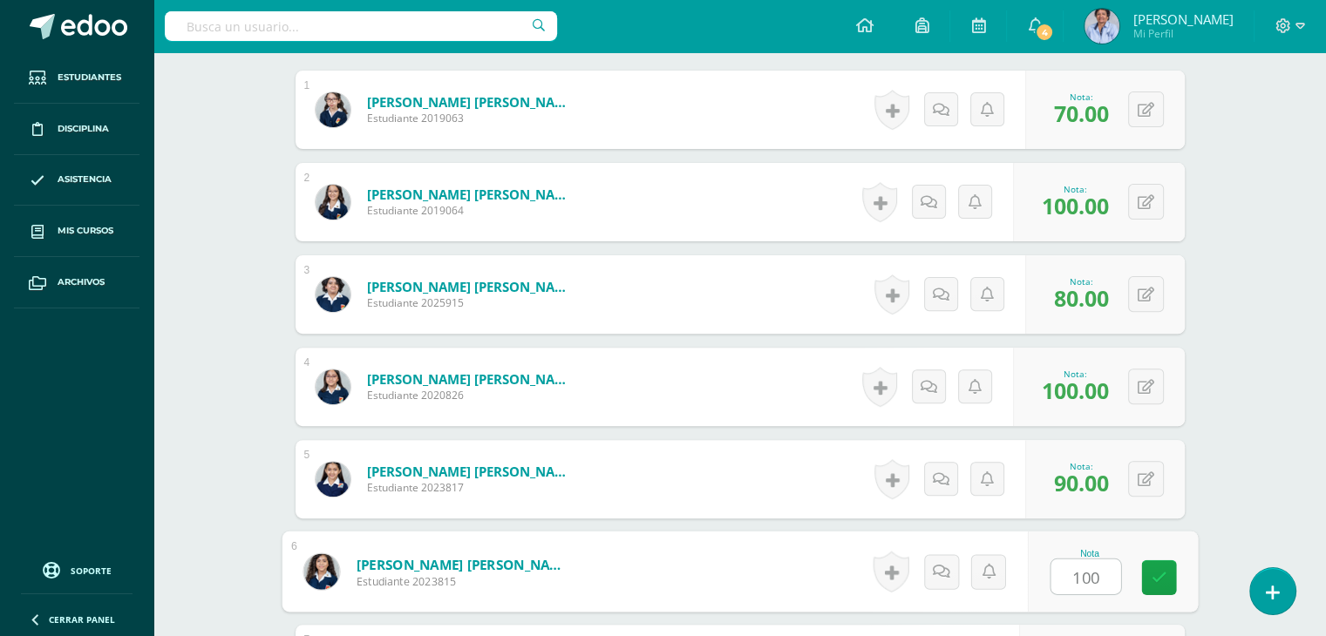
type input "100"
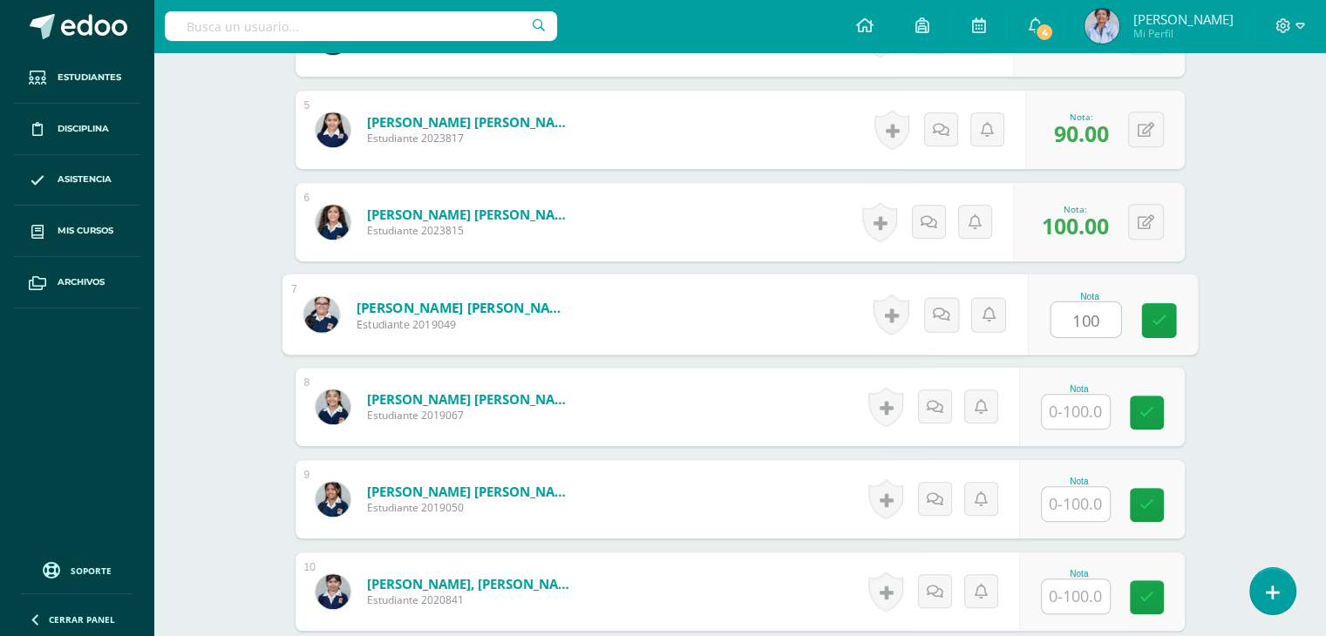
type input "100"
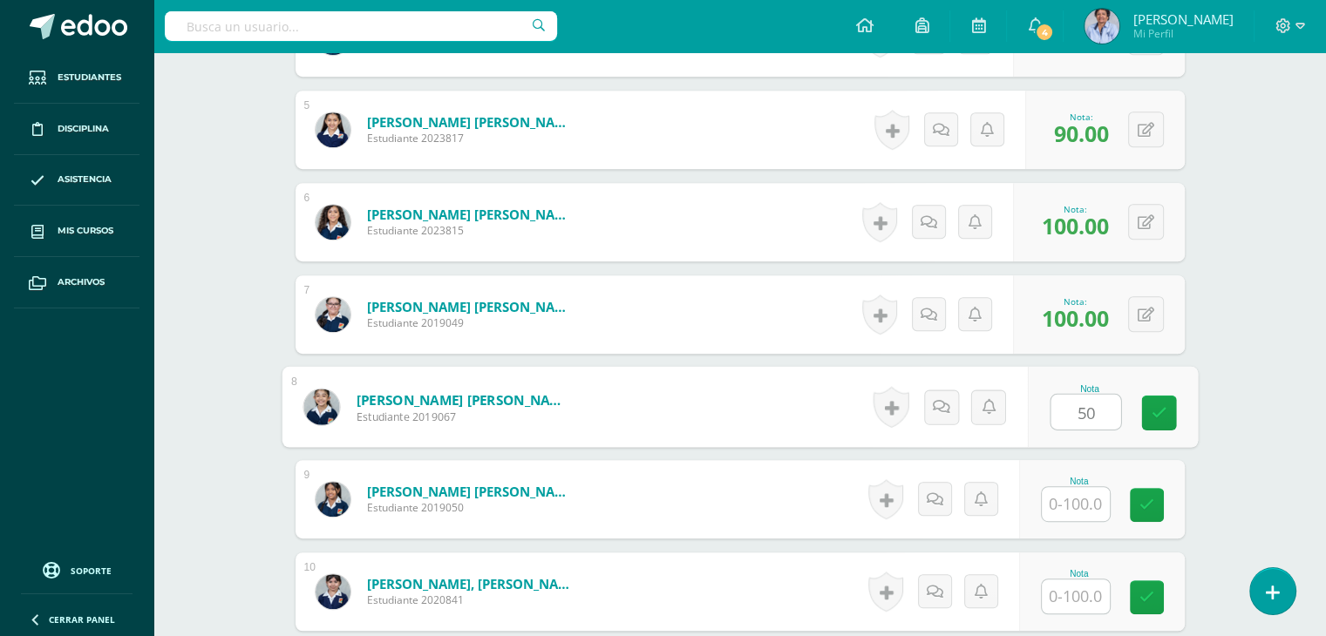
type input "50"
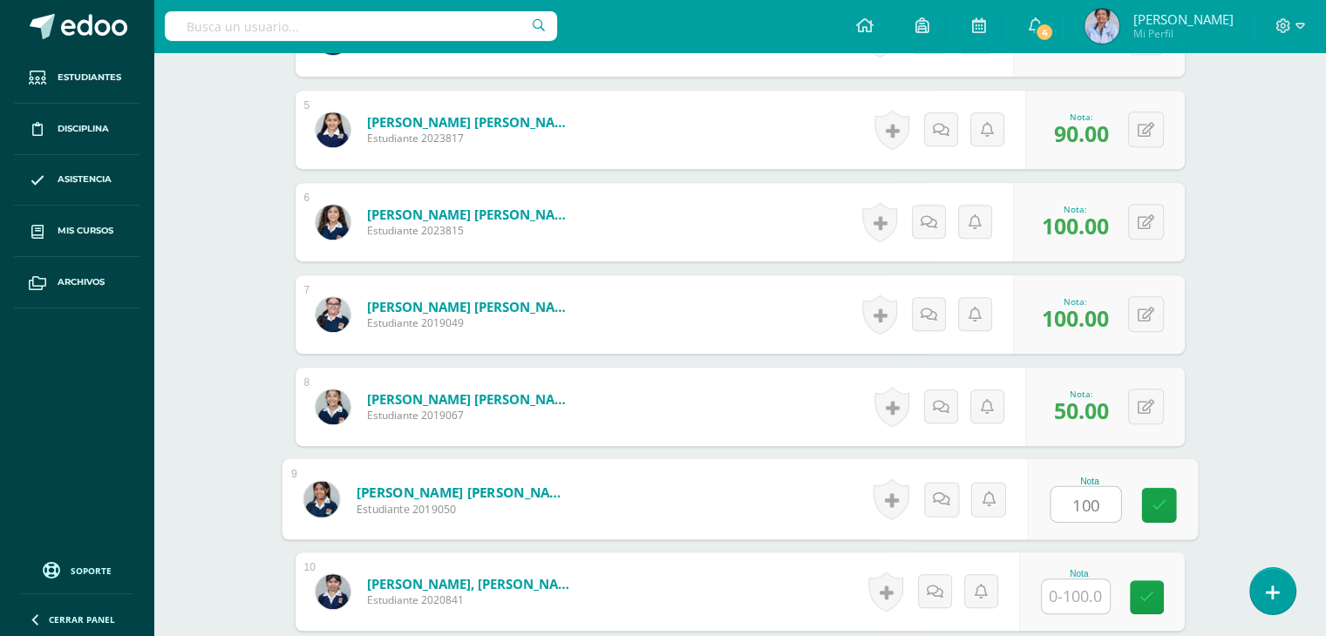
type input "100"
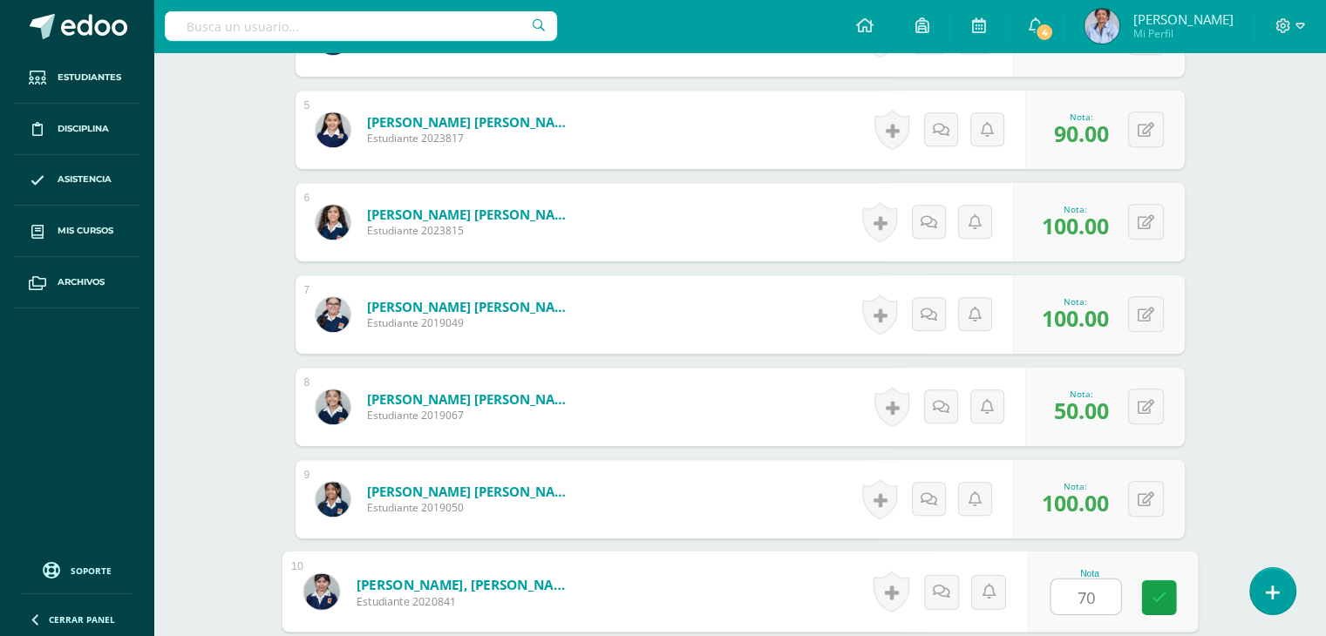
type input "70"
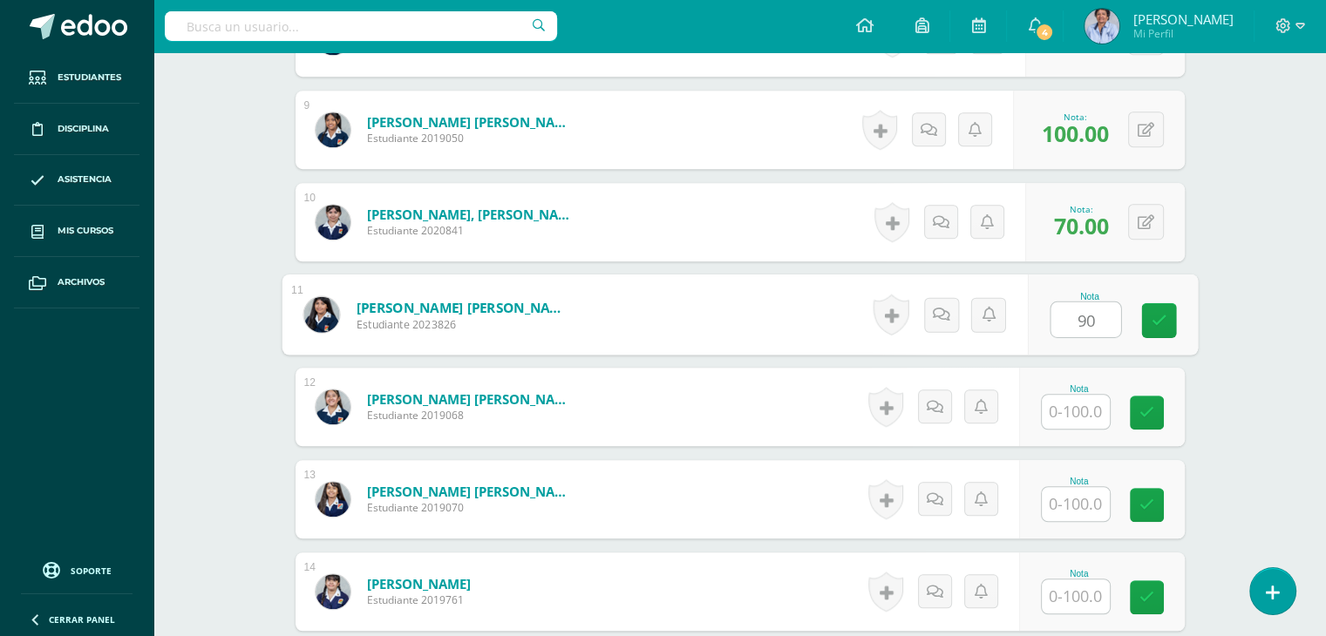
type input "90"
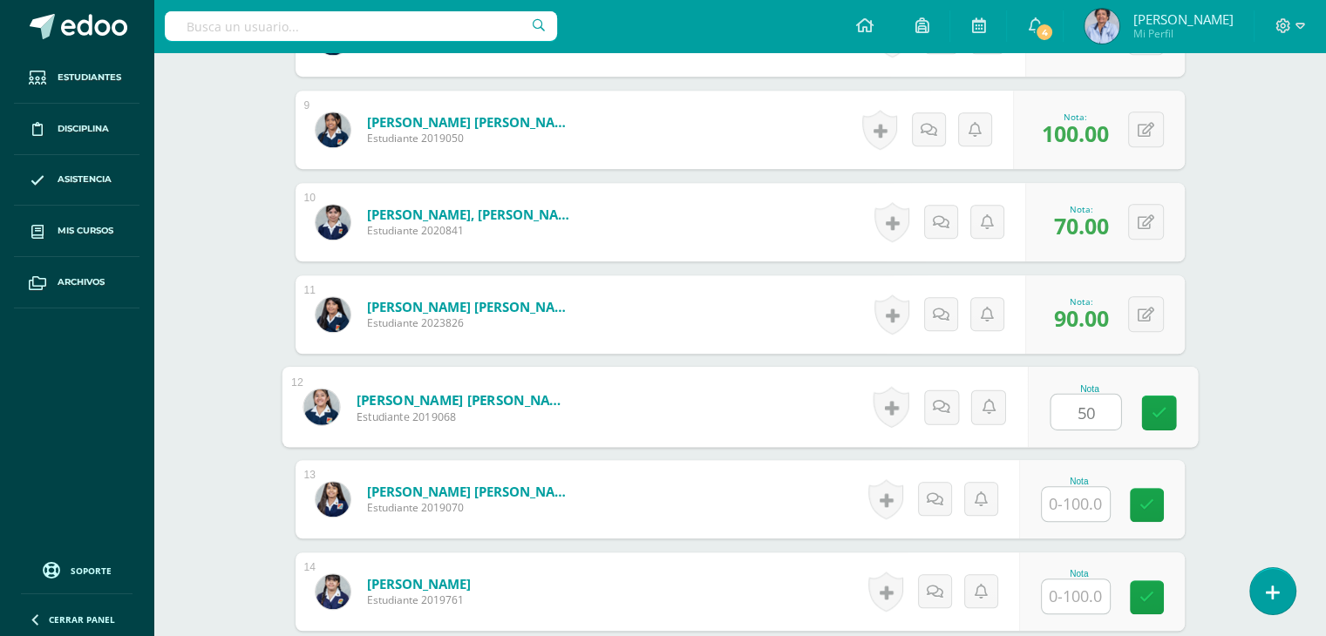
type input "50"
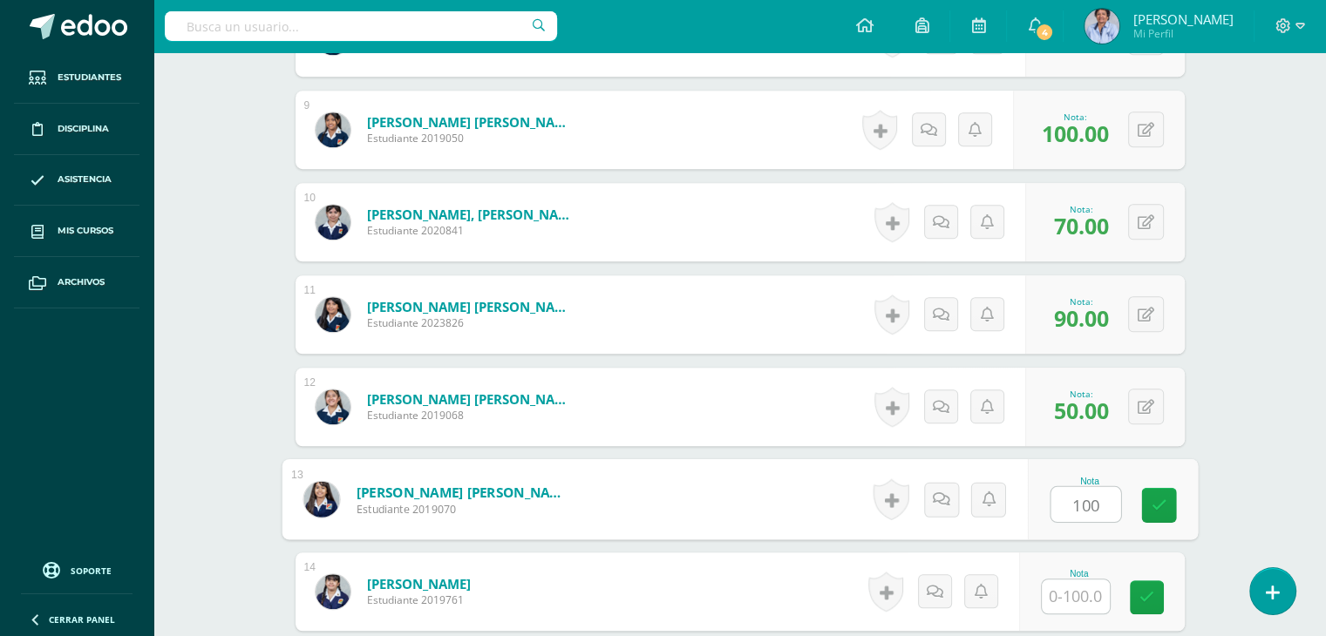
type input "100"
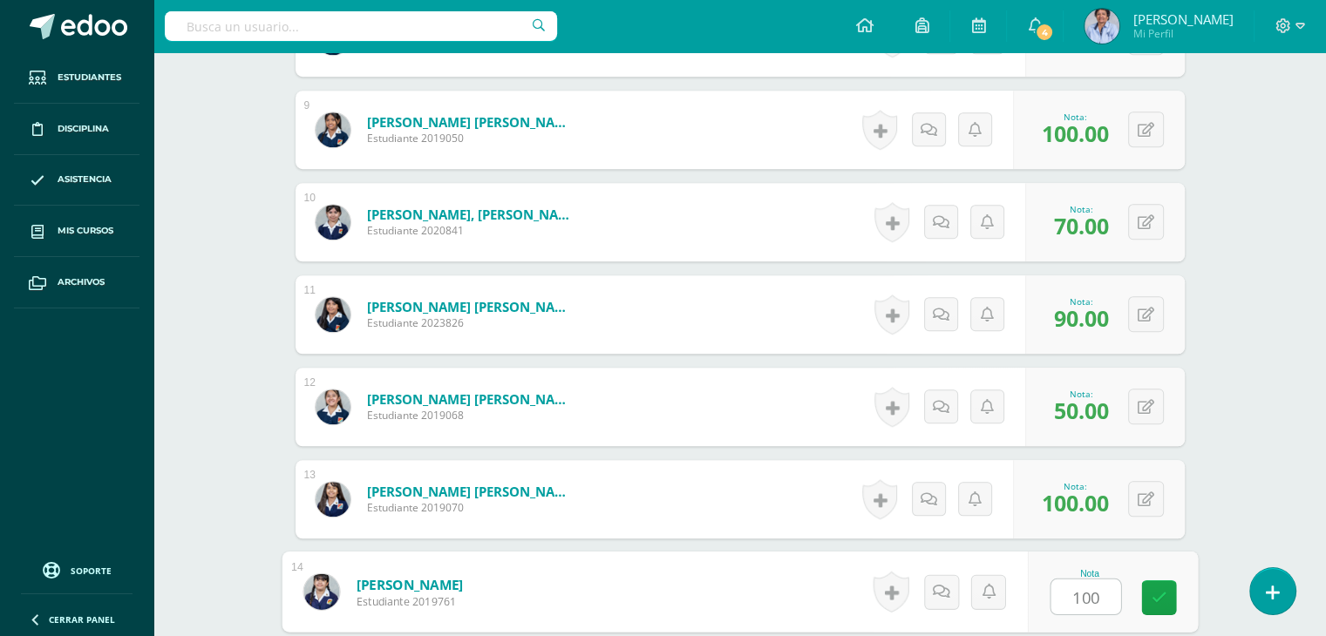
type input "100"
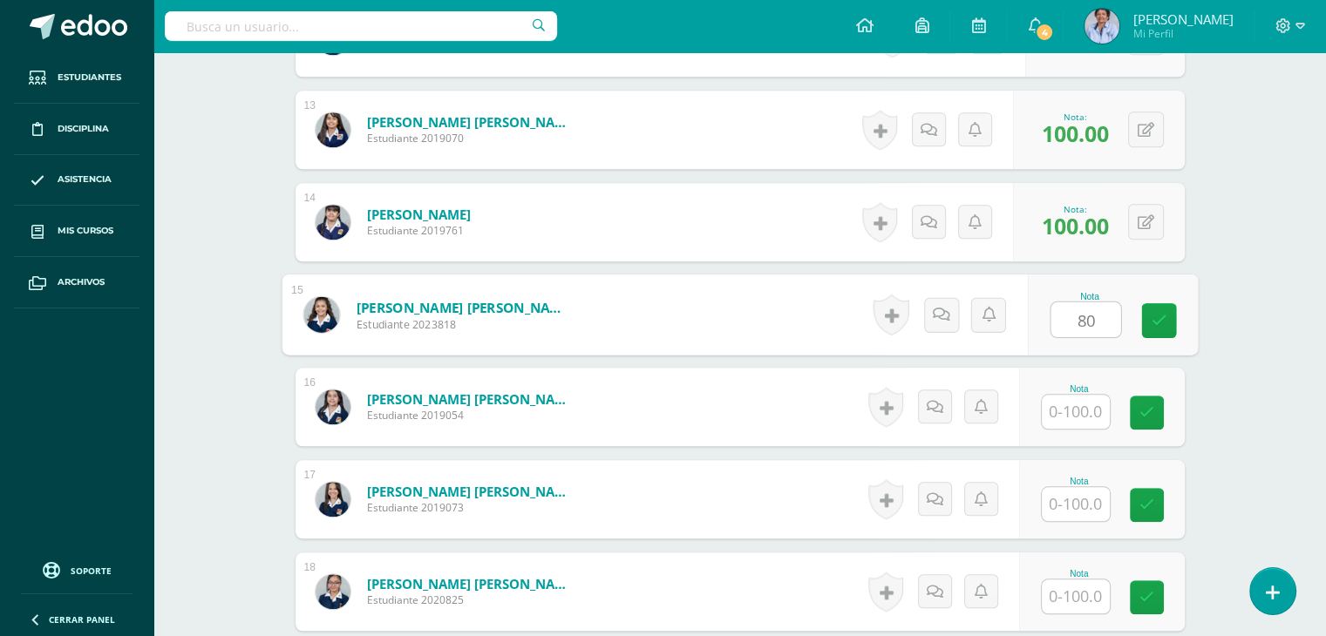
type input "80"
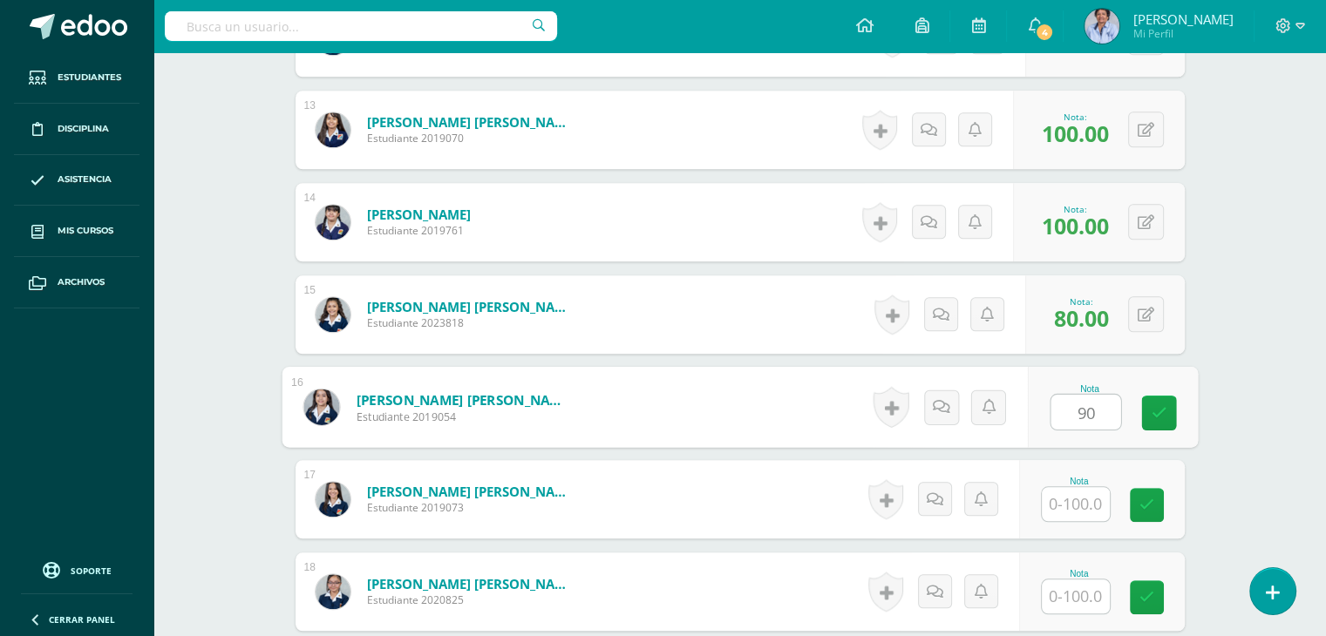
type input "90"
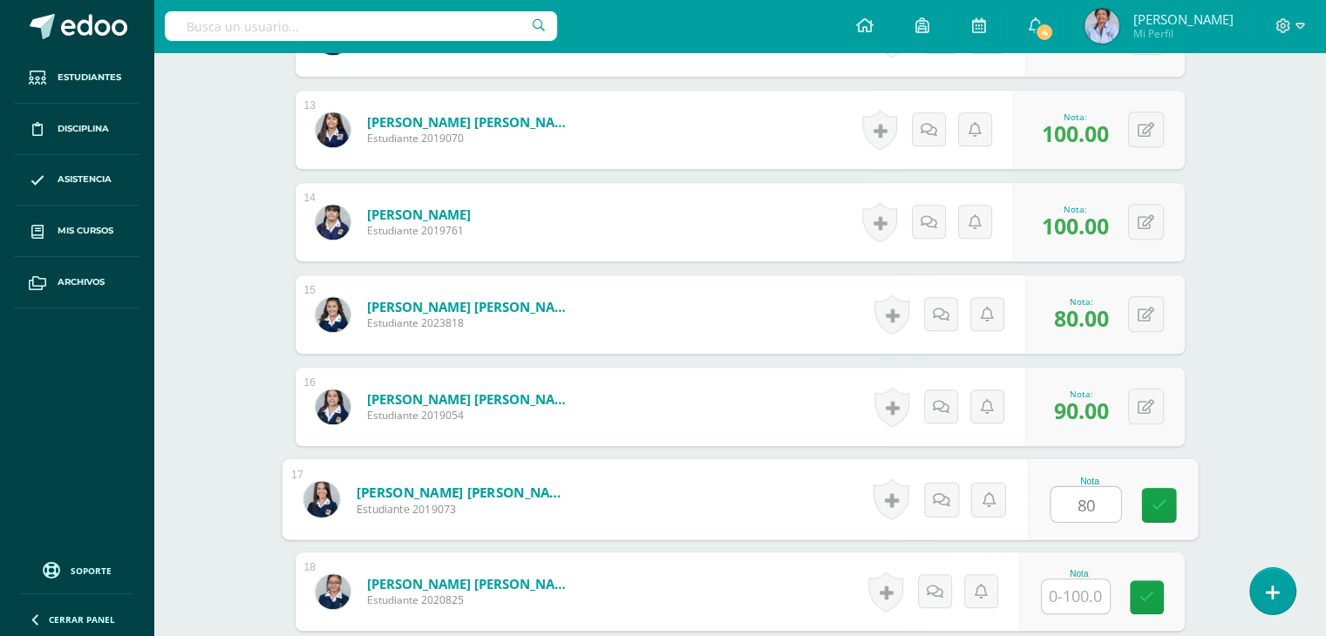
type input "80"
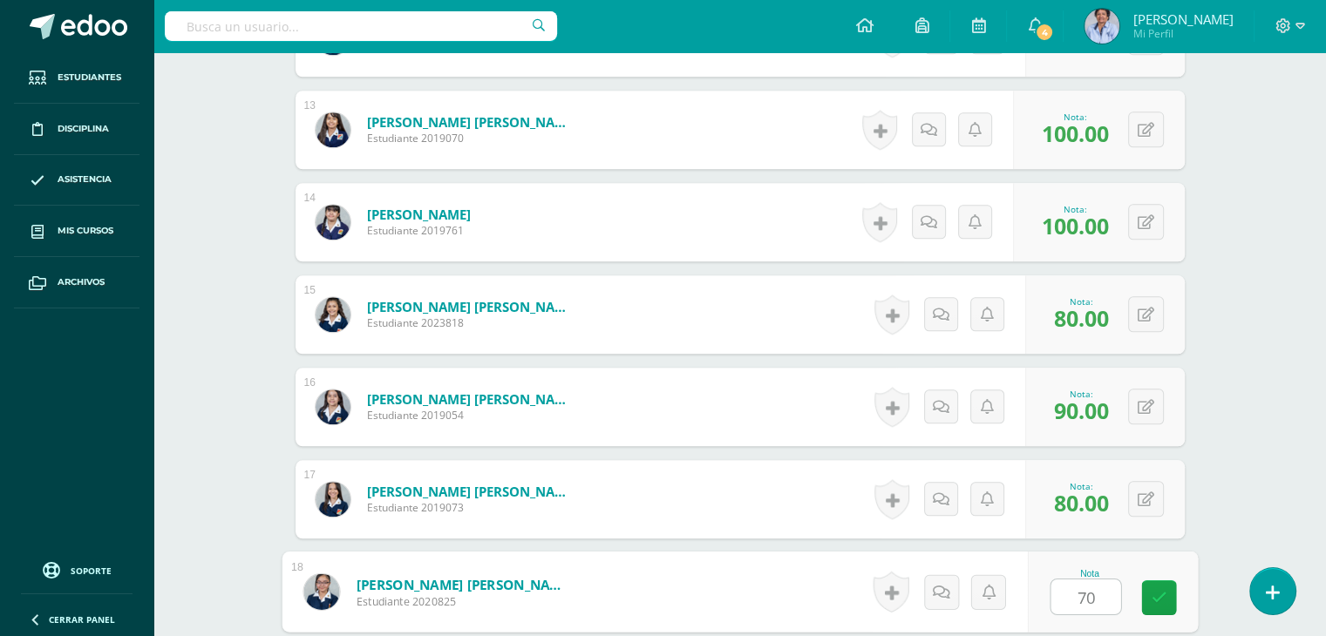
type input "70"
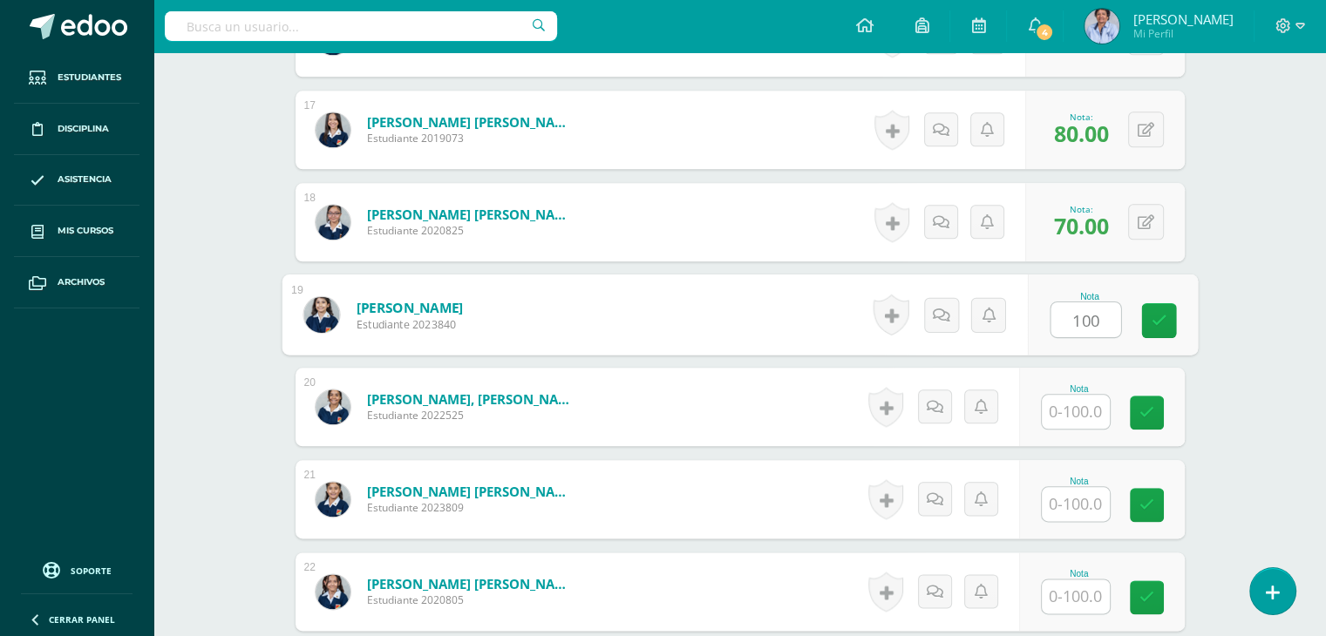
type input "100"
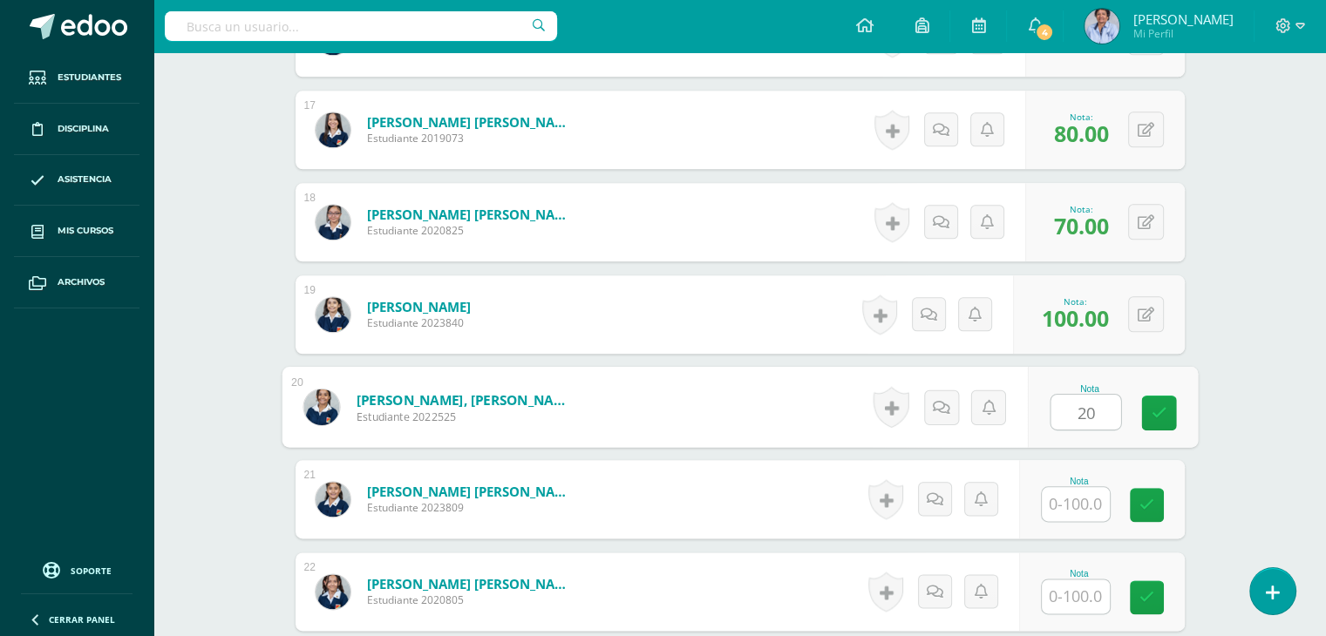
type input "20"
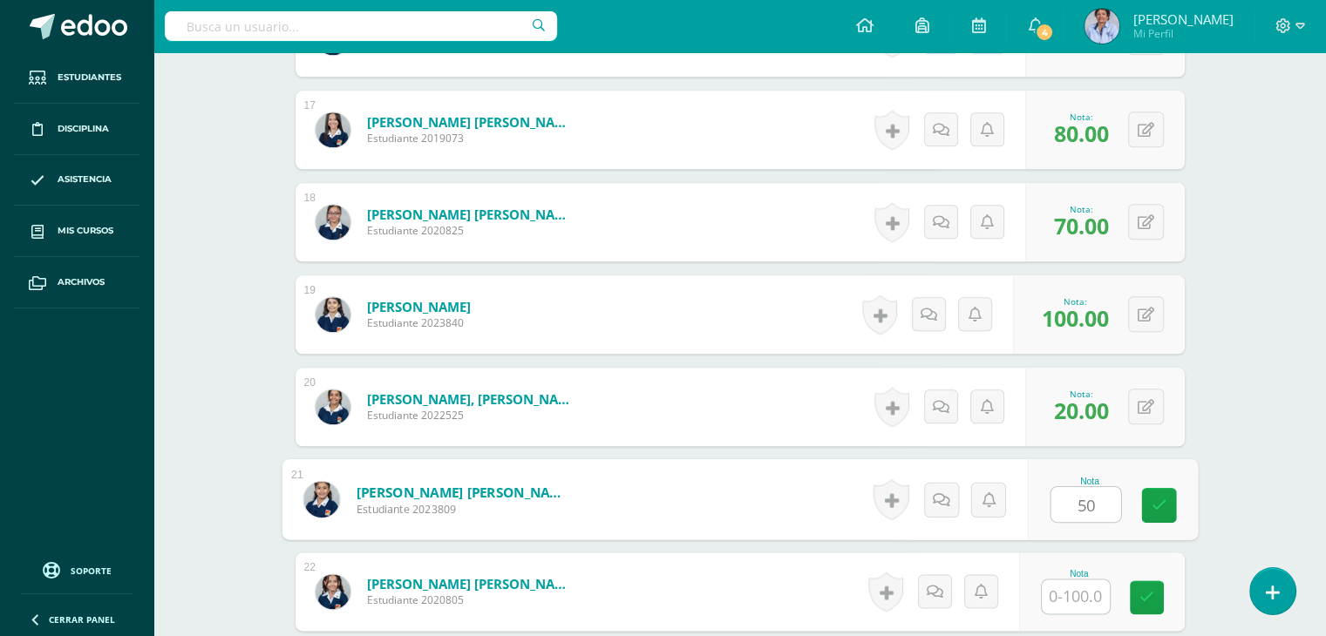
type input "50"
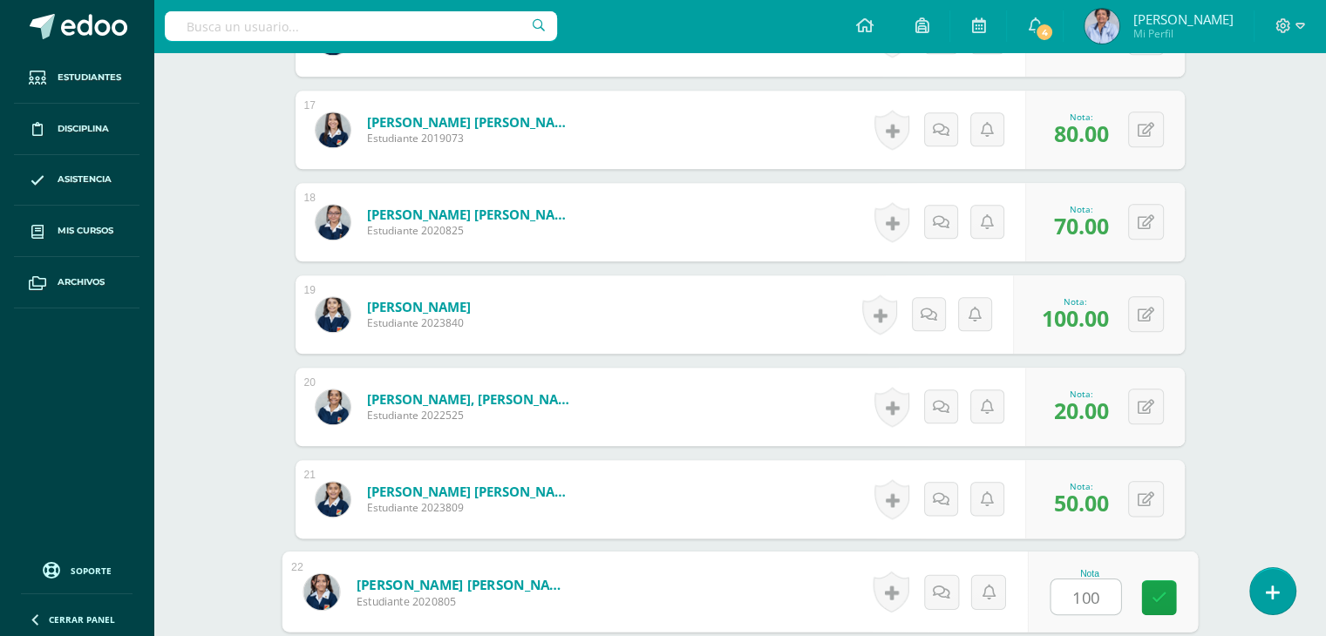
type input "100"
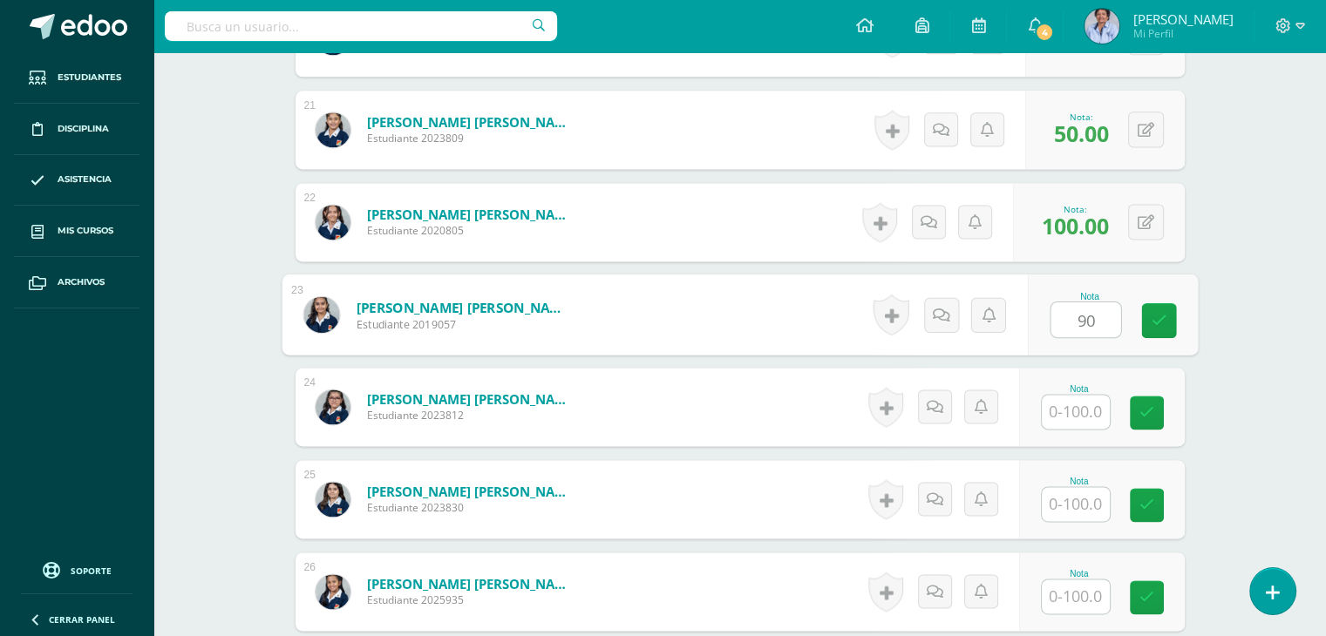
type input "90"
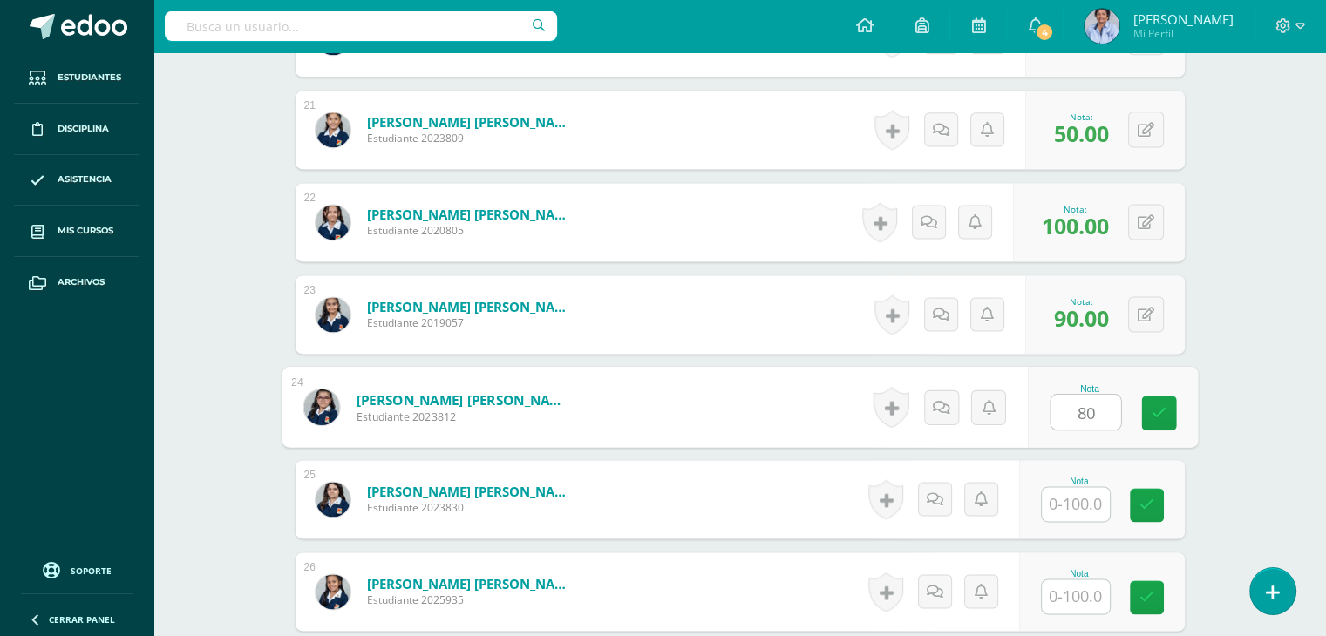
type input "80"
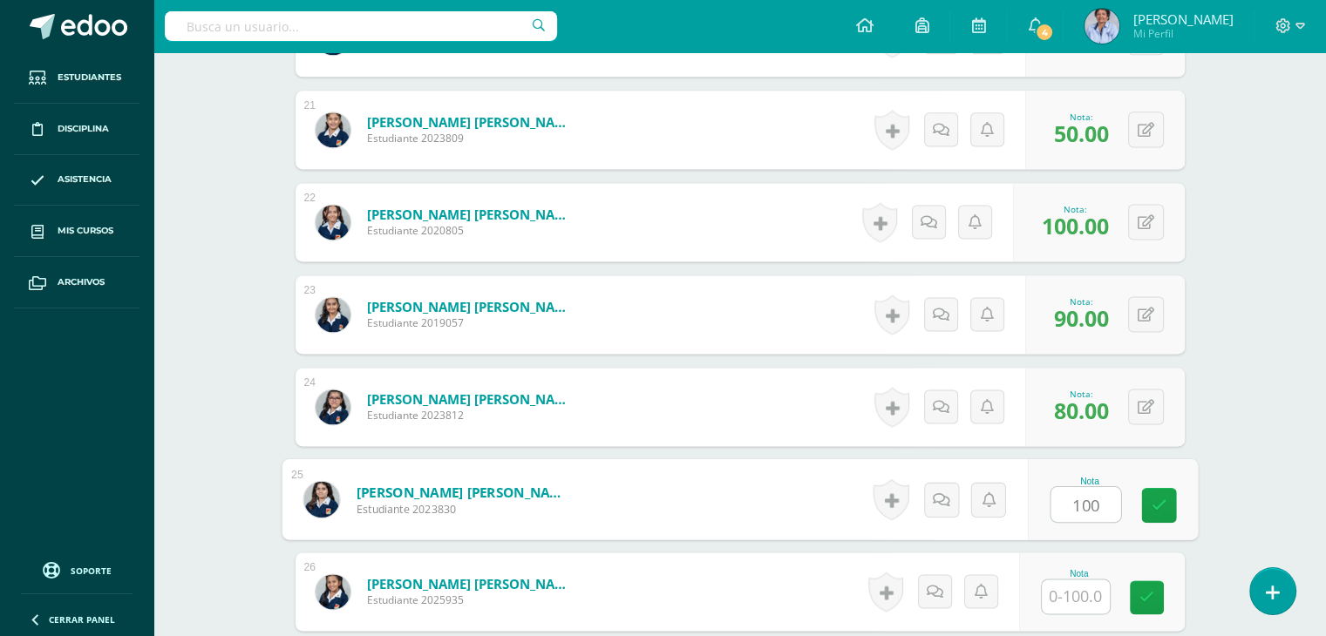
type input "100"
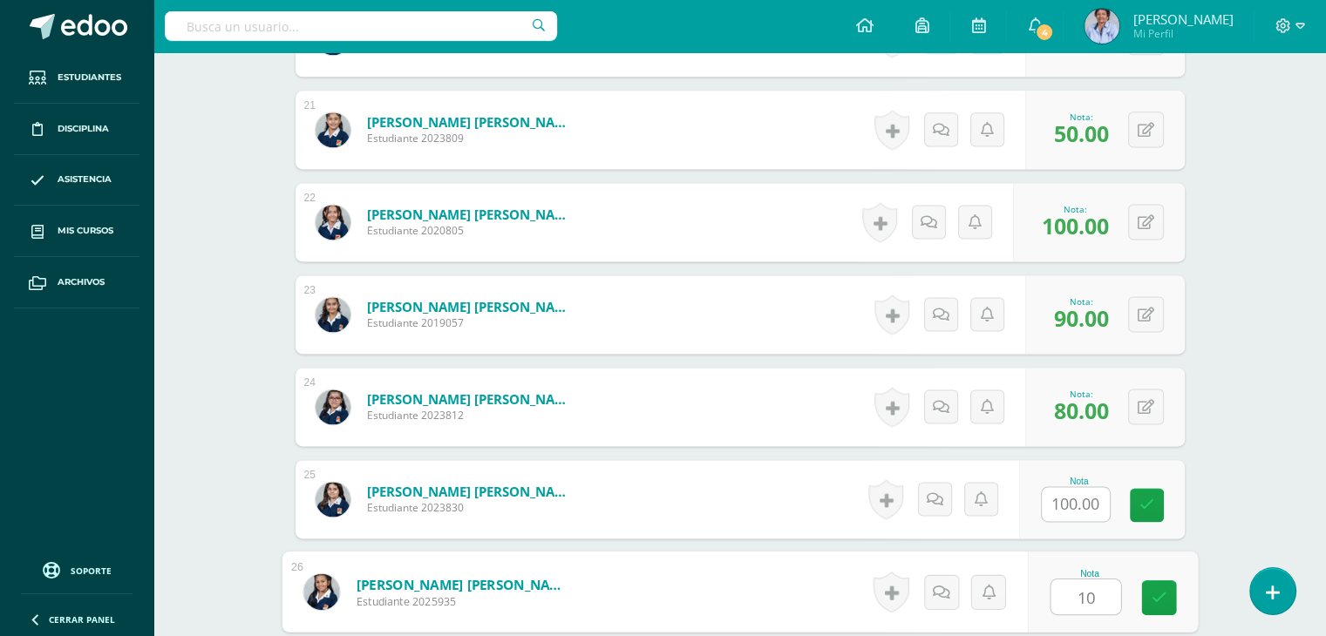
type input "100"
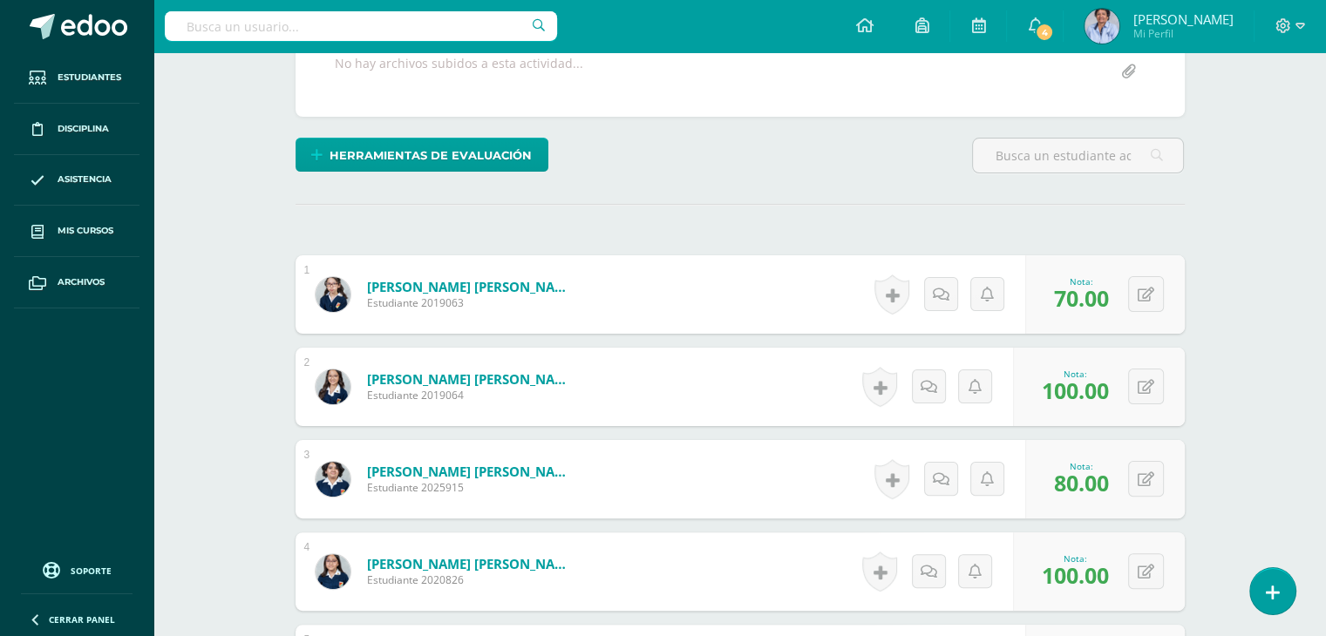
scroll to position [0, 0]
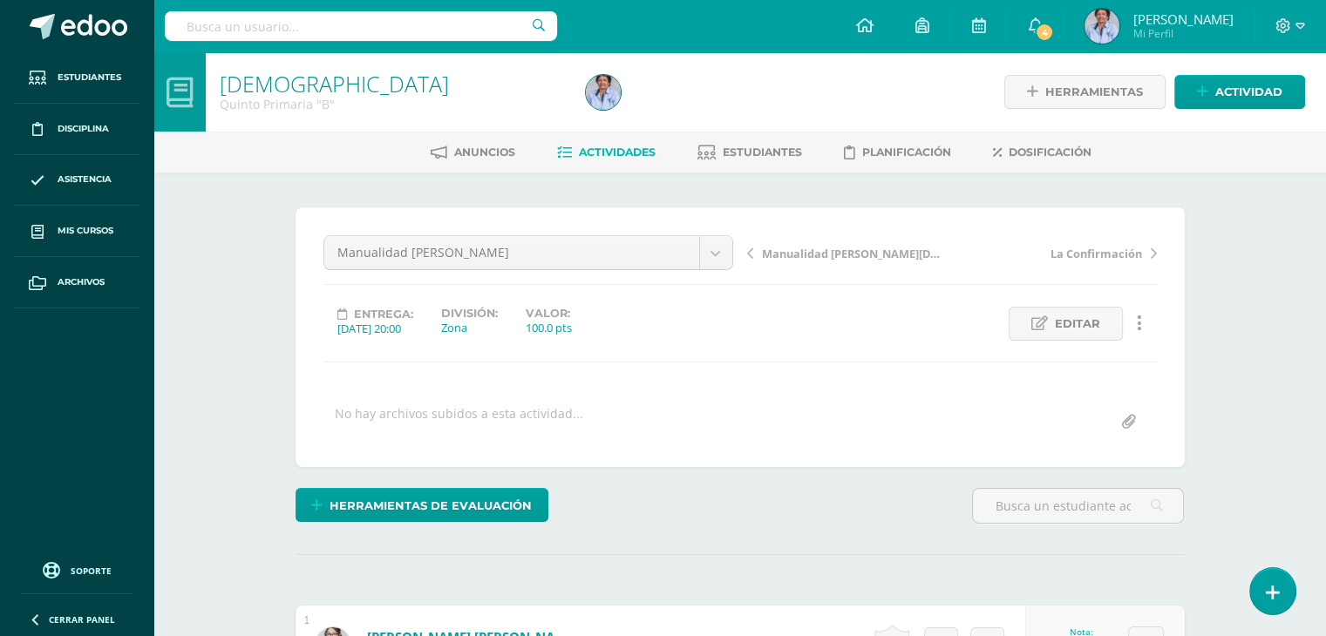
click at [837, 251] on span "Manualidad [PERSON_NAME][DATE]" at bounding box center [854, 254] width 185 height 16
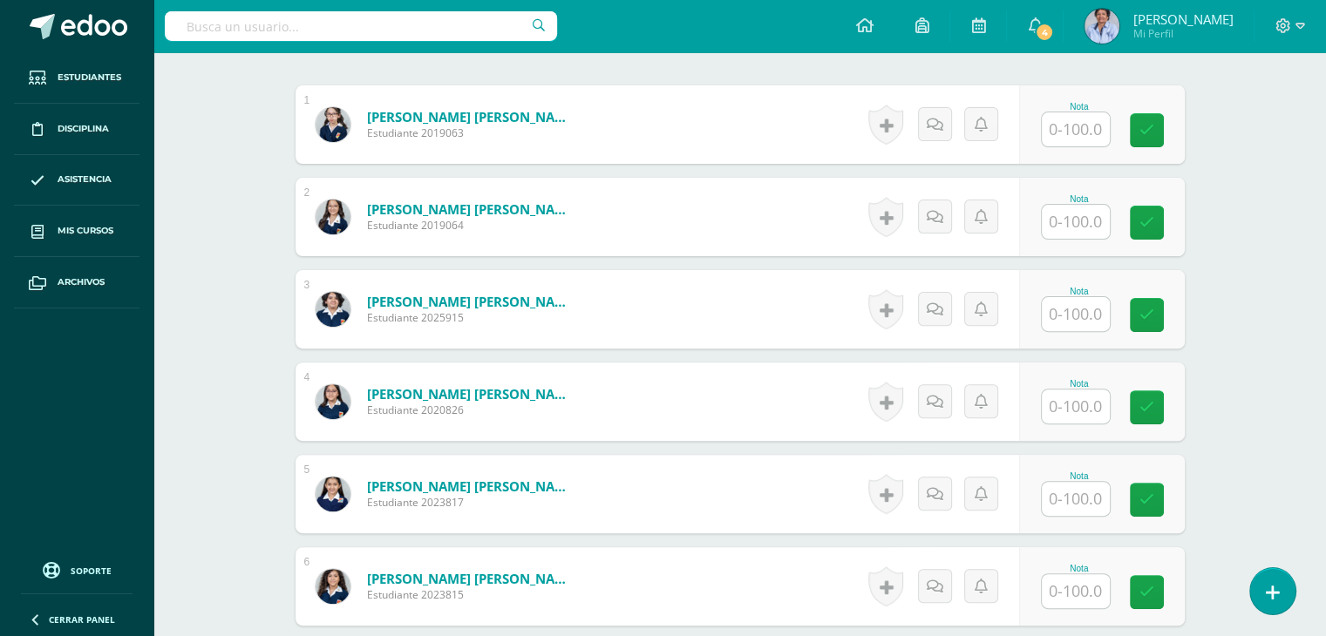
scroll to position [528, 0]
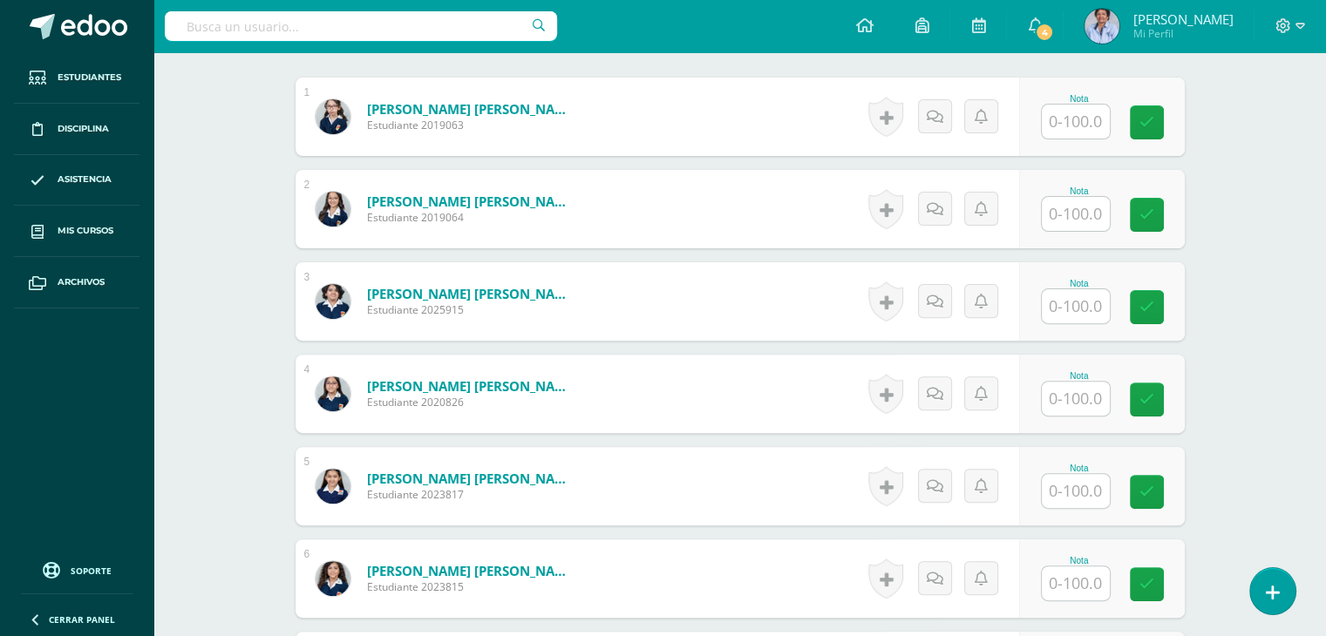
click at [1081, 117] on input "text" at bounding box center [1076, 122] width 68 height 34
type input "80"
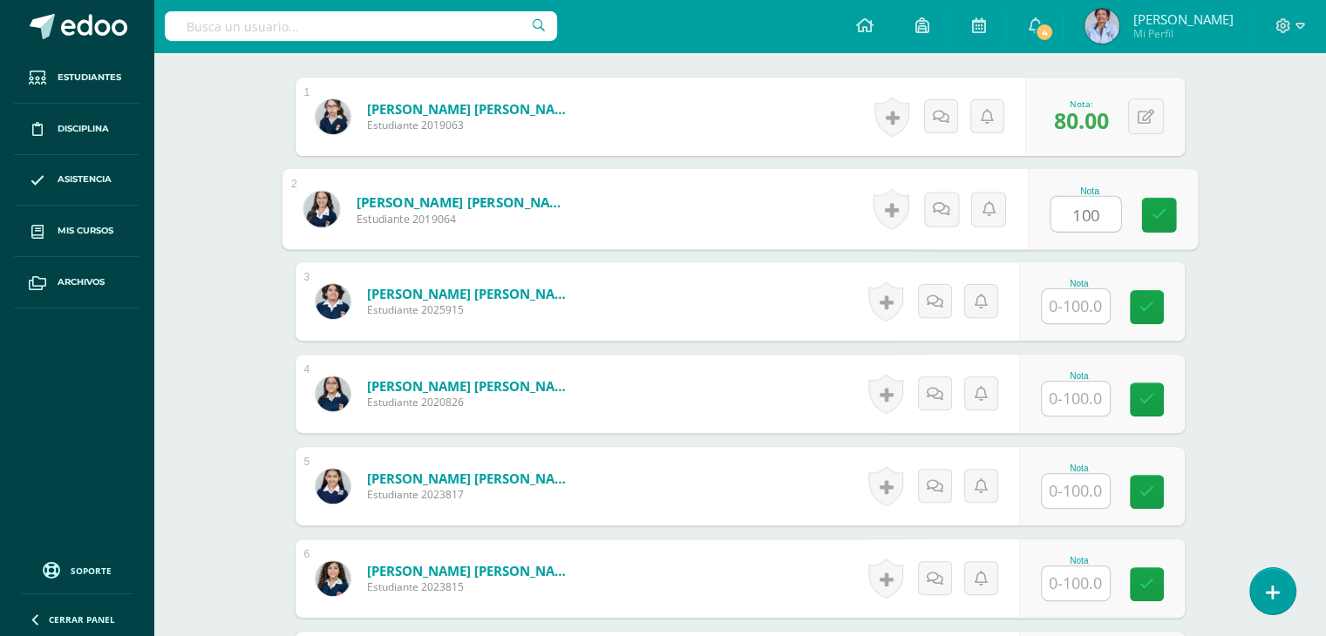
type input "100"
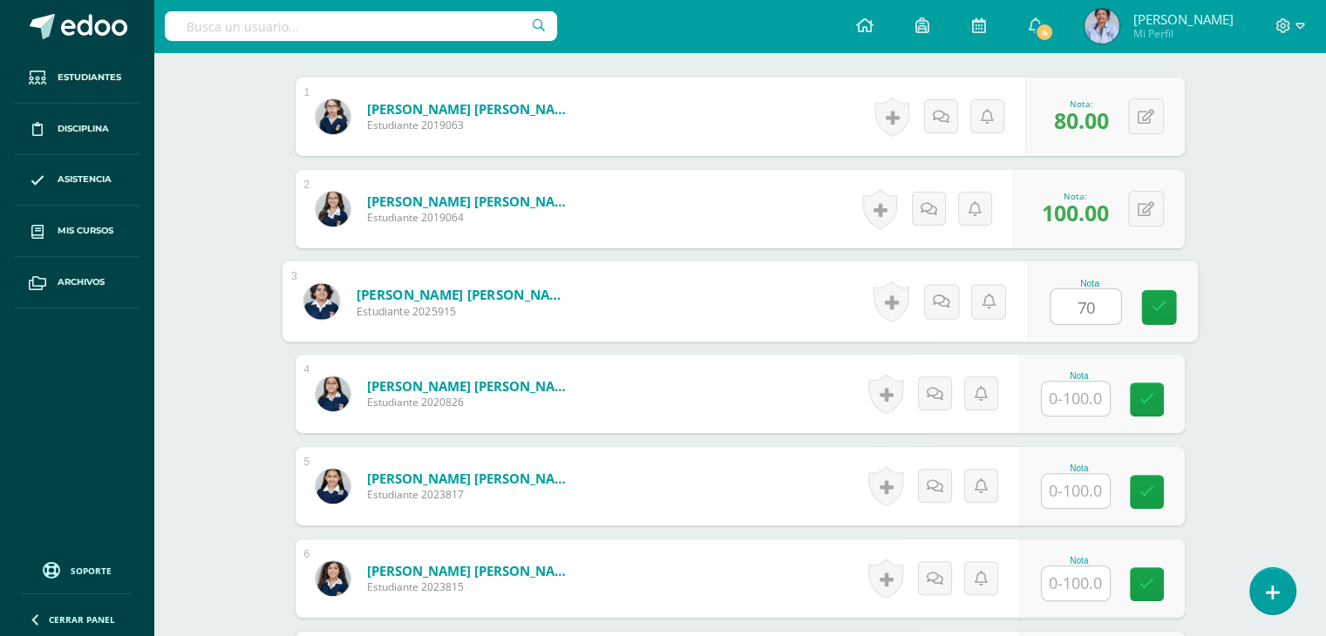
type input "70"
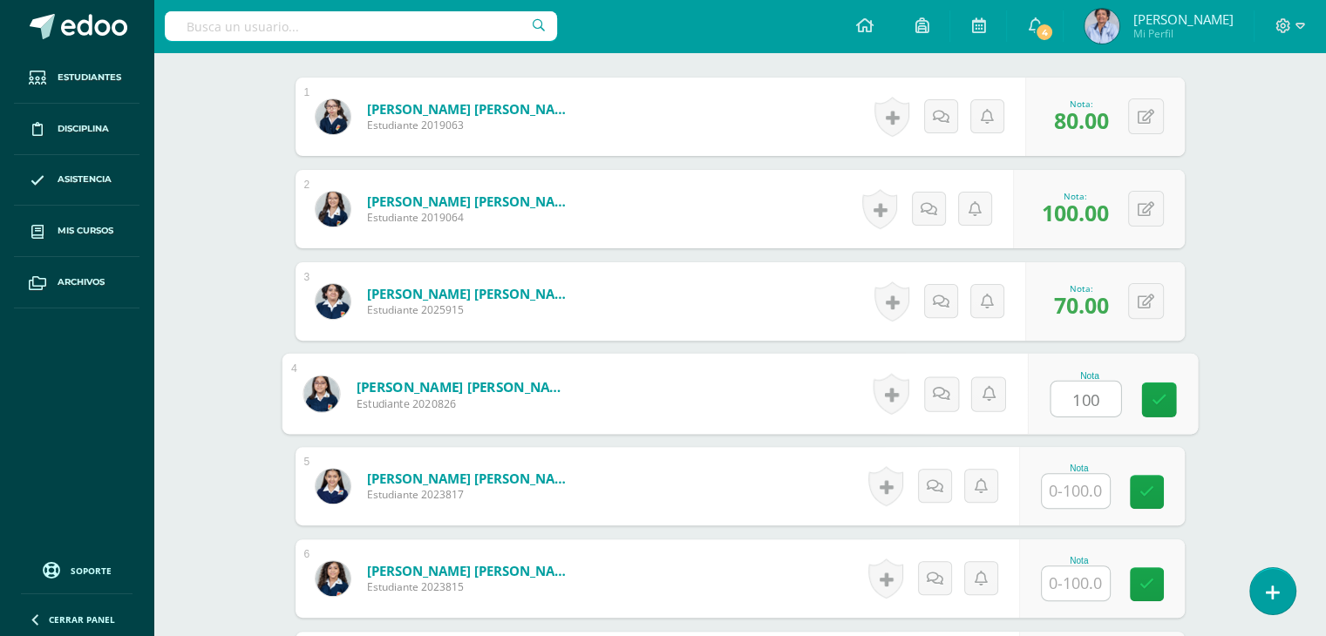
type input "100"
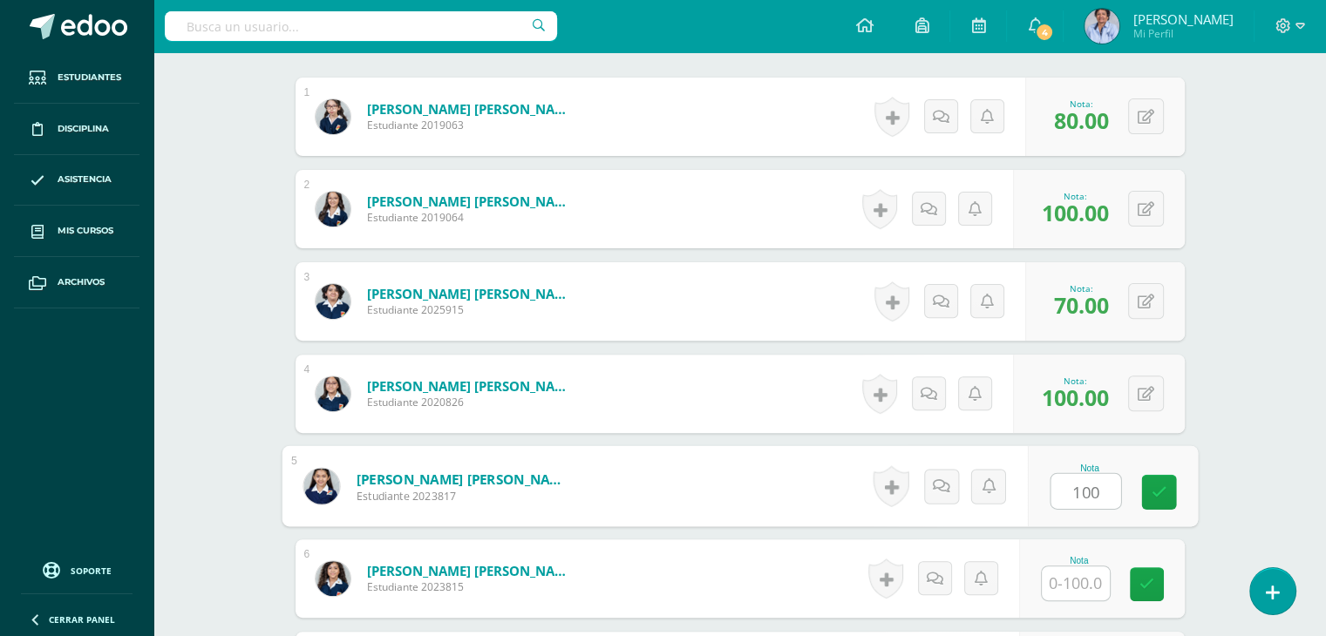
type input "100"
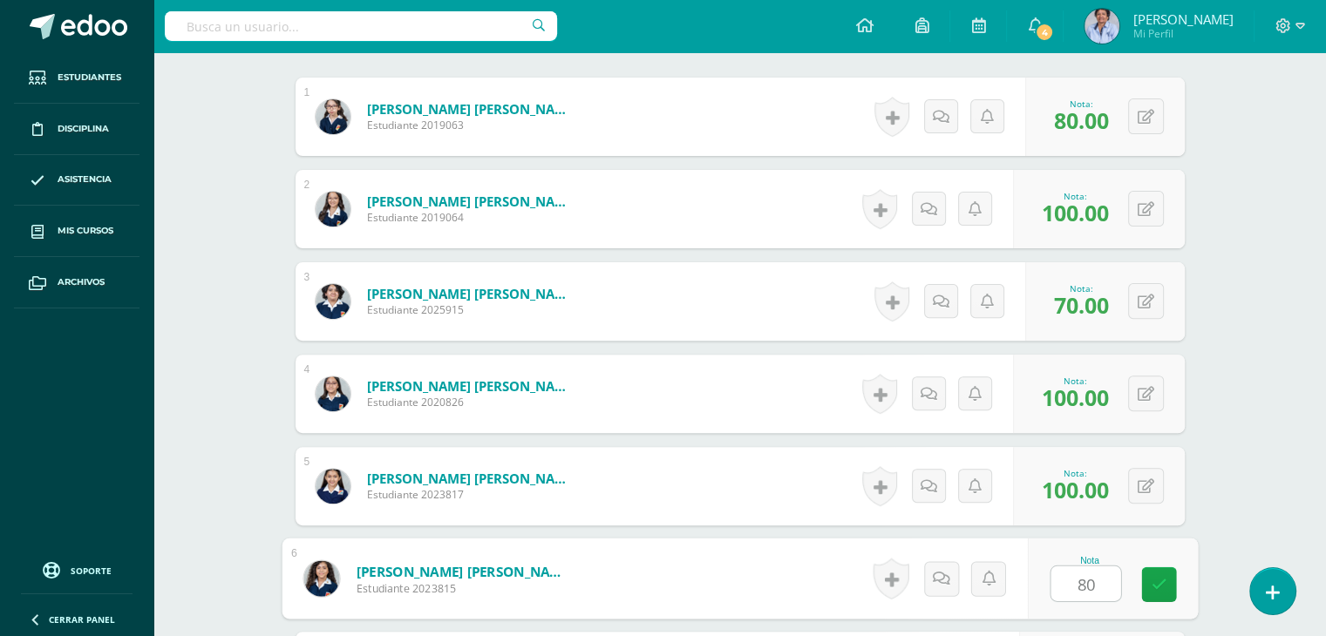
type input "80"
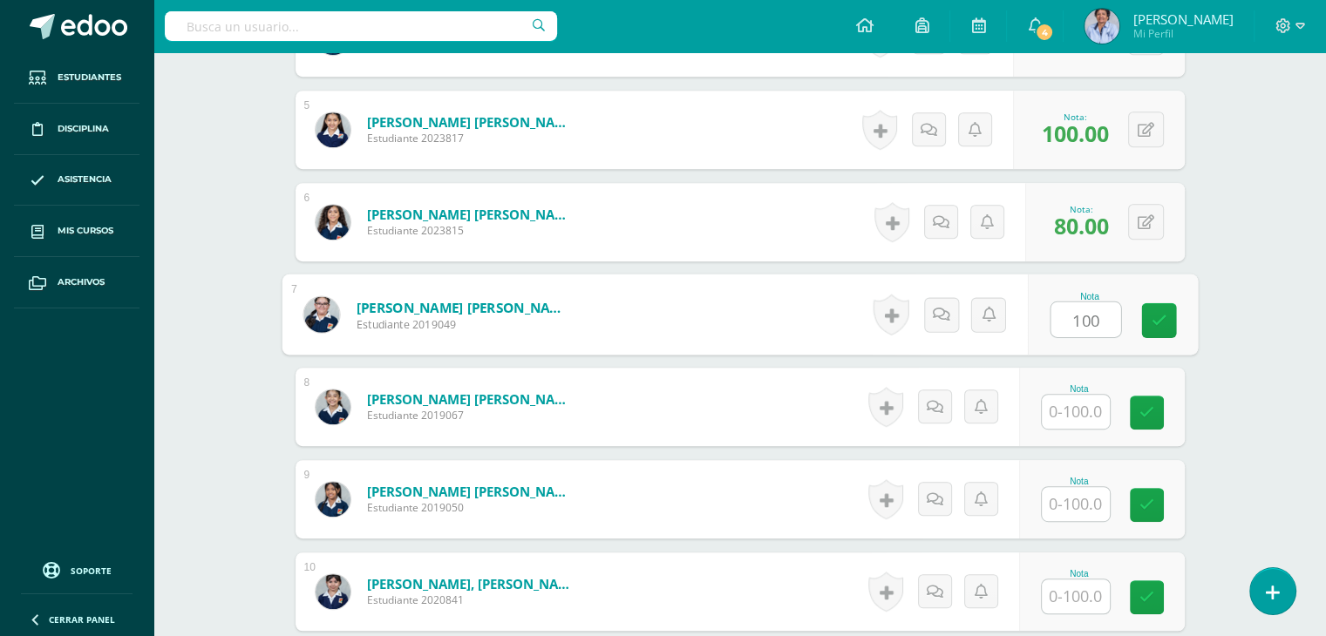
type input "100"
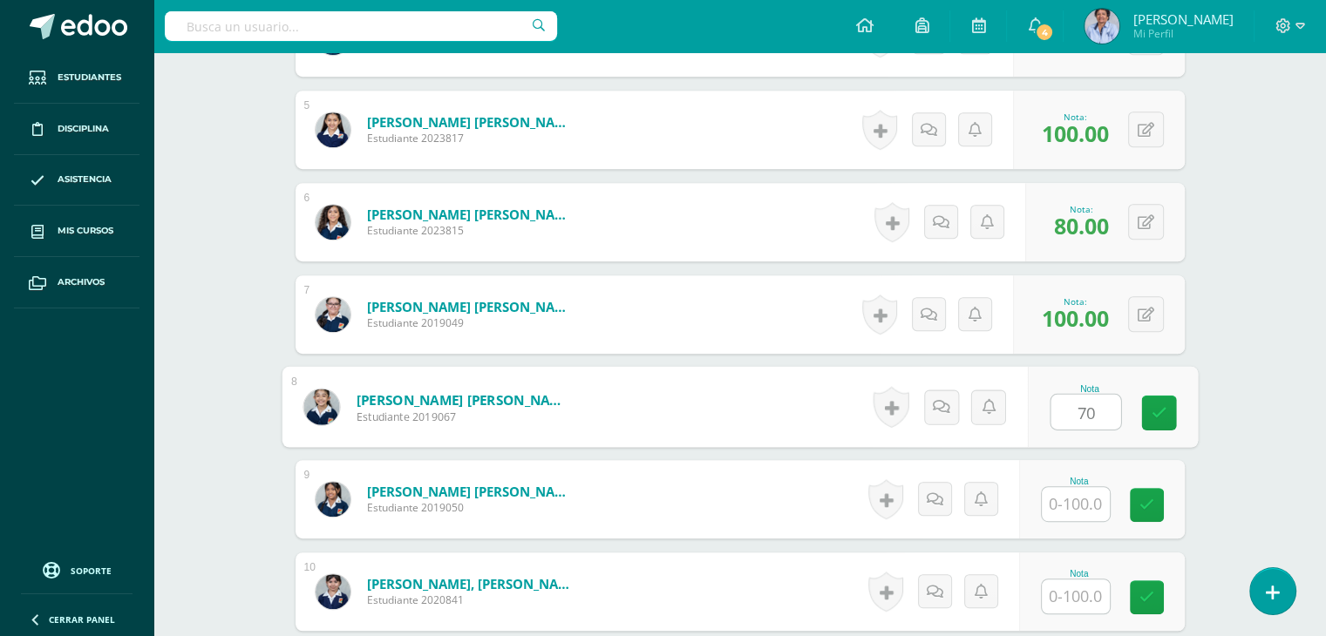
type input "70"
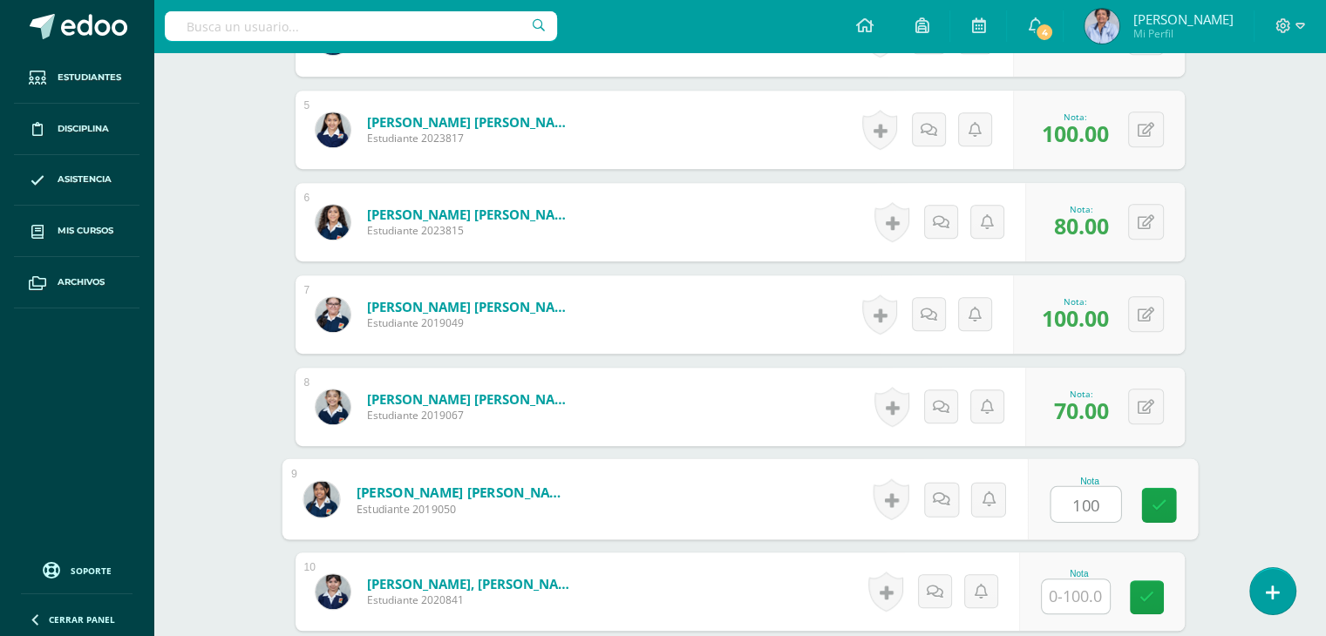
type input "100"
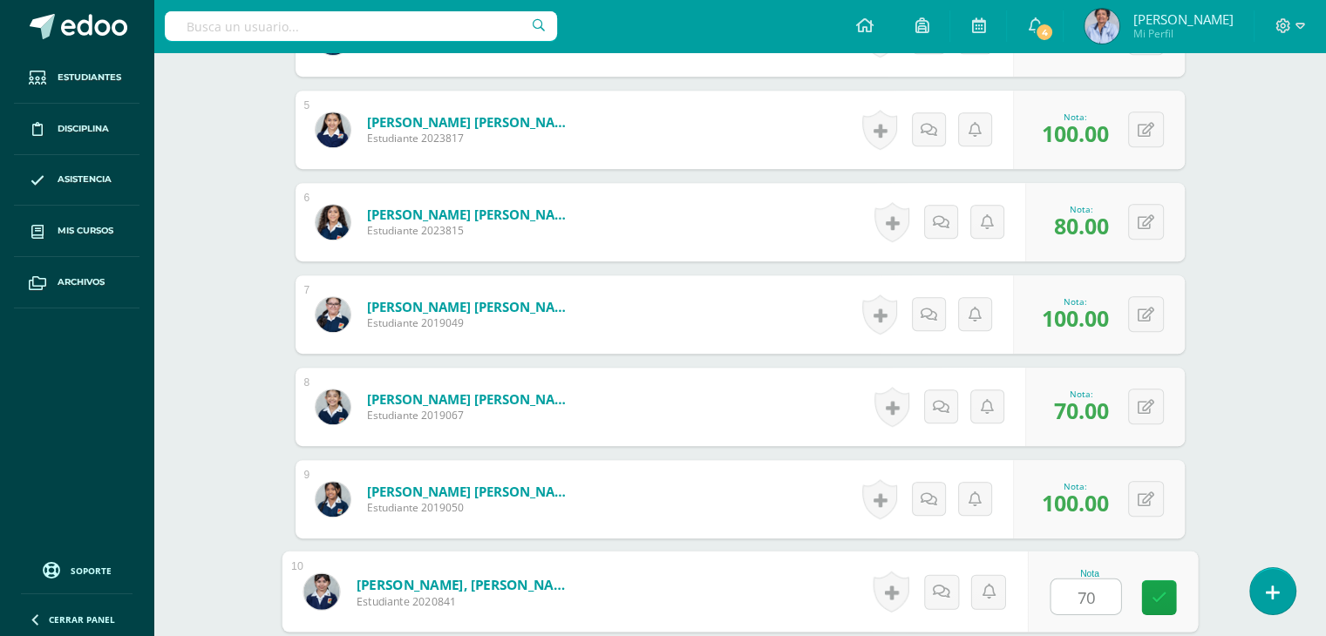
type input "70"
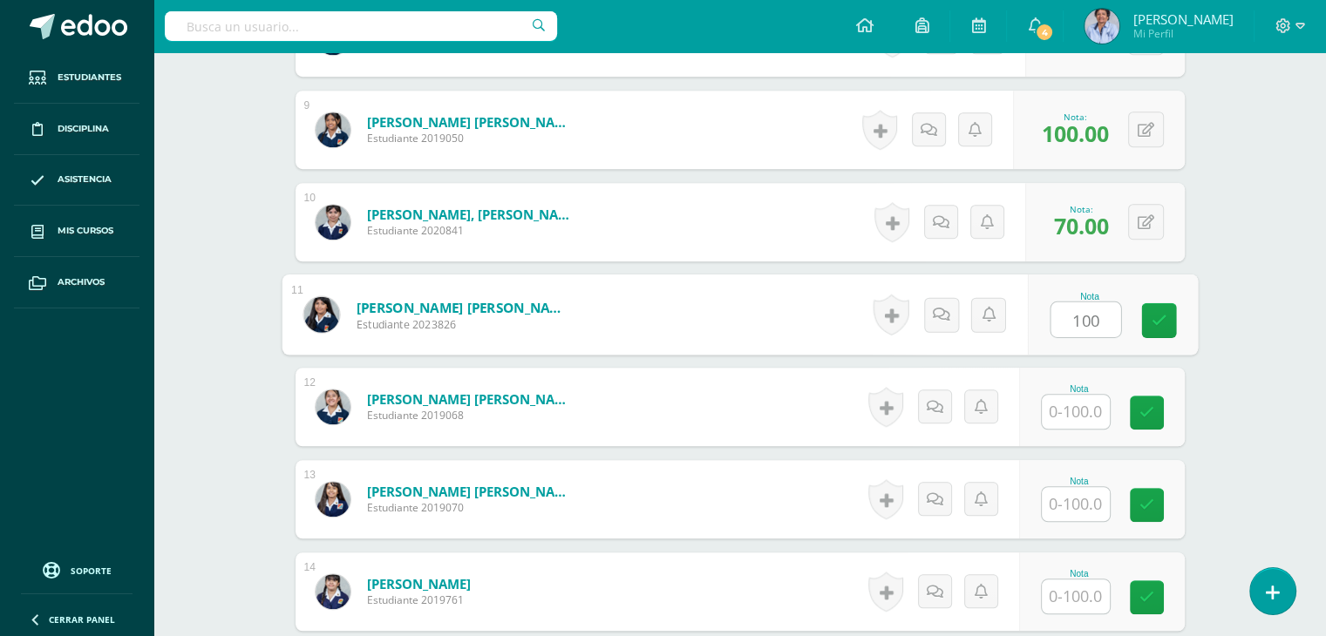
type input "100"
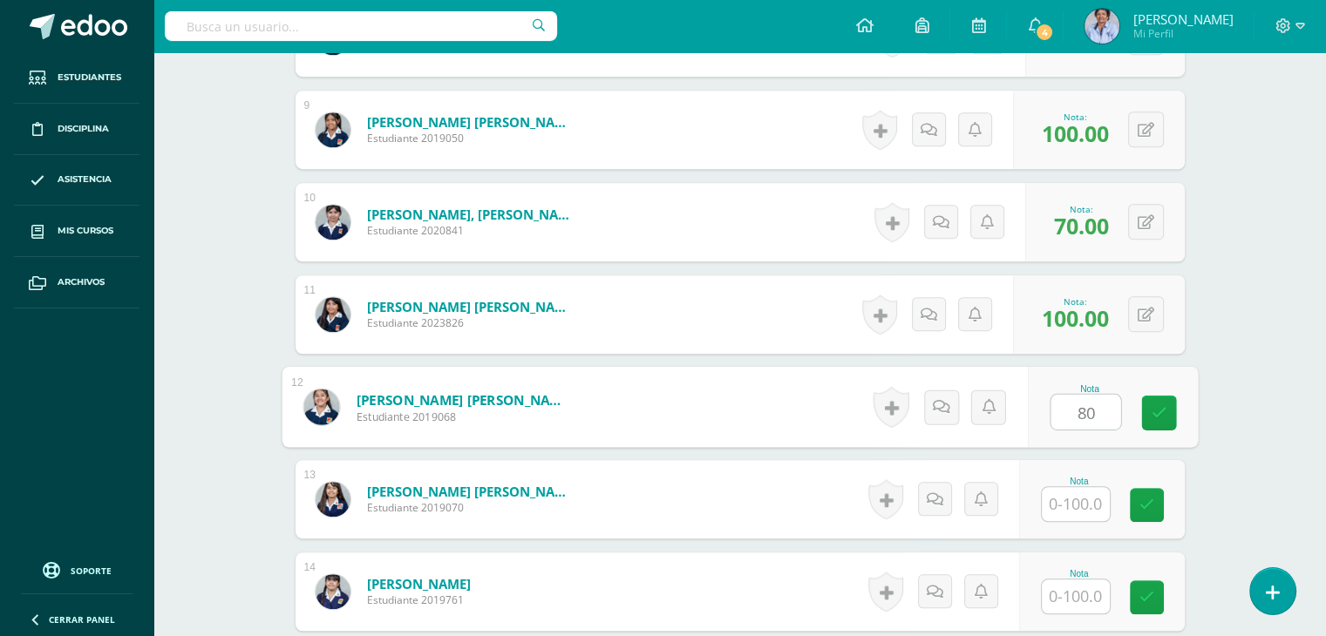
type input "80"
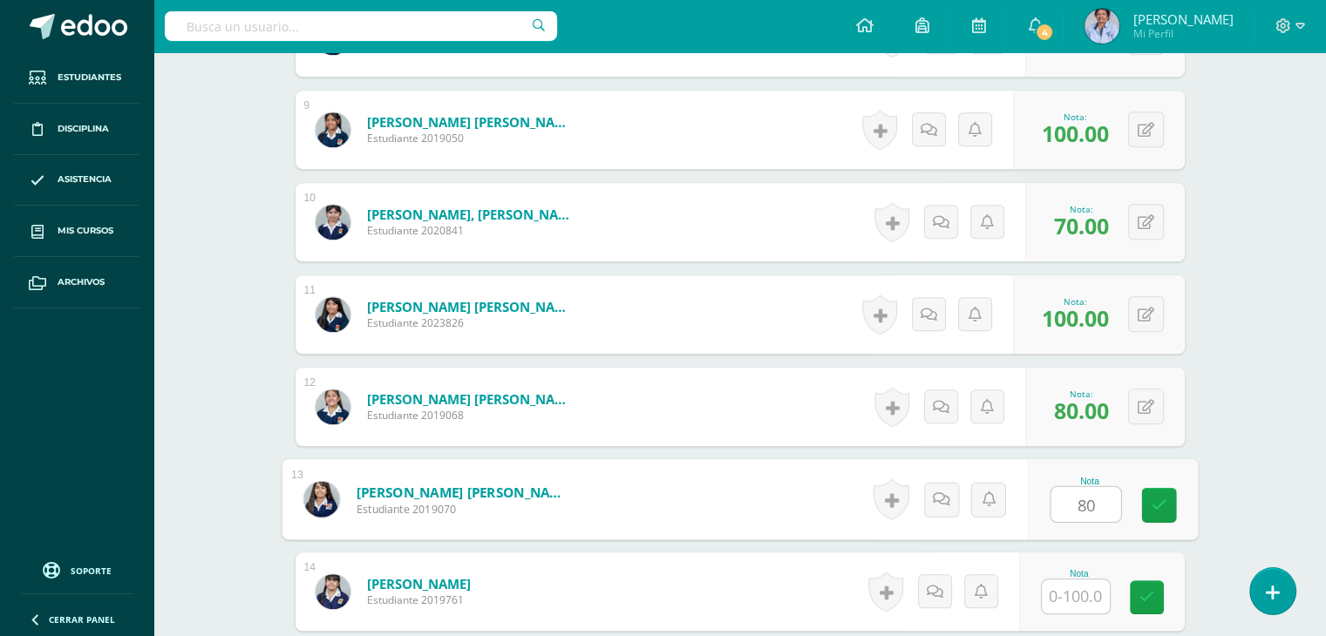
type input "80"
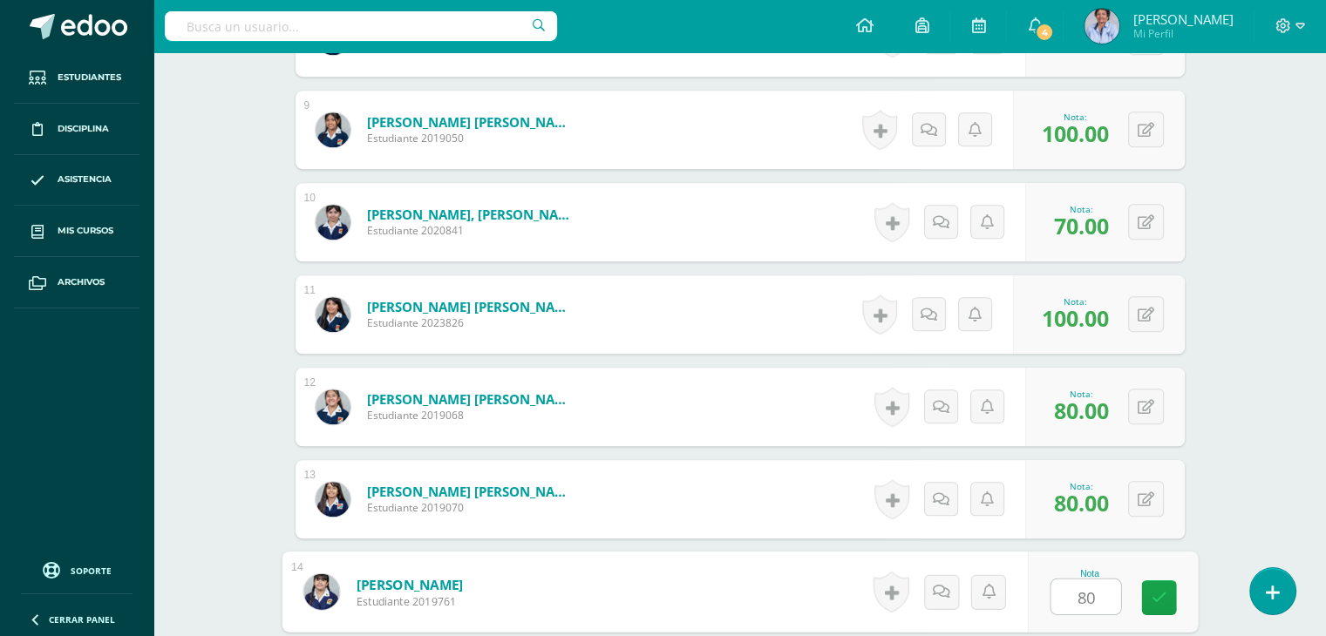
type input "80"
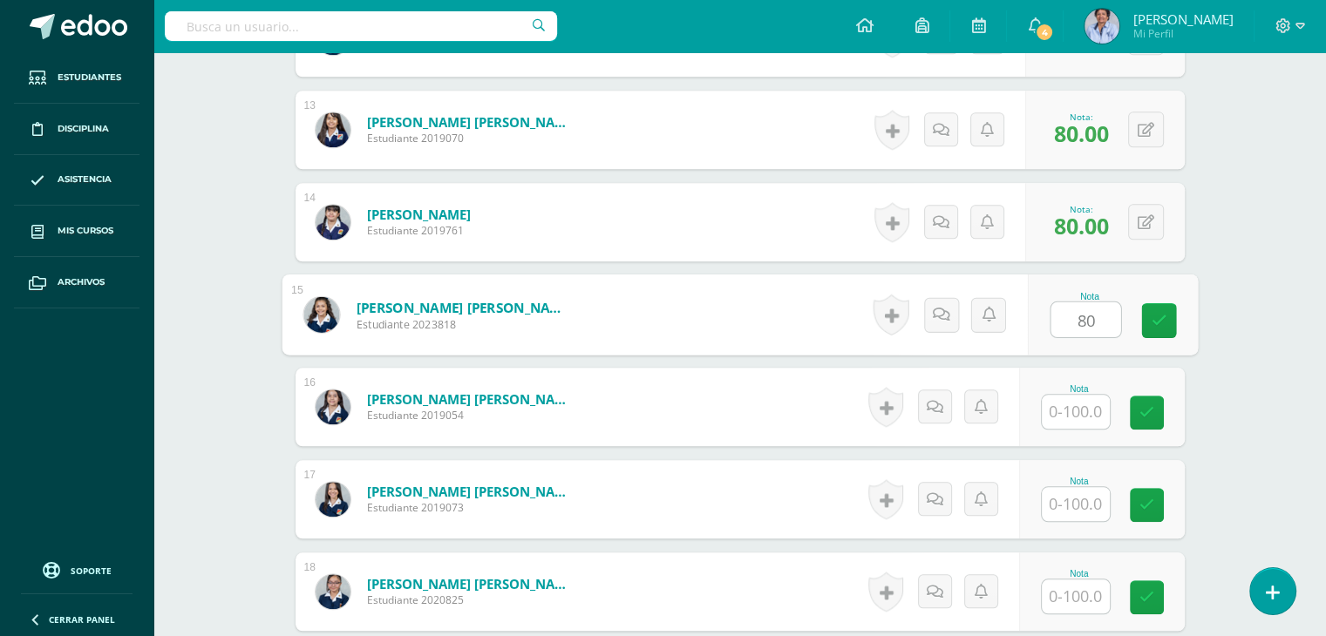
type input "80"
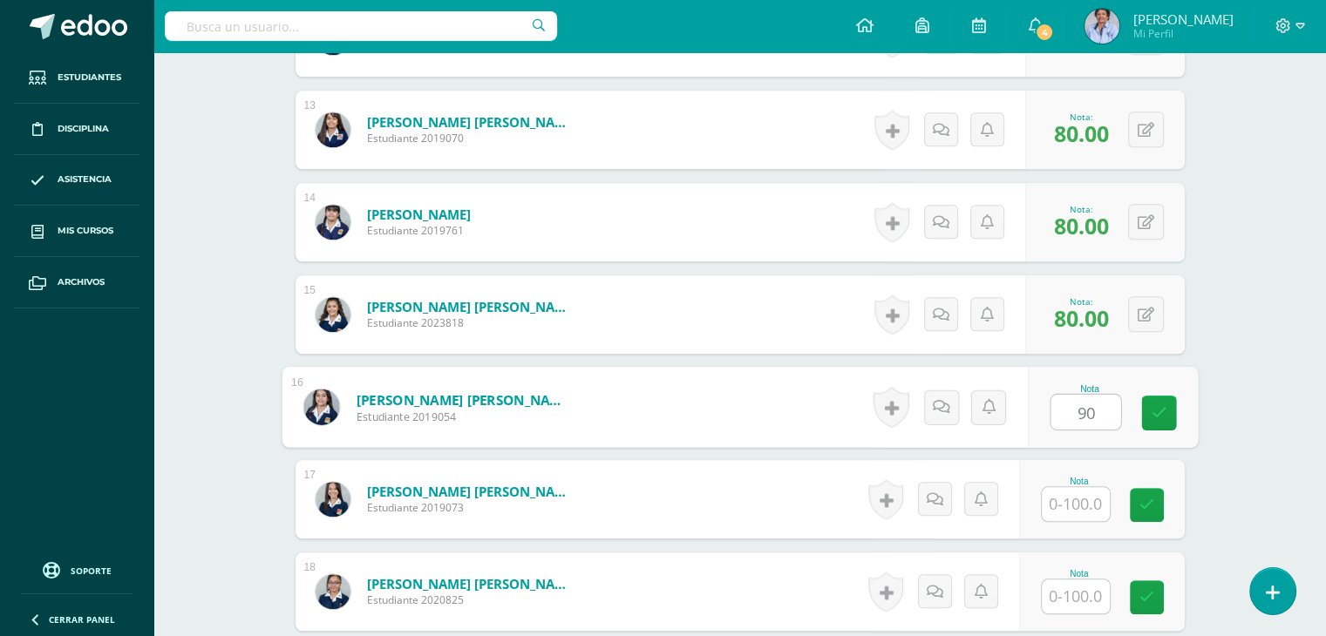
type input "90"
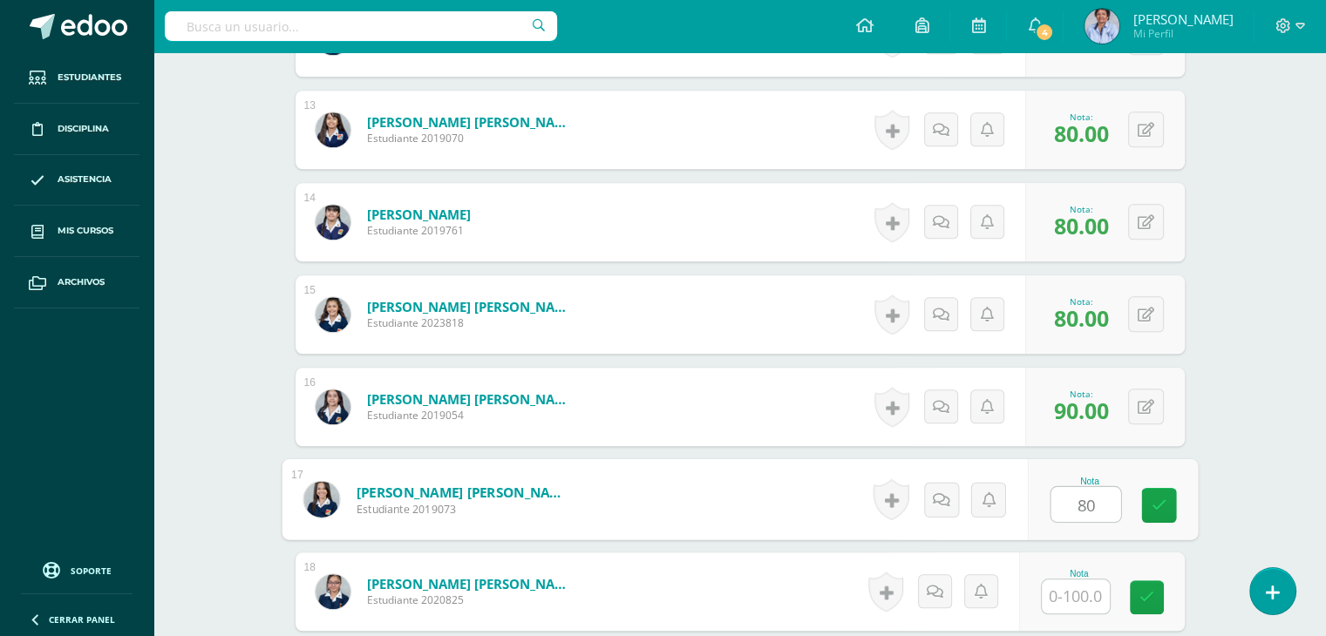
type input "80"
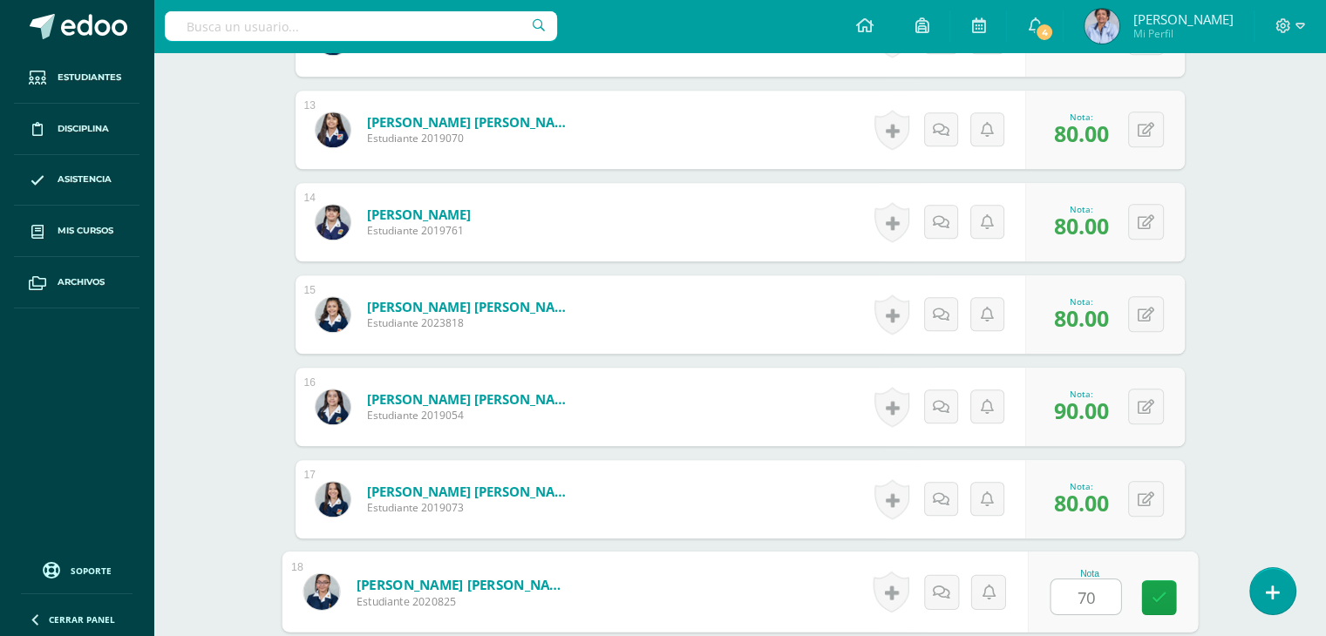
type input "70"
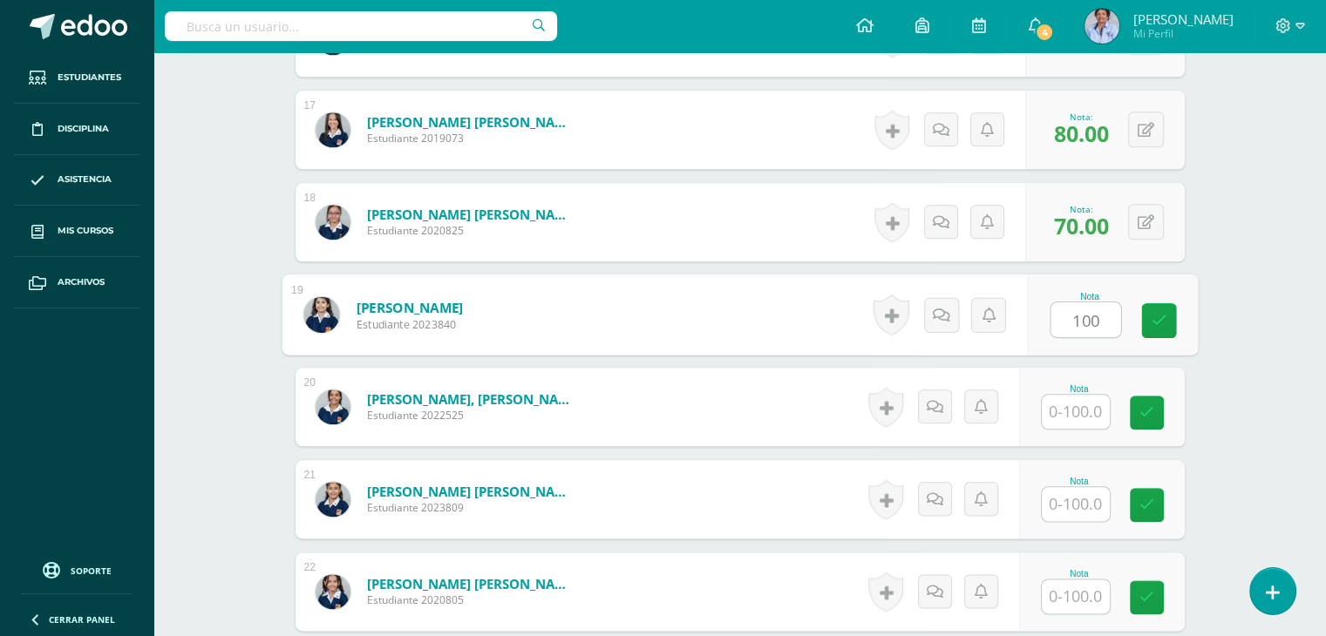
type input "100"
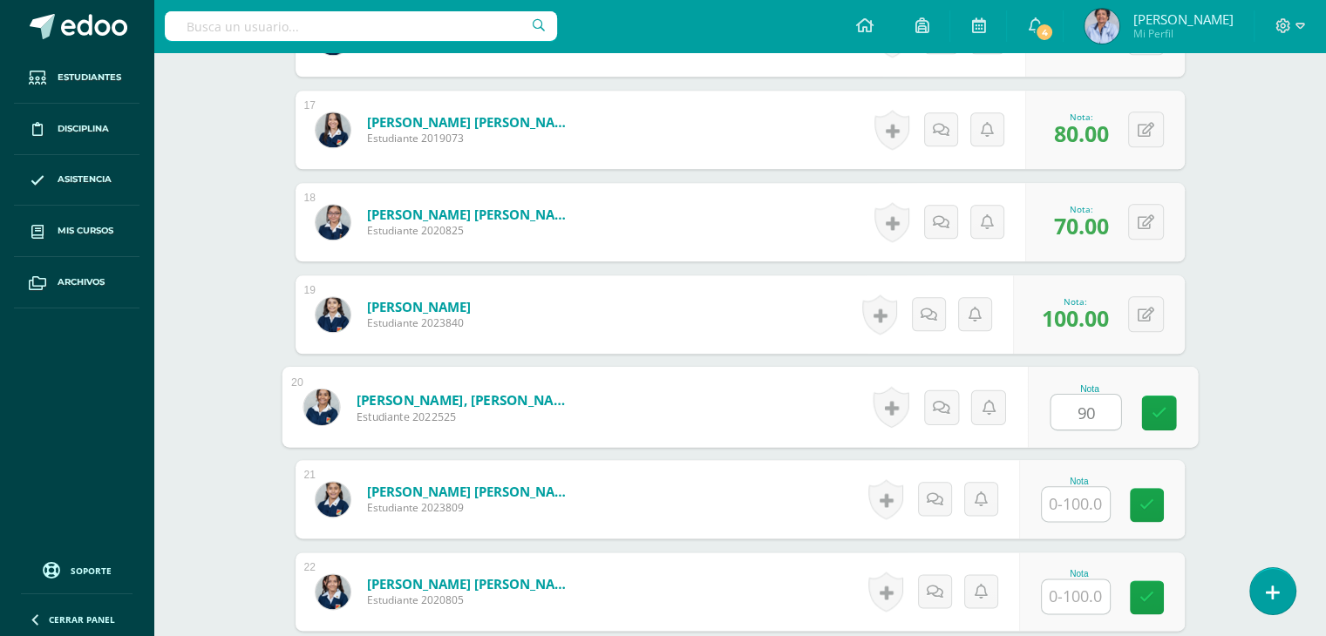
type input "90"
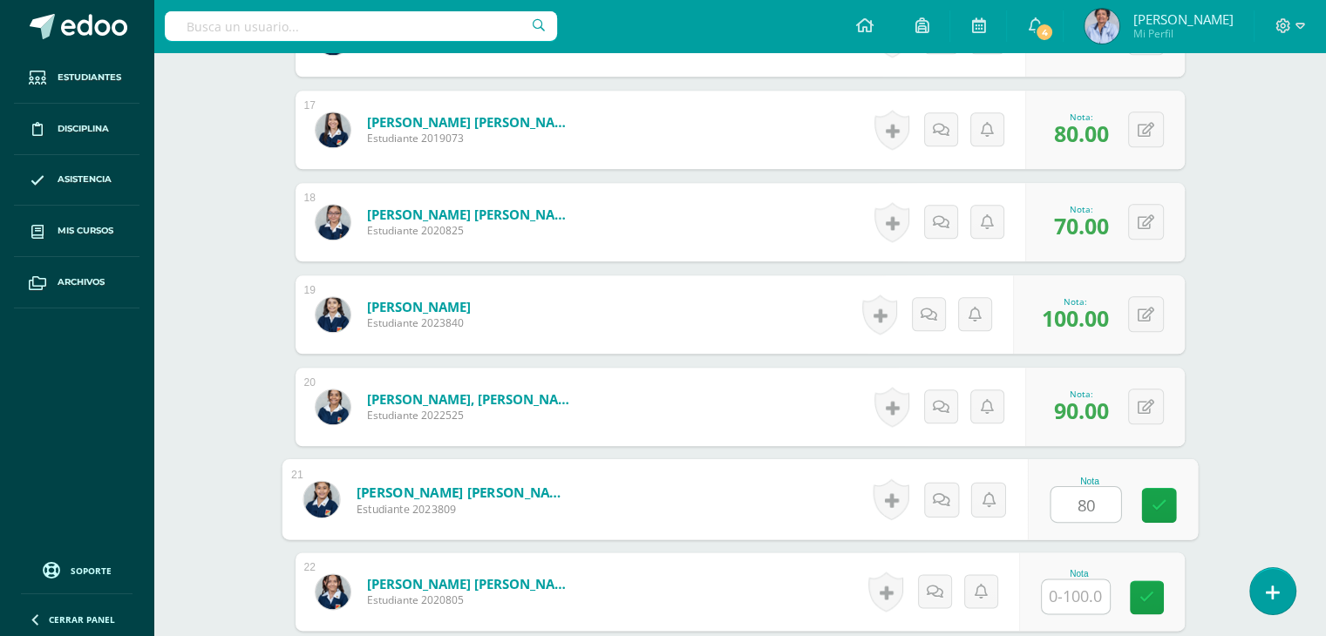
type input "80"
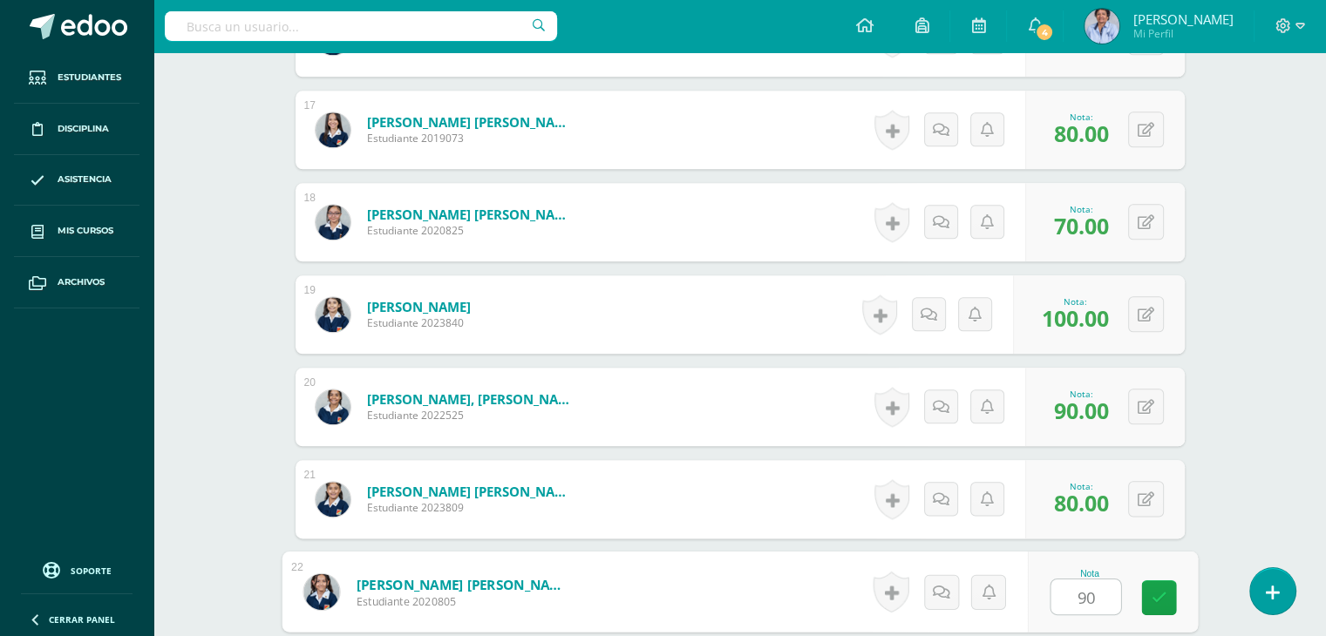
type input "90"
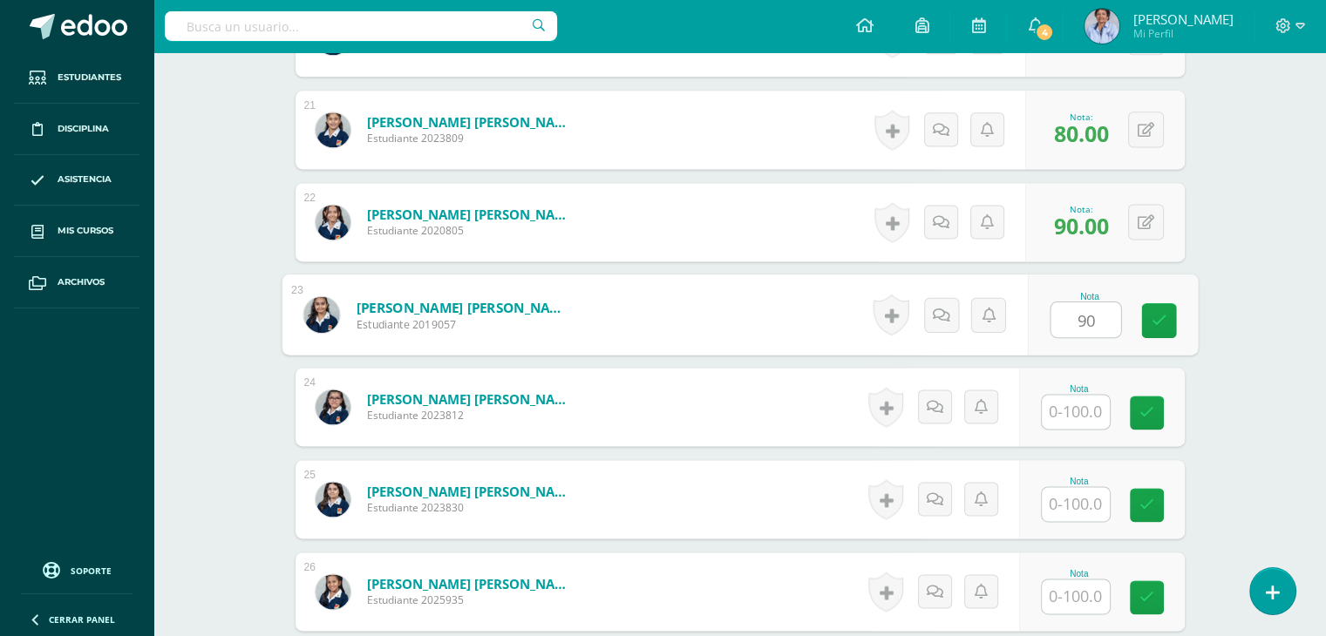
type input "90"
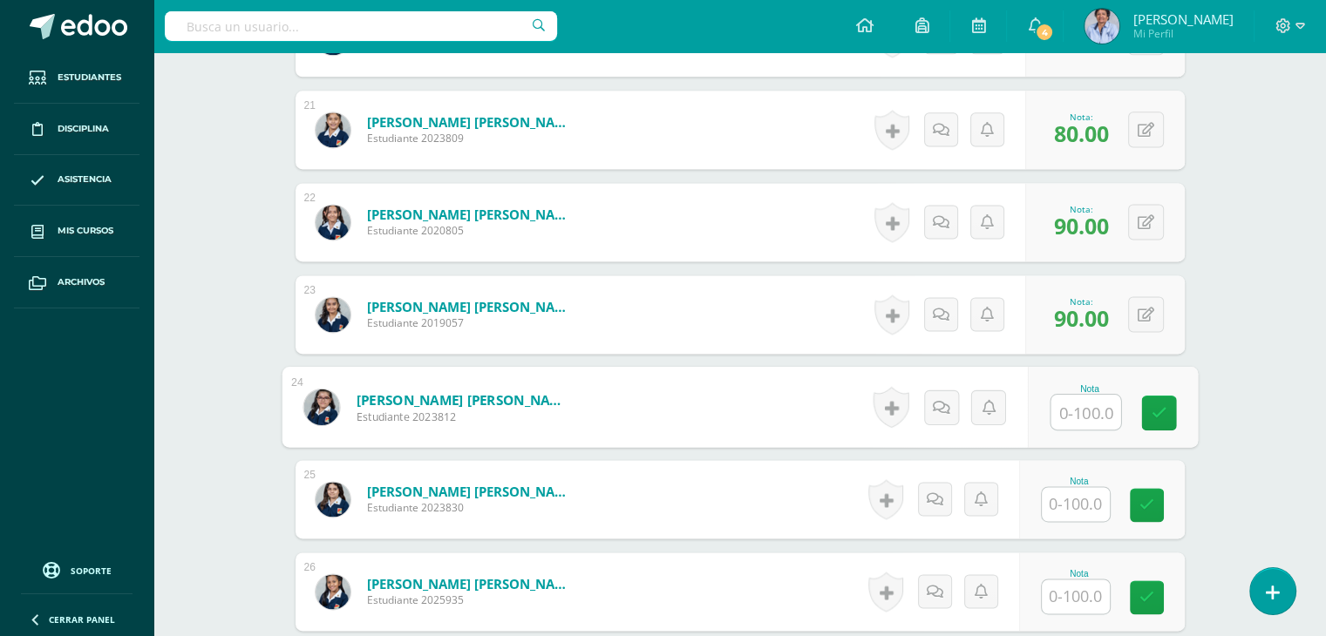
type input "9"
type input "80"
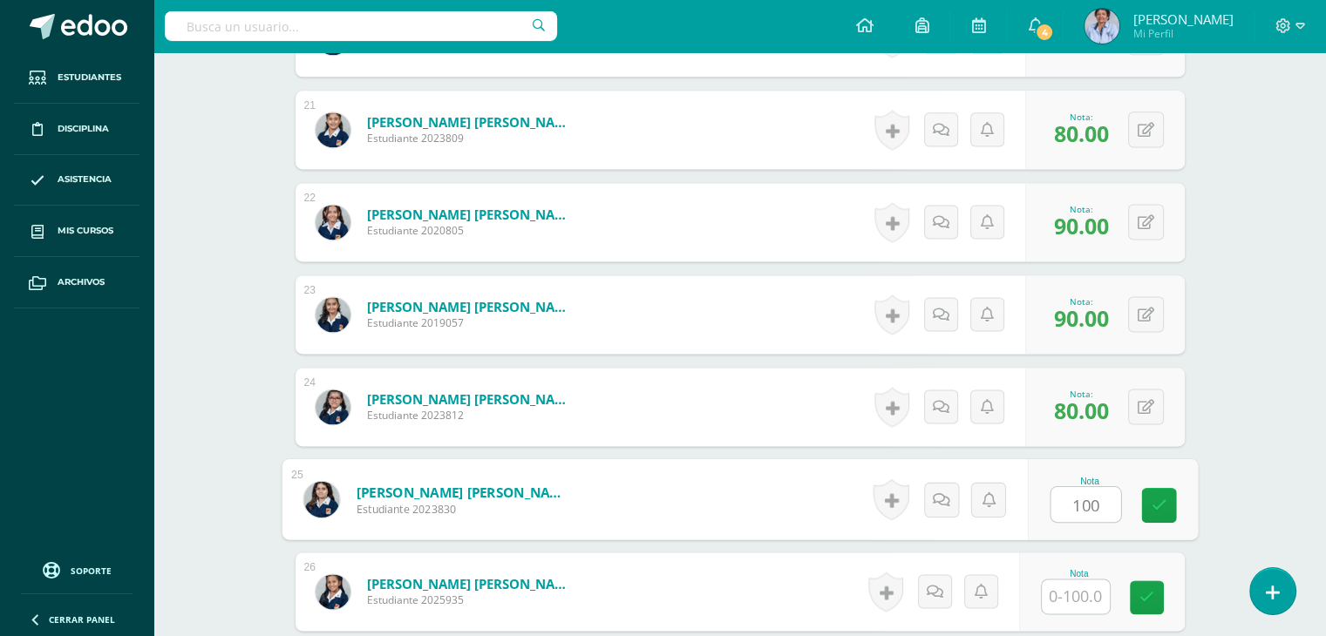
type input "100"
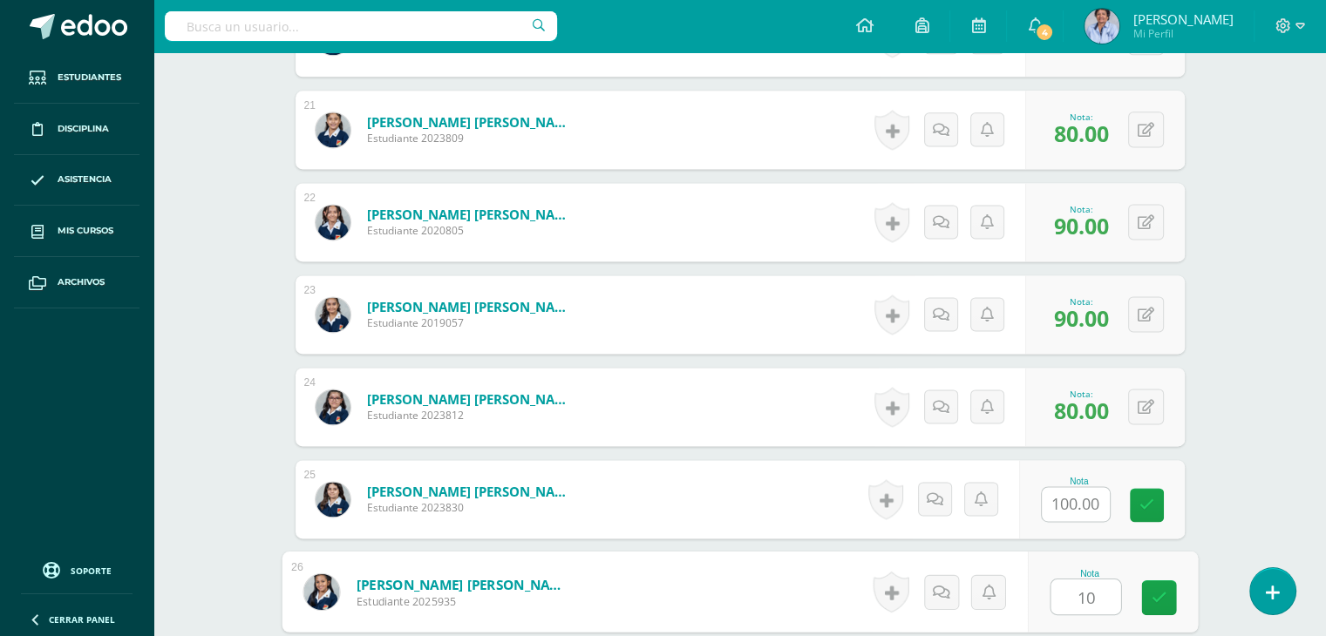
type input "100"
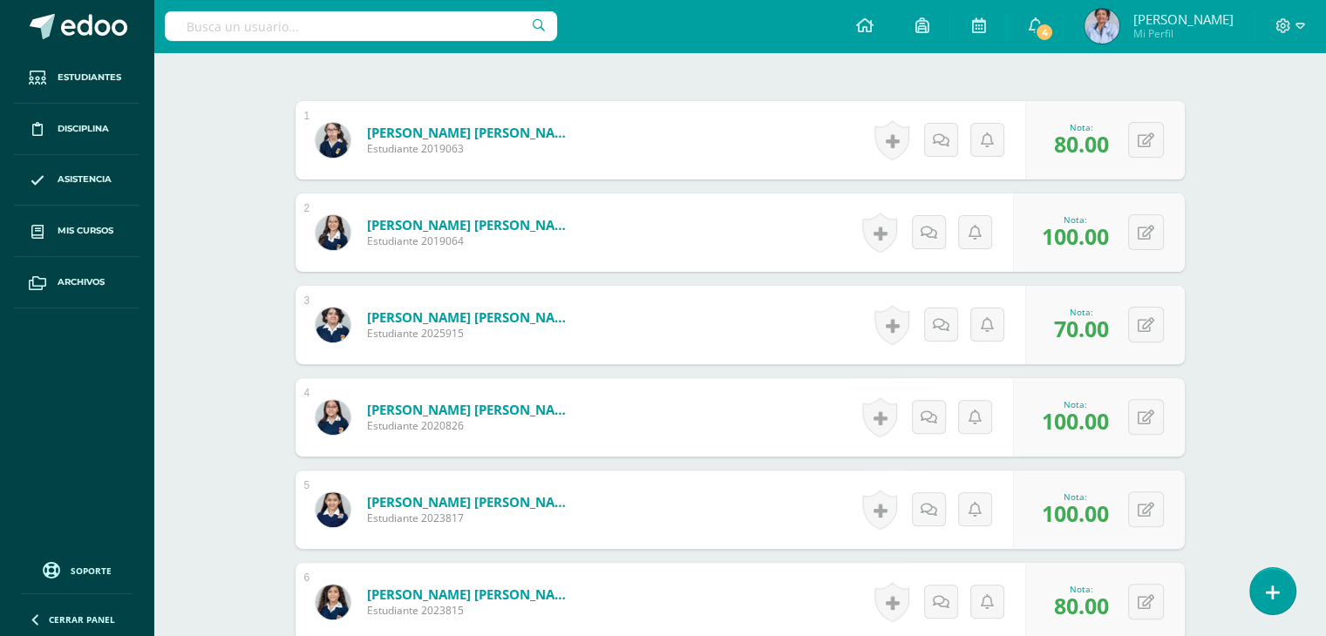
scroll to position [0, 0]
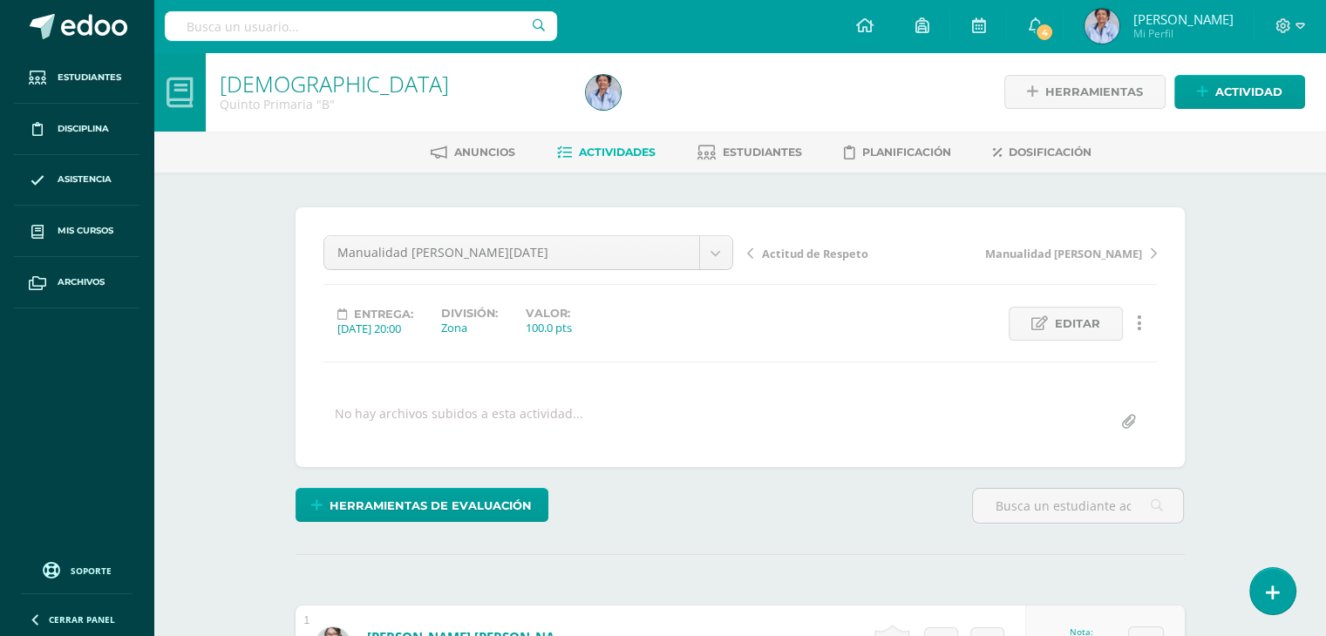
click at [811, 248] on span "Actitud de Respeto" at bounding box center [815, 254] width 106 height 16
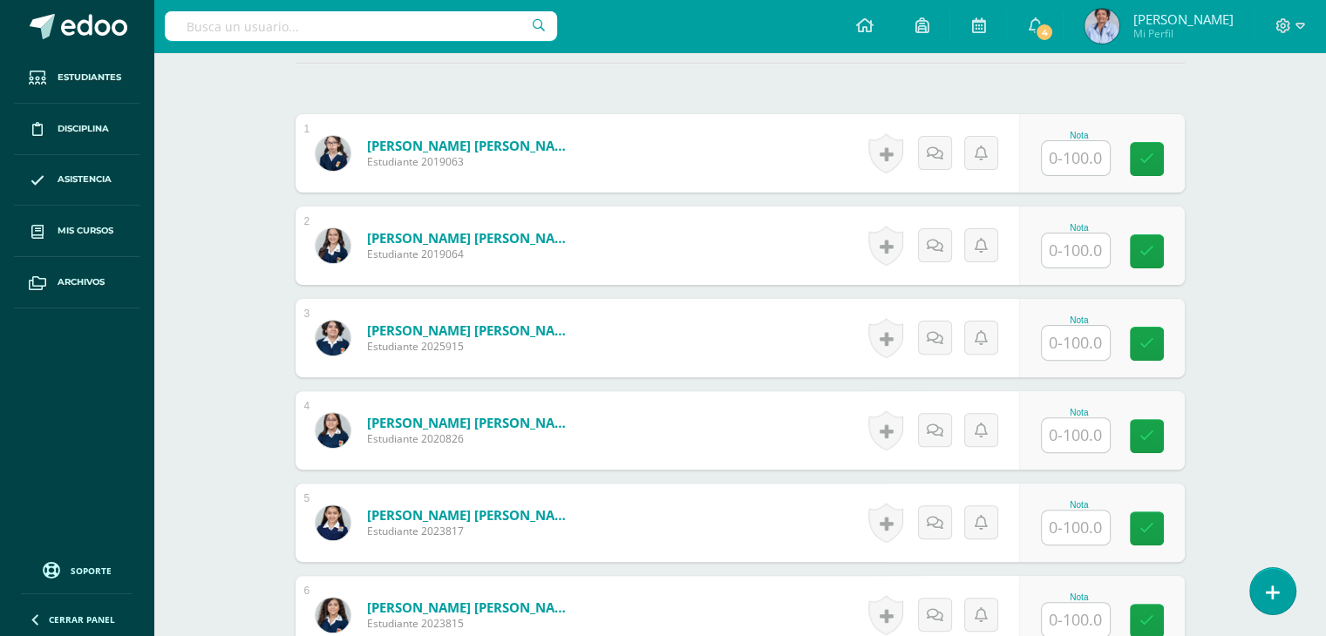
scroll to position [499, 0]
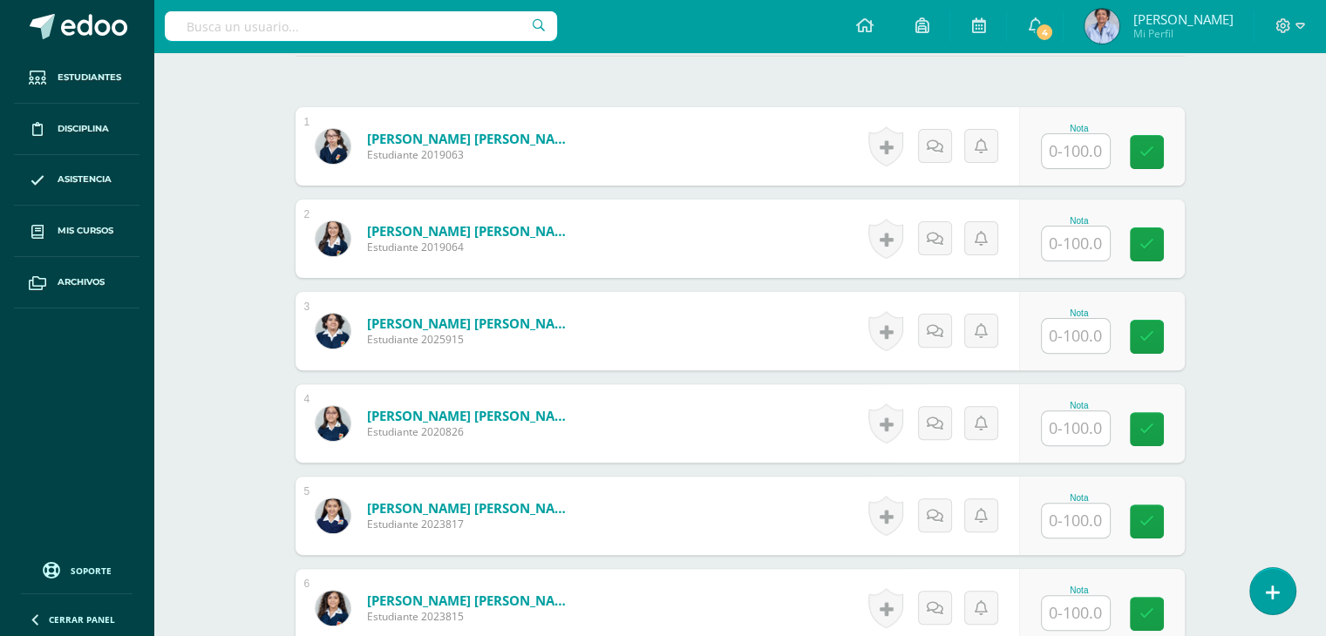
click at [1071, 144] on input "text" at bounding box center [1076, 151] width 68 height 34
type input "100"
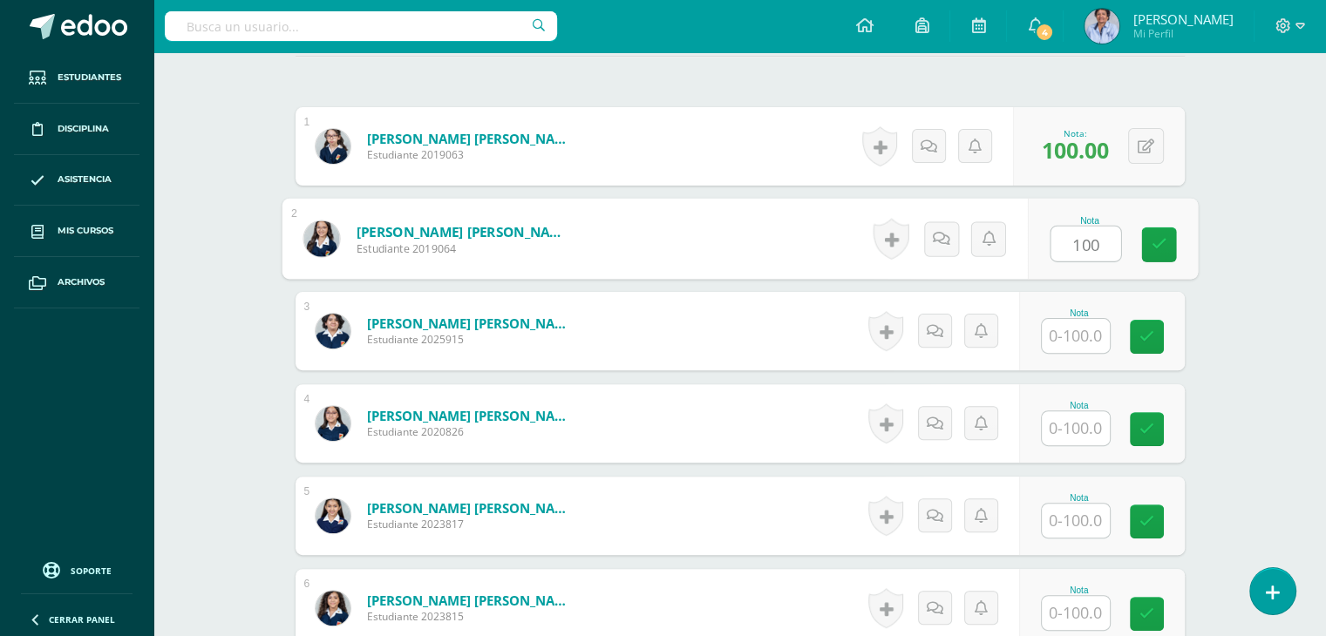
type input "100"
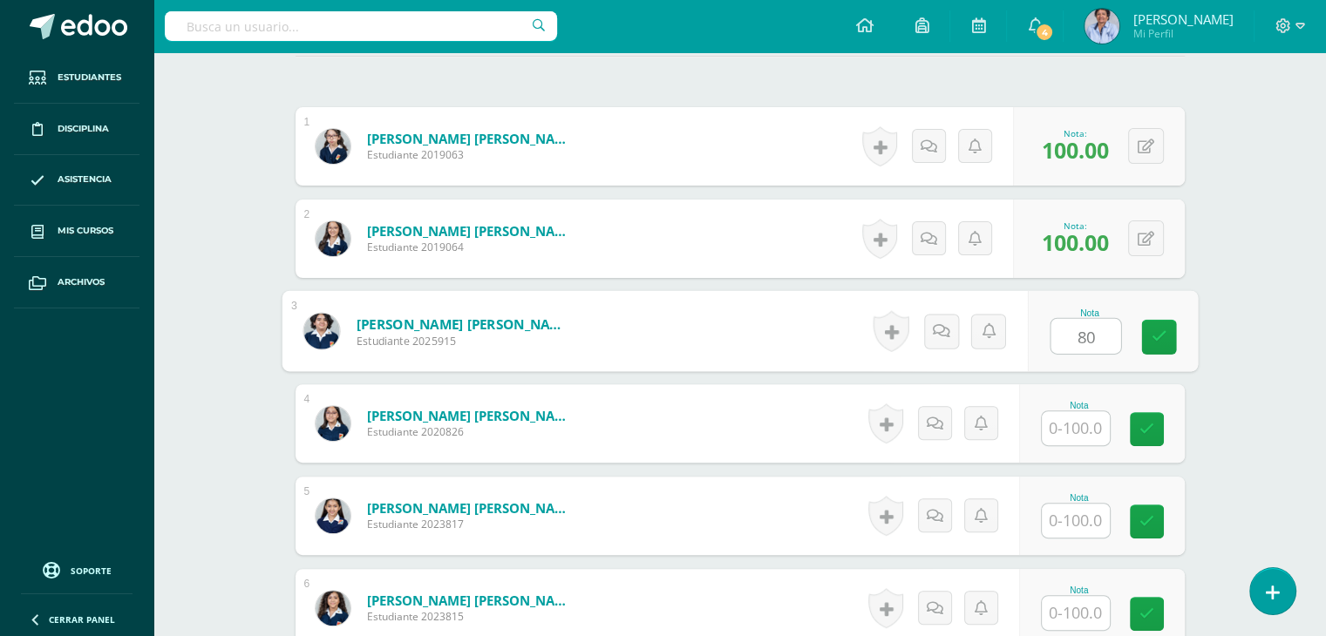
type input "80"
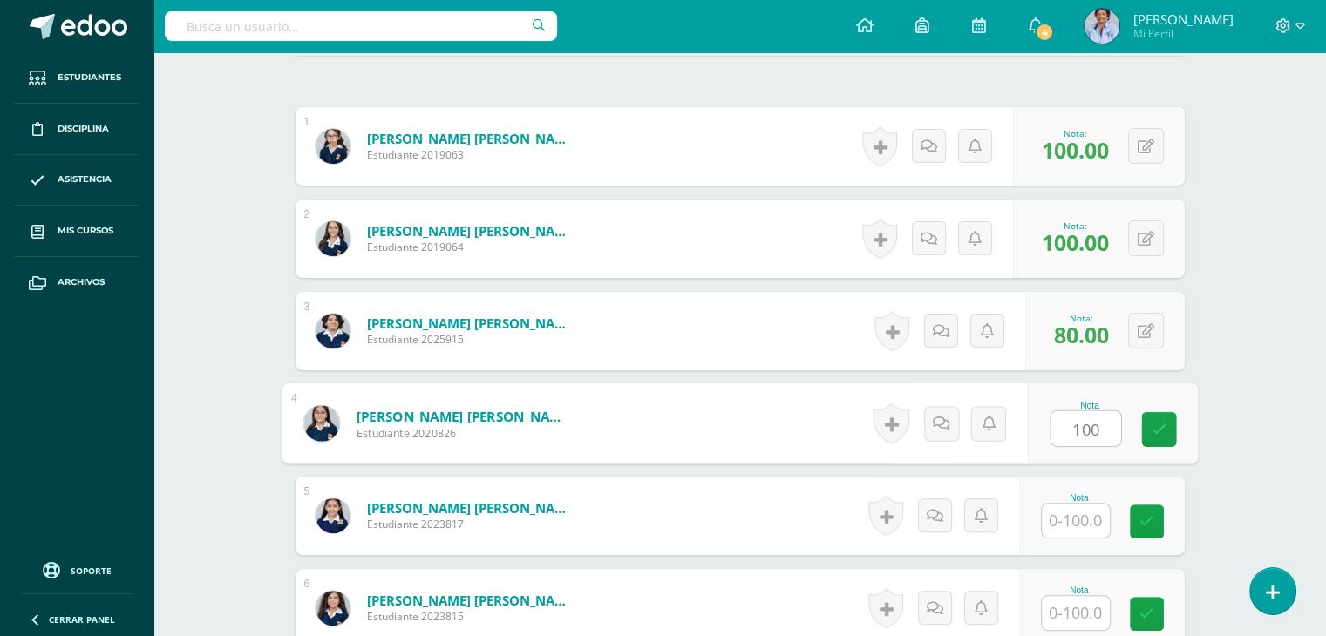
type input "100"
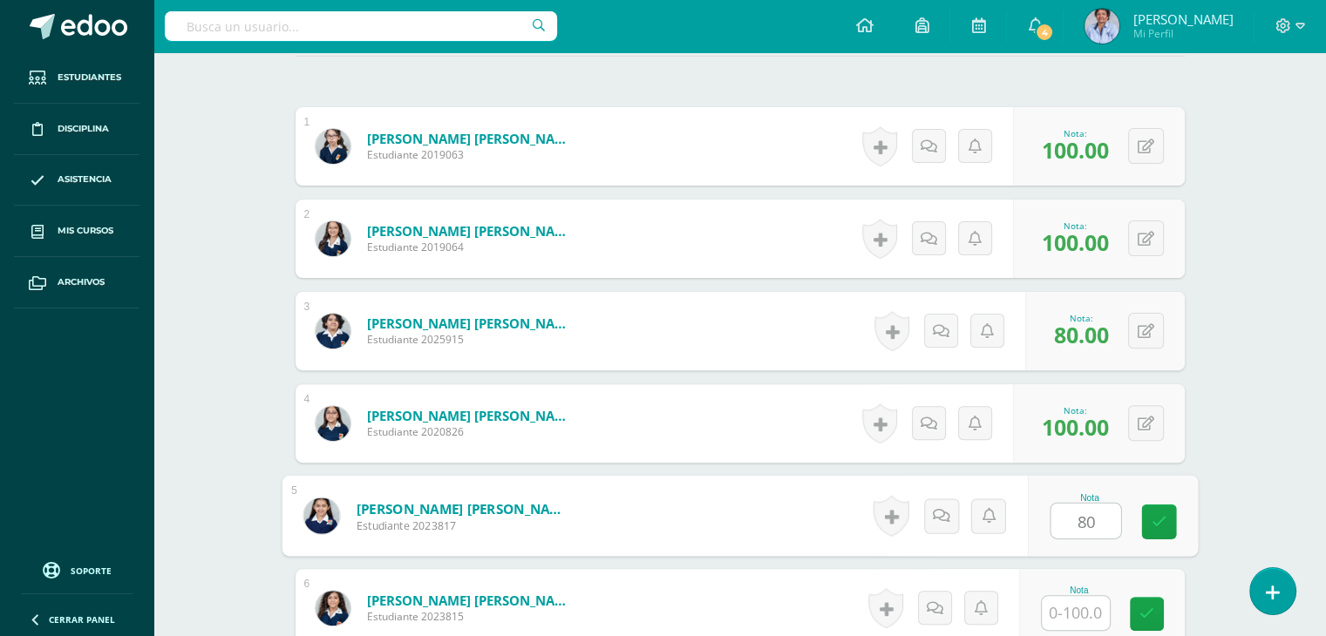
type input "80"
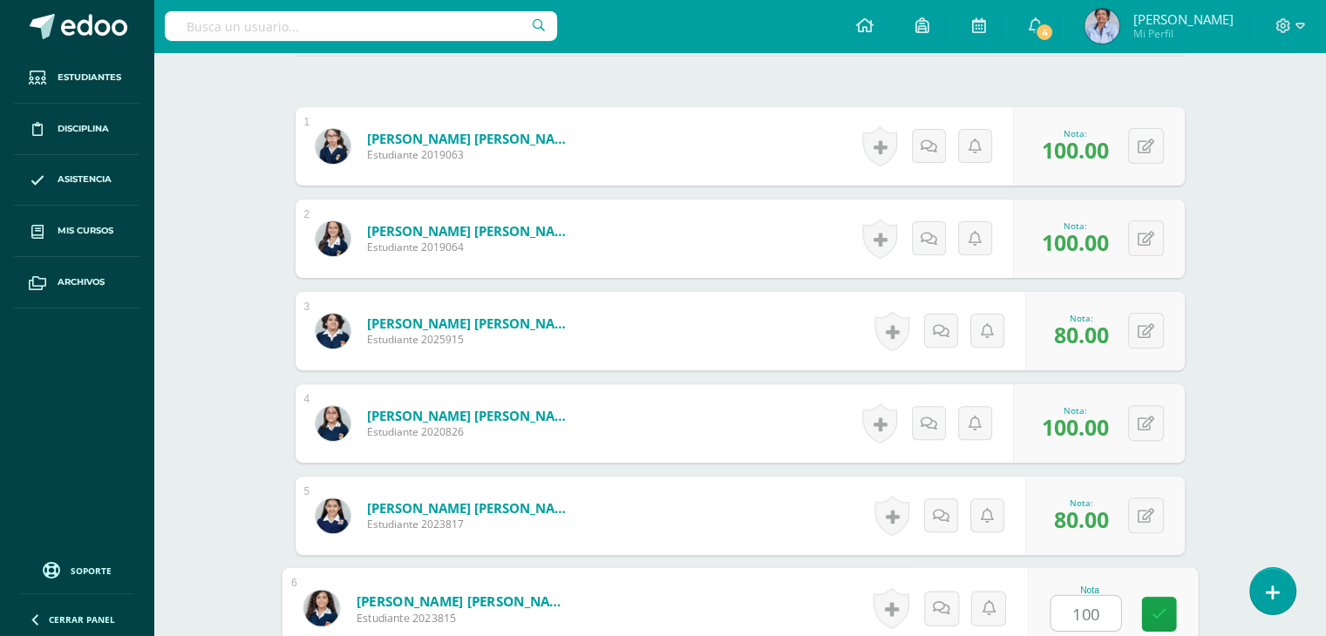
type input "100"
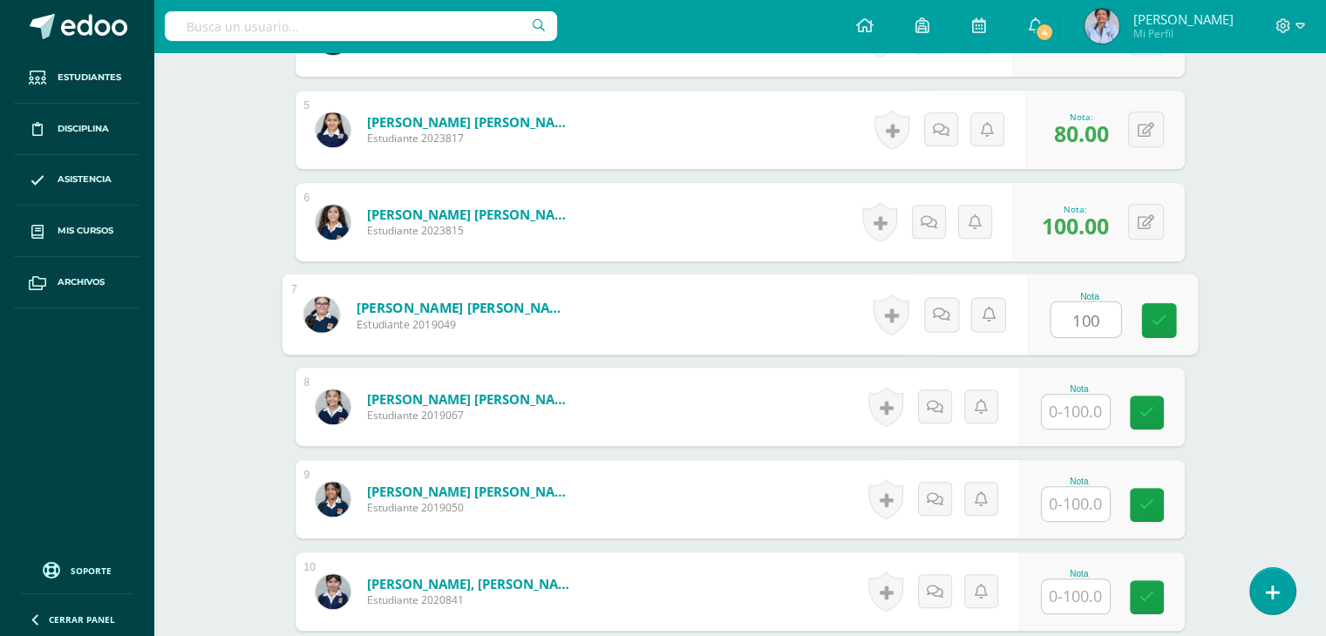
type input "100"
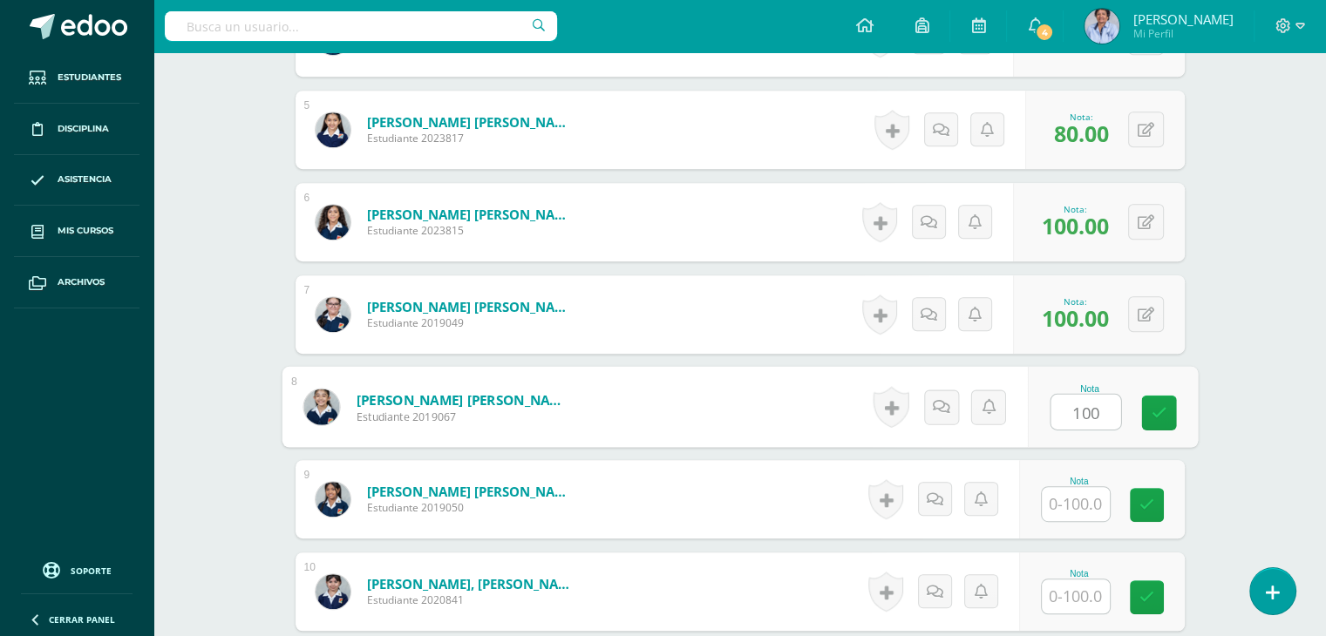
type input "100"
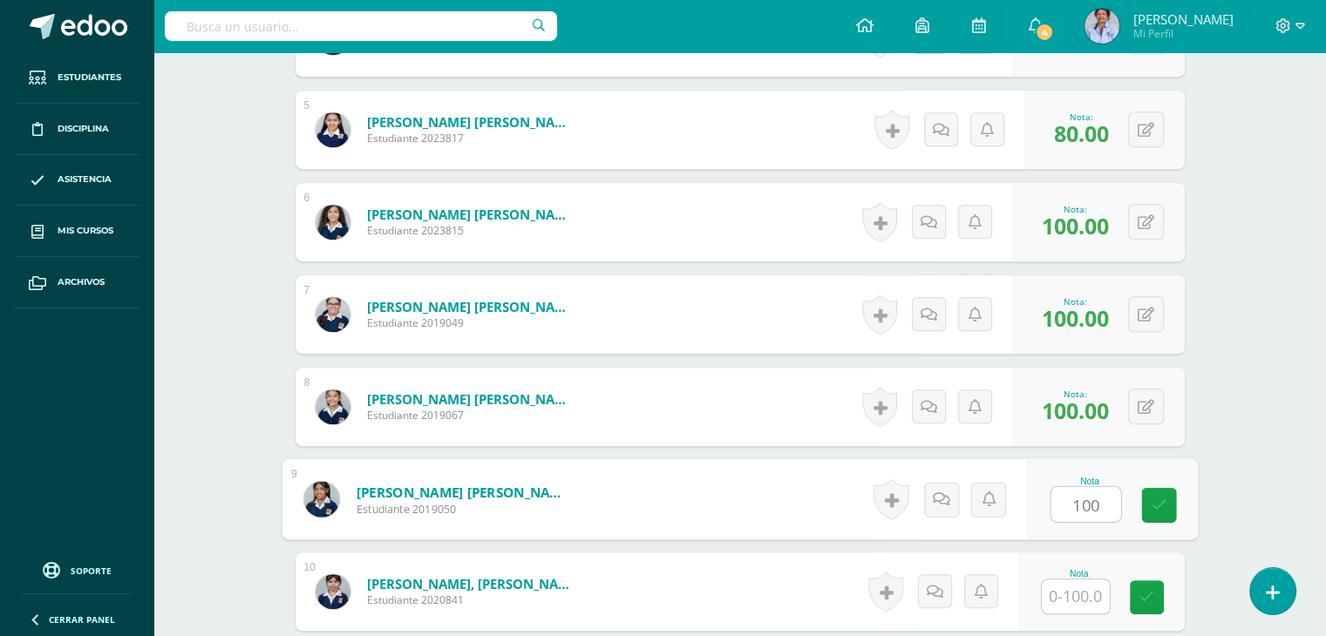
type input "100"
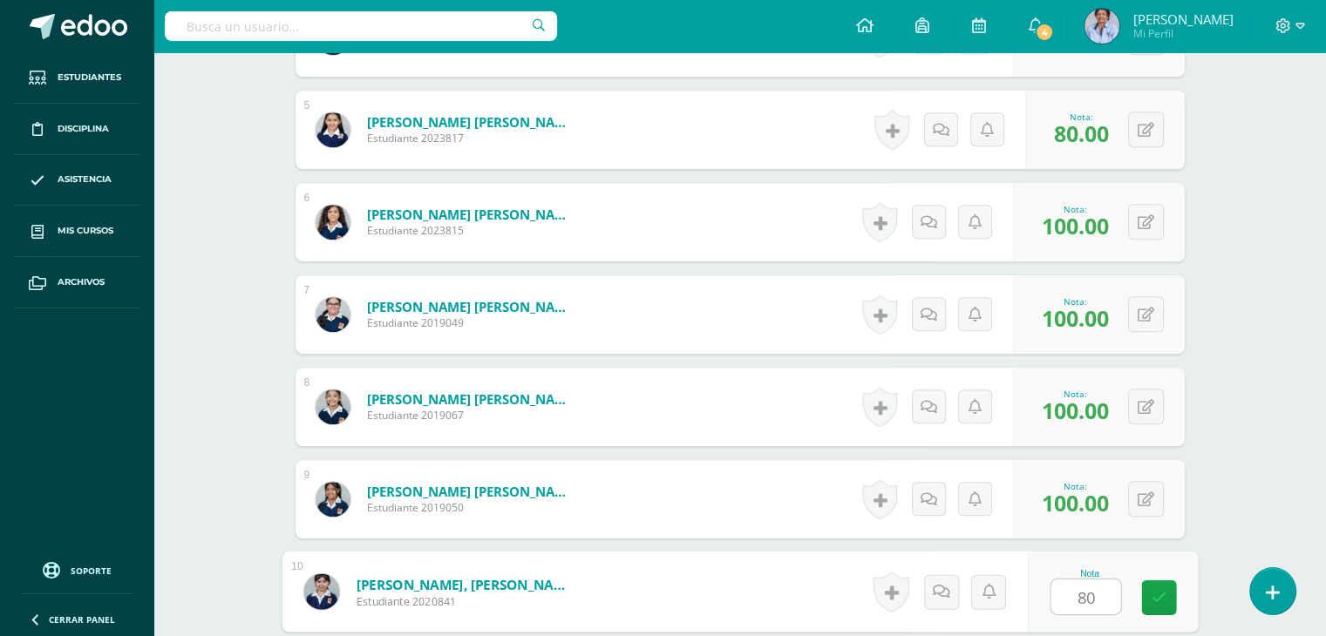
type input "80"
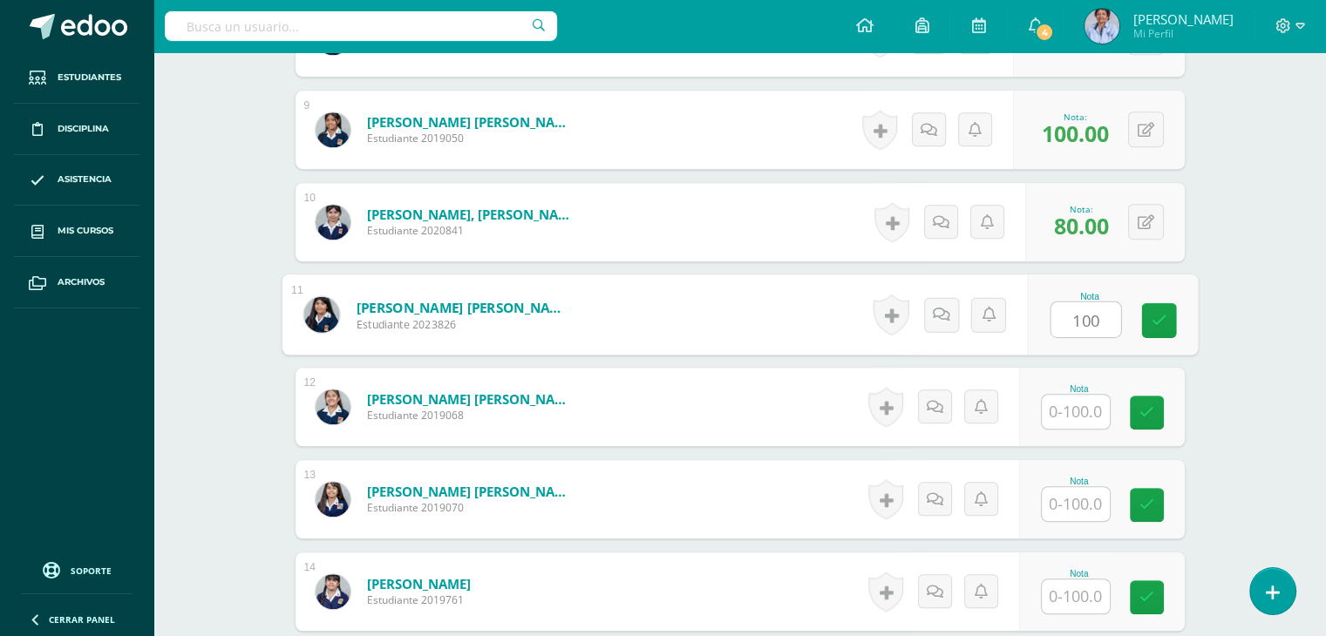
type input "100"
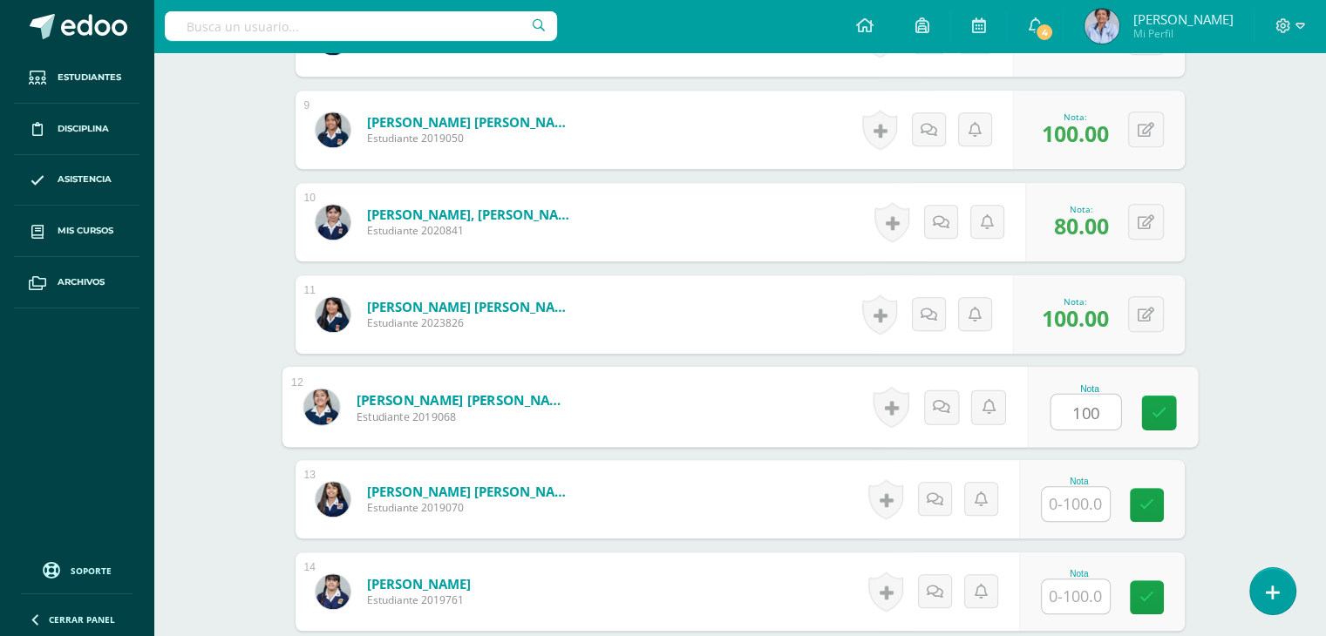
type input "100"
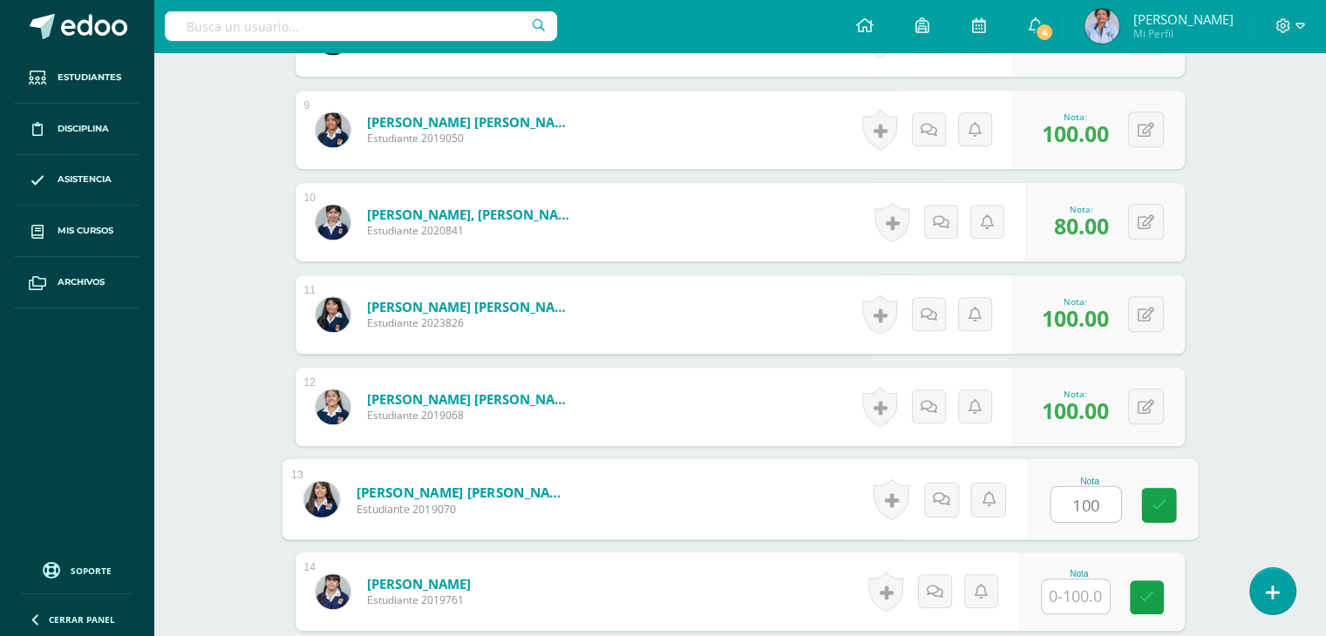
type input "100"
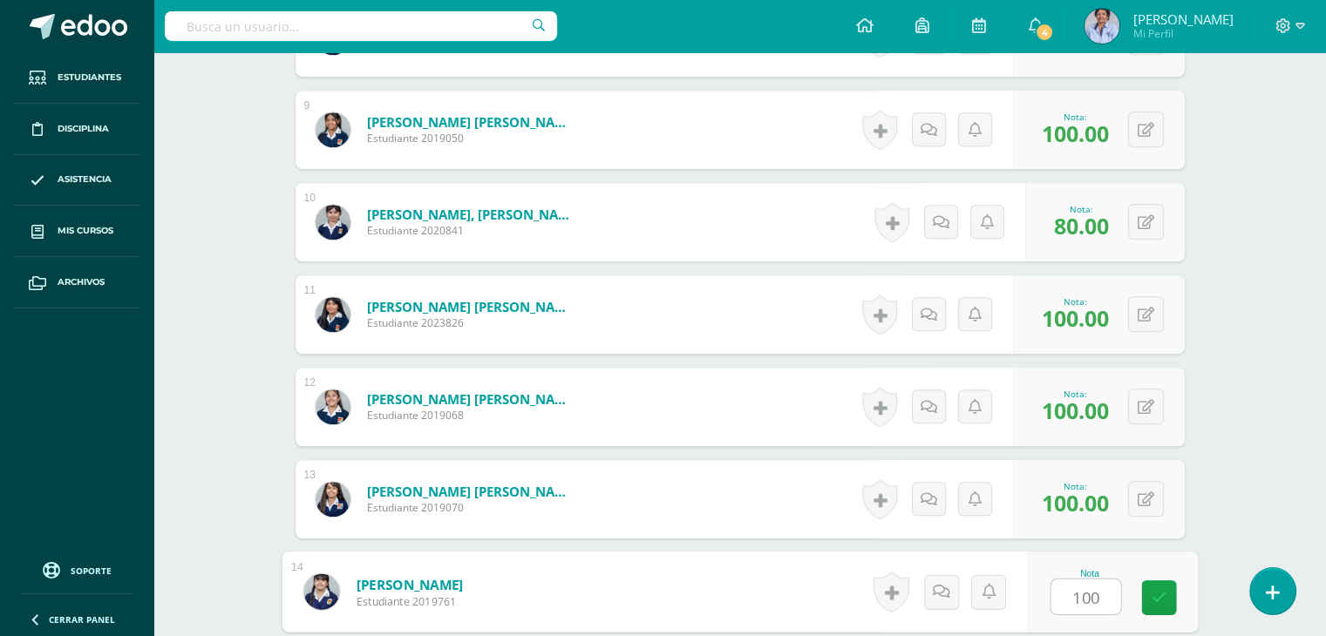
type input "100"
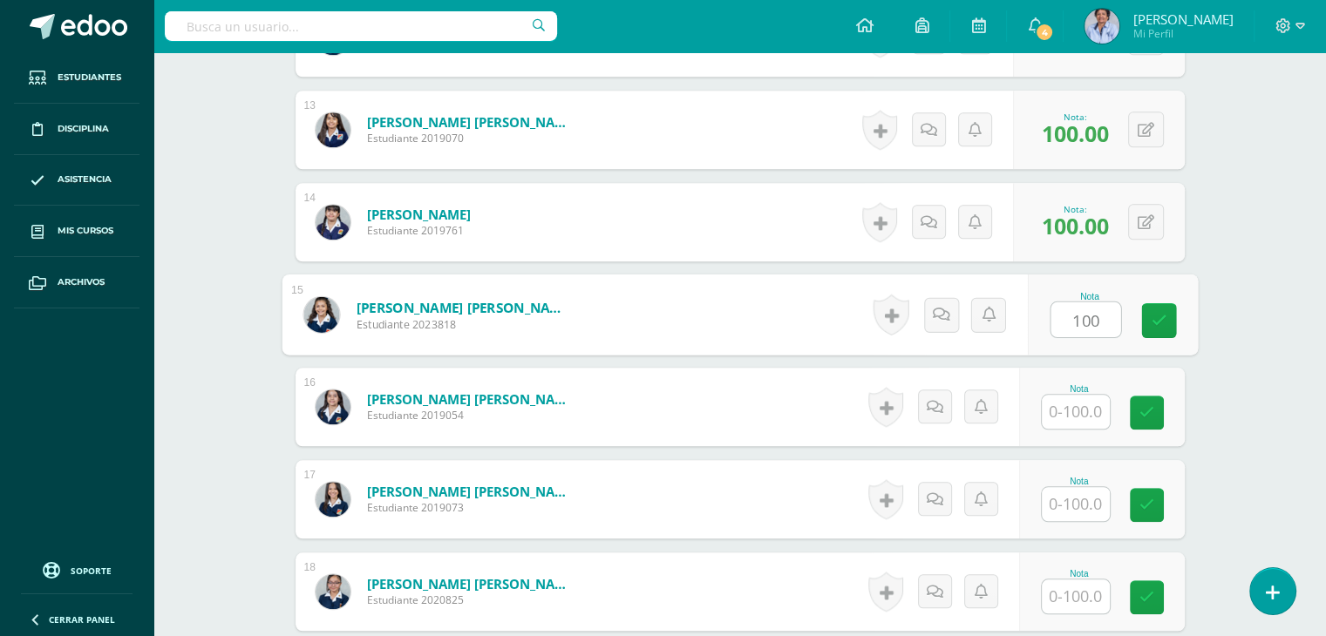
type input "100"
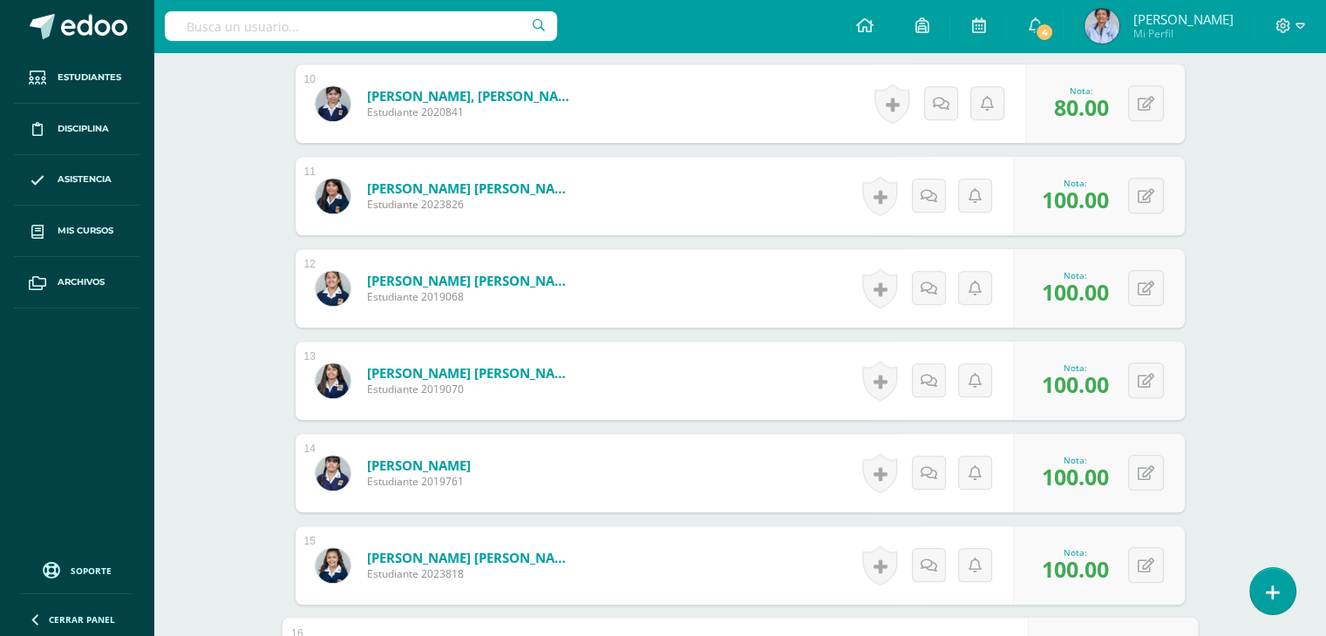
scroll to position [1408, 0]
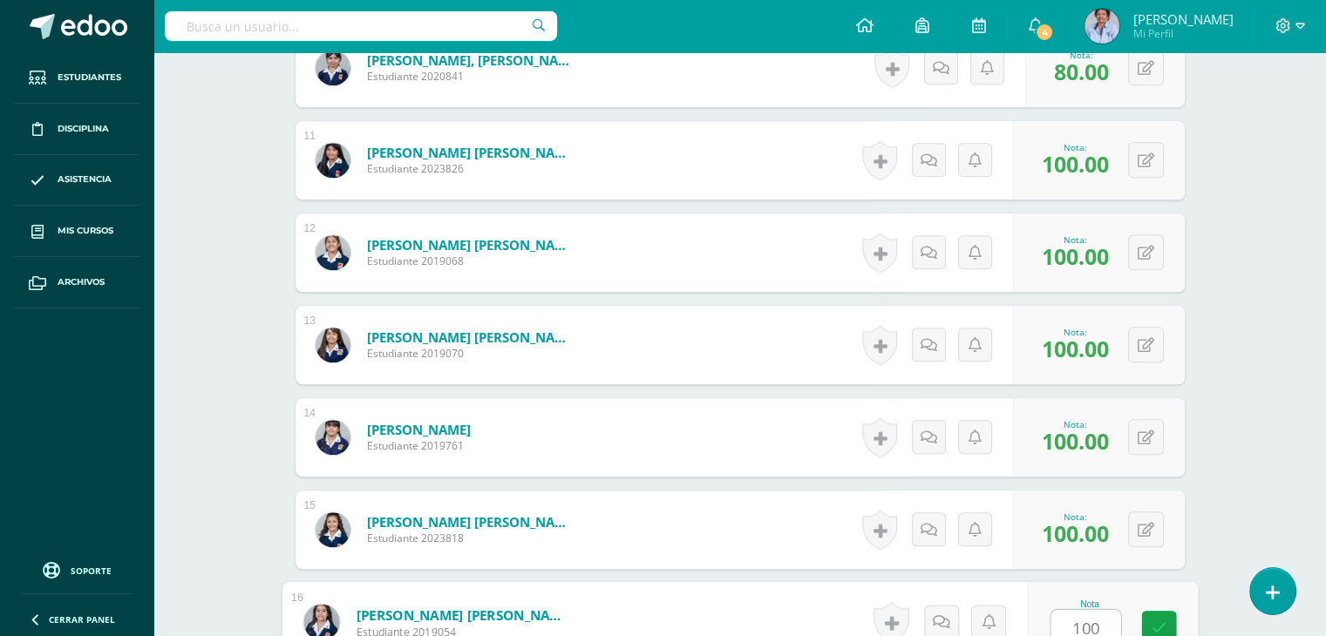
type input "100"
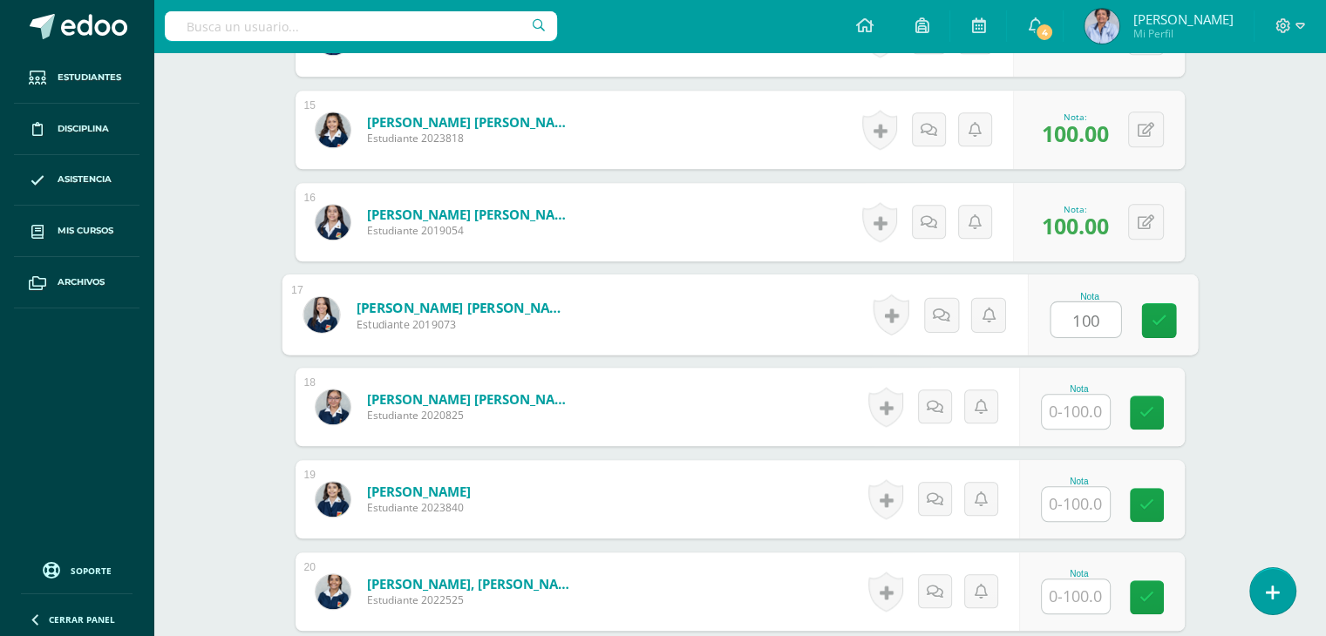
type input "100"
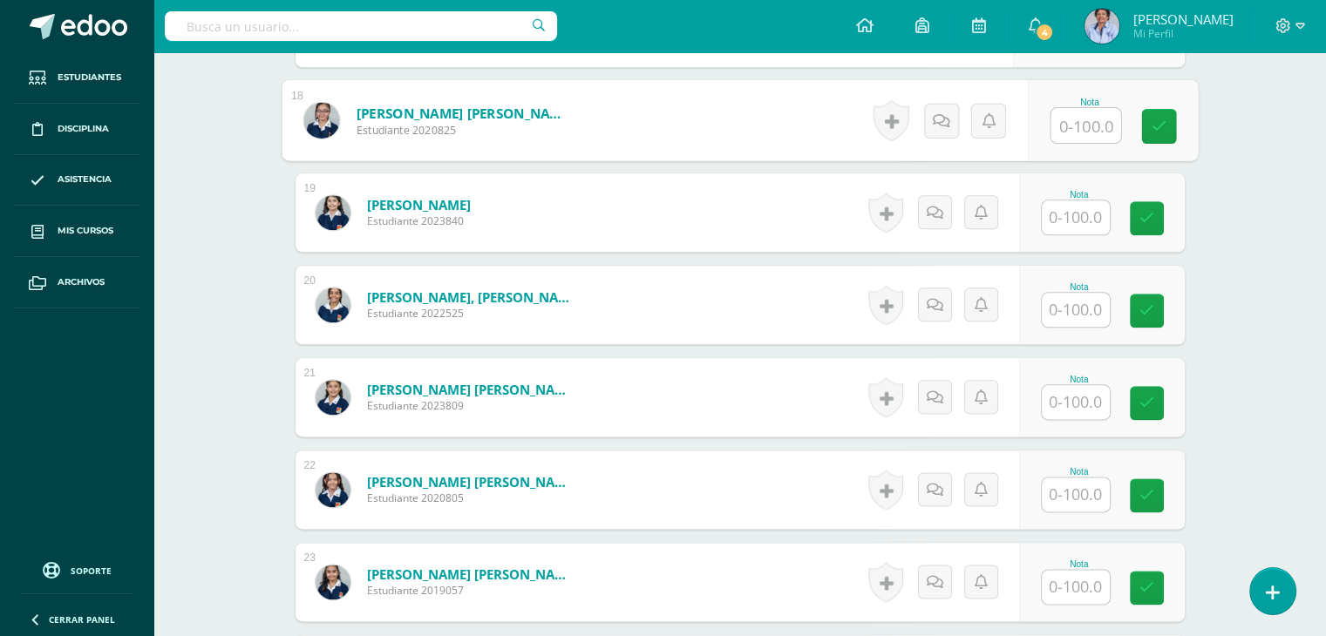
scroll to position [2088, 0]
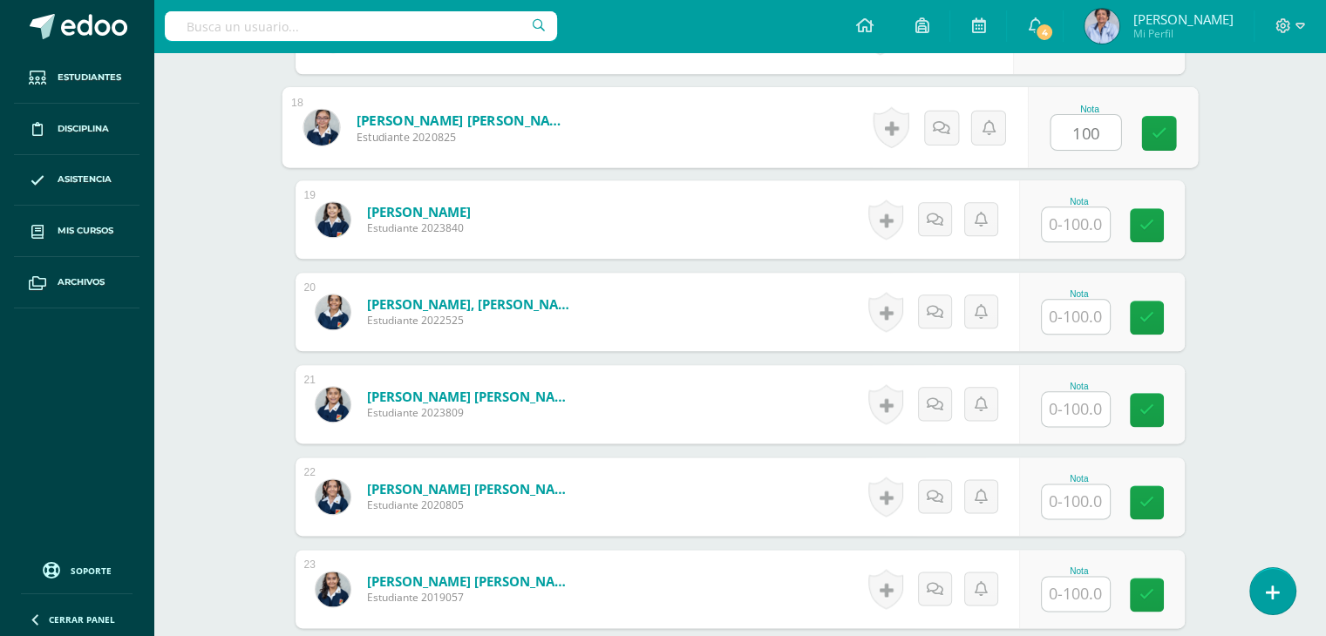
type input "100"
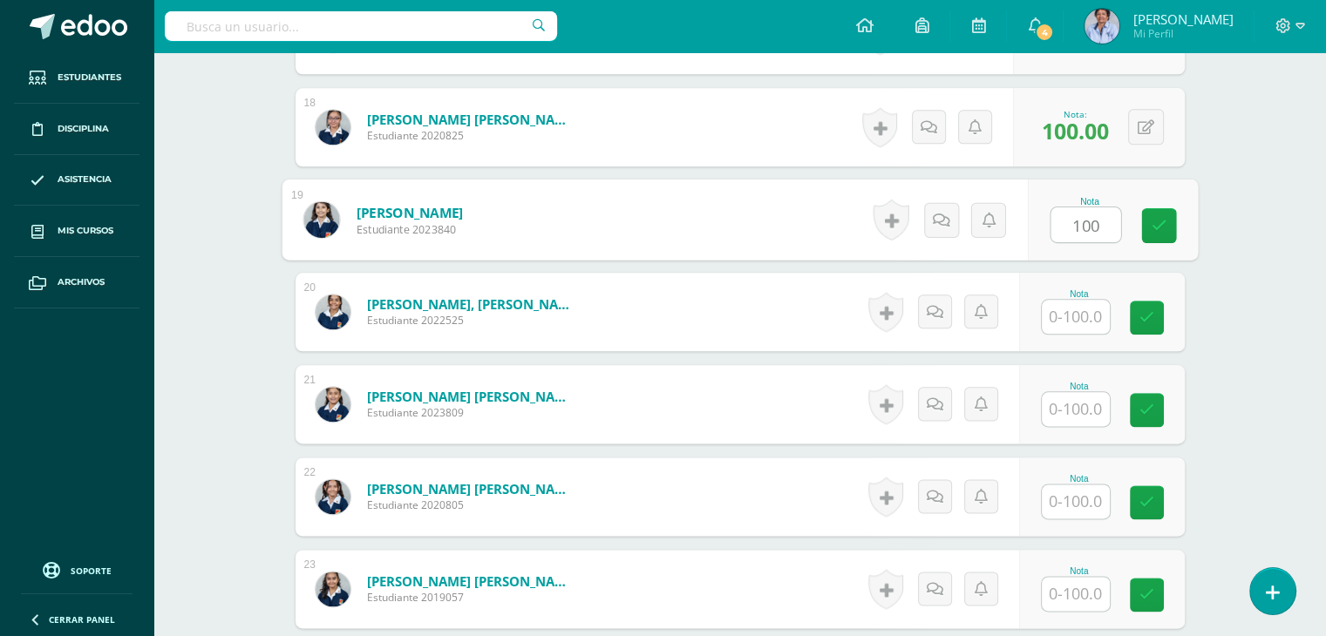
type input "100"
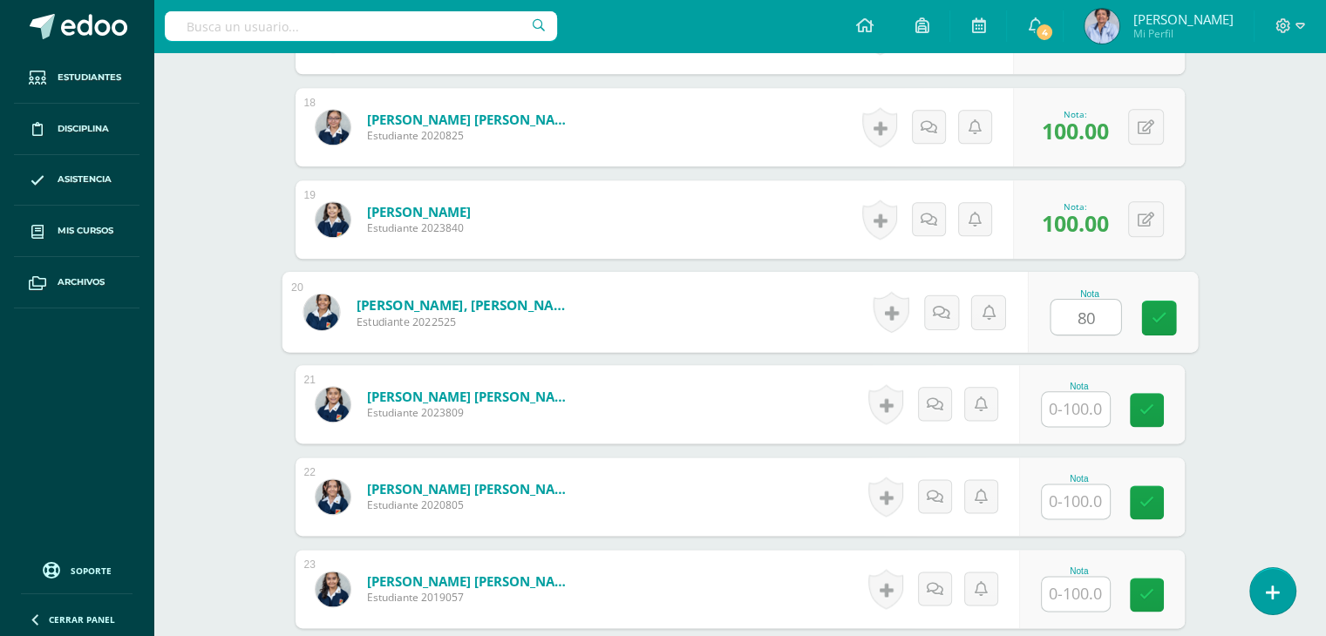
type input "80"
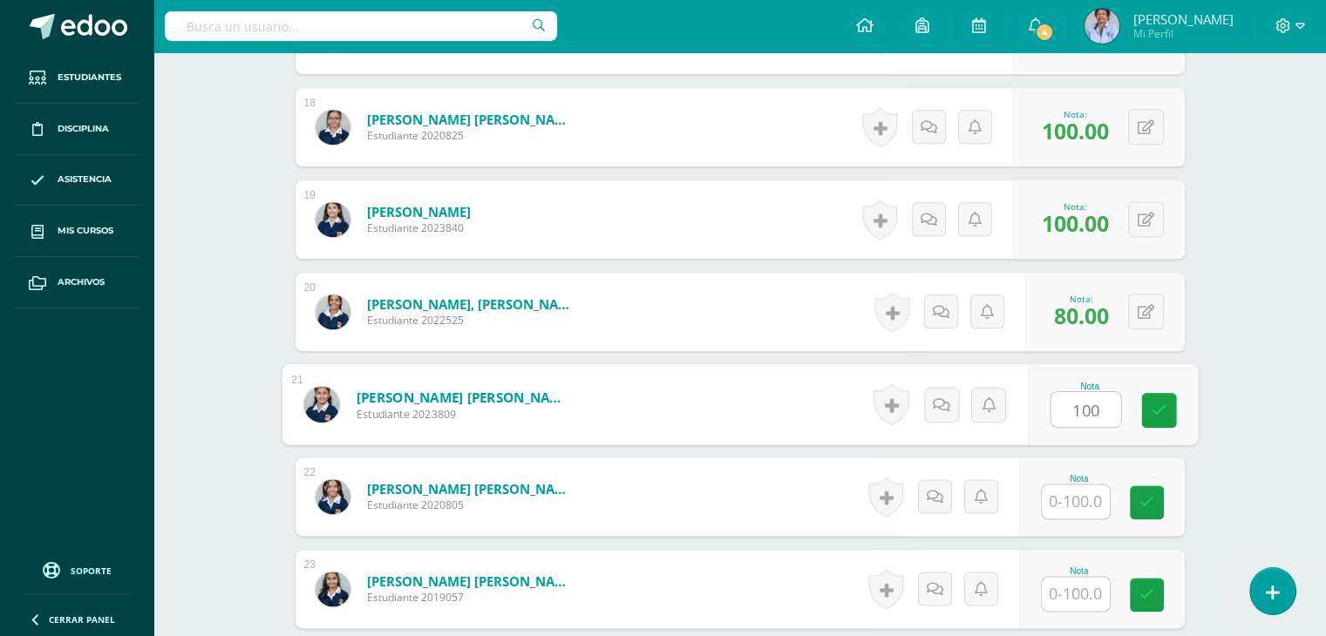
type input "100"
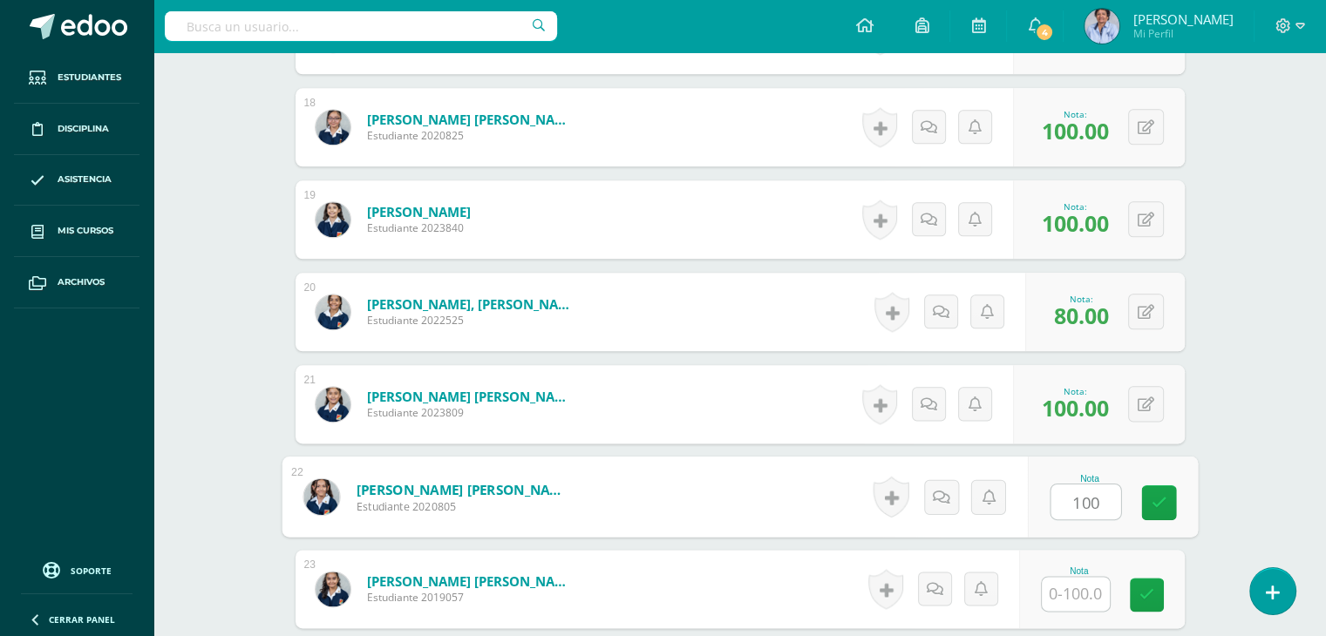
type input "100"
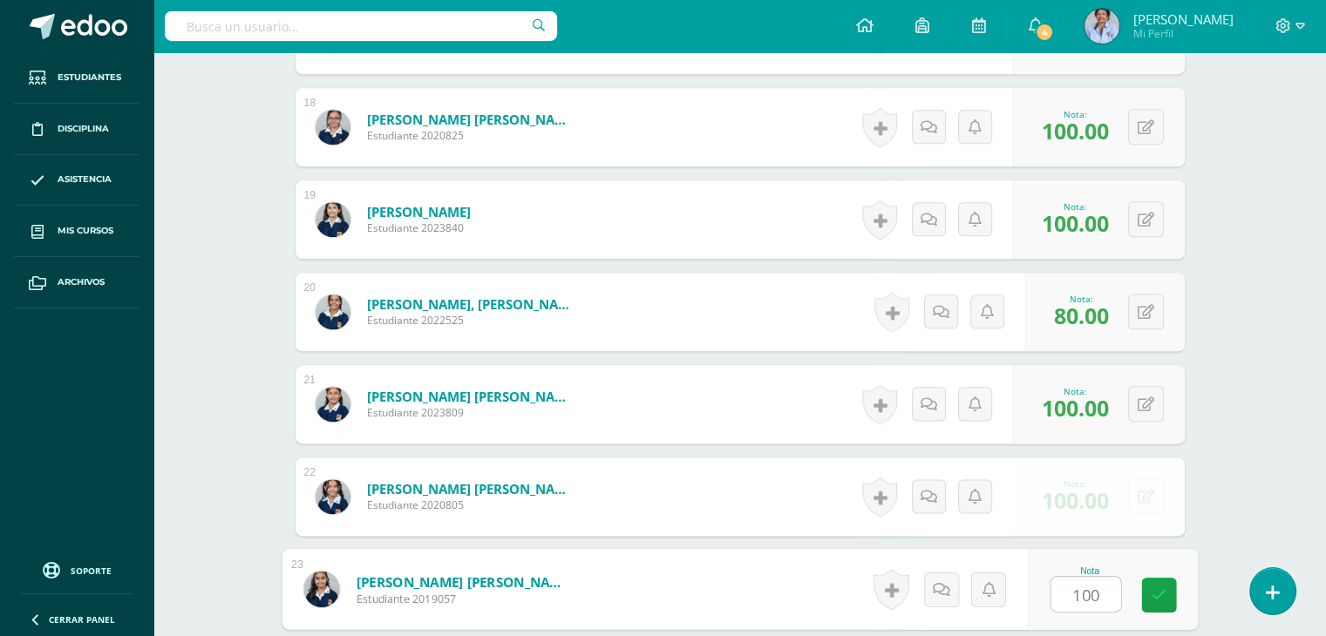
type input "100"
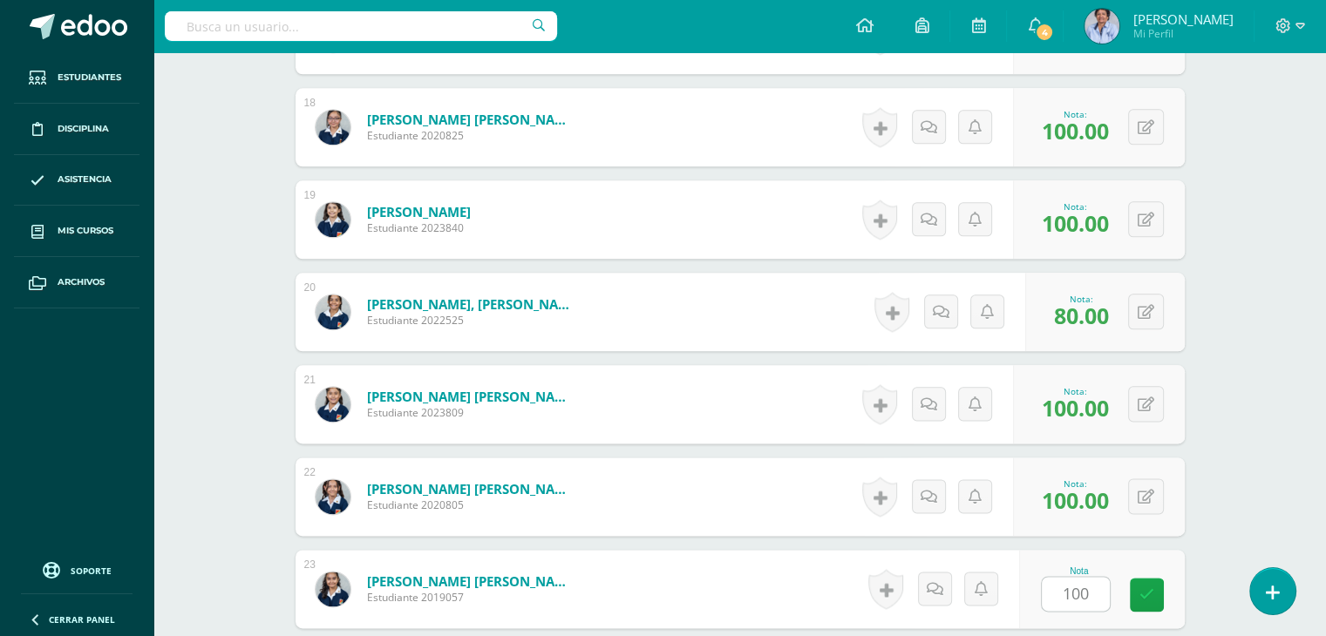
scroll to position [2454, 0]
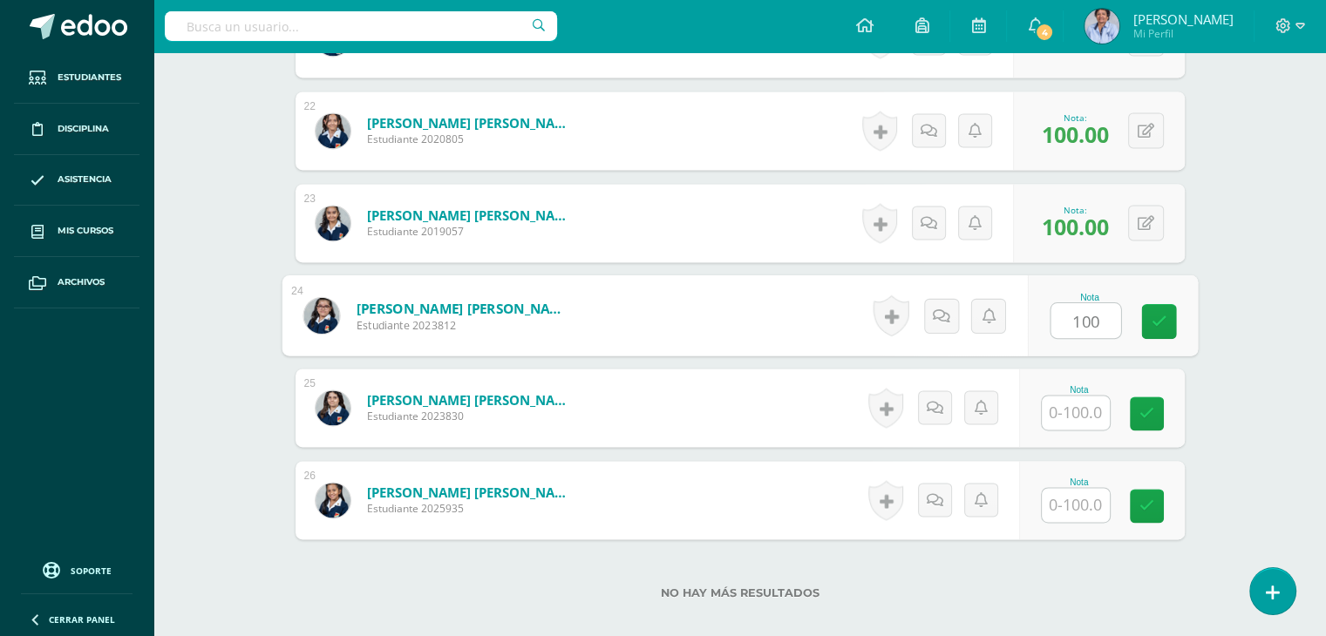
type input "100"
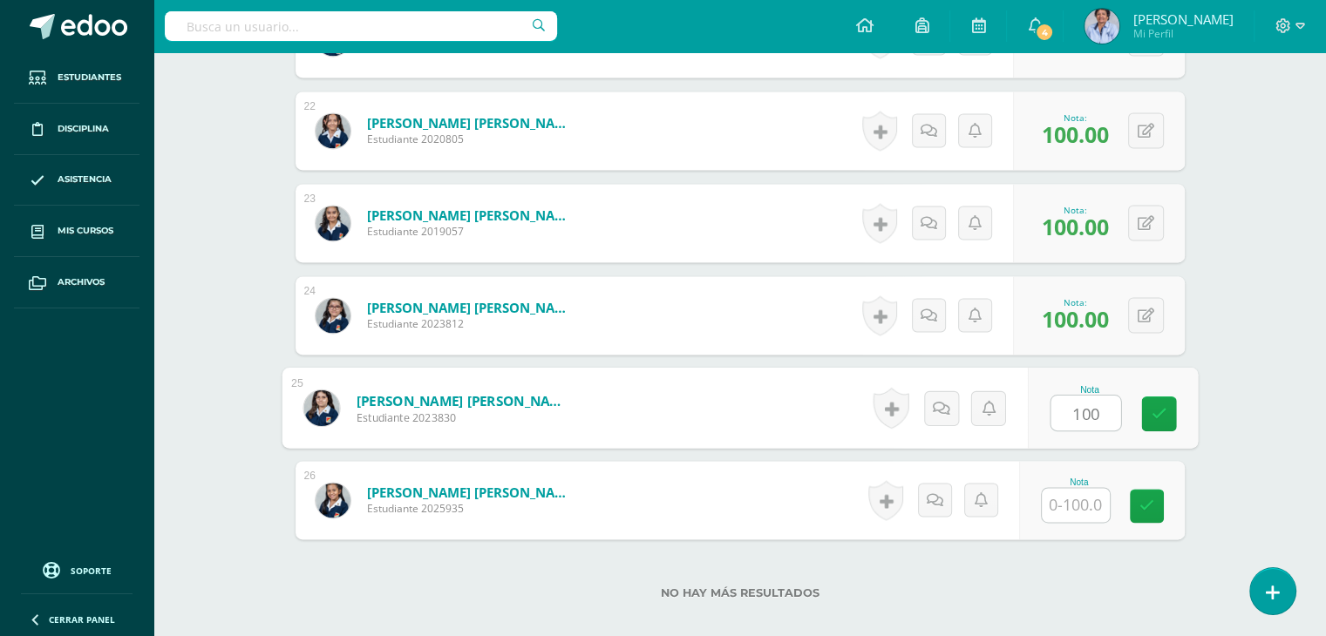
type input "100"
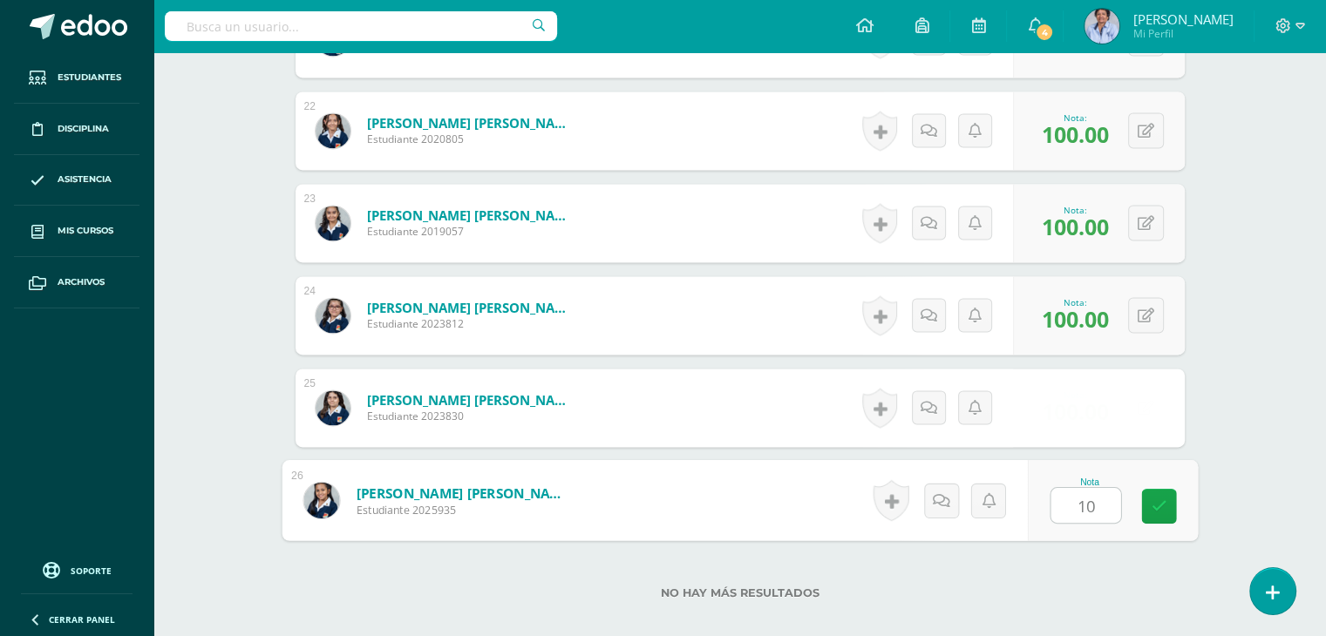
type input "100"
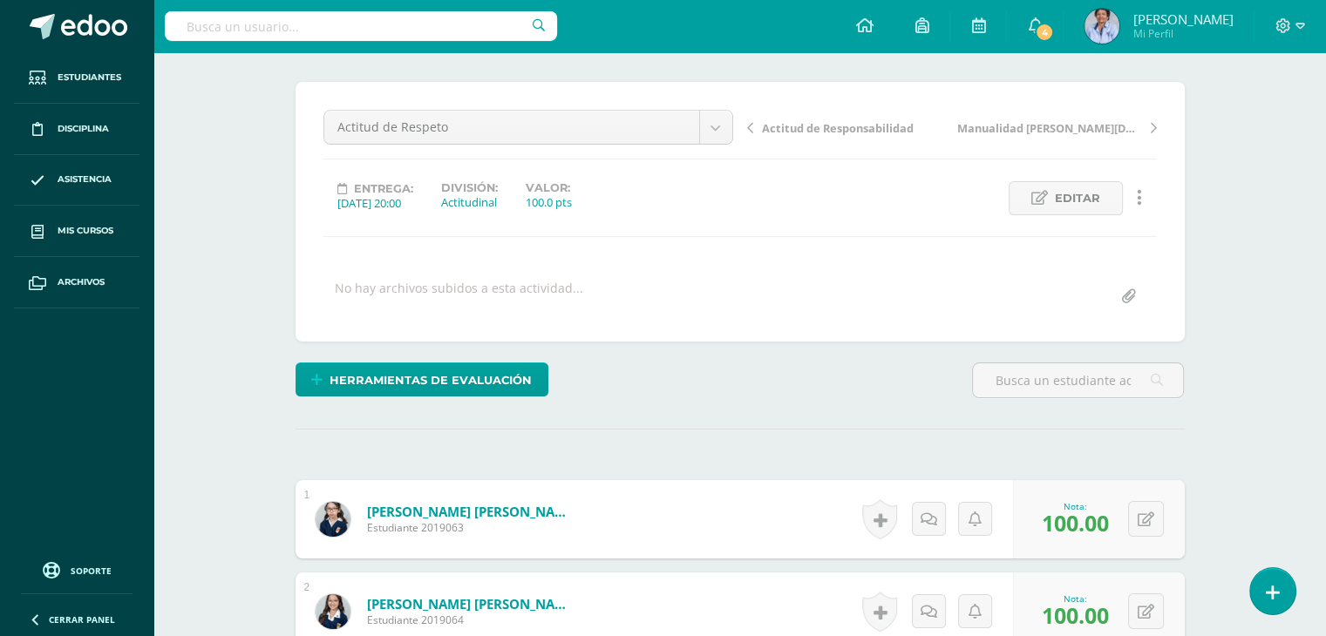
scroll to position [0, 0]
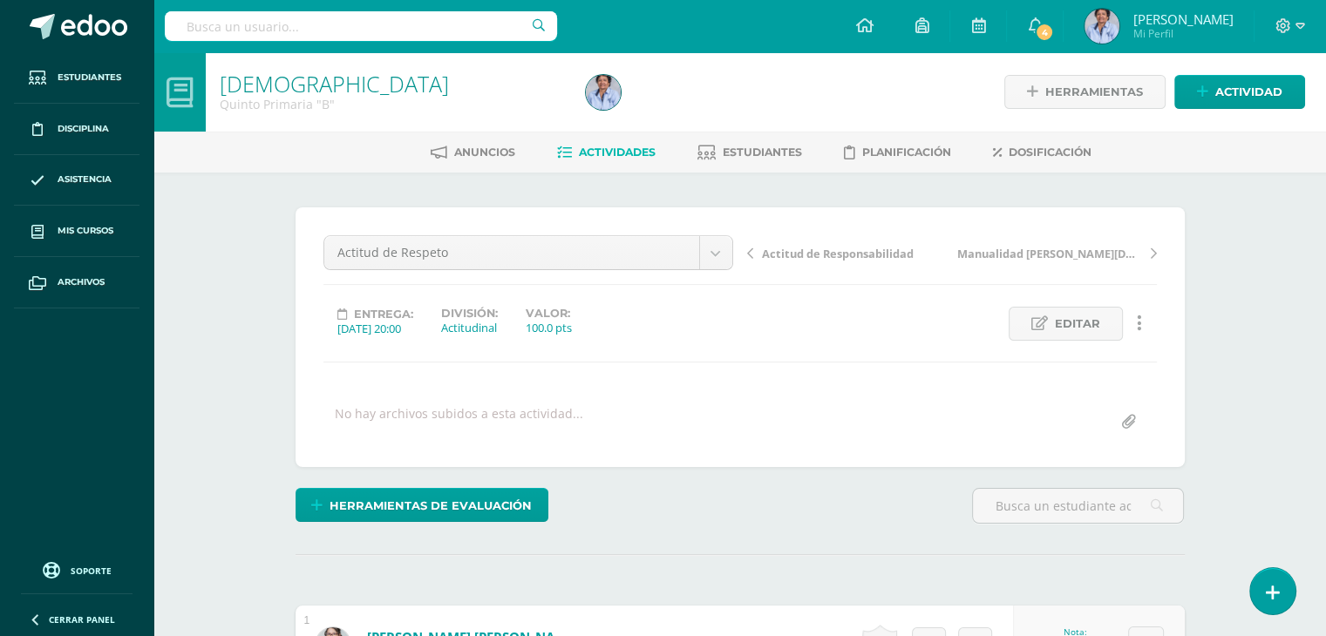
click at [844, 254] on span "Actitud de Responsabilidad" at bounding box center [838, 254] width 152 height 16
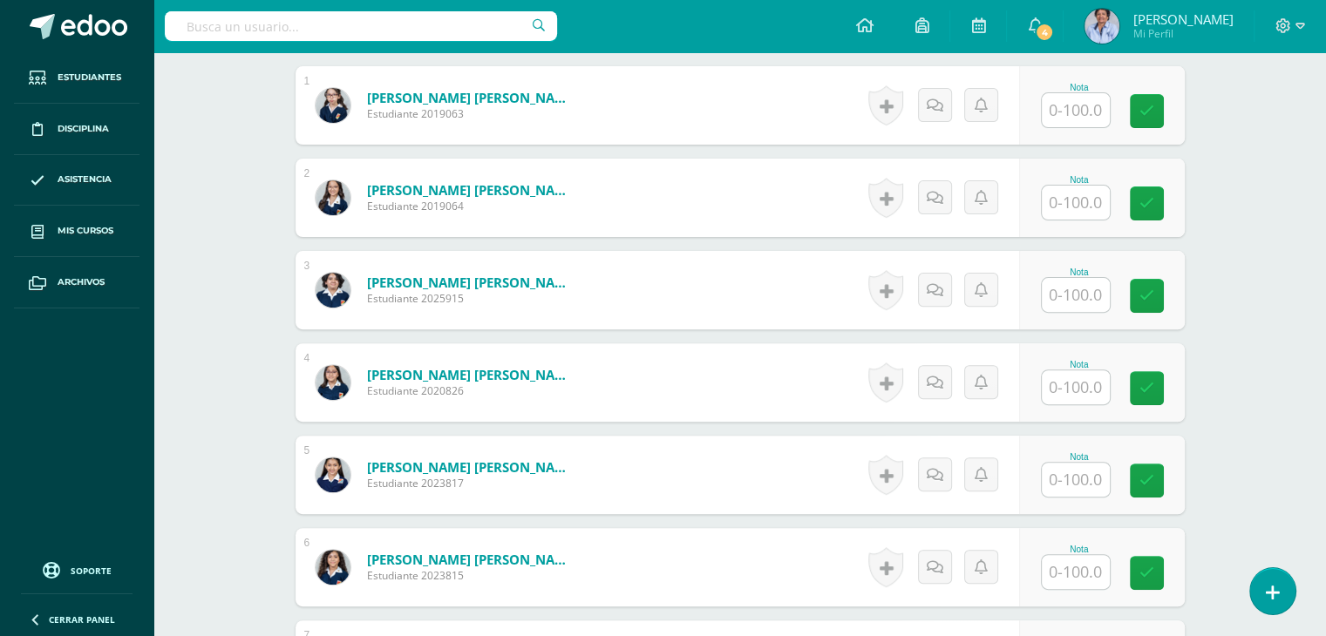
scroll to position [540, 0]
click at [1084, 111] on input "text" at bounding box center [1076, 109] width 68 height 34
type input "100"
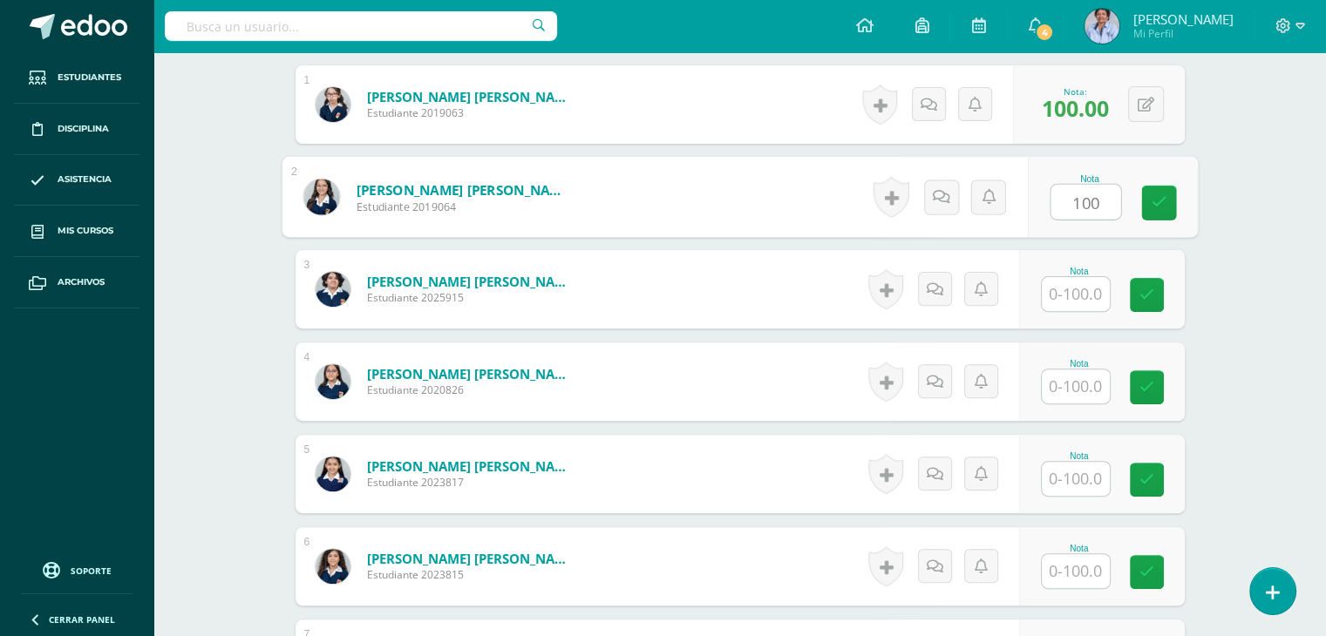
type input "100"
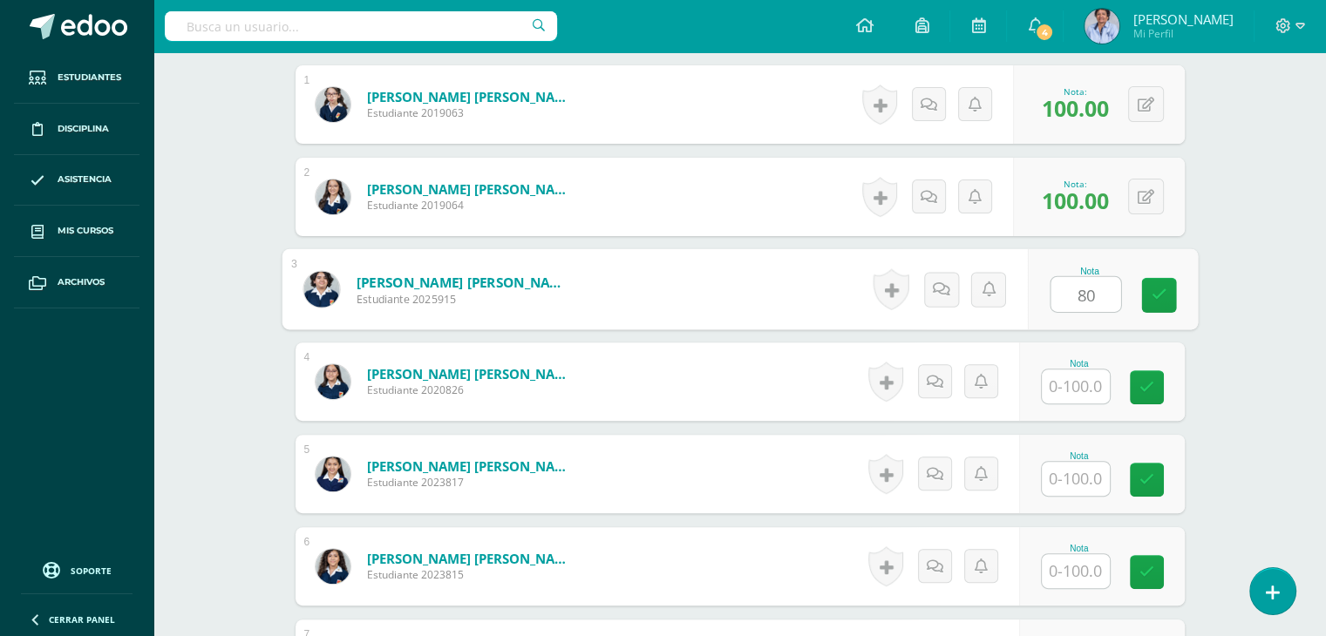
type input "80"
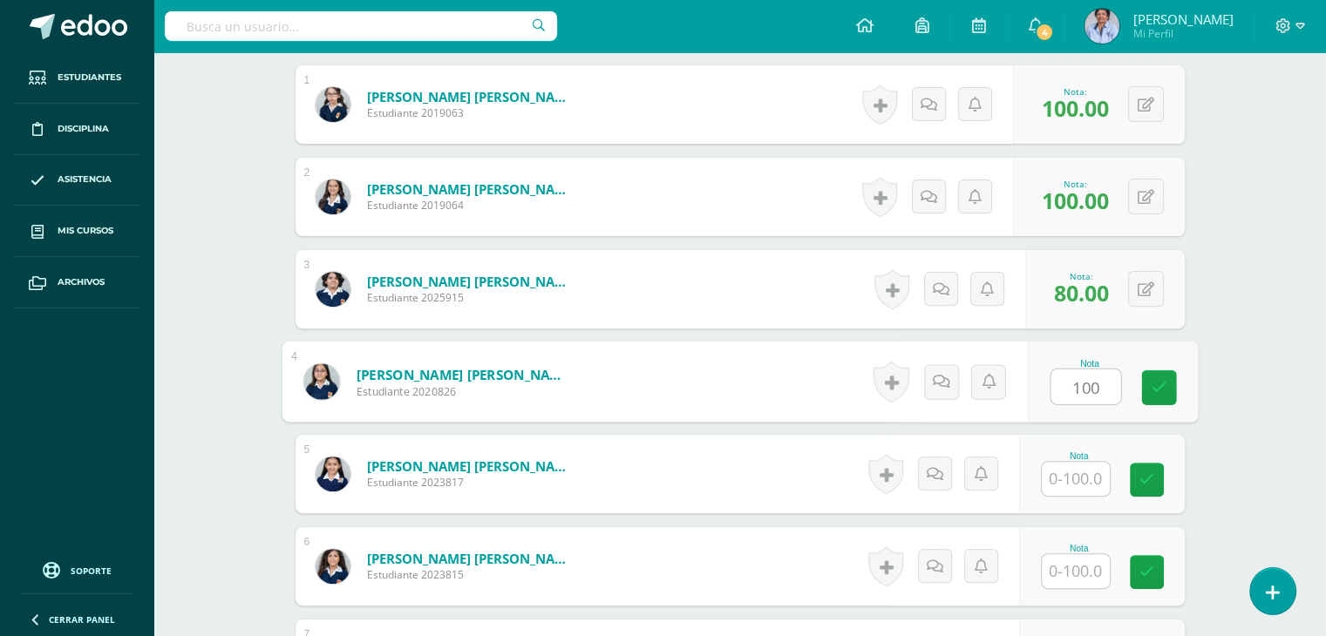
type input "100"
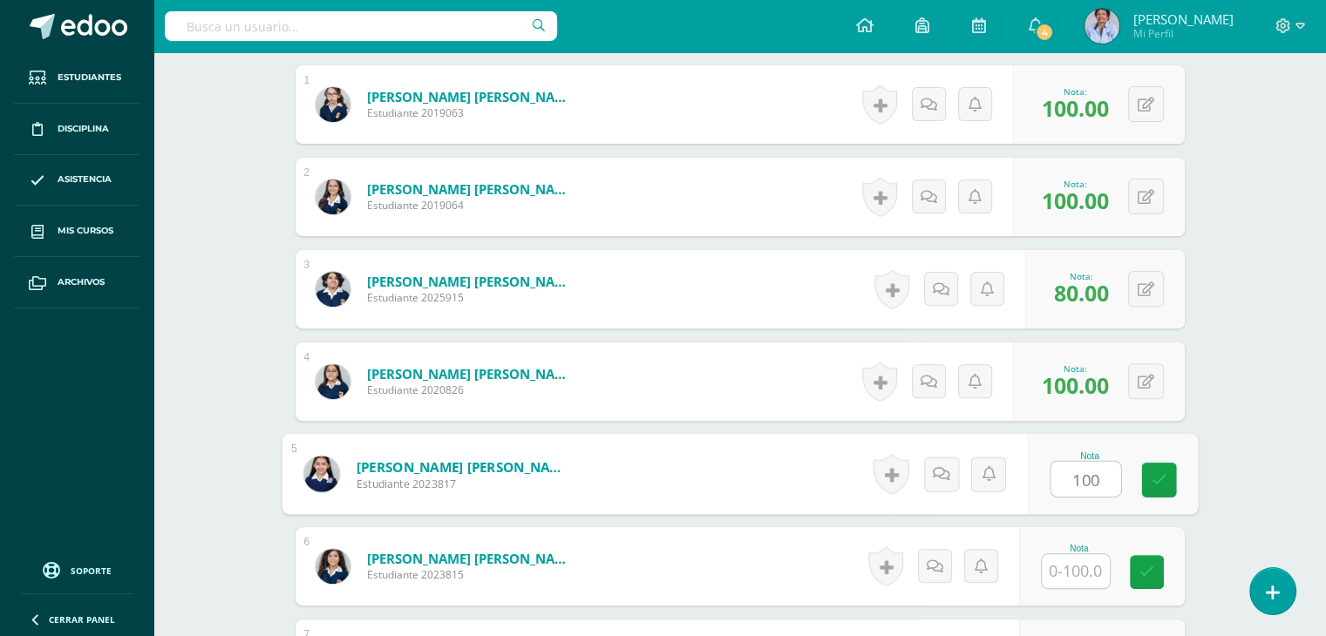
type input "100"
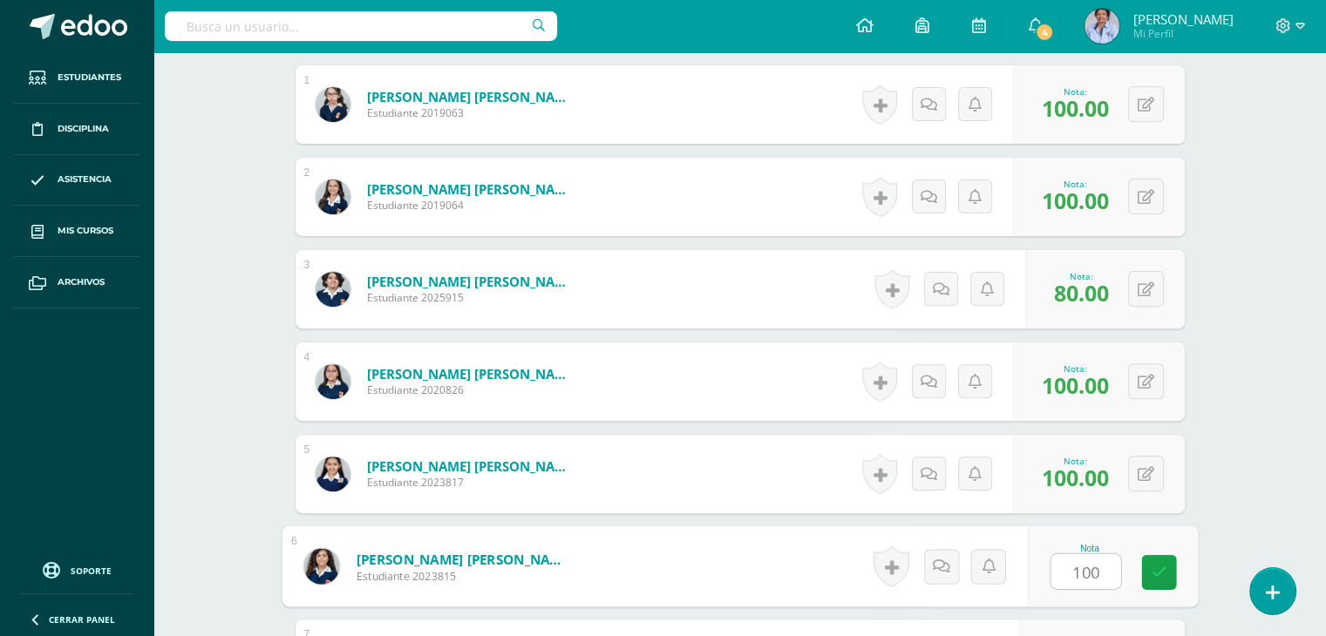
type input "100"
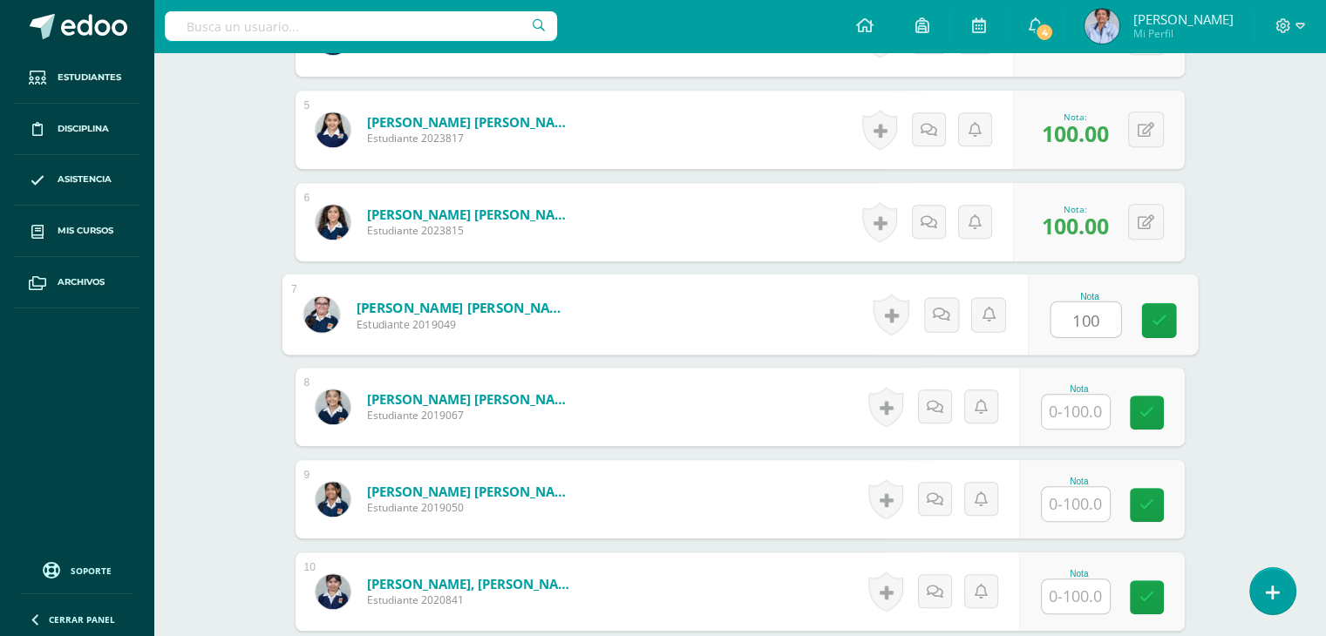
type input "100"
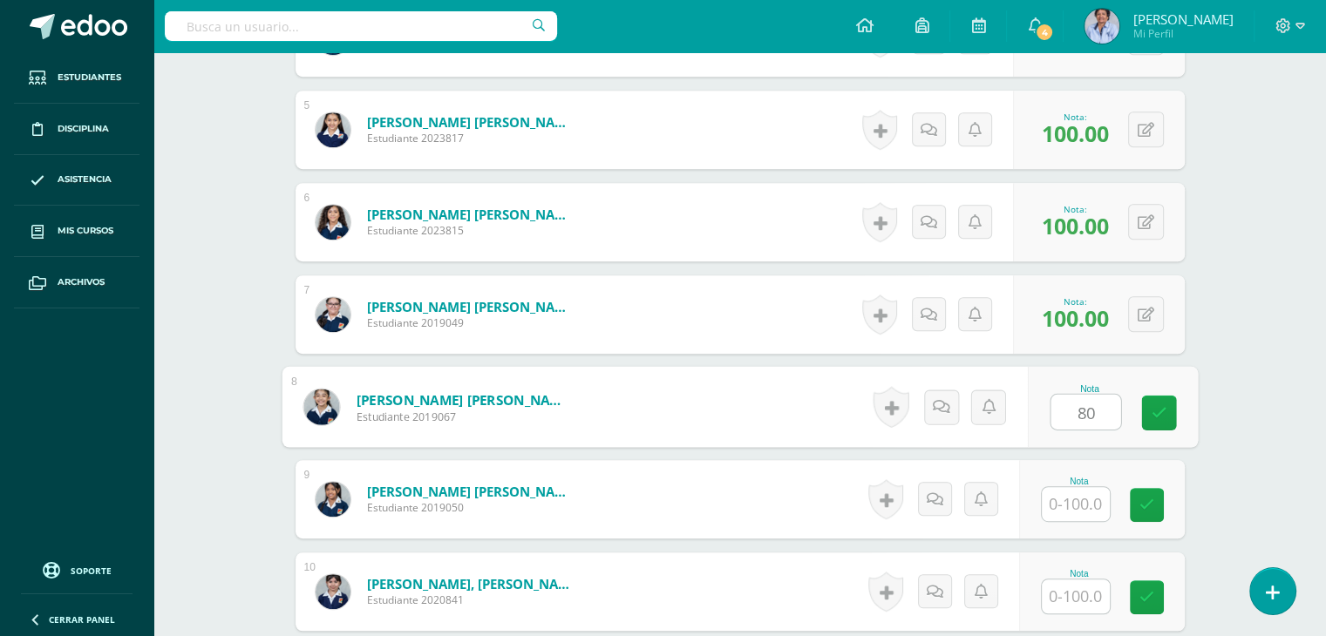
type input "80"
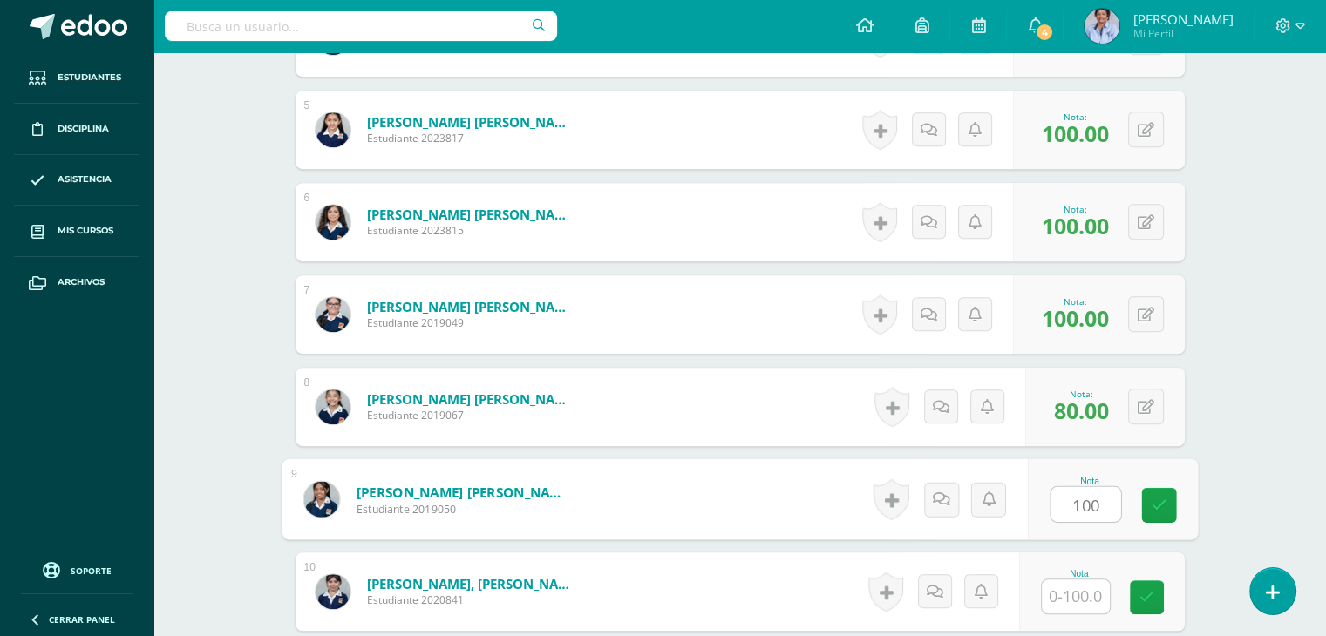
type input "100"
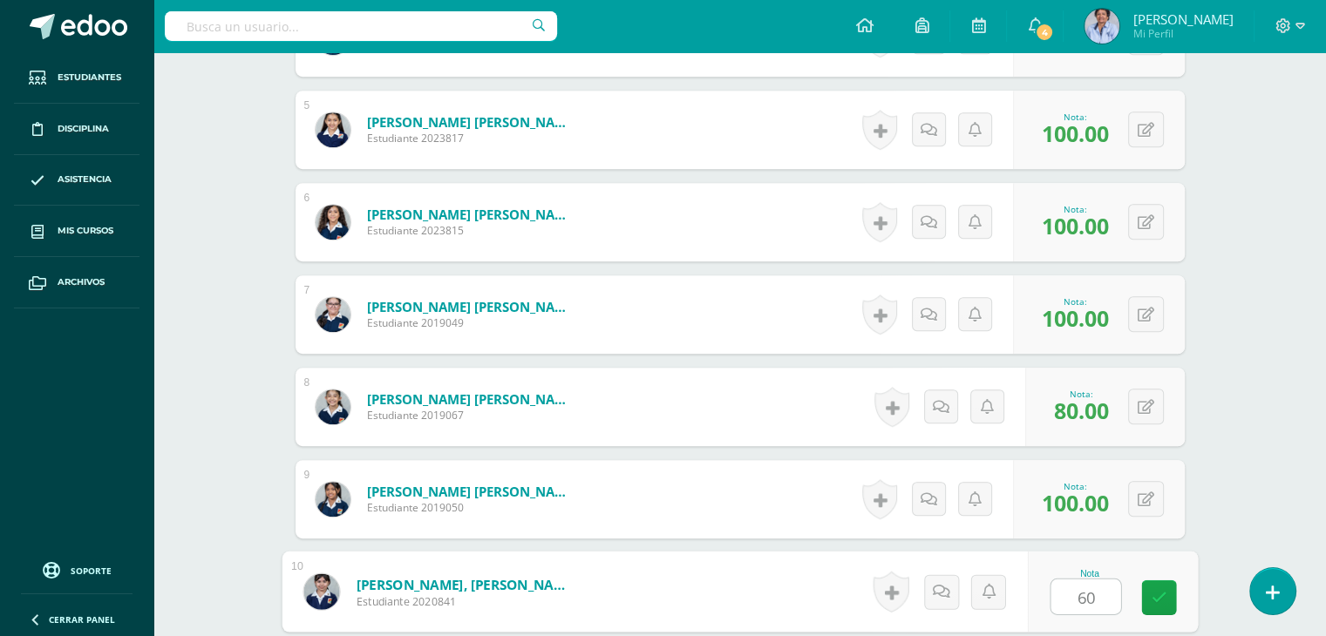
type input "60"
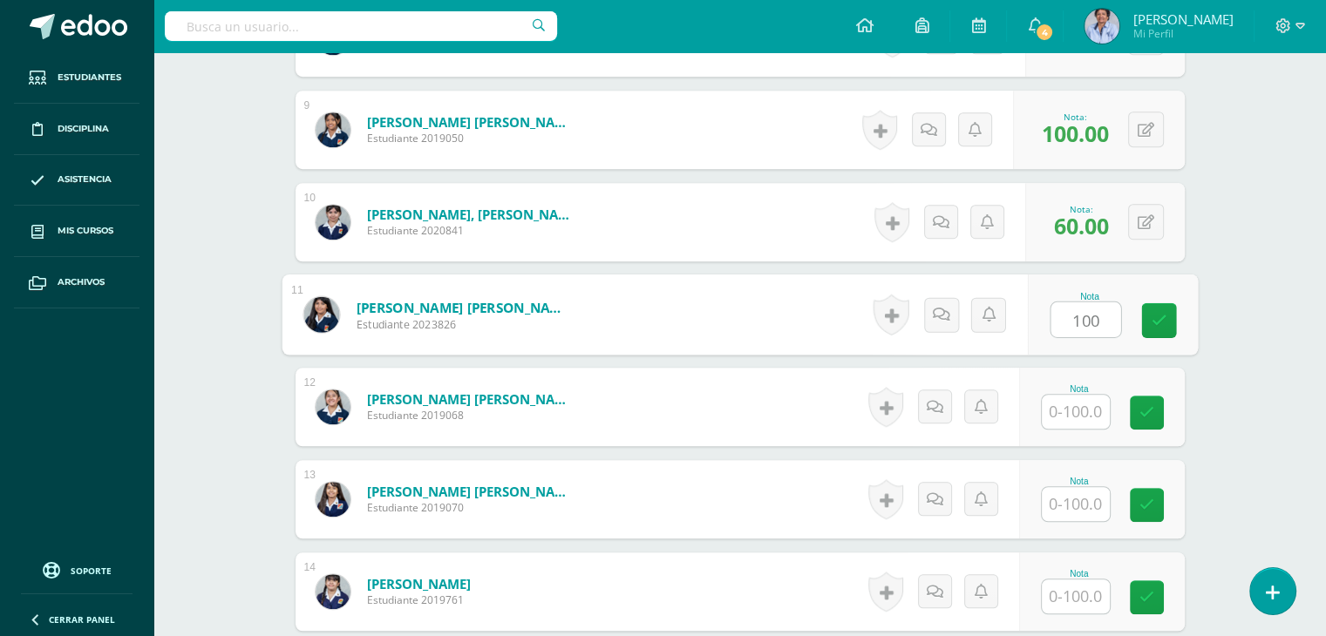
type input "100"
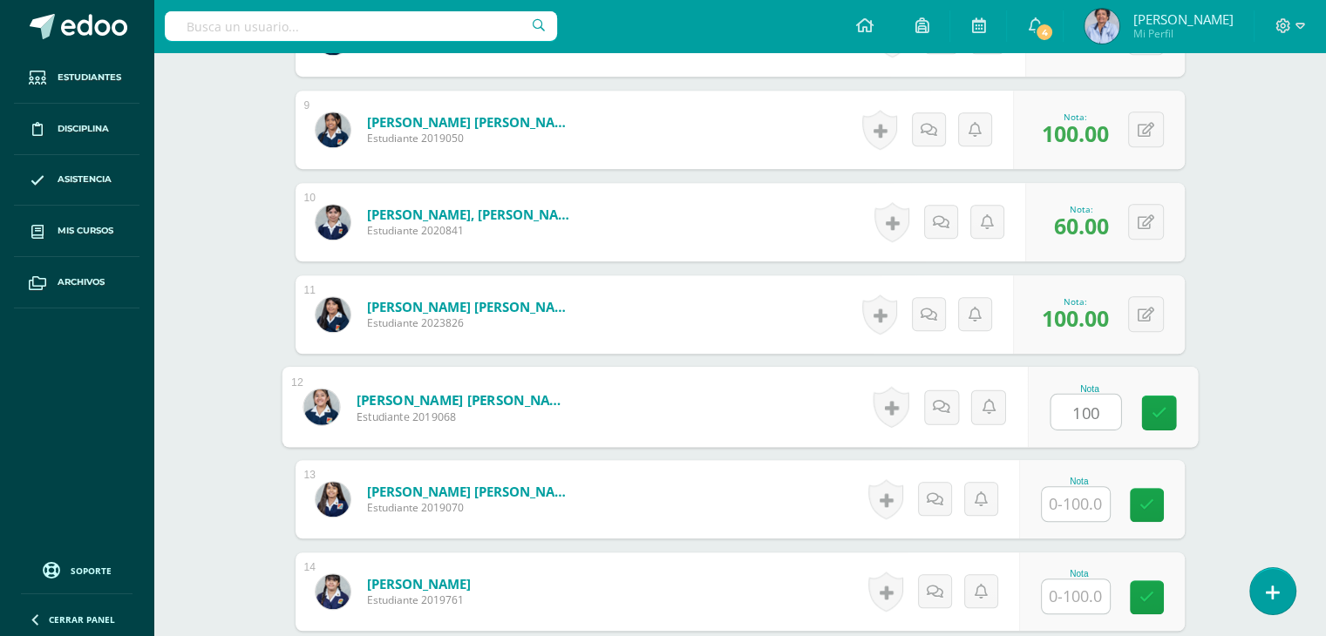
type input "100"
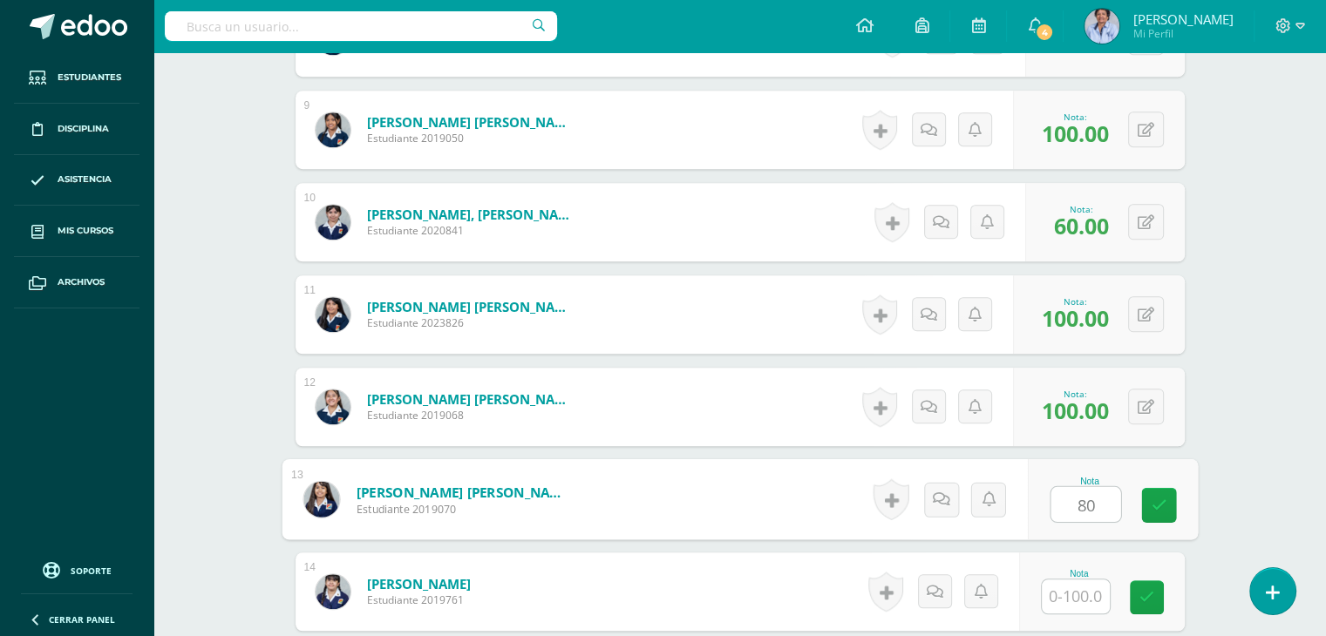
type input "80"
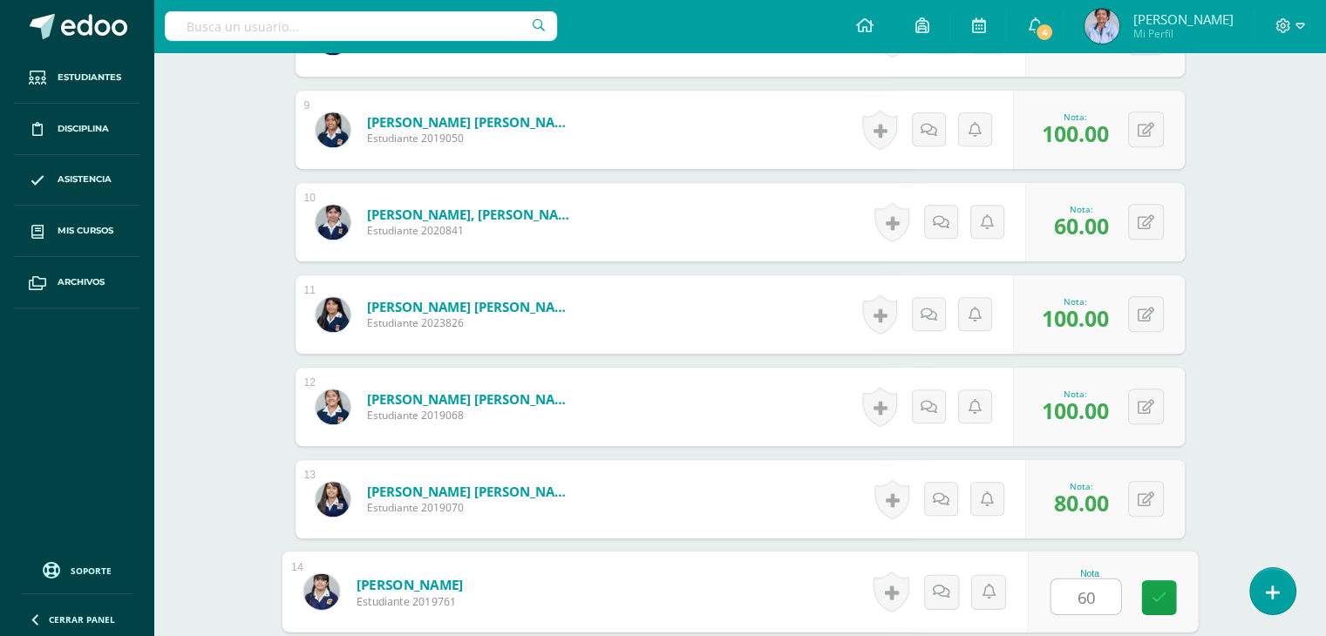
type input "60"
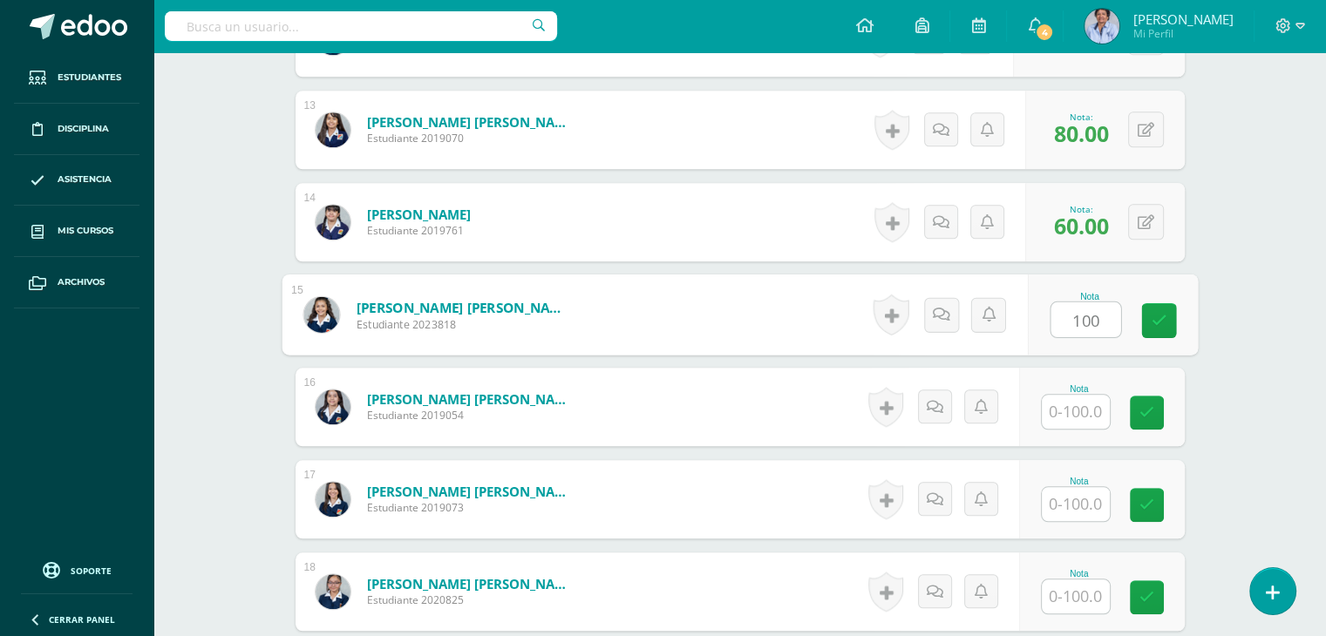
type input "100"
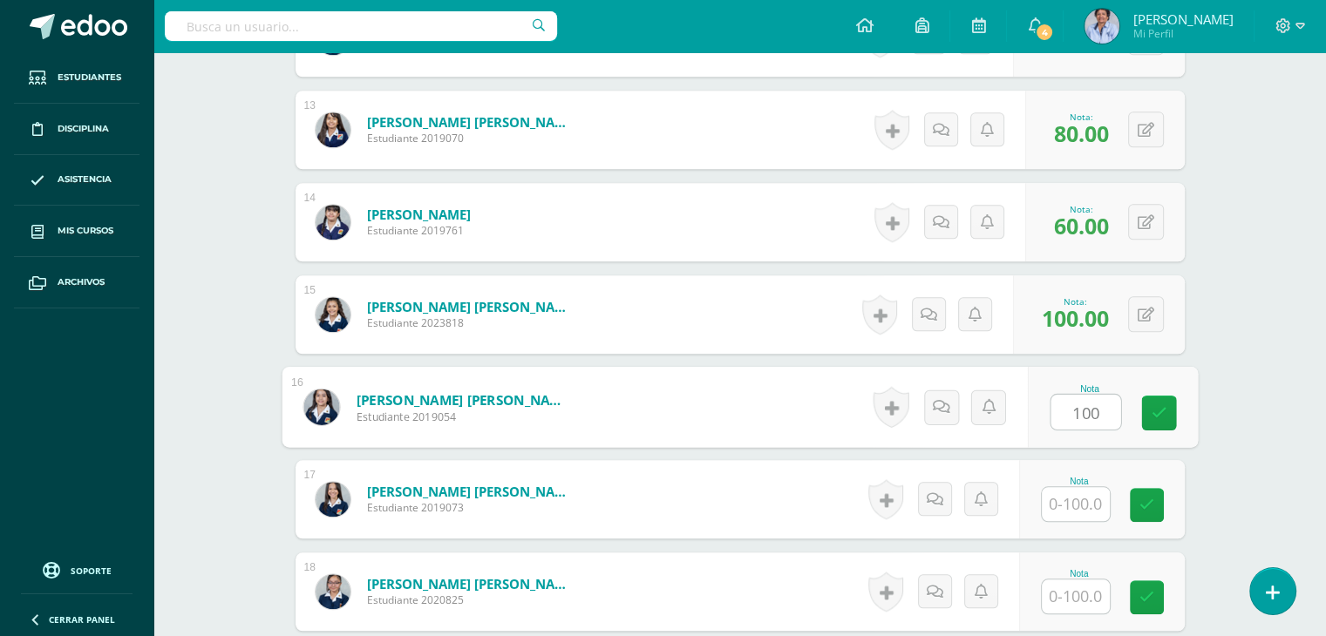
type input "100"
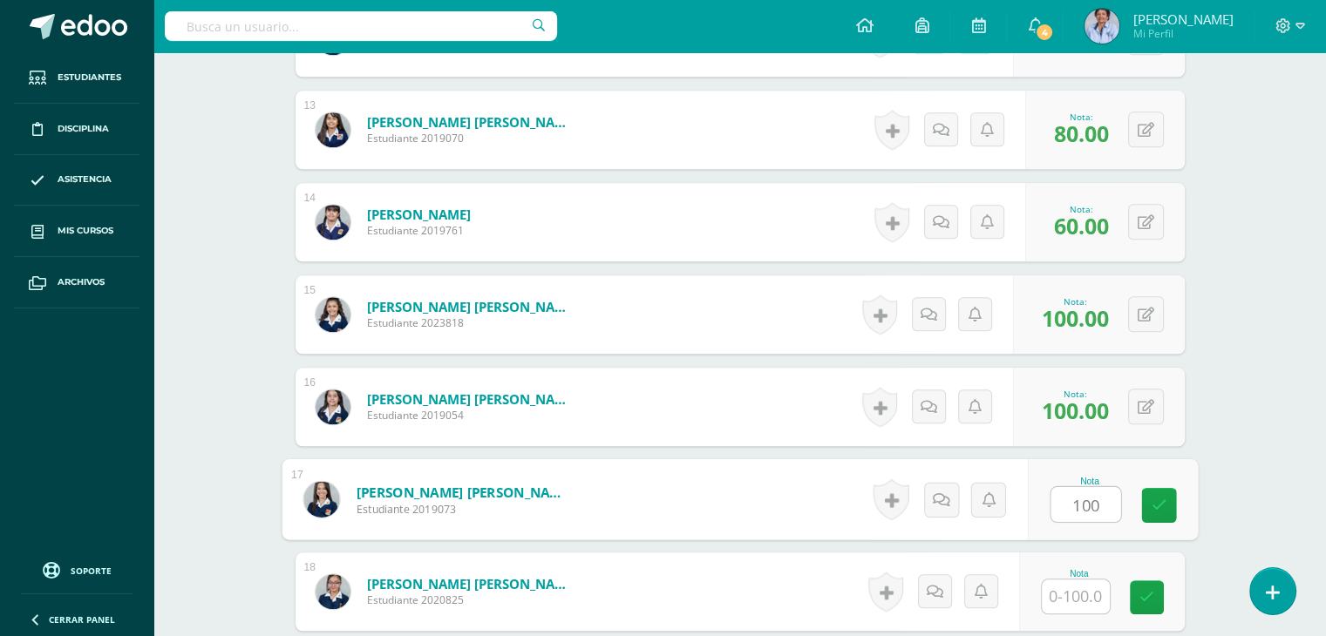
type input "100"
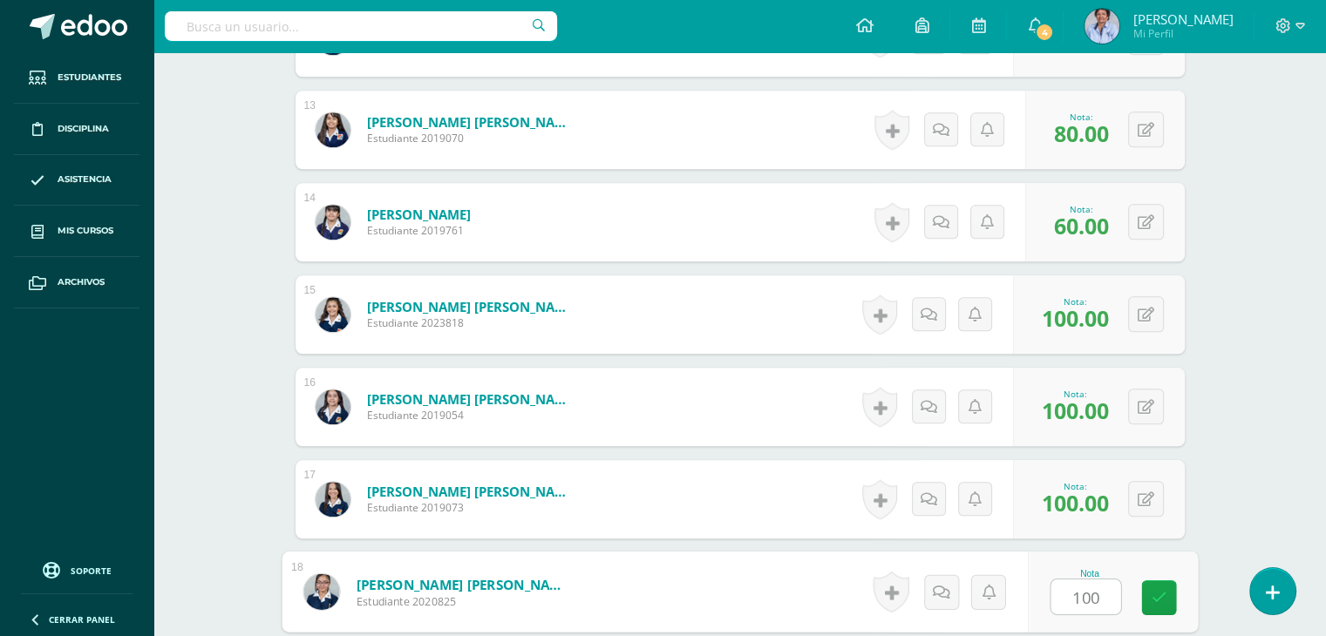
type input "100"
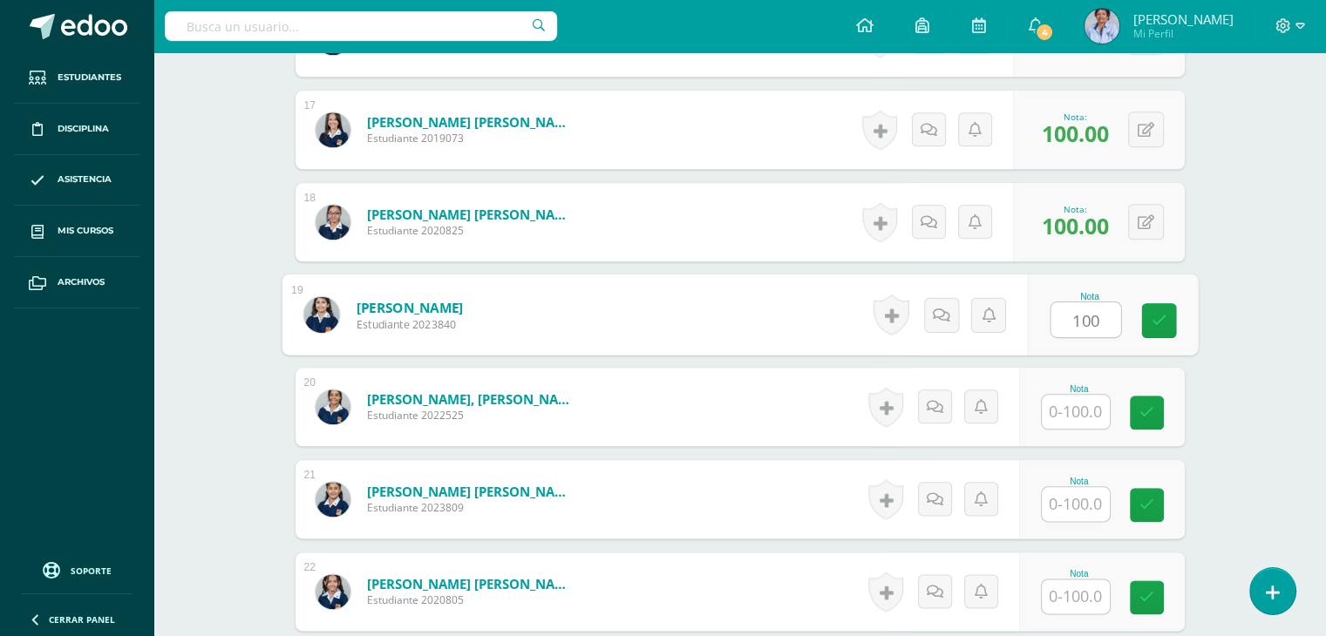
type input "100"
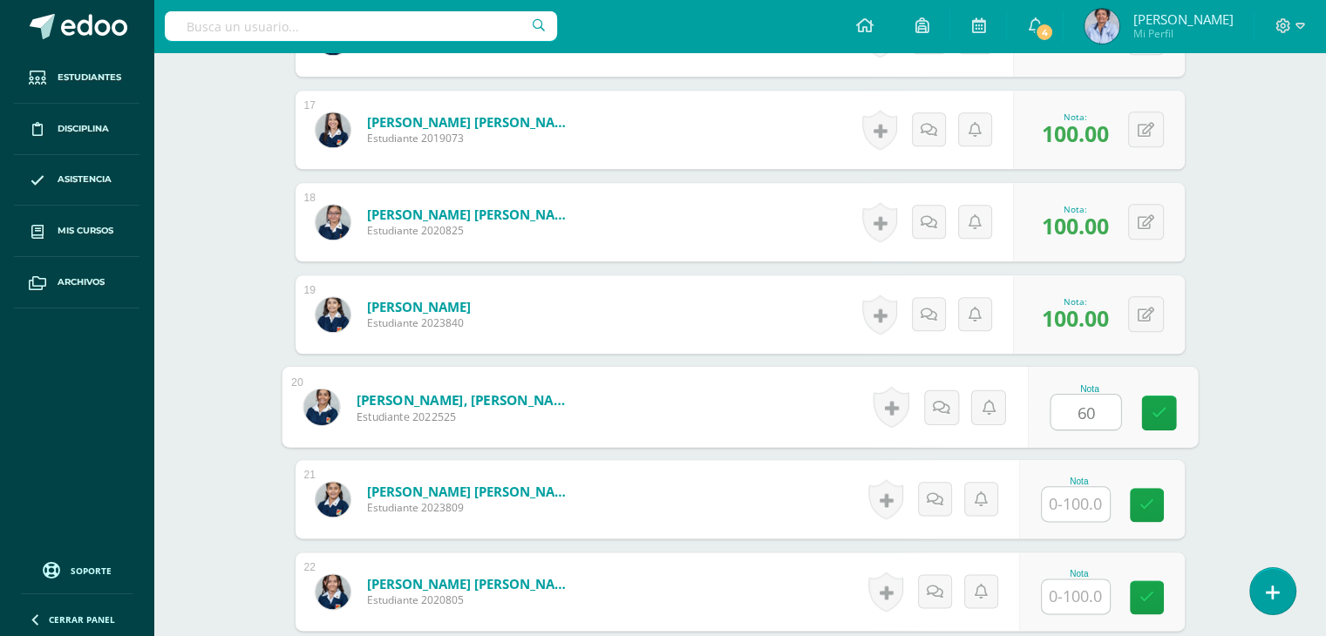
type input "60"
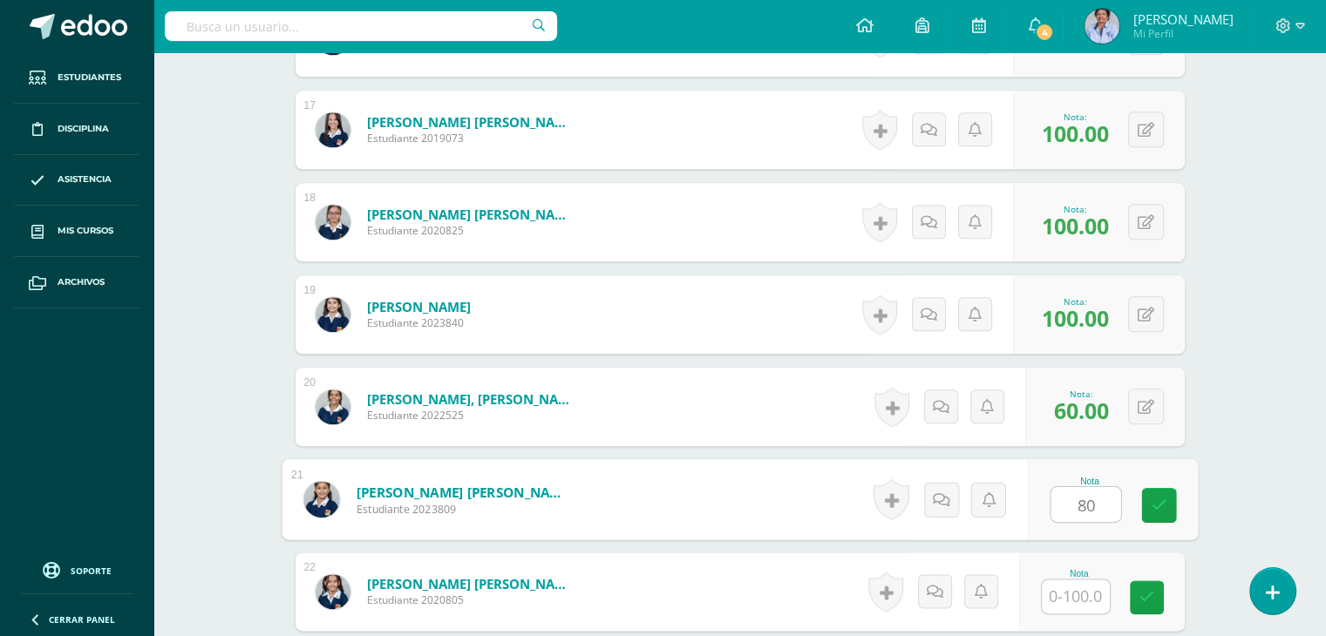
type input "80"
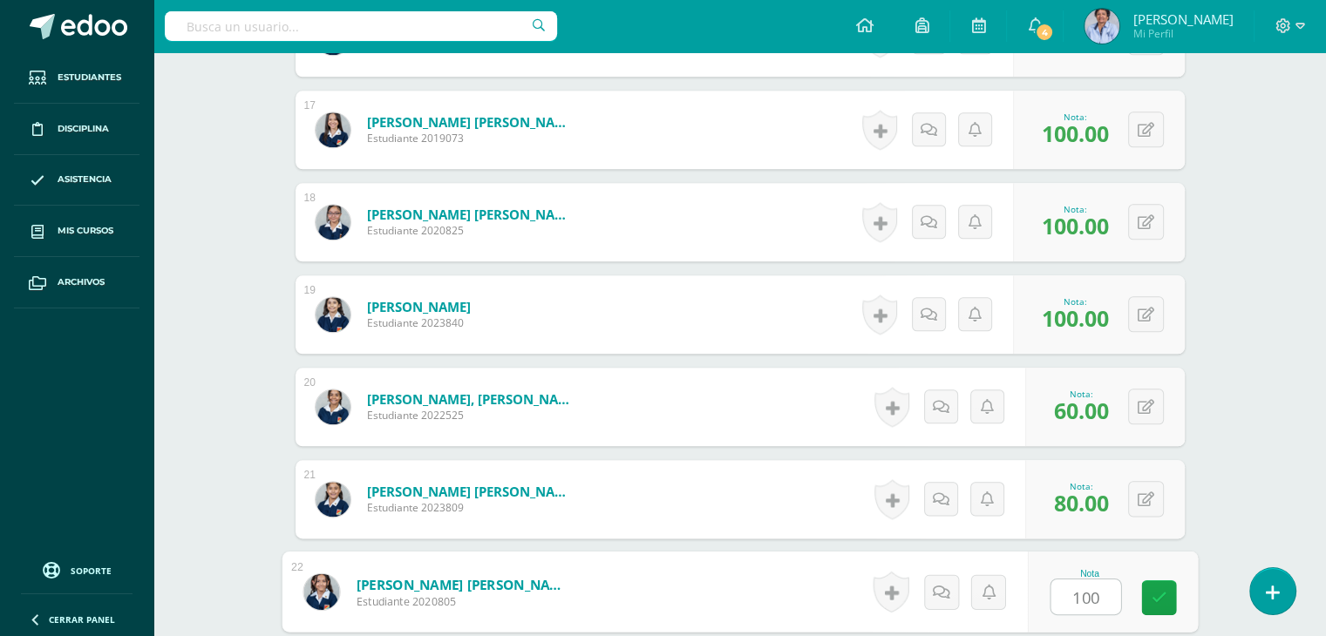
type input "100"
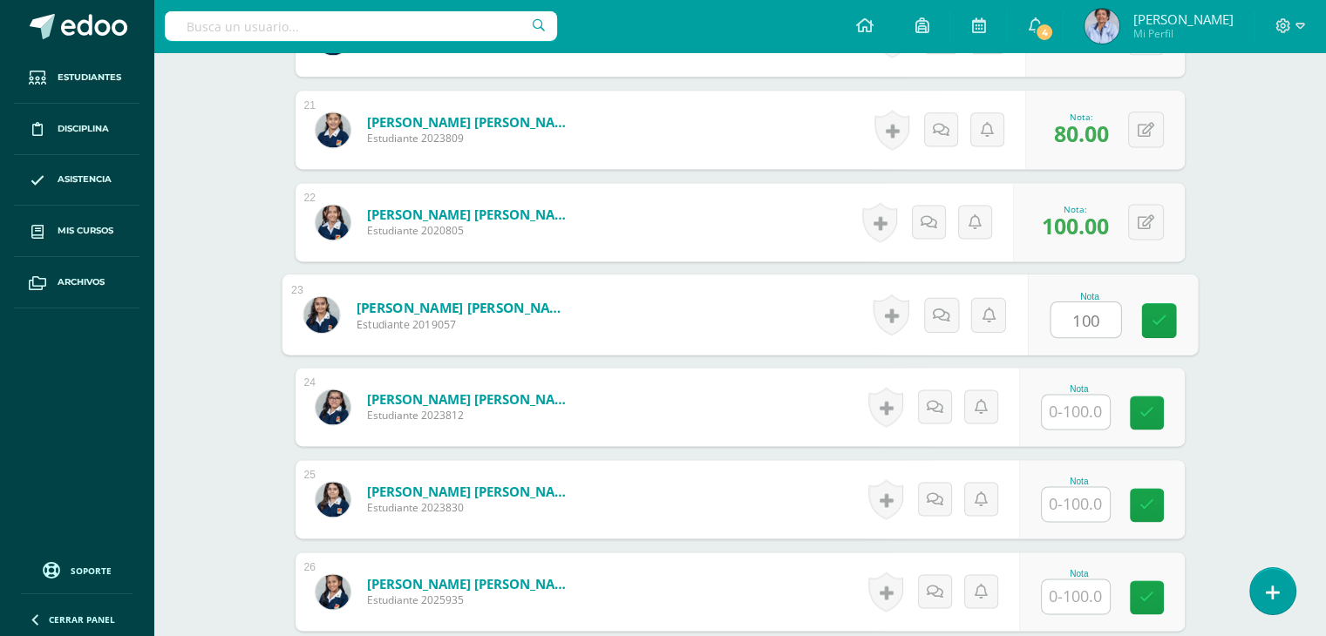
type input "100"
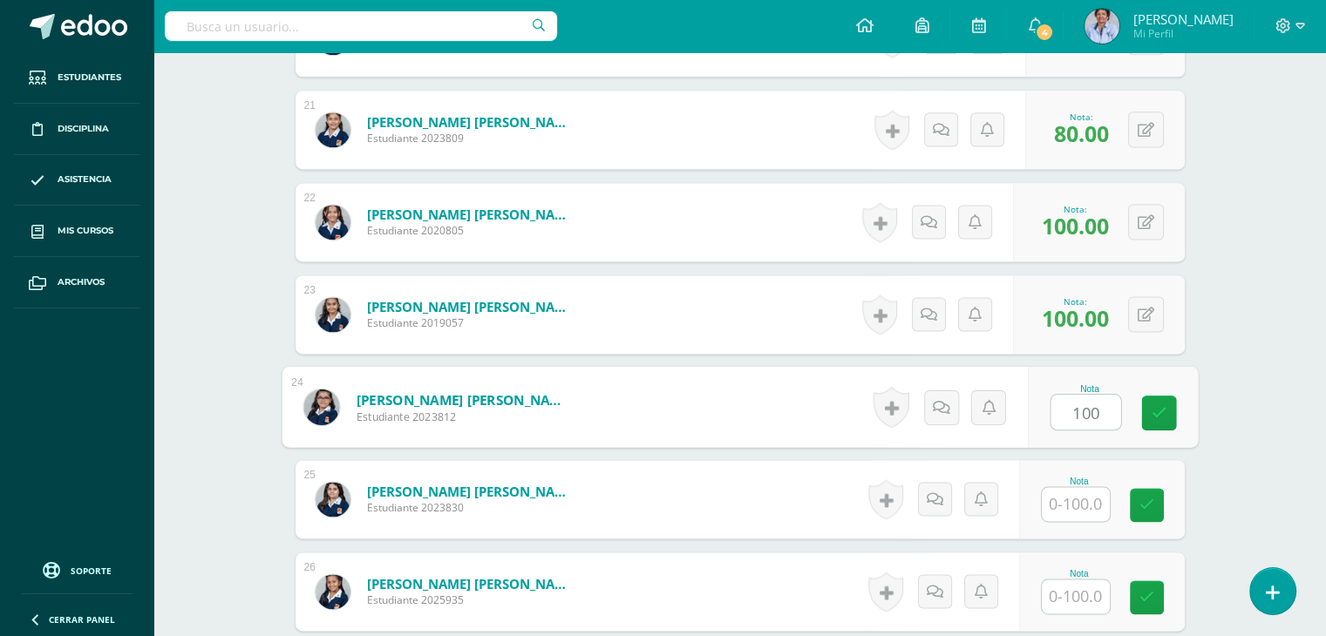
type input "100"
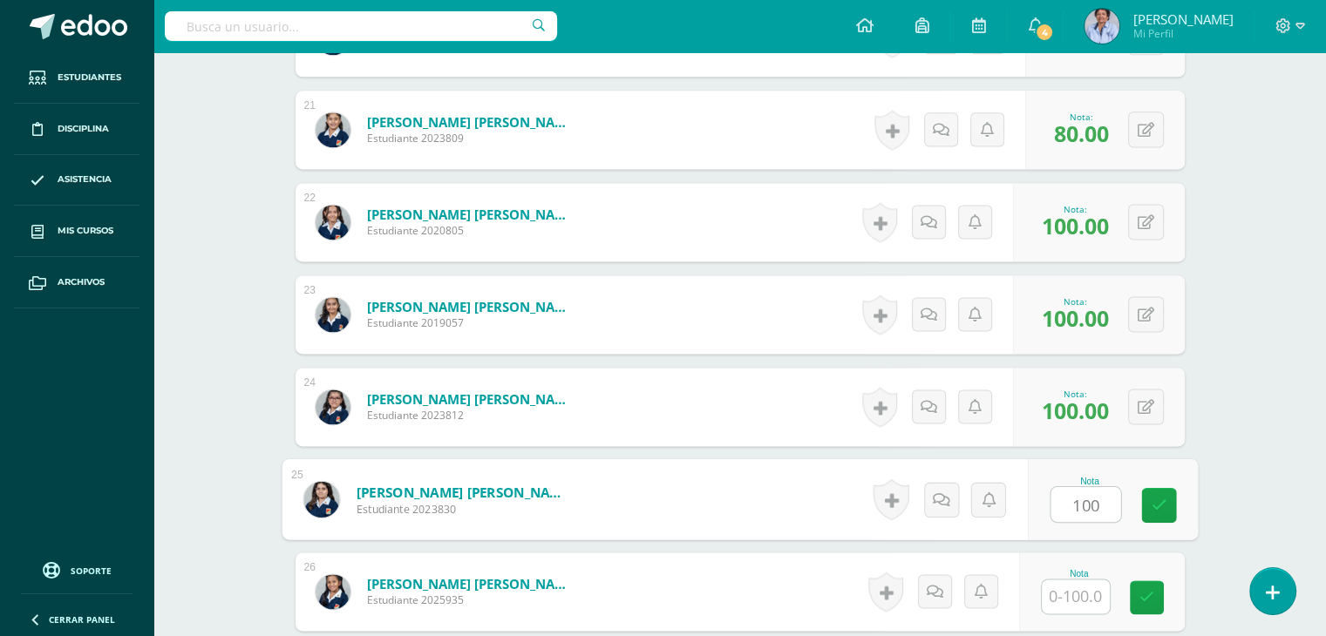
type input "100"
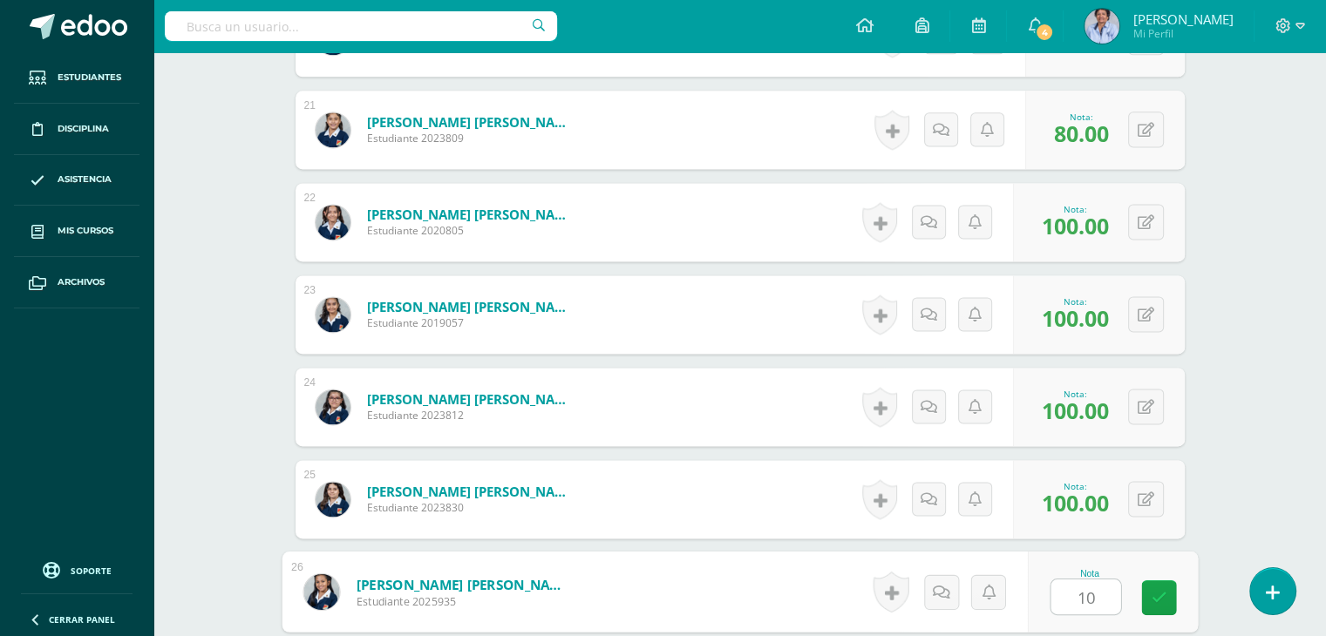
type input "100"
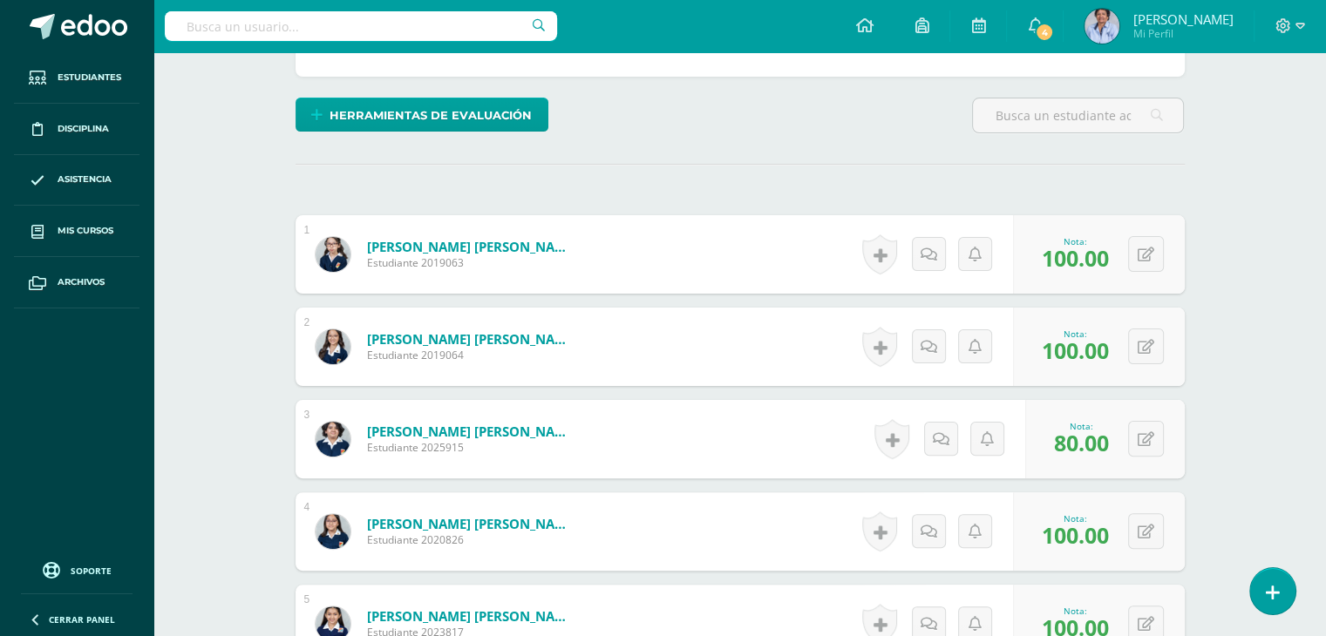
scroll to position [0, 0]
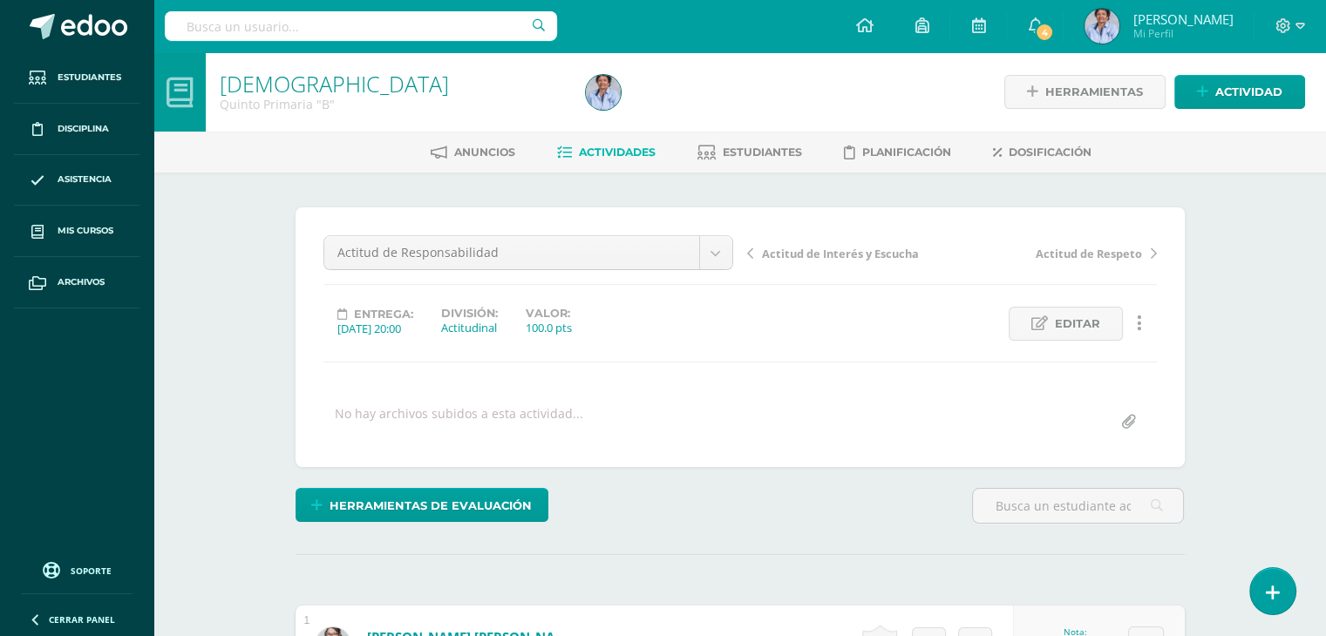
click at [823, 248] on span "Actitud de Interés y Escucha" at bounding box center [840, 254] width 157 height 16
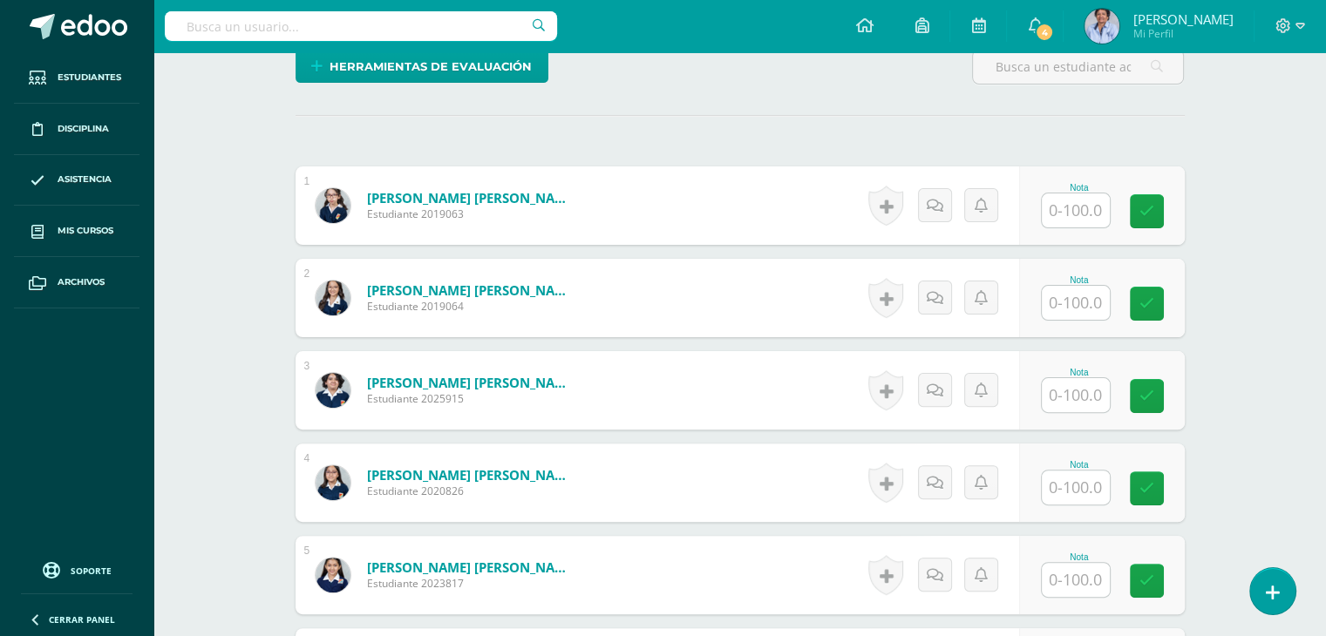
scroll to position [477, 0]
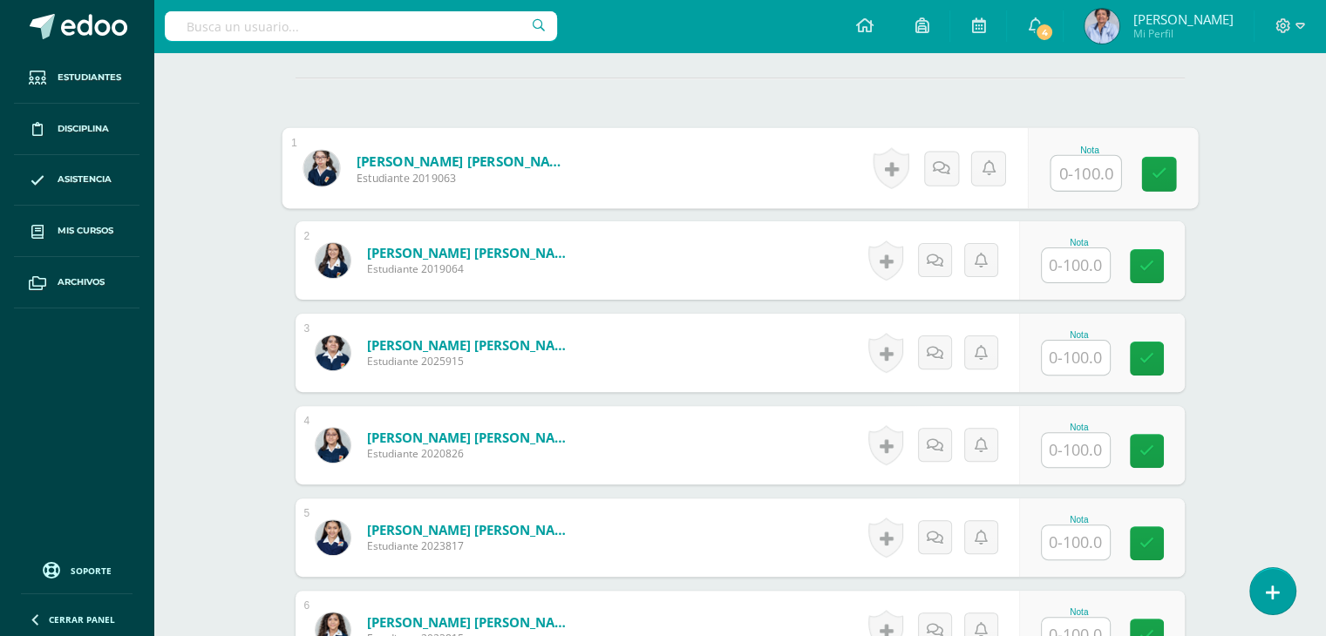
click at [1077, 168] on input "text" at bounding box center [1085, 173] width 70 height 35
type input "80"
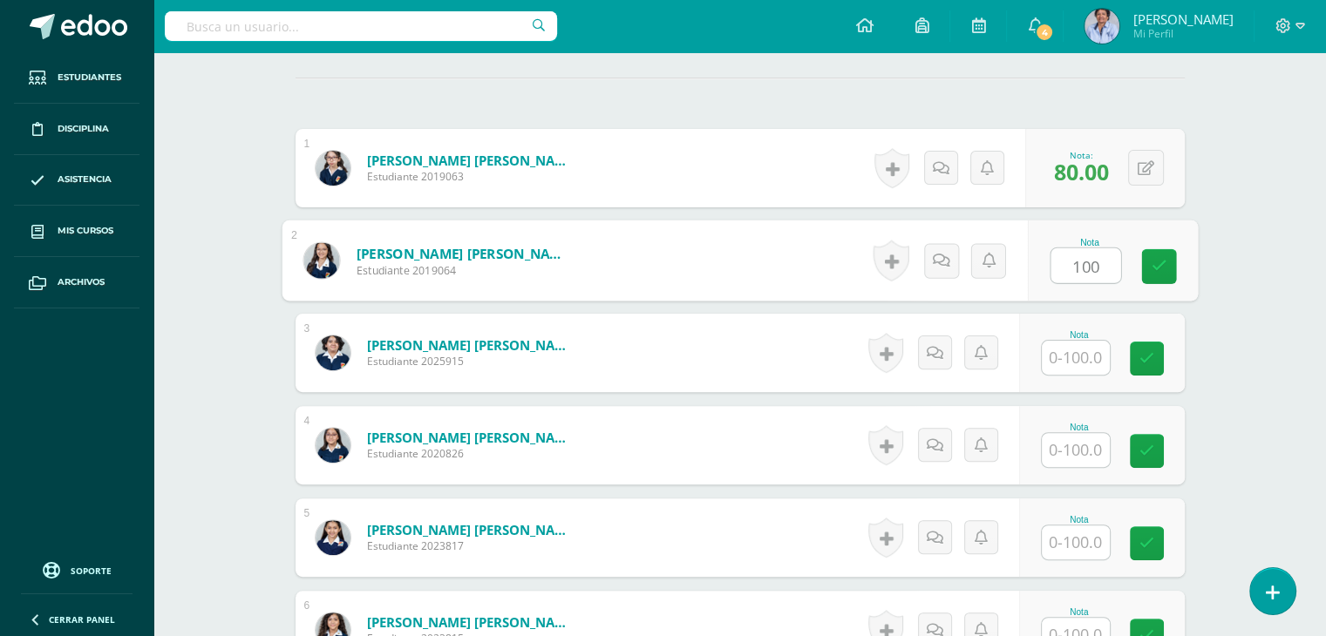
type input "100"
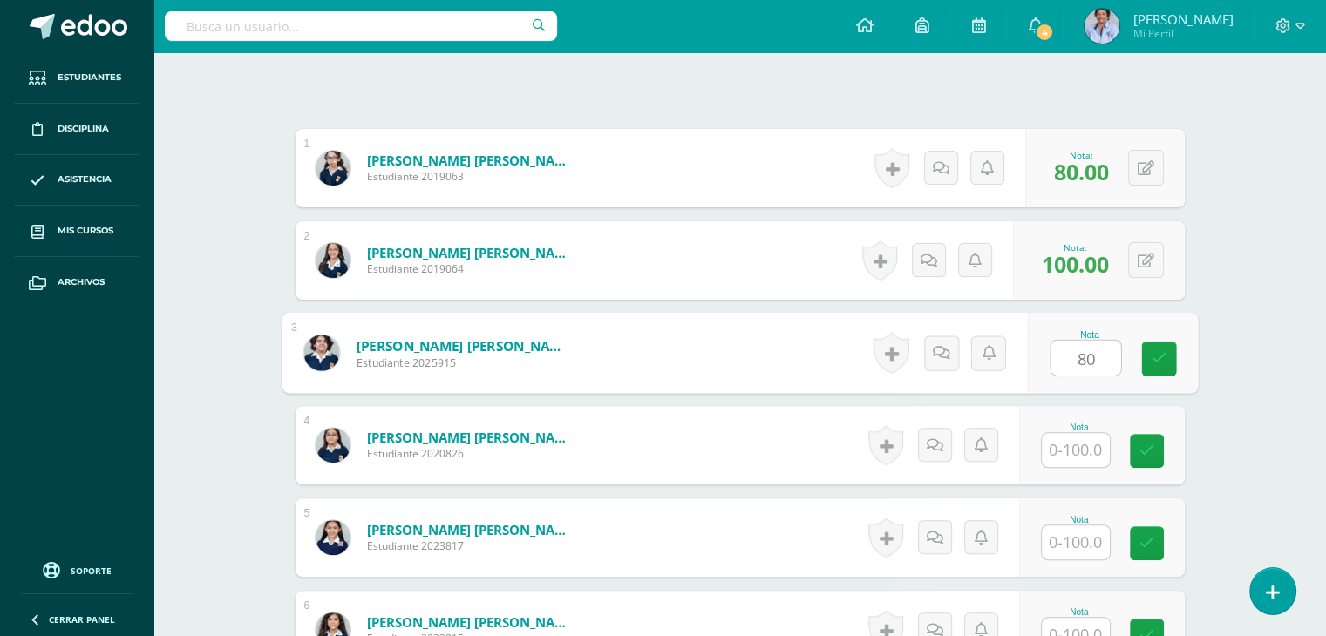
type input "80"
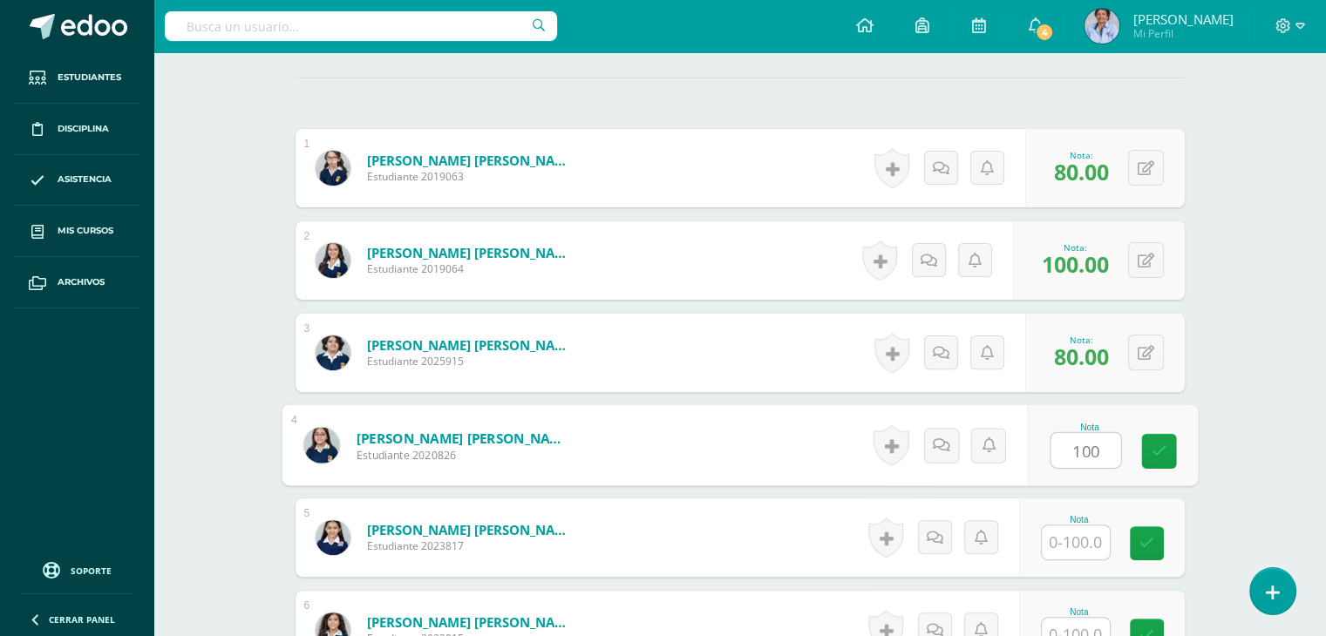
type input "100"
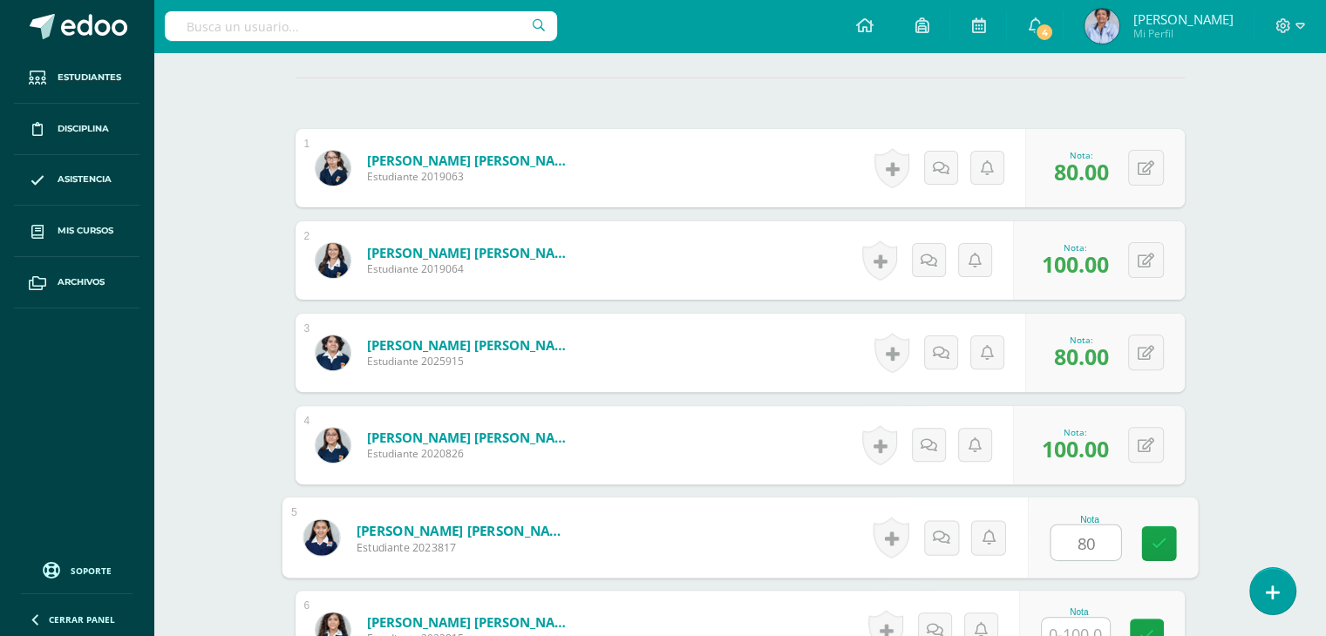
type input "80"
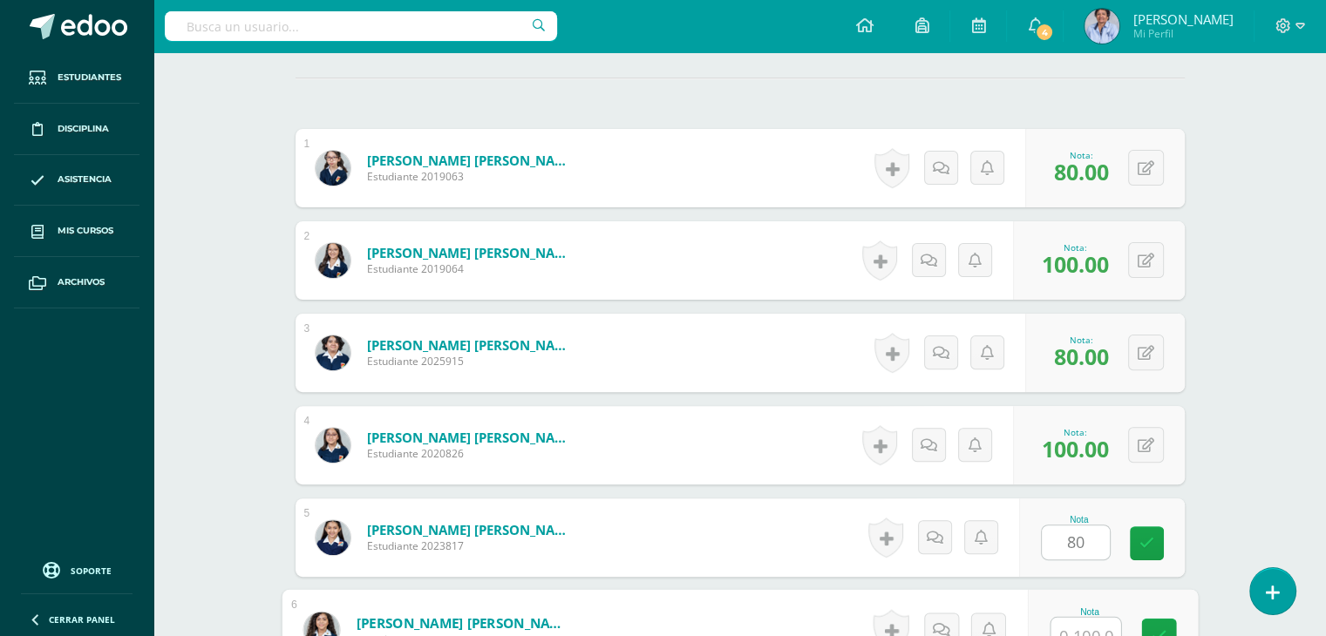
scroll to position [492, 0]
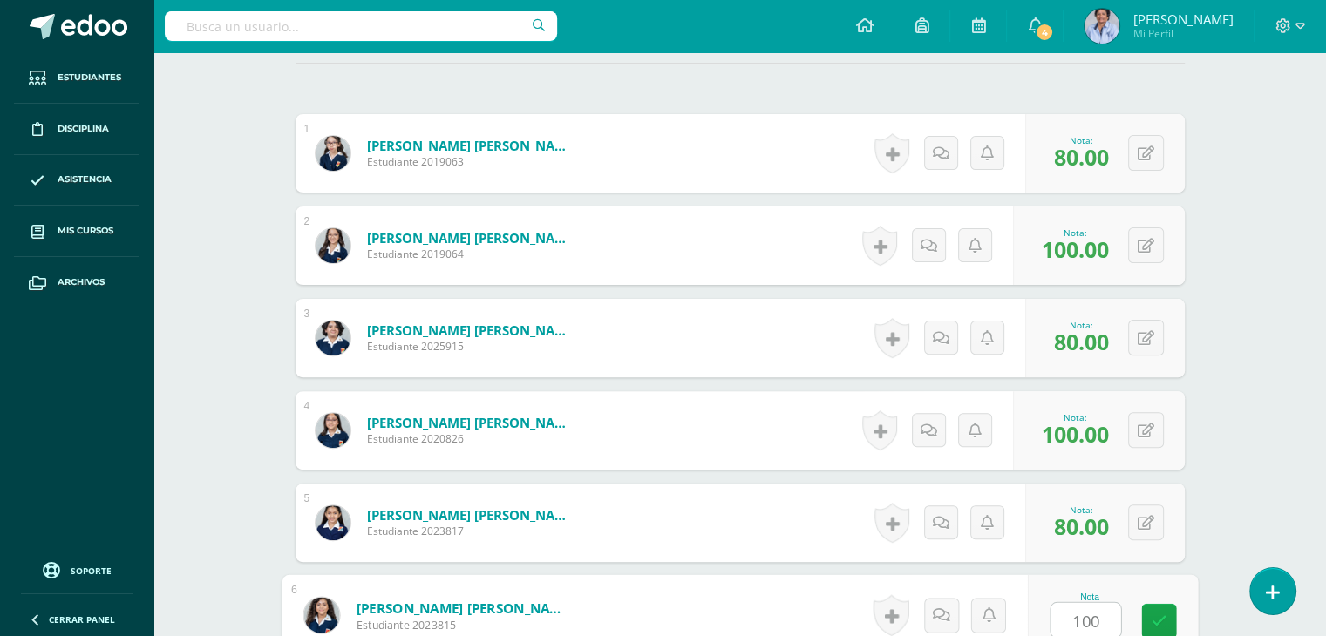
type input "100"
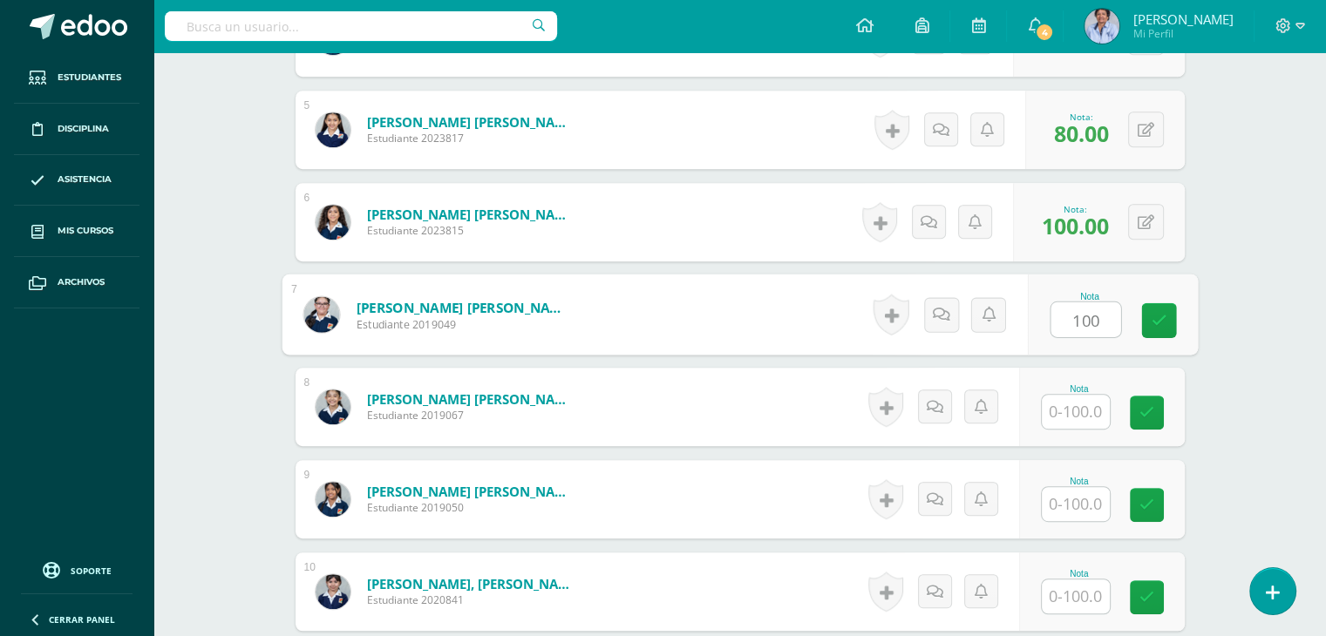
type input "100"
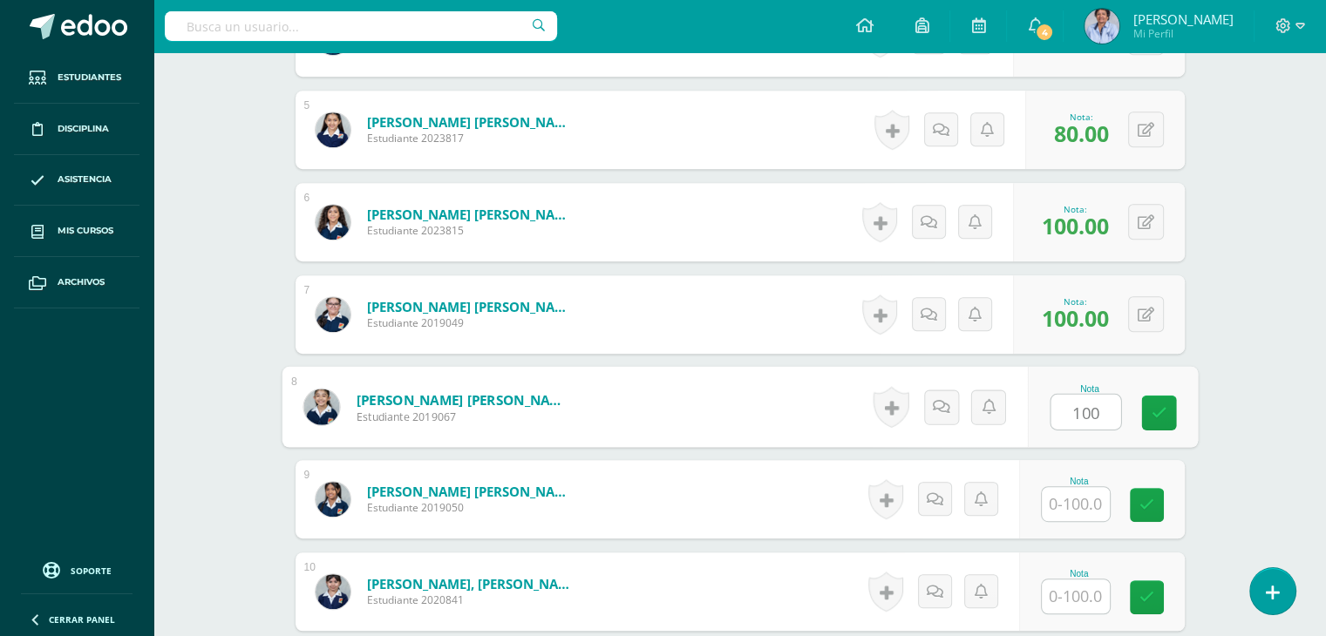
type input "100"
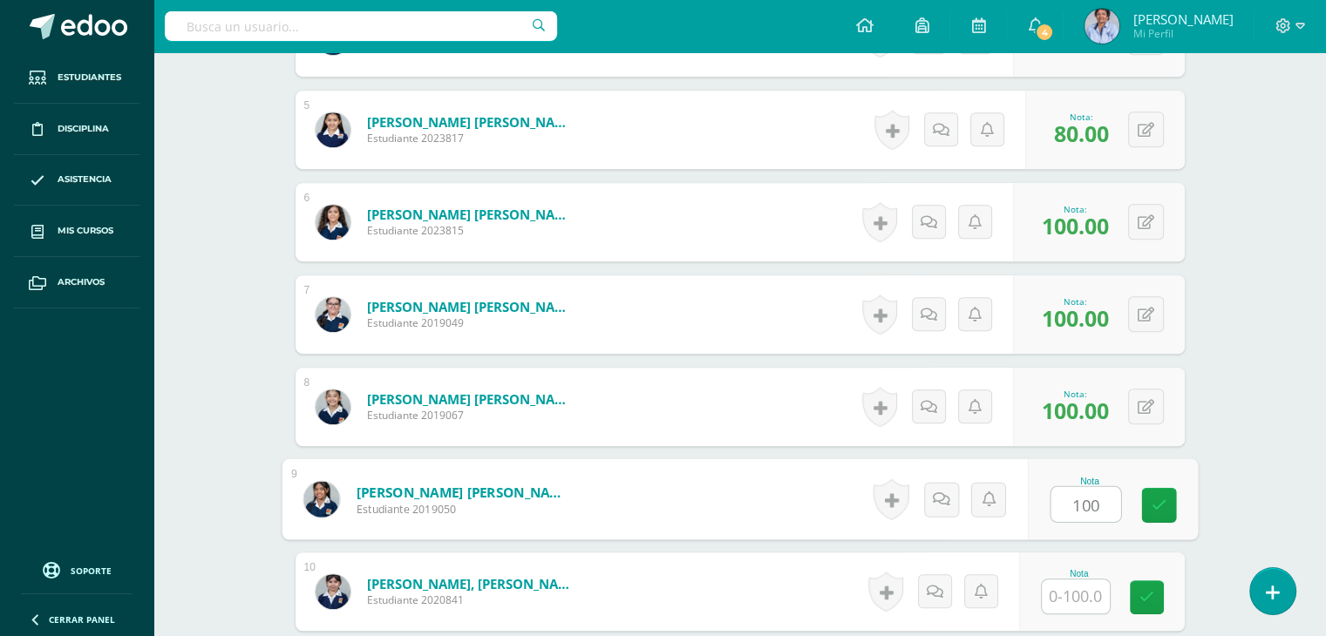
type input "100"
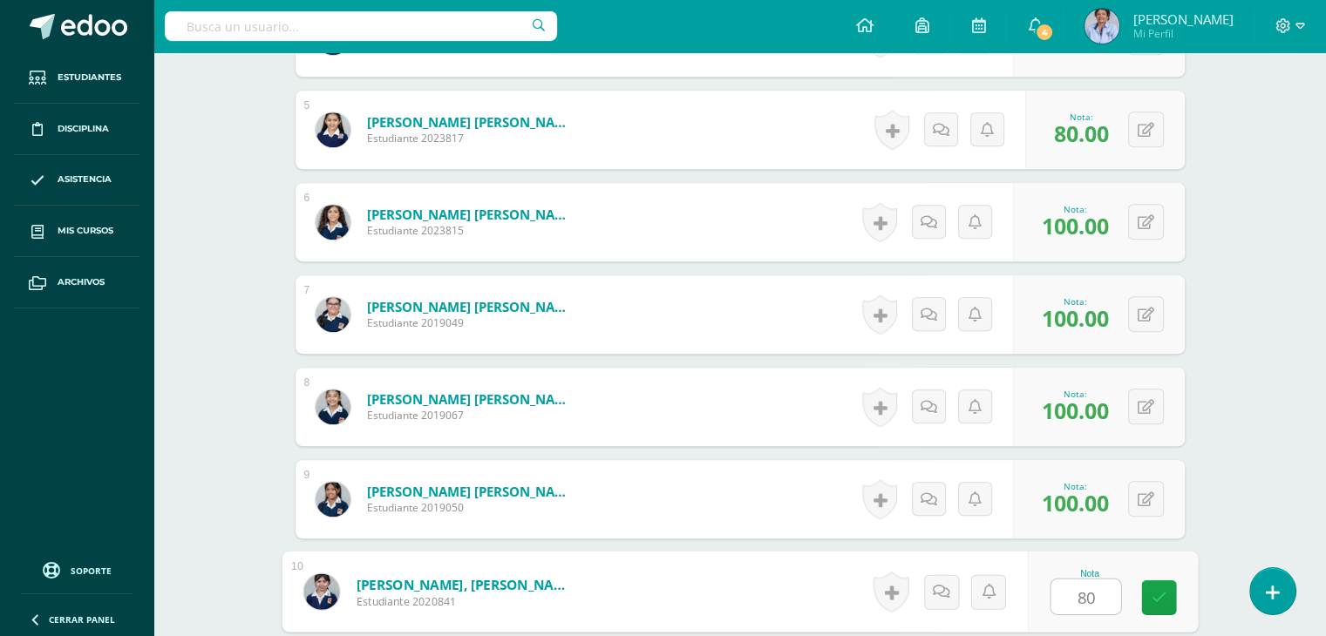
type input "80"
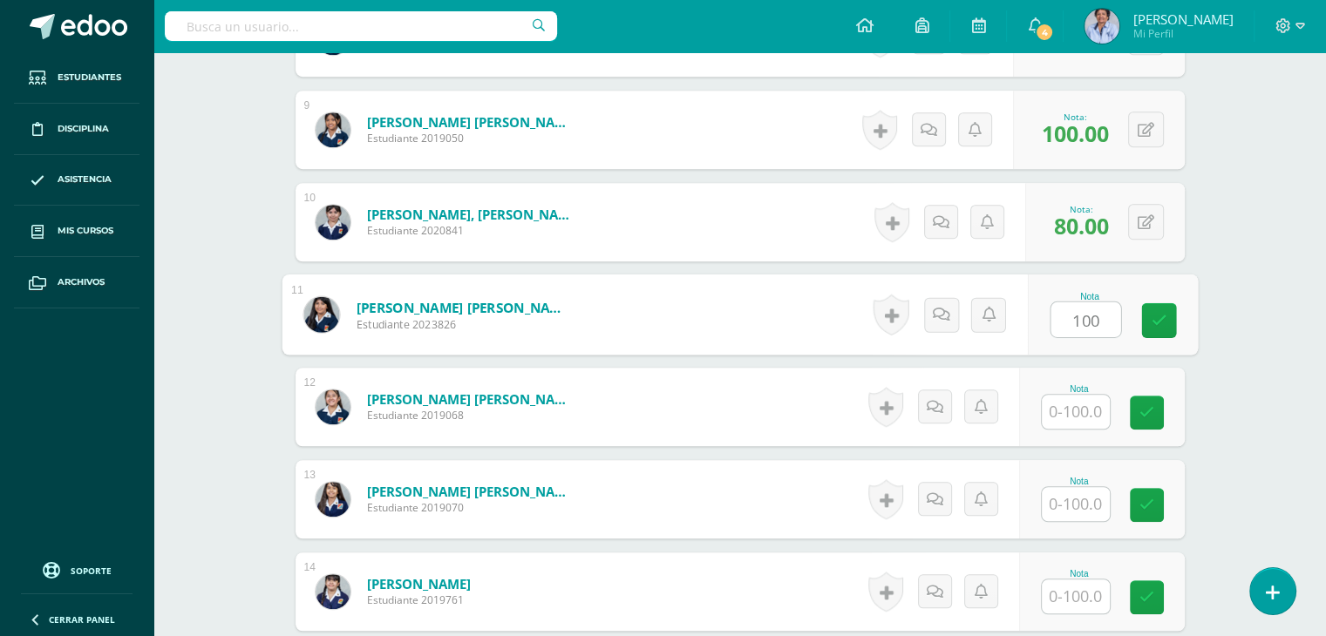
type input "100"
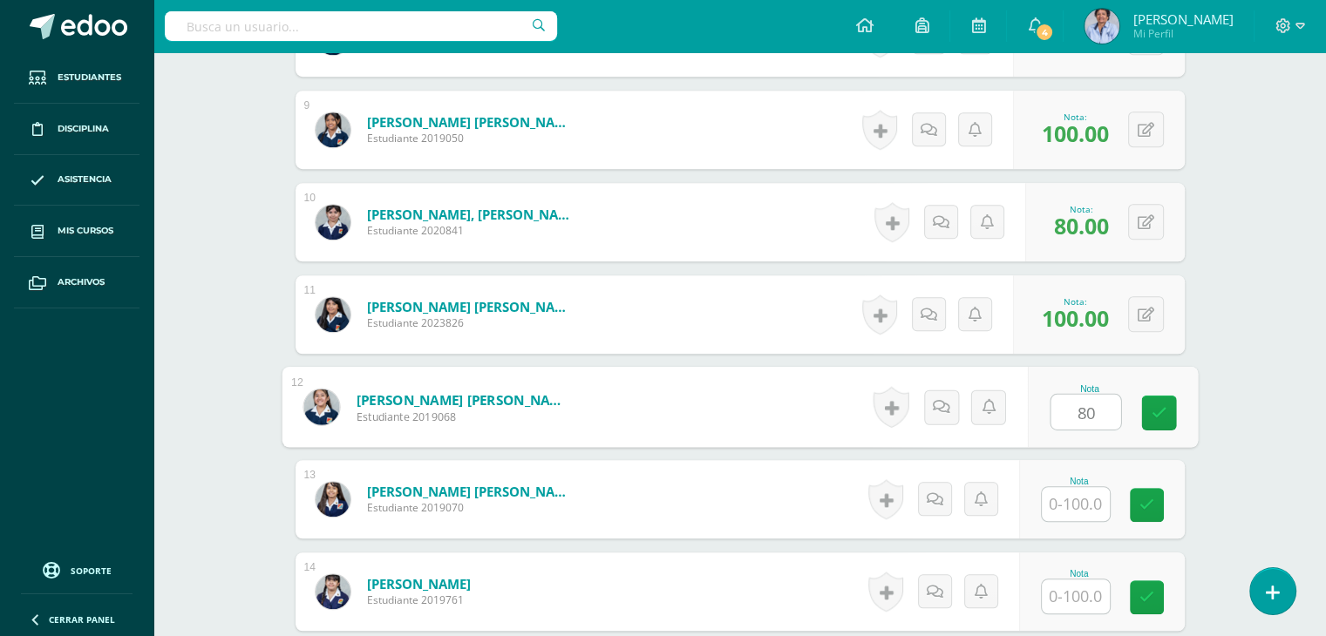
type input "80"
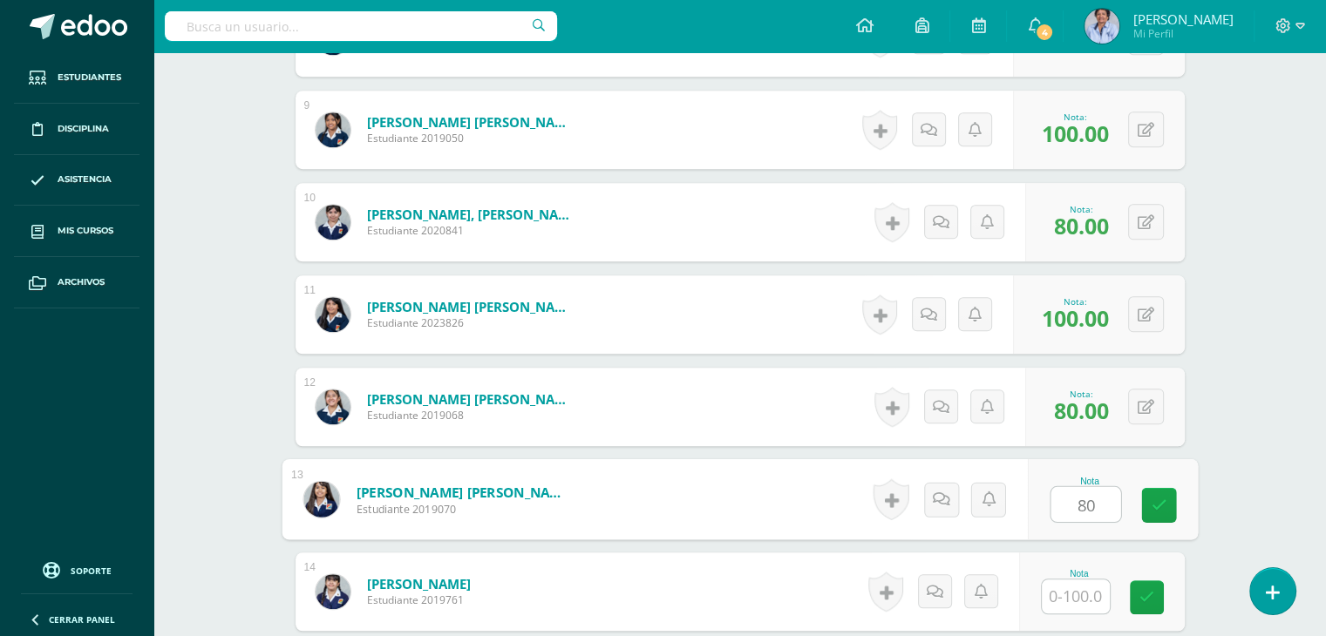
type input "80"
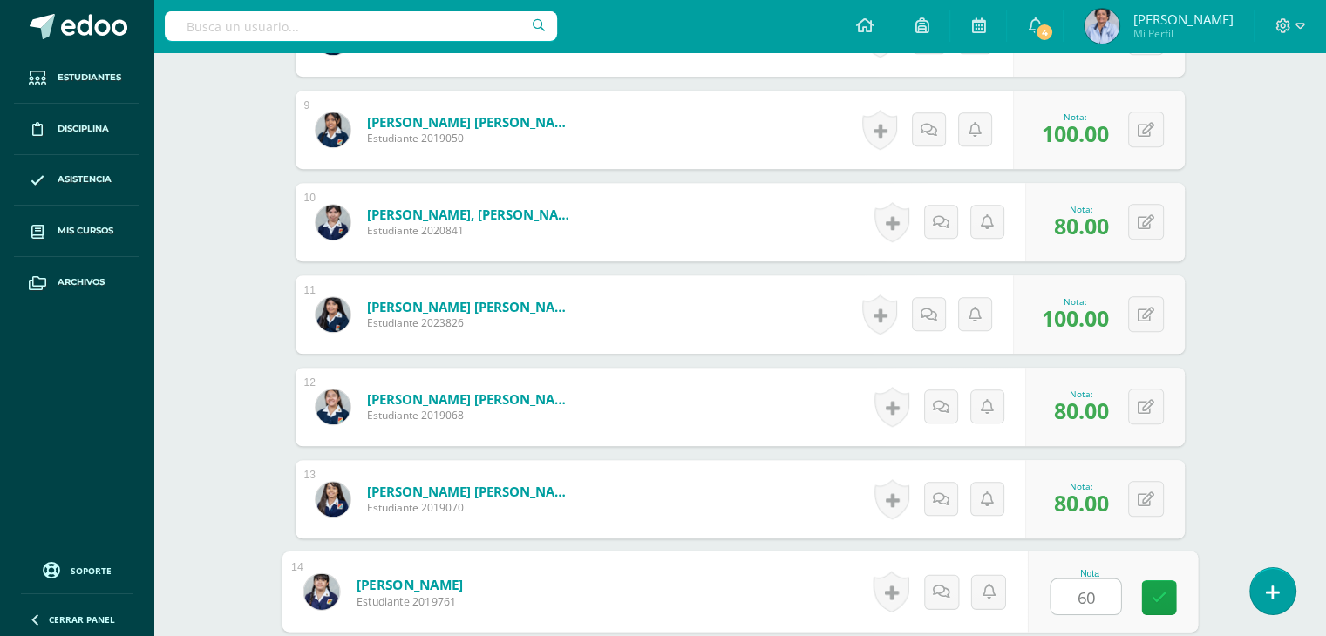
type input "60"
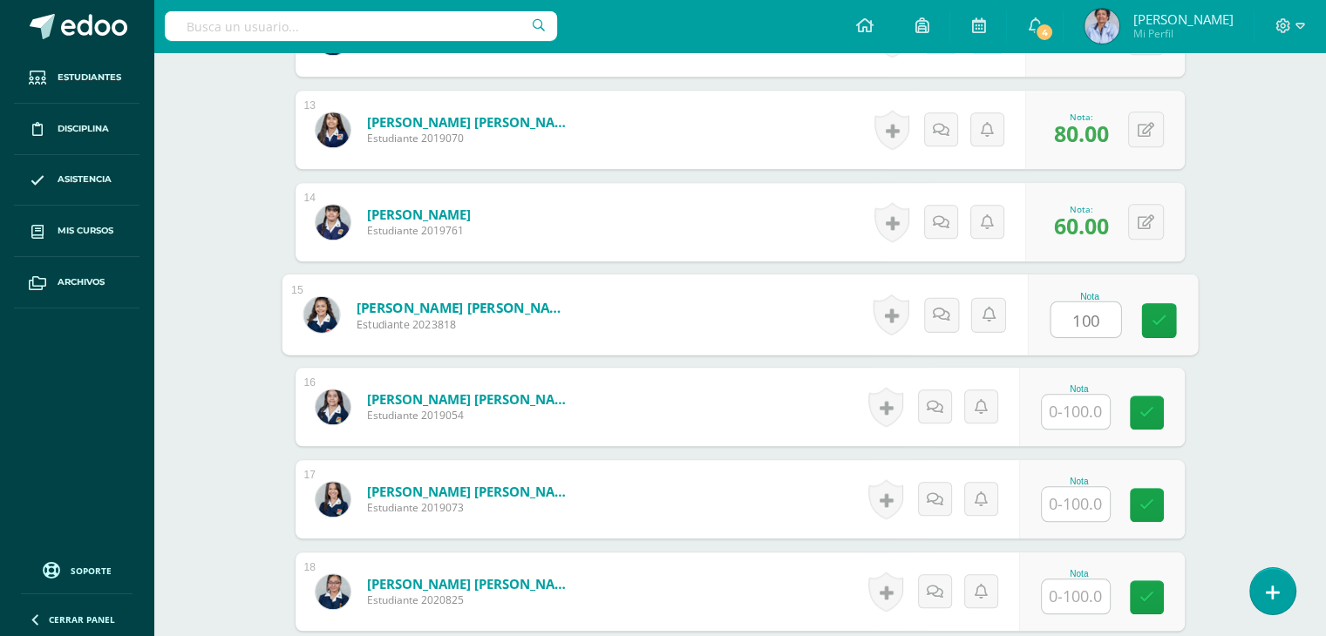
type input "100"
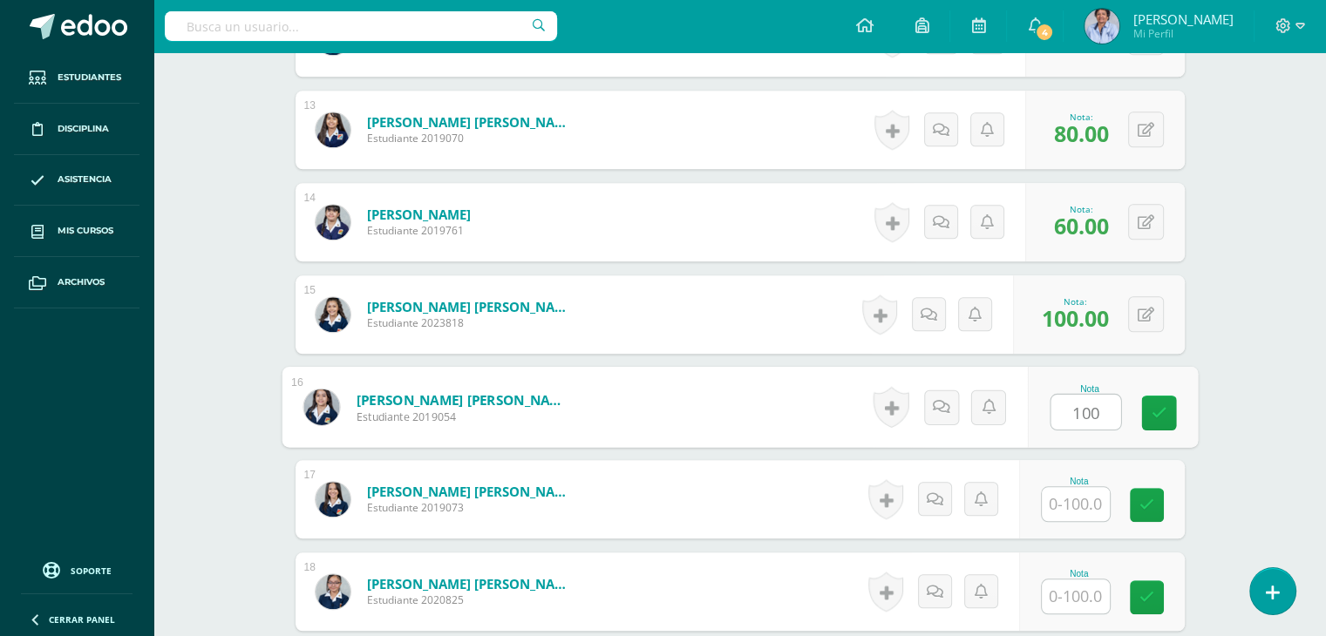
type input "100"
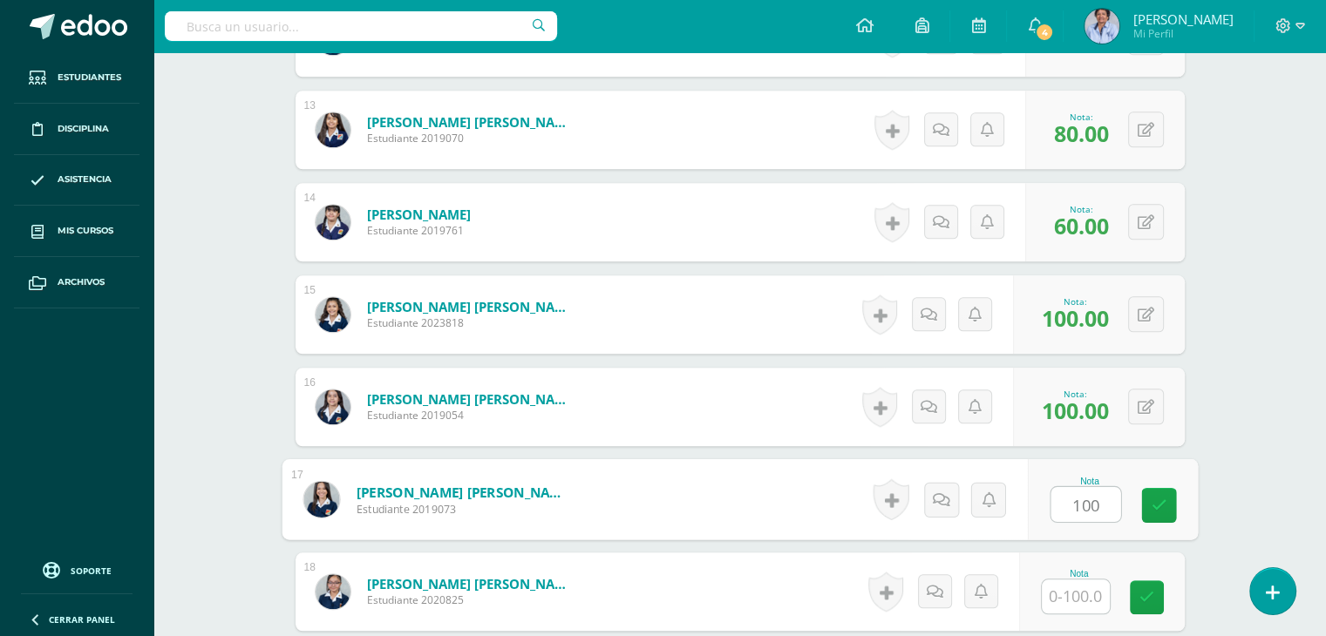
type input "100"
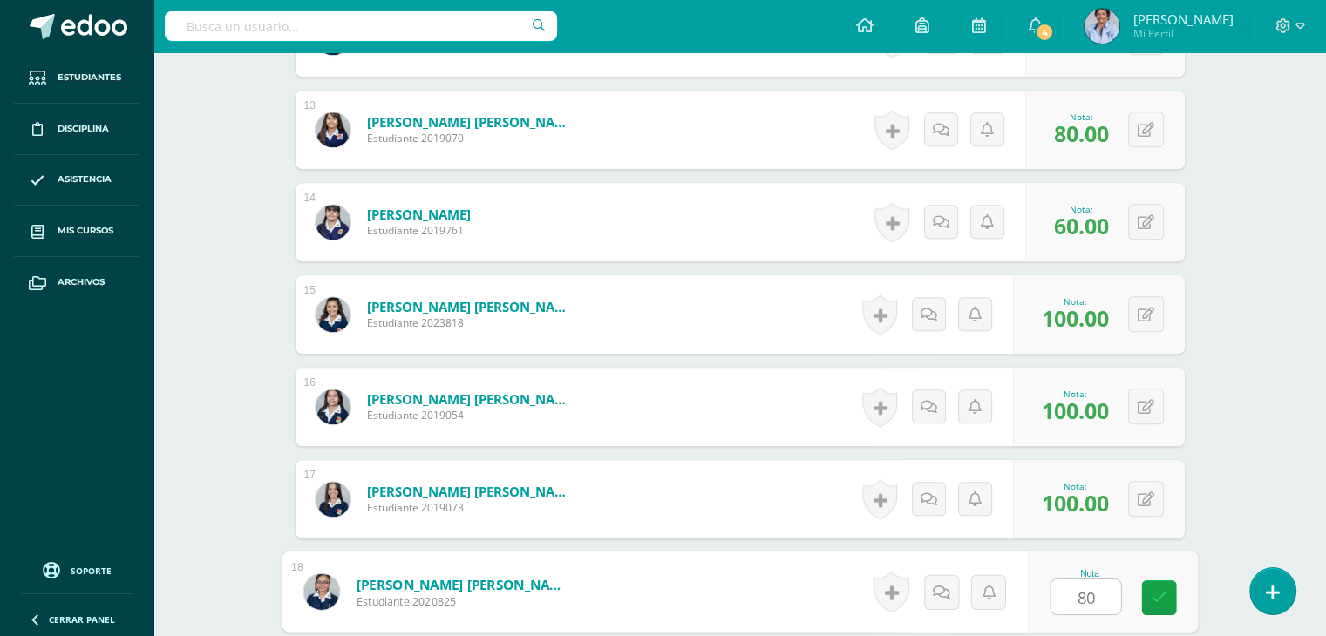
type input "80"
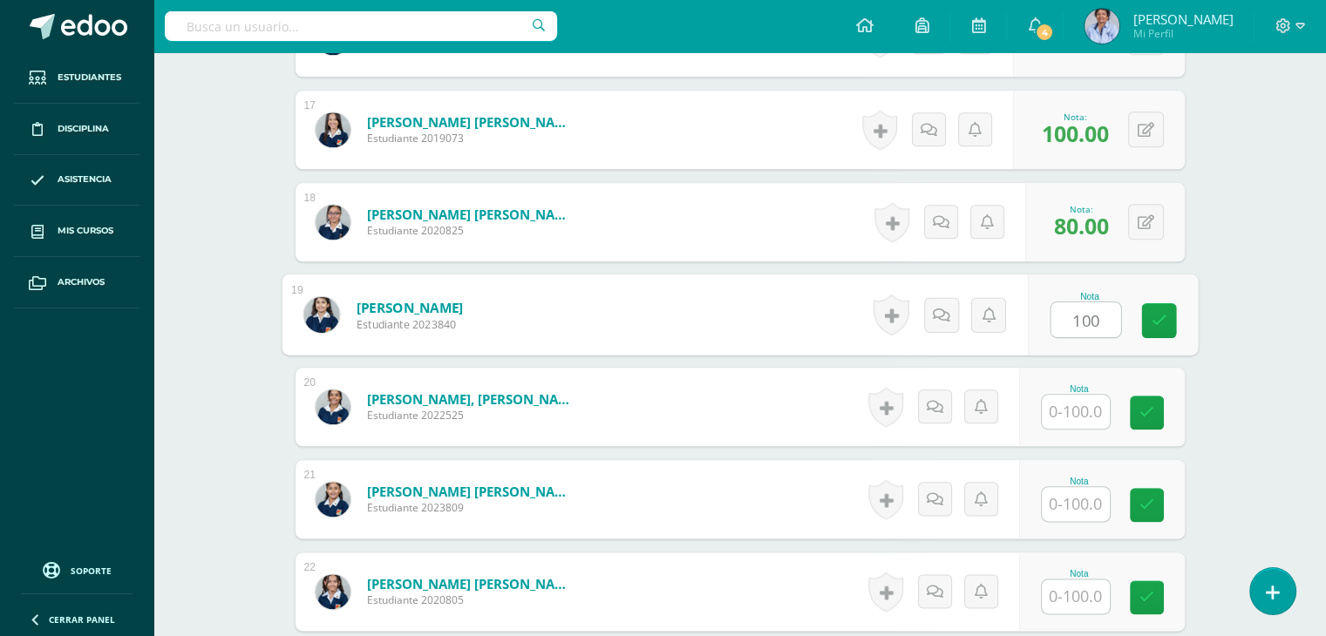
type input "100"
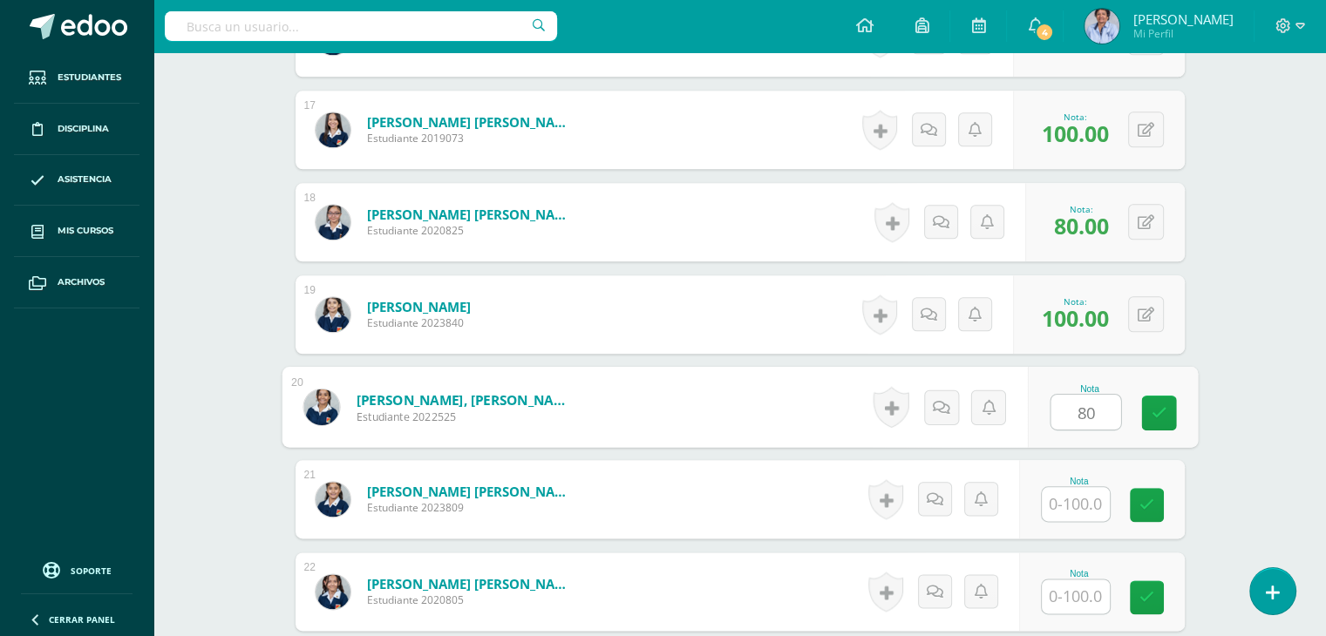
type input "80"
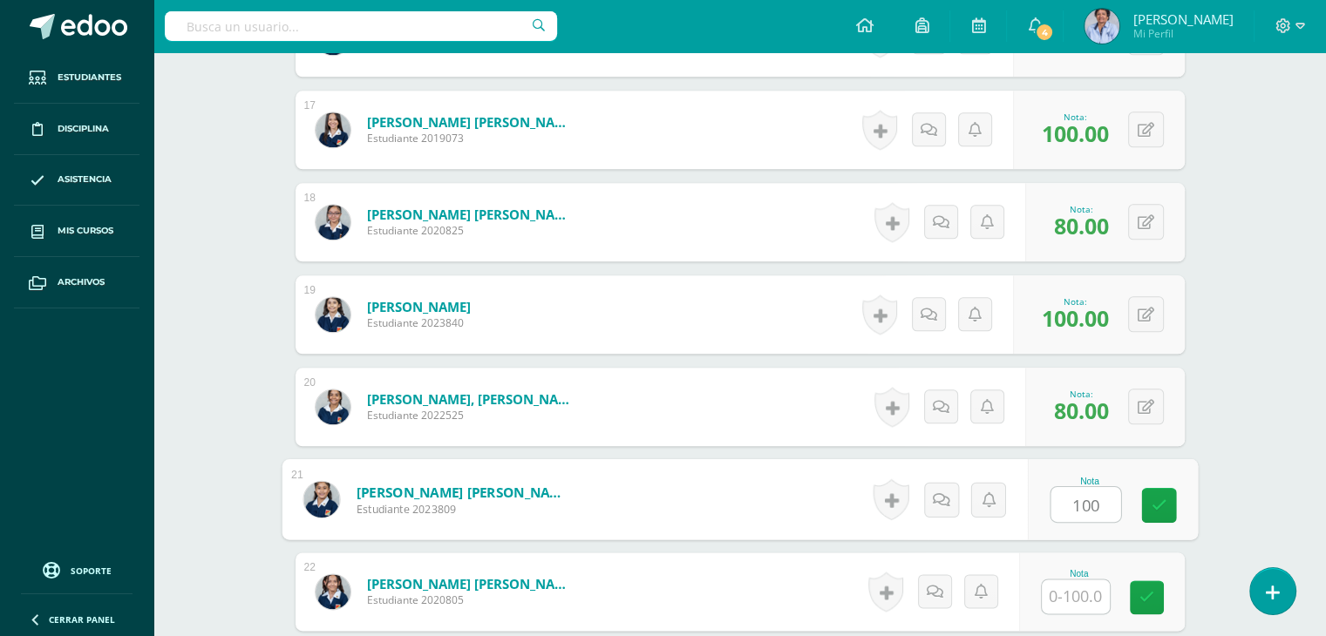
type input "100"
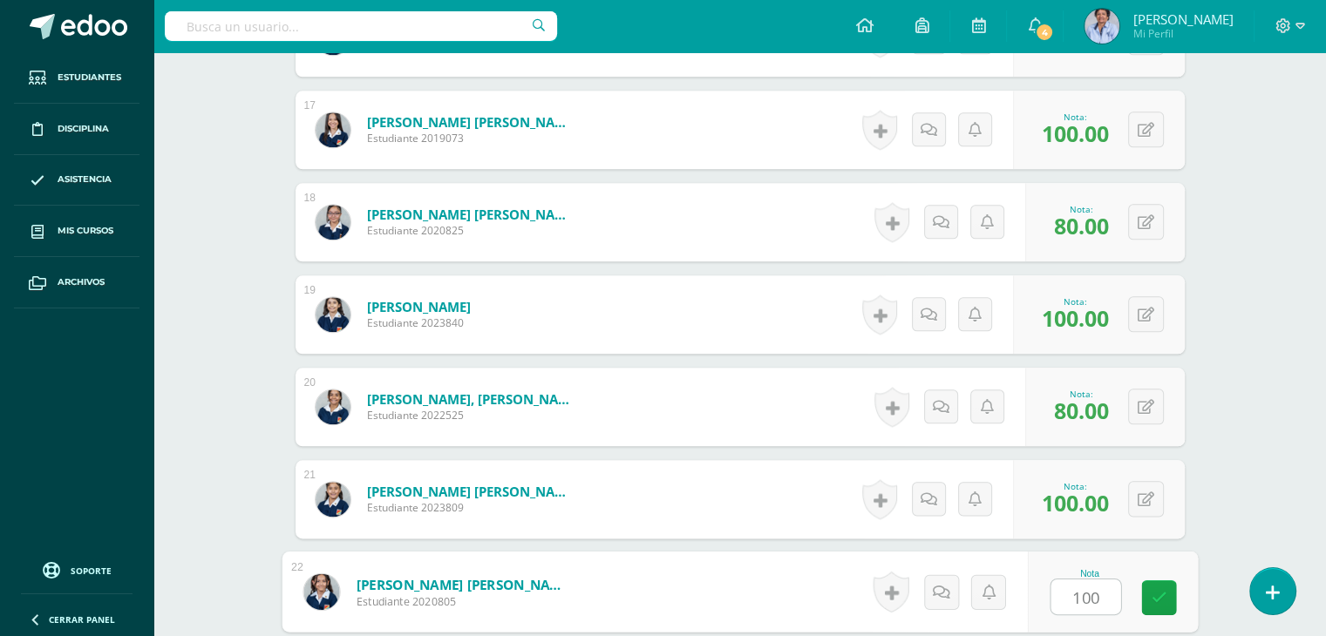
type input "100"
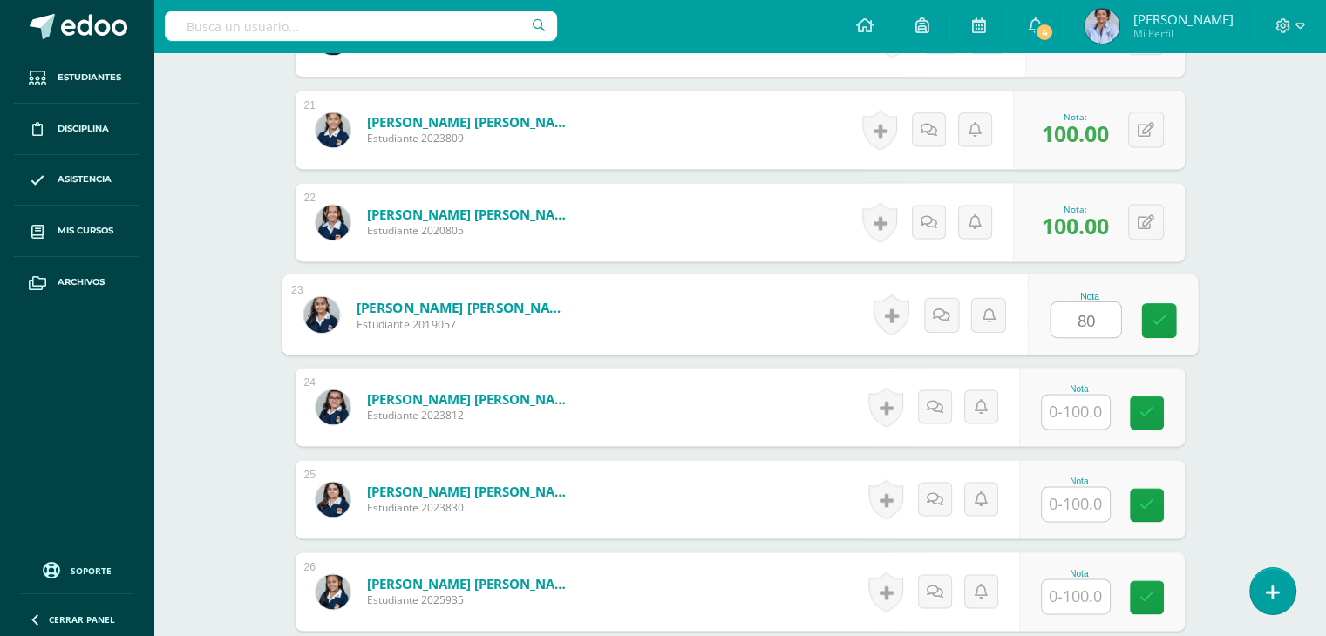
type input "80"
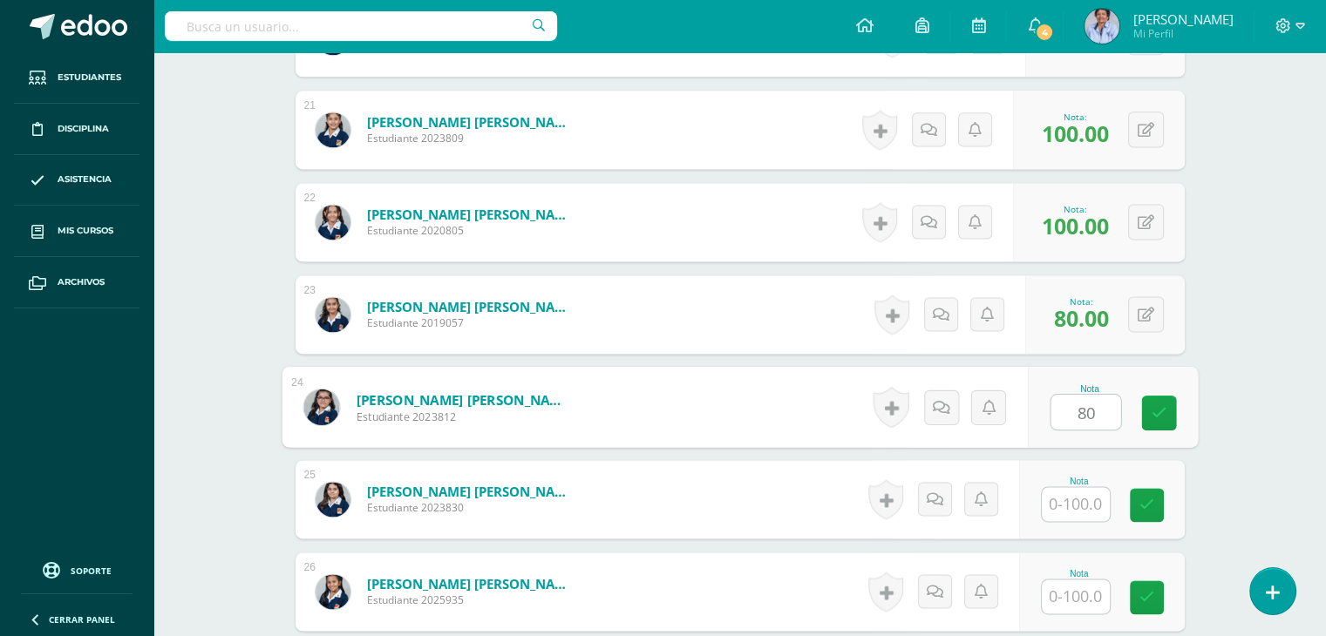
type input "80"
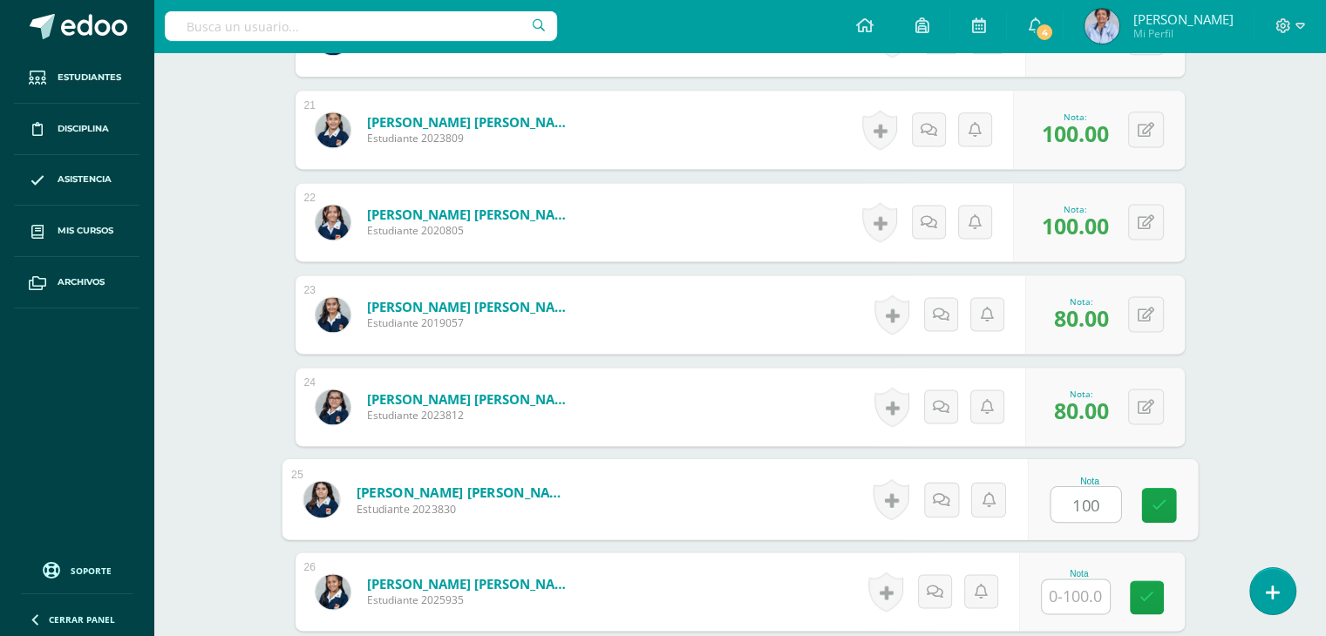
type input "100"
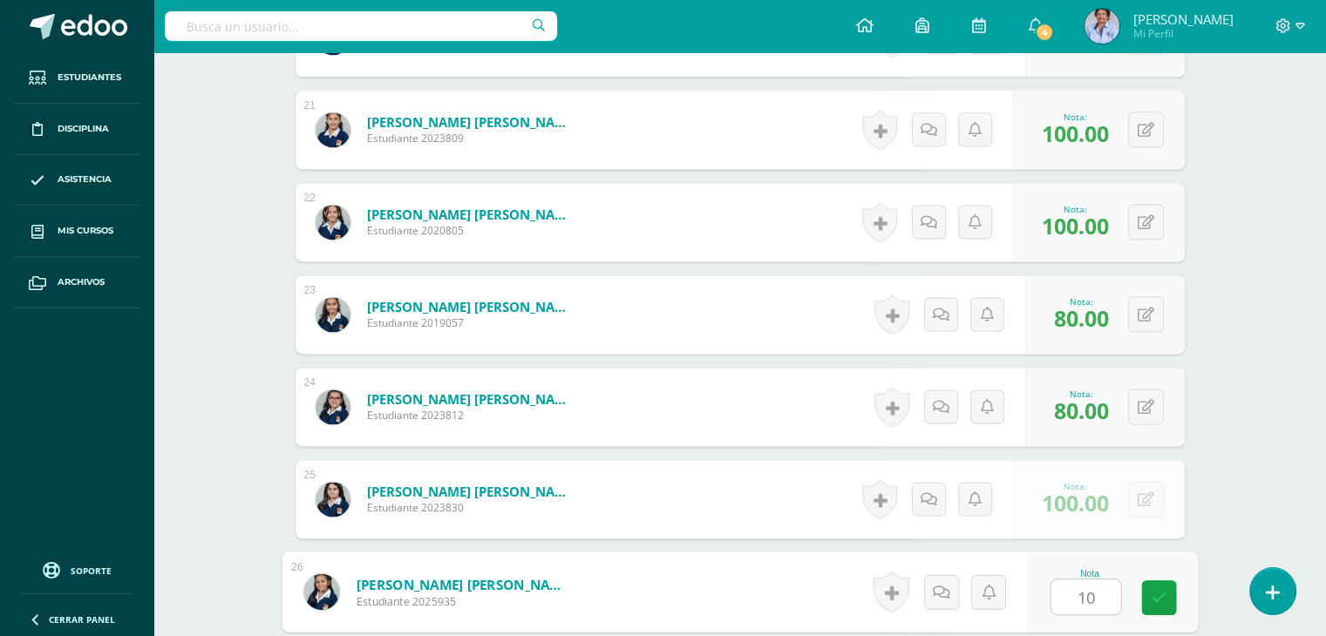
type input "100"
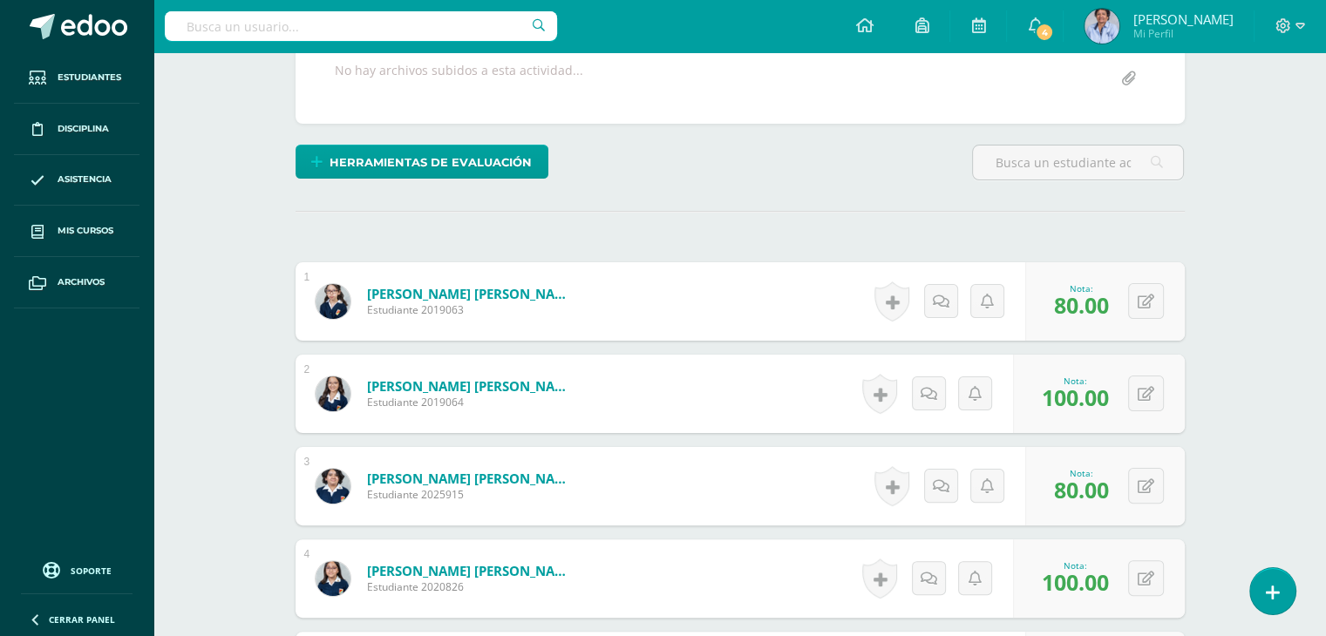
scroll to position [0, 0]
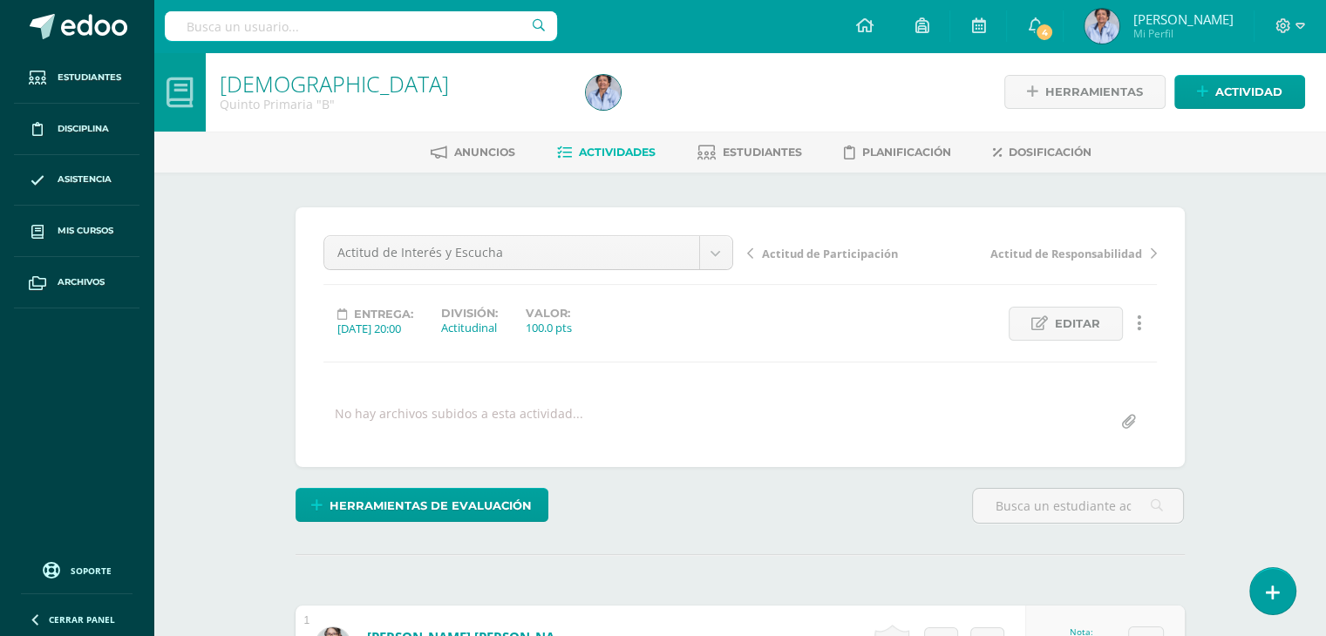
click at [816, 248] on span "Actitud de Participación" at bounding box center [830, 254] width 136 height 16
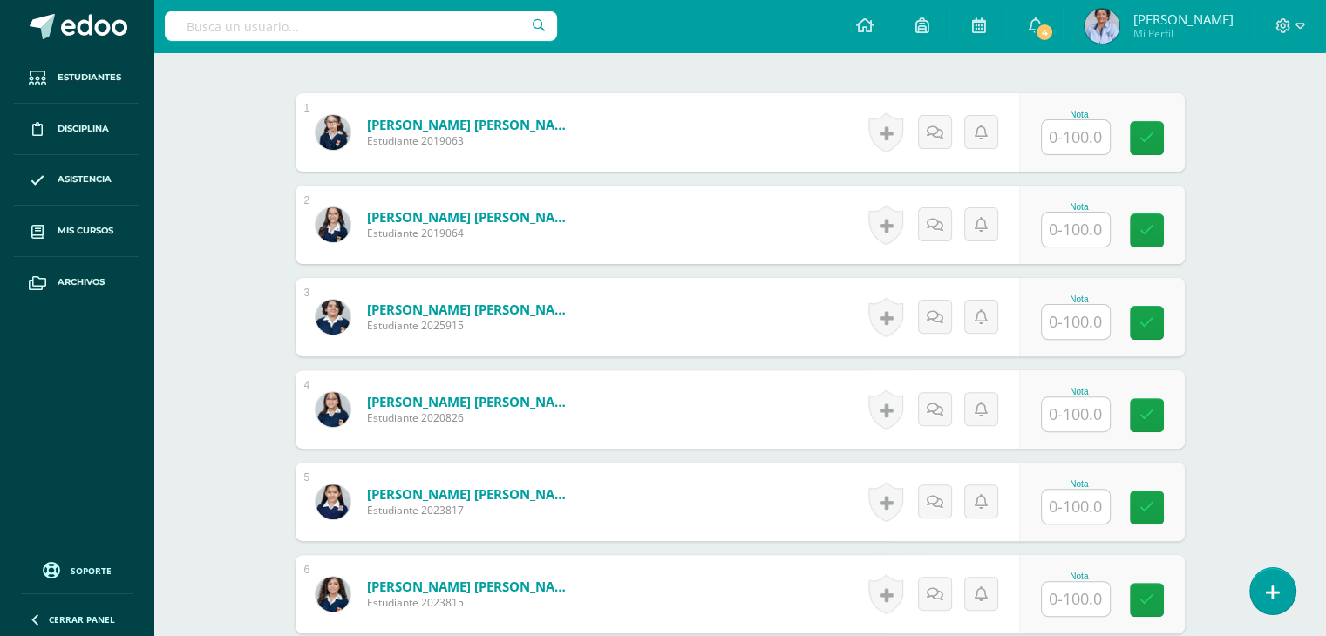
scroll to position [509, 0]
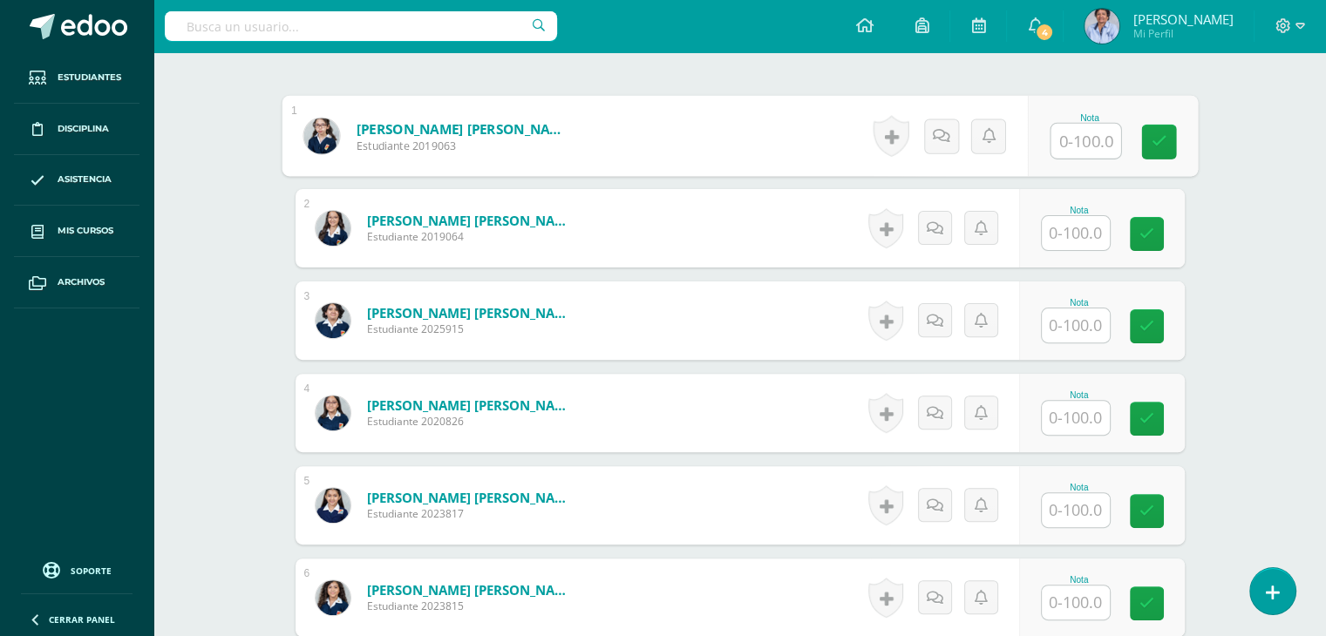
click at [1084, 138] on input "text" at bounding box center [1085, 141] width 70 height 35
type input "80"
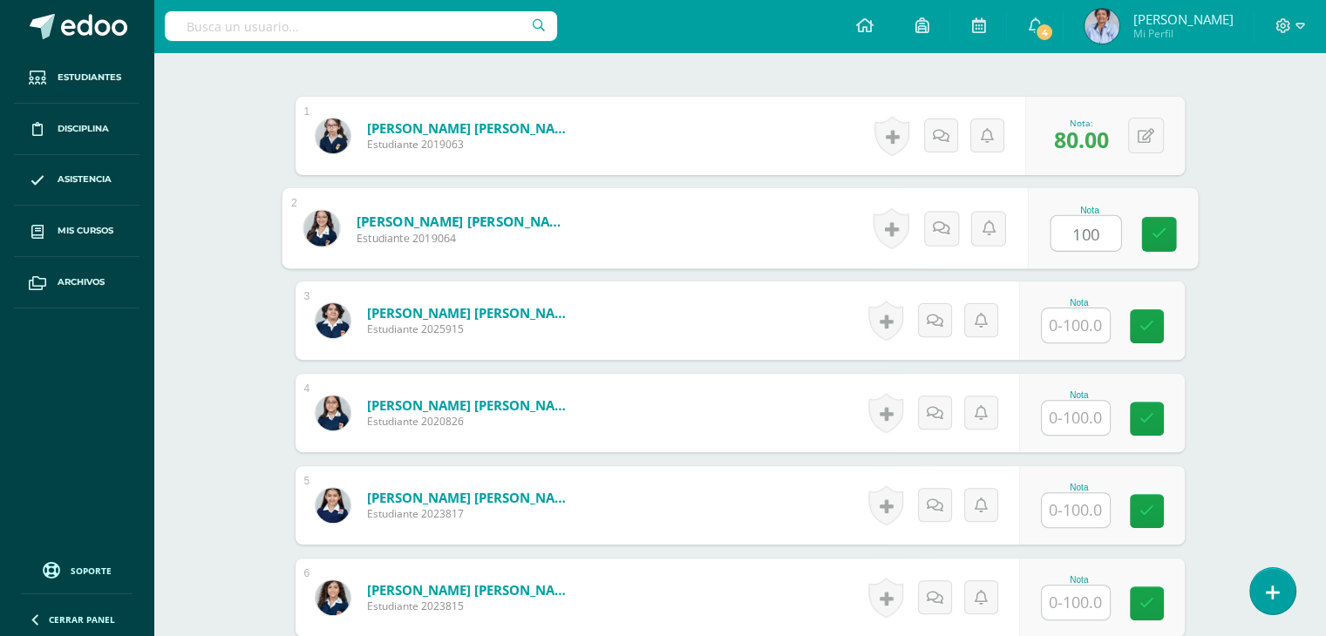
type input "100"
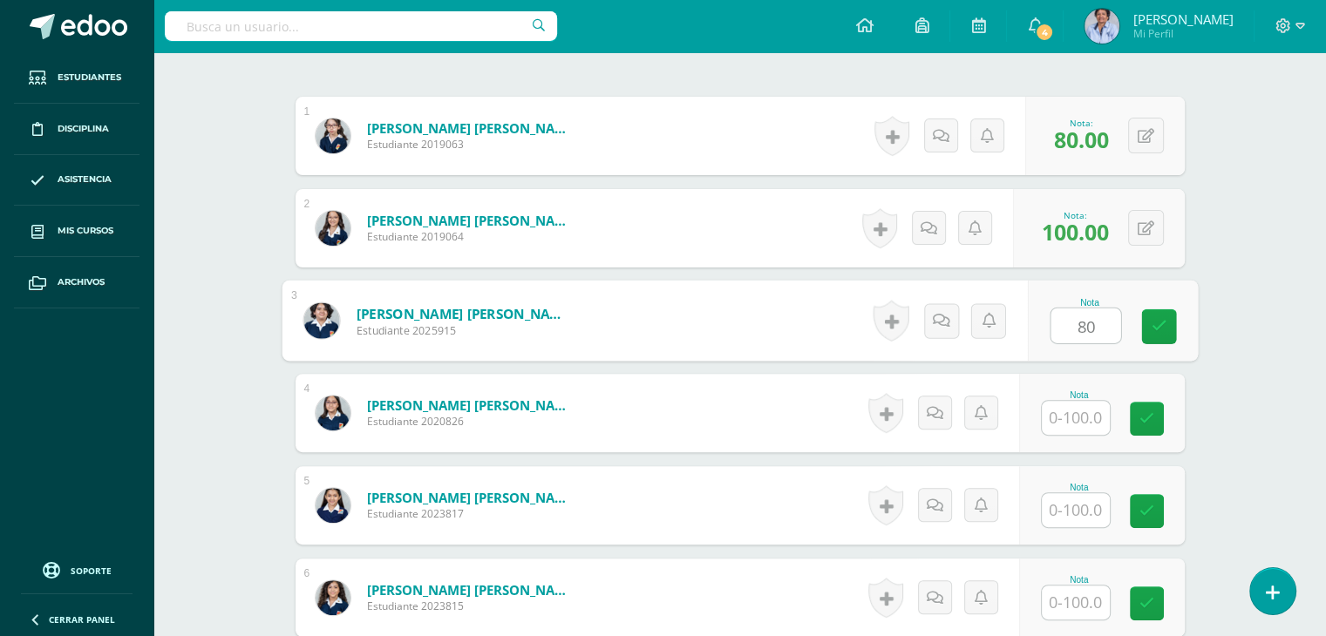
type input "80"
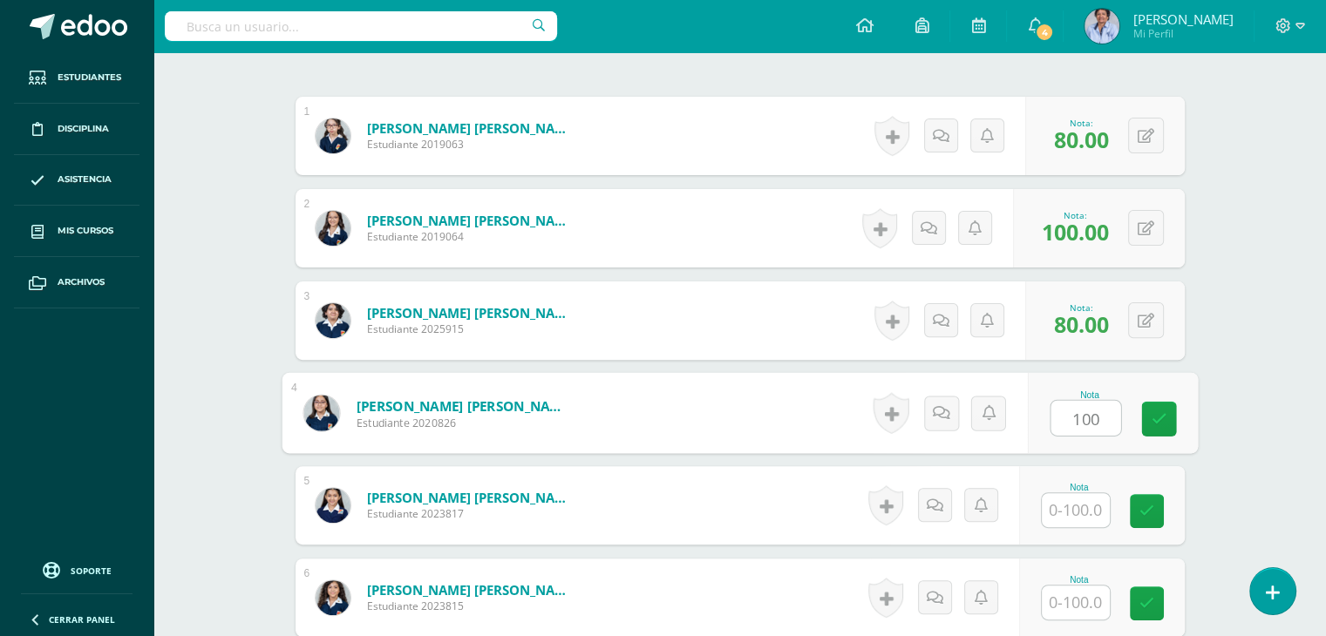
type input "100"
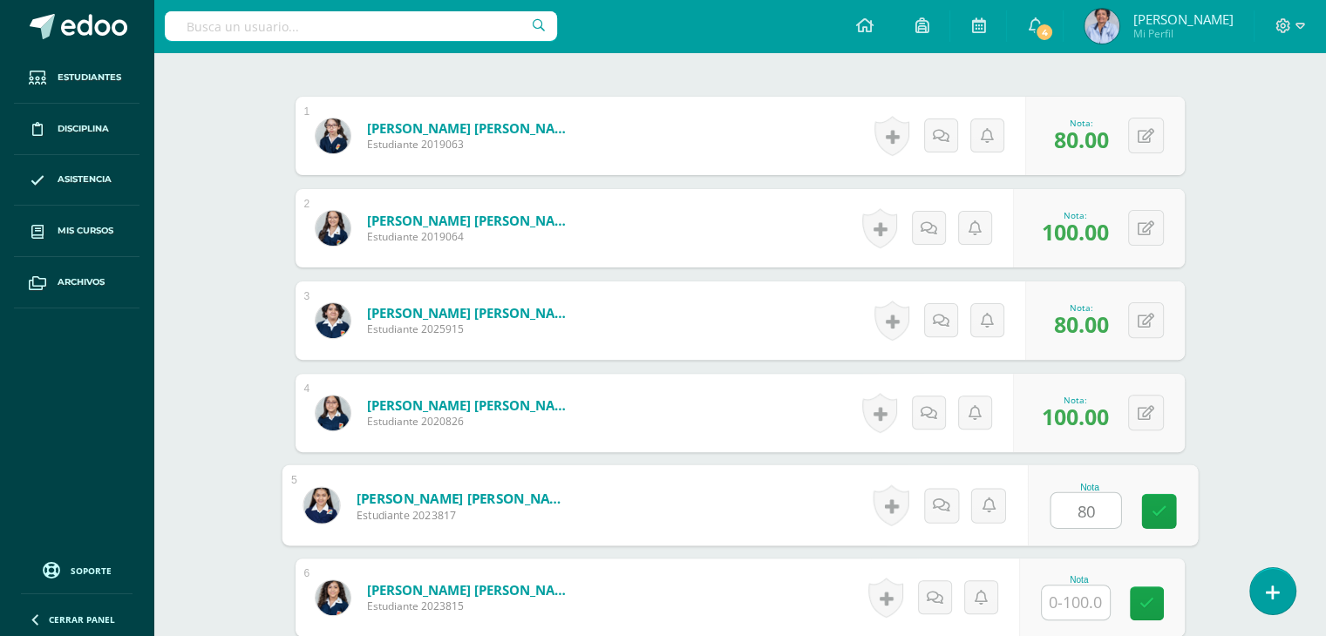
type input "80"
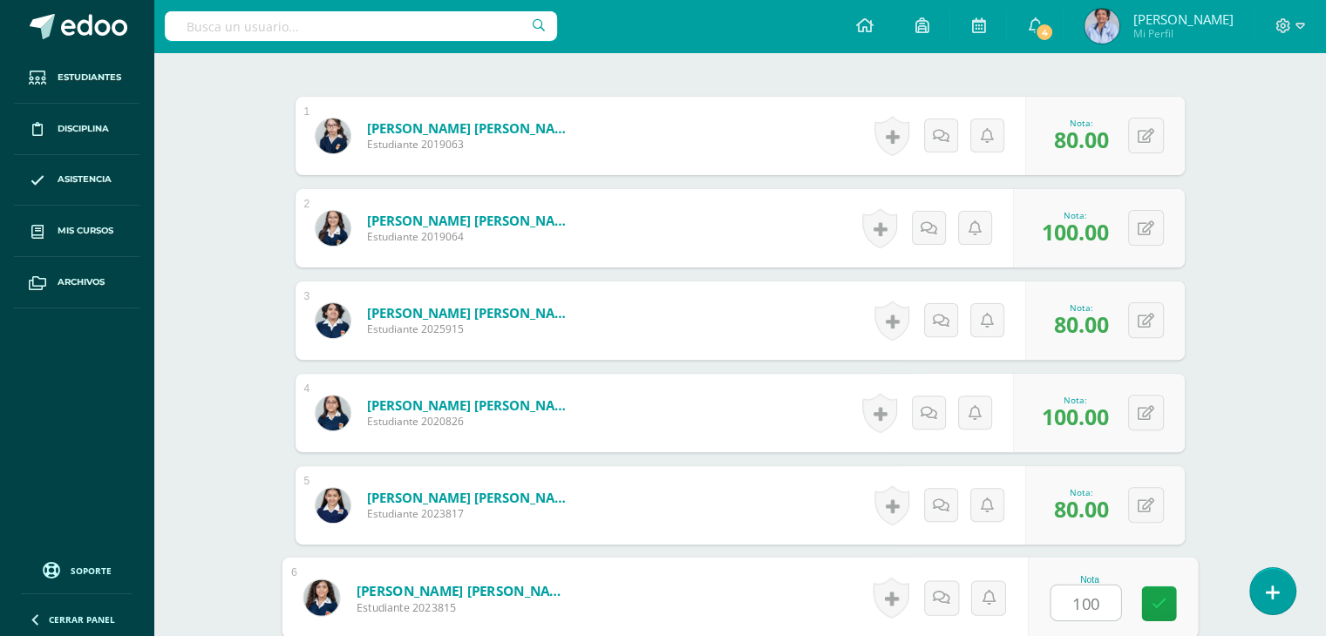
type input "100"
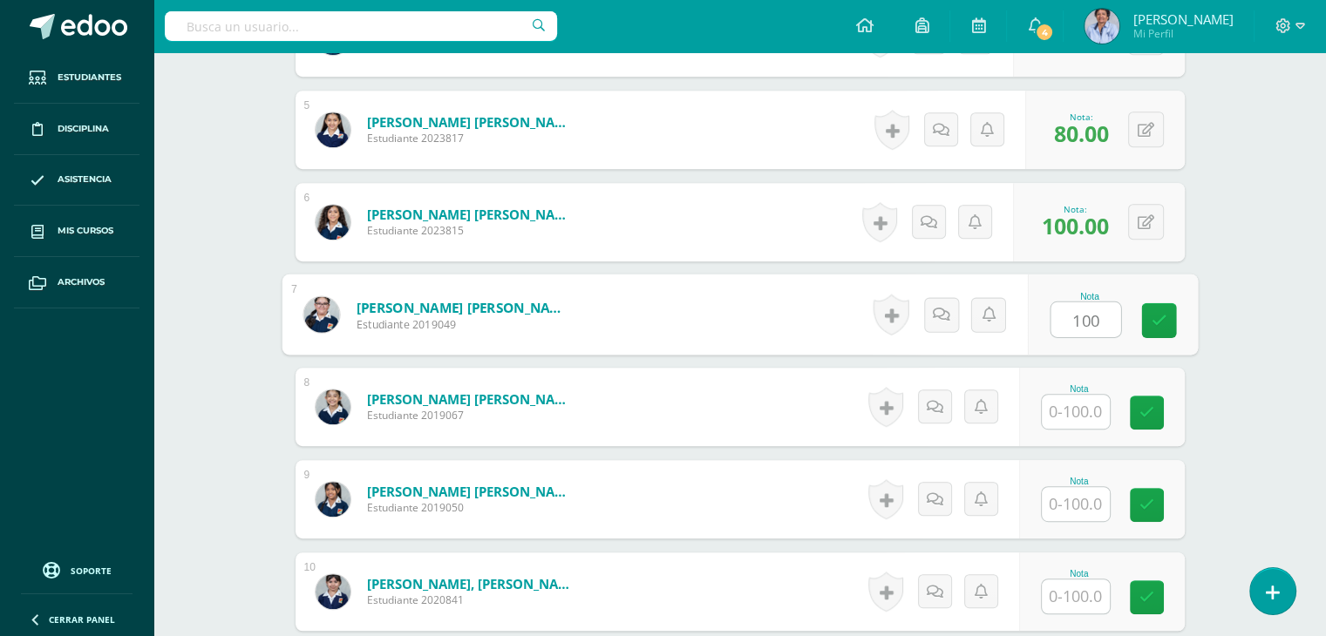
type input "100"
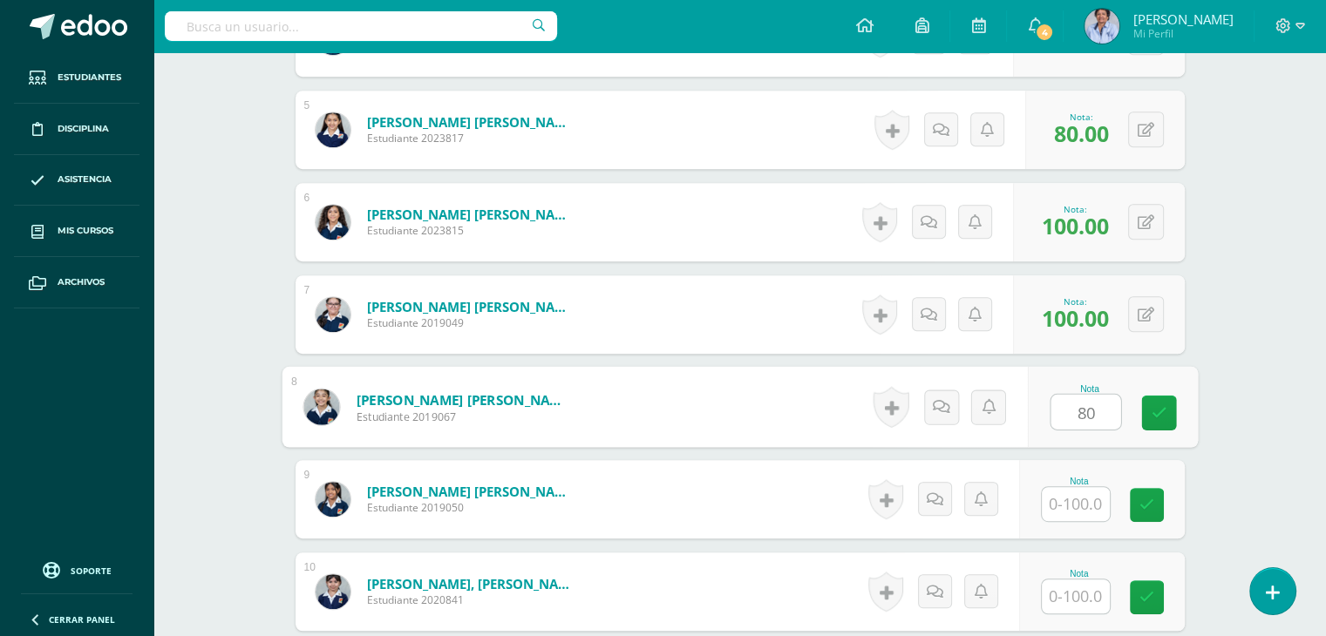
type input "80"
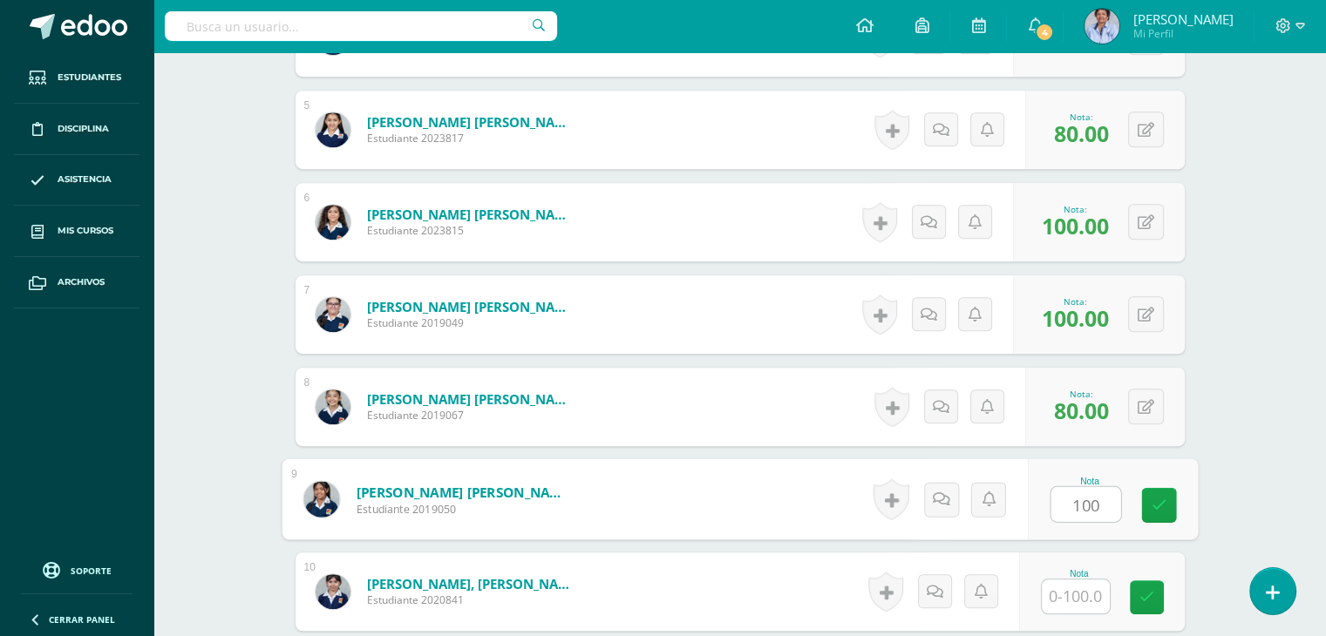
type input "100"
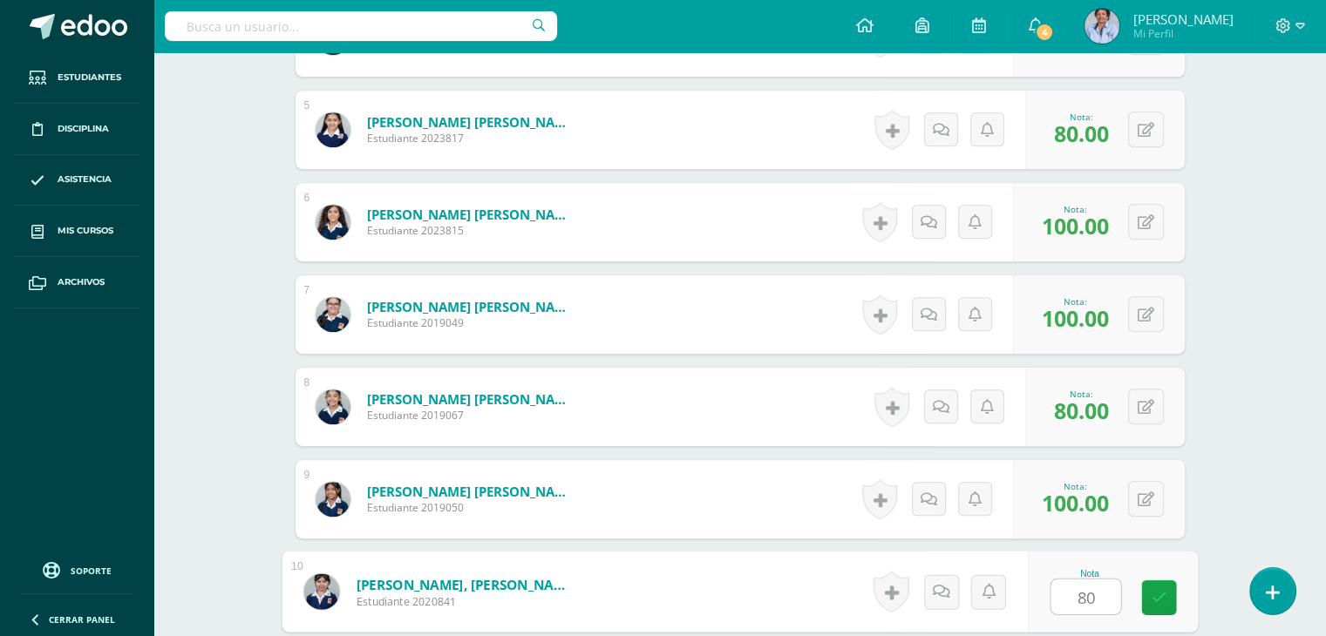
type input "80"
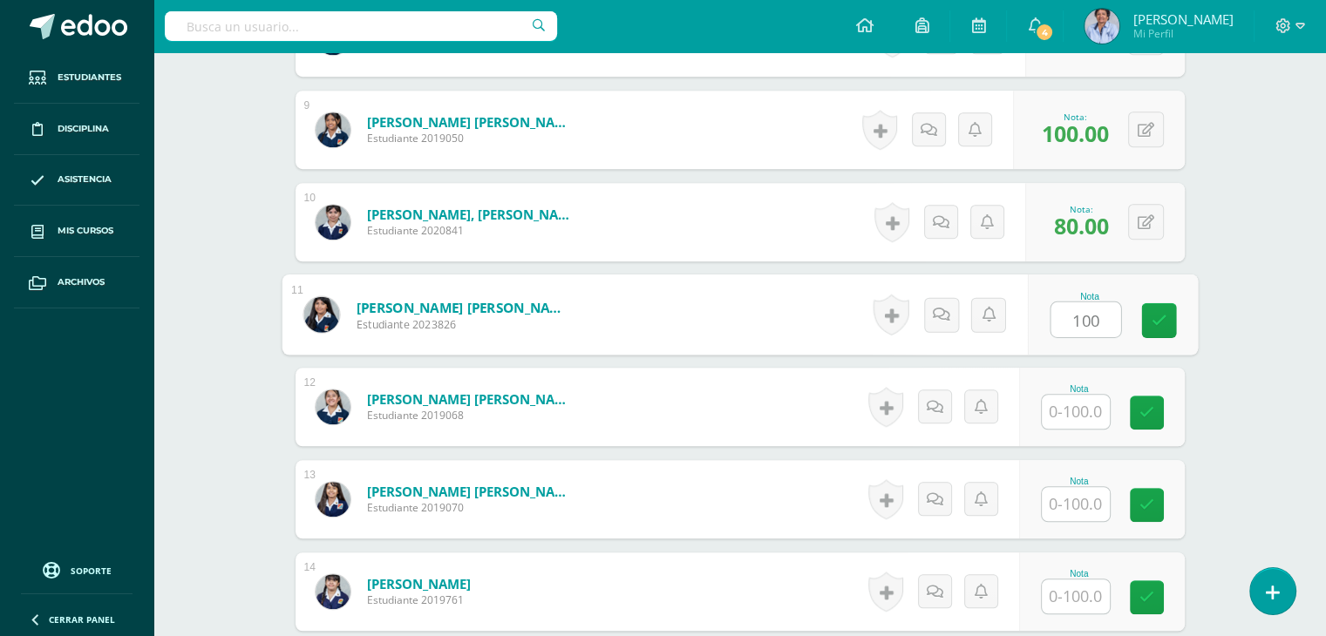
type input "100"
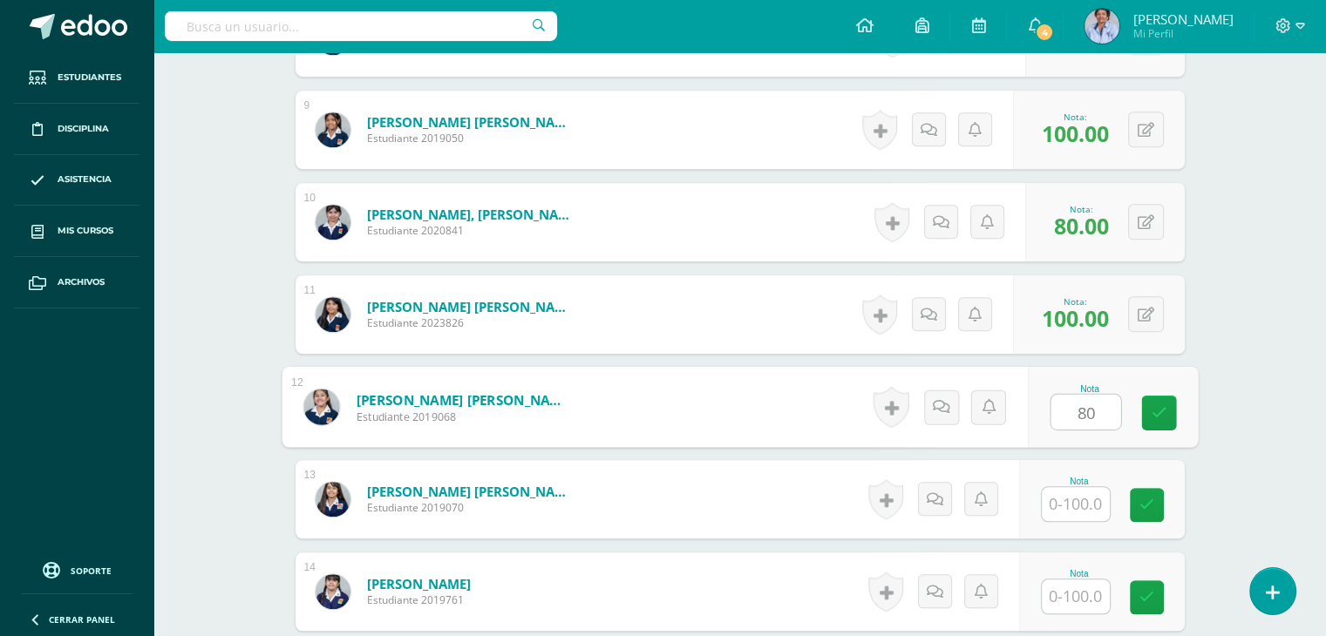
type input "80"
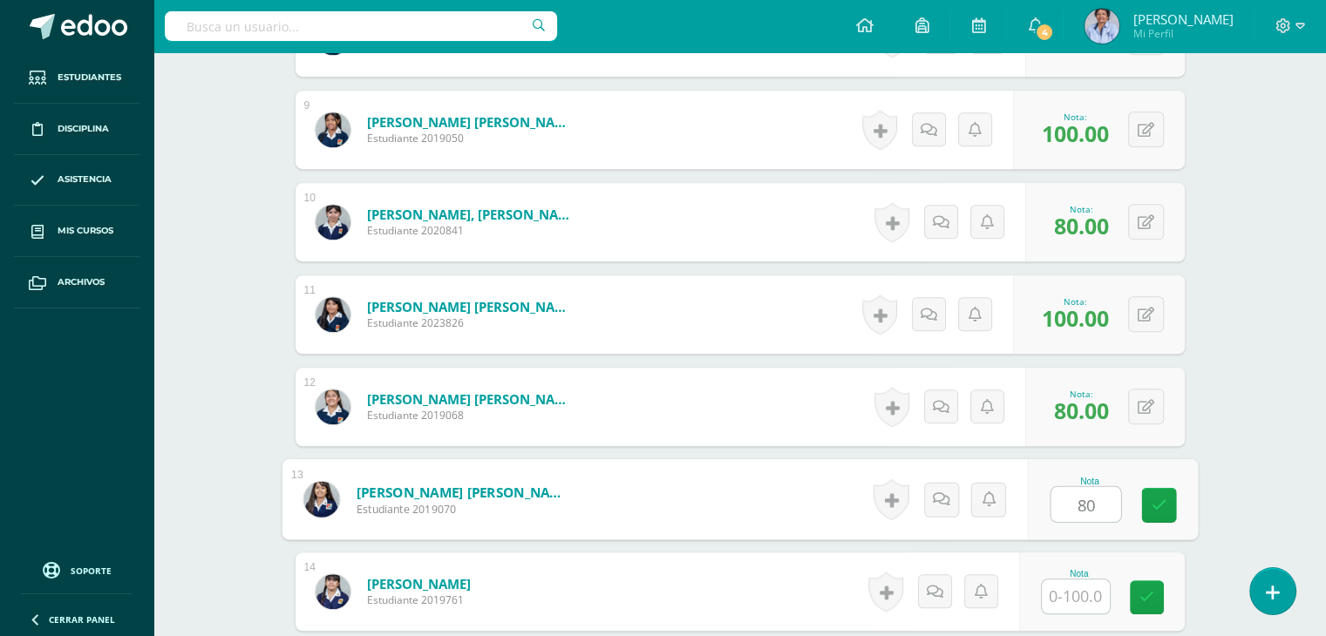
type input "80"
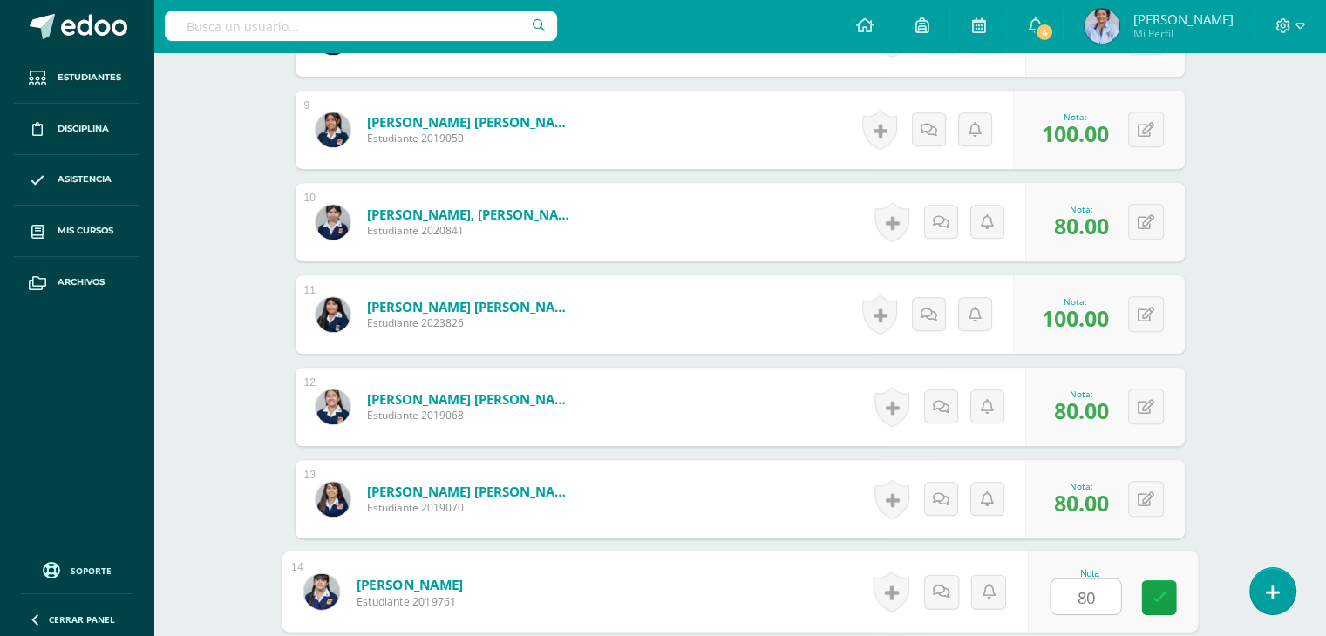
type input "80"
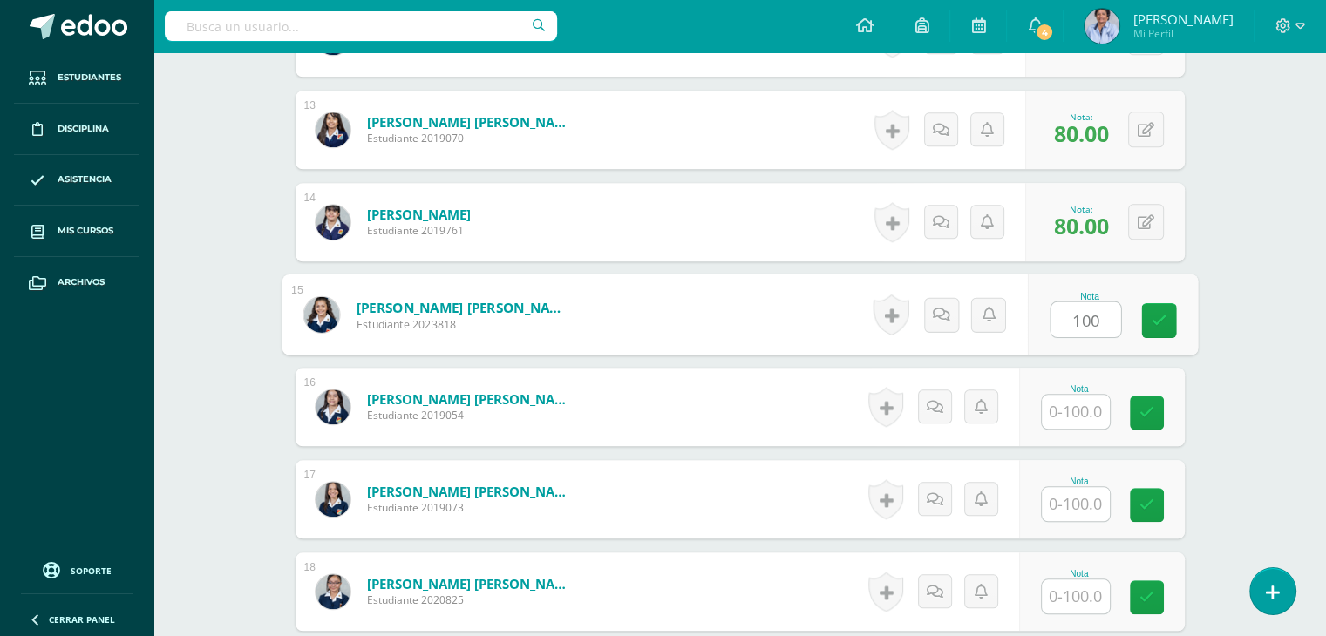
type input "100"
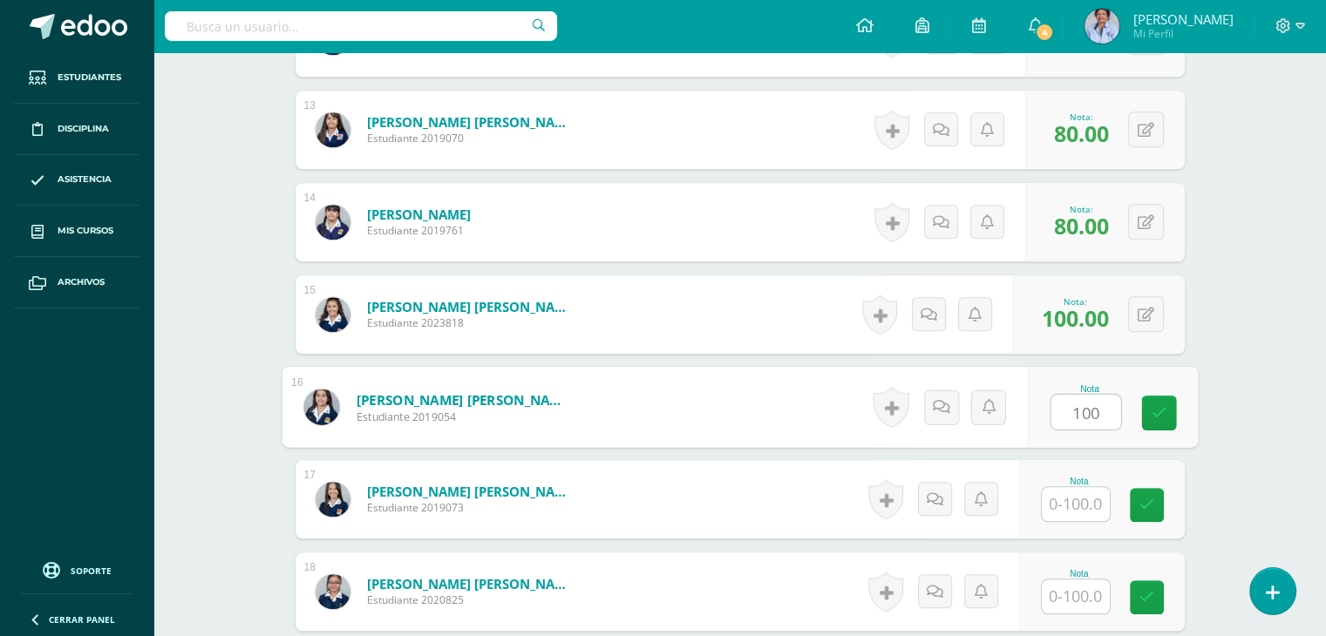
type input "100"
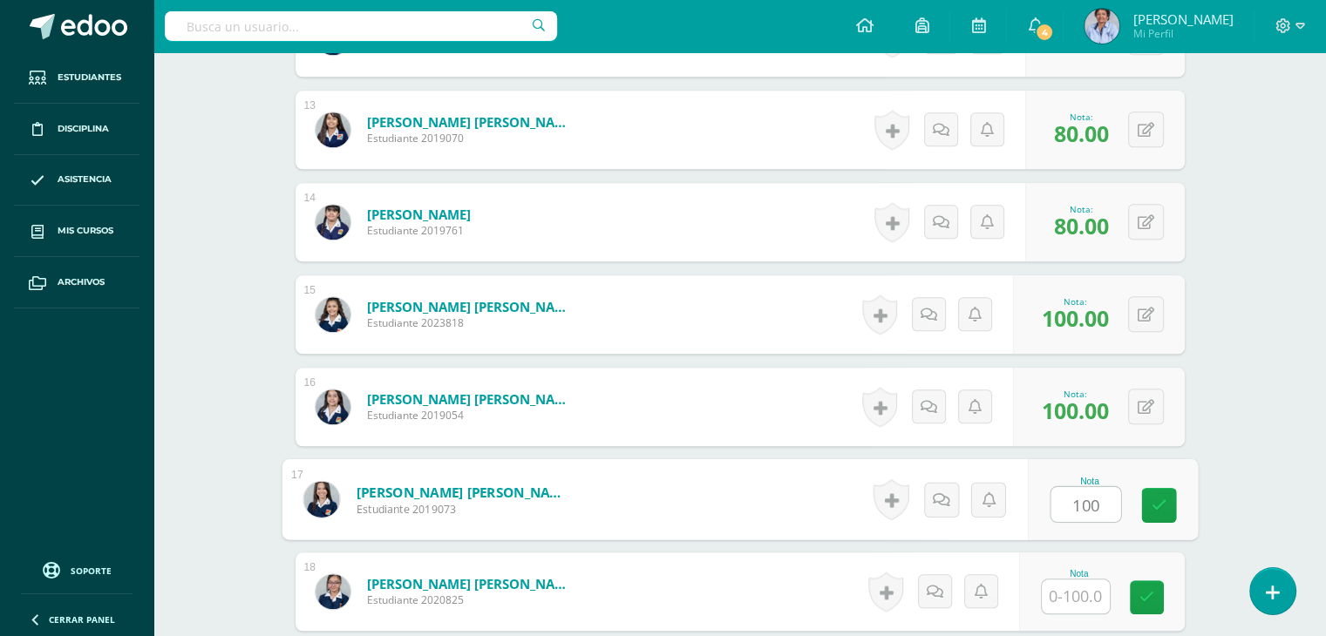
type input "100"
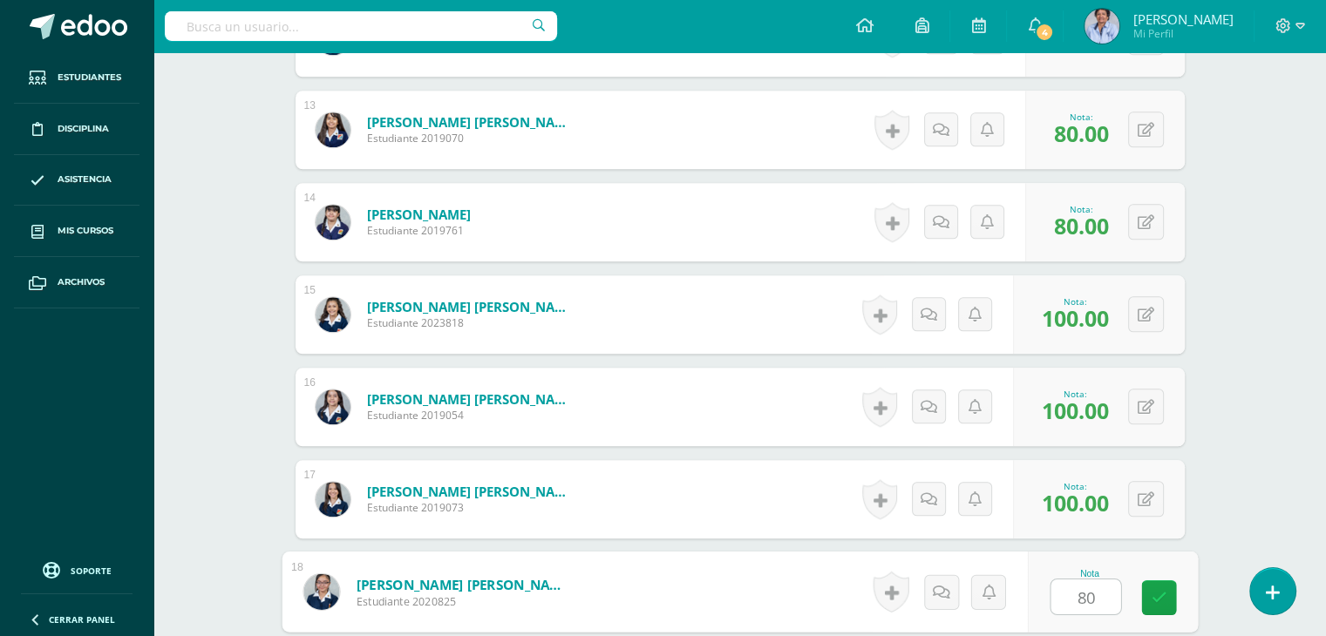
type input "80"
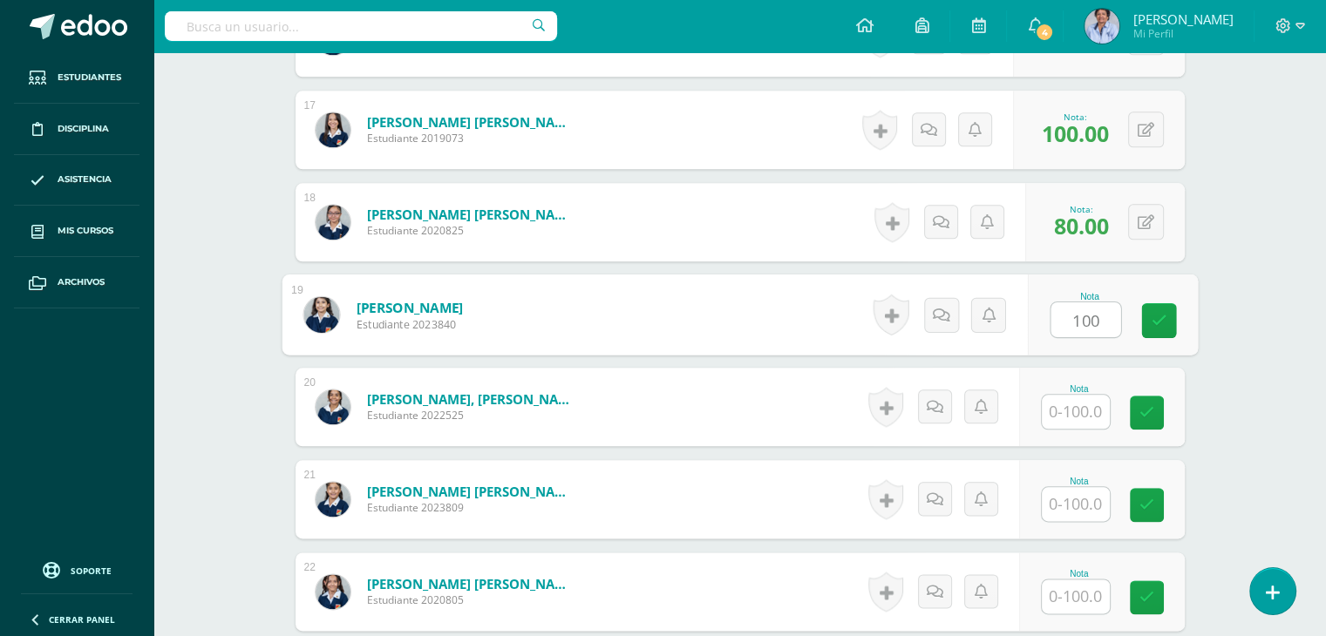
type input "100"
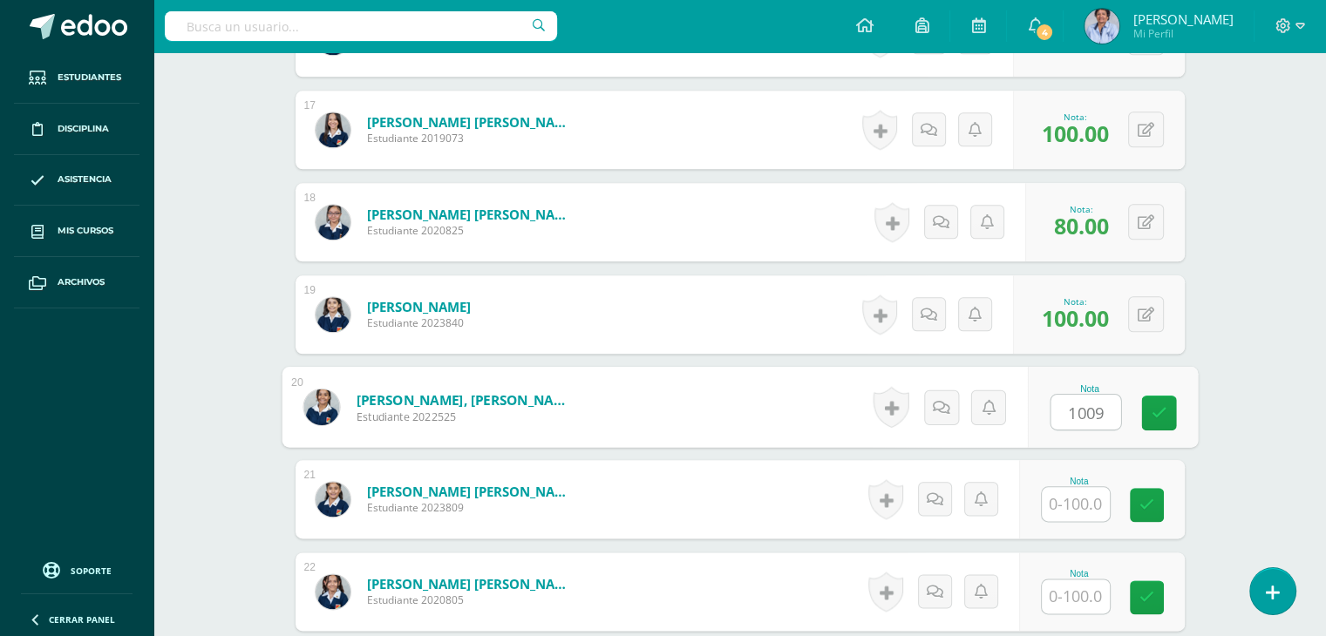
type input "1009"
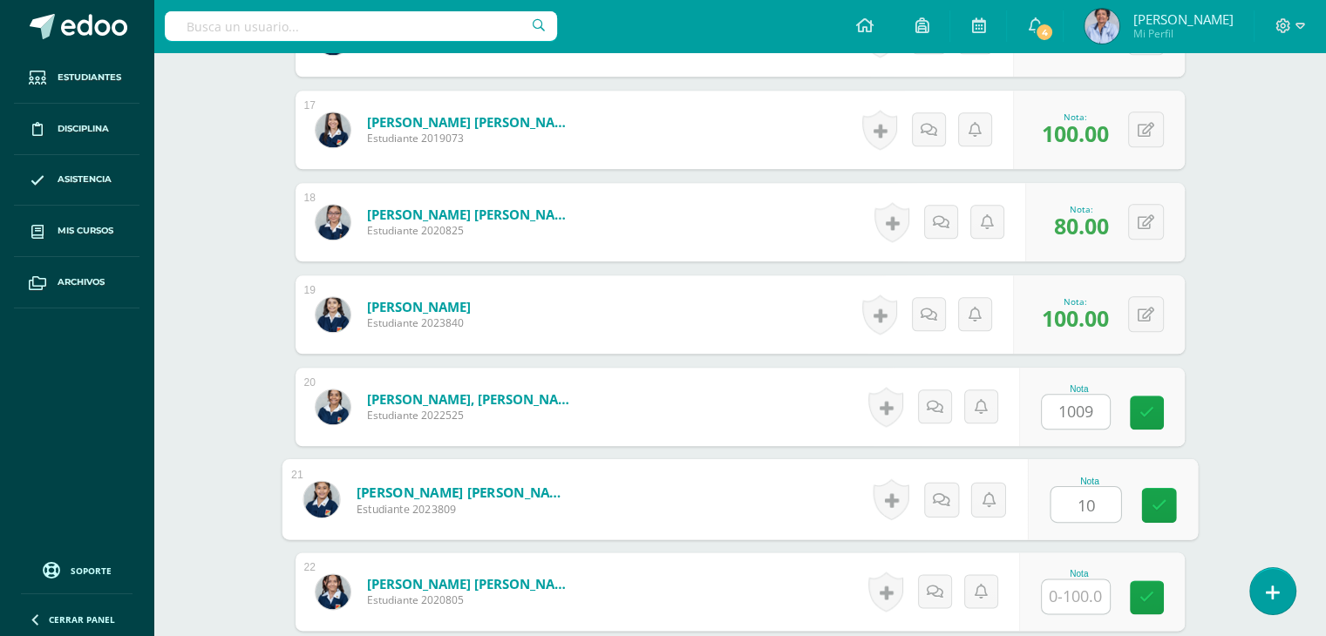
type input "10"
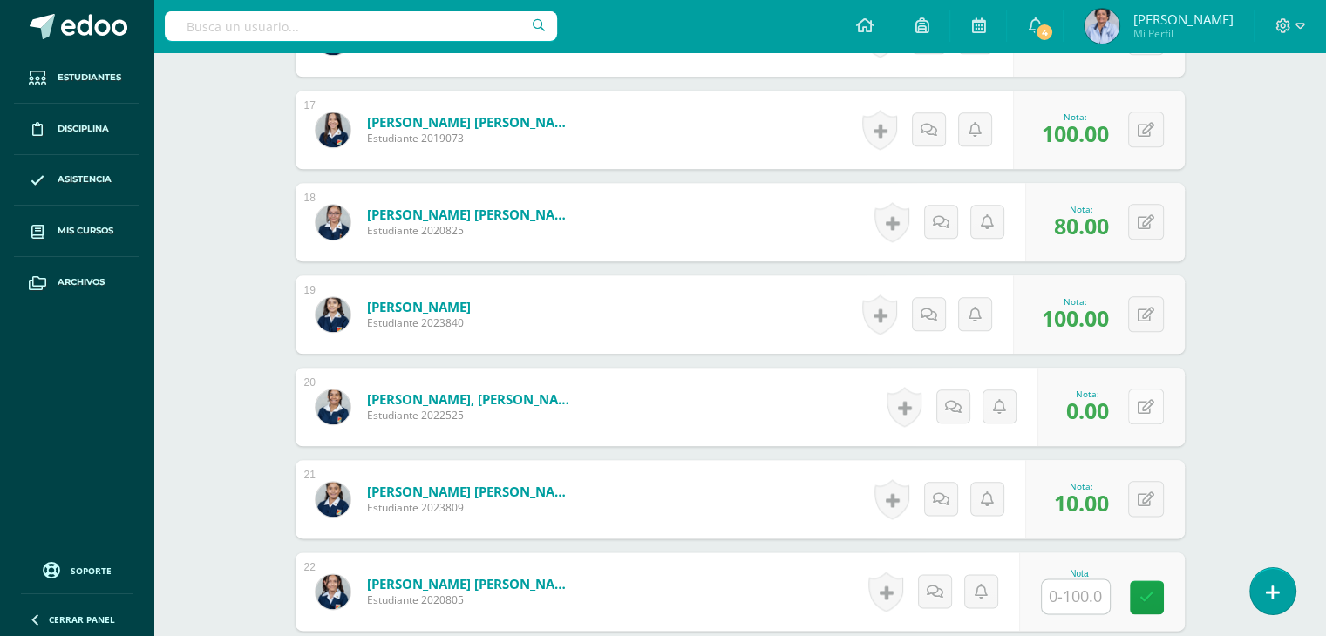
click at [1144, 399] on button at bounding box center [1146, 407] width 36 height 36
type input "100"
click at [1149, 494] on icon at bounding box center [1157, 499] width 17 height 15
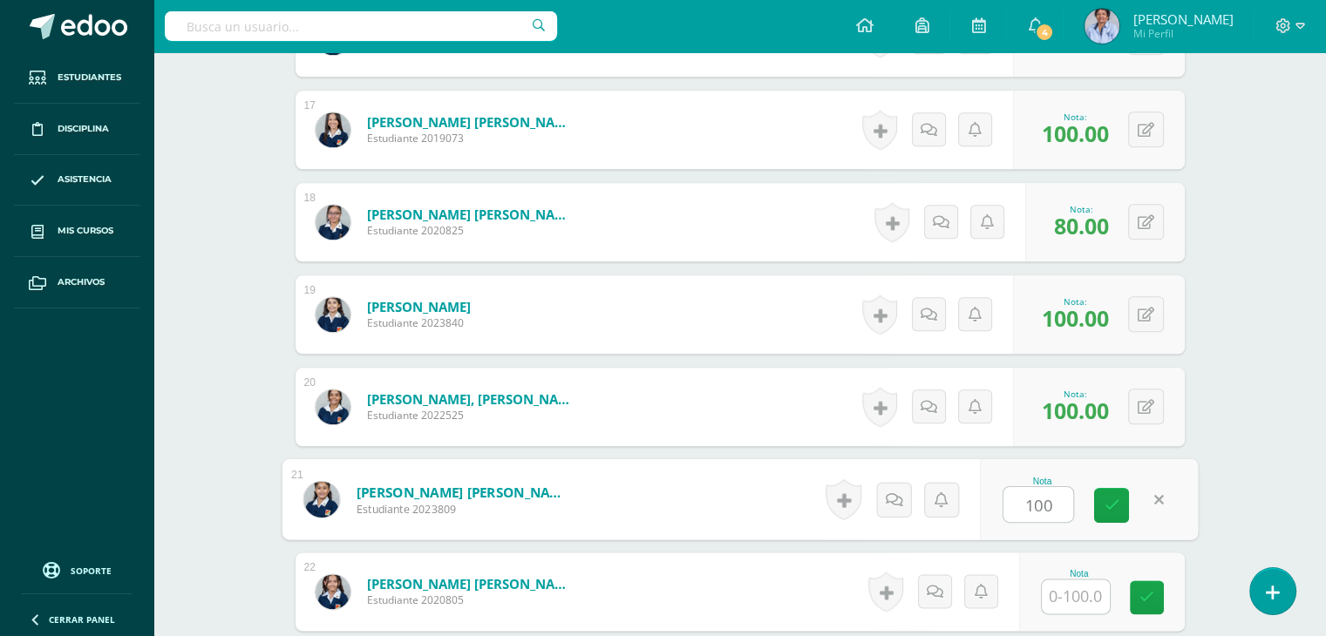
type input "100"
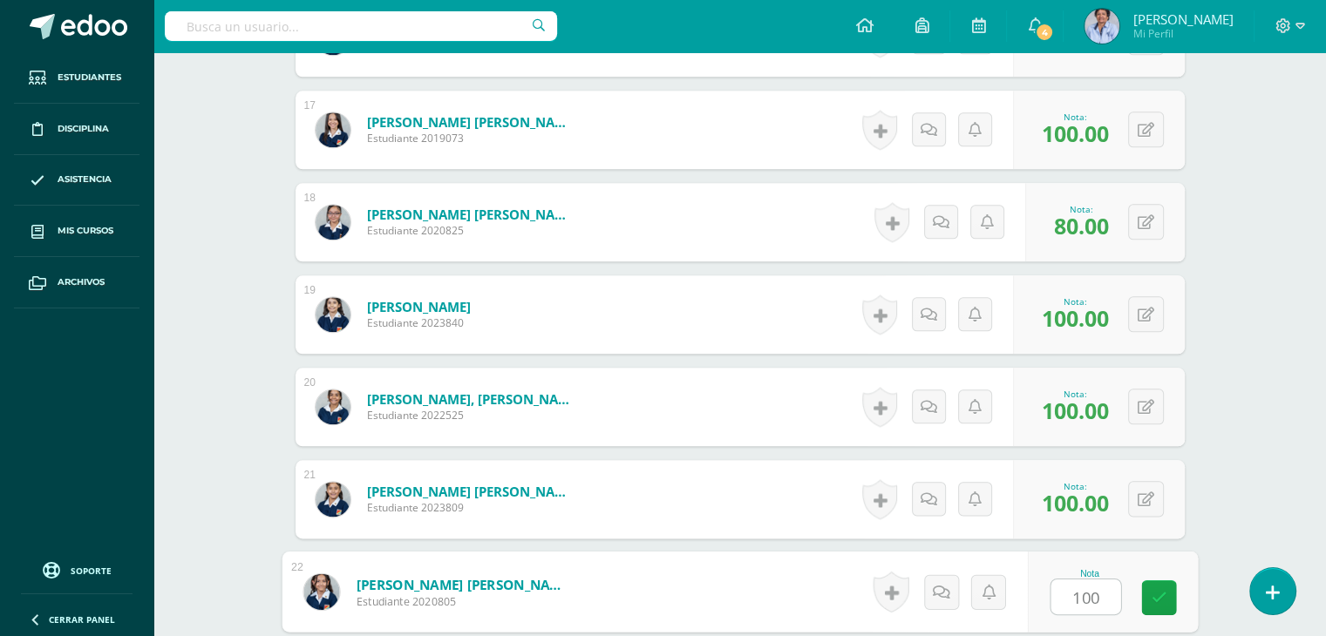
type input "100"
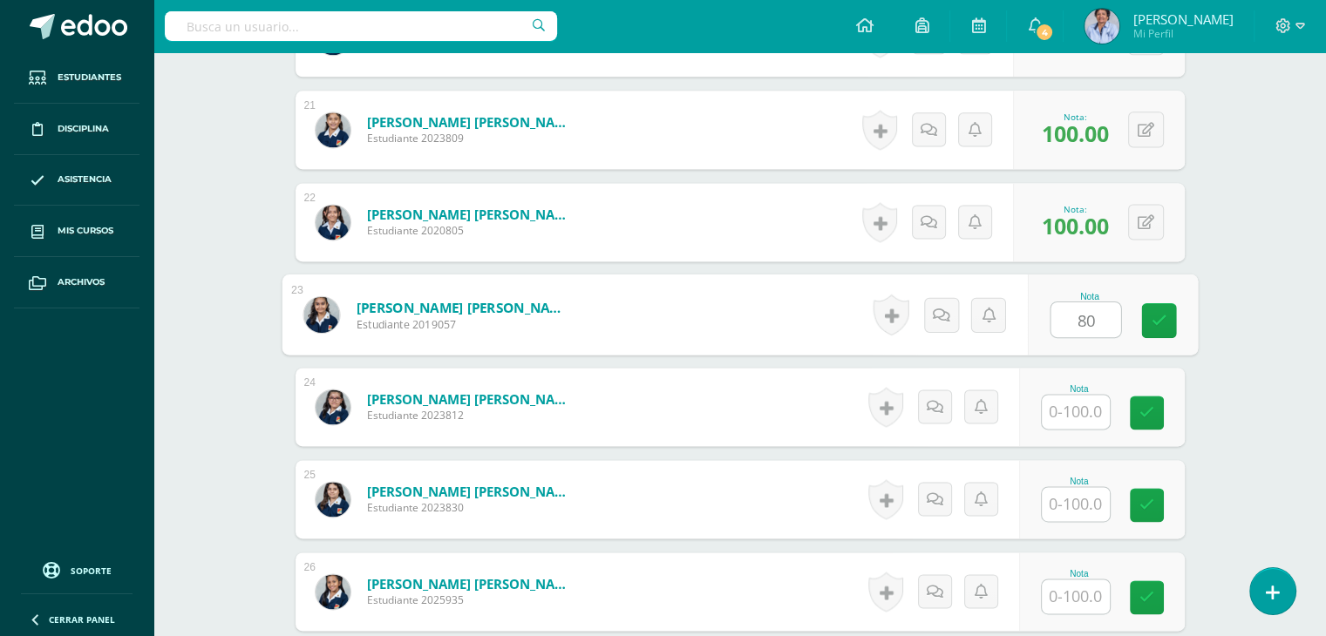
type input "80"
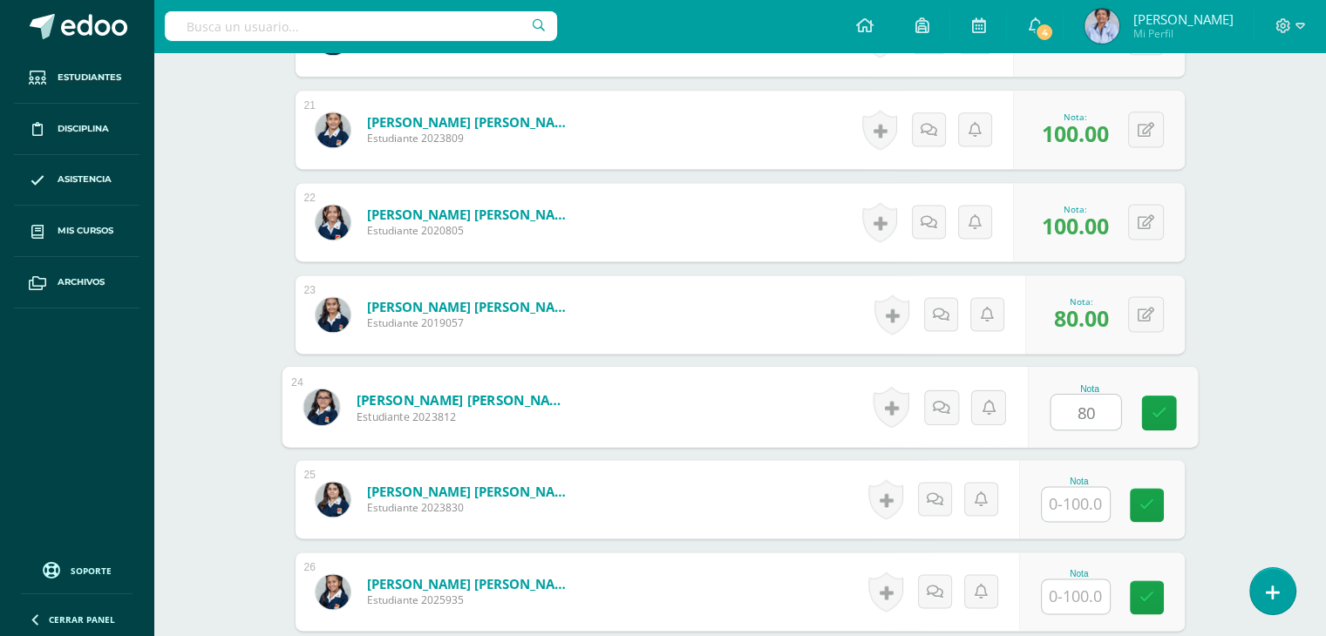
type input "80"
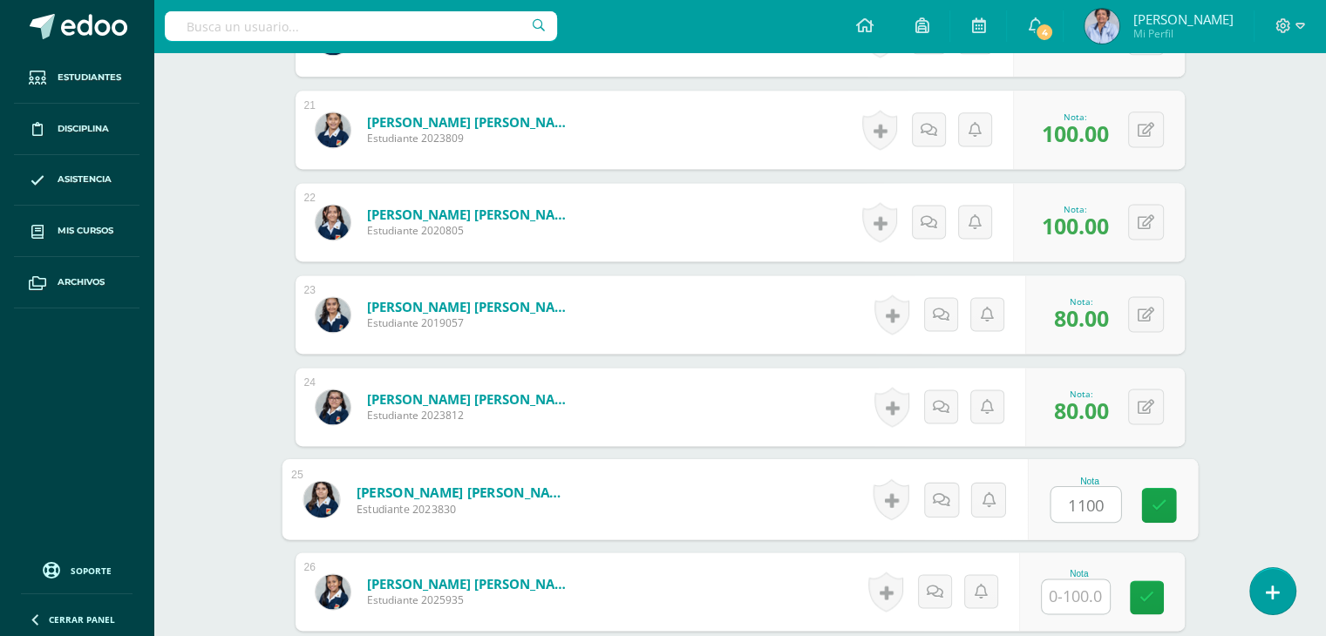
type input "1100"
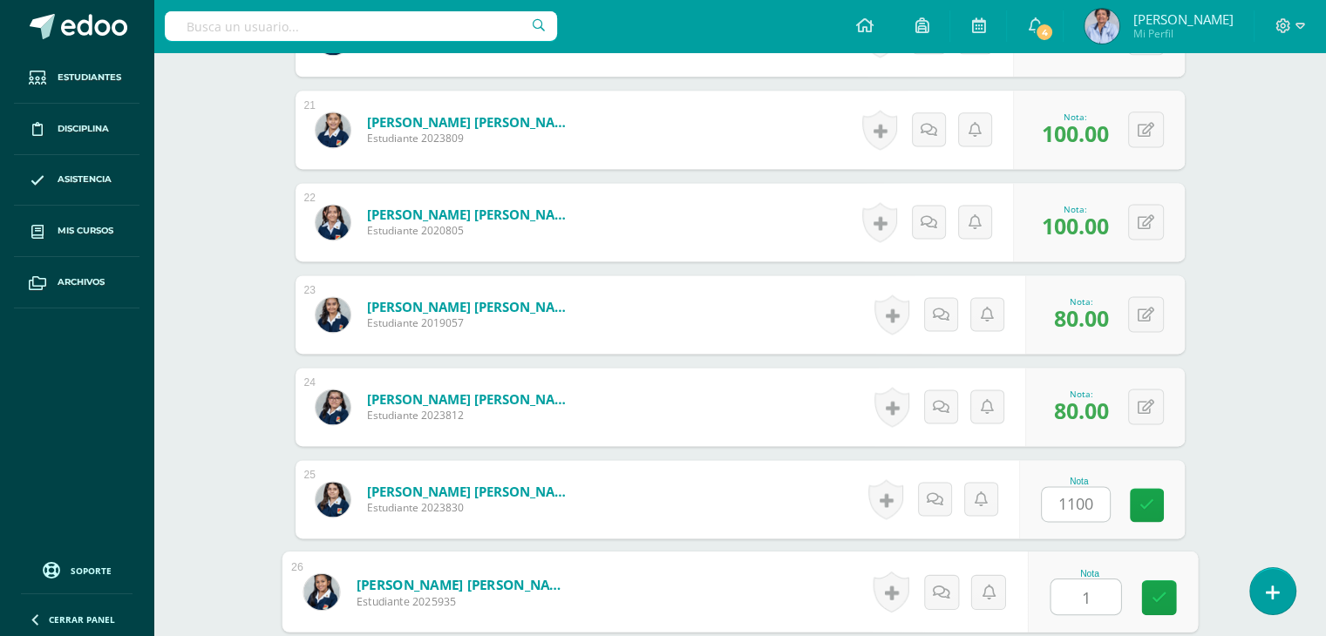
type input "1"
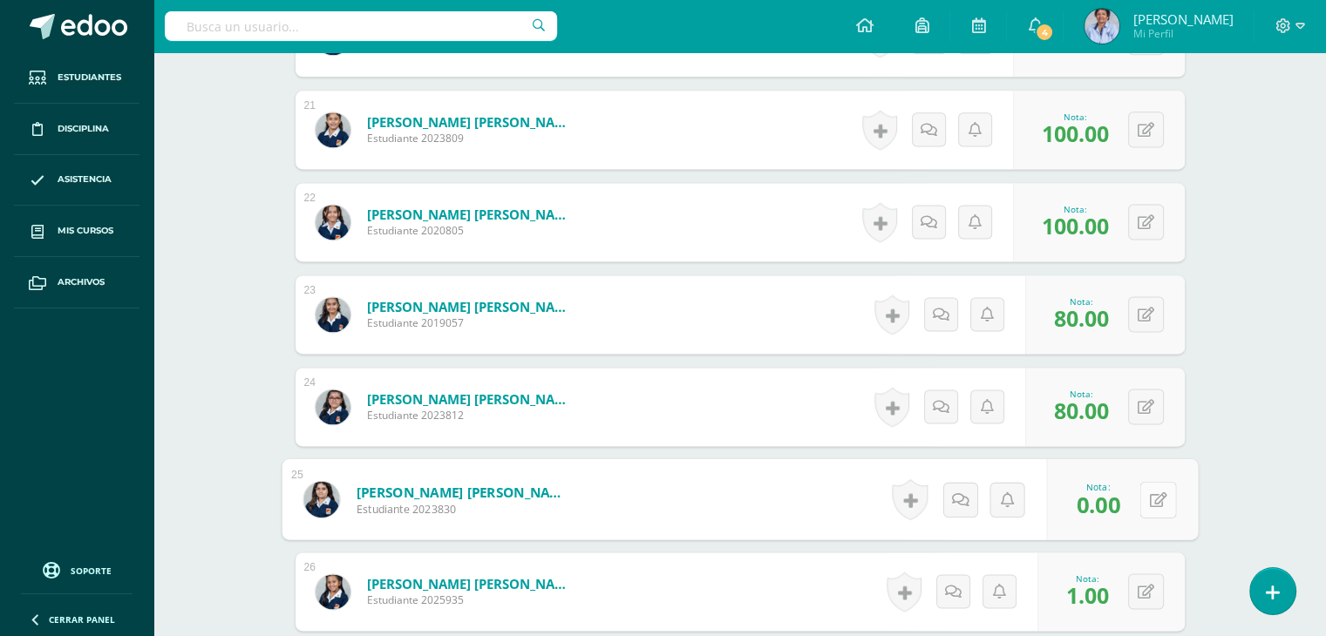
click at [1149, 492] on icon at bounding box center [1157, 499] width 17 height 15
type input "100"
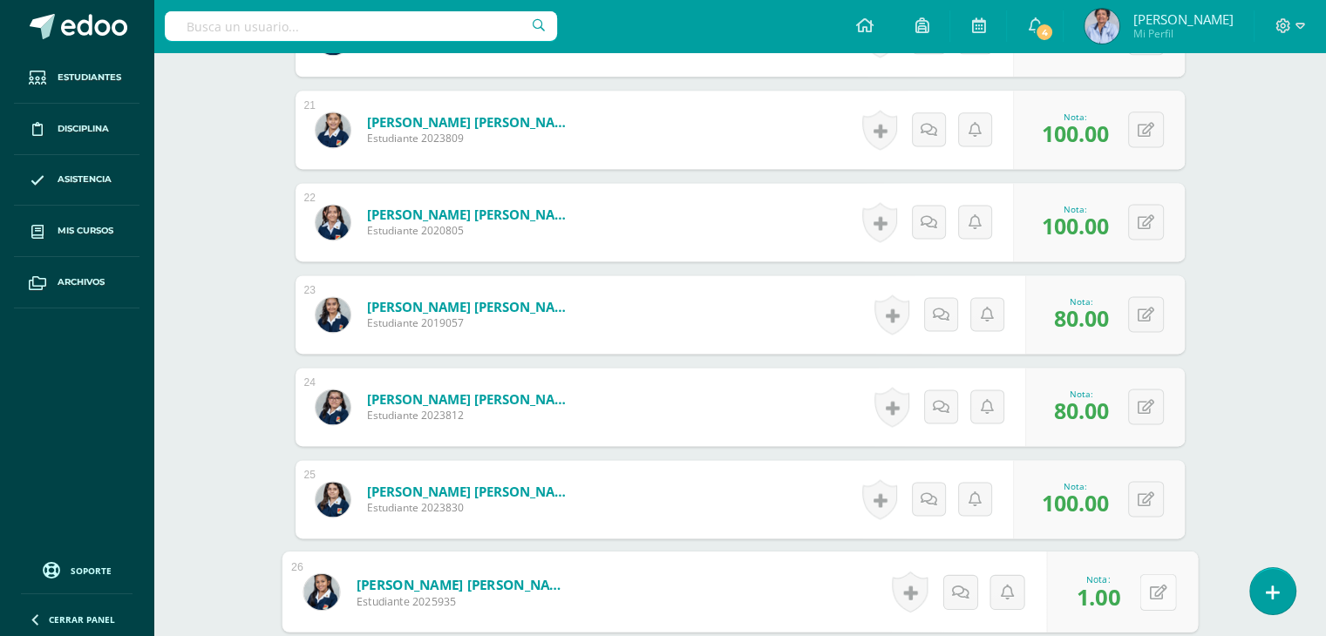
click at [1144, 585] on button at bounding box center [1157, 591] width 37 height 37
type input "100"
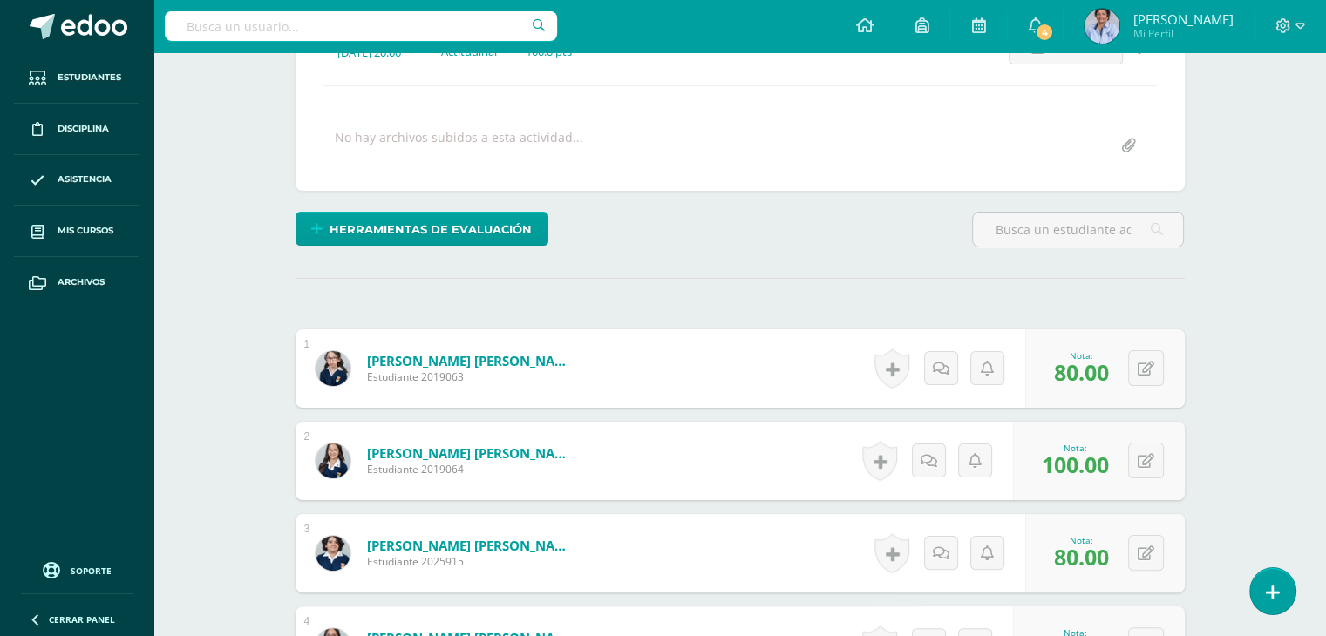
scroll to position [0, 0]
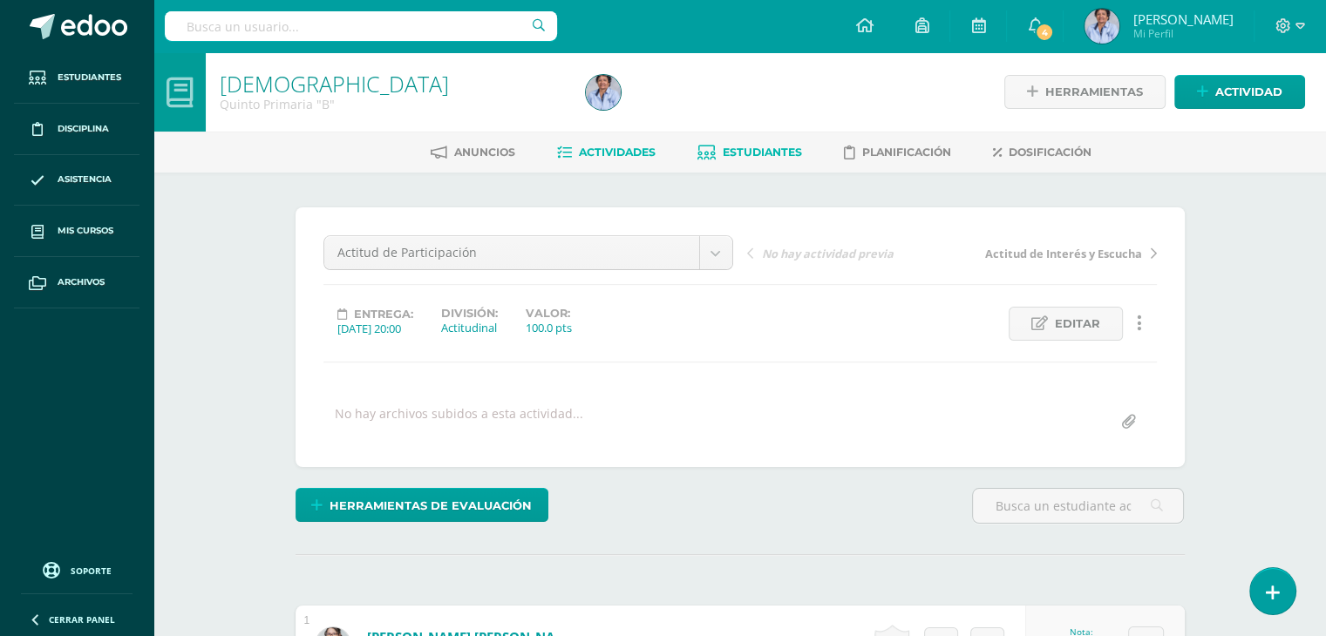
click at [759, 147] on span "Estudiantes" at bounding box center [762, 152] width 79 height 13
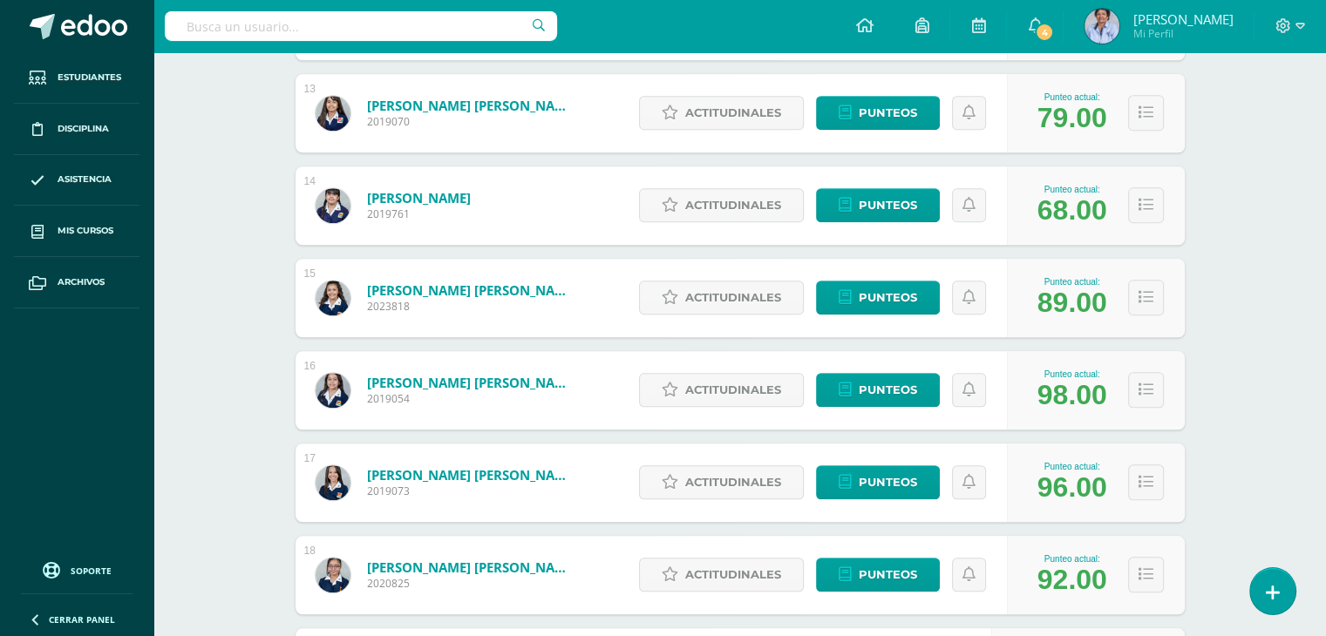
scroll to position [1379, 0]
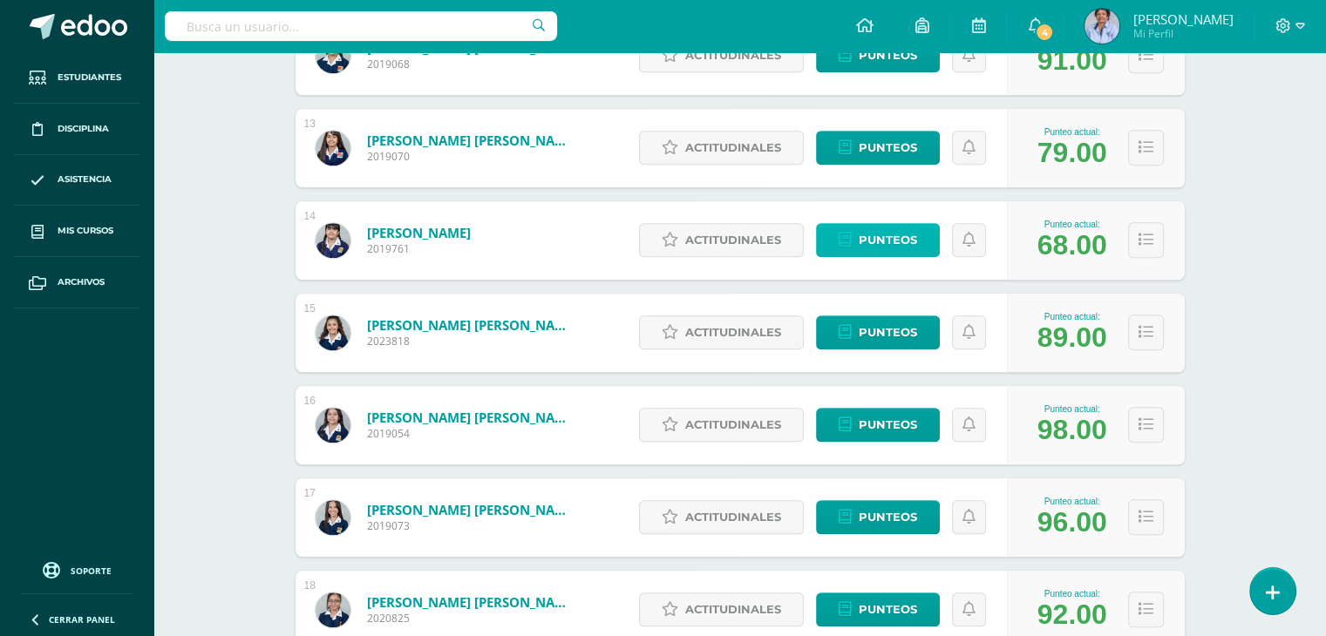
click at [883, 230] on span "Punteos" at bounding box center [888, 240] width 58 height 32
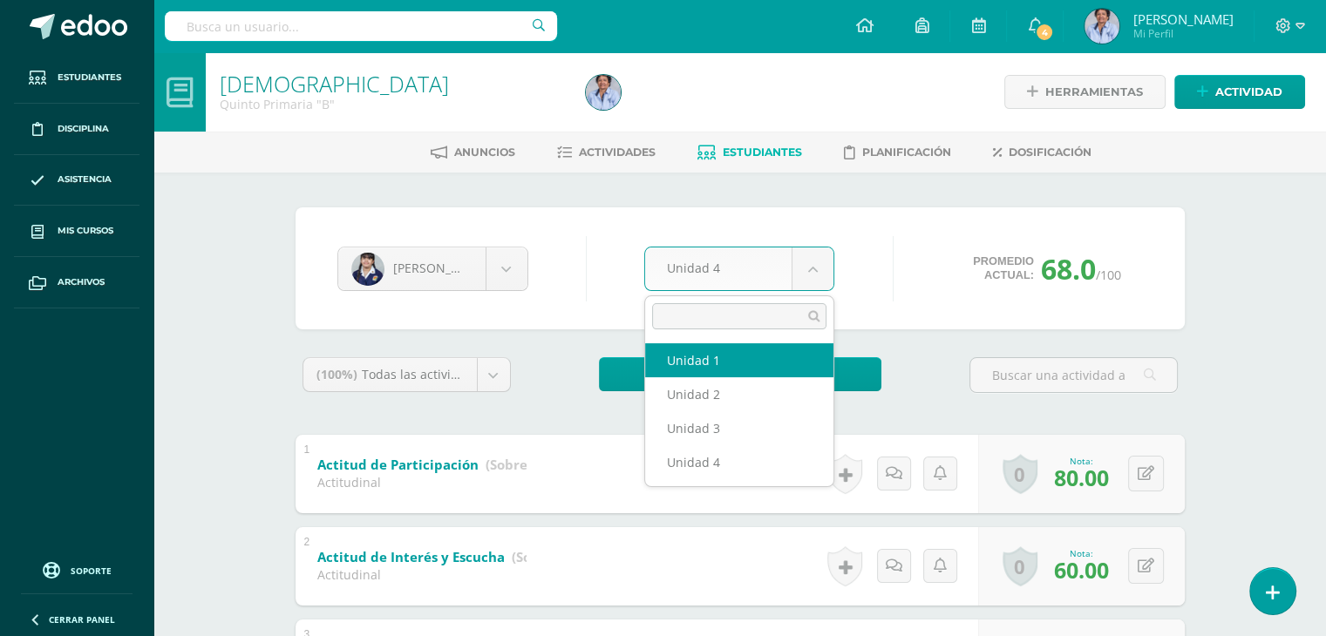
select select "Unidad 1"
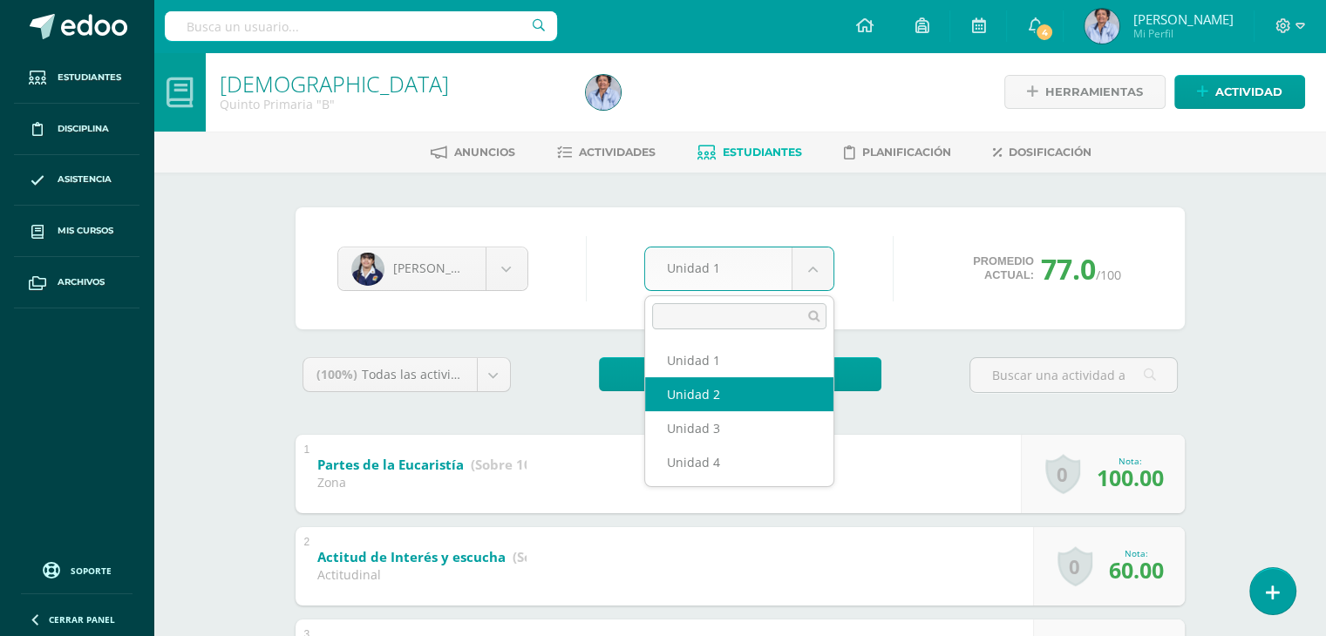
select select "Unidad 2"
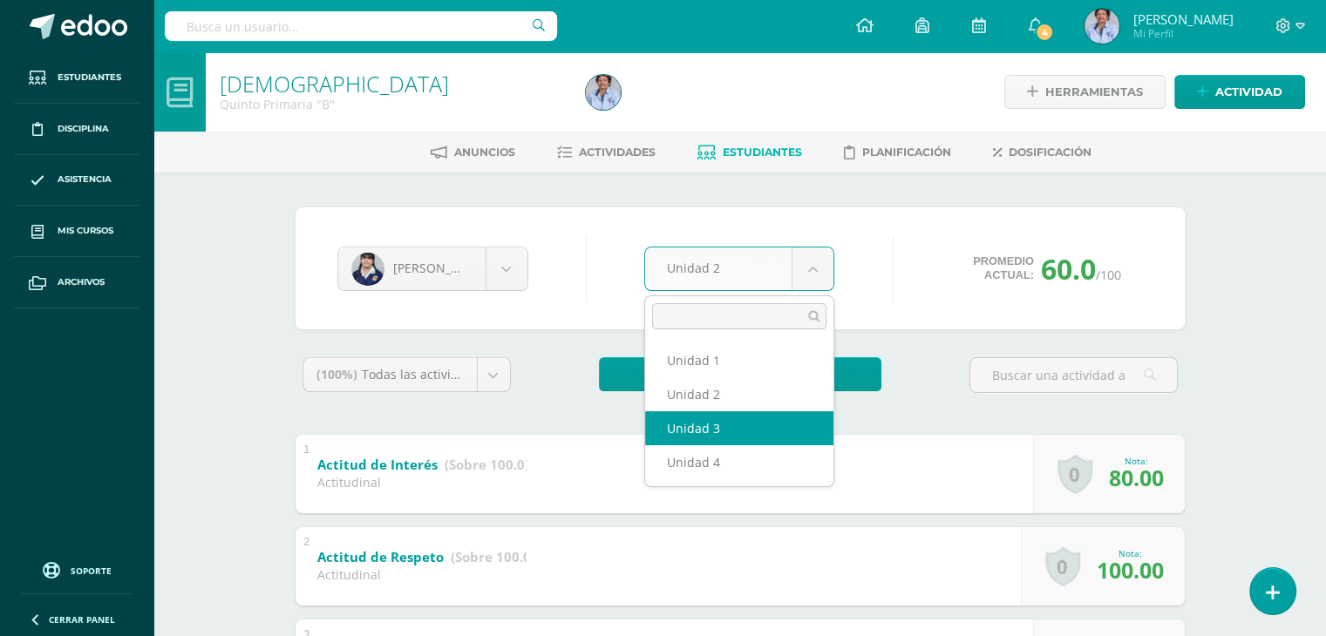
select select "Unidad 3"
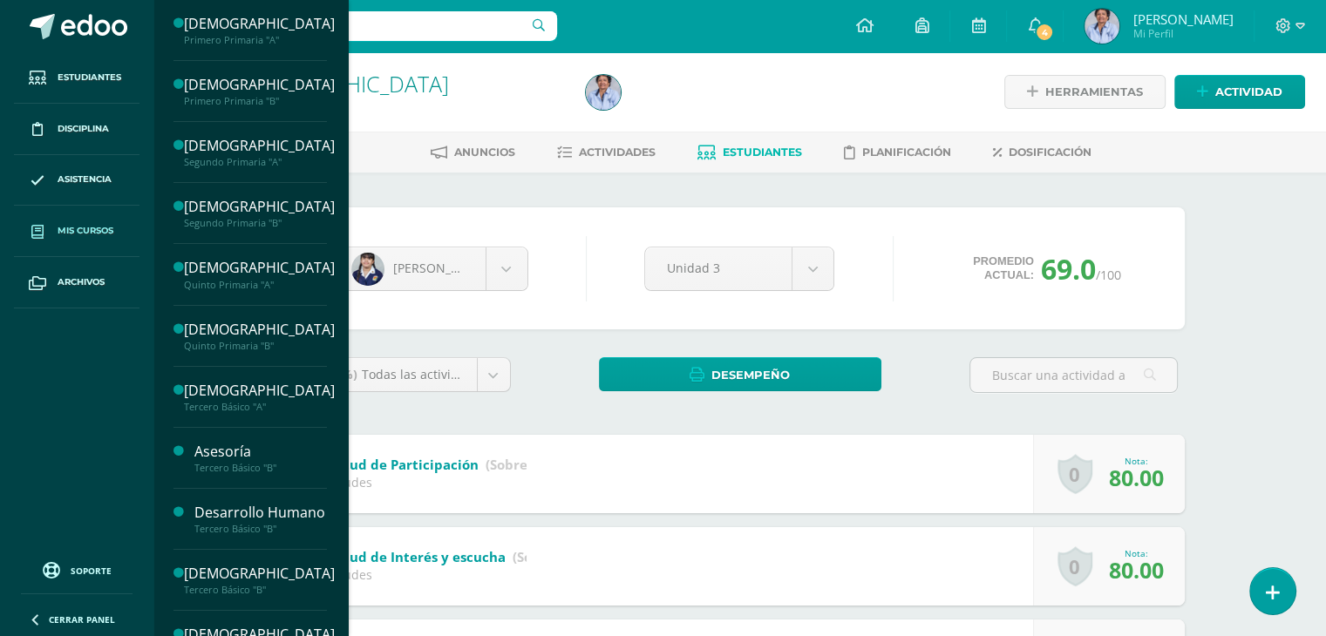
click at [85, 231] on span "Mis cursos" at bounding box center [86, 231] width 56 height 14
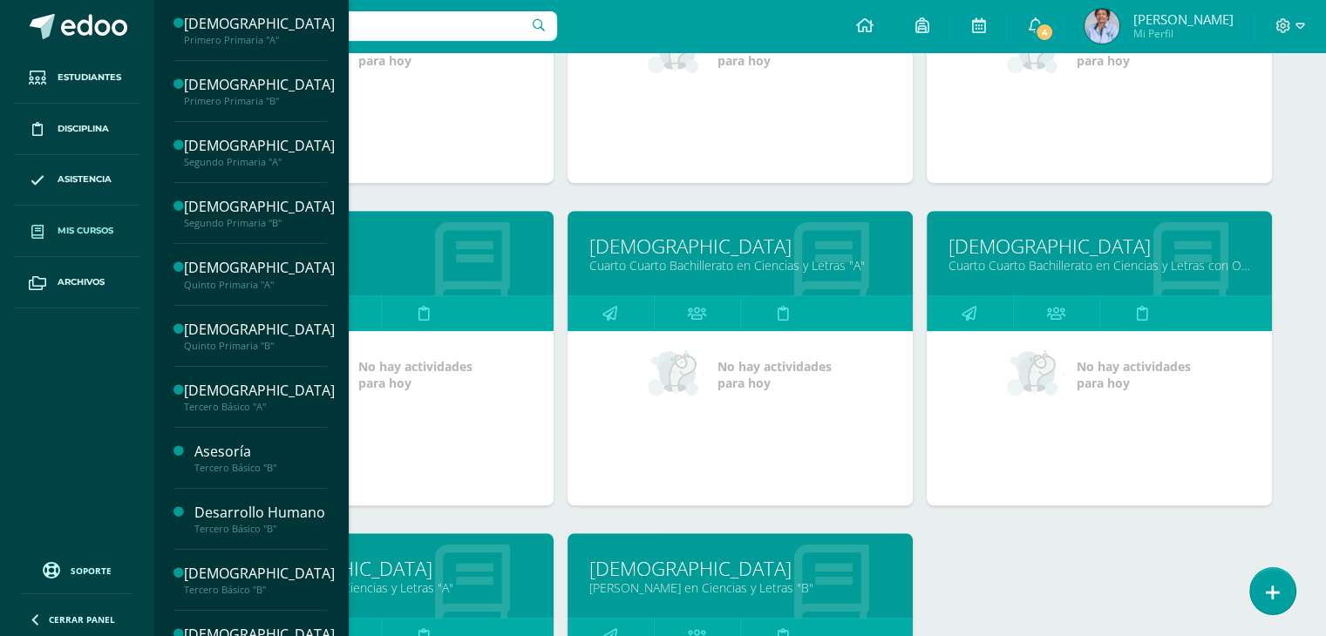
scroll to position [1150, 0]
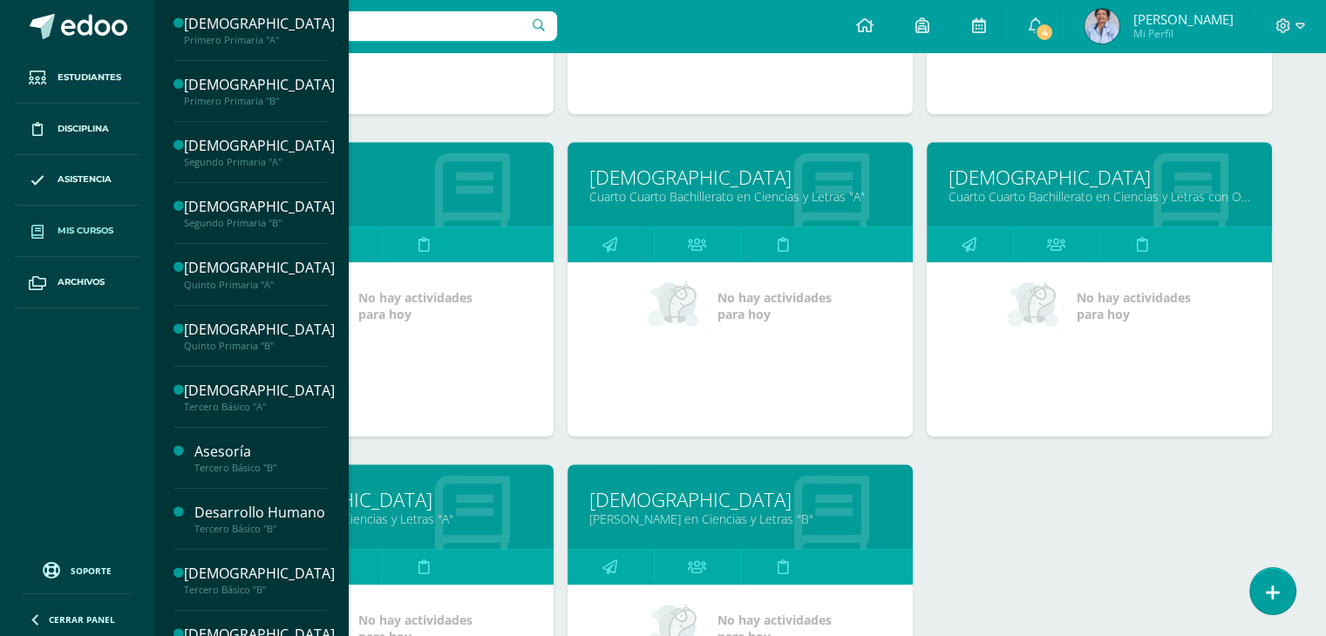
click at [717, 192] on link "Cuarto Cuarto Bachillerato en Ciencias y Letras "A"" at bounding box center [740, 196] width 302 height 17
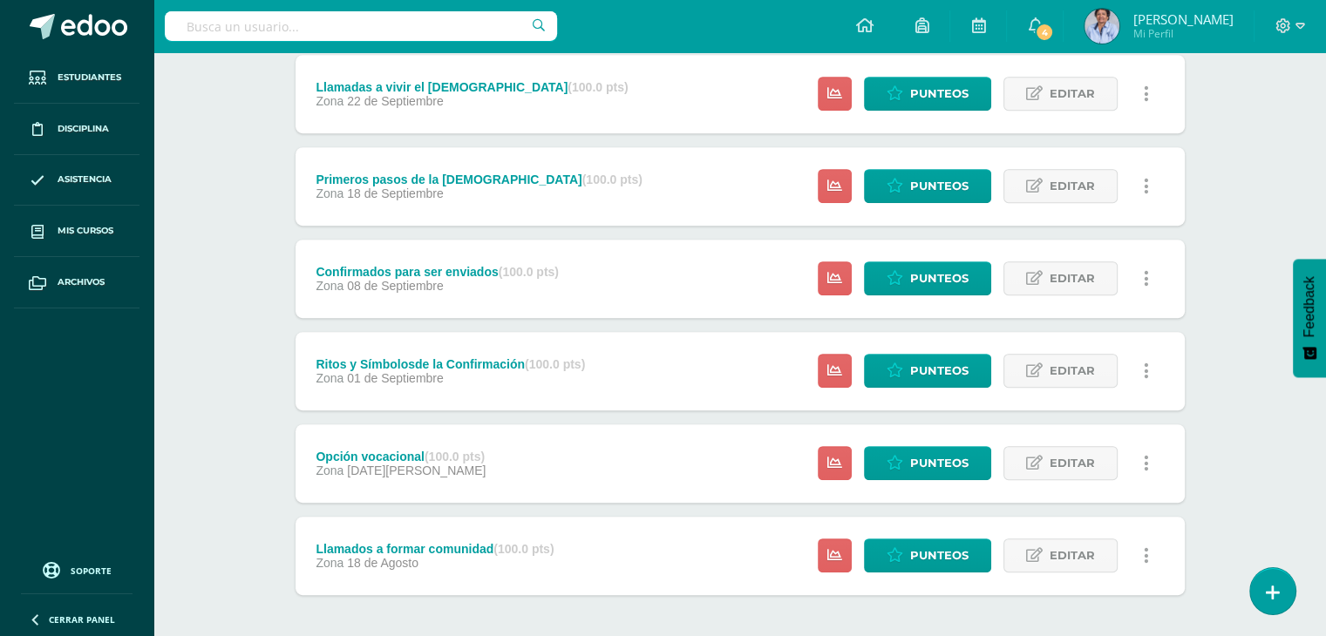
scroll to position [865, 0]
